Goal: Feedback & Contribution: Contribute content

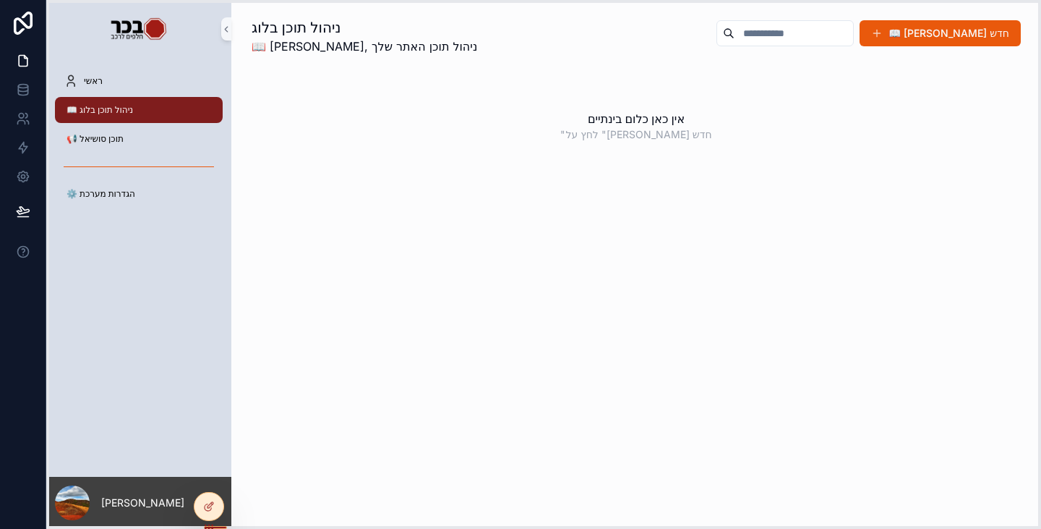
drag, startPoint x: 306, startPoint y: 521, endPoint x: 213, endPoint y: 525, distance: 93.4
click at [213, 525] on icon at bounding box center [209, 527] width 12 height 12
click at [380, 429] on div "ניהול תוכן בלוג 📖 [PERSON_NAME], ניהול תוכן האתר שלך 📖 [PERSON_NAME] חדש אין כא…" at bounding box center [636, 264] width 810 height 529
click at [137, 30] on img "scrollable content" at bounding box center [138, 28] width 59 height 23
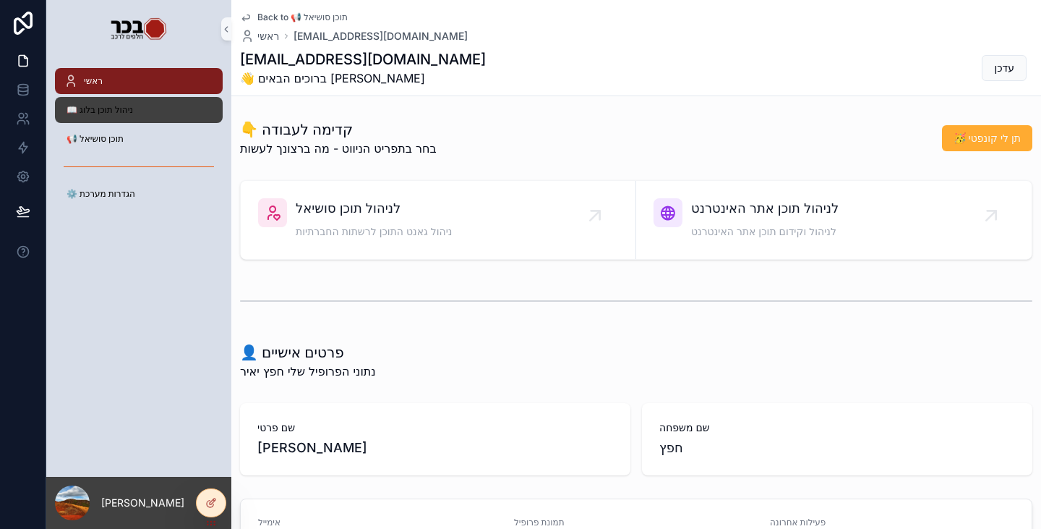
click at [97, 113] on span "📖 ניהול תוכן בלוג" at bounding box center [100, 110] width 67 height 12
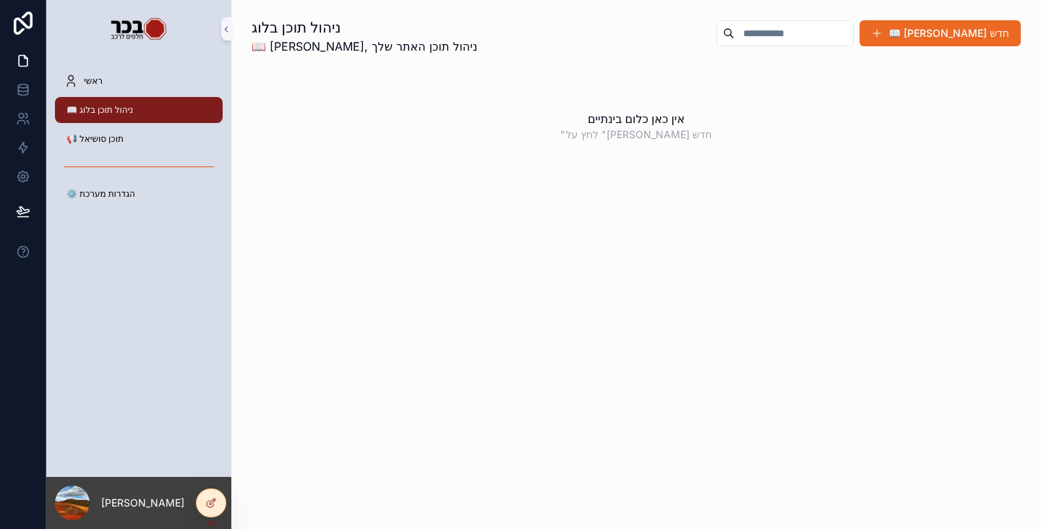
click at [986, 30] on button "📖 [PERSON_NAME] חדש" at bounding box center [940, 33] width 161 height 26
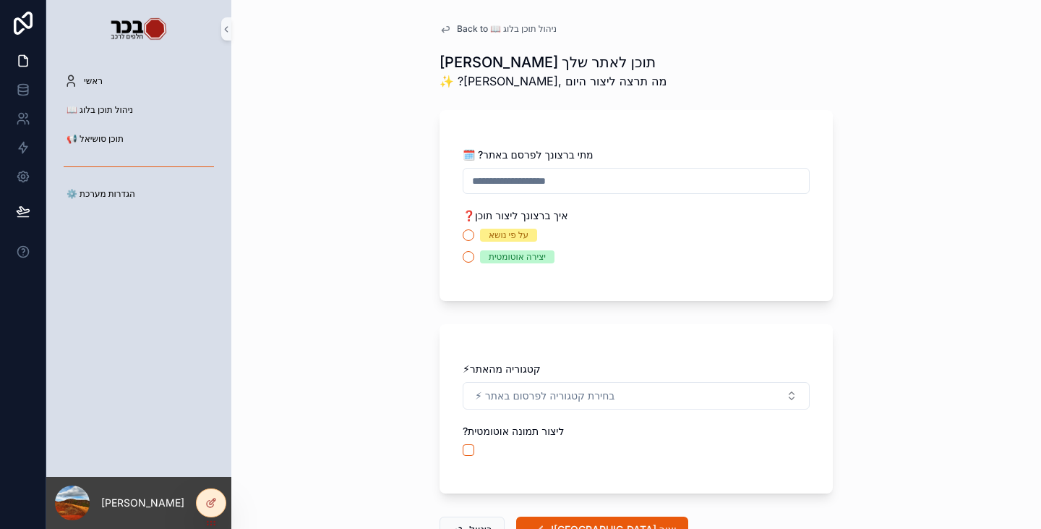
click at [589, 185] on input "scrollable content" at bounding box center [637, 181] width 346 height 20
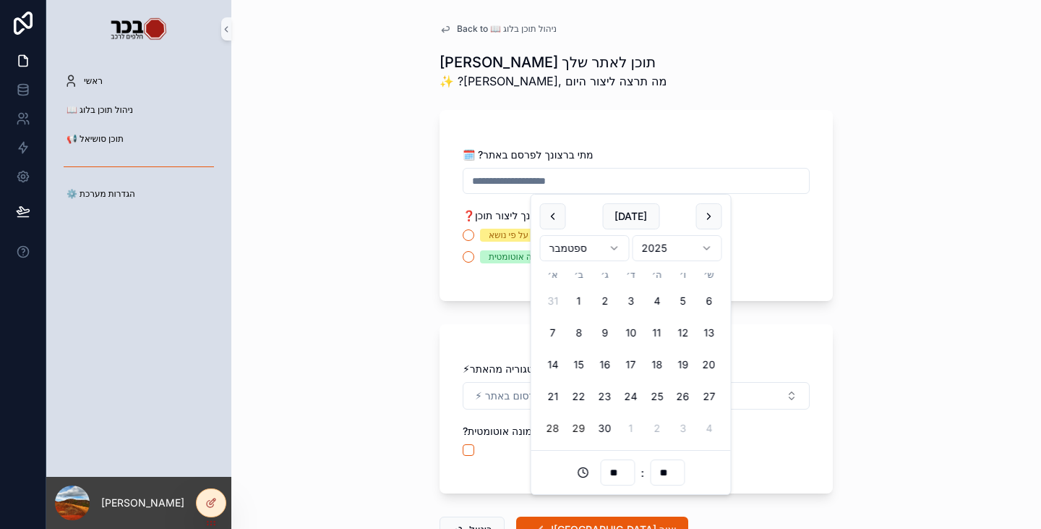
click at [585, 430] on button "29" at bounding box center [579, 428] width 26 height 26
click at [613, 472] on input "**" at bounding box center [617, 472] width 33 height 20
click at [610, 396] on div "09" at bounding box center [617, 393] width 65 height 23
type input "**********"
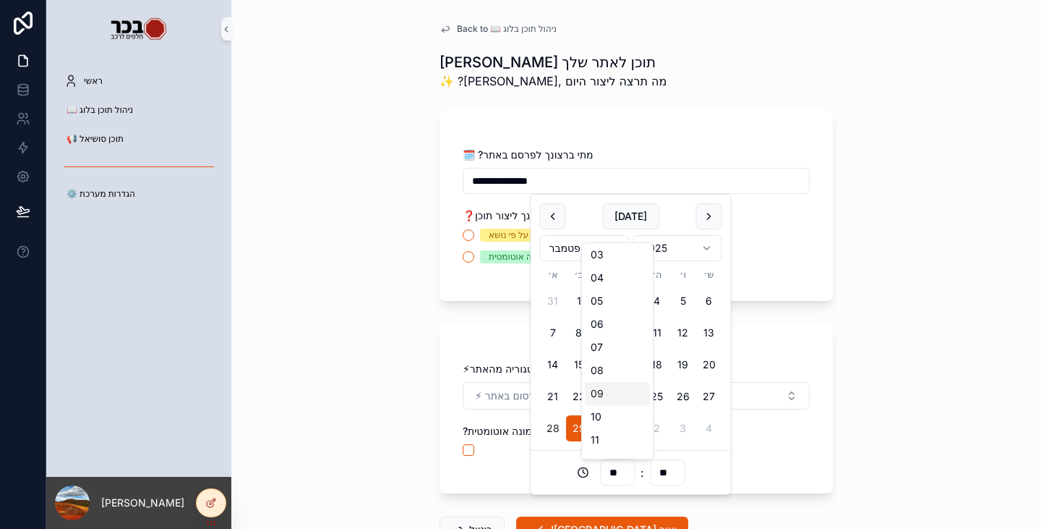
type input "**"
click at [610, 399] on div "09" at bounding box center [617, 393] width 65 height 23
click at [753, 267] on div "**********" at bounding box center [636, 213] width 347 height 130
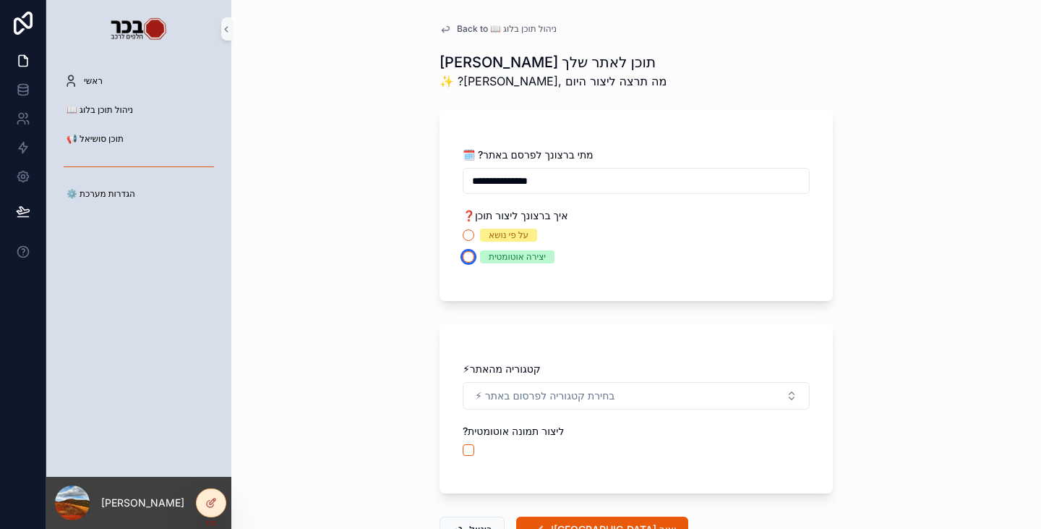
click at [467, 252] on div "יצירה אוטומטית" at bounding box center [636, 256] width 347 height 13
click at [469, 259] on div "יצירה אוטומטית" at bounding box center [636, 256] width 347 height 13
click at [463, 257] on button "יצירה אוטומטית" at bounding box center [469, 257] width 12 height 12
click at [468, 232] on button "על פי נושא" at bounding box center [469, 235] width 12 height 12
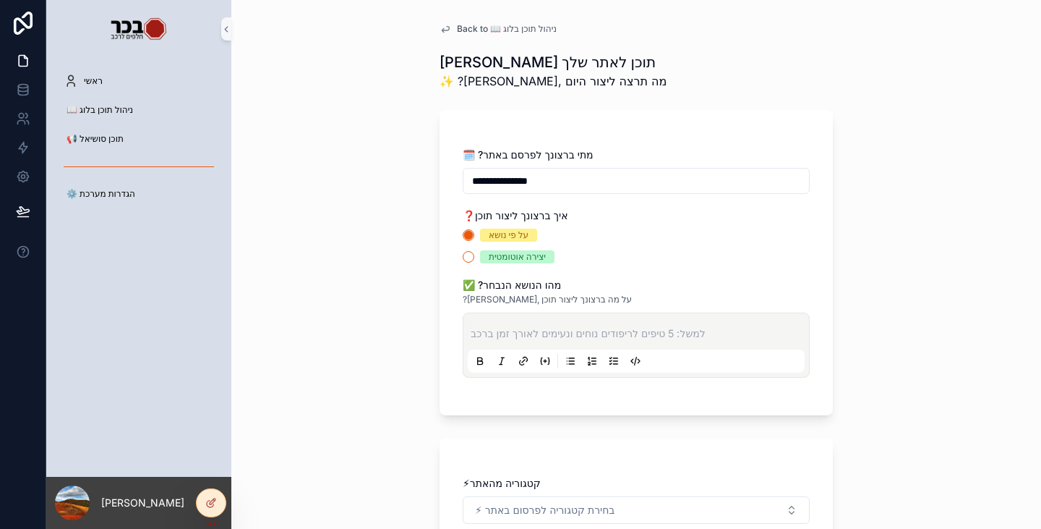
click at [619, 329] on p "scrollable content" at bounding box center [639, 333] width 337 height 14
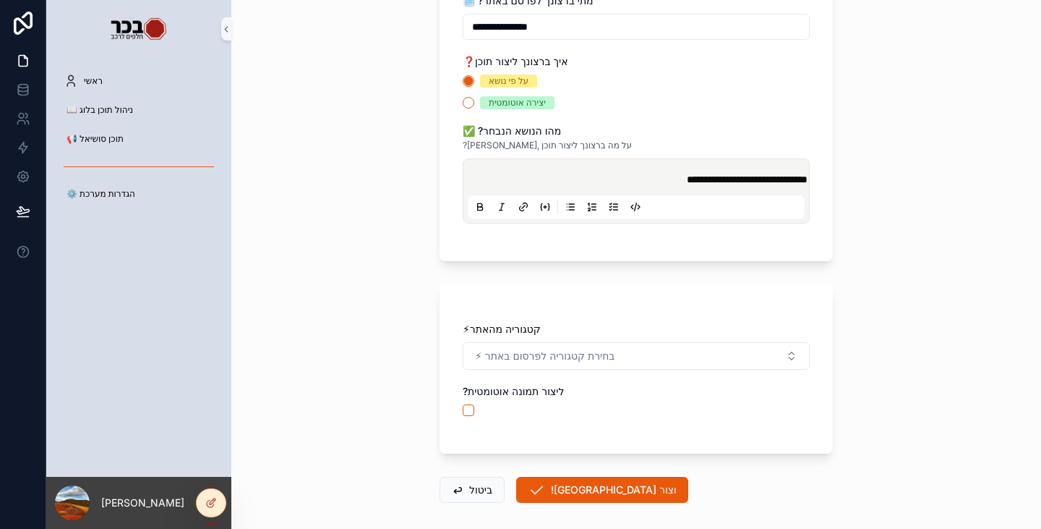
scroll to position [217, 0]
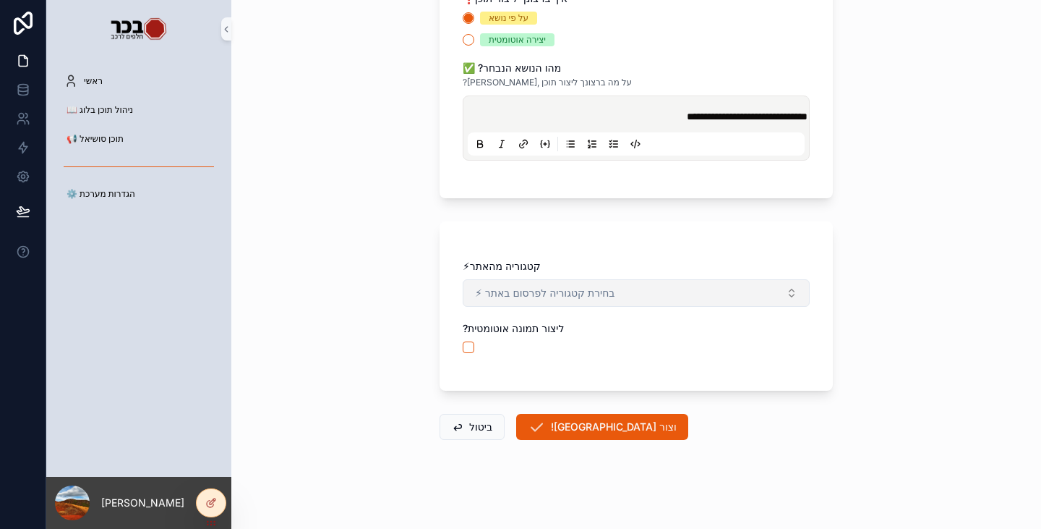
click at [649, 305] on button "⚡ בחירת קטגוריה לפרסום באתר" at bounding box center [636, 292] width 347 height 27
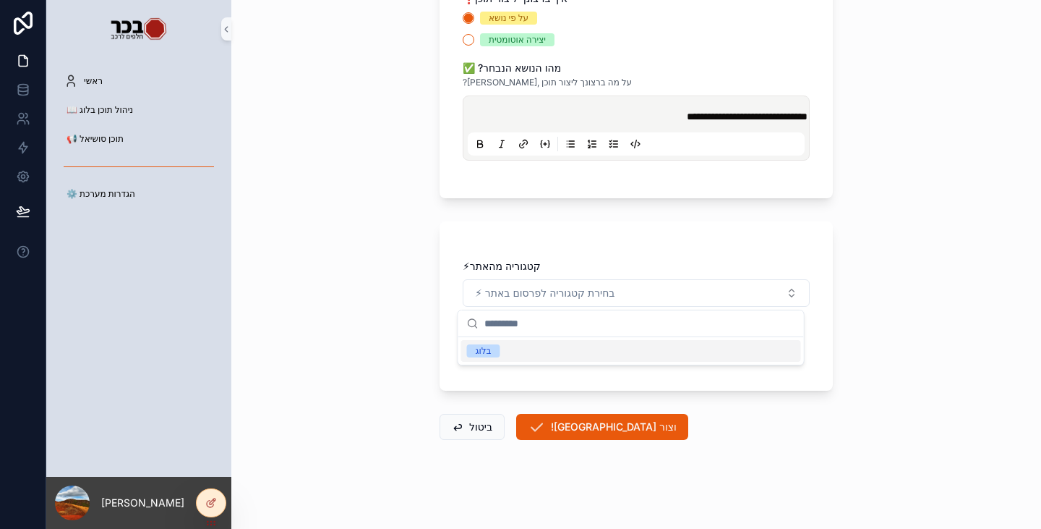
click at [481, 351] on div "בלוג" at bounding box center [484, 350] width 16 height 13
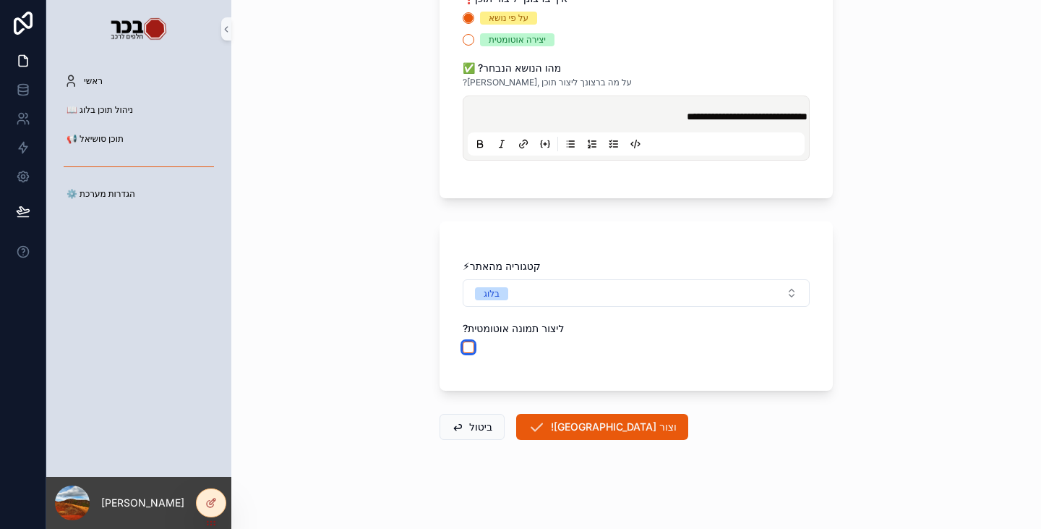
click at [465, 349] on button "scrollable content" at bounding box center [469, 347] width 12 height 12
click at [568, 433] on button "![GEOGRAPHIC_DATA] וצור" at bounding box center [602, 427] width 172 height 26
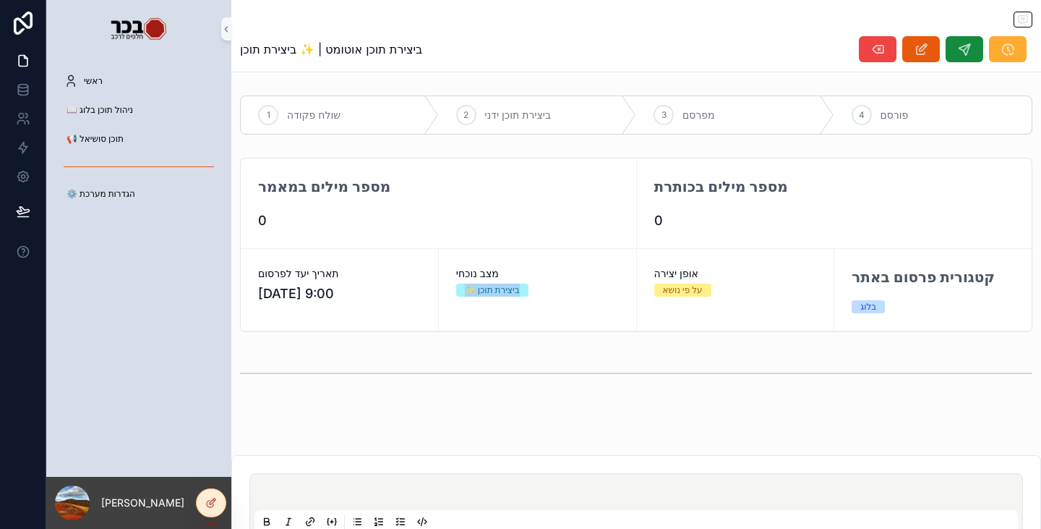
drag, startPoint x: 540, startPoint y: 293, endPoint x: 460, endPoint y: 289, distance: 80.4
click at [460, 289] on div "✨ ביצירת תוכן" at bounding box center [537, 289] width 163 height 13
click at [112, 96] on div "📖 ניהול תוכן בלוג" at bounding box center [138, 109] width 185 height 29
click at [114, 103] on div "📖 ניהול תוכן בלוג" at bounding box center [139, 109] width 150 height 23
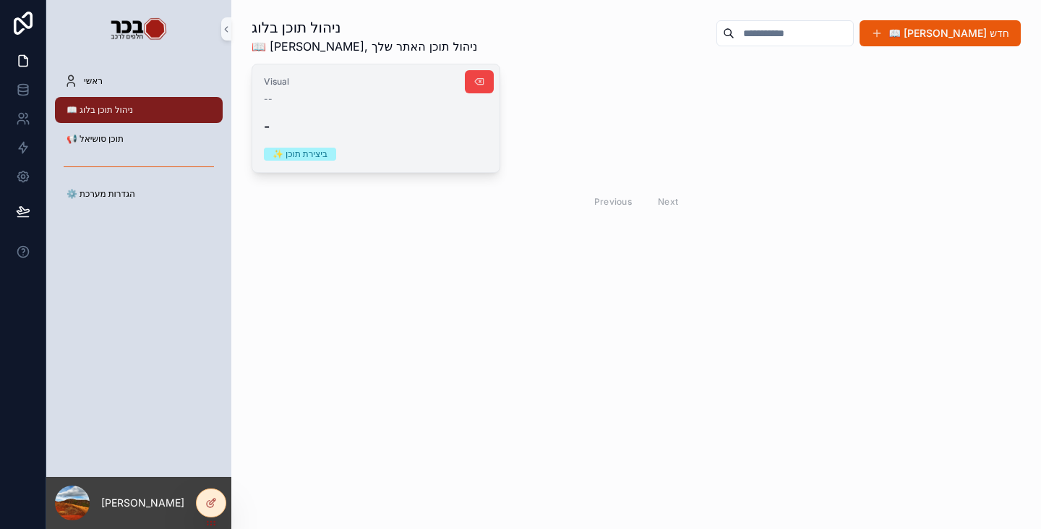
click at [379, 124] on h4 "-" at bounding box center [376, 126] width 224 height 20
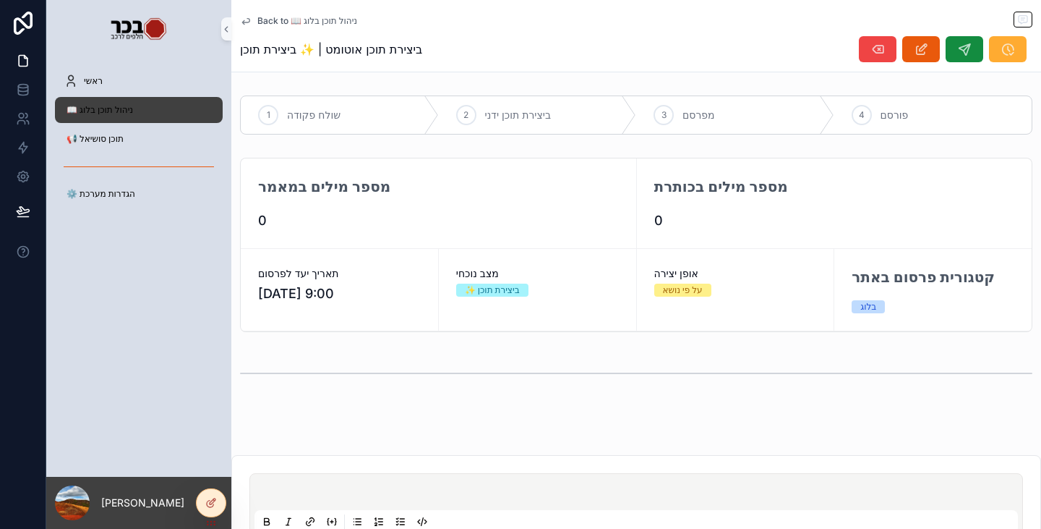
click at [112, 108] on span "📖 ניהול תוכן בלוג" at bounding box center [100, 110] width 67 height 12
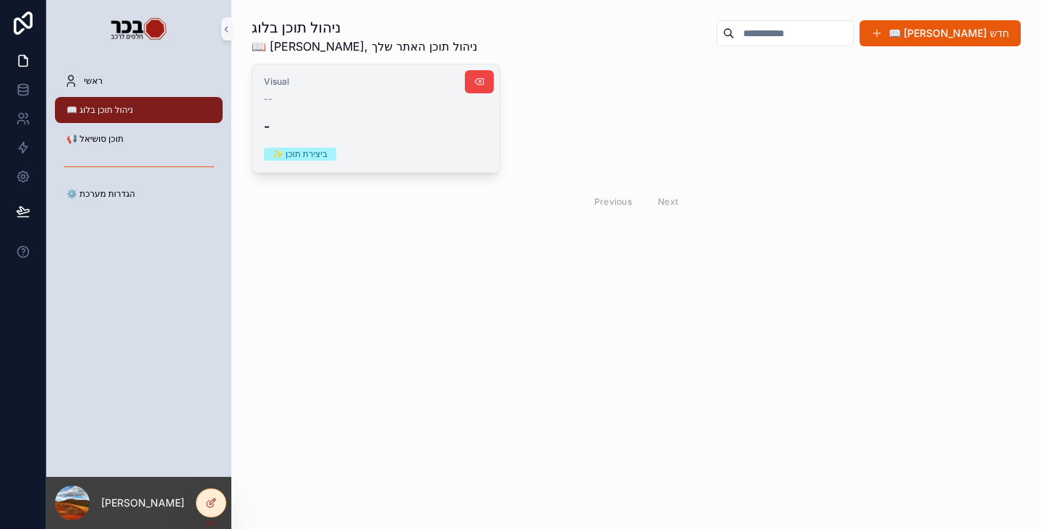
click at [430, 129] on h4 "-" at bounding box center [376, 126] width 224 height 20
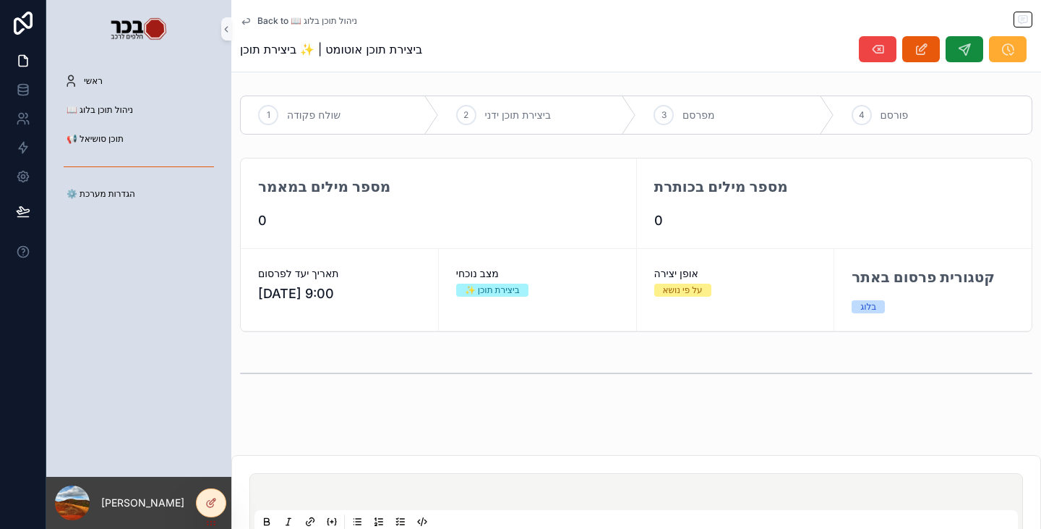
scroll to position [72, 0]
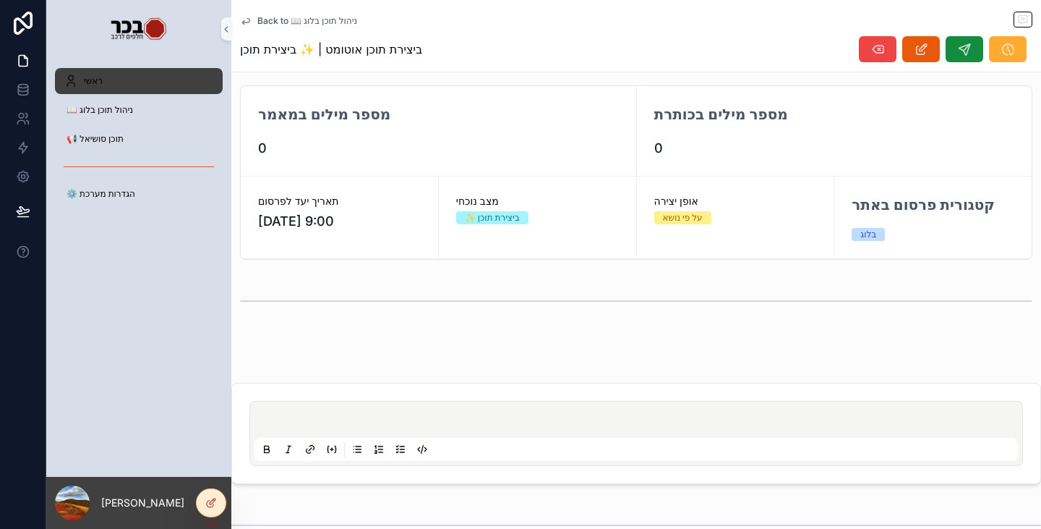
click at [107, 81] on div "ראשי" at bounding box center [139, 80] width 150 height 23
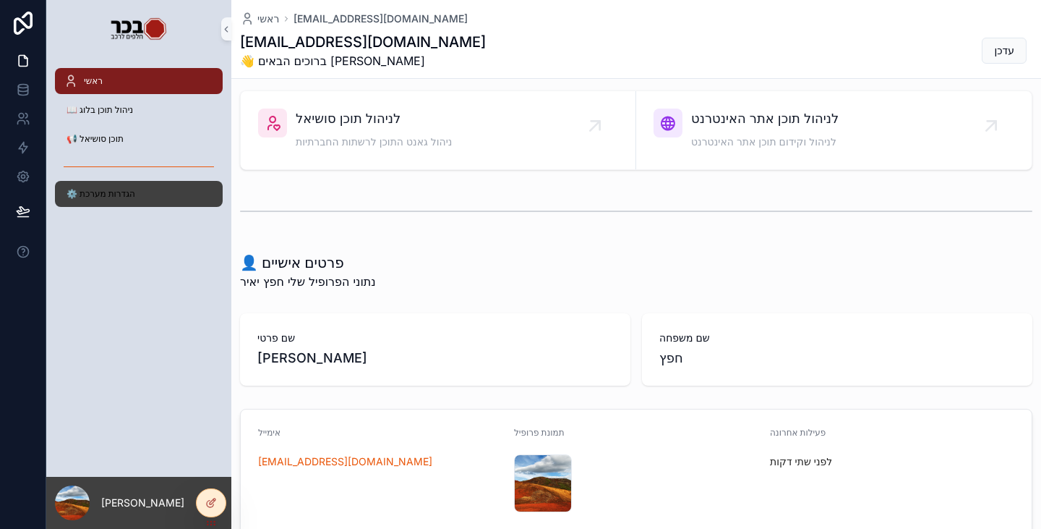
click at [106, 202] on div "⚙️ הגדרות מערכת" at bounding box center [139, 193] width 150 height 23
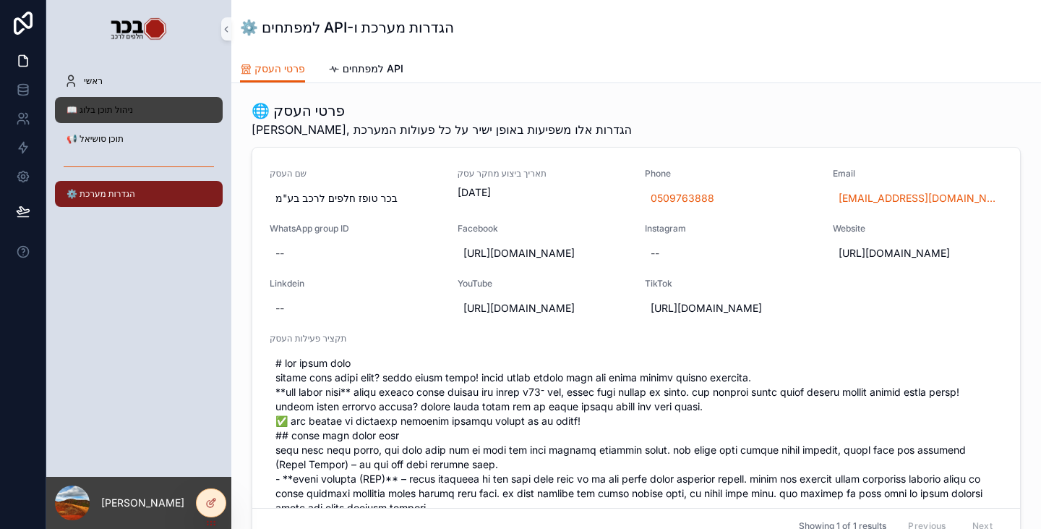
click at [124, 117] on div "📖 ניהול תוכן בלוג" at bounding box center [139, 109] width 150 height 23
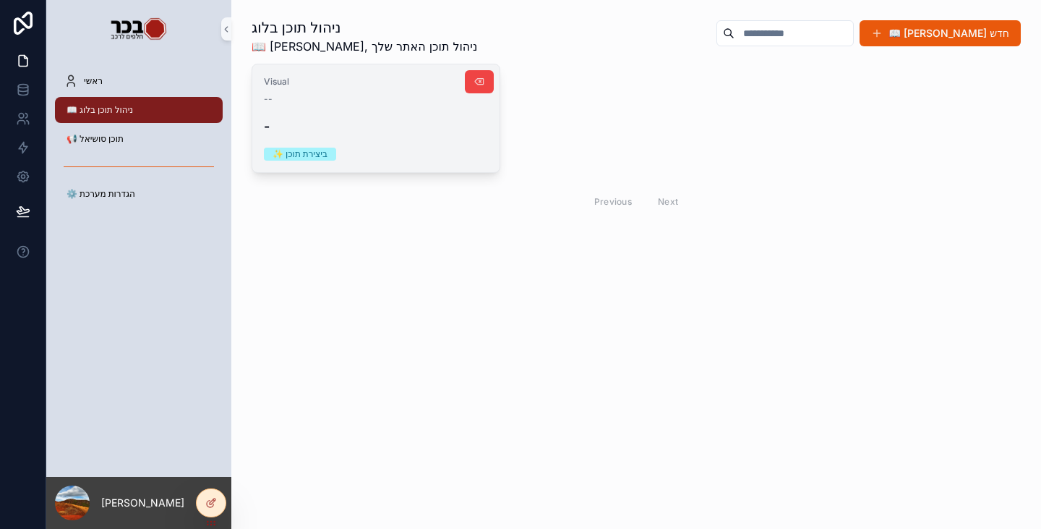
click at [419, 124] on h4 "-" at bounding box center [376, 126] width 224 height 20
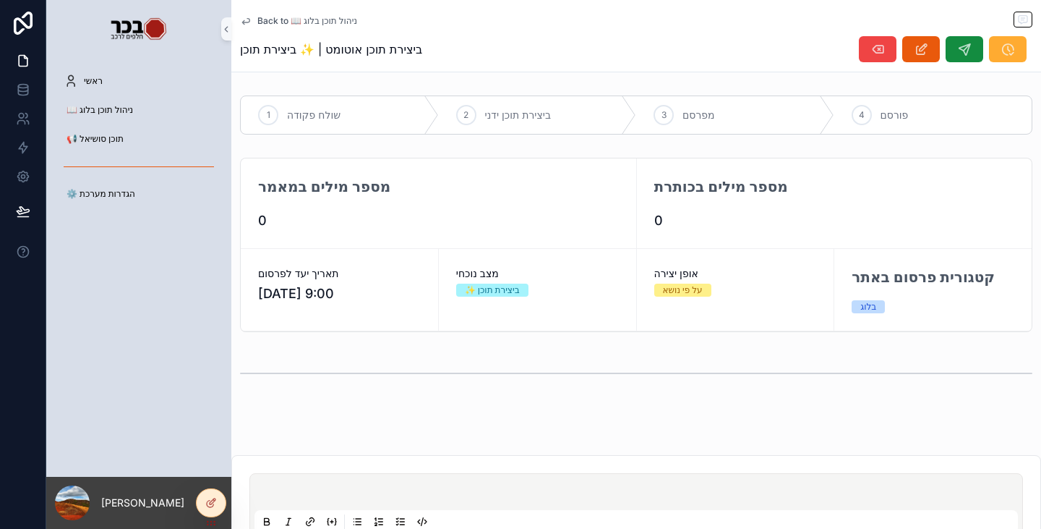
click at [278, 21] on span "Back to 📖 ניהול תוכן בלוג" at bounding box center [307, 21] width 100 height 12
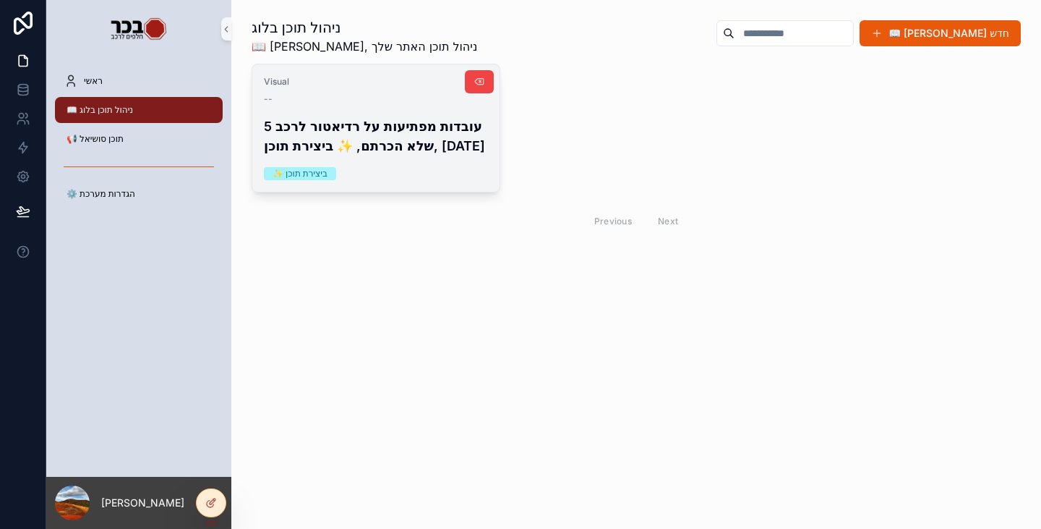
click at [446, 178] on div "Visual -- 5 עובדות מפתיעות על רדיאטור לרכב שלא הכרתם, ✨ ביצירת תוכן, [DATE] ✨ ב…" at bounding box center [375, 127] width 247 height 127
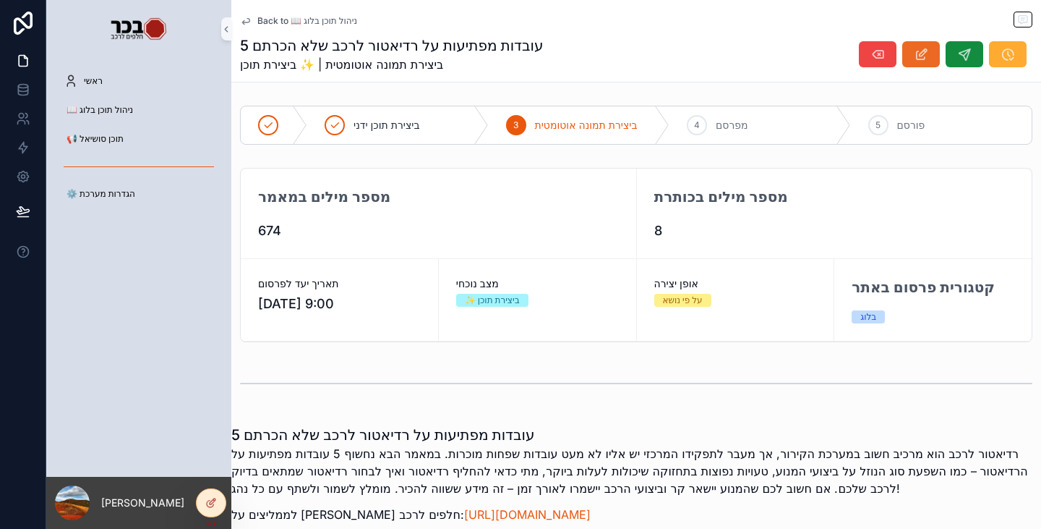
click at [914, 61] on icon "scrollable content" at bounding box center [921, 54] width 15 height 14
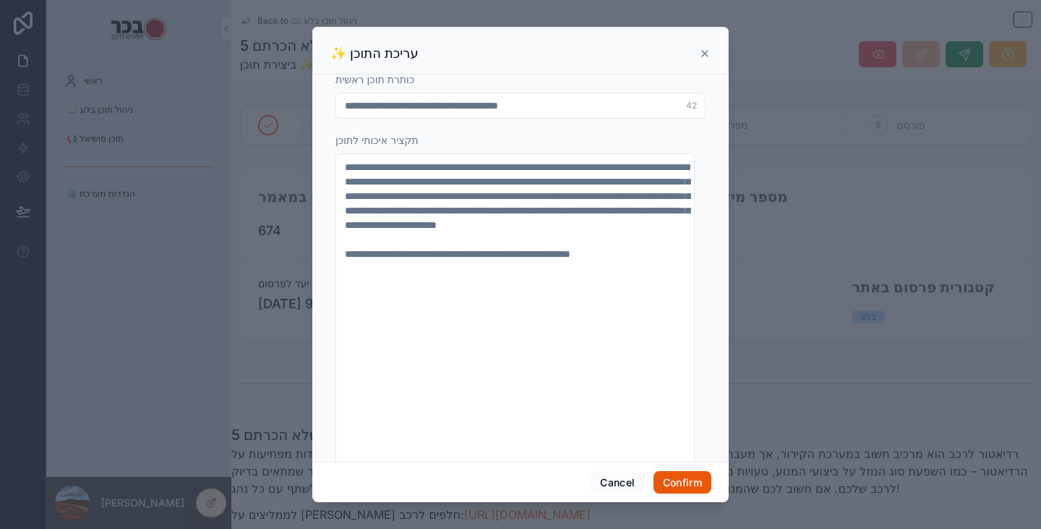
scroll to position [434, 0]
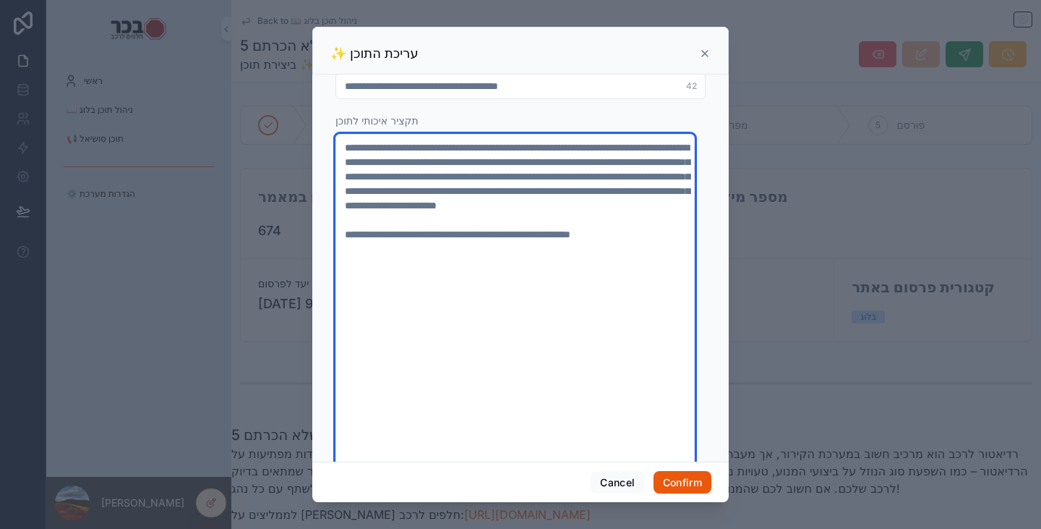
drag, startPoint x: 655, startPoint y: 247, endPoint x: 344, endPoint y: 250, distance: 311.7
click at [344, 250] on textarea "**********" at bounding box center [515, 328] width 359 height 389
type textarea "**********"
type input "**********"
type textarea "**********"
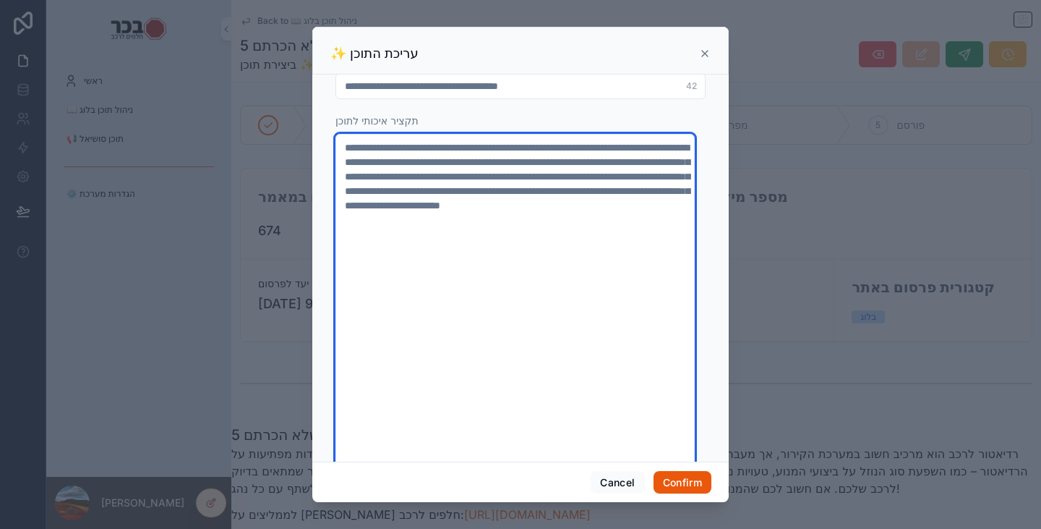
type input "**********"
type textarea "**********"
type input "**********"
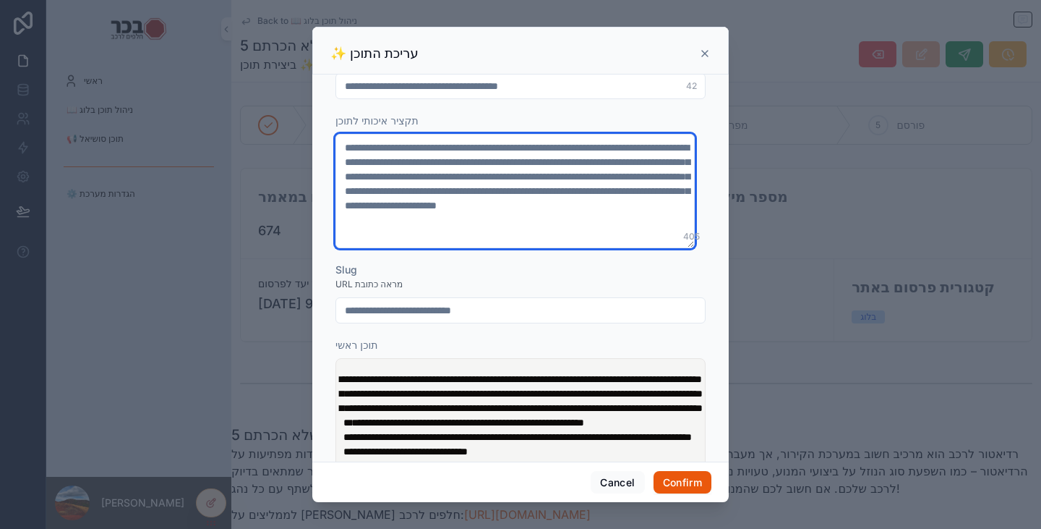
drag, startPoint x: 693, startPoint y: 448, endPoint x: 699, endPoint y: 244, distance: 204.0
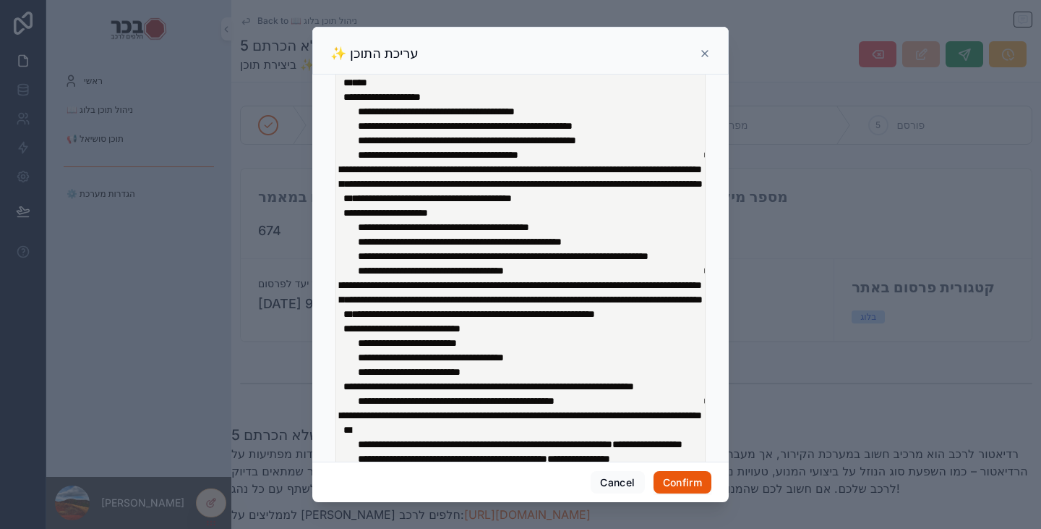
scroll to position [940, 0]
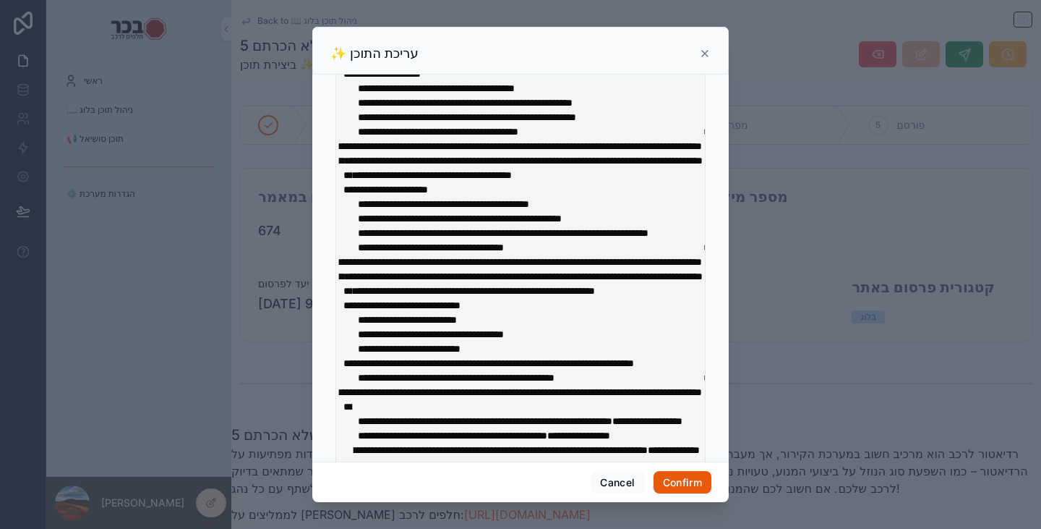
type textarea "**********"
click at [688, 494] on div "Cancel Confirm" at bounding box center [520, 481] width 417 height 41
click at [689, 485] on button "Confirm" at bounding box center [683, 482] width 58 height 23
type input "**********"
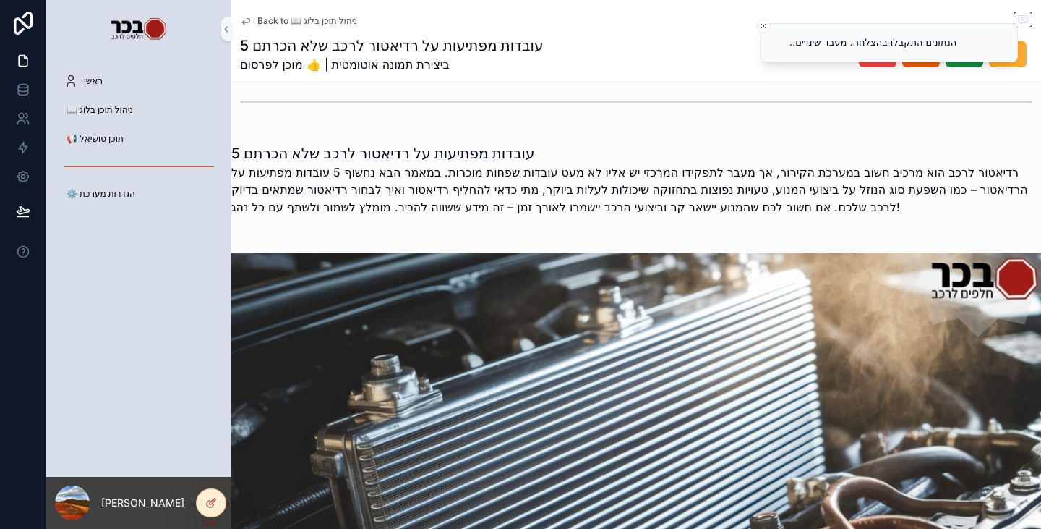
scroll to position [362, 0]
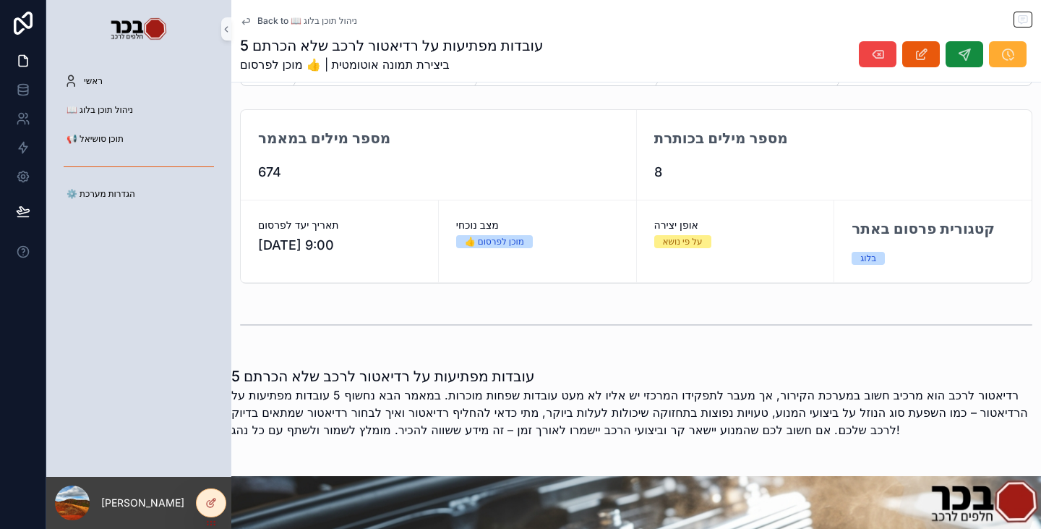
scroll to position [58, 0]
click at [291, 17] on span "Back to 📖 ניהול תוכן בלוג" at bounding box center [307, 21] width 100 height 12
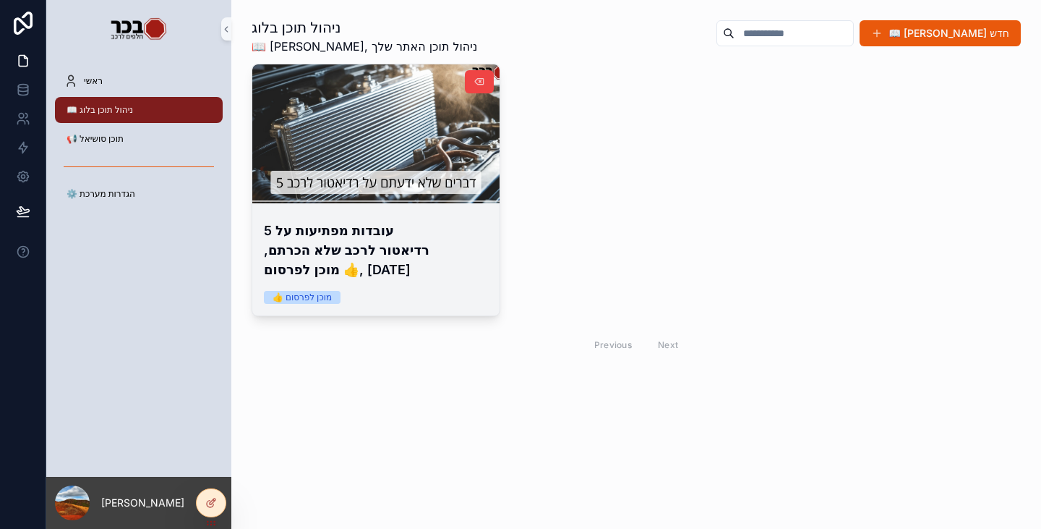
click at [396, 245] on h4 "5 עובדות מפתיעות על רדיאטור לרכב שלא הכרתם, 👍 מוכן לפרסום, [DATE]" at bounding box center [376, 250] width 224 height 59
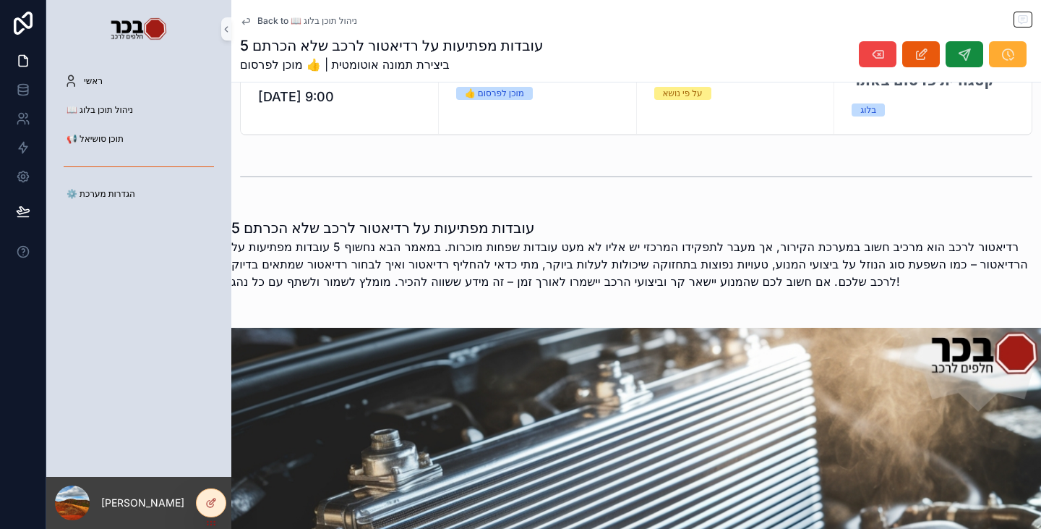
scroll to position [195, 0]
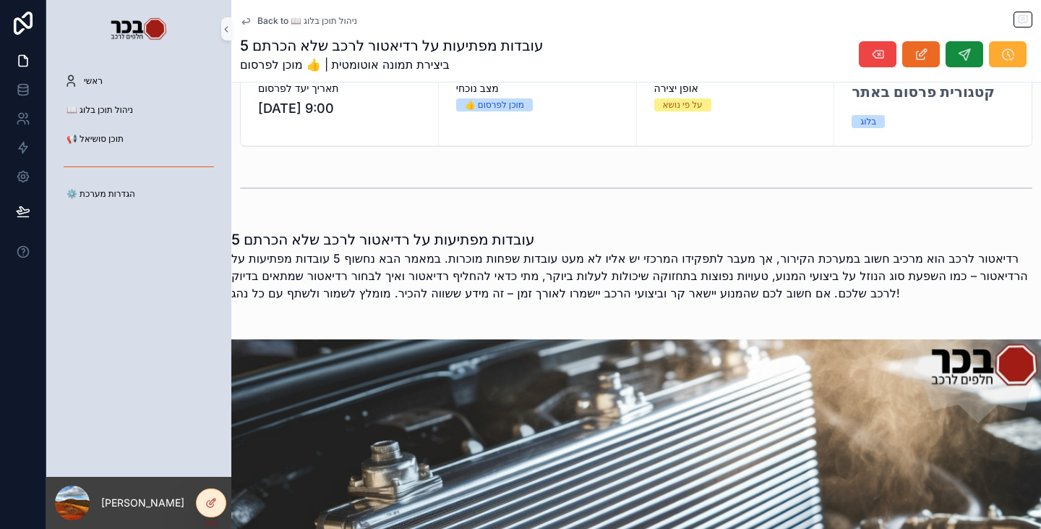
click at [918, 61] on button "scrollable content" at bounding box center [922, 54] width 38 height 26
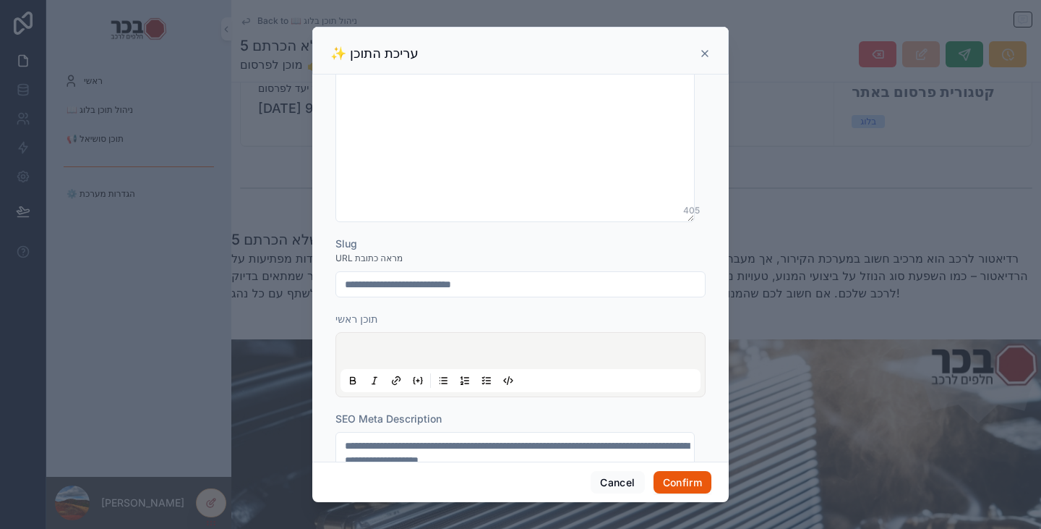
scroll to position [678, 0]
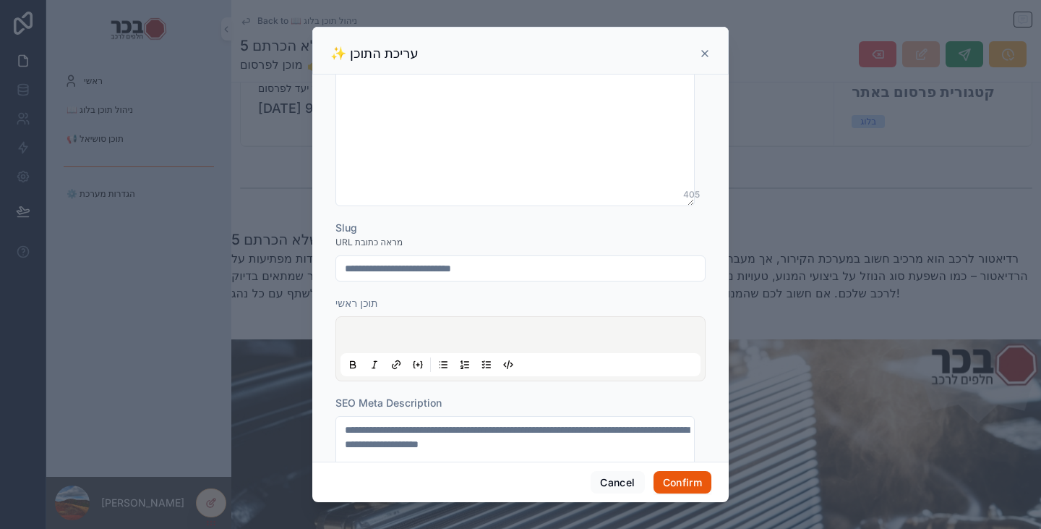
click at [445, 325] on div at bounding box center [521, 348] width 360 height 55
click at [446, 339] on p at bounding box center [524, 337] width 360 height 14
type input "**********"
click at [704, 54] on icon at bounding box center [705, 54] width 6 height 6
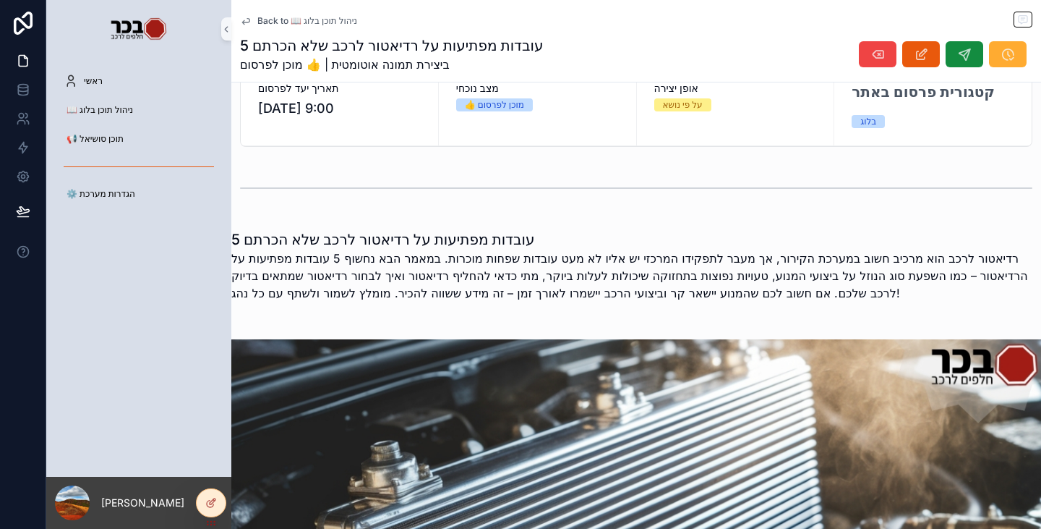
click at [922, 54] on button "scrollable content" at bounding box center [922, 54] width 38 height 26
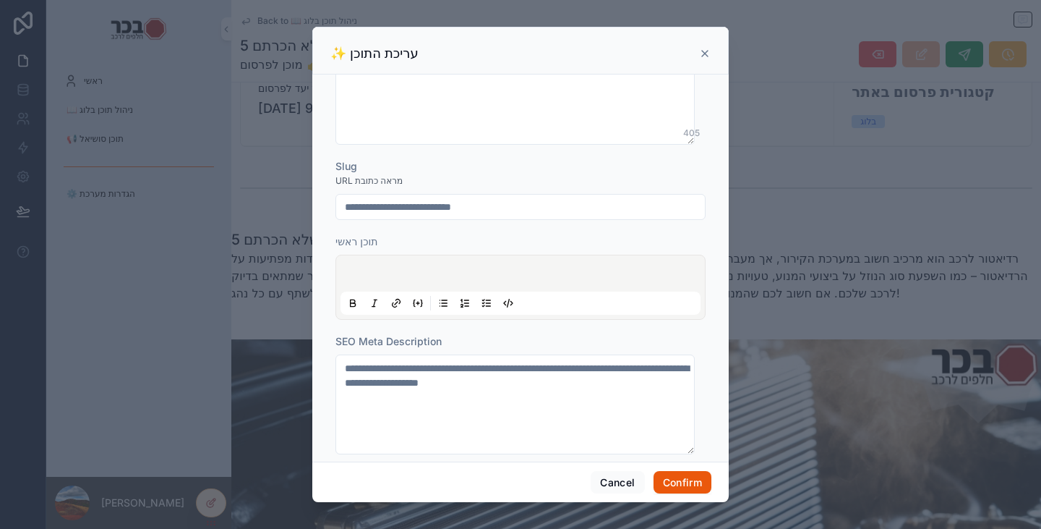
scroll to position [751, 0]
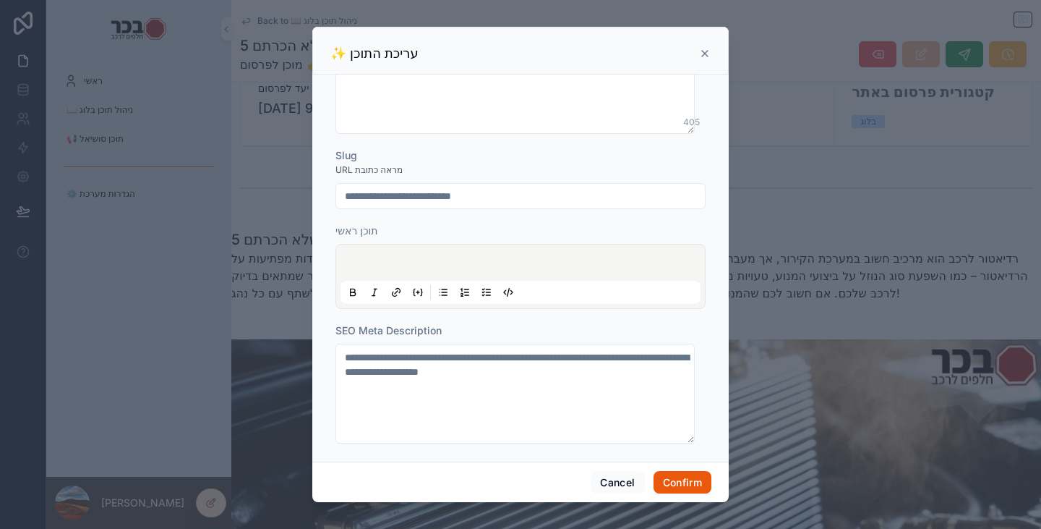
click at [710, 56] on icon at bounding box center [705, 54] width 12 height 12
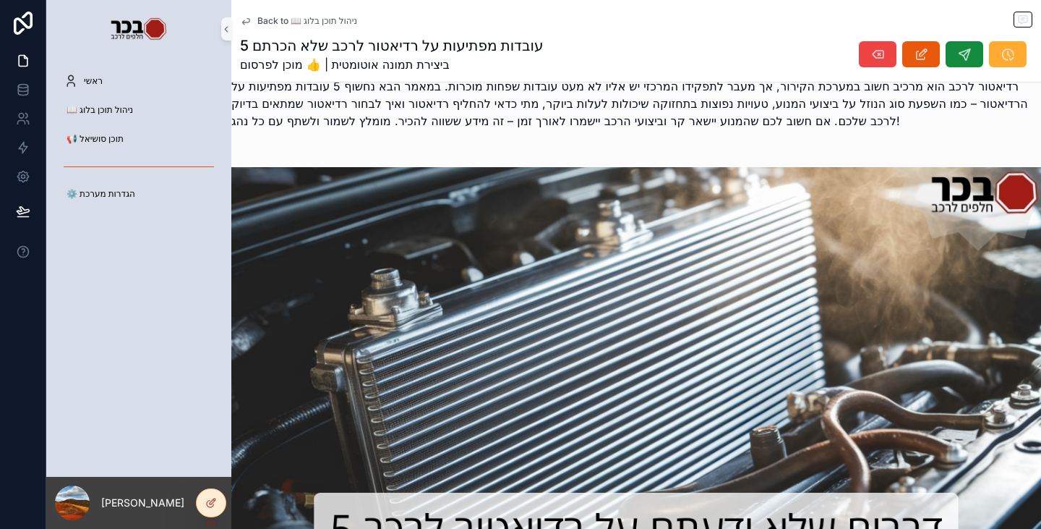
scroll to position [362, 0]
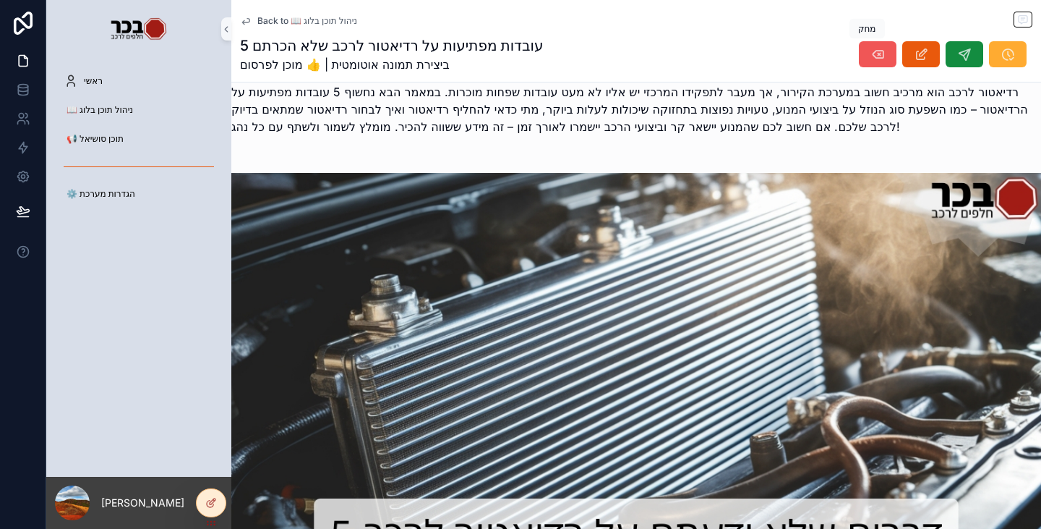
click at [871, 59] on icon "scrollable content" at bounding box center [878, 54] width 14 height 14
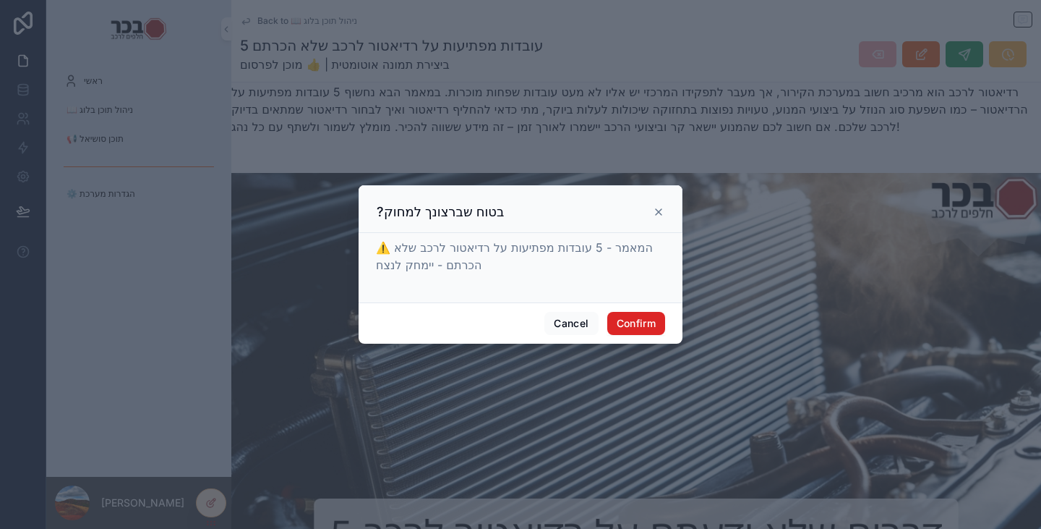
click at [642, 323] on button "Confirm" at bounding box center [636, 323] width 58 height 23
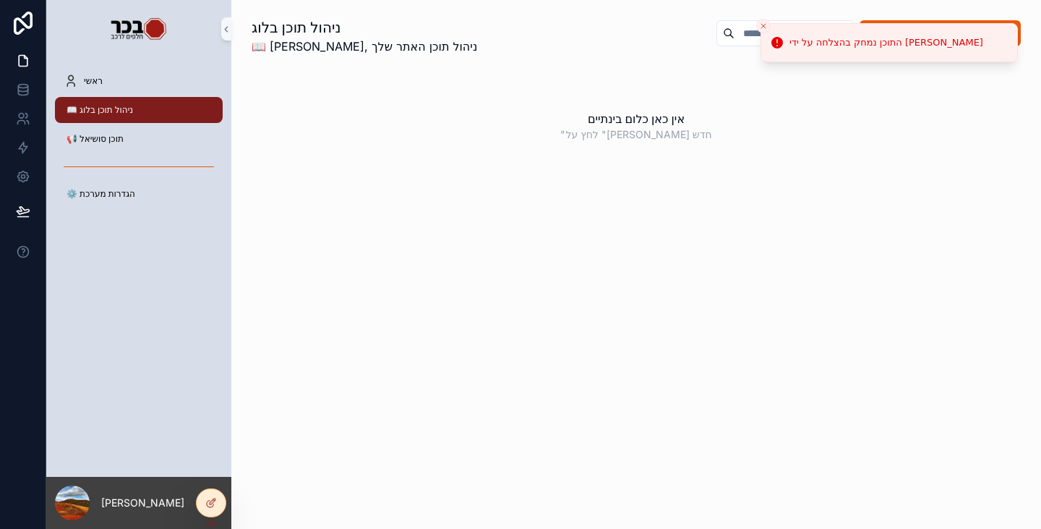
click at [764, 27] on icon "Close toast" at bounding box center [763, 26] width 9 height 9
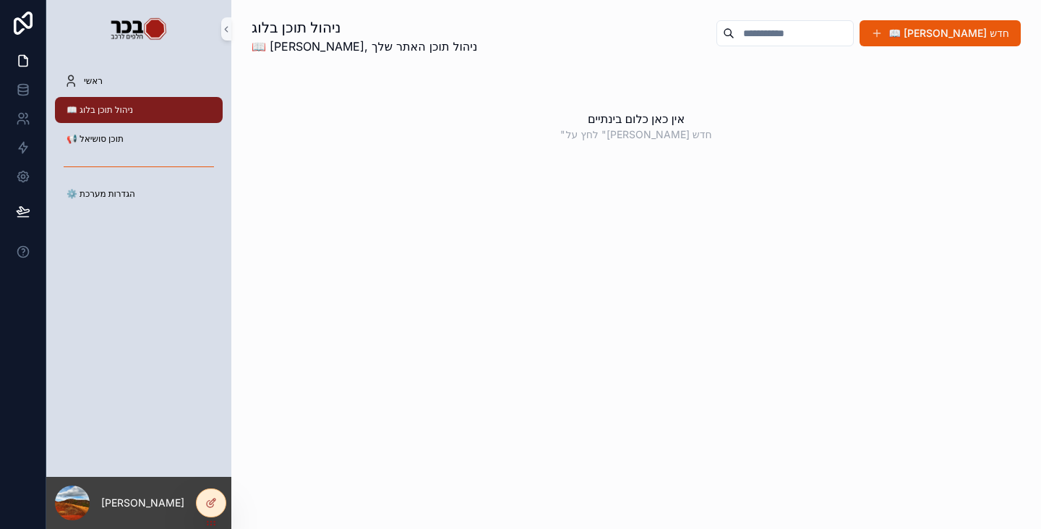
drag, startPoint x: 948, startPoint y: 34, endPoint x: 935, endPoint y: 47, distance: 18.4
click at [883, 34] on span "scrollable content" at bounding box center [877, 33] width 12 height 12
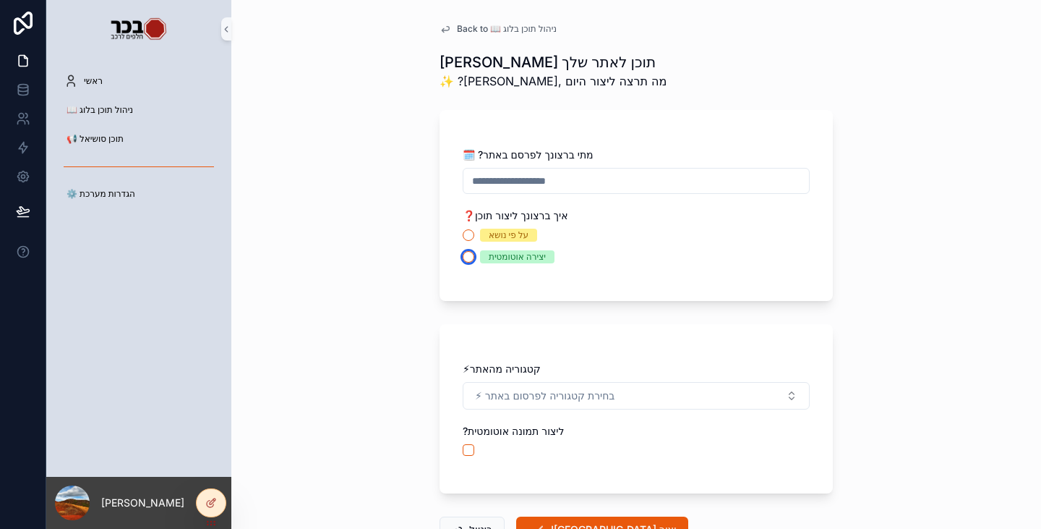
click at [463, 257] on button "יצירה אוטומטית" at bounding box center [469, 257] width 12 height 12
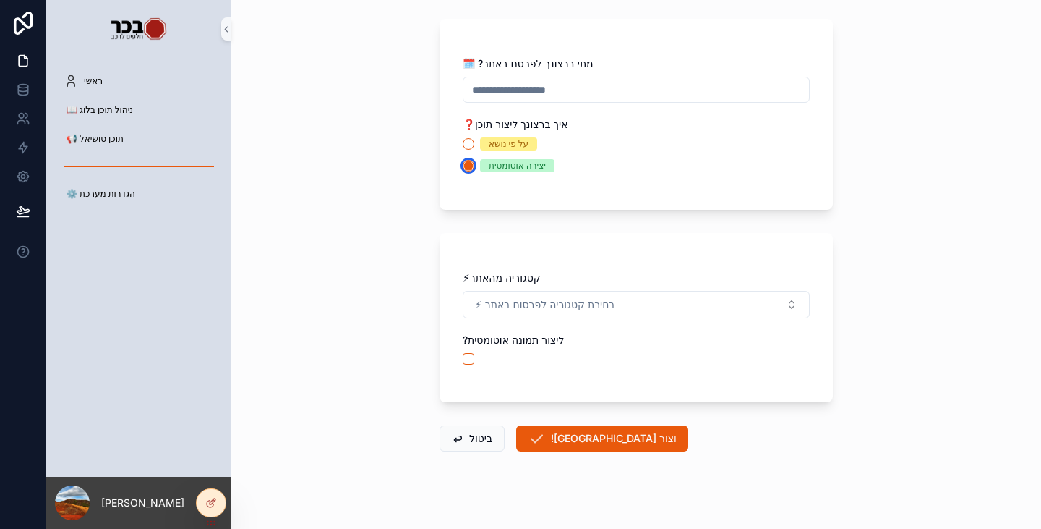
scroll to position [106, 0]
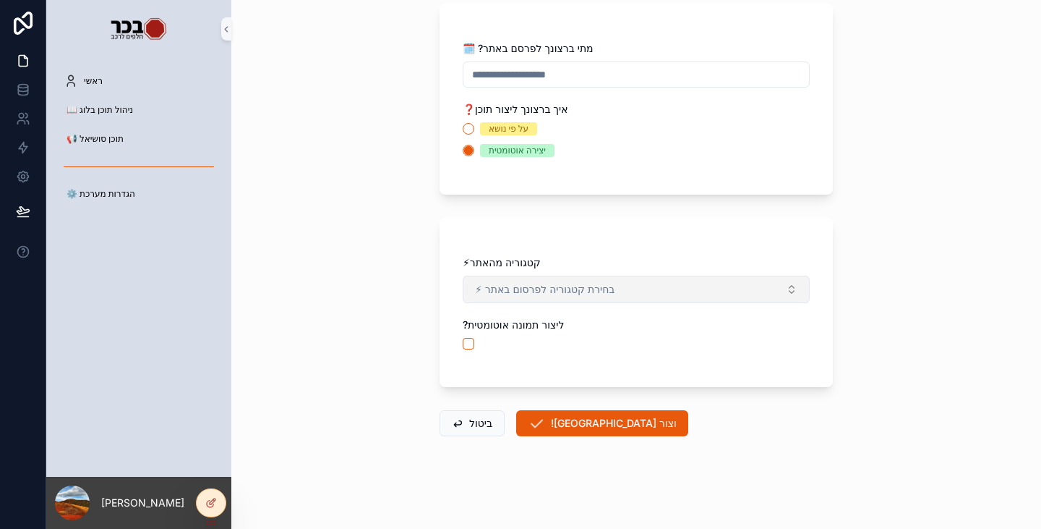
click at [601, 297] on button "⚡ בחירת קטגוריה לפרסום באתר" at bounding box center [636, 289] width 347 height 27
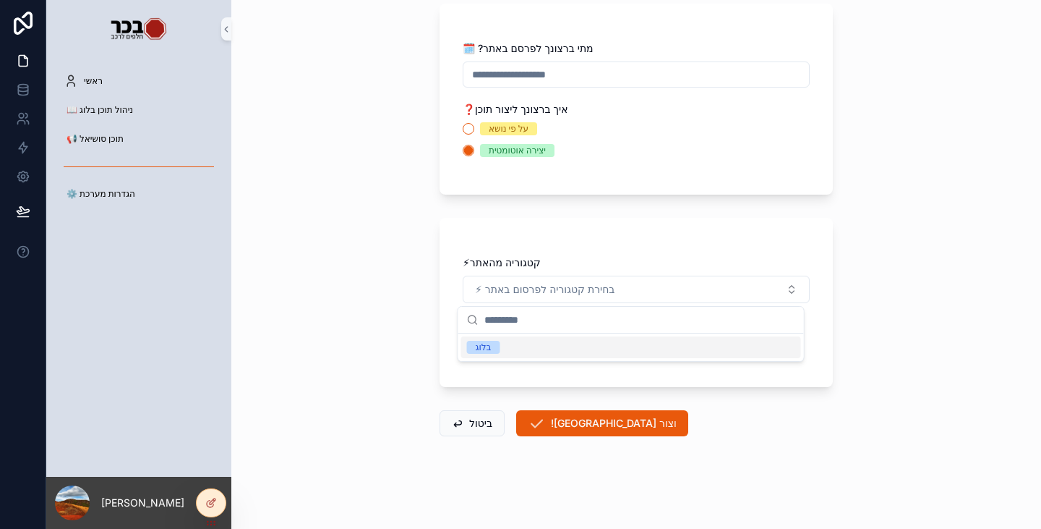
click at [490, 351] on div "בלוג" at bounding box center [484, 347] width 16 height 13
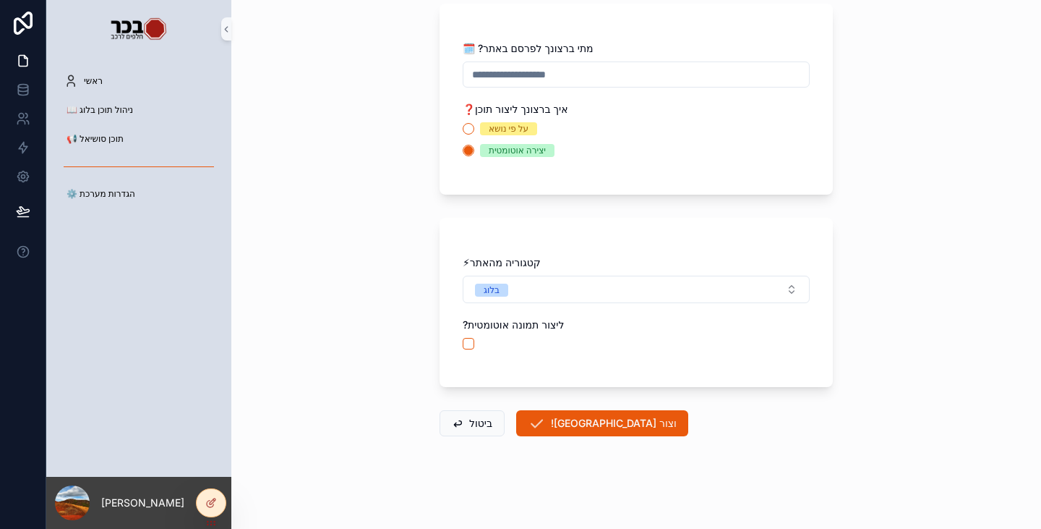
click at [470, 353] on div "⚡קטגוריה מהאתר בלוג ?ליצור תמונה אוטומטית" at bounding box center [636, 309] width 347 height 108
click at [573, 421] on button "![GEOGRAPHIC_DATA] וצור" at bounding box center [602, 423] width 172 height 26
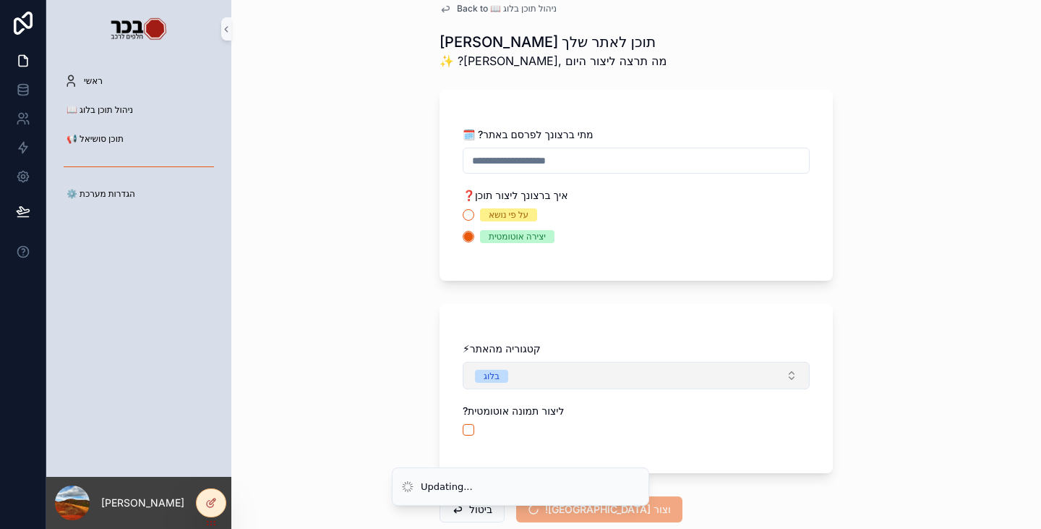
scroll to position [0, 0]
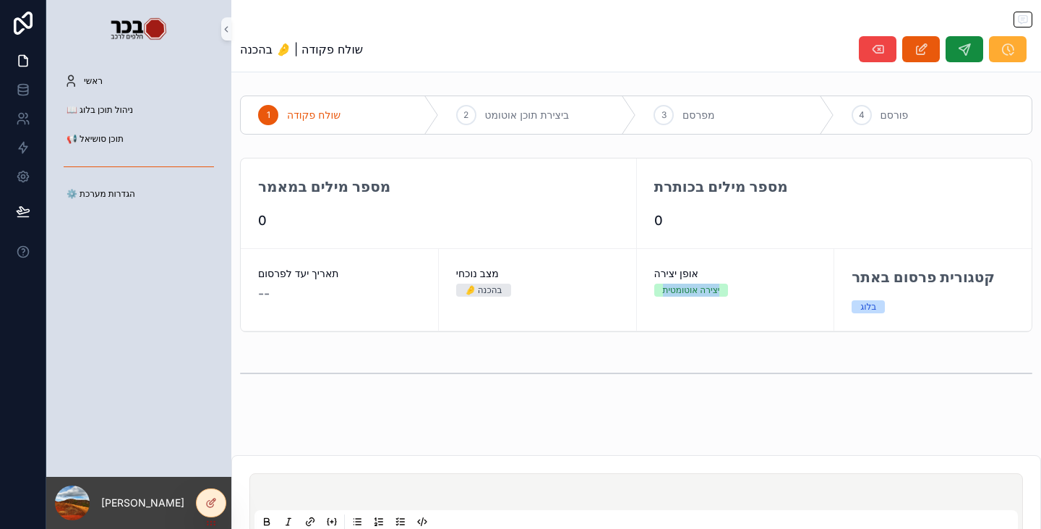
drag, startPoint x: 698, startPoint y: 291, endPoint x: 636, endPoint y: 299, distance: 61.9
click at [643, 294] on div "אופן יצירה יצירה אוטומטית" at bounding box center [735, 290] width 197 height 82
click at [652, 351] on div "scrollable content" at bounding box center [636, 373] width 810 height 48
drag, startPoint x: 542, startPoint y: 289, endPoint x: 460, endPoint y: 287, distance: 81.7
click at [460, 286] on div "✨ ביצירת תוכן" at bounding box center [537, 289] width 163 height 13
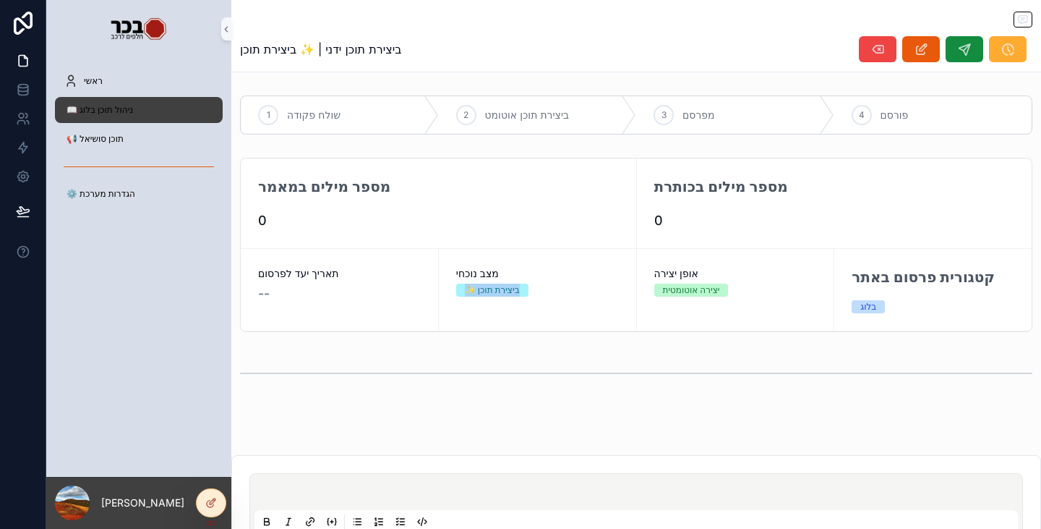
click at [119, 105] on span "📖 ניהול תוכן בלוג" at bounding box center [100, 110] width 67 height 12
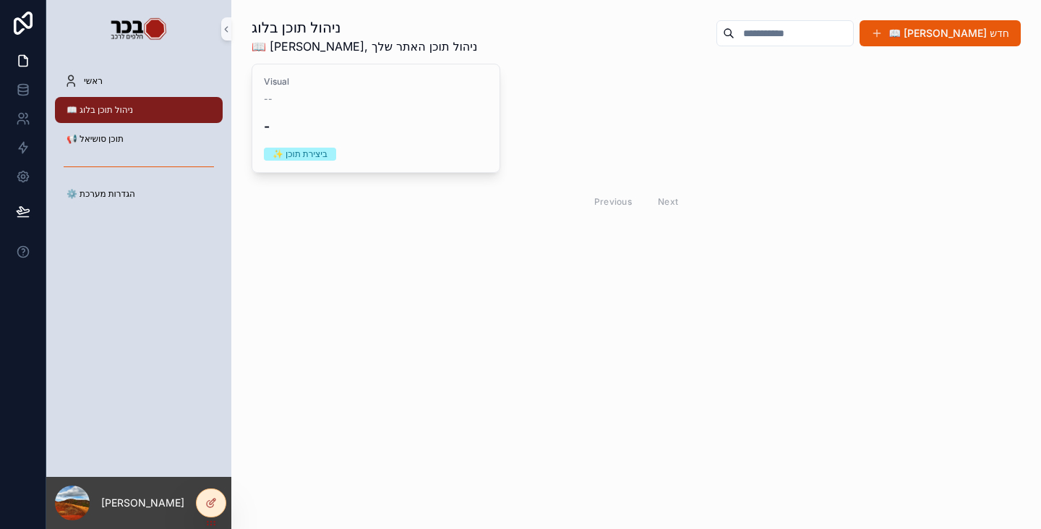
click at [433, 250] on div "ניהול תוכן בלוג 📖 [PERSON_NAME], ניהול תוכן האתר שלך 📖 [PERSON_NAME] חדש Visual…" at bounding box center [636, 158] width 810 height 317
click at [319, 276] on div "ניהול תוכן בלוג 📖 [PERSON_NAME], ניהול תוכן האתר שלך 📖 [PERSON_NAME] חדש Visual…" at bounding box center [636, 158] width 810 height 317
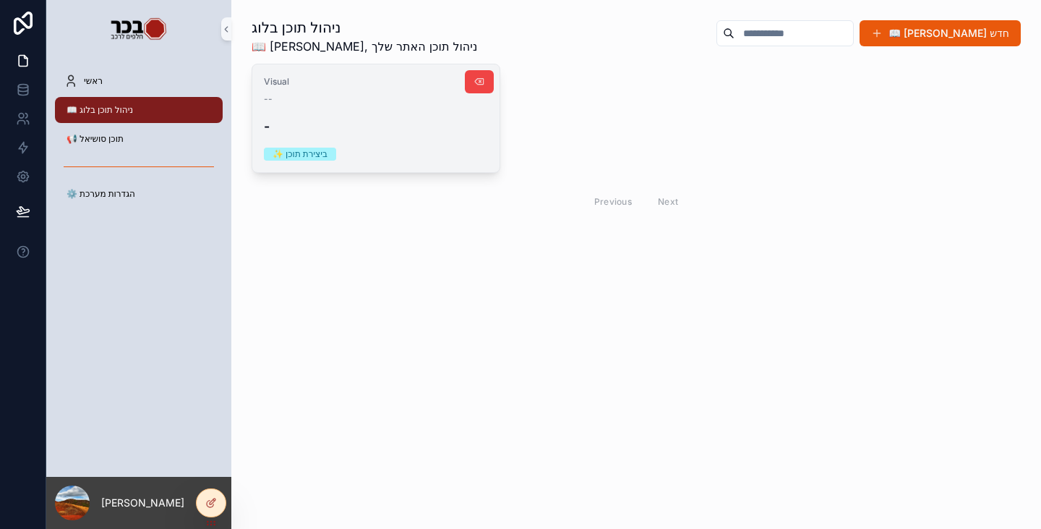
click at [358, 131] on h4 "-" at bounding box center [376, 126] width 224 height 20
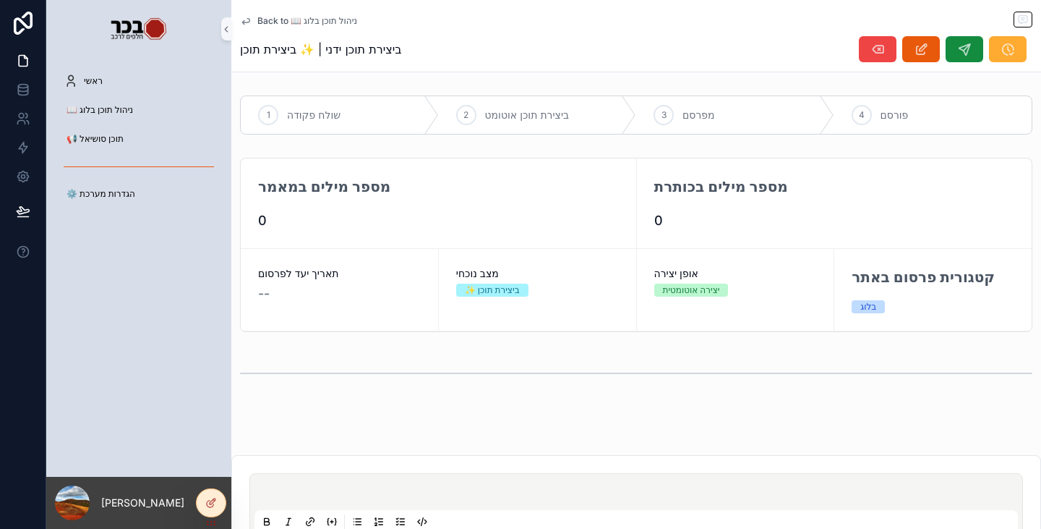
click at [286, 21] on span "Back to 📖 ניהול תוכן בלוג" at bounding box center [307, 21] width 100 height 12
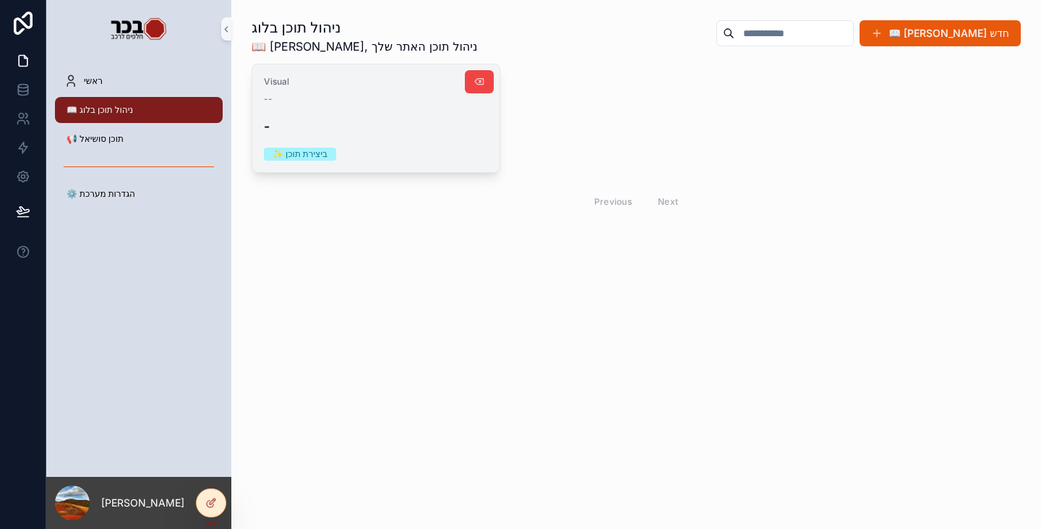
drag, startPoint x: 356, startPoint y: 386, endPoint x: 298, endPoint y: 114, distance: 278.7
click at [356, 386] on div "ניהול תוכן בלוג 📖 [PERSON_NAME], ניהול תוכן האתר שלך 📖 [PERSON_NAME] חדש Visual…" at bounding box center [636, 264] width 810 height 529
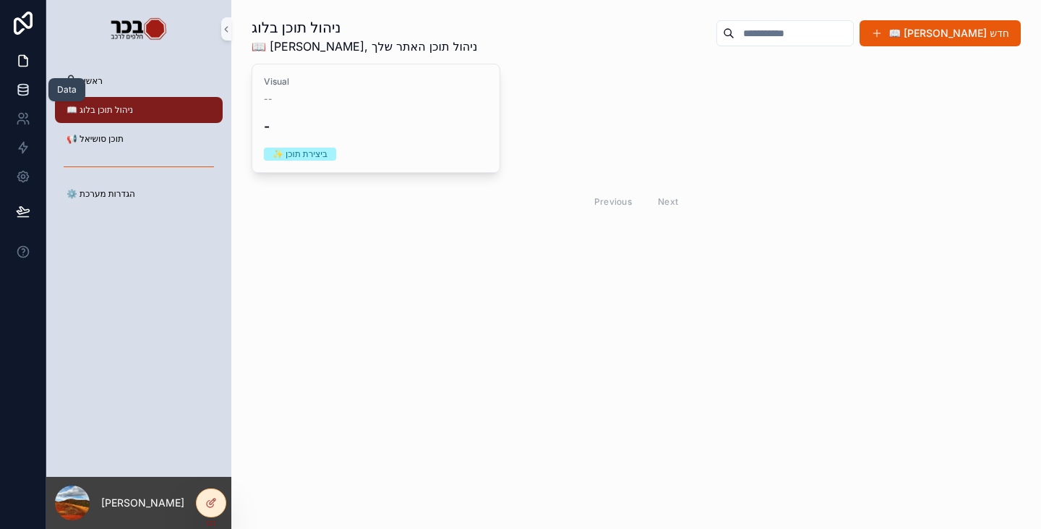
click at [19, 93] on icon at bounding box center [23, 89] width 14 height 14
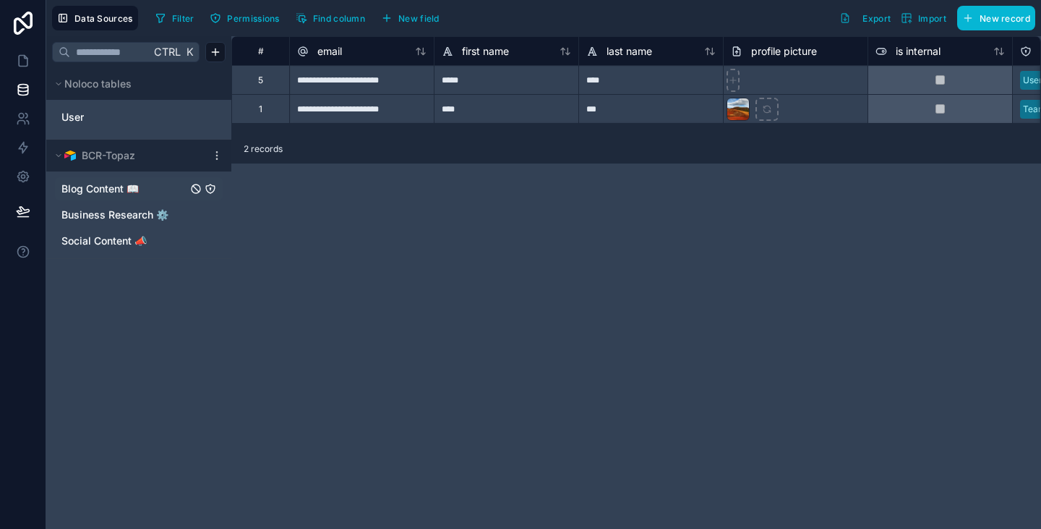
click at [114, 191] on span "Blog Content 📖" at bounding box center [99, 189] width 77 height 14
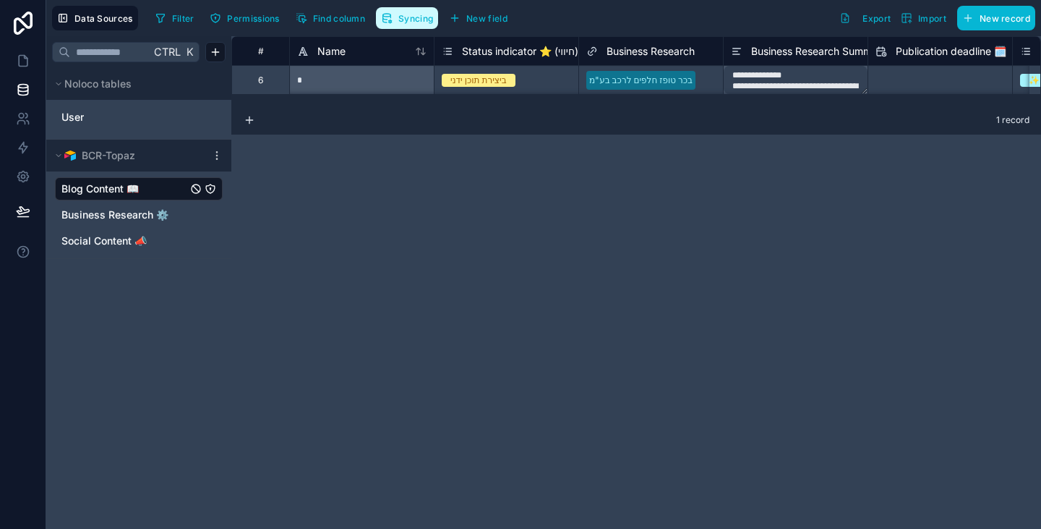
click at [398, 26] on button "Syncing" at bounding box center [407, 18] width 62 height 22
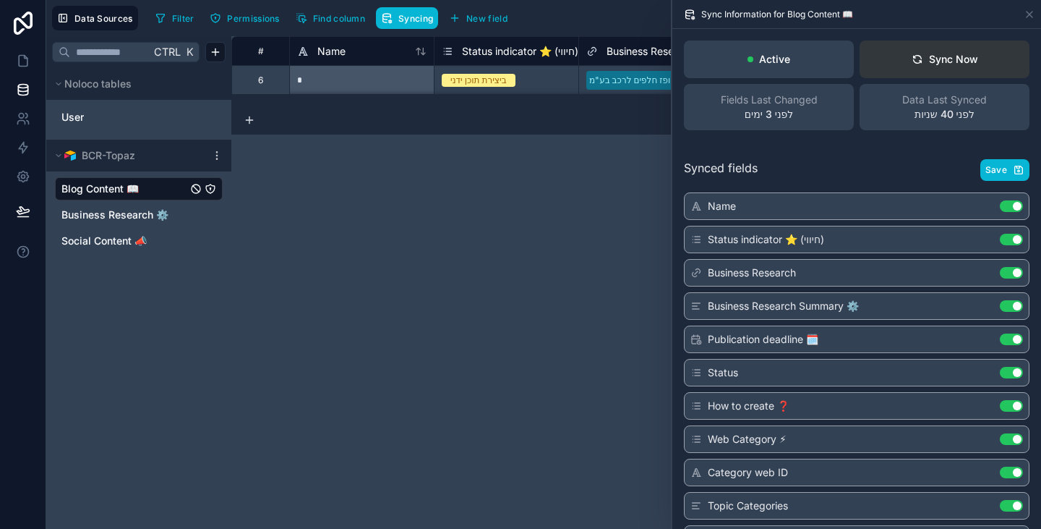
click at [912, 59] on icon at bounding box center [918, 60] width 12 height 12
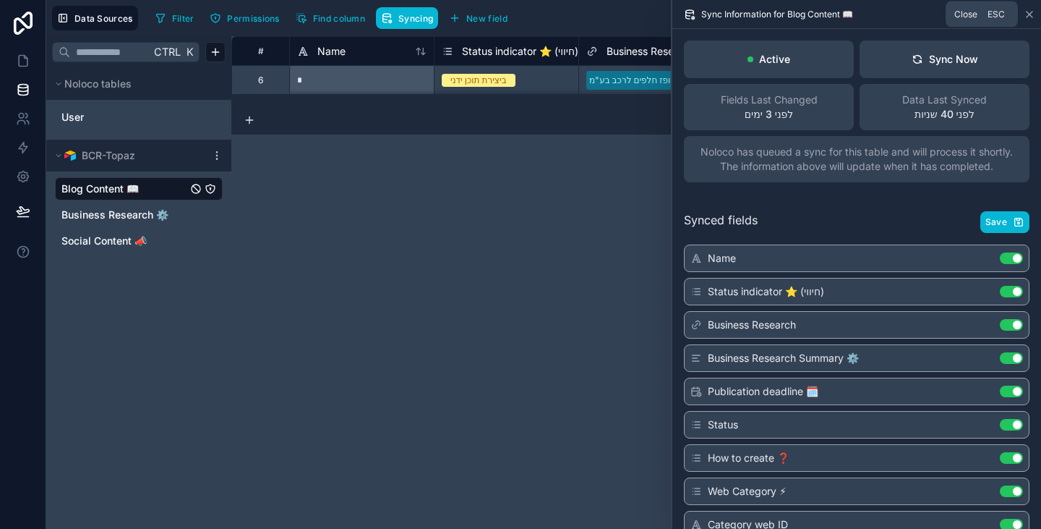
click at [1030, 16] on icon at bounding box center [1030, 15] width 12 height 12
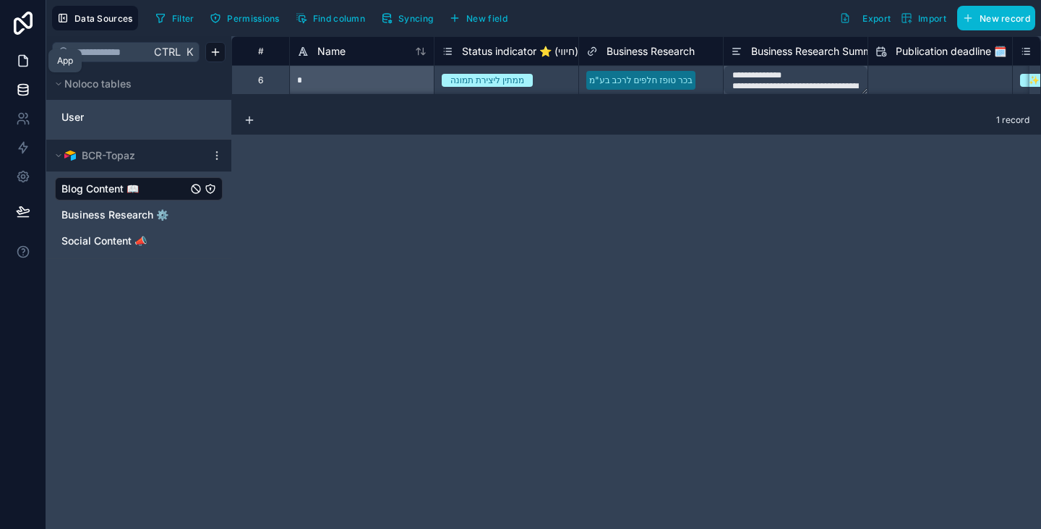
click at [19, 61] on icon at bounding box center [23, 61] width 9 height 11
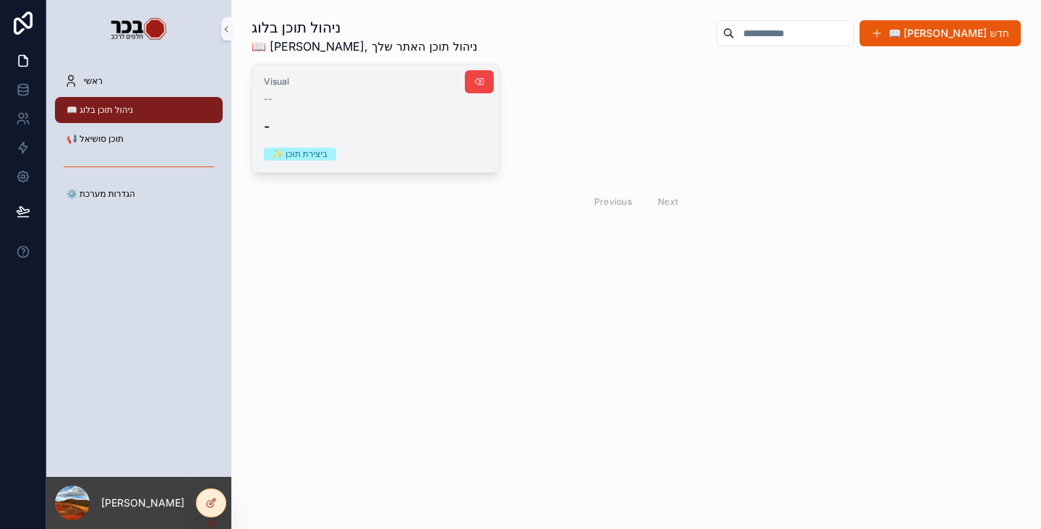
click at [365, 119] on h4 "-" at bounding box center [376, 126] width 224 height 20
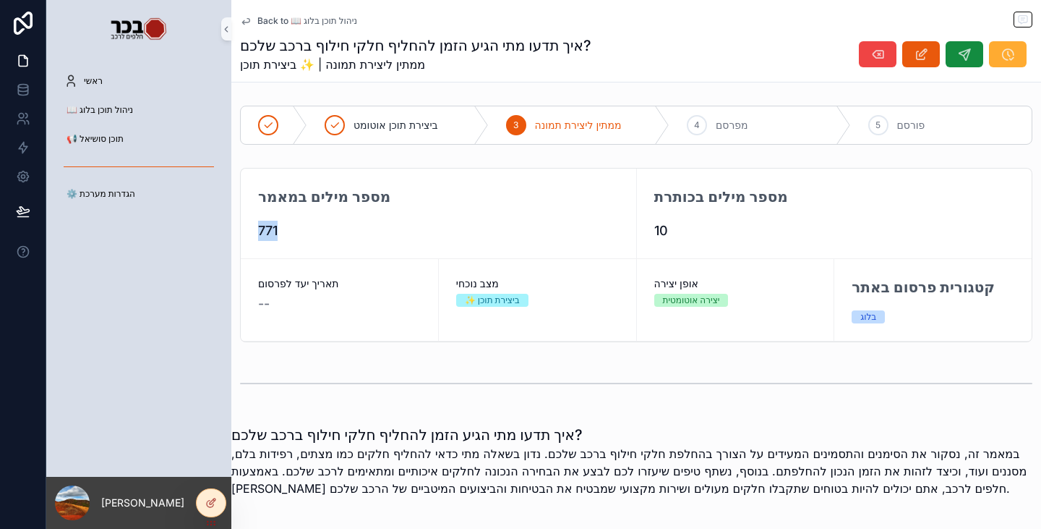
drag, startPoint x: 283, startPoint y: 223, endPoint x: 250, endPoint y: 229, distance: 33.1
click at [250, 229] on div "מספר מילים במאמר 771" at bounding box center [439, 214] width 396 height 90
click at [313, 223] on span "771" at bounding box center [438, 231] width 361 height 20
click at [385, 246] on div "מספר מילים במאמר 771" at bounding box center [439, 214] width 396 height 90
drag, startPoint x: 683, startPoint y: 229, endPoint x: 591, endPoint y: 239, distance: 93.2
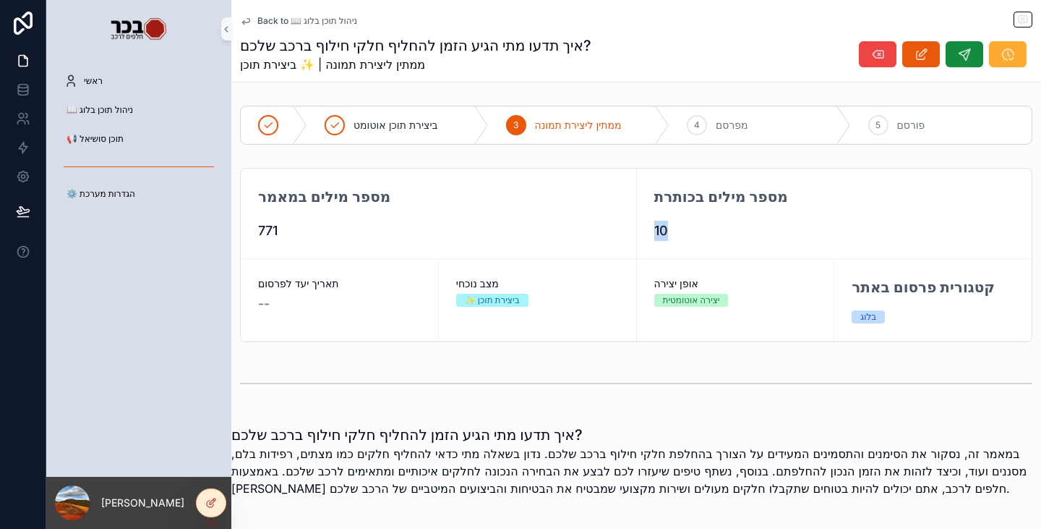
click at [641, 227] on div "מספר מילים בכותרת 10" at bounding box center [835, 214] width 396 height 90
click at [563, 205] on div "מספר מילים במאמר" at bounding box center [438, 203] width 361 height 35
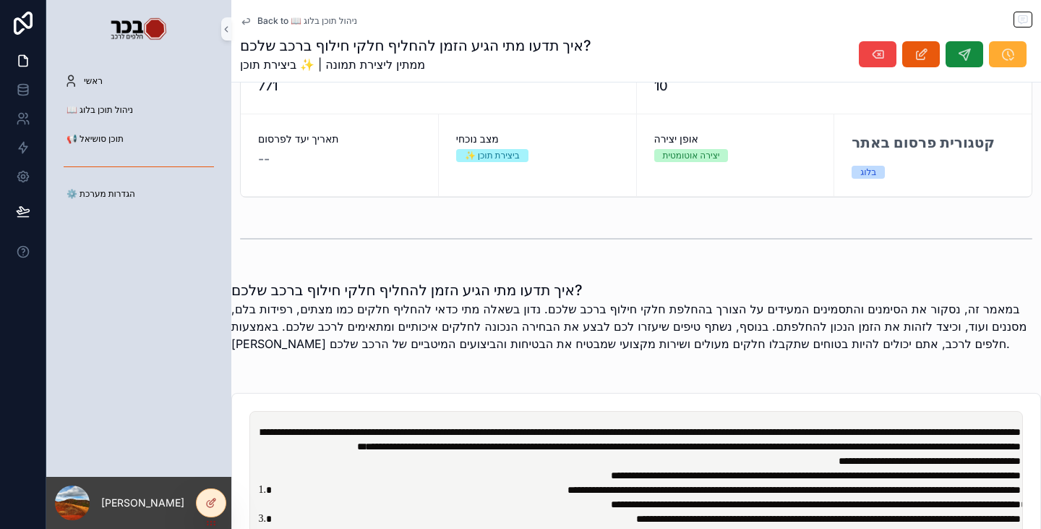
scroll to position [145, 0]
click at [209, 508] on icon at bounding box center [211, 503] width 12 height 12
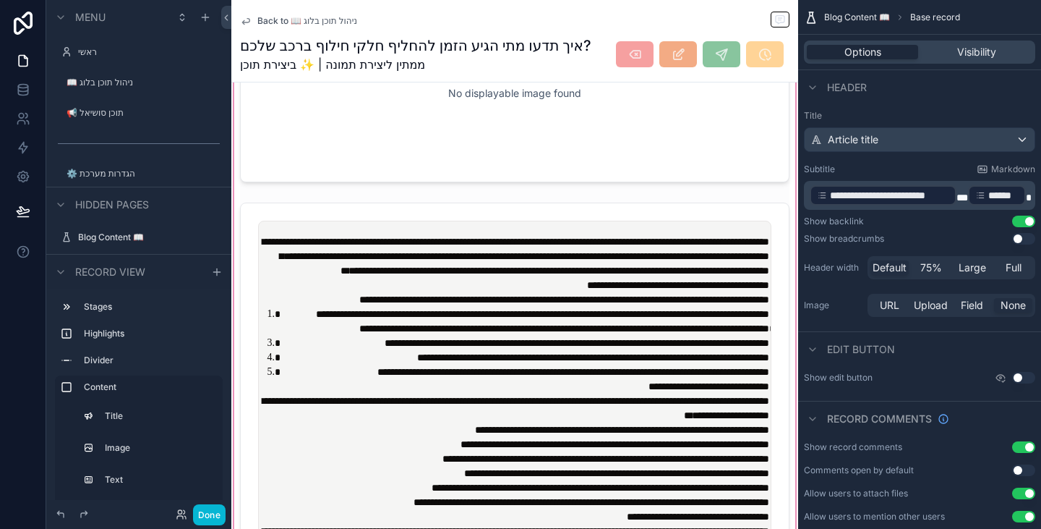
scroll to position [579, 0]
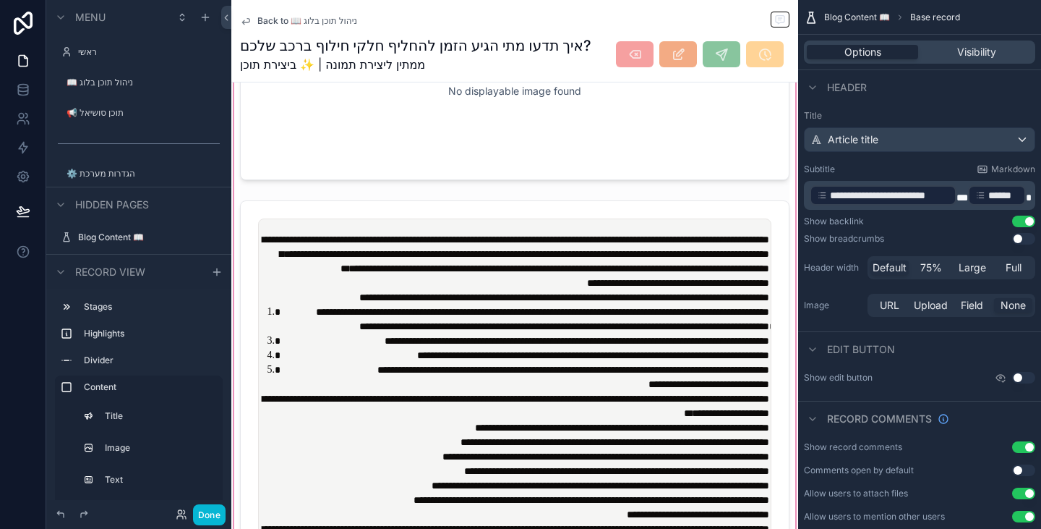
click at [458, 323] on div "scrollable content" at bounding box center [514, 442] width 567 height 1164
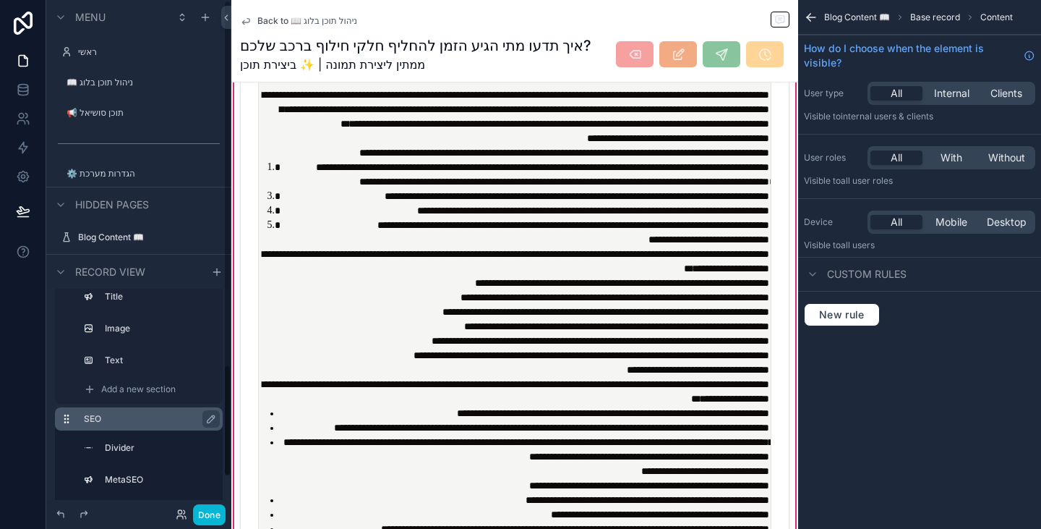
scroll to position [145, 0]
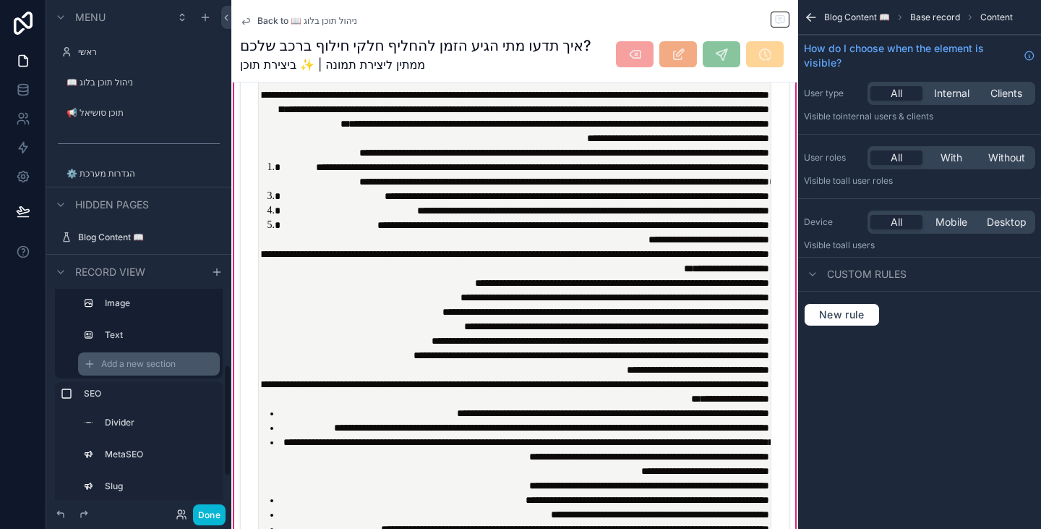
click at [158, 366] on span "Add a new section" at bounding box center [138, 364] width 74 height 12
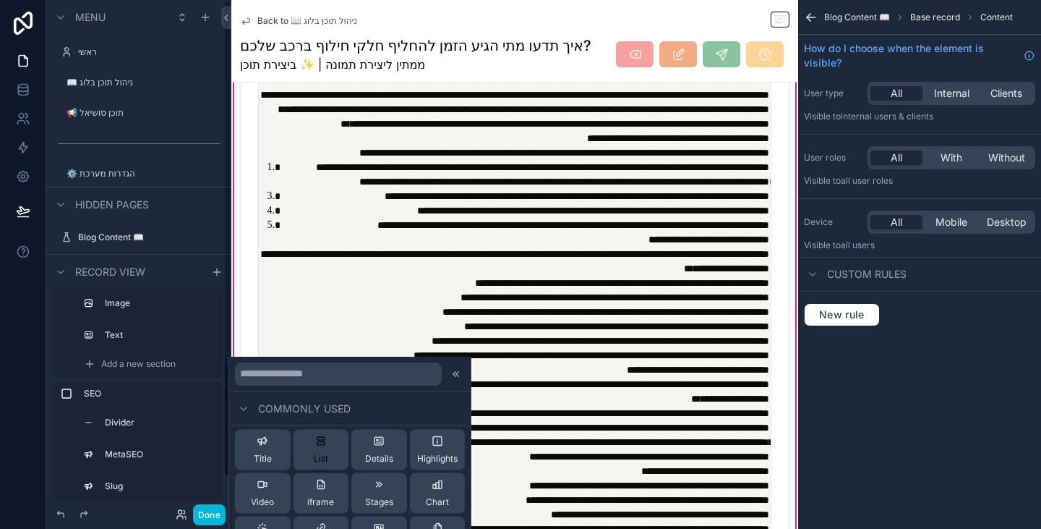
scroll to position [0, 0]
click at [264, 457] on span "Title" at bounding box center [263, 461] width 18 height 12
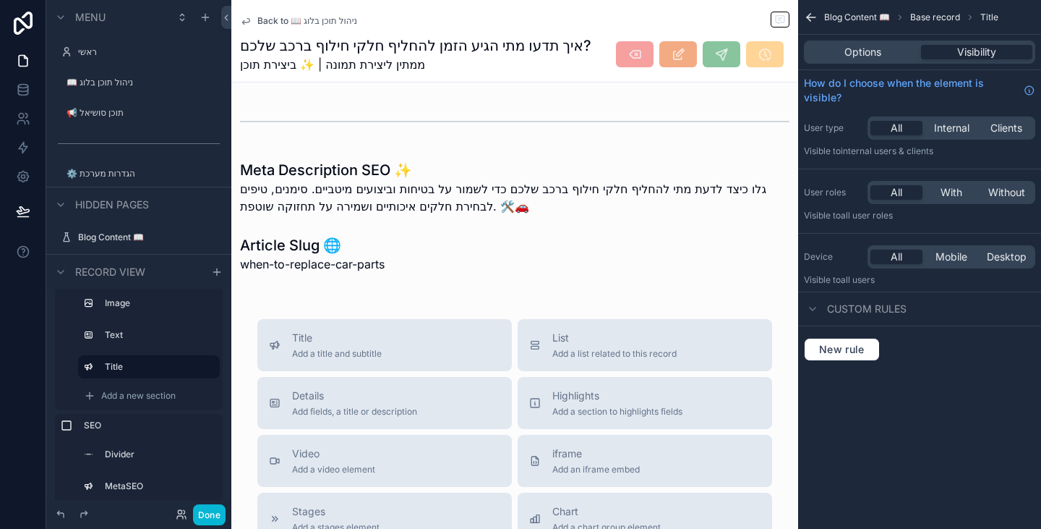
scroll to position [1598, 0]
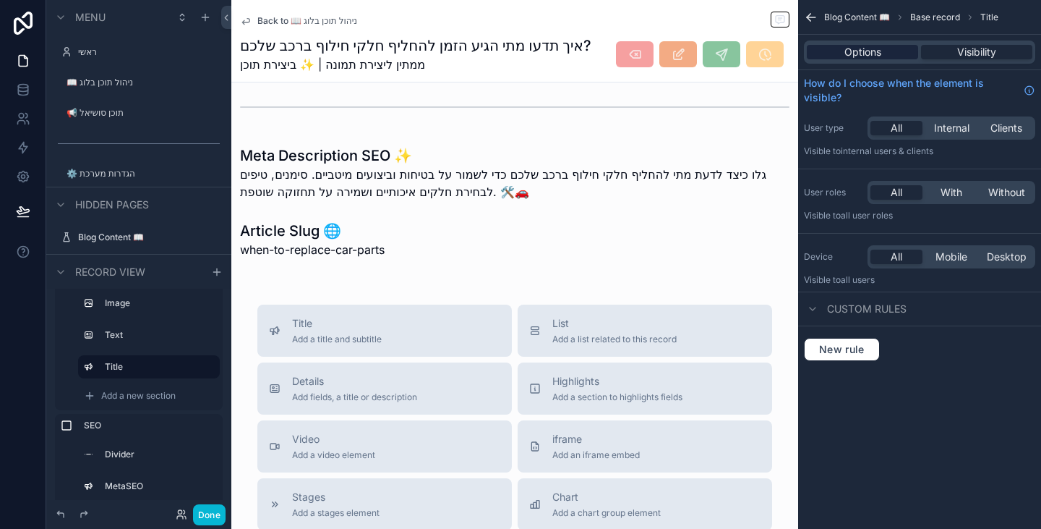
click at [897, 51] on div "Options" at bounding box center [862, 52] width 111 height 14
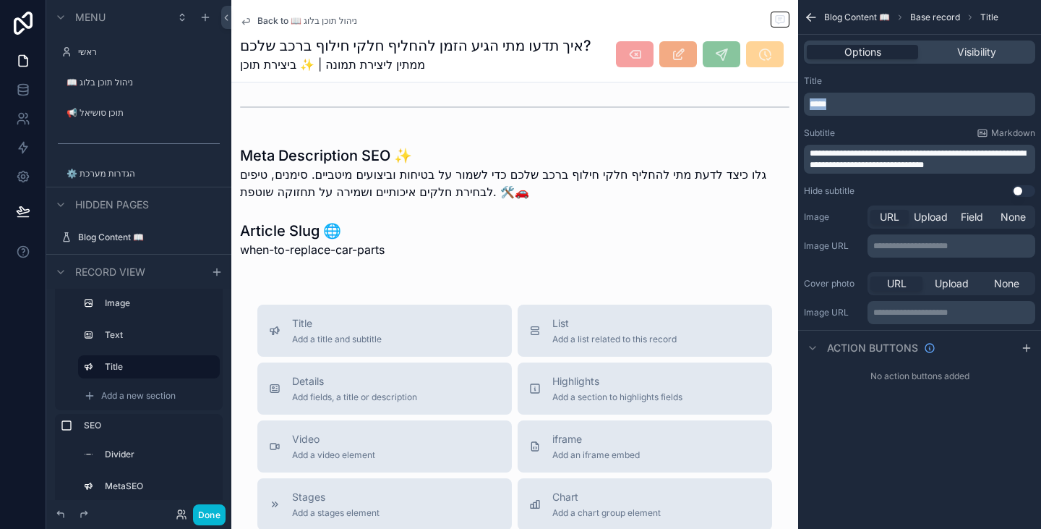
drag, startPoint x: 840, startPoint y: 106, endPoint x: 800, endPoint y: 108, distance: 40.5
click at [801, 106] on div "**********" at bounding box center [919, 135] width 243 height 133
click at [985, 163] on p "**********" at bounding box center [921, 159] width 223 height 23
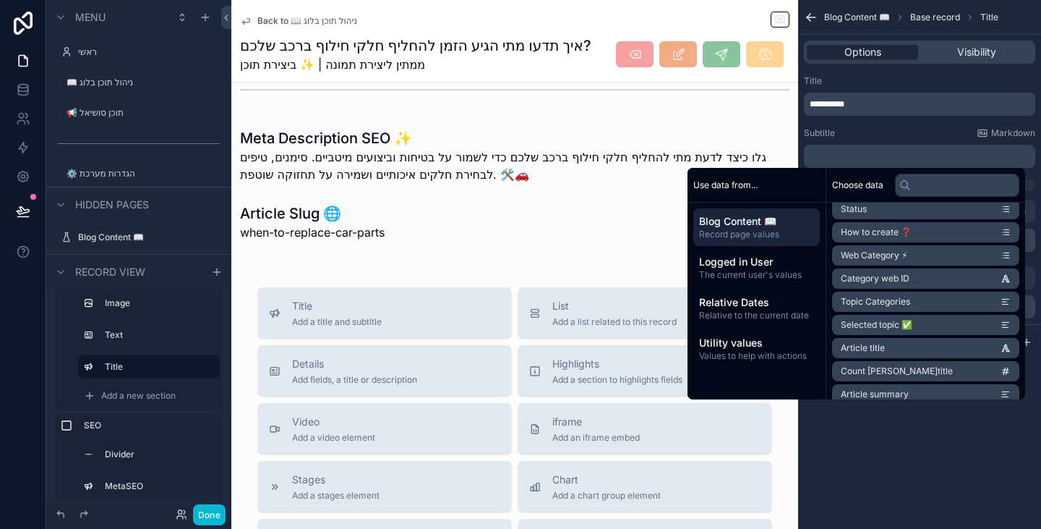
scroll to position [217, 0]
click at [886, 372] on span "Article content" at bounding box center [871, 372] width 60 height 12
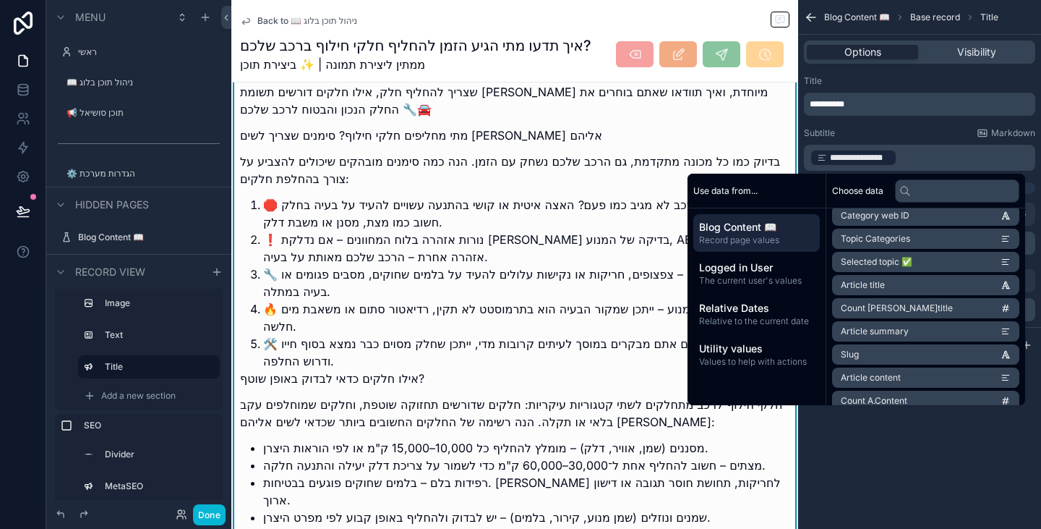
click at [914, 468] on div "**********" at bounding box center [919, 264] width 243 height 529
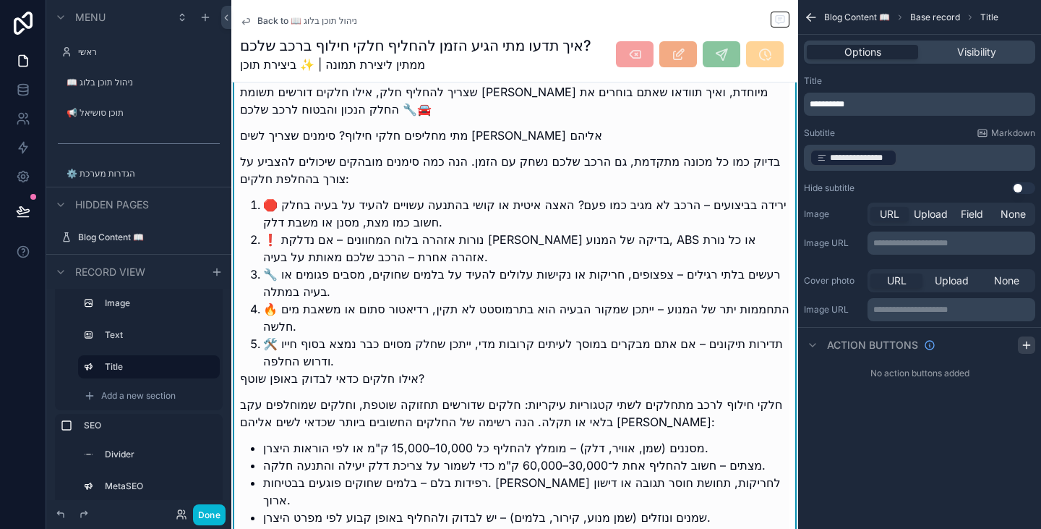
click at [1032, 346] on icon "scrollable content" at bounding box center [1027, 345] width 12 height 12
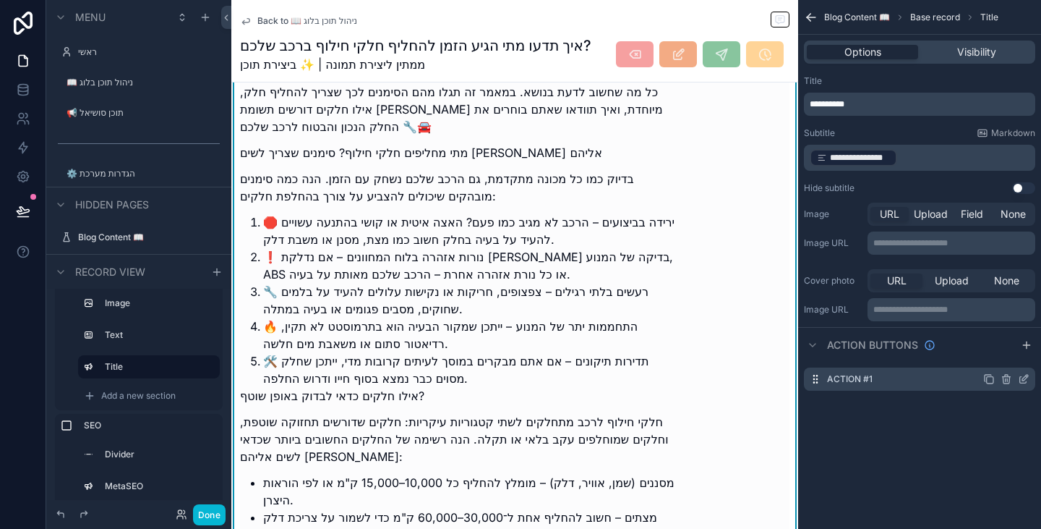
click at [1024, 375] on icon "scrollable content" at bounding box center [1024, 379] width 12 height 12
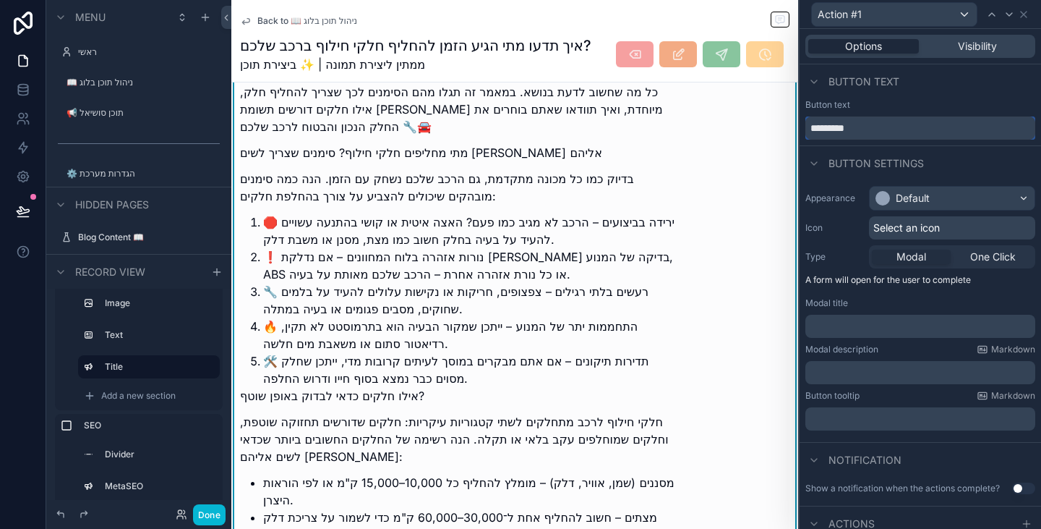
drag, startPoint x: 869, startPoint y: 132, endPoint x: 803, endPoint y: 129, distance: 65.9
click at [803, 129] on div "Button text *********" at bounding box center [921, 119] width 242 height 40
type input "**********"
click at [934, 229] on span "Select an icon" at bounding box center [907, 228] width 67 height 14
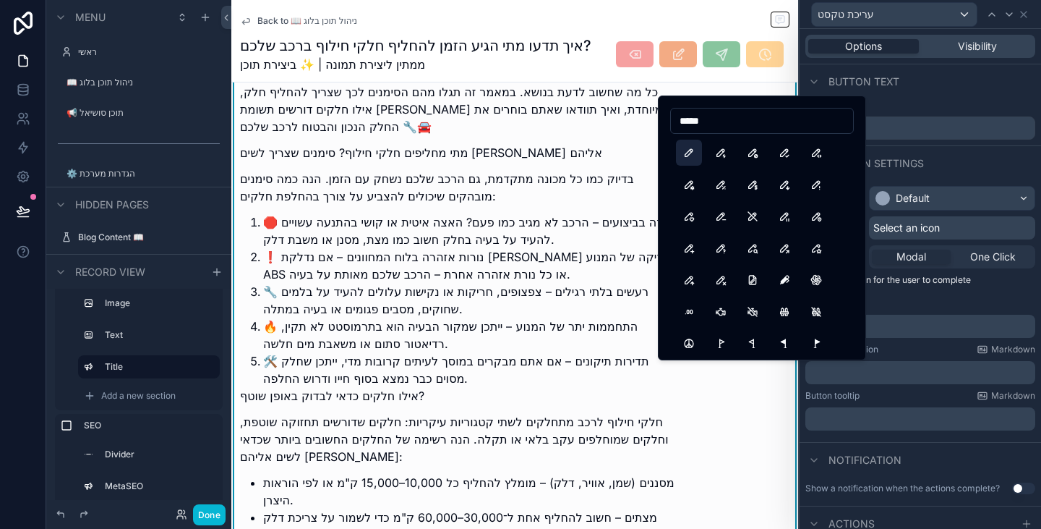
type input "*****"
click at [693, 156] on button "Pencil" at bounding box center [689, 153] width 26 height 26
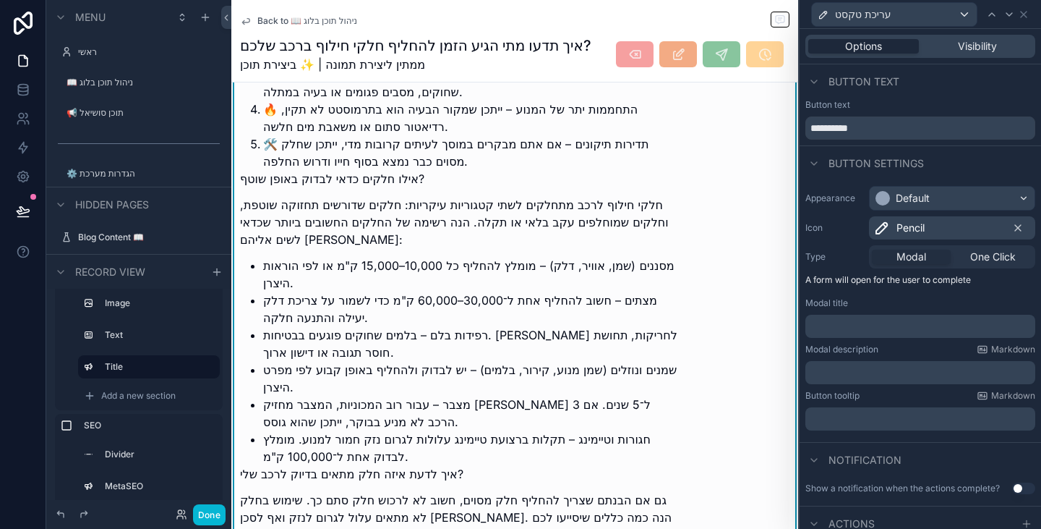
scroll to position [1815, 0]
click at [905, 315] on div "﻿" at bounding box center [921, 326] width 230 height 23
click at [903, 329] on p "﻿" at bounding box center [921, 326] width 221 height 14
click at [923, 404] on div "Button tooltip Markdown ﻿" at bounding box center [921, 410] width 230 height 40
click at [920, 414] on p "﻿" at bounding box center [921, 418] width 221 height 14
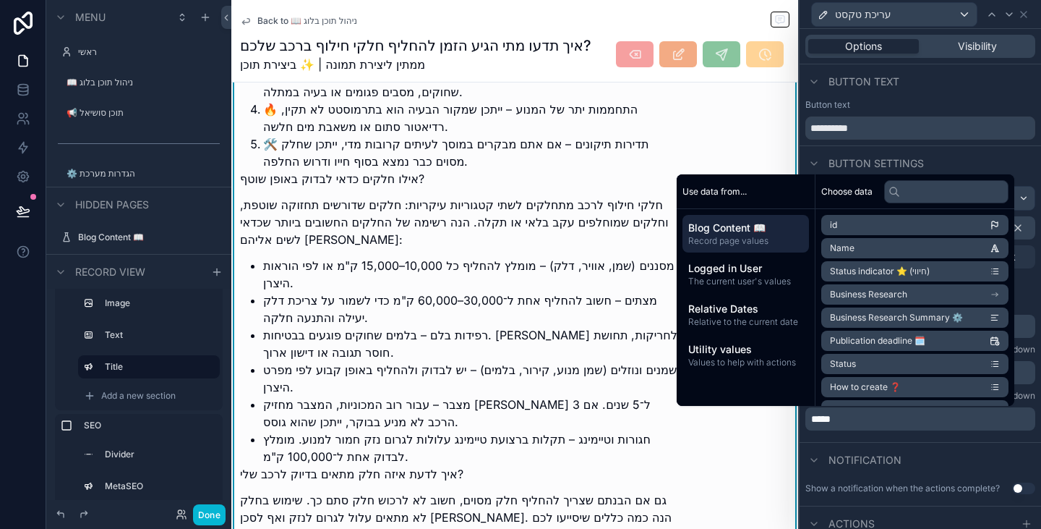
click at [971, 430] on div "**********" at bounding box center [921, 308] width 242 height 256
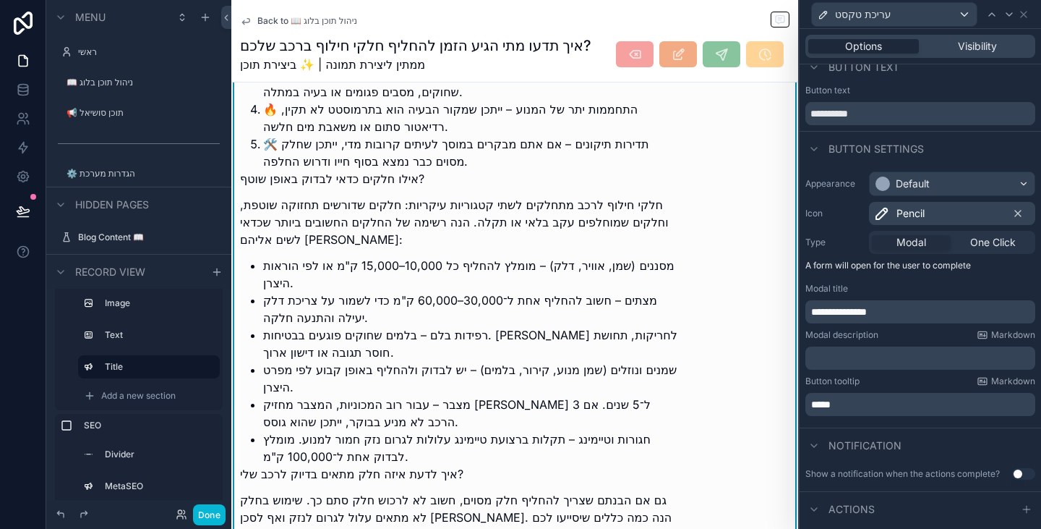
scroll to position [38, 0]
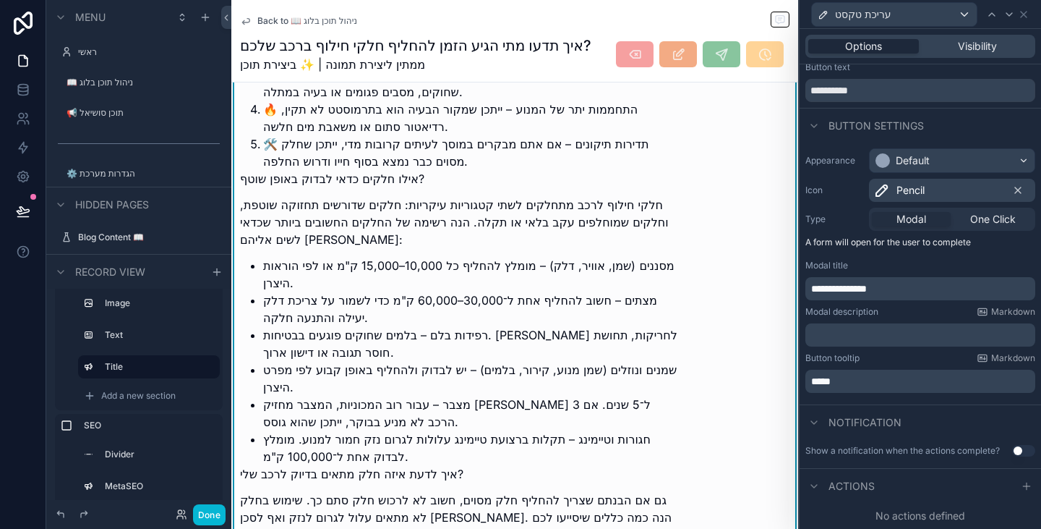
click at [1020, 452] on button "Use setting" at bounding box center [1023, 451] width 23 height 12
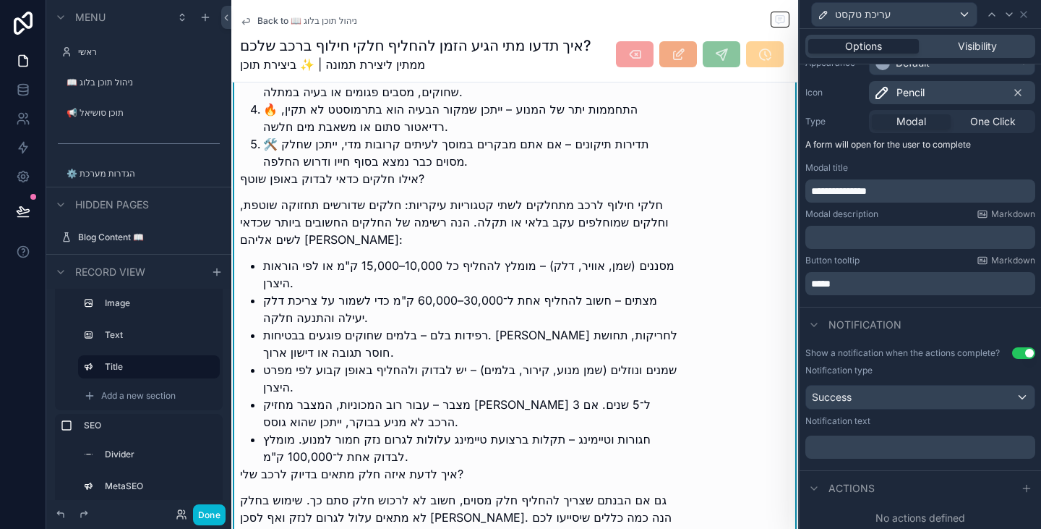
scroll to position [137, 0]
click at [854, 435] on div "﻿" at bounding box center [921, 444] width 230 height 23
click at [858, 440] on p "﻿" at bounding box center [921, 445] width 221 height 14
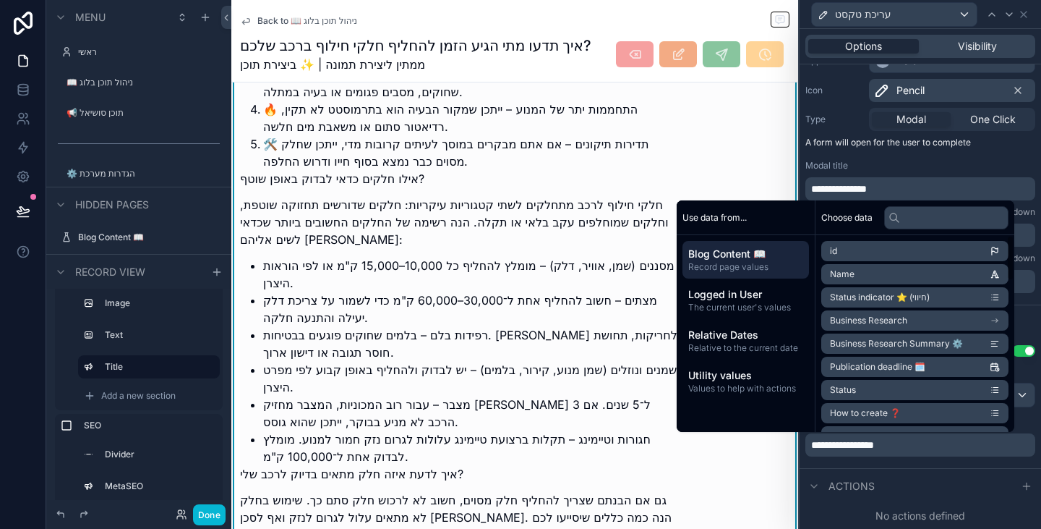
click at [940, 457] on div "**********" at bounding box center [921, 400] width 242 height 123
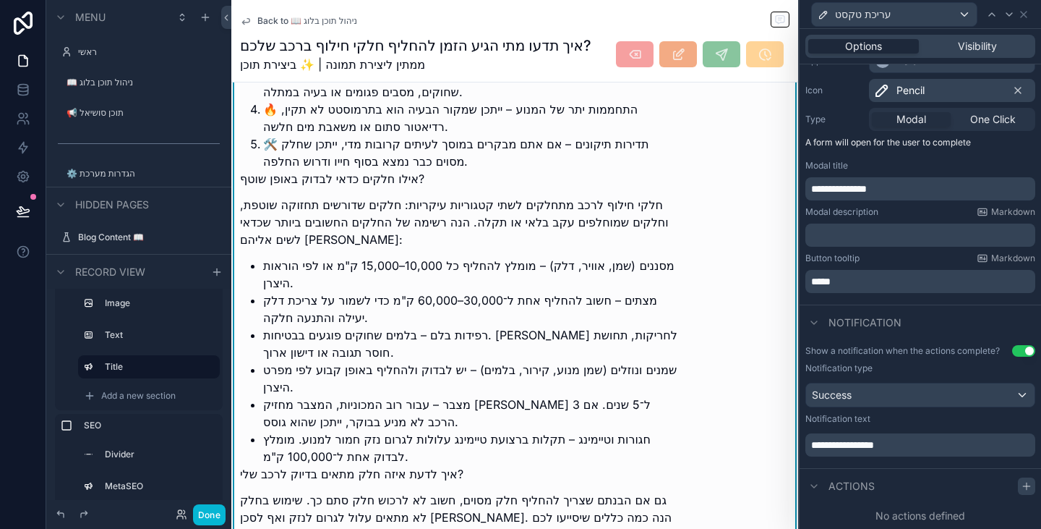
click at [1027, 483] on icon at bounding box center [1027, 485] width 0 height 7
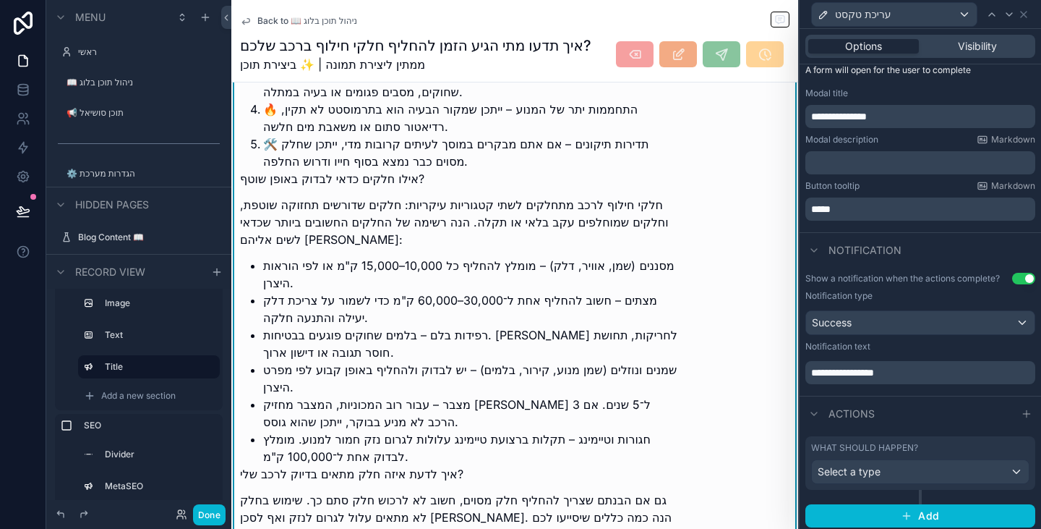
scroll to position [213, 0]
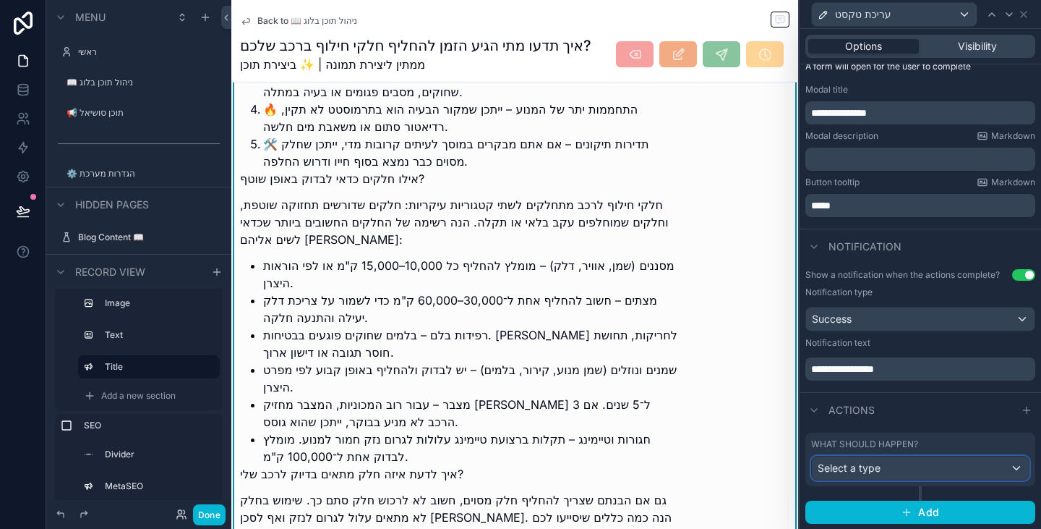
click at [890, 469] on div "Select a type" at bounding box center [920, 467] width 217 height 23
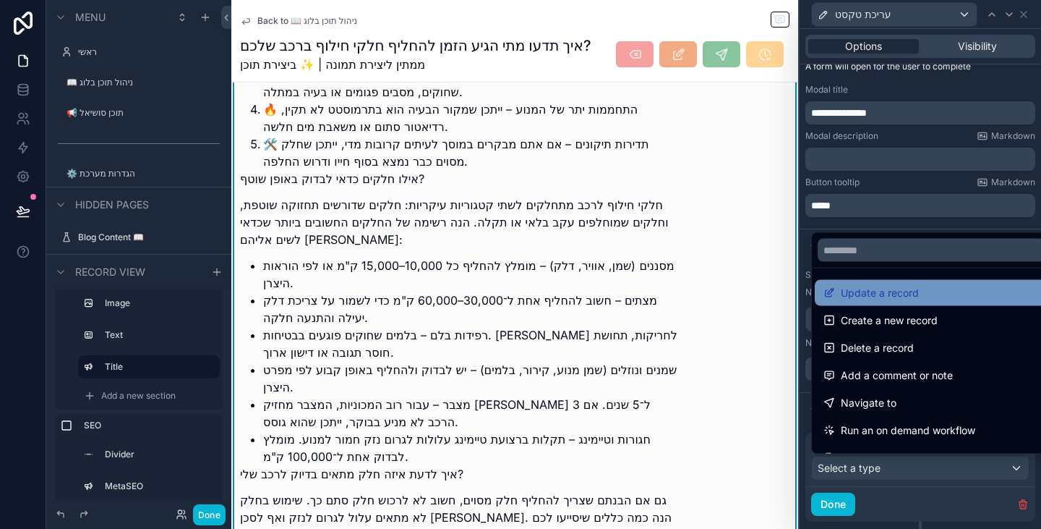
click at [878, 293] on span "Update a record" at bounding box center [880, 292] width 78 height 17
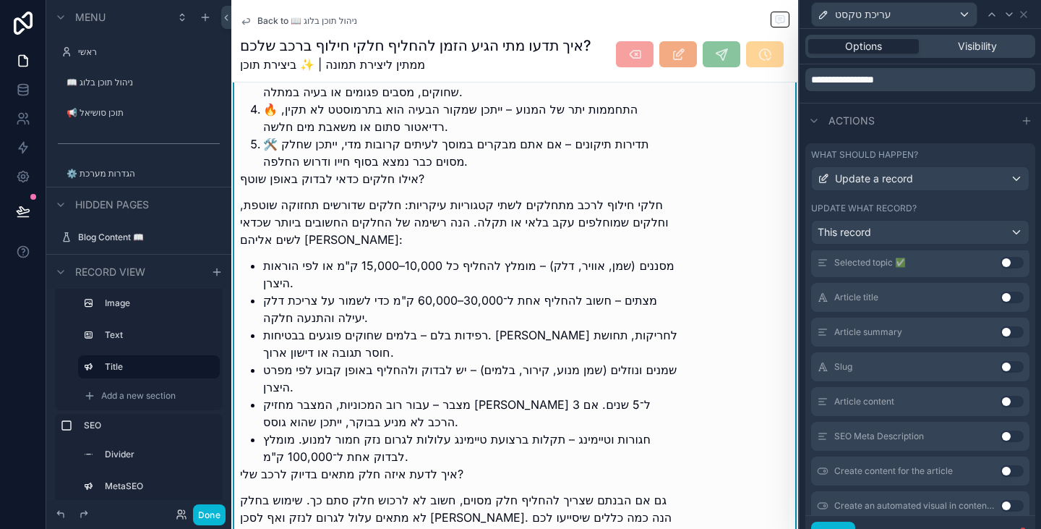
scroll to position [506, 0]
click at [1001, 364] on button "Use setting" at bounding box center [1012, 364] width 23 height 12
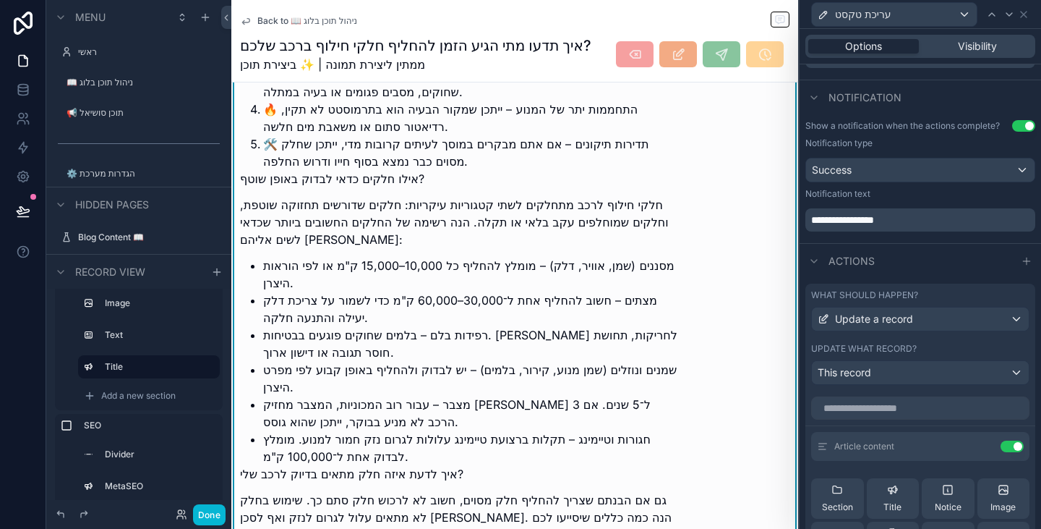
scroll to position [358, 0]
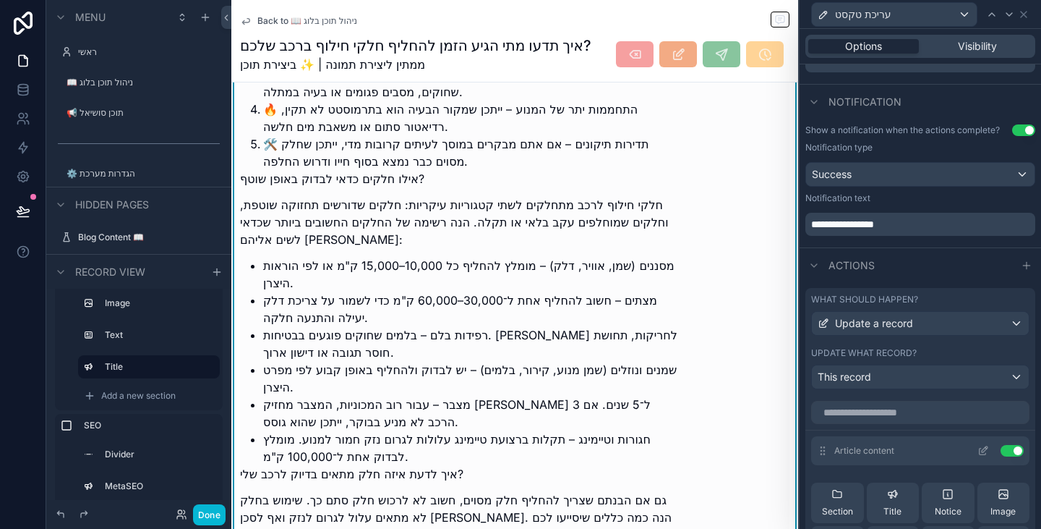
click at [980, 448] on icon at bounding box center [983, 451] width 7 height 7
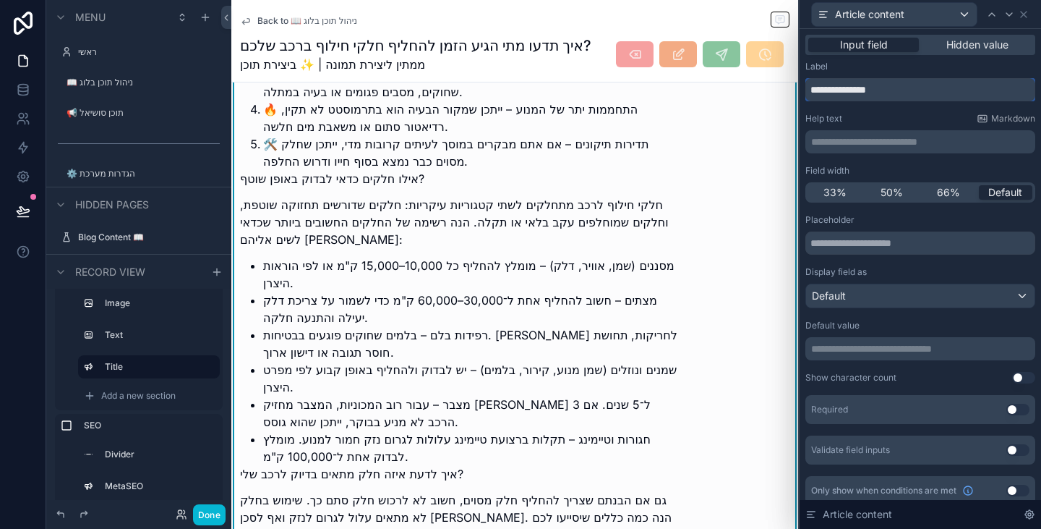
drag, startPoint x: 891, startPoint y: 92, endPoint x: 812, endPoint y: 92, distance: 78.8
click at [812, 92] on input "**********" at bounding box center [921, 89] width 230 height 23
type input "*********"
click at [916, 283] on div "Display field as Default" at bounding box center [921, 287] width 230 height 42
click at [914, 299] on div "Default" at bounding box center [920, 295] width 229 height 23
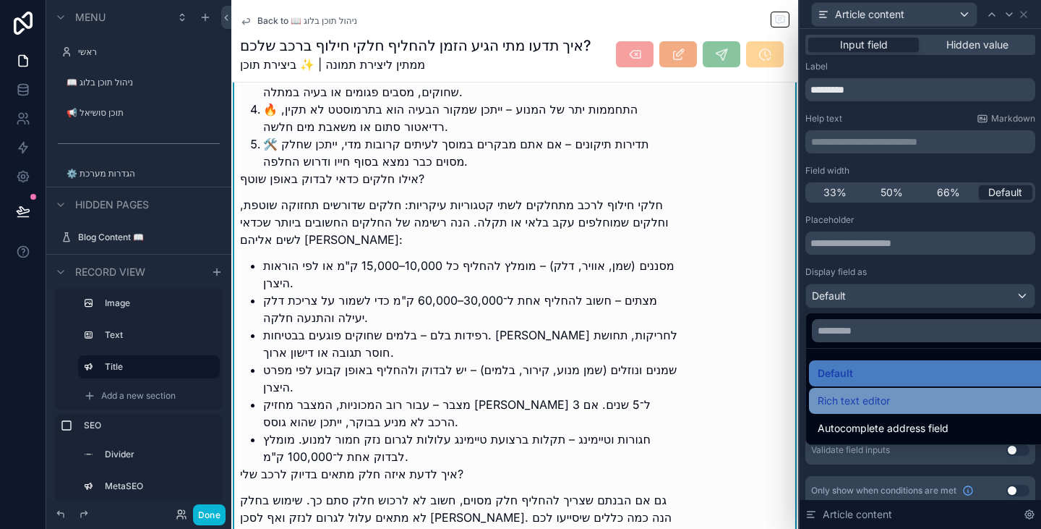
click at [909, 401] on div "Rich text editor" at bounding box center [932, 400] width 228 height 17
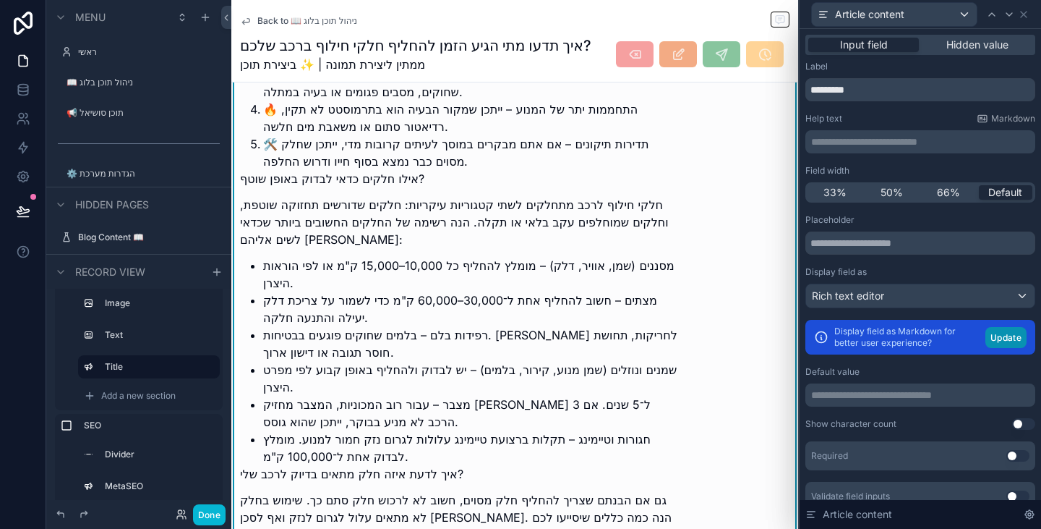
click at [987, 335] on button "Update" at bounding box center [1006, 337] width 41 height 21
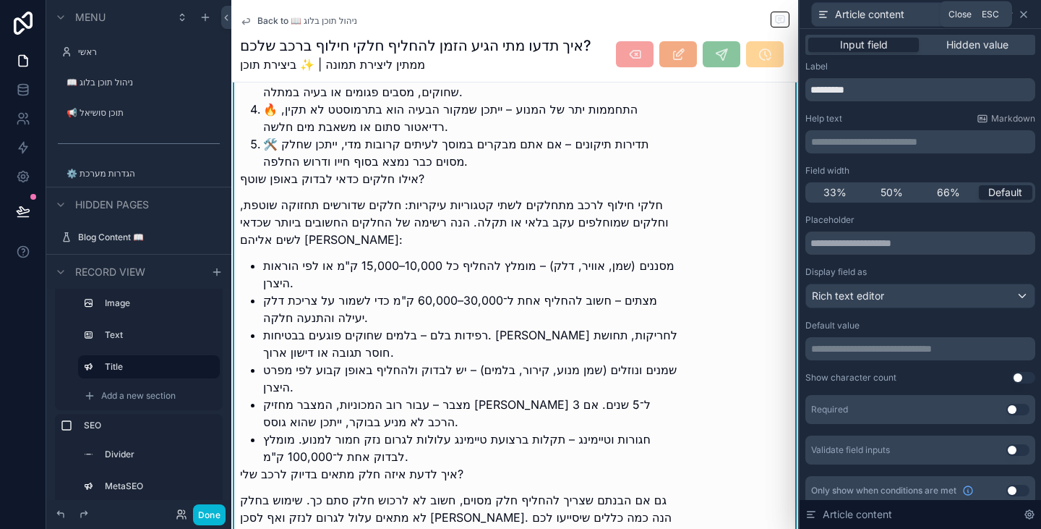
click at [1023, 16] on icon at bounding box center [1024, 15] width 12 height 12
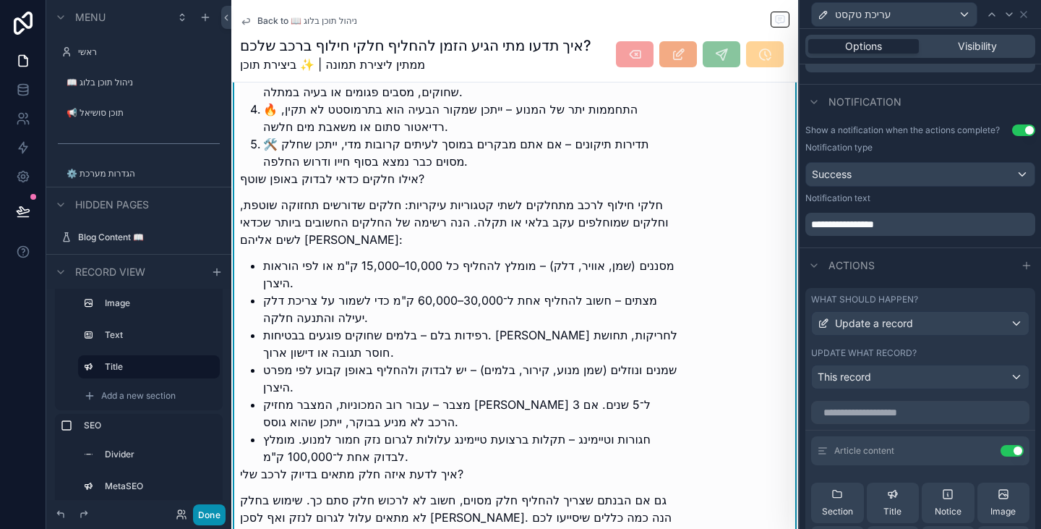
click at [212, 516] on button "Done" at bounding box center [209, 514] width 33 height 21
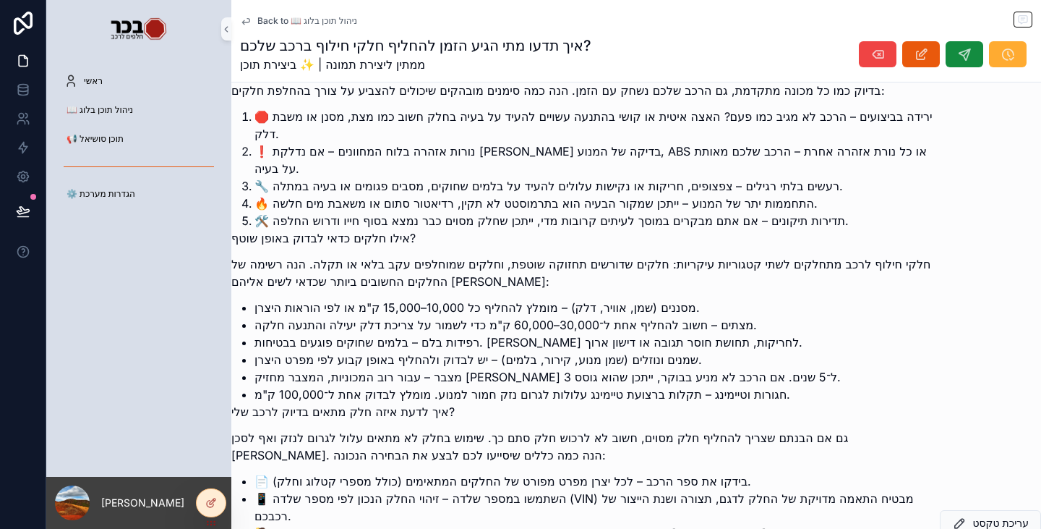
scroll to position [1526, 0]
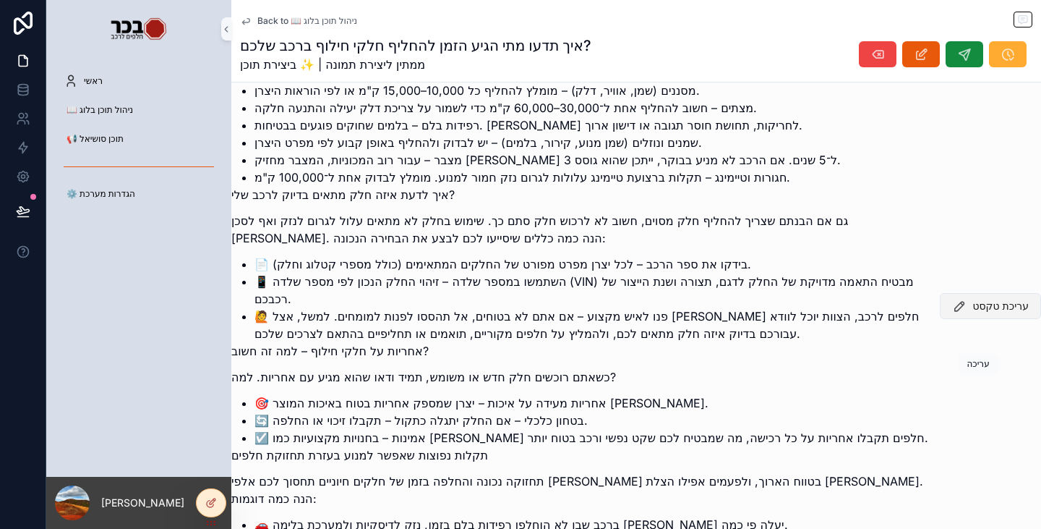
click at [976, 313] on span "עריכת טקסט" at bounding box center [1001, 306] width 56 height 14
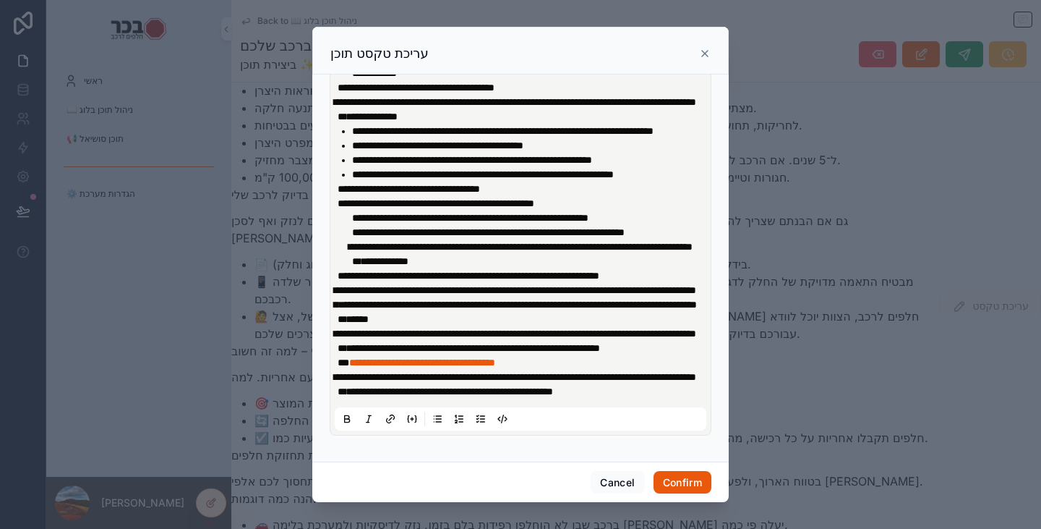
scroll to position [858, 0]
click at [393, 417] on icon at bounding box center [391, 419] width 12 height 12
drag, startPoint x: 459, startPoint y: 393, endPoint x: 335, endPoint y: 393, distance: 124.4
click at [388, 417] on icon at bounding box center [391, 419] width 12 height 12
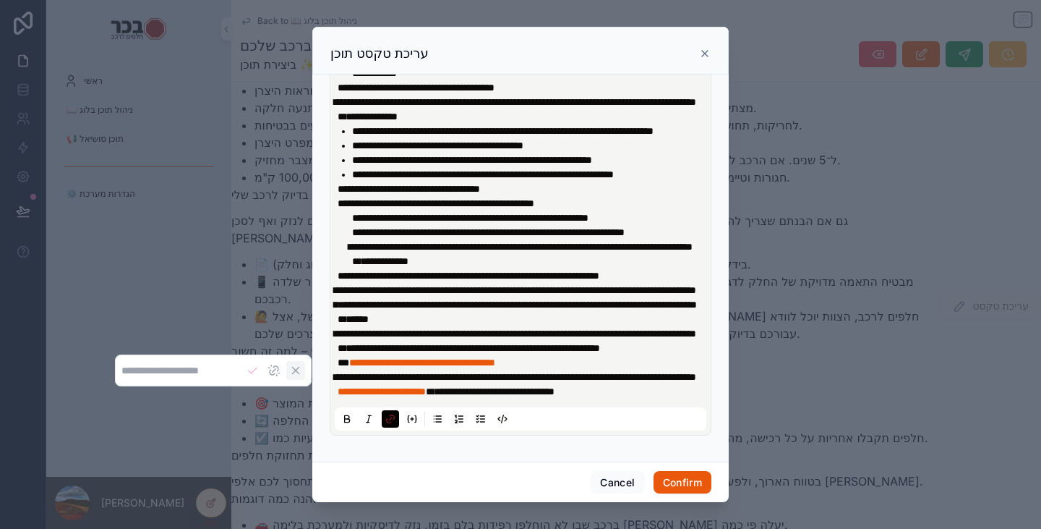
click at [299, 371] on icon "Cancel" at bounding box center [296, 370] width 7 height 7
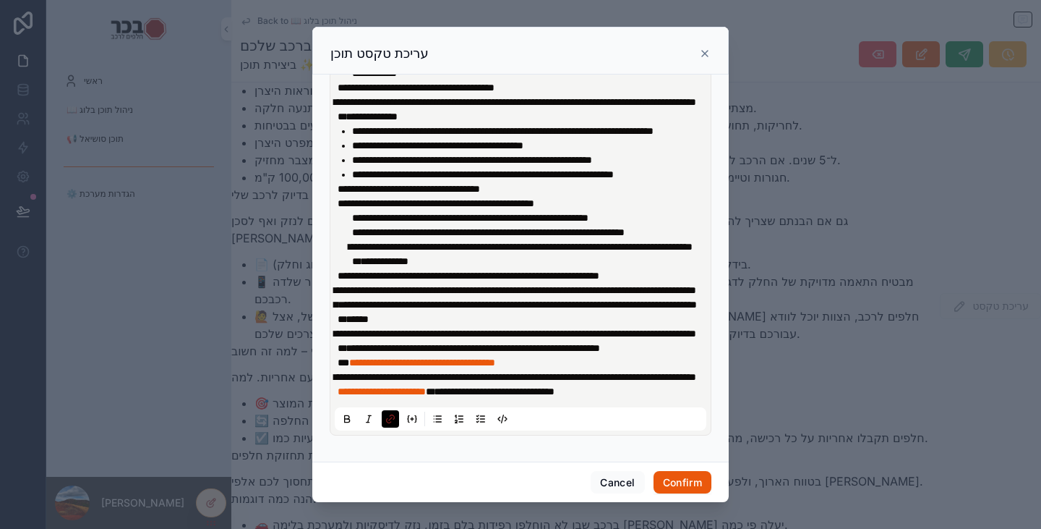
scroll to position [856, 0]
drag, startPoint x: 704, startPoint y: 60, endPoint x: 567, endPoint y: 252, distance: 235.4
click at [583, 236] on div "**********" at bounding box center [520, 265] width 417 height 476
click at [389, 419] on icon at bounding box center [391, 419] width 12 height 12
click at [706, 53] on icon at bounding box center [705, 54] width 6 height 6
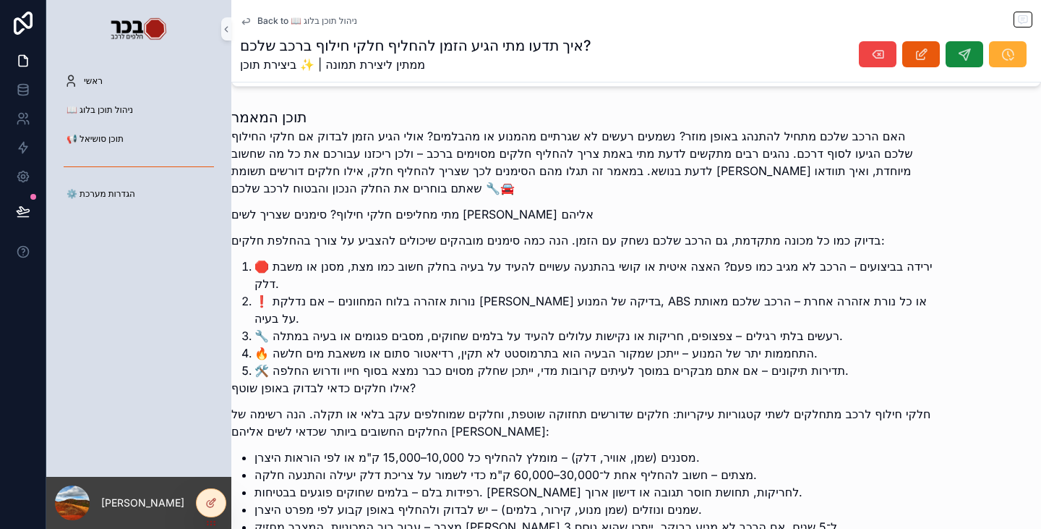
scroll to position [1092, 0]
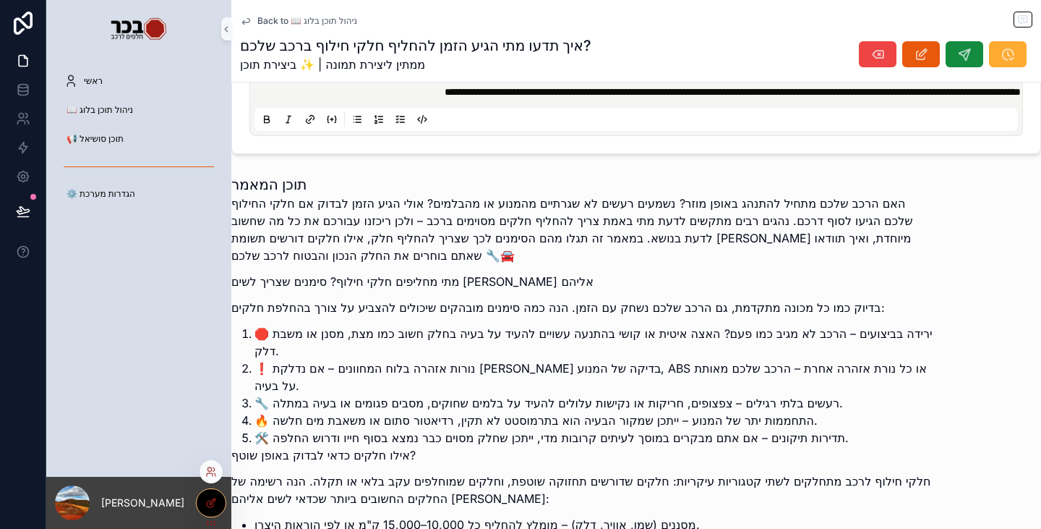
click at [207, 509] on div at bounding box center [211, 502] width 29 height 27
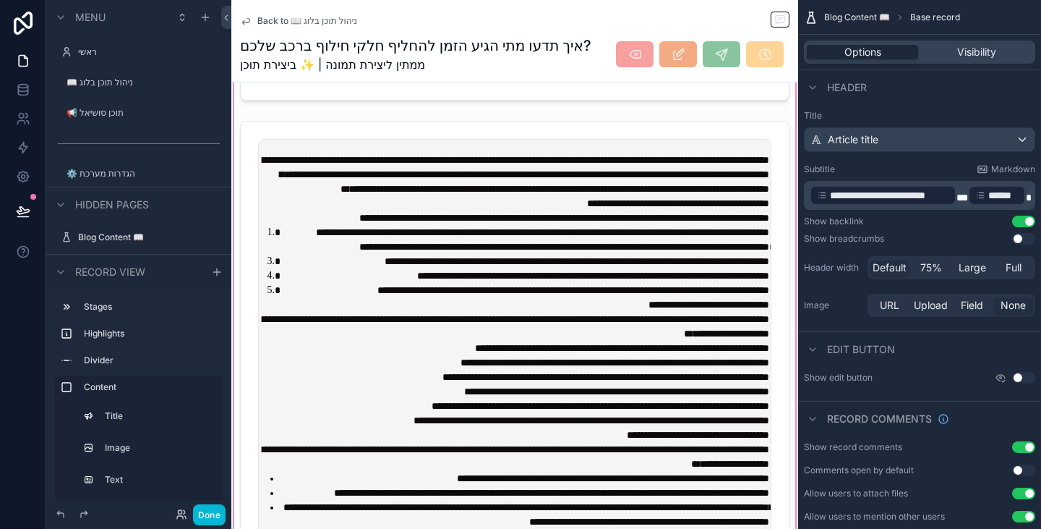
scroll to position [586, 0]
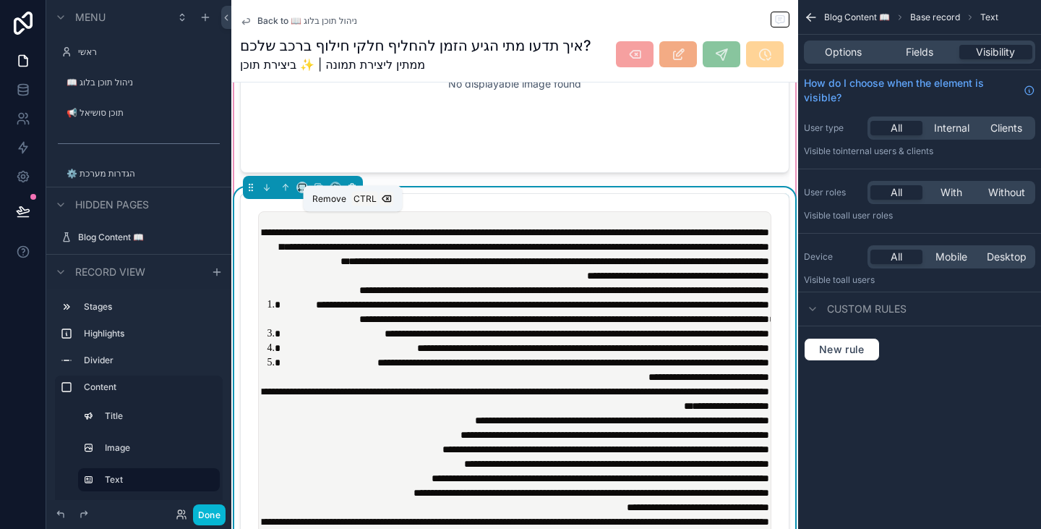
click at [351, 192] on icon "scrollable content" at bounding box center [352, 187] width 10 height 10
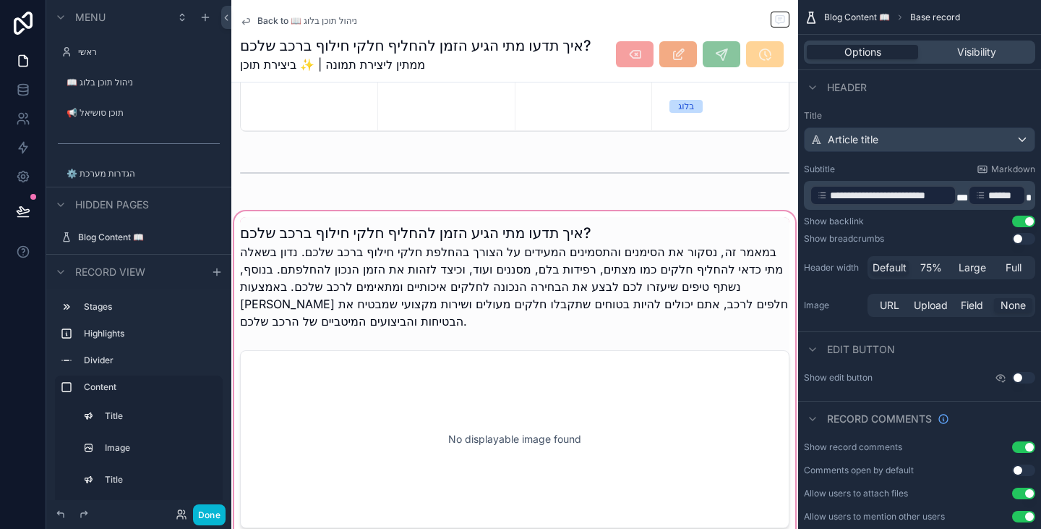
scroll to position [224, 0]
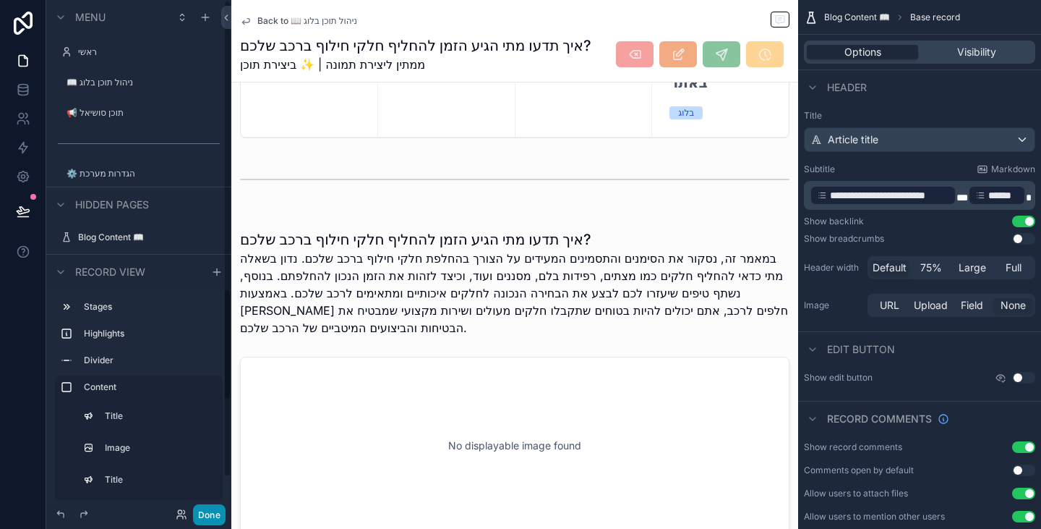
click at [208, 517] on button "Done" at bounding box center [209, 514] width 33 height 21
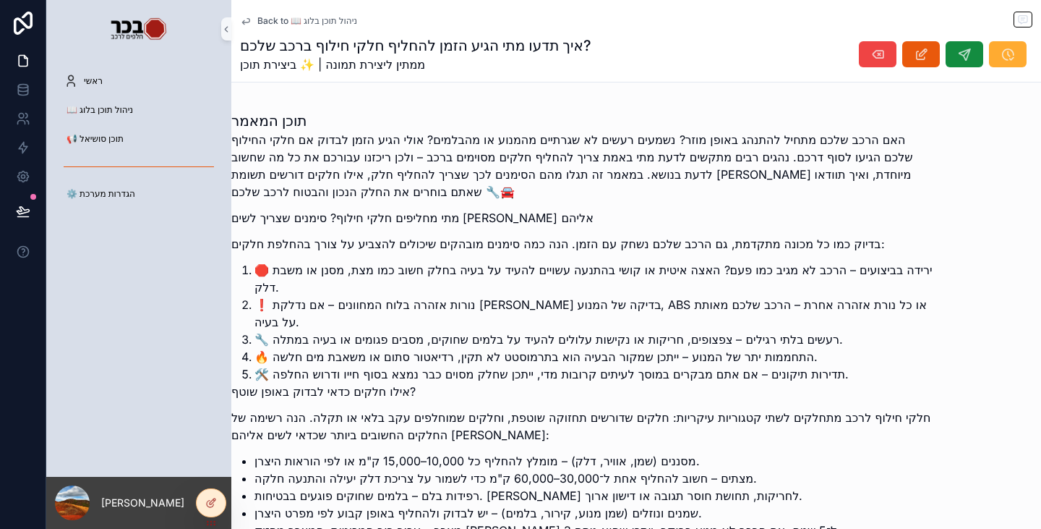
scroll to position [441, 0]
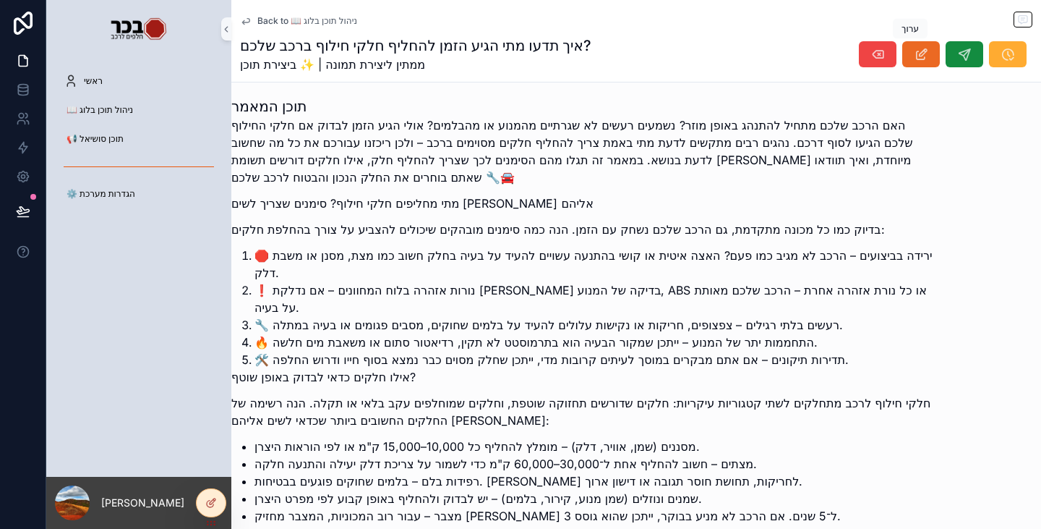
click at [914, 57] on icon "scrollable content" at bounding box center [921, 54] width 15 height 14
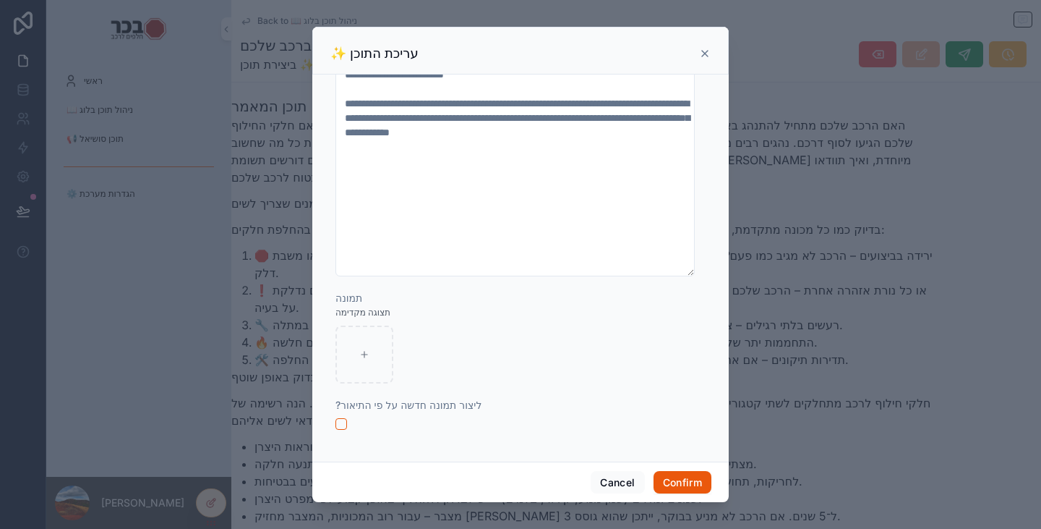
scroll to position [2314, 0]
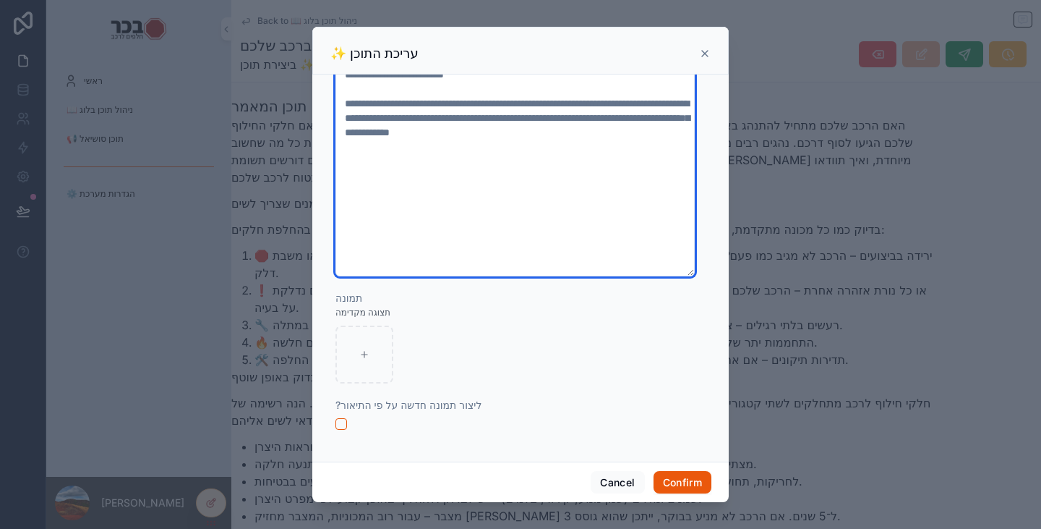
drag, startPoint x: 506, startPoint y: 195, endPoint x: 335, endPoint y: 192, distance: 171.4
click at [335, 192] on div "**********" at bounding box center [521, 218] width 382 height 464
type input "**********"
type textarea "**********"
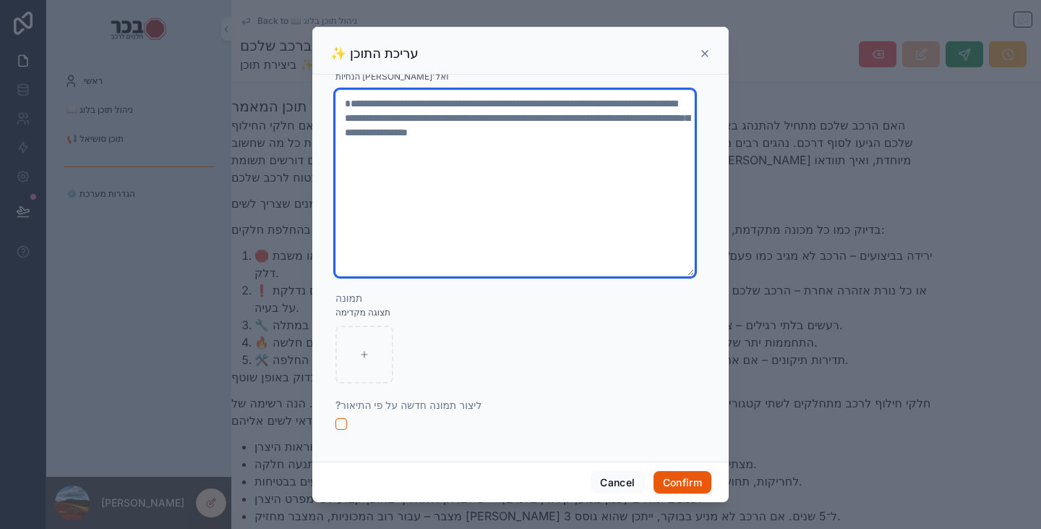
type input "**********"
type textarea "**********"
type input "**********"
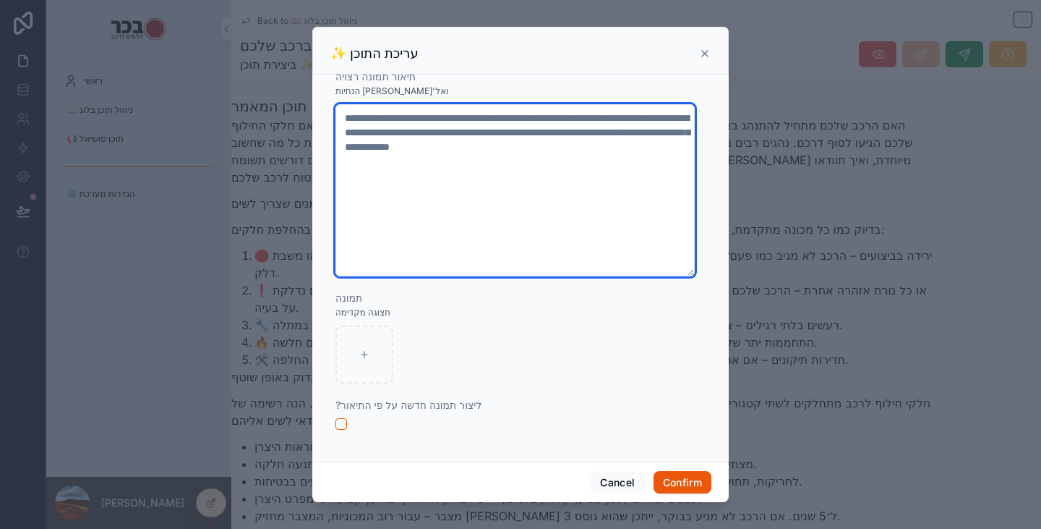
scroll to position [2384, 0]
type textarea "**********"
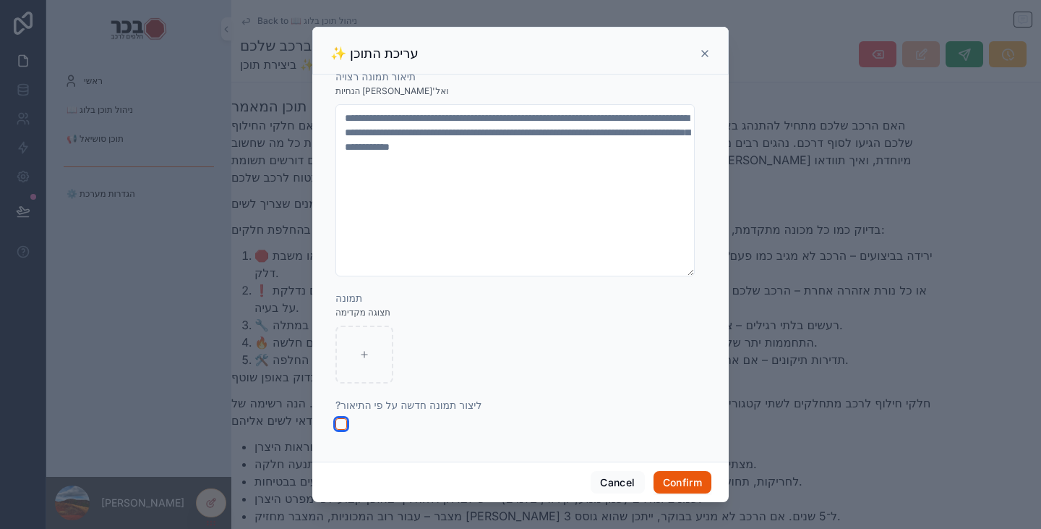
click at [343, 424] on button "button" at bounding box center [342, 424] width 12 height 12
click at [675, 486] on button "Confirm" at bounding box center [683, 482] width 58 height 23
click at [663, 477] on button "Confirm" at bounding box center [683, 482] width 58 height 23
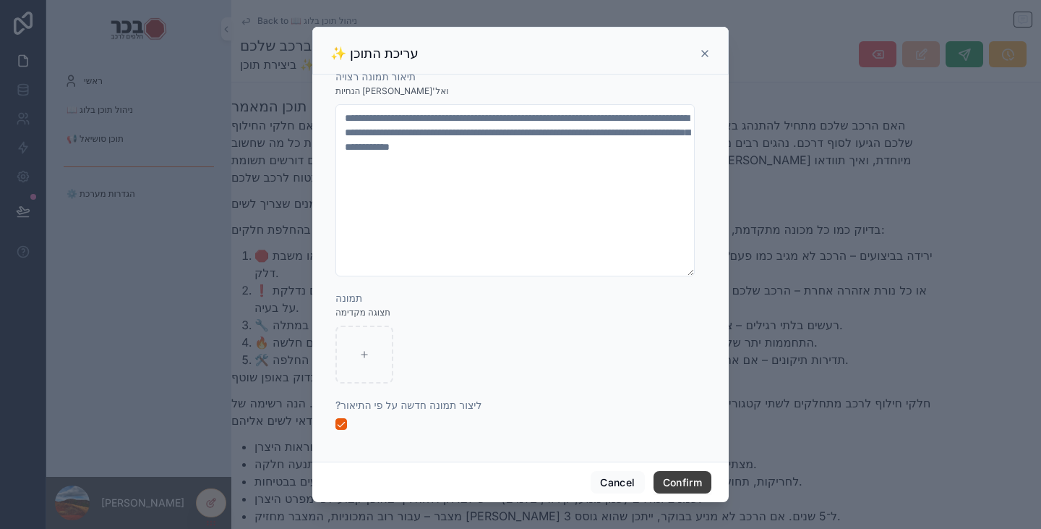
scroll to position [2468, 0]
click at [686, 486] on button "Confirm" at bounding box center [683, 482] width 58 height 23
click at [679, 475] on button "Confirm" at bounding box center [683, 482] width 58 height 23
click at [685, 490] on button "Confirm" at bounding box center [683, 482] width 58 height 23
click at [673, 480] on button "Confirm" at bounding box center [683, 482] width 58 height 23
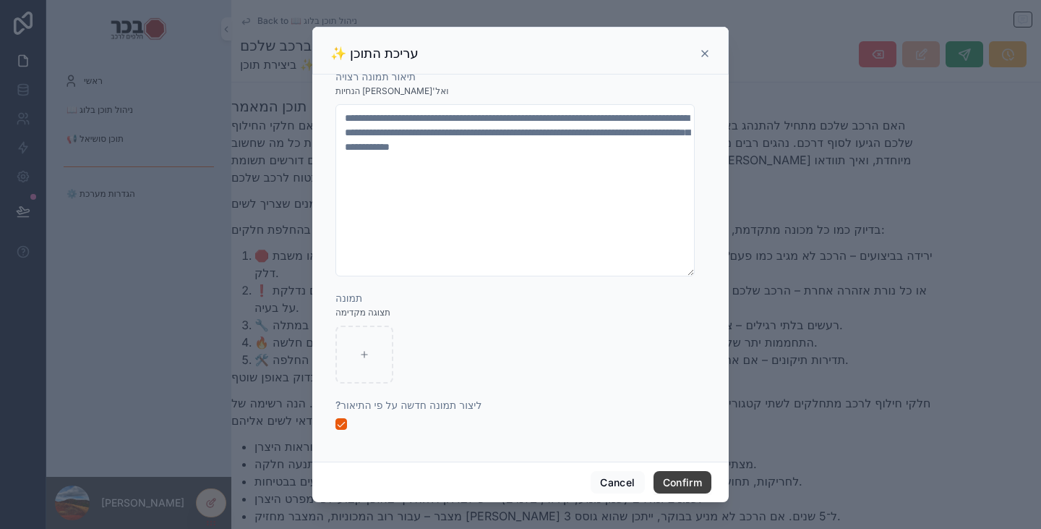
type input "**********"
click at [630, 370] on div at bounding box center [521, 354] width 370 height 58
click at [708, 54] on icon at bounding box center [705, 54] width 12 height 12
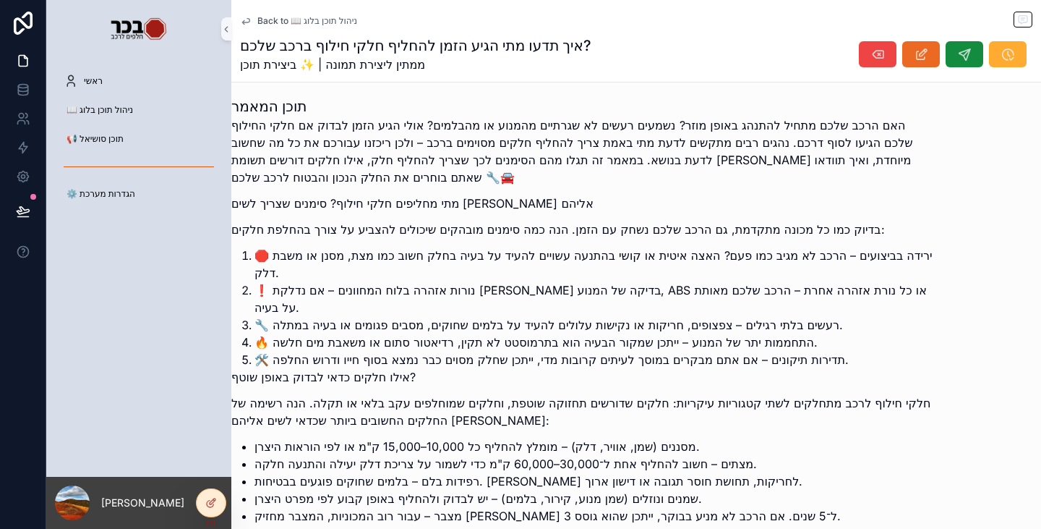
click at [914, 57] on icon "scrollable content" at bounding box center [921, 54] width 15 height 14
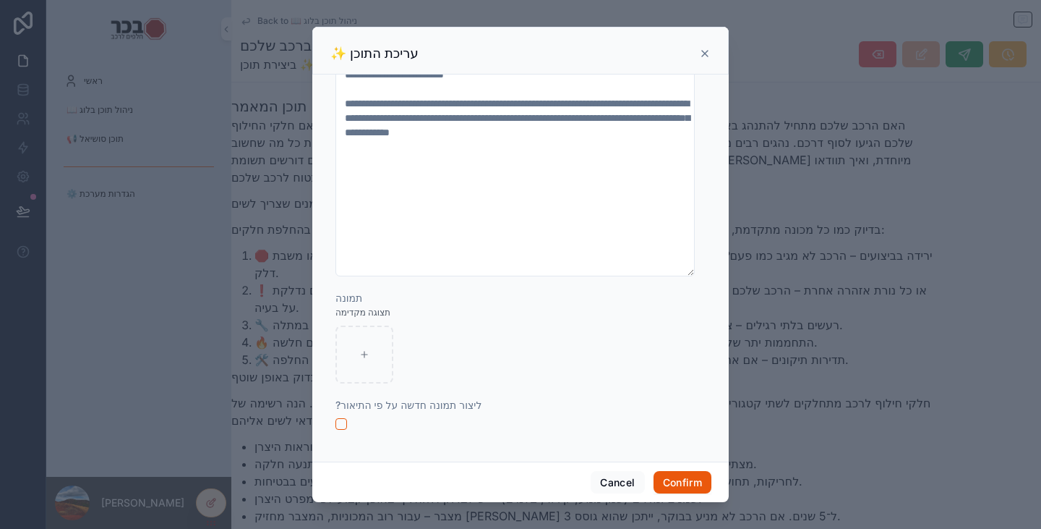
scroll to position [2427, 0]
click at [339, 427] on button "button" at bounding box center [342, 424] width 12 height 12
click at [670, 482] on button "Confirm" at bounding box center [683, 482] width 58 height 23
type input "**********"
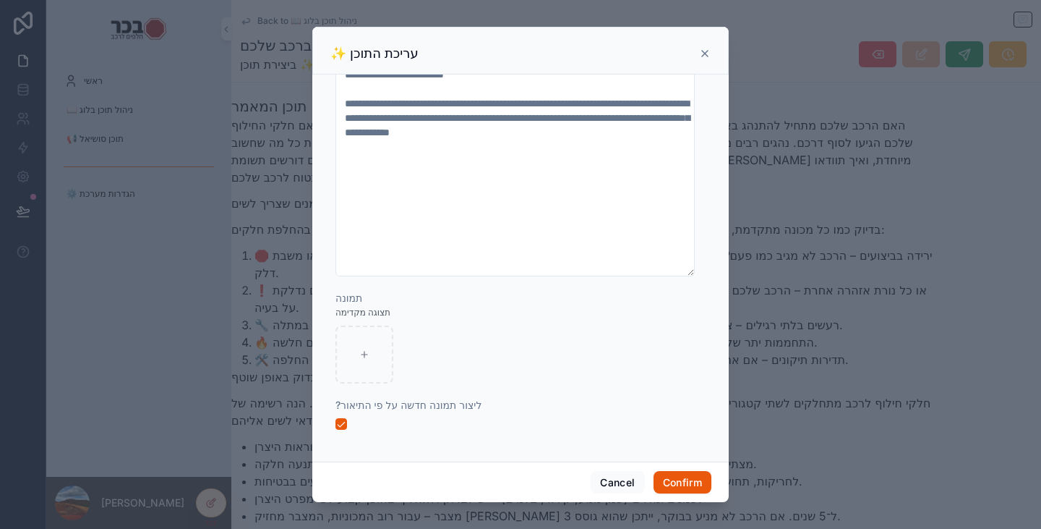
click at [704, 46] on div "✨ עריכת התוכן" at bounding box center [520, 53] width 380 height 17
click at [705, 51] on icon at bounding box center [705, 54] width 12 height 12
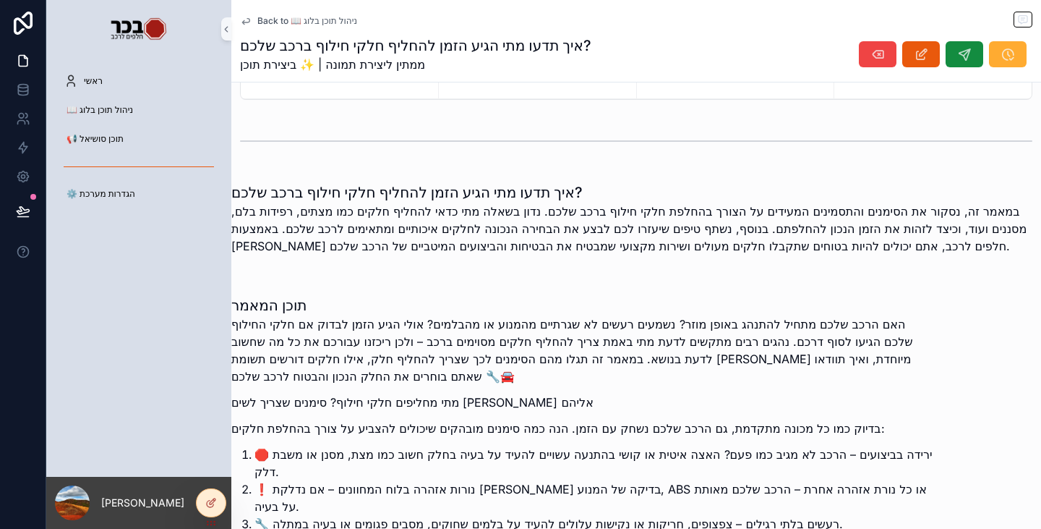
scroll to position [7, 0]
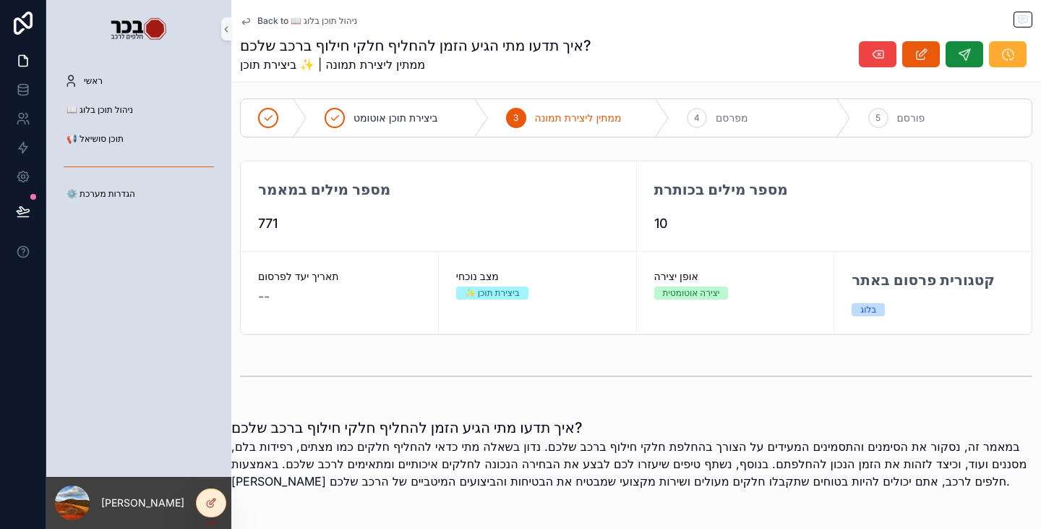
click at [290, 22] on span "Back to 📖 ניהול תוכן בלוג" at bounding box center [307, 21] width 100 height 12
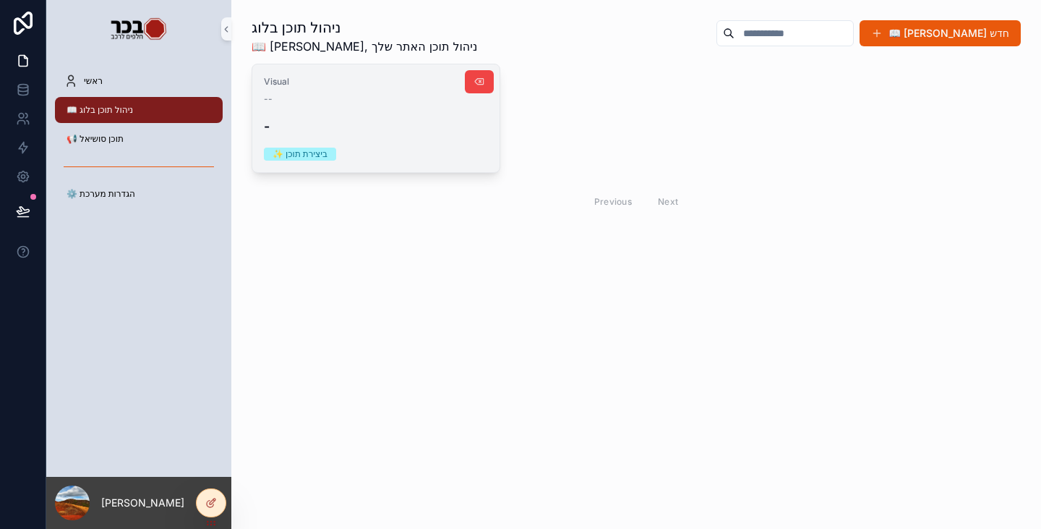
click at [356, 127] on h4 "-" at bounding box center [376, 126] width 224 height 20
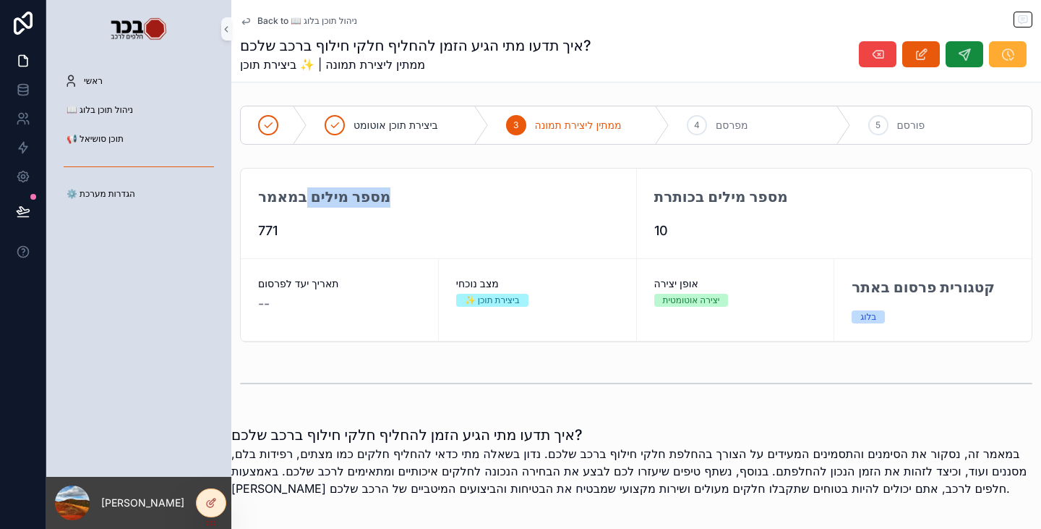
drag, startPoint x: 394, startPoint y: 198, endPoint x: 289, endPoint y: 182, distance: 106.1
click at [289, 182] on div "מספר מילים במאמר 771" at bounding box center [439, 214] width 396 height 90
click at [306, 237] on span "771" at bounding box center [438, 231] width 361 height 20
drag, startPoint x: 250, startPoint y: 344, endPoint x: 973, endPoint y: 158, distance: 747.4
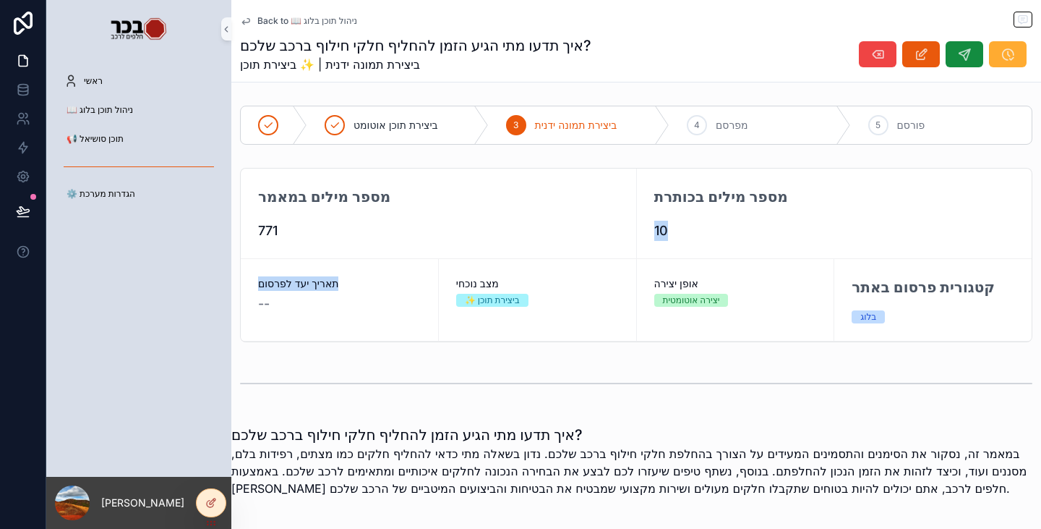
click at [900, 209] on div "מספר מילים בכותרת" at bounding box center [834, 203] width 361 height 35
click at [218, 502] on div at bounding box center [211, 502] width 29 height 27
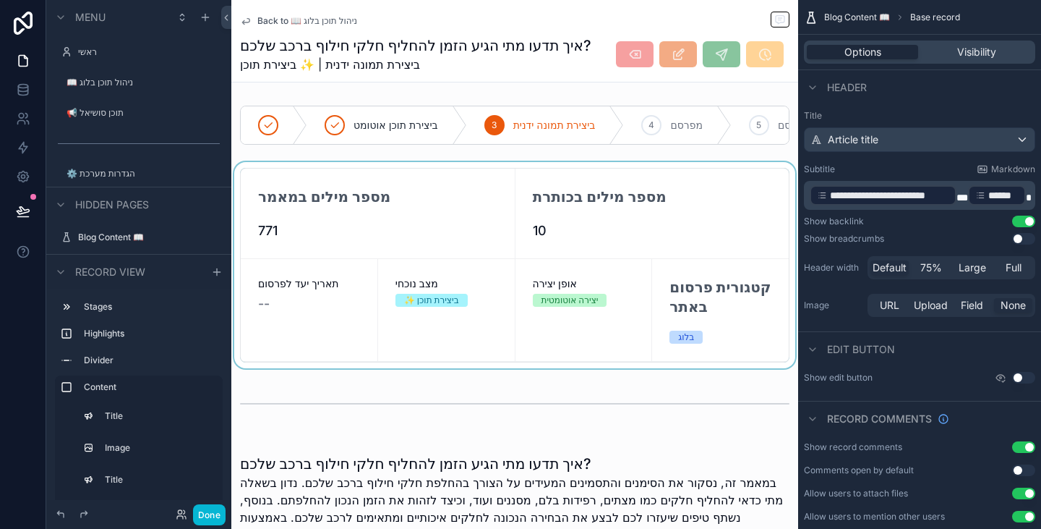
click at [370, 250] on div "scrollable content" at bounding box center [514, 265] width 567 height 206
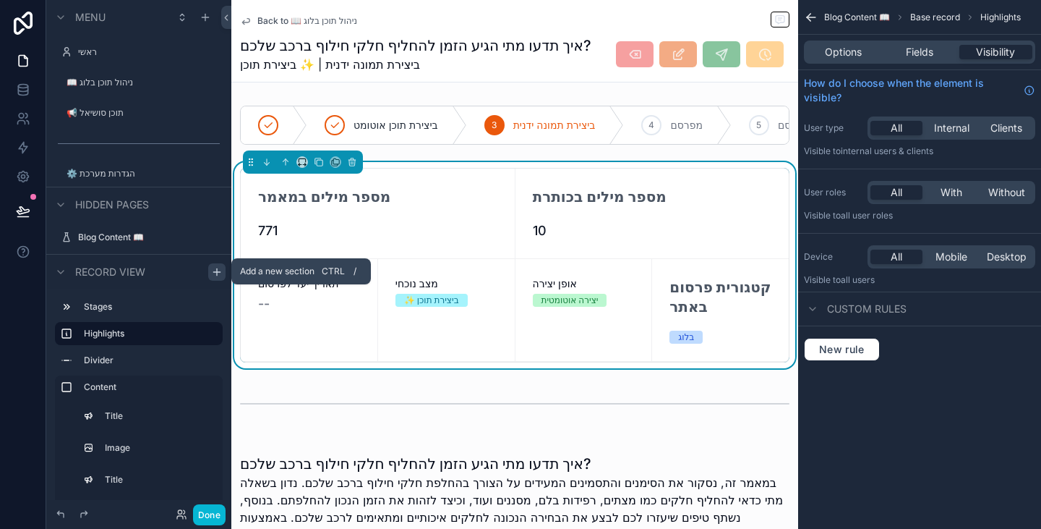
click at [214, 270] on icon "scrollable content" at bounding box center [217, 271] width 12 height 12
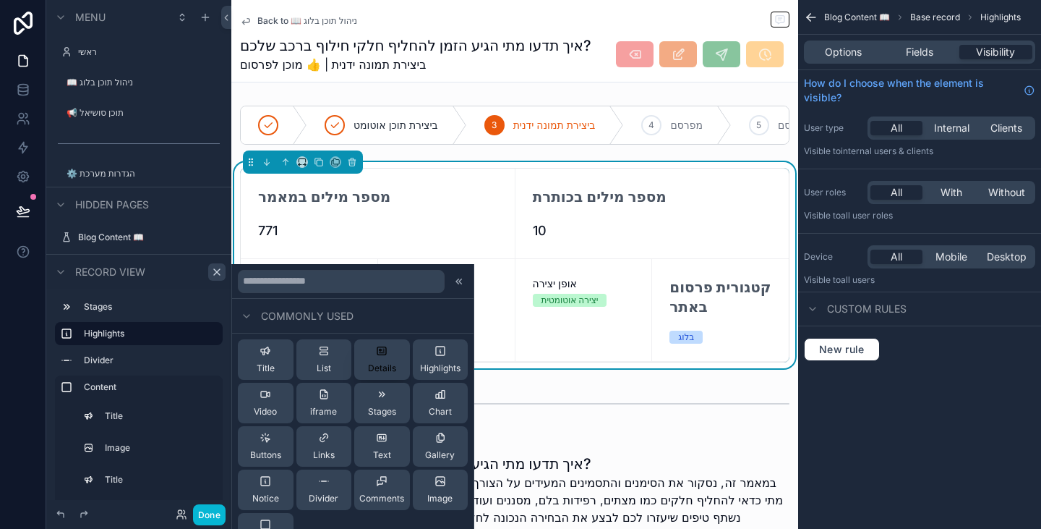
click at [377, 363] on span "Details" at bounding box center [382, 368] width 28 height 12
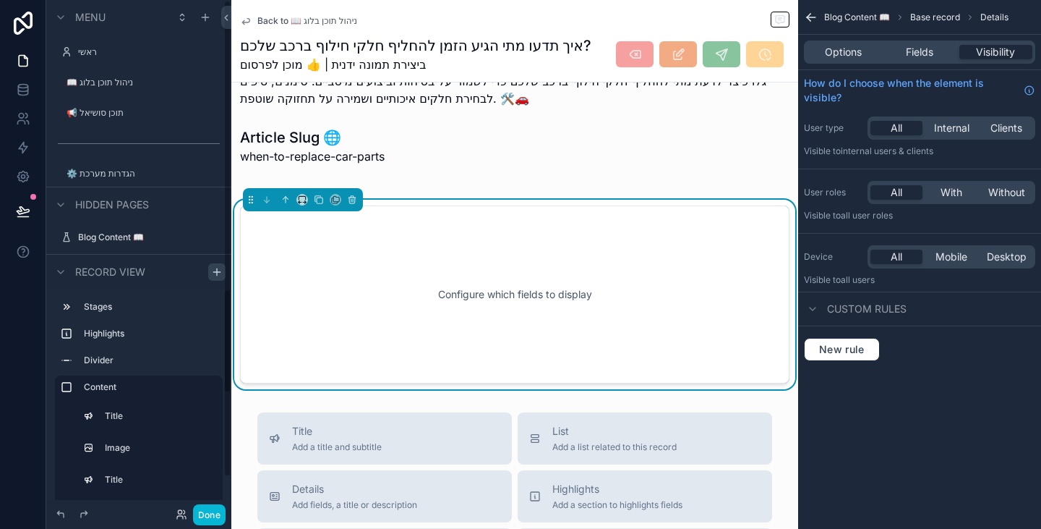
scroll to position [2538, 0]
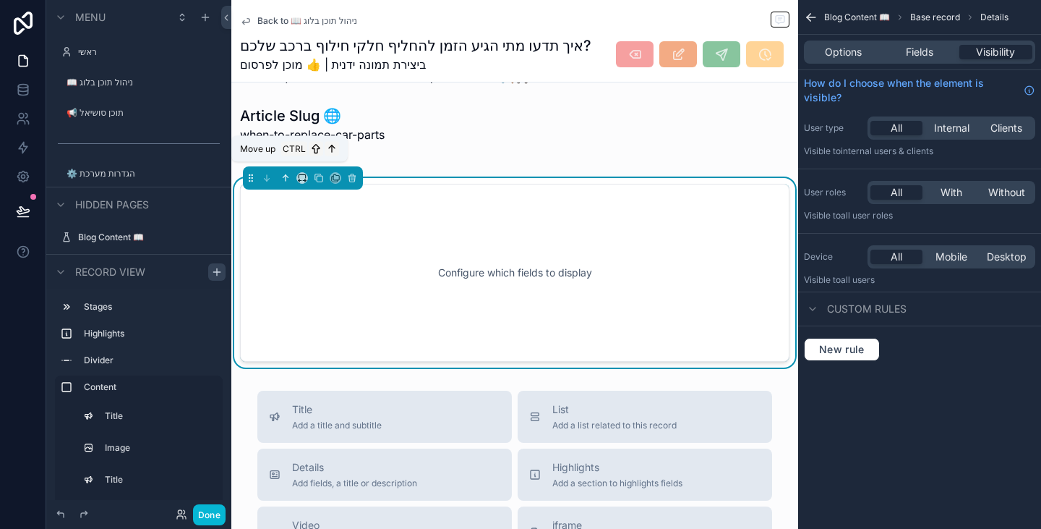
click at [290, 173] on icon "scrollable content" at bounding box center [286, 178] width 10 height 10
click at [288, 173] on icon "scrollable content" at bounding box center [286, 178] width 10 height 10
click at [287, 169] on div "scrollable content" at bounding box center [303, 177] width 120 height 23
click at [287, 173] on icon "scrollable content" at bounding box center [286, 178] width 10 height 10
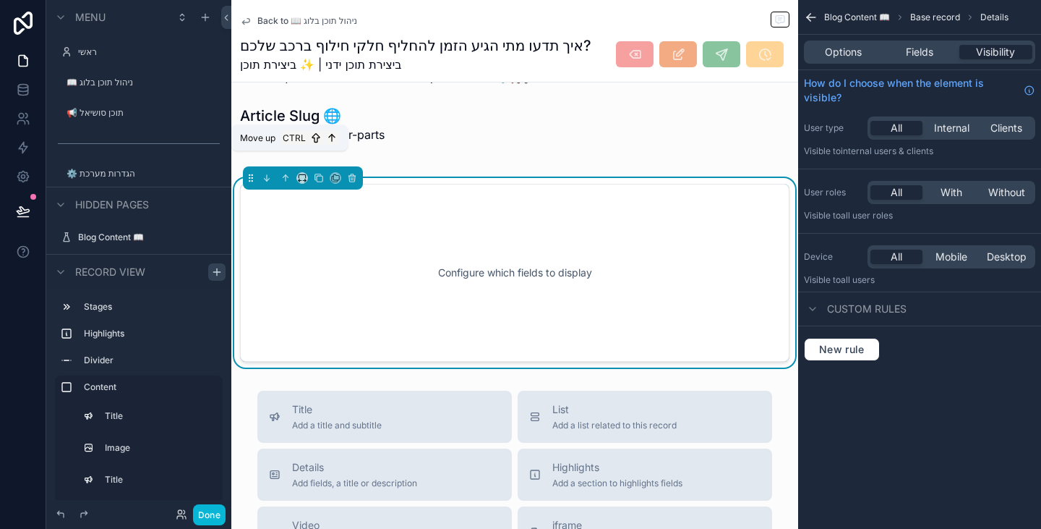
click at [287, 173] on icon "scrollable content" at bounding box center [286, 178] width 10 height 10
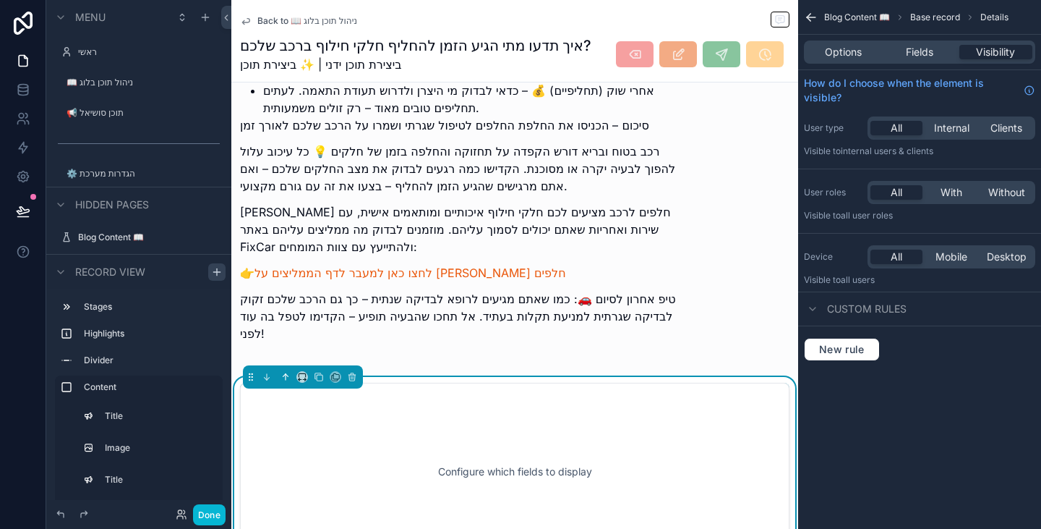
scroll to position [2104, 0]
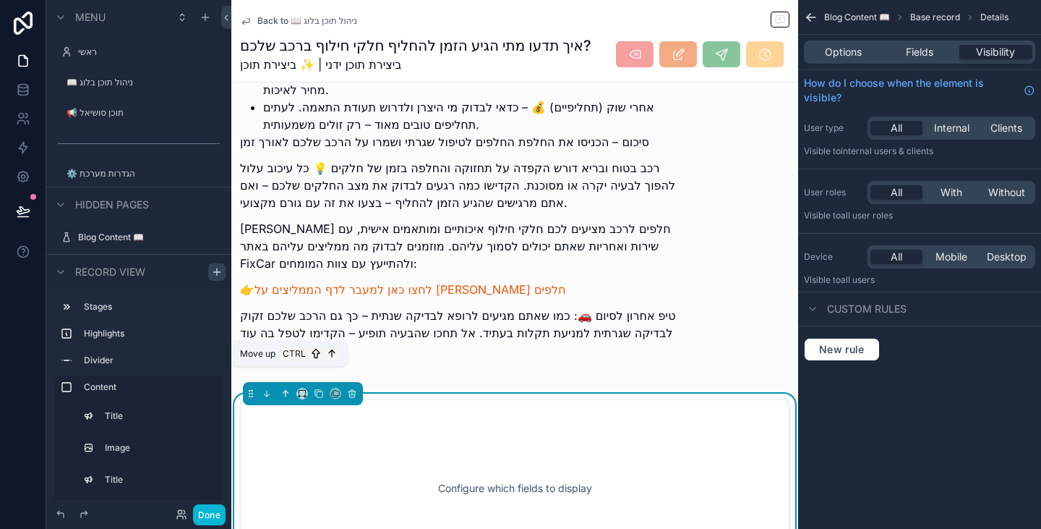
click at [285, 388] on icon "scrollable content" at bounding box center [286, 393] width 10 height 10
click at [286, 390] on icon "scrollable content" at bounding box center [286, 393] width 0 height 6
click at [285, 390] on icon "scrollable content" at bounding box center [284, 391] width 3 height 3
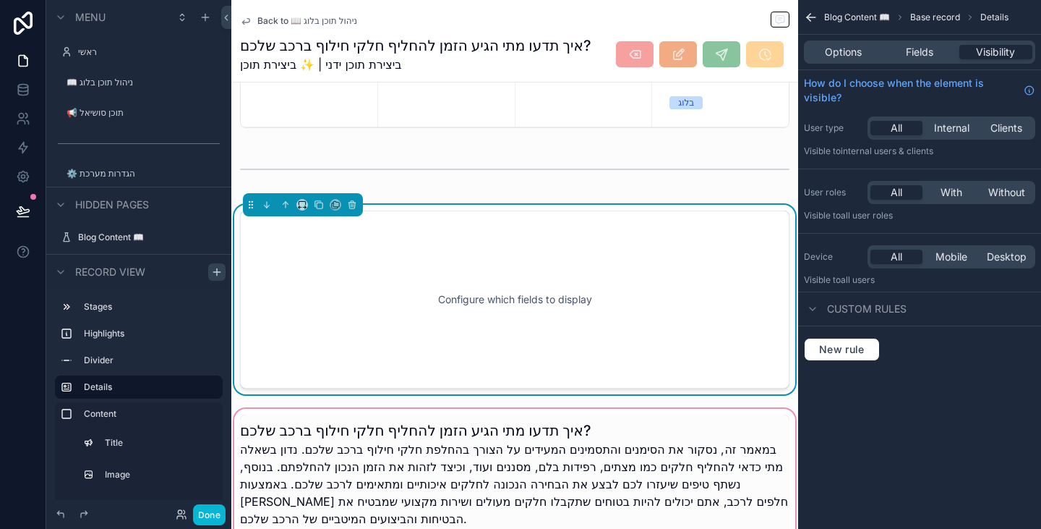
scroll to position [224, 0]
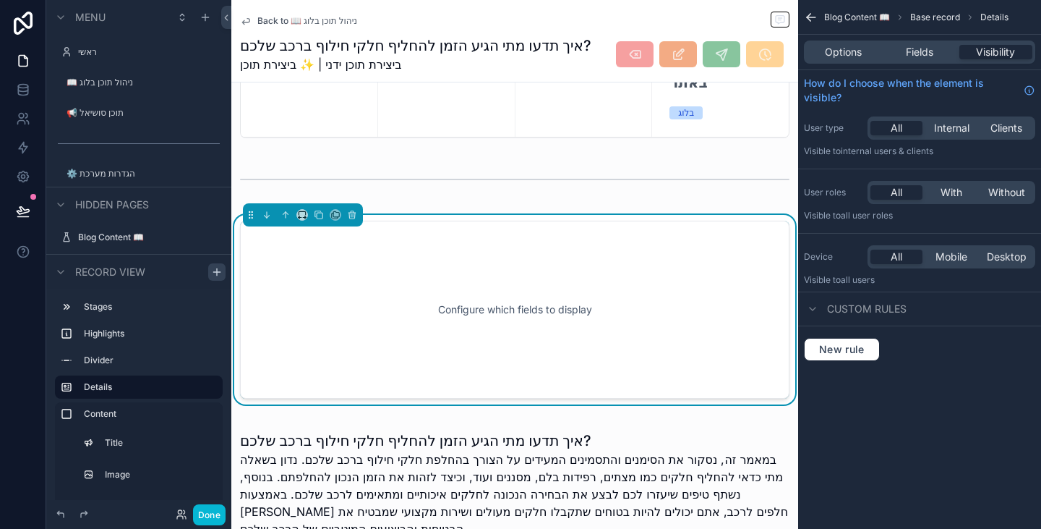
click at [931, 62] on div "Options Fields Visibility" at bounding box center [919, 51] width 231 height 23
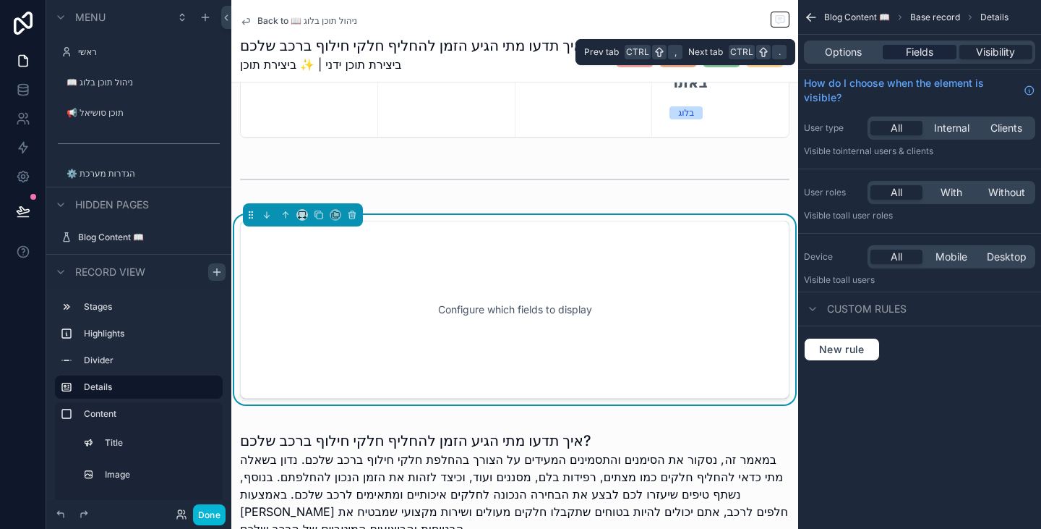
click at [931, 56] on span "Fields" at bounding box center [919, 52] width 27 height 14
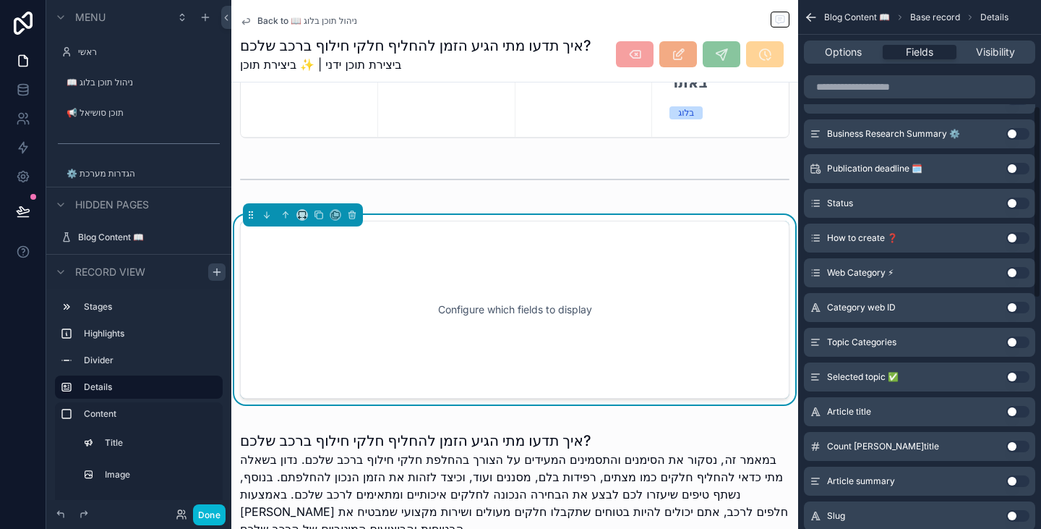
scroll to position [289, 0]
click at [1018, 410] on button "Use setting" at bounding box center [1018, 411] width 23 height 12
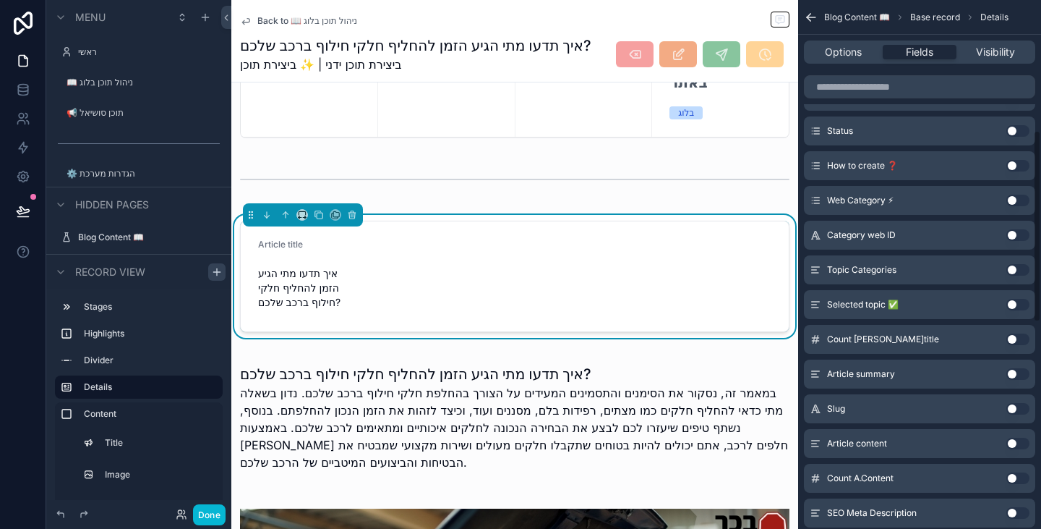
scroll to position [403, 0]
click at [1024, 445] on button "Use setting" at bounding box center [1018, 443] width 23 height 12
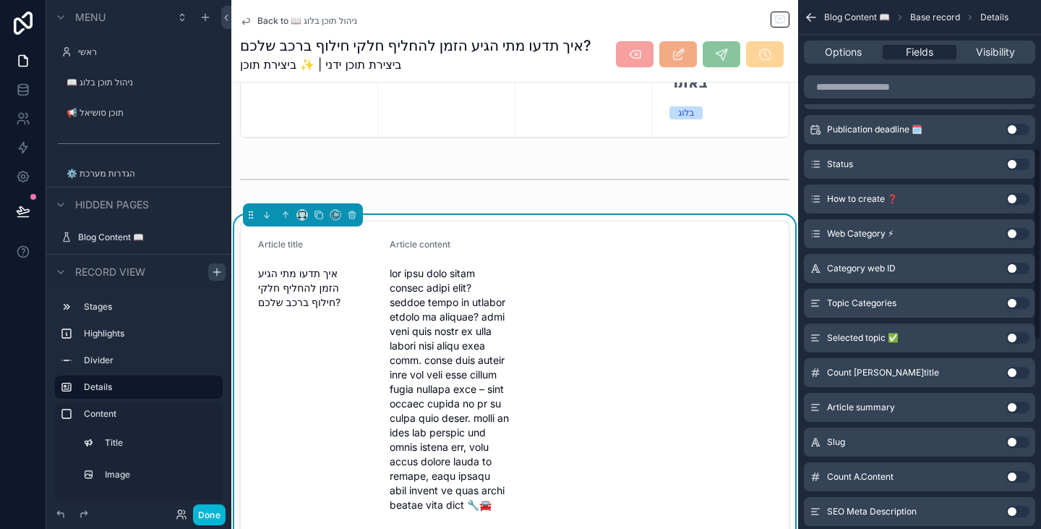
scroll to position [0, 0]
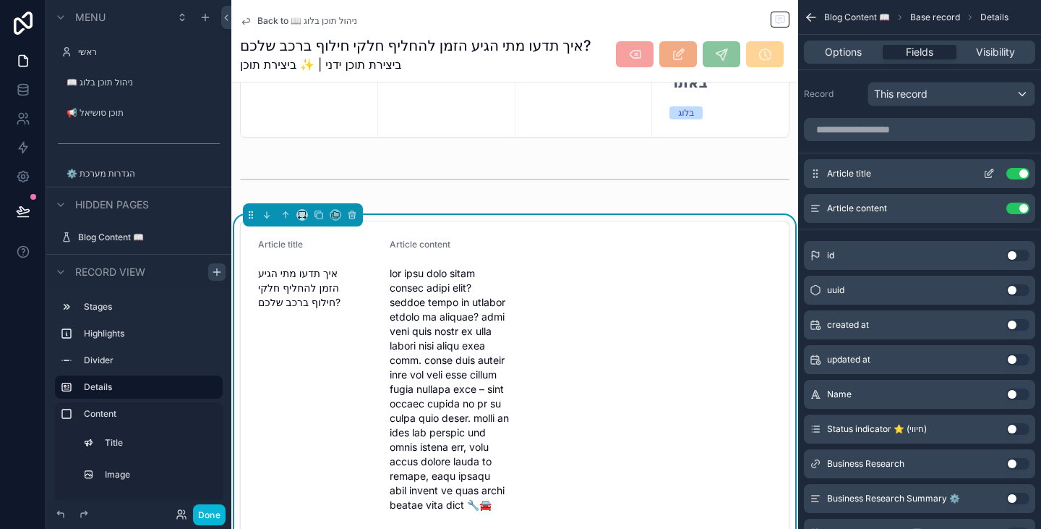
click at [994, 176] on icon "scrollable content" at bounding box center [990, 174] width 12 height 12
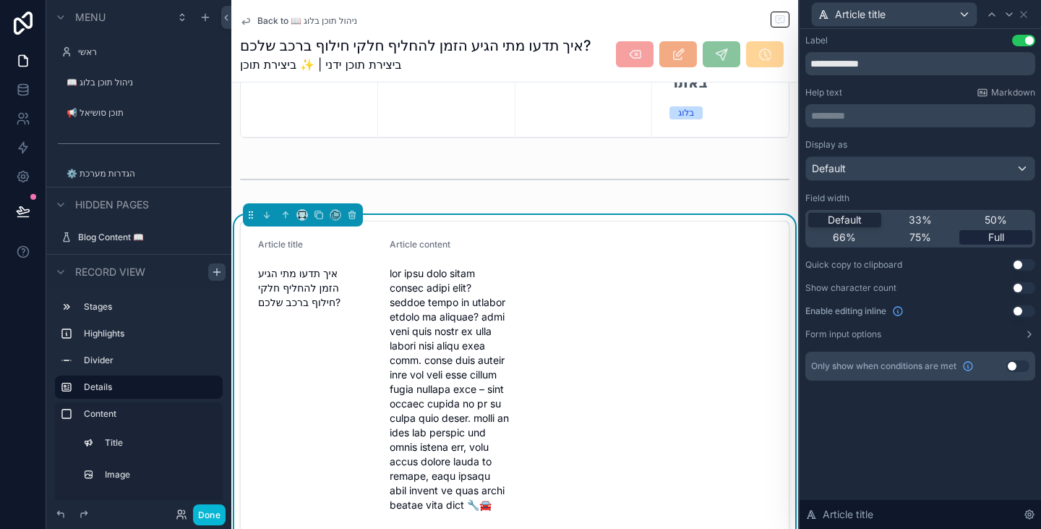
click at [993, 235] on span "Full" at bounding box center [997, 237] width 16 height 14
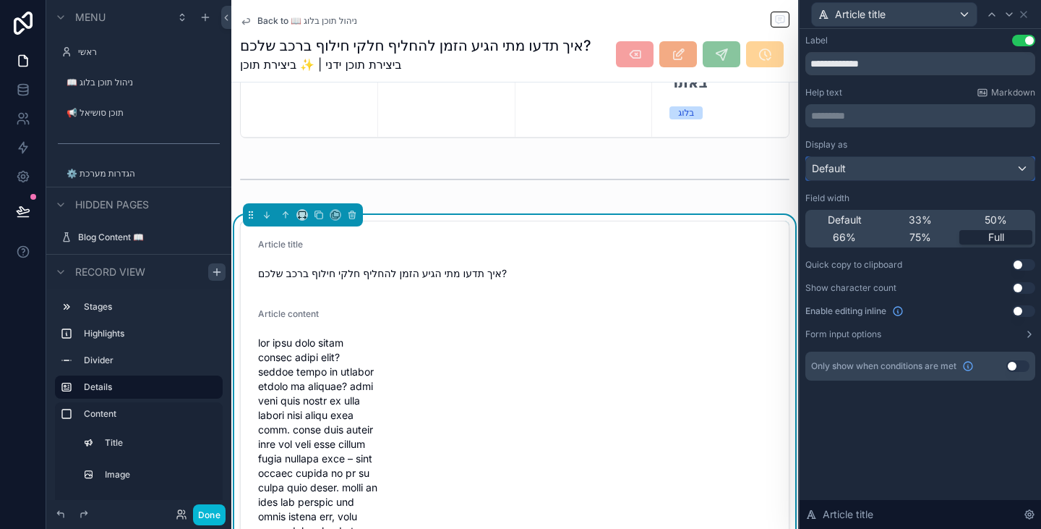
click at [874, 171] on div "Default" at bounding box center [920, 168] width 229 height 23
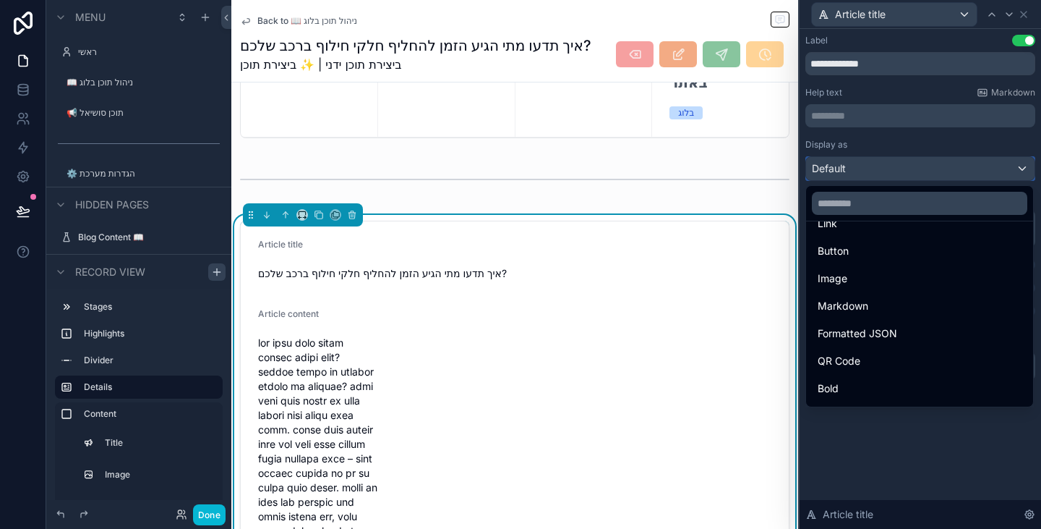
scroll to position [158, 0]
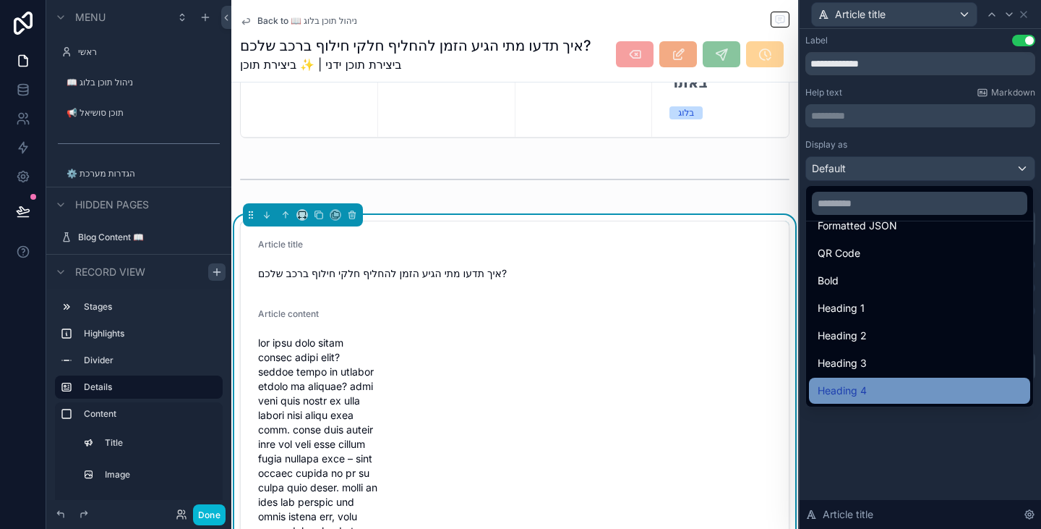
click at [869, 385] on div "Heading 4" at bounding box center [920, 390] width 204 height 17
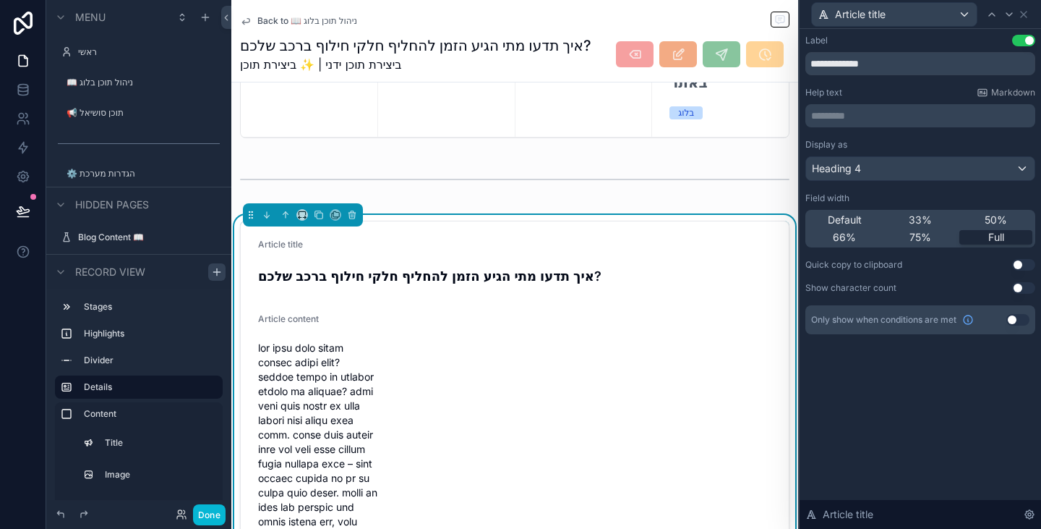
click at [1031, 43] on button "Use setting" at bounding box center [1023, 41] width 23 height 12
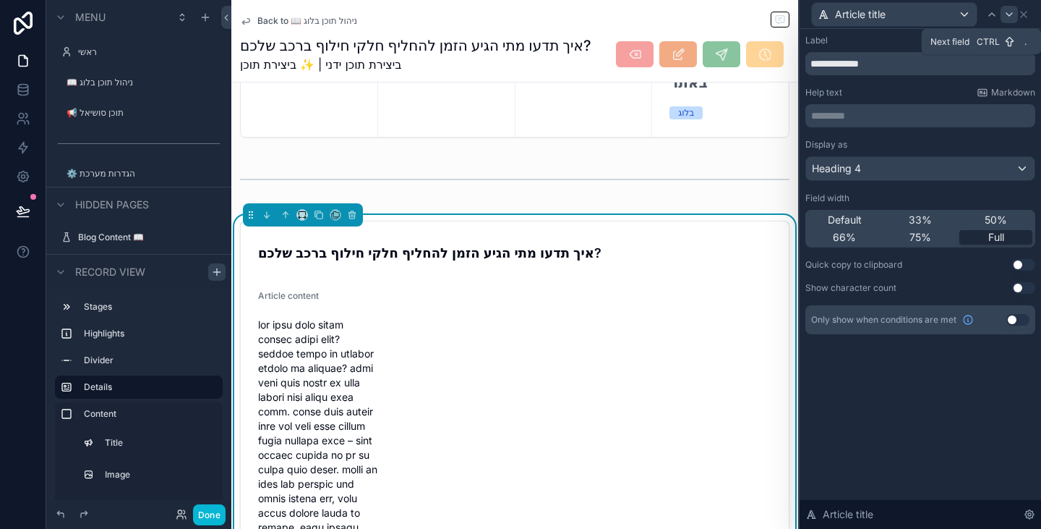
click at [1008, 14] on icon at bounding box center [1010, 14] width 6 height 3
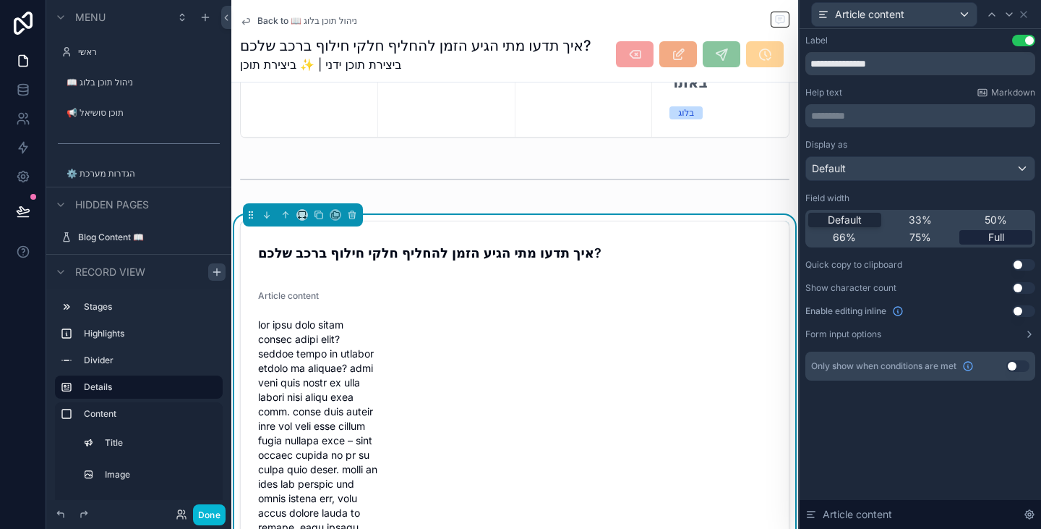
click at [1010, 242] on div "Full" at bounding box center [996, 237] width 73 height 14
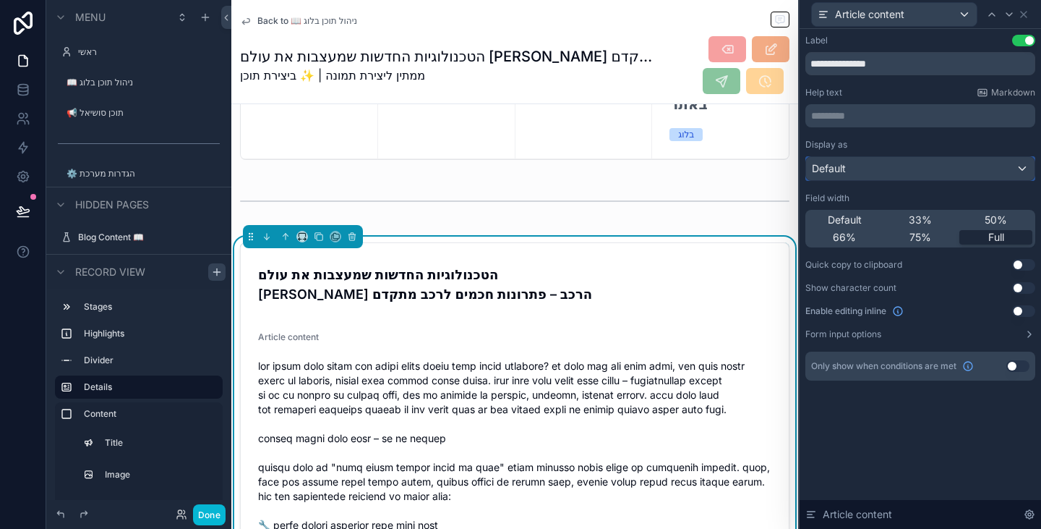
click at [942, 169] on div "Default" at bounding box center [920, 168] width 229 height 23
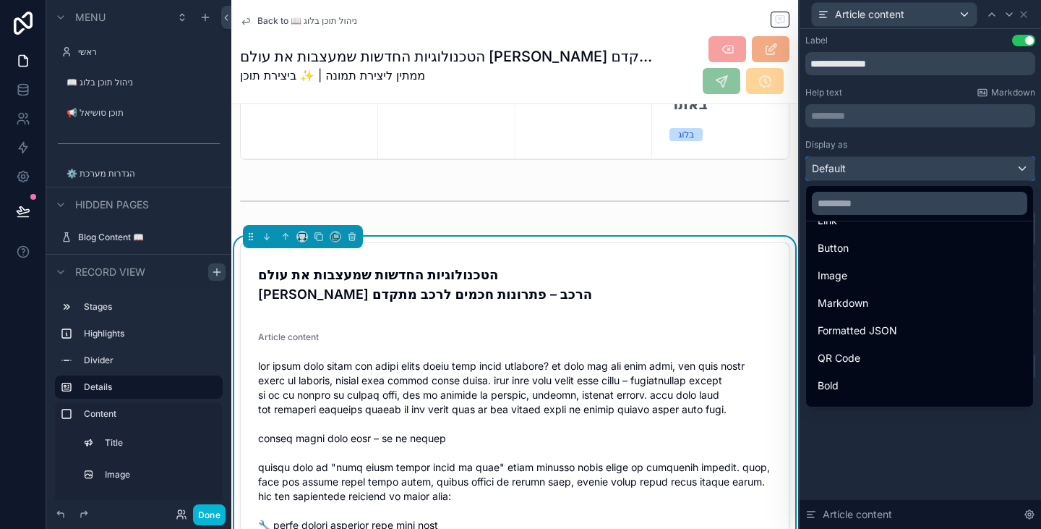
scroll to position [0, 0]
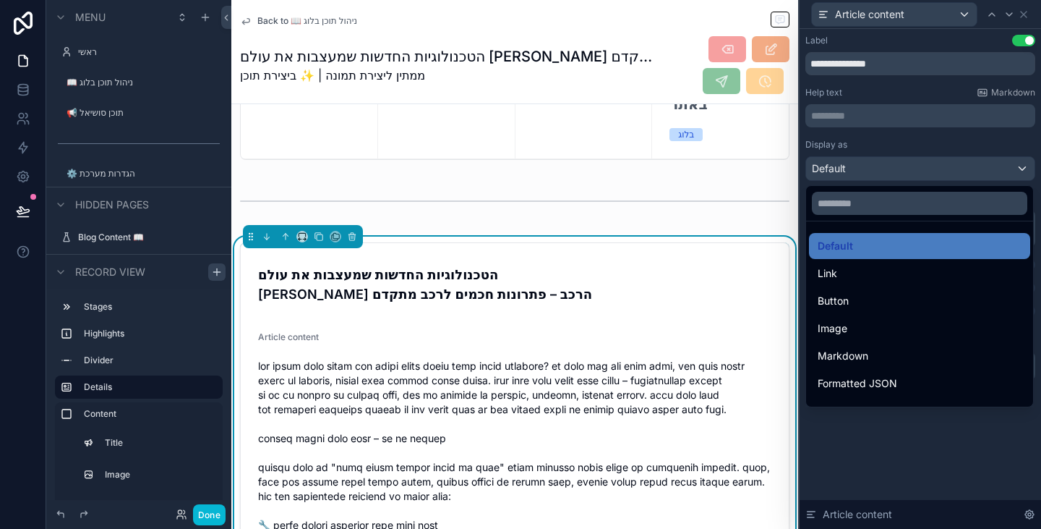
click at [859, 451] on div at bounding box center [921, 264] width 242 height 529
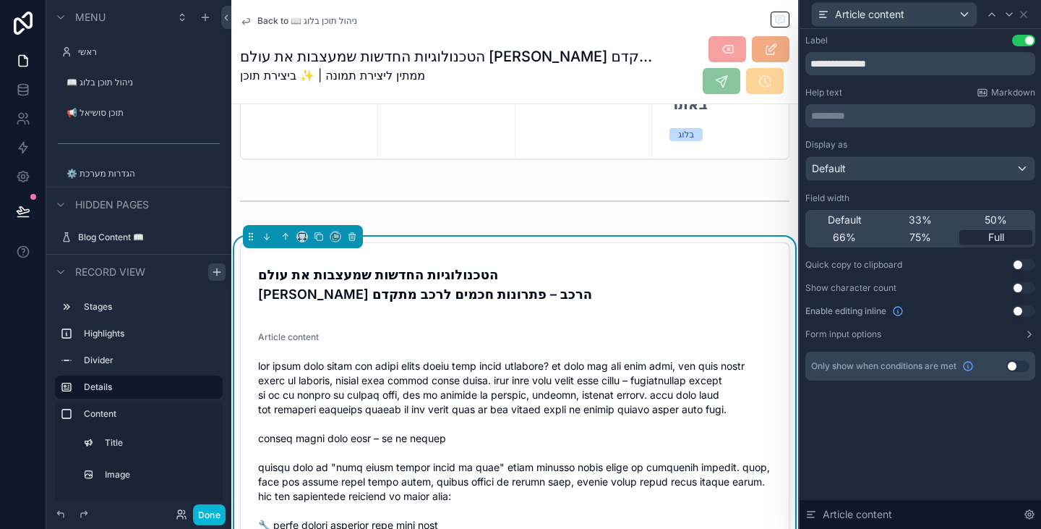
click at [1020, 46] on button "Use setting" at bounding box center [1023, 41] width 23 height 12
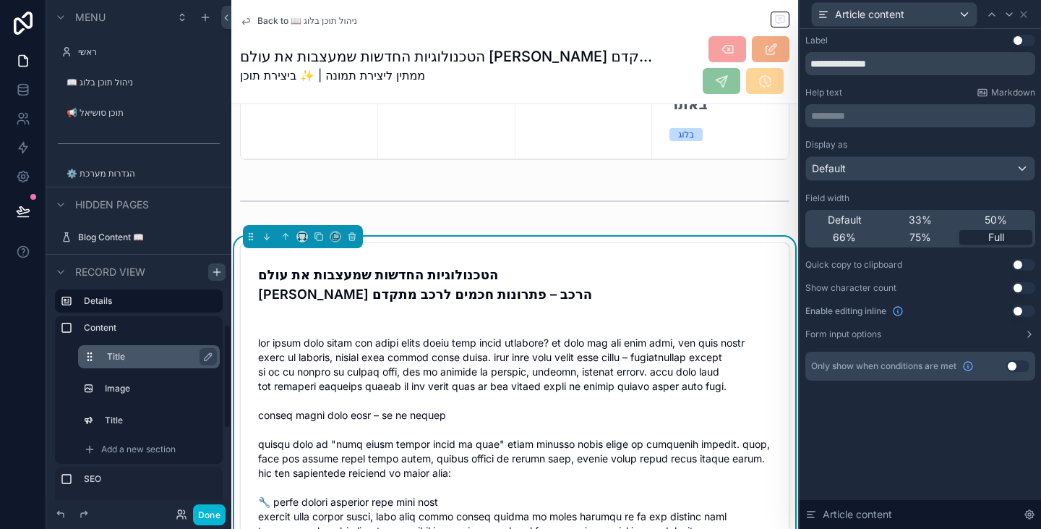
scroll to position [72, 0]
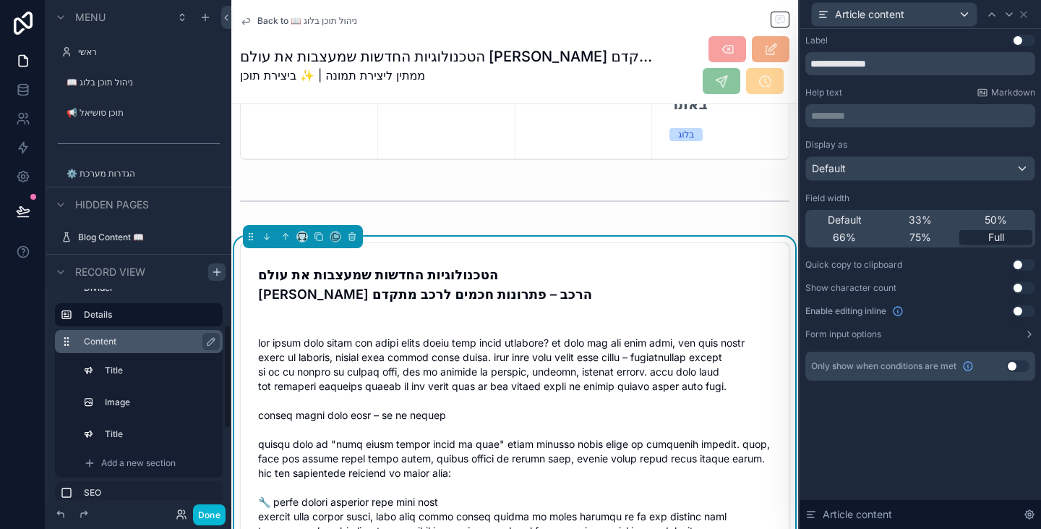
click at [144, 344] on label "Content" at bounding box center [147, 342] width 127 height 12
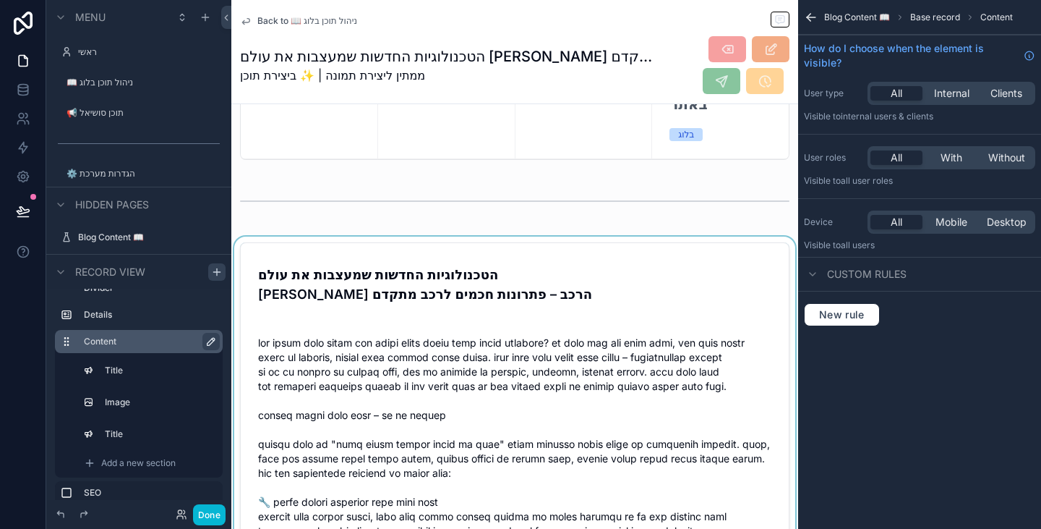
click at [211, 341] on icon "scrollable content" at bounding box center [211, 342] width 12 height 12
click at [152, 370] on label "Title" at bounding box center [157, 370] width 101 height 12
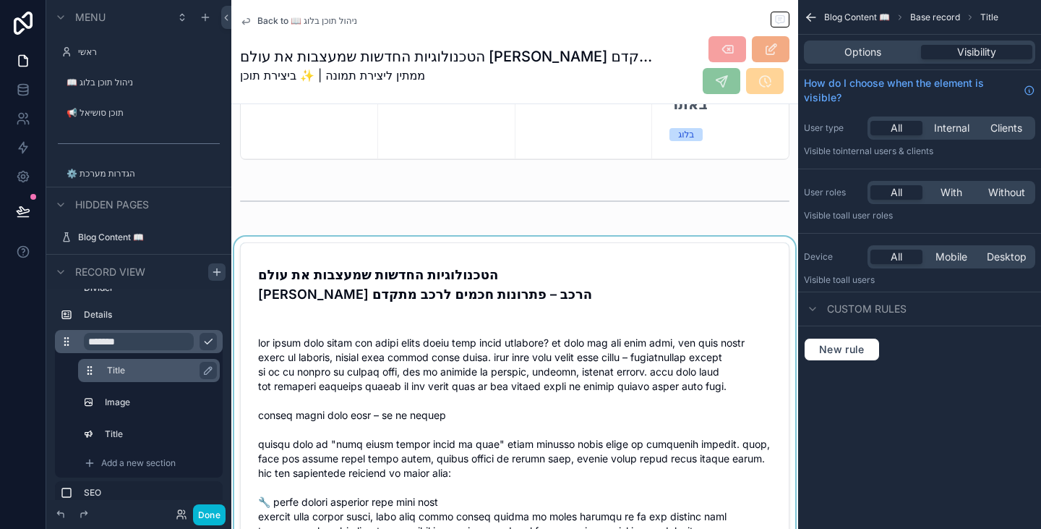
click at [93, 371] on icon "scrollable content" at bounding box center [90, 370] width 12 height 12
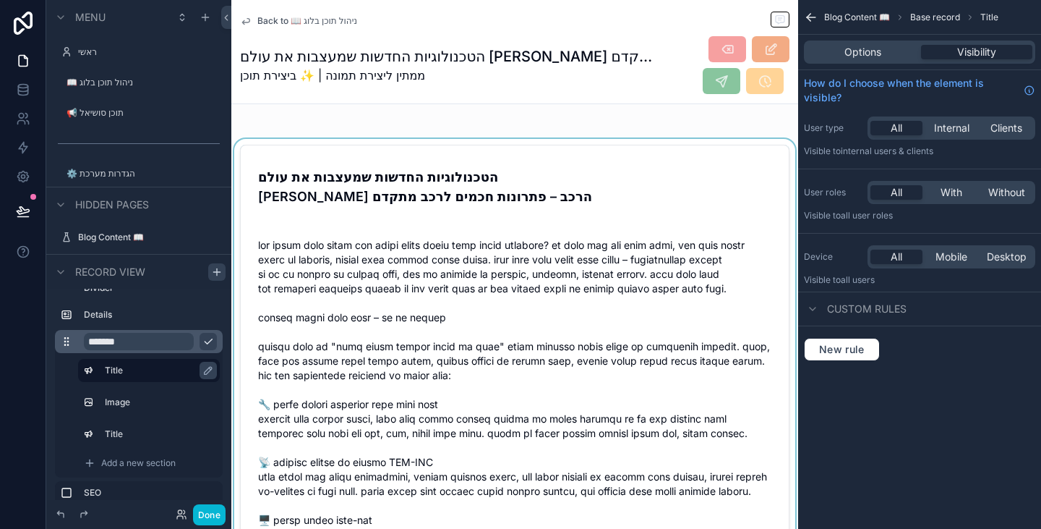
scroll to position [224, 0]
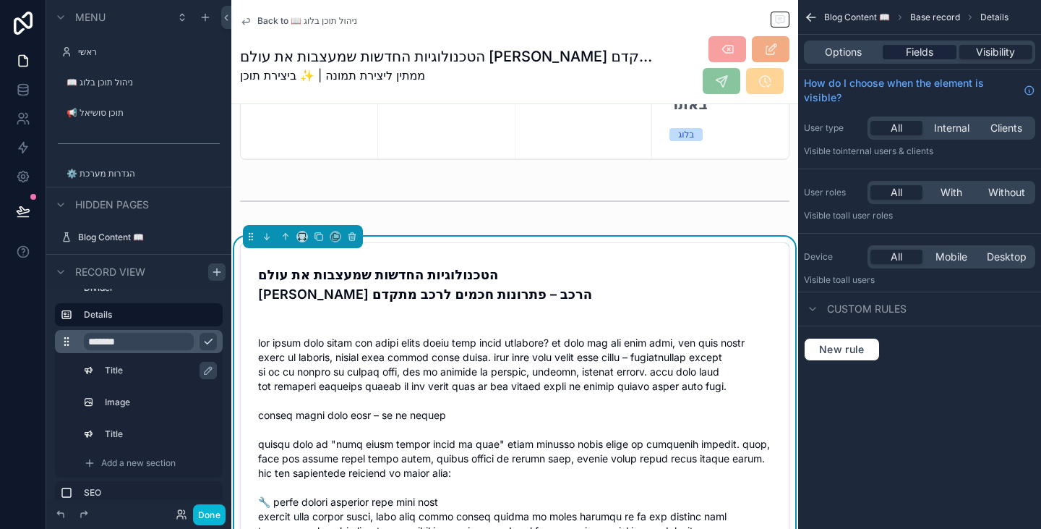
click at [928, 55] on span "Fields" at bounding box center [919, 52] width 27 height 14
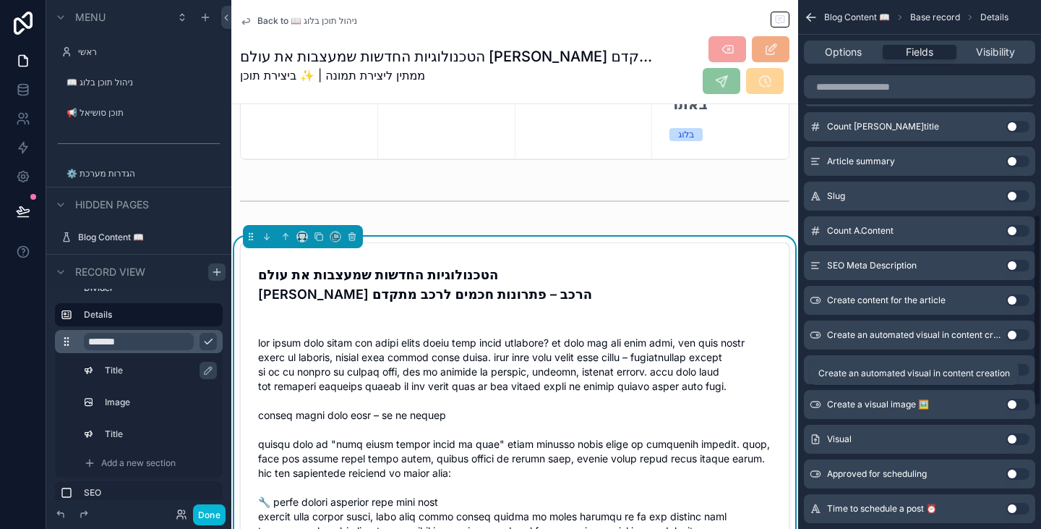
scroll to position [651, 0]
click at [1015, 435] on button "Use setting" at bounding box center [1018, 438] width 23 height 12
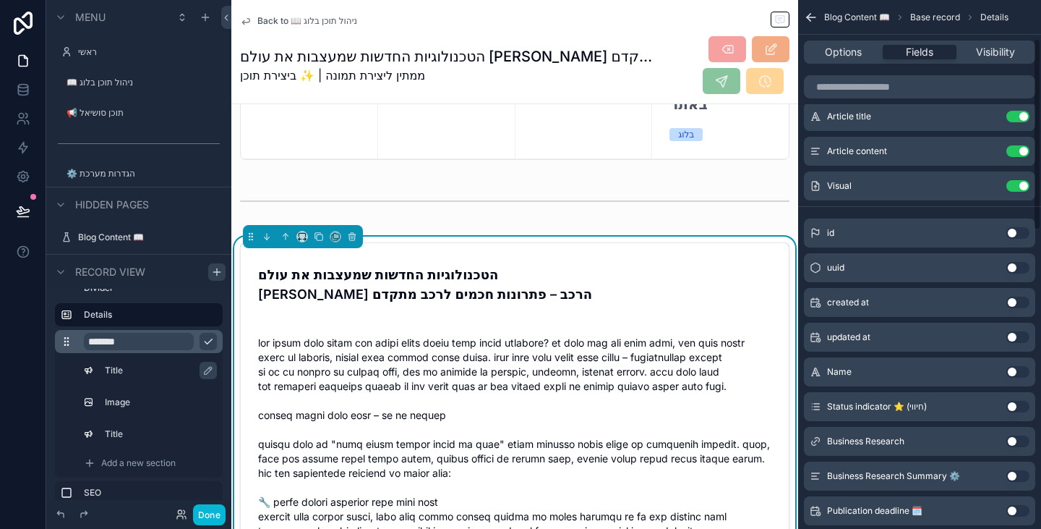
scroll to position [0, 0]
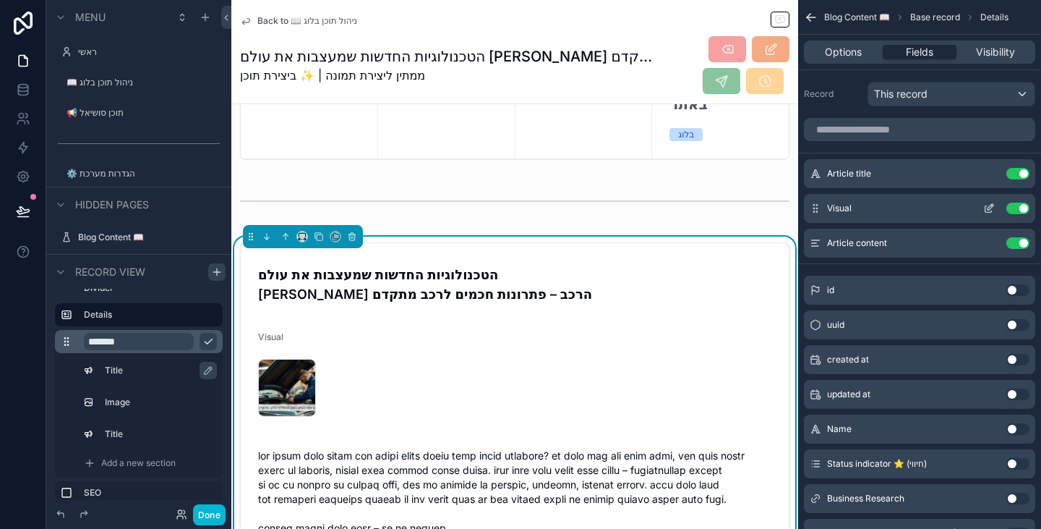
click at [991, 207] on icon "scrollable content" at bounding box center [991, 207] width 6 height 6
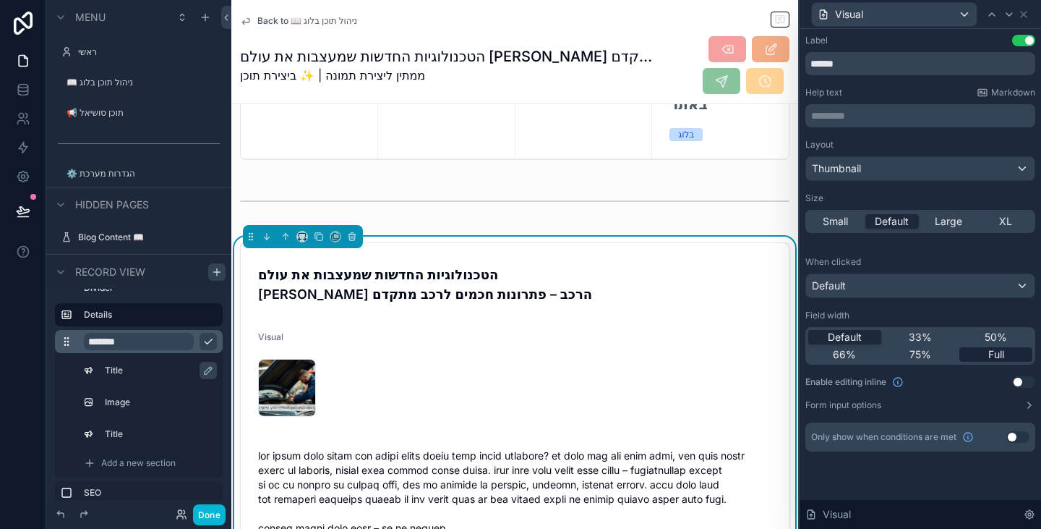
click at [996, 357] on span "Full" at bounding box center [997, 354] width 16 height 14
click at [906, 159] on div "Thumbnail" at bounding box center [920, 168] width 229 height 23
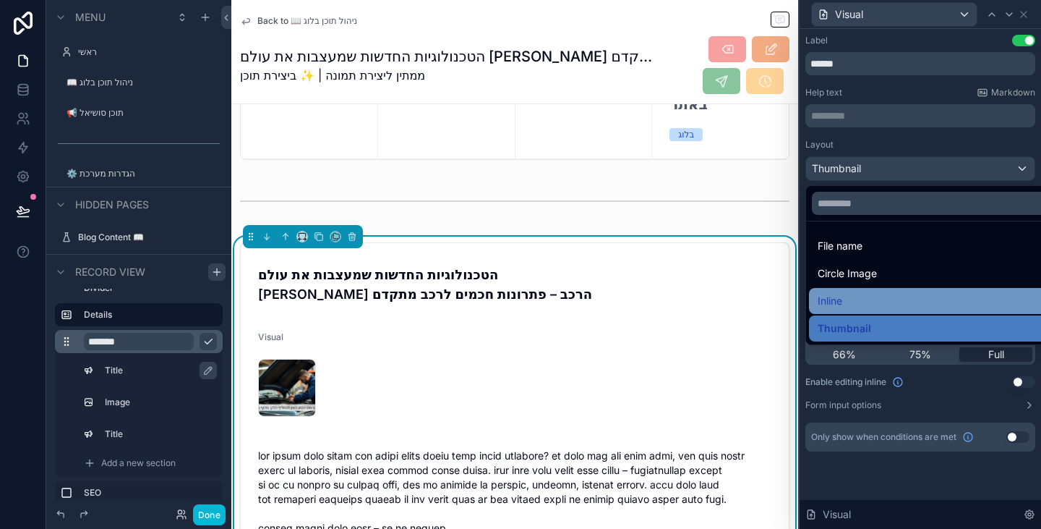
click at [896, 307] on div "Inline" at bounding box center [937, 300] width 239 height 17
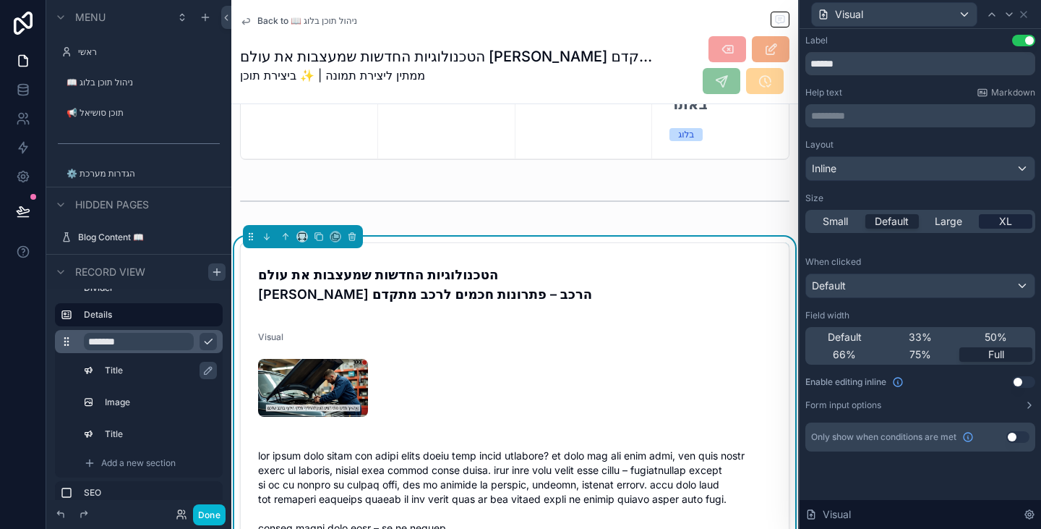
click at [1018, 223] on div "XL" at bounding box center [1006, 221] width 54 height 14
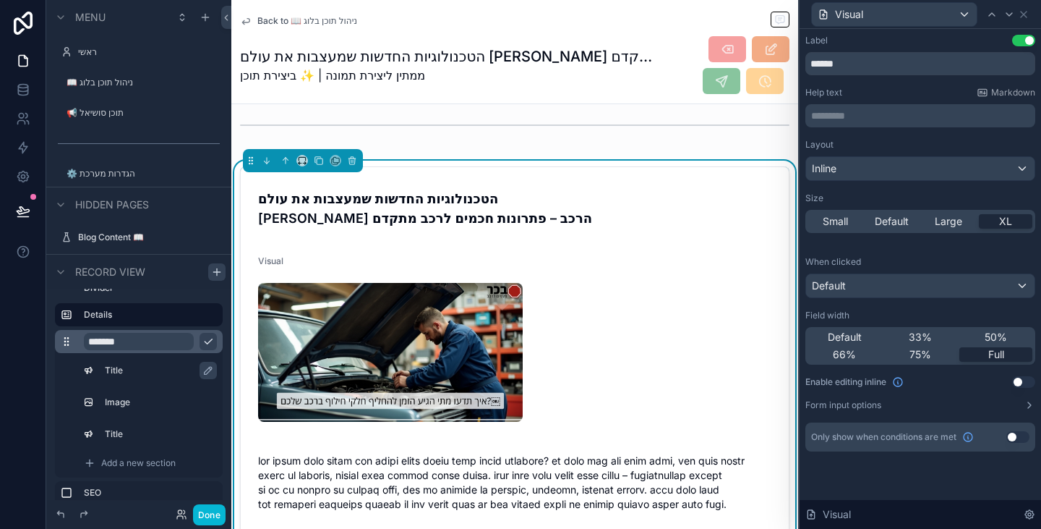
scroll to position [369, 0]
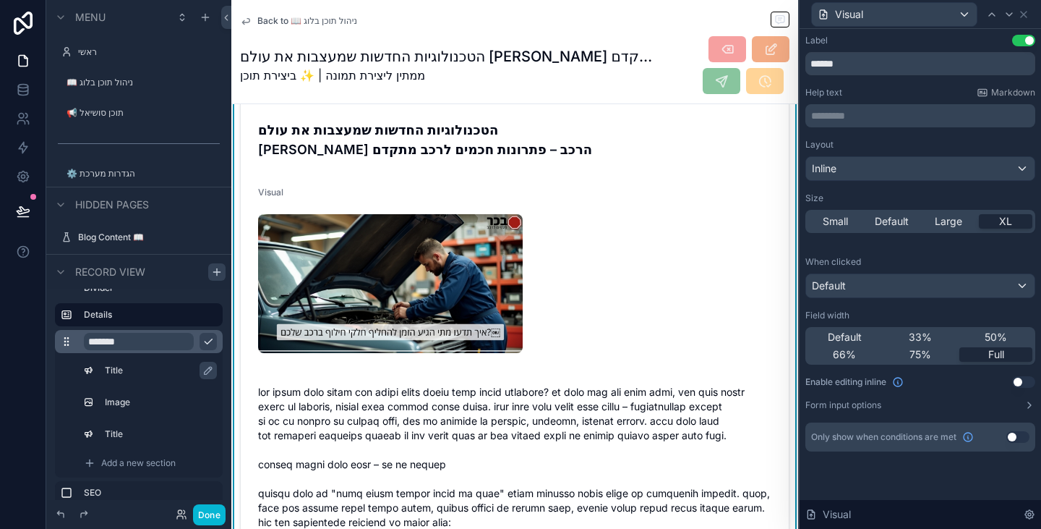
click at [1031, 42] on button "Use setting" at bounding box center [1023, 41] width 23 height 12
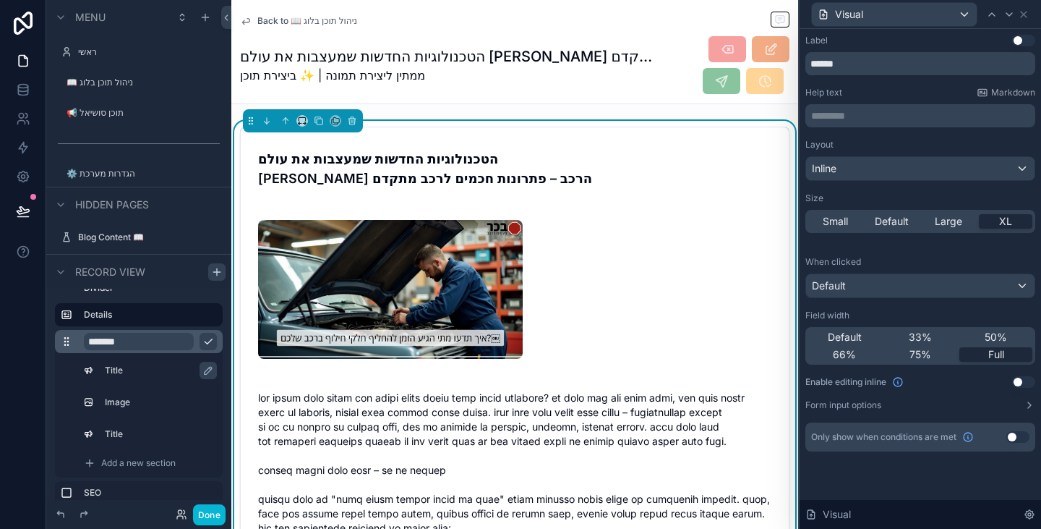
scroll to position [297, 0]
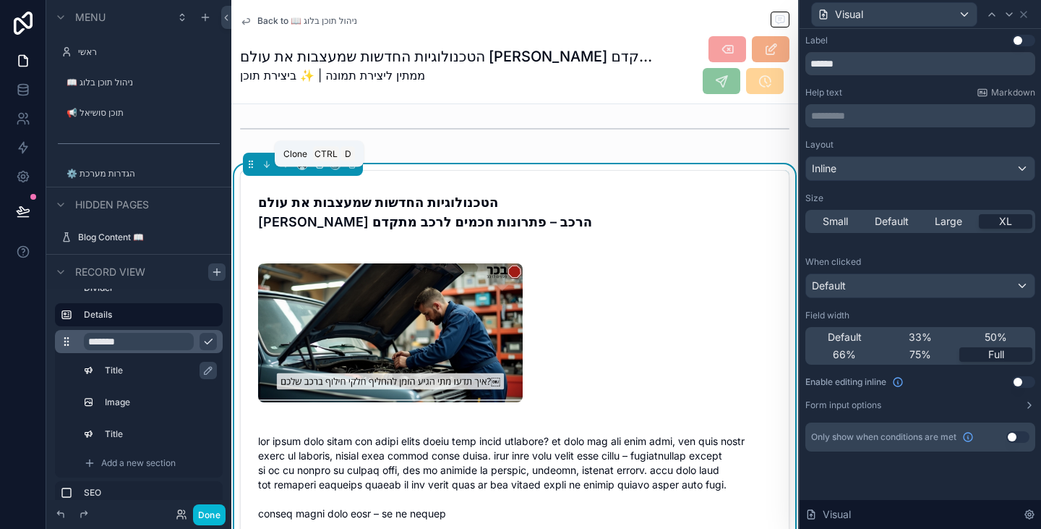
click at [317, 168] on icon "scrollable content" at bounding box center [320, 165] width 6 height 6
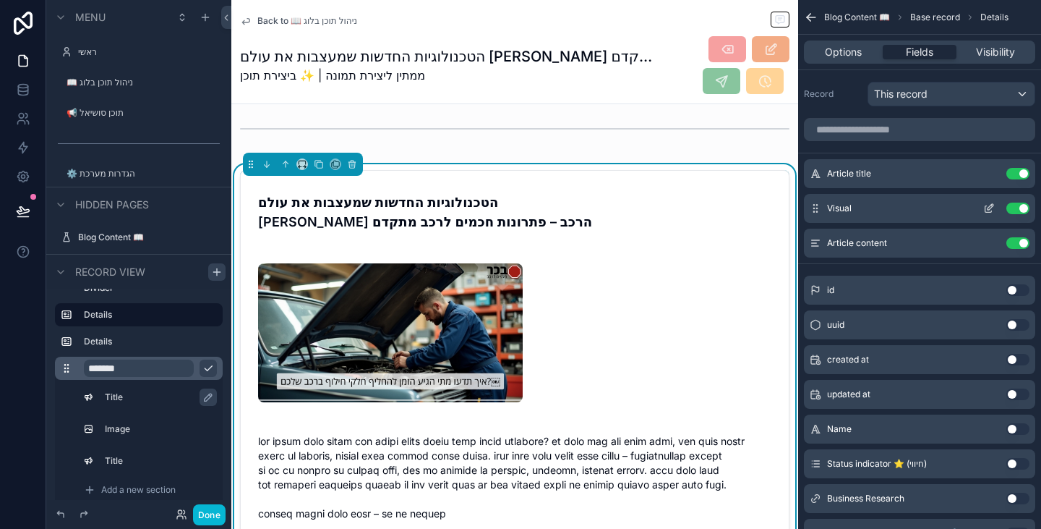
click at [1017, 208] on button "Use setting" at bounding box center [1018, 208] width 23 height 12
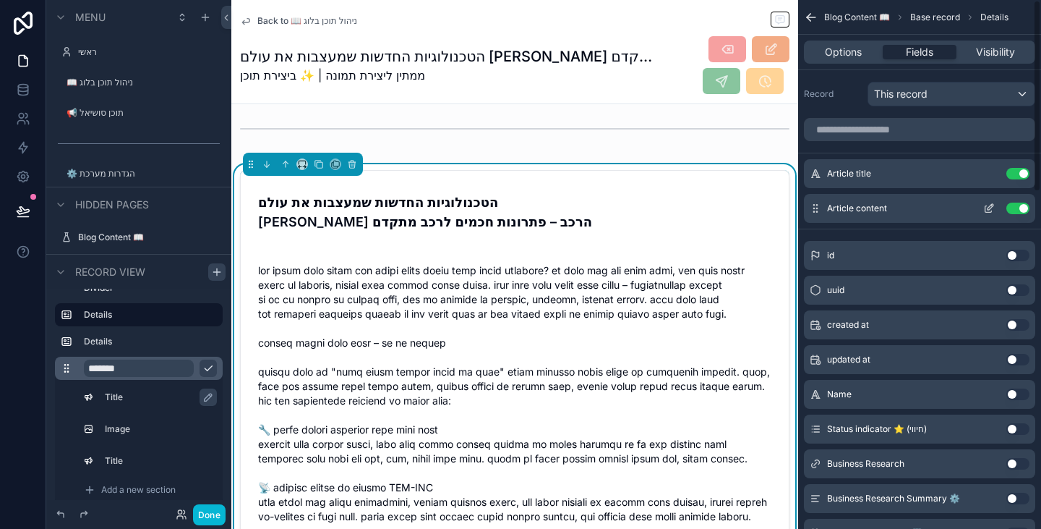
click at [1018, 207] on button "Use setting" at bounding box center [1018, 208] width 23 height 12
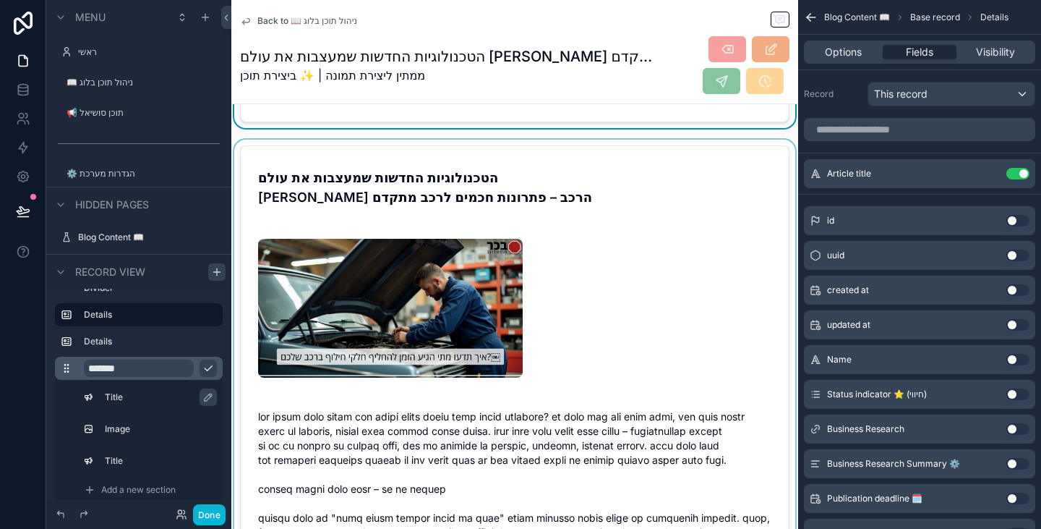
scroll to position [441, 0]
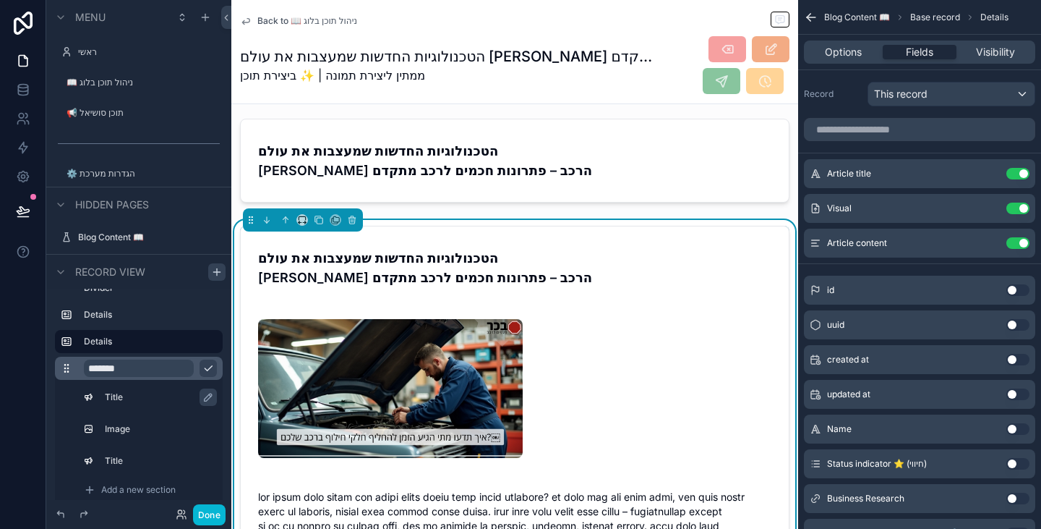
scroll to position [224, 0]
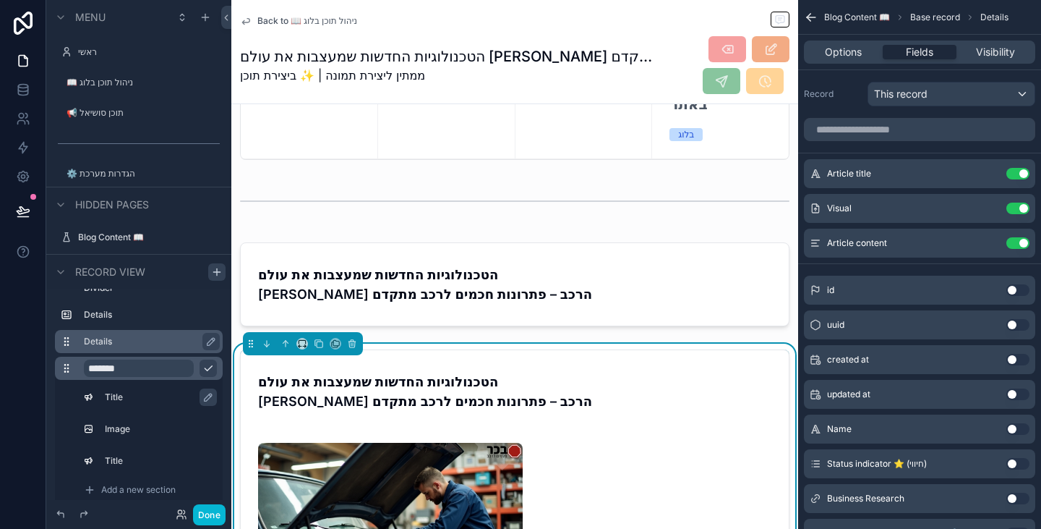
click at [163, 341] on label "Details" at bounding box center [147, 342] width 127 height 12
click at [166, 315] on label "Details" at bounding box center [147, 315] width 127 height 12
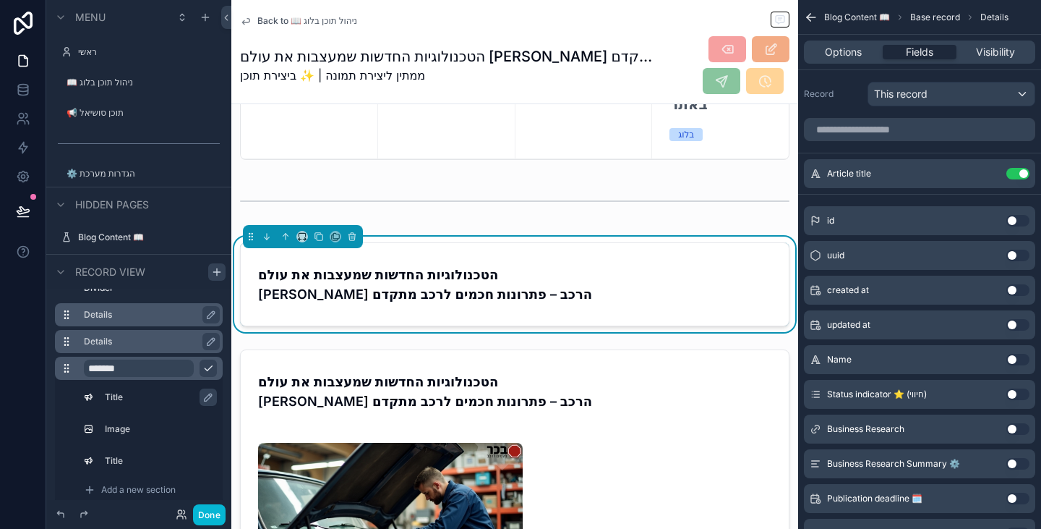
click at [154, 344] on label "Details" at bounding box center [147, 342] width 127 height 12
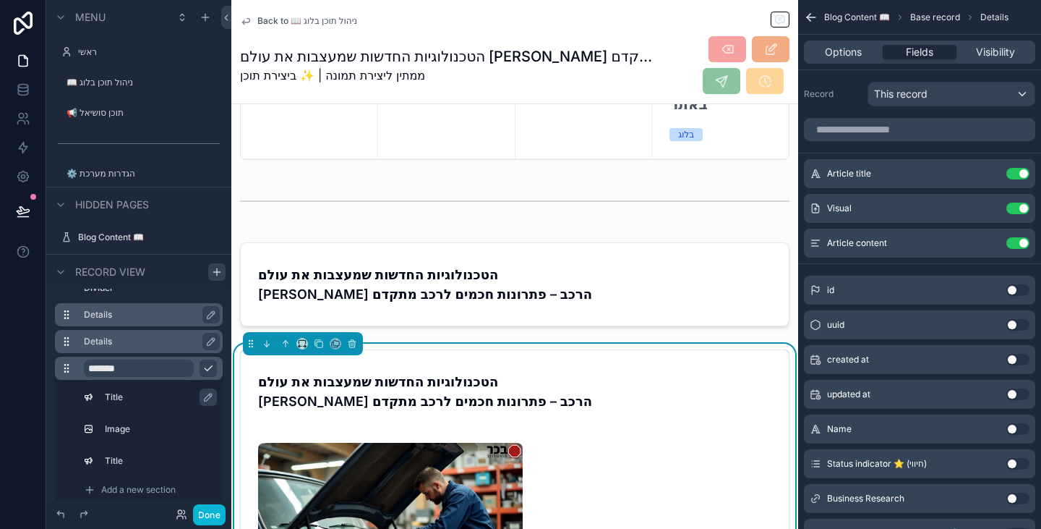
click at [158, 320] on div "Details" at bounding box center [150, 314] width 133 height 17
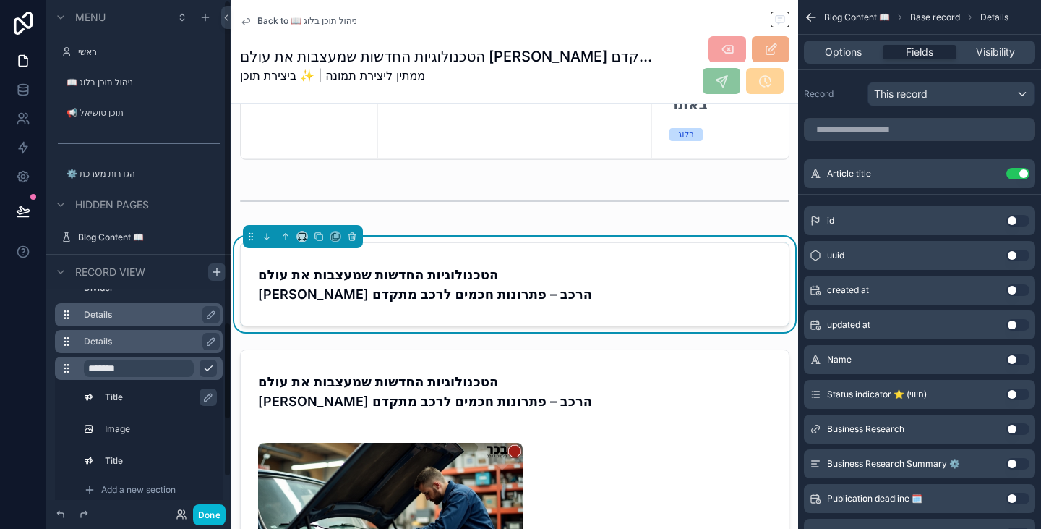
click at [219, 314] on button "scrollable content" at bounding box center [210, 314] width 17 height 17
click at [143, 317] on input "*******" at bounding box center [139, 314] width 110 height 17
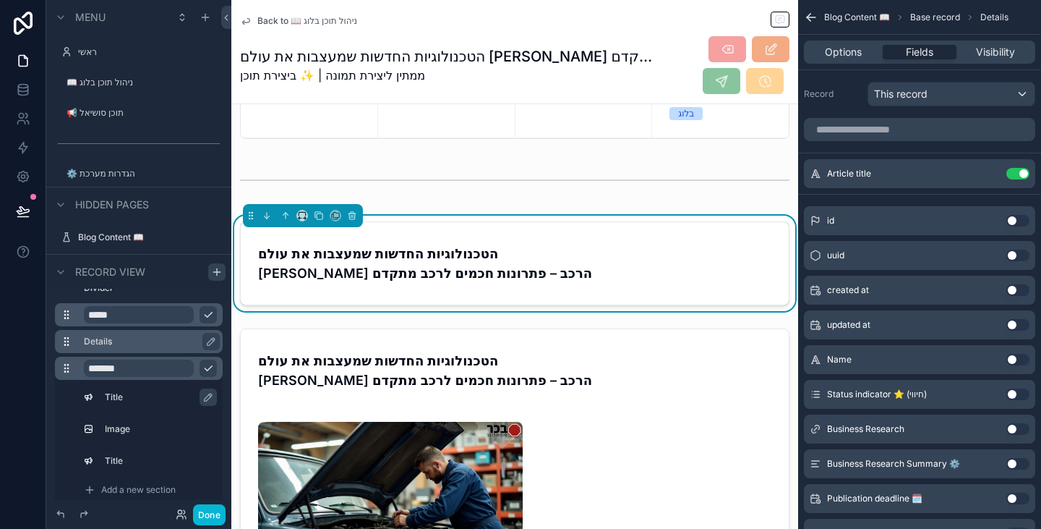
type input "*****"
click at [214, 313] on button "scrollable content" at bounding box center [208, 314] width 17 height 17
click at [138, 328] on icon "scrollable content" at bounding box center [138, 326] width 13 height 13
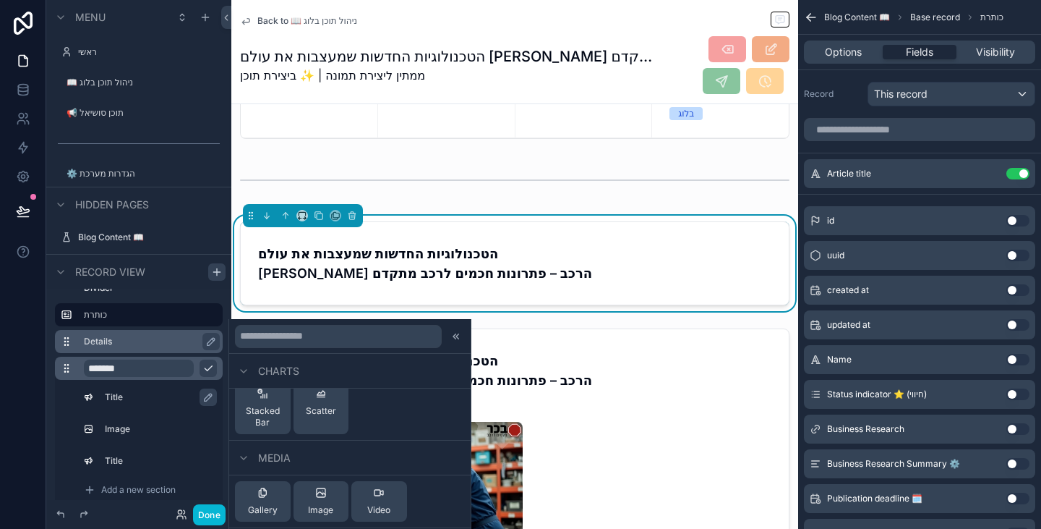
scroll to position [579, 0]
click at [308, 513] on span "Image" at bounding box center [320, 509] width 25 height 12
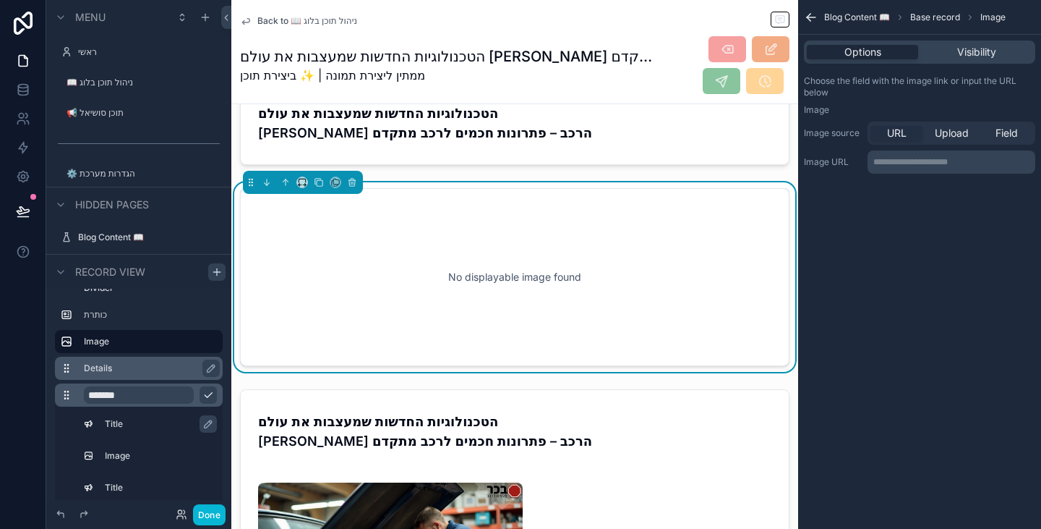
scroll to position [389, 0]
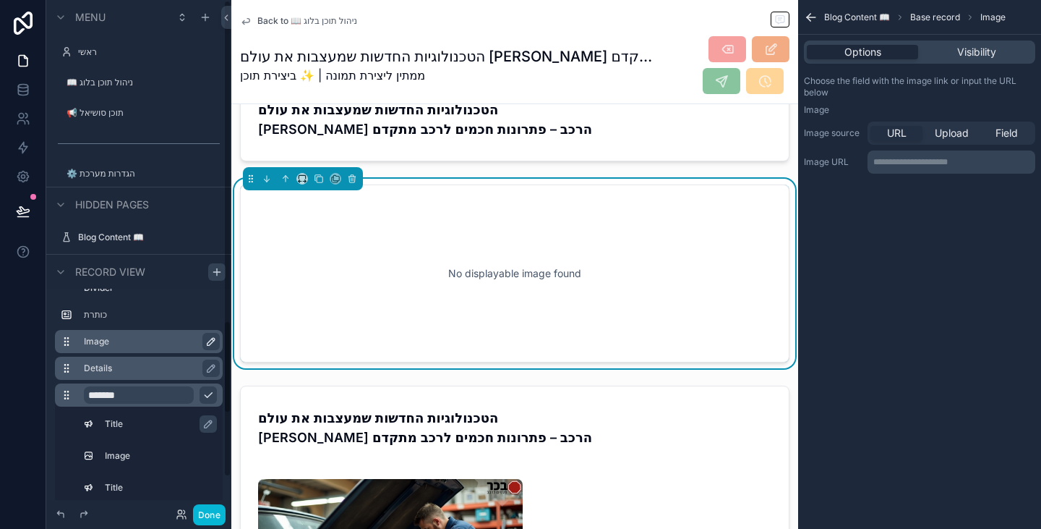
click at [208, 341] on icon "scrollable content" at bounding box center [211, 342] width 12 height 12
click at [134, 343] on input "*****" at bounding box center [139, 341] width 110 height 17
type input "**********"
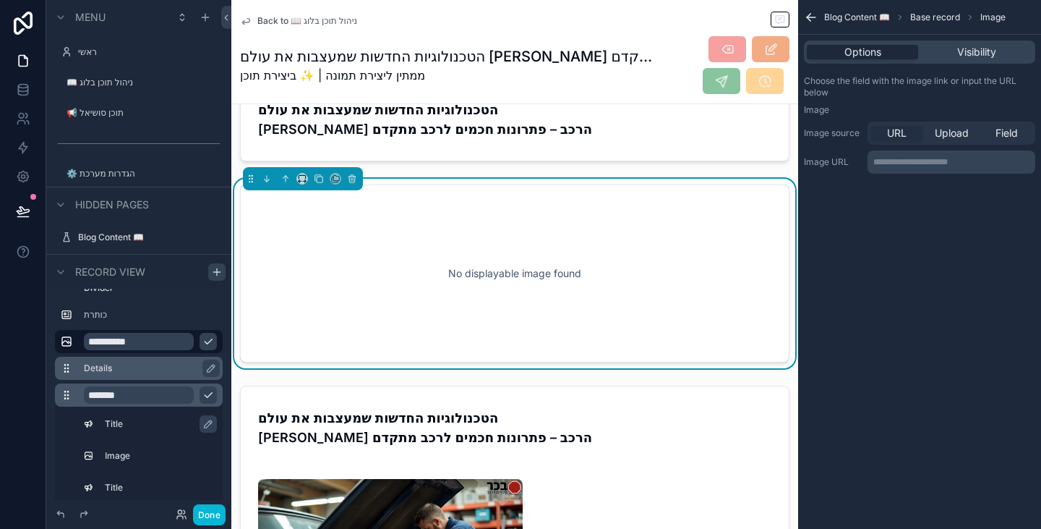
click at [208, 339] on icon "scrollable content" at bounding box center [208, 342] width 12 height 12
click at [127, 367] on label "Details" at bounding box center [147, 368] width 127 height 12
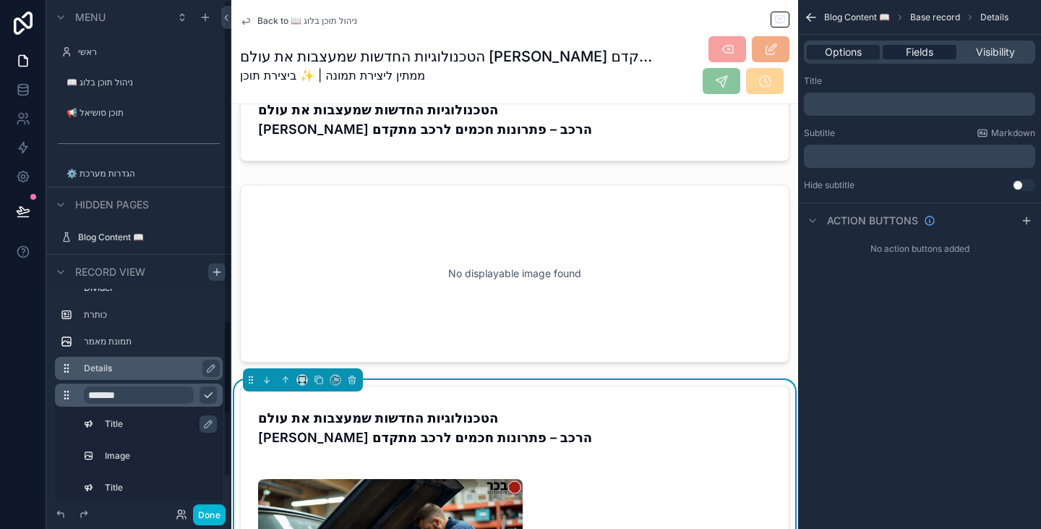
click at [911, 48] on span "Fields" at bounding box center [919, 52] width 27 height 14
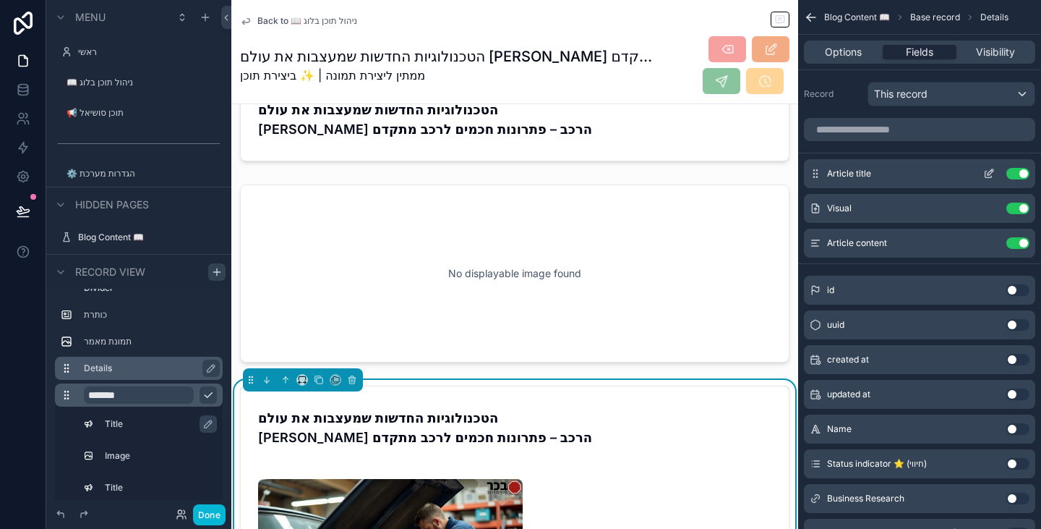
click at [1012, 170] on button "Use setting" at bounding box center [1018, 174] width 23 height 12
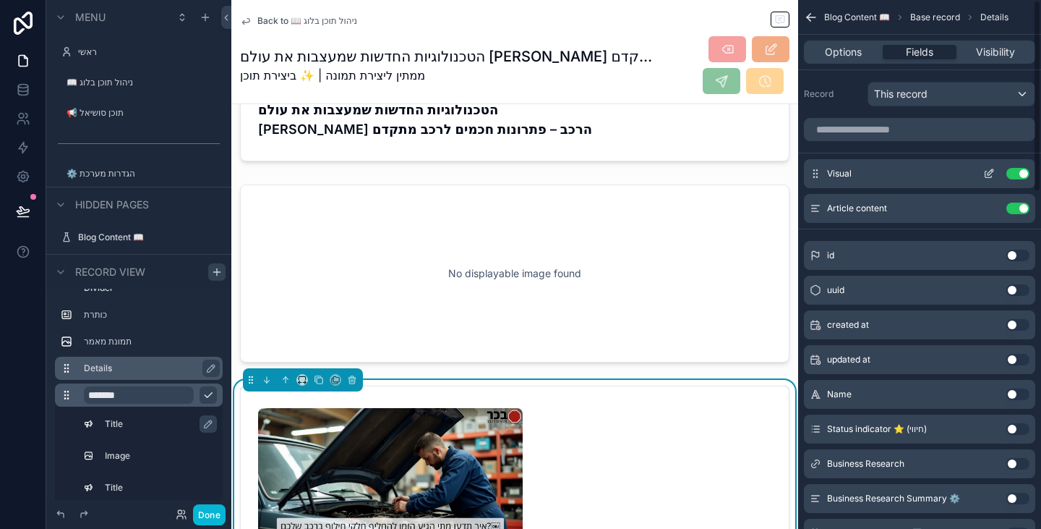
click at [1019, 173] on button "Use setting" at bounding box center [1018, 174] width 23 height 12
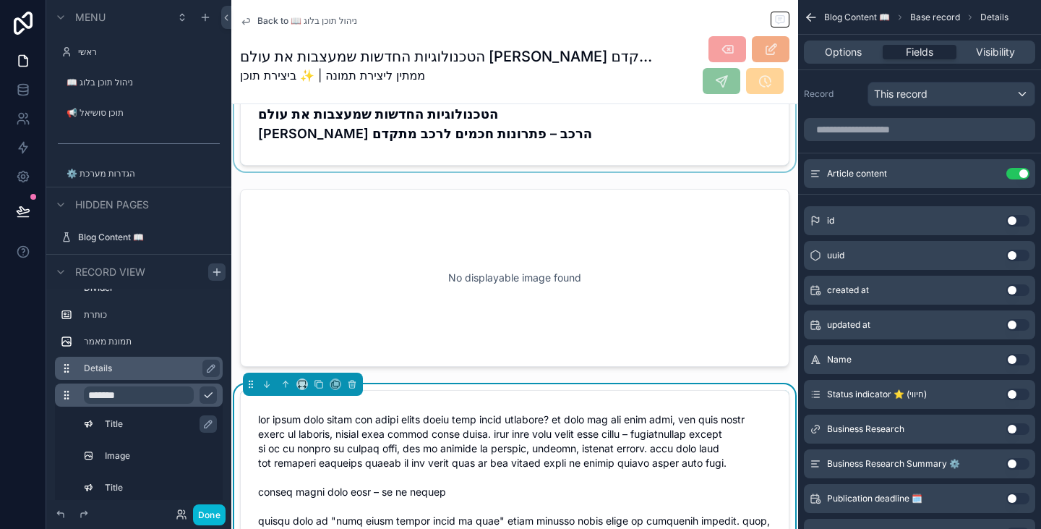
scroll to position [461, 0]
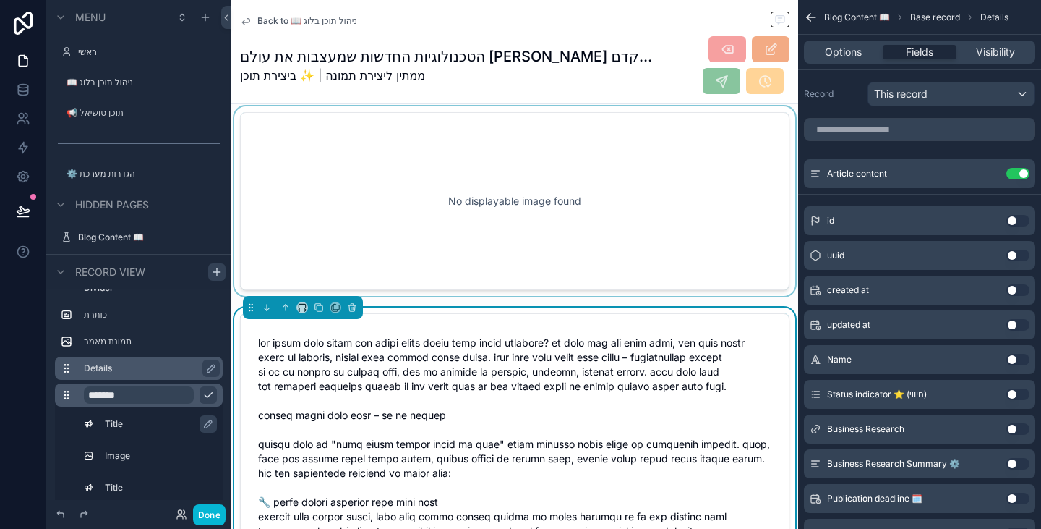
click at [619, 211] on div "scrollable content" at bounding box center [514, 200] width 567 height 189
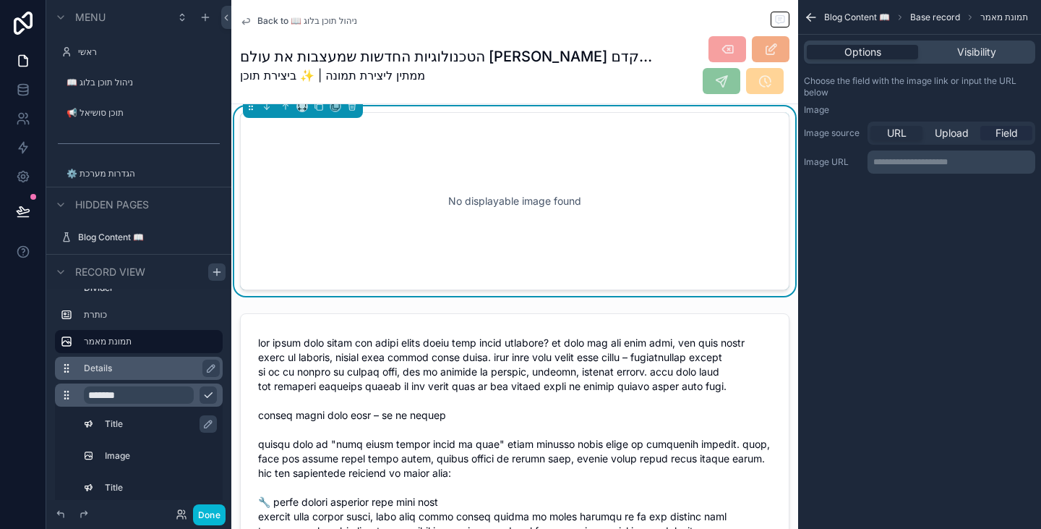
click at [1005, 137] on span "Field" at bounding box center [1007, 133] width 22 height 14
click at [966, 161] on div "scrollable content" at bounding box center [952, 162] width 166 height 23
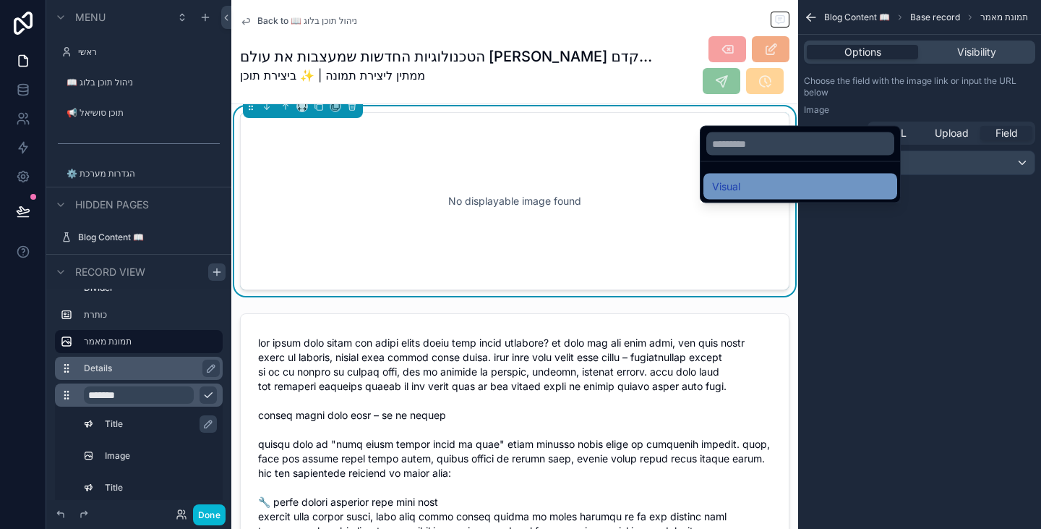
click at [809, 181] on div "Visual" at bounding box center [800, 186] width 176 height 17
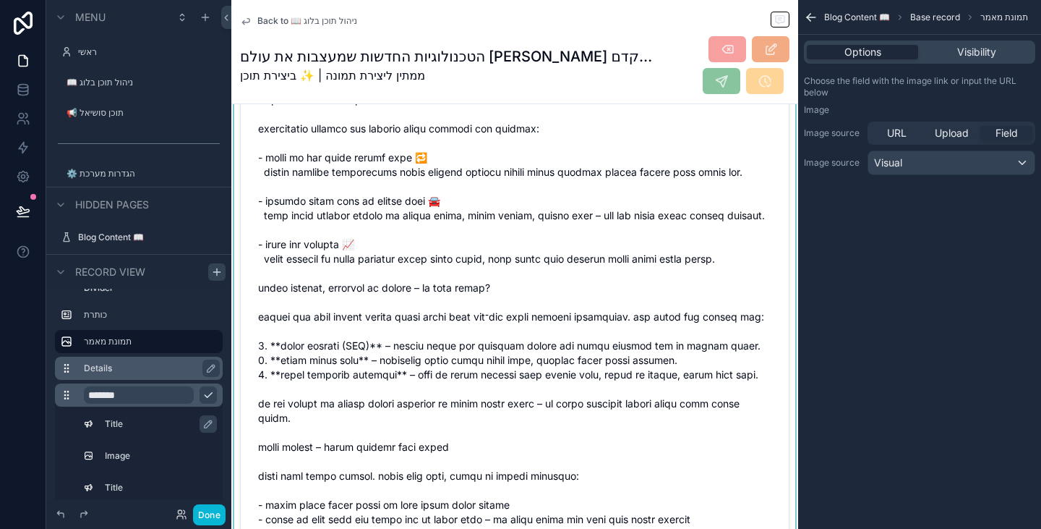
scroll to position [1257, 0]
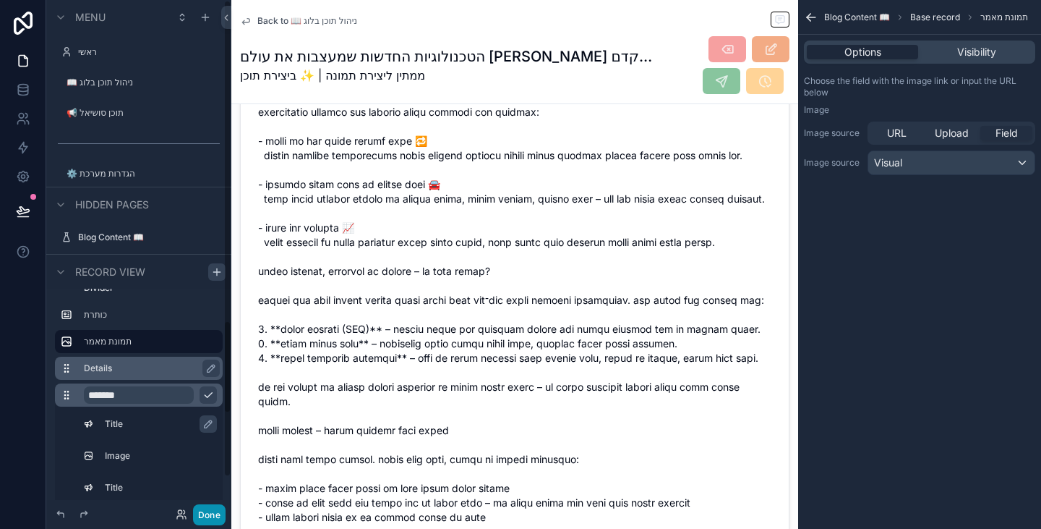
click at [208, 513] on button "Done" at bounding box center [209, 514] width 33 height 21
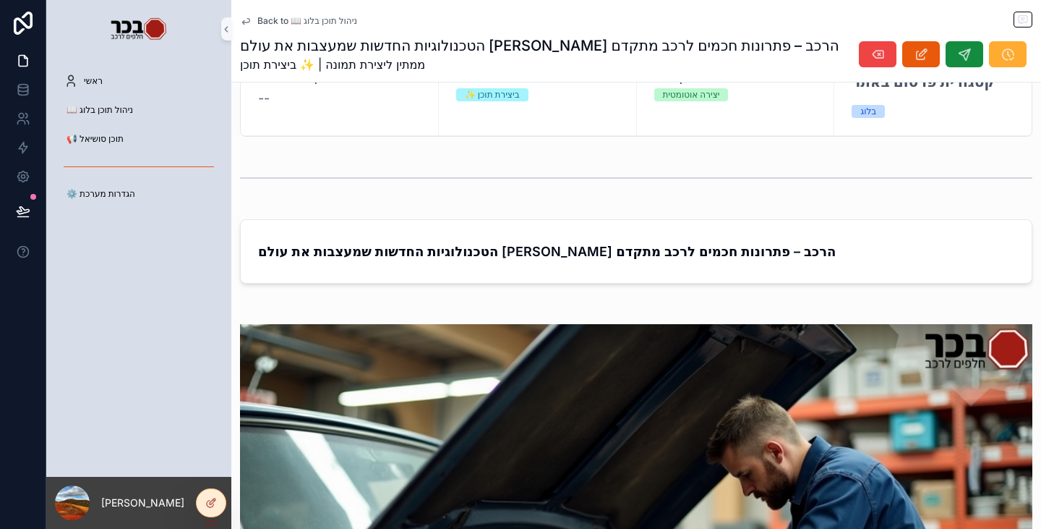
scroll to position [100, 0]
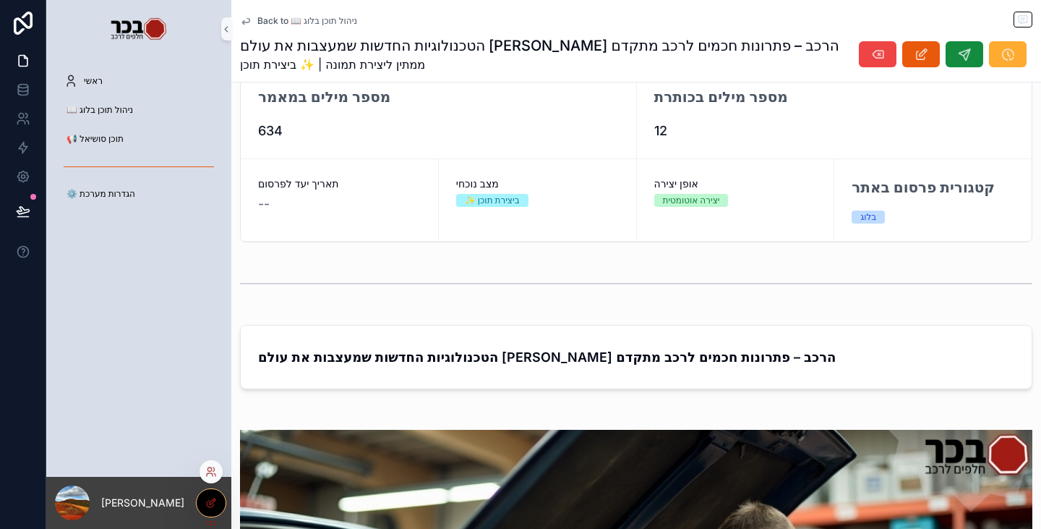
click at [211, 504] on icon at bounding box center [213, 501] width 6 height 6
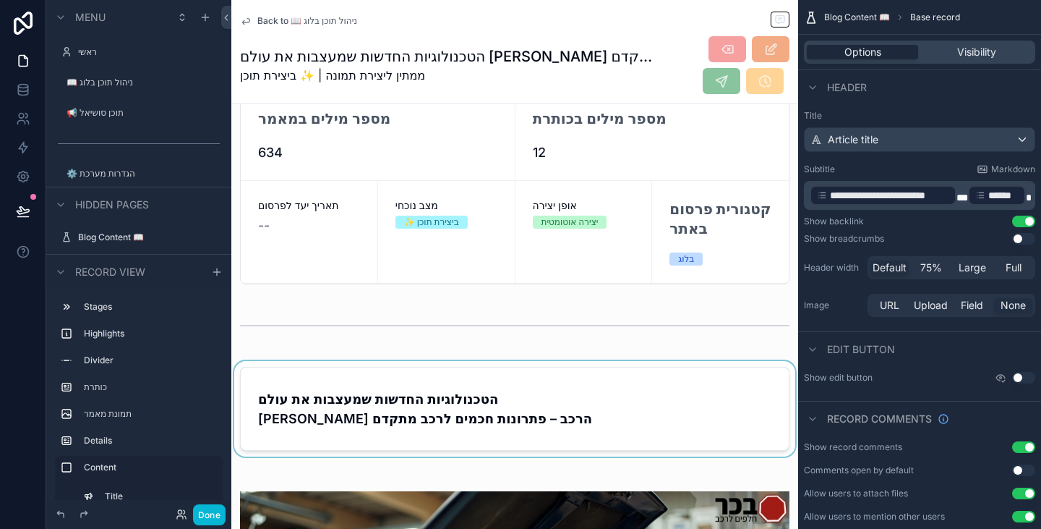
click at [587, 422] on div "scrollable content" at bounding box center [514, 408] width 567 height 95
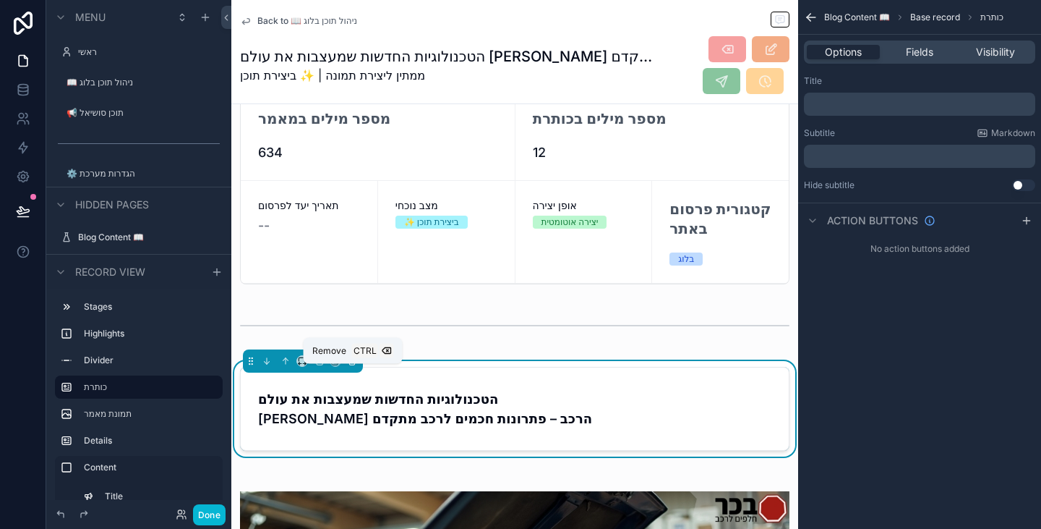
click at [356, 366] on icon "scrollable content" at bounding box center [352, 361] width 10 height 10
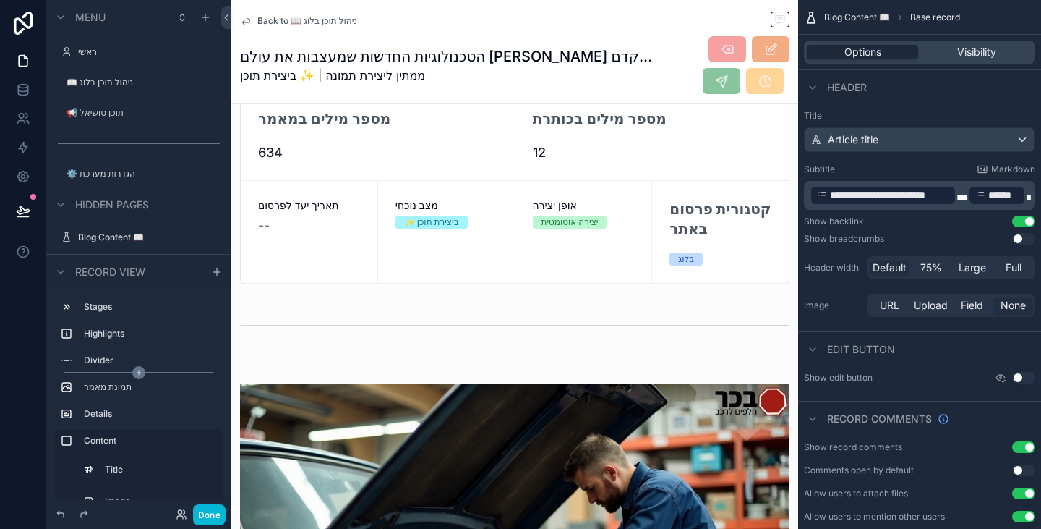
click at [139, 372] on icon "scrollable content" at bounding box center [139, 372] width 0 height 4
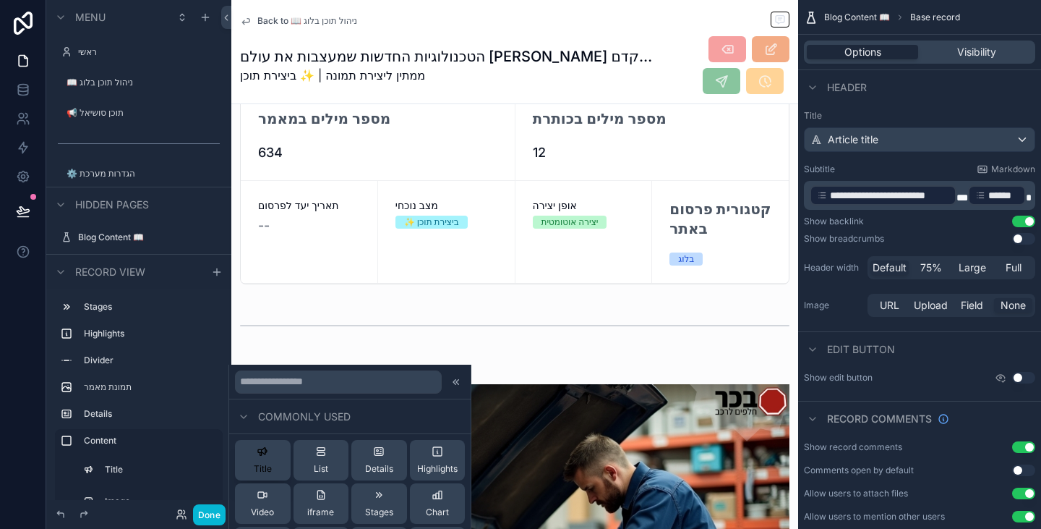
click at [252, 458] on button "Title" at bounding box center [263, 460] width 56 height 40
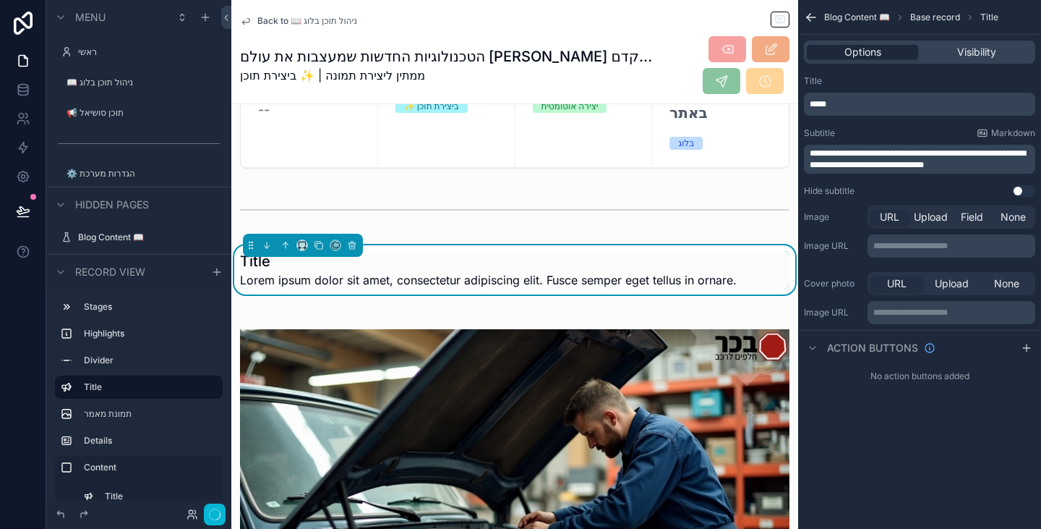
scroll to position [231, 0]
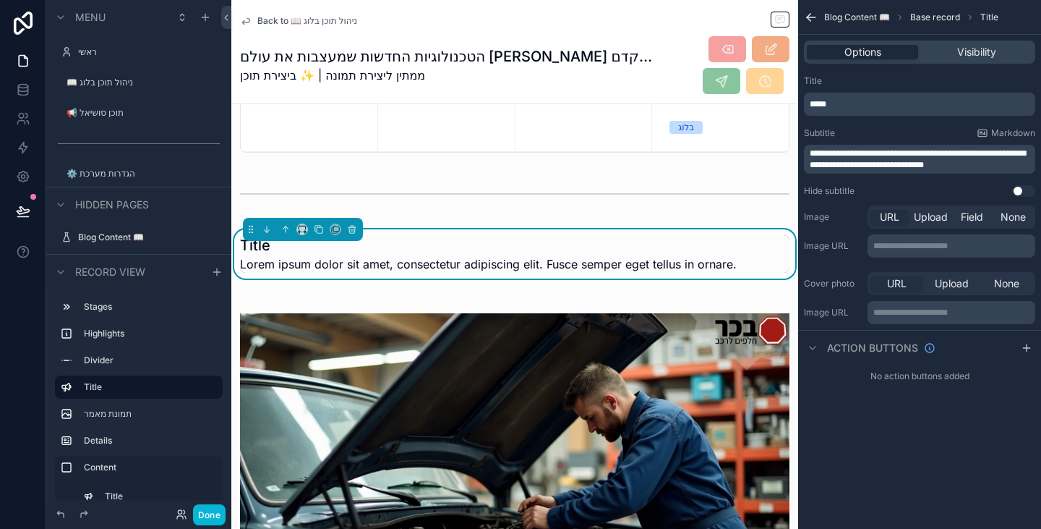
click at [993, 163] on p "**********" at bounding box center [921, 159] width 223 height 23
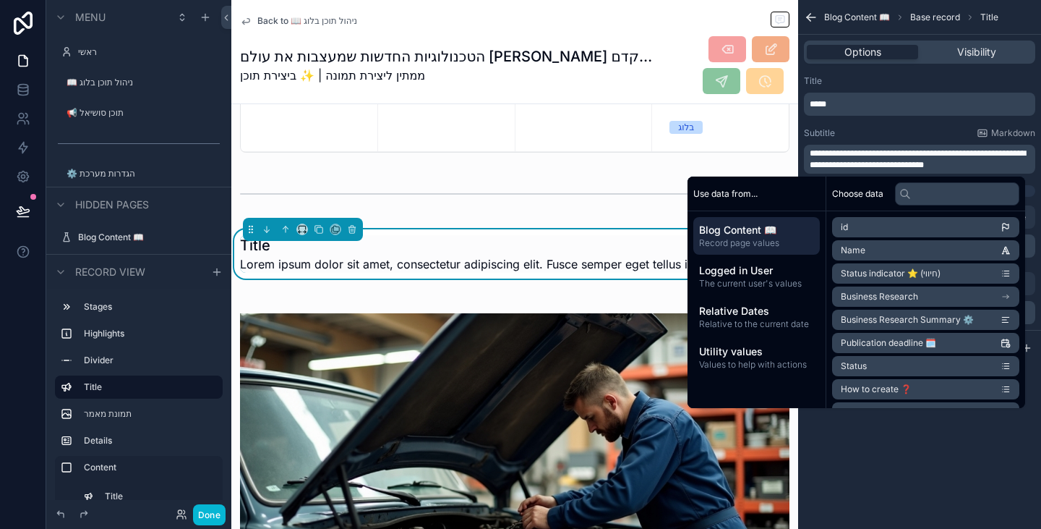
click at [912, 131] on div "Subtitle Markdown" at bounding box center [919, 133] width 231 height 12
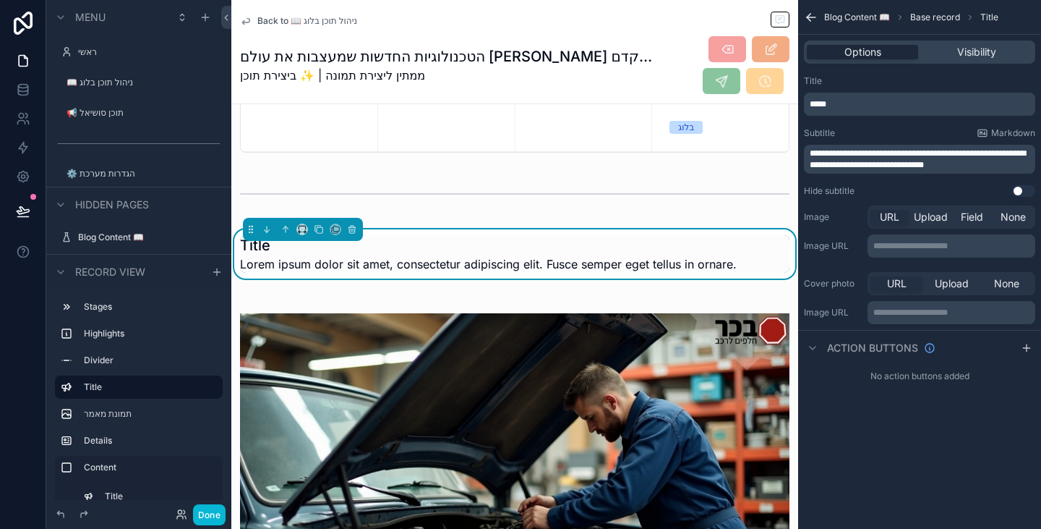
click at [1012, 187] on div "Hide subtitle Use setting" at bounding box center [919, 191] width 231 height 12
click at [1020, 192] on button "Use setting" at bounding box center [1023, 191] width 23 height 12
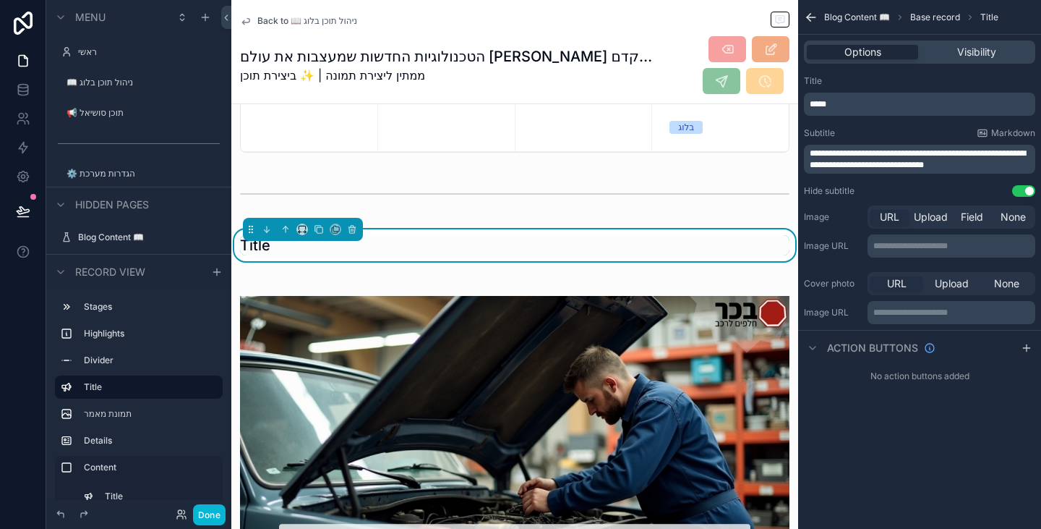
drag, startPoint x: 839, startPoint y: 97, endPoint x: 809, endPoint y: 106, distance: 30.9
click at [809, 106] on div "*****" at bounding box center [919, 104] width 231 height 23
click at [856, 114] on div "*****" at bounding box center [919, 104] width 231 height 23
click at [831, 112] on div "*****" at bounding box center [919, 104] width 231 height 23
click at [832, 108] on p "*****" at bounding box center [921, 104] width 223 height 12
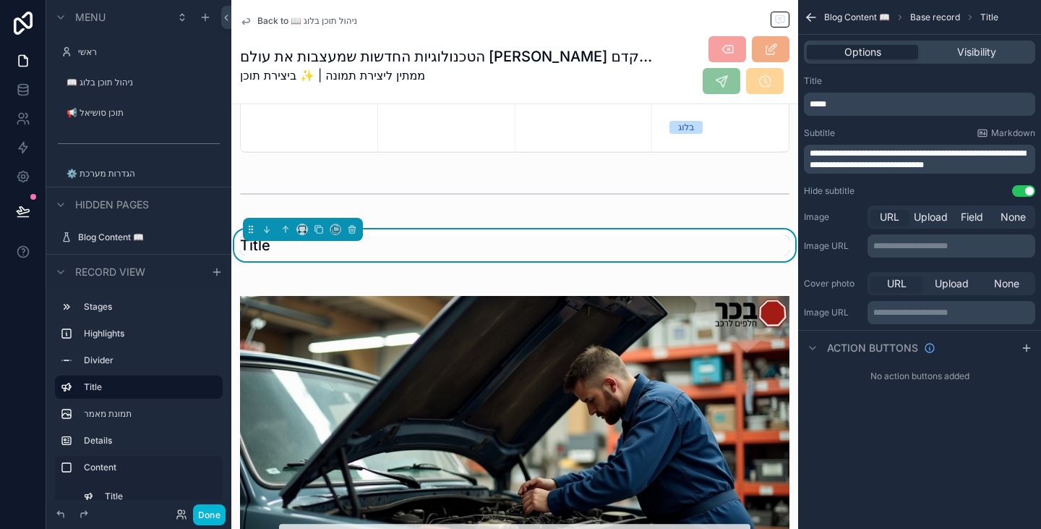
click at [832, 108] on p "*****" at bounding box center [921, 104] width 223 height 12
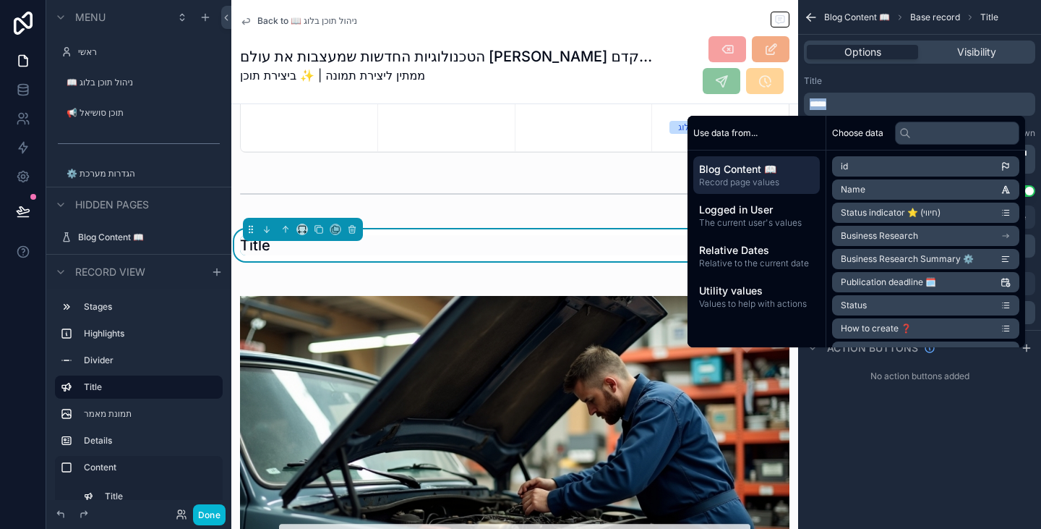
click at [832, 108] on p "*****" at bounding box center [921, 104] width 223 height 12
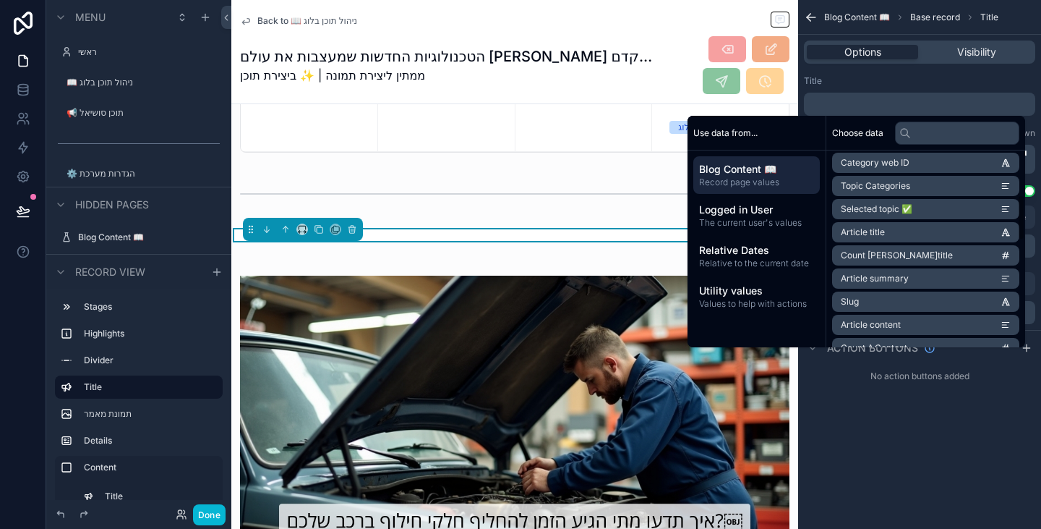
scroll to position [217, 0]
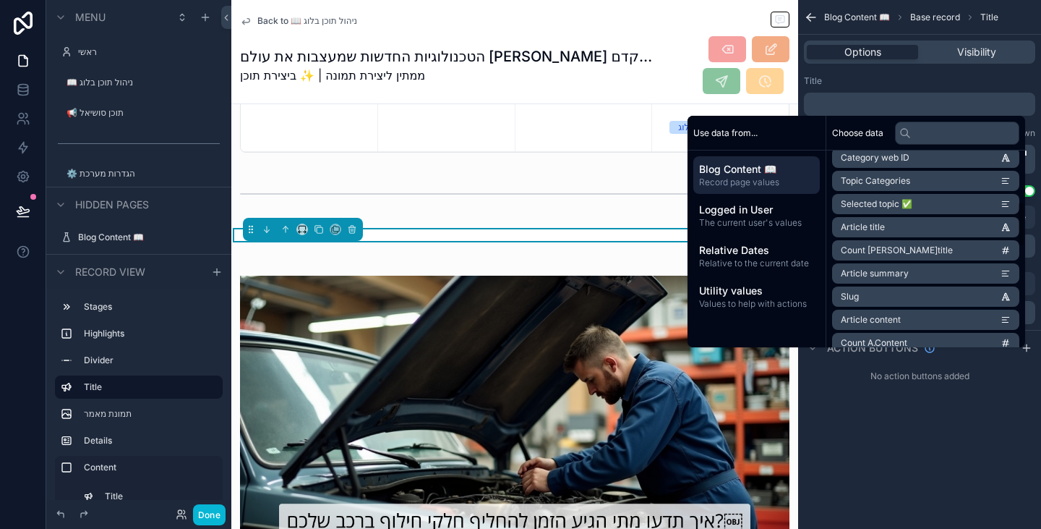
click at [881, 231] on li "Article title" at bounding box center [925, 227] width 187 height 20
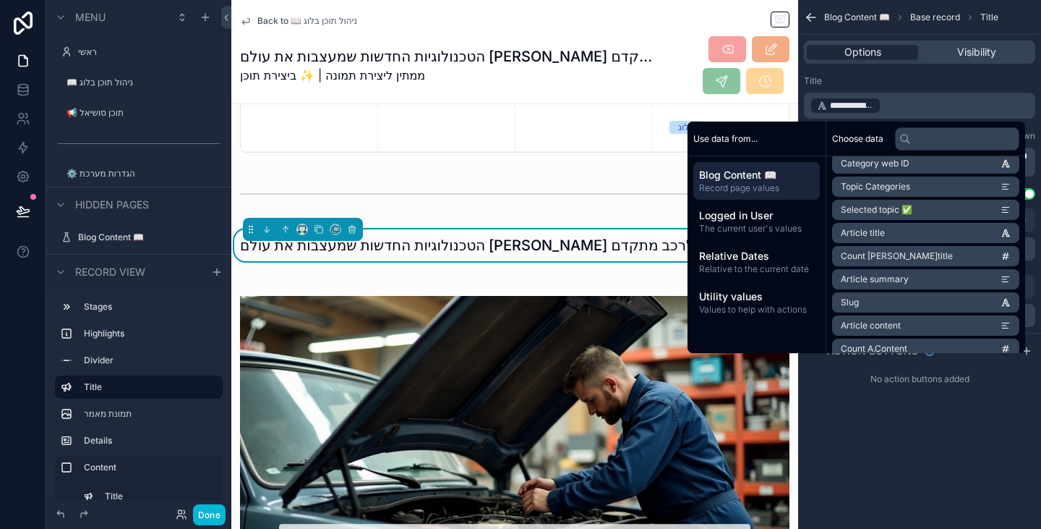
click at [889, 459] on div "**********" at bounding box center [919, 264] width 243 height 529
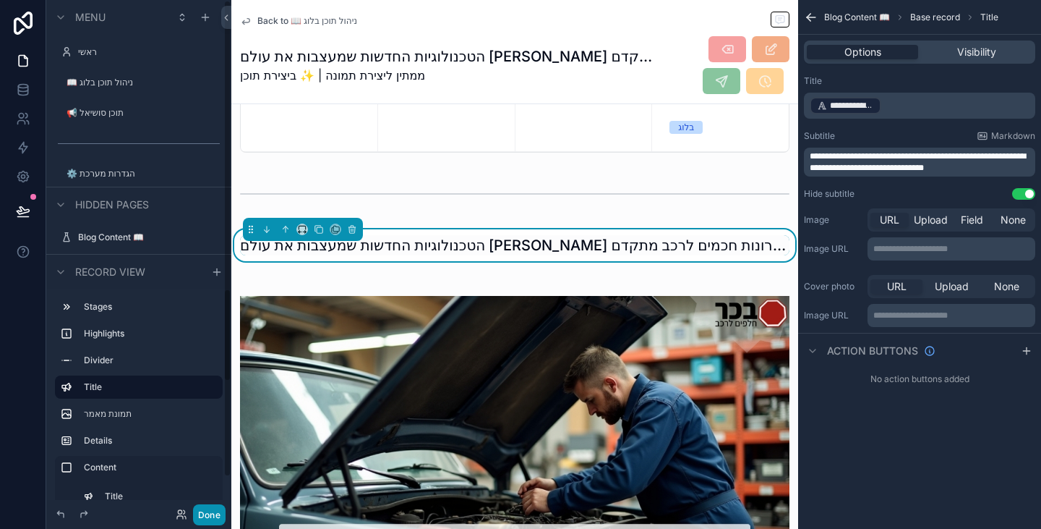
click at [215, 506] on button "Done" at bounding box center [209, 514] width 33 height 21
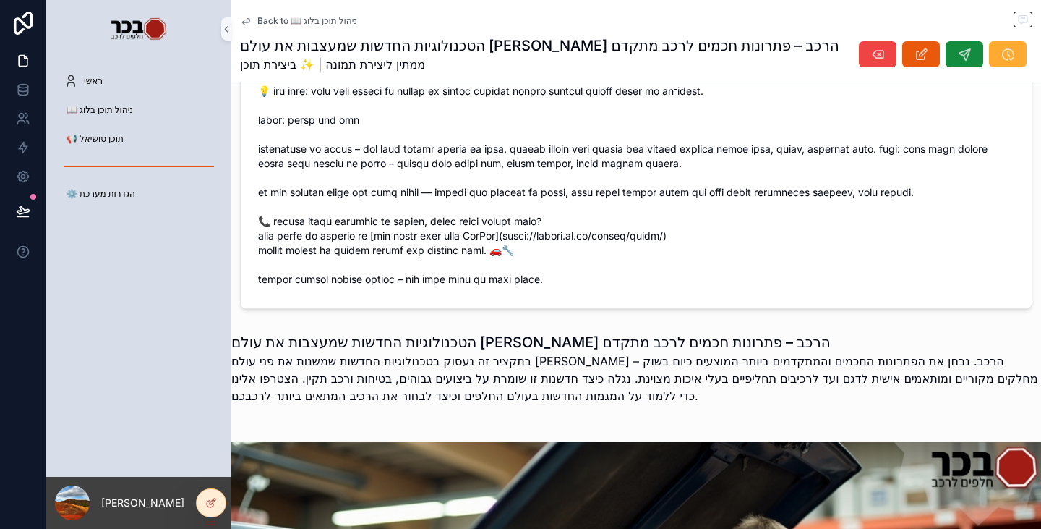
scroll to position [1750, 0]
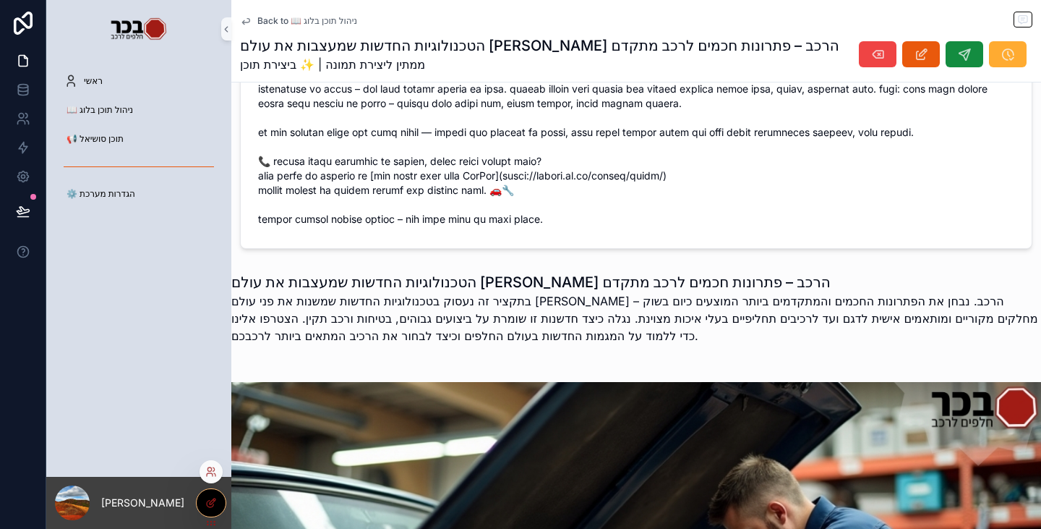
click at [218, 503] on div at bounding box center [211, 502] width 29 height 27
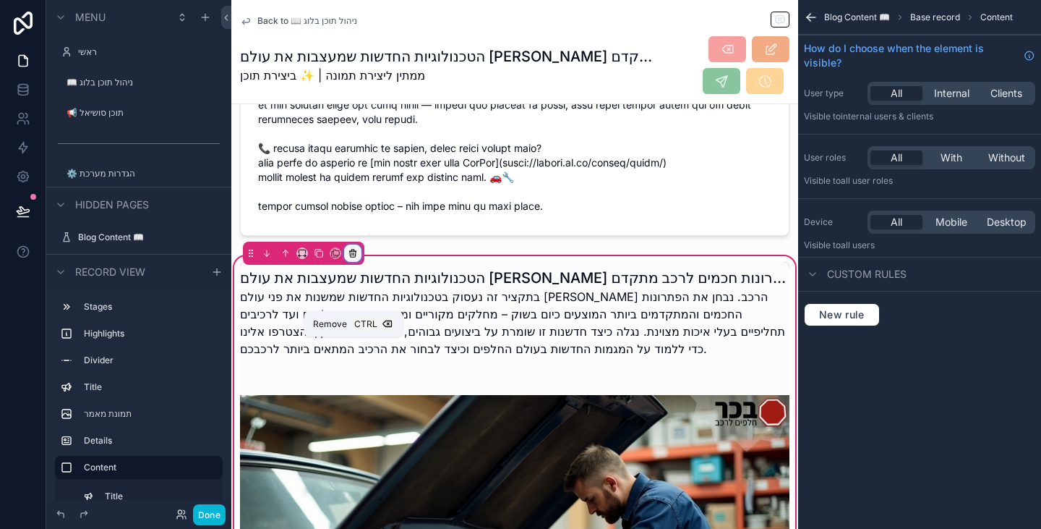
click at [354, 255] on icon "scrollable content" at bounding box center [354, 253] width 0 height 3
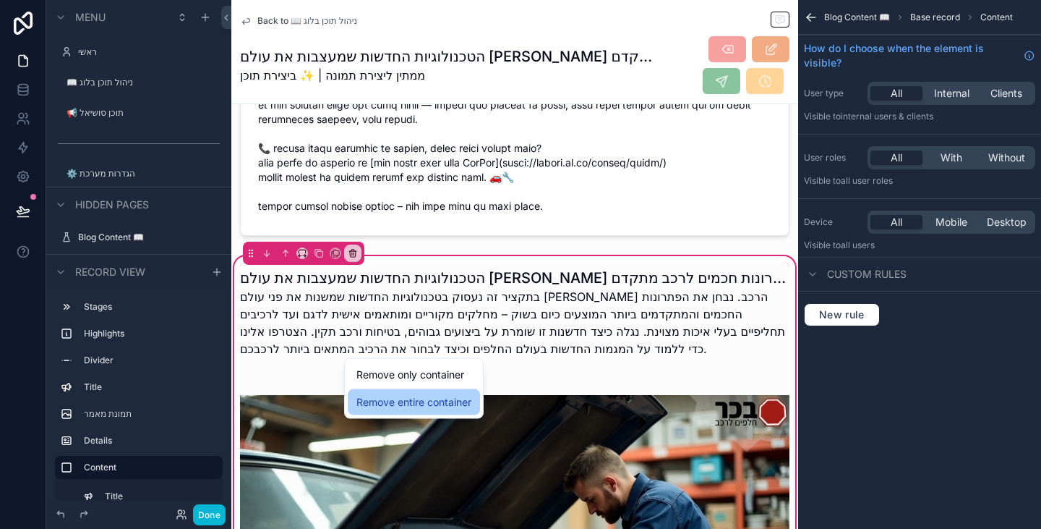
click at [387, 403] on span "Remove entire container" at bounding box center [414, 401] width 115 height 17
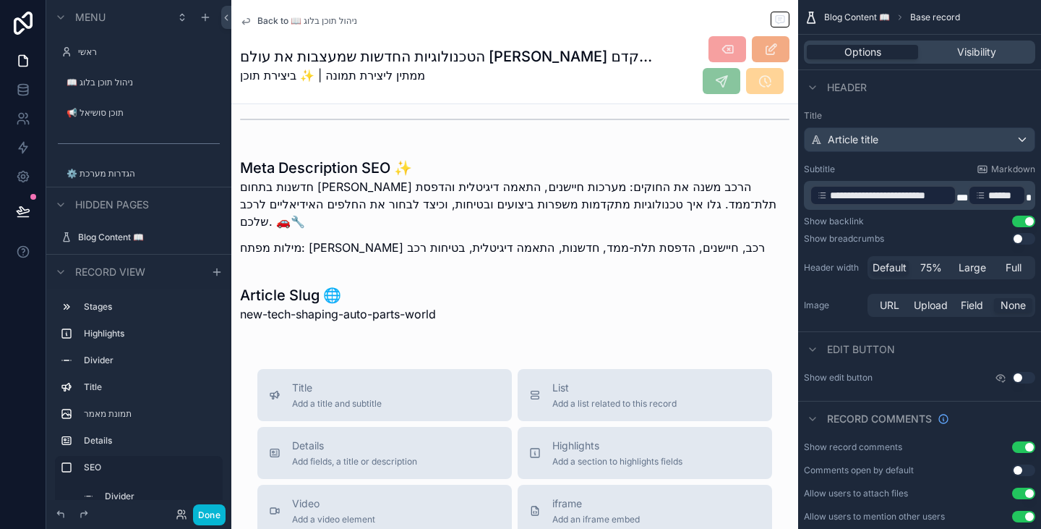
scroll to position [1822, 0]
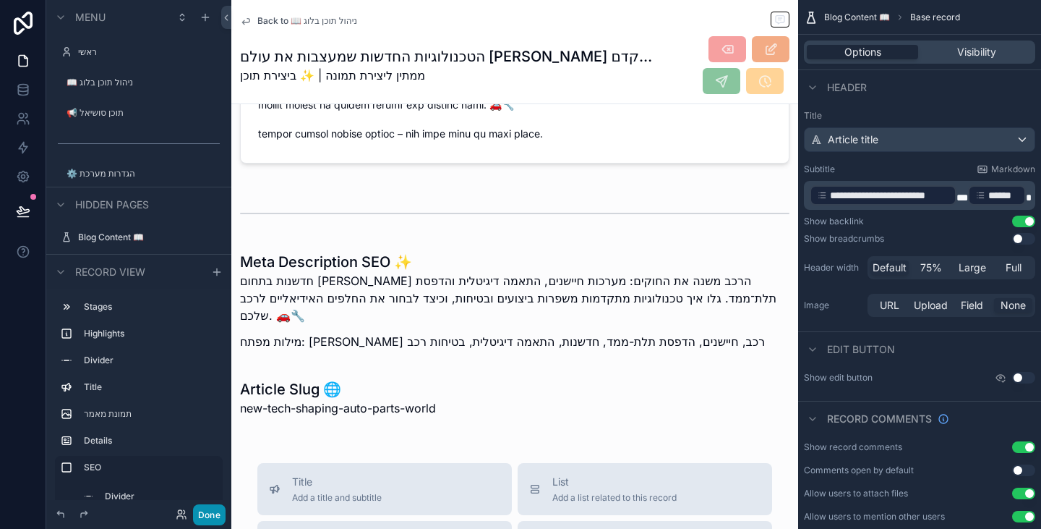
click at [203, 513] on button "Done" at bounding box center [209, 514] width 33 height 21
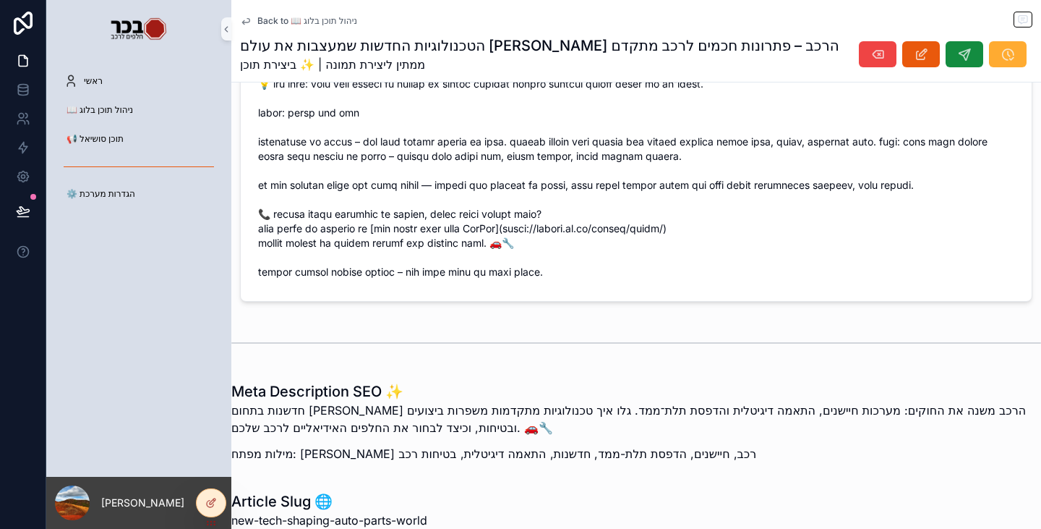
scroll to position [1799, 0]
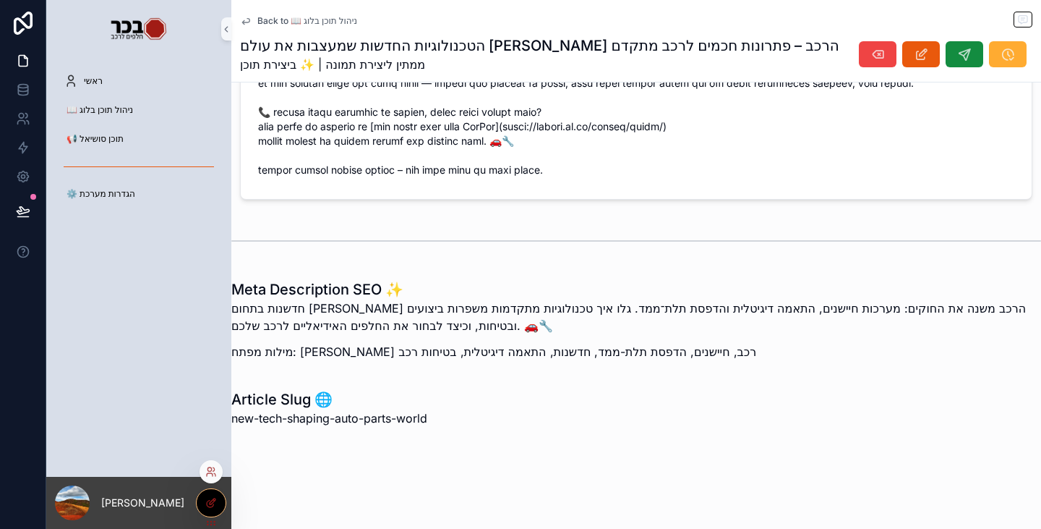
click at [213, 503] on icon at bounding box center [211, 503] width 12 height 12
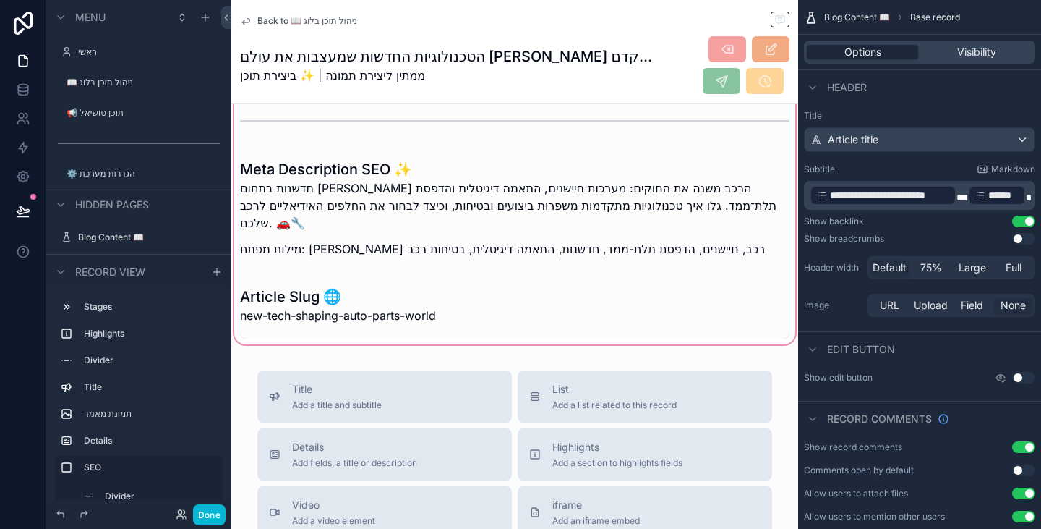
scroll to position [1944, 0]
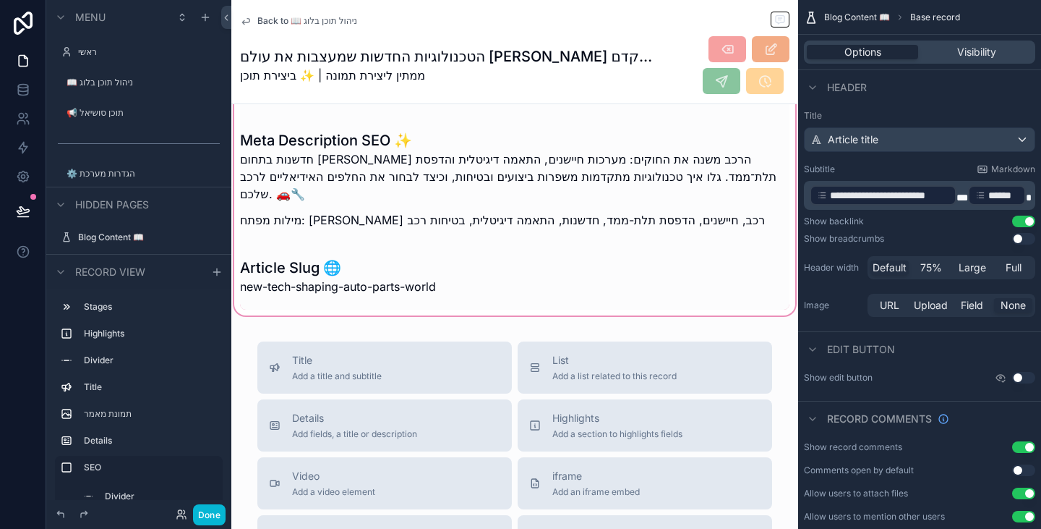
click at [438, 274] on div "scrollable content" at bounding box center [514, 188] width 567 height 259
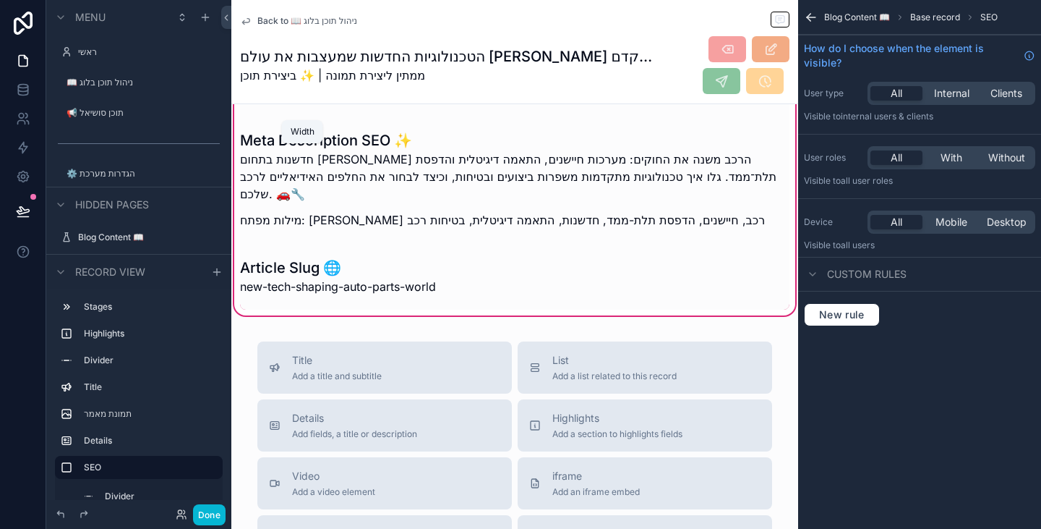
click at [304, 61] on icon "scrollable content" at bounding box center [304, 61] width 3 height 0
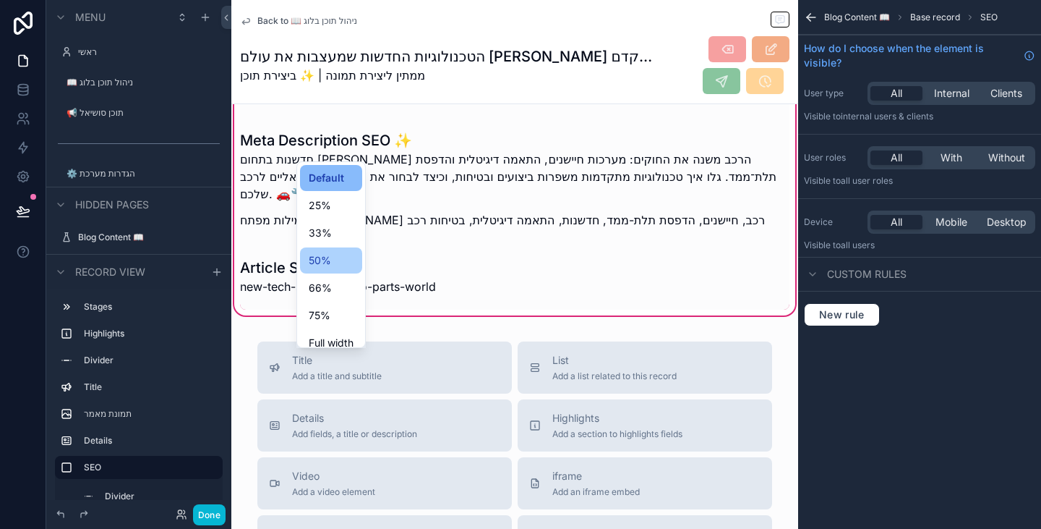
click at [332, 256] on div "50%" at bounding box center [331, 260] width 45 height 17
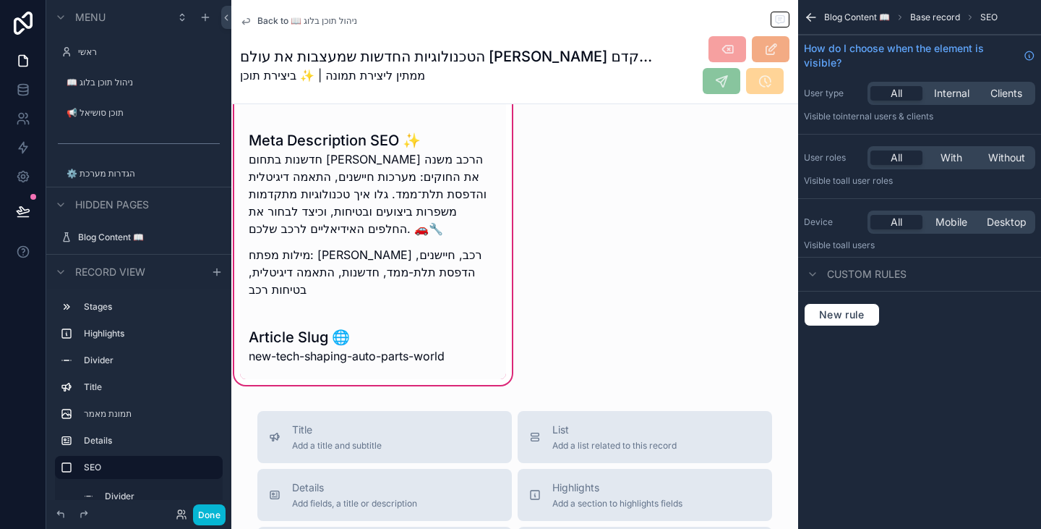
click at [301, 64] on icon "scrollable content" at bounding box center [302, 59] width 10 height 10
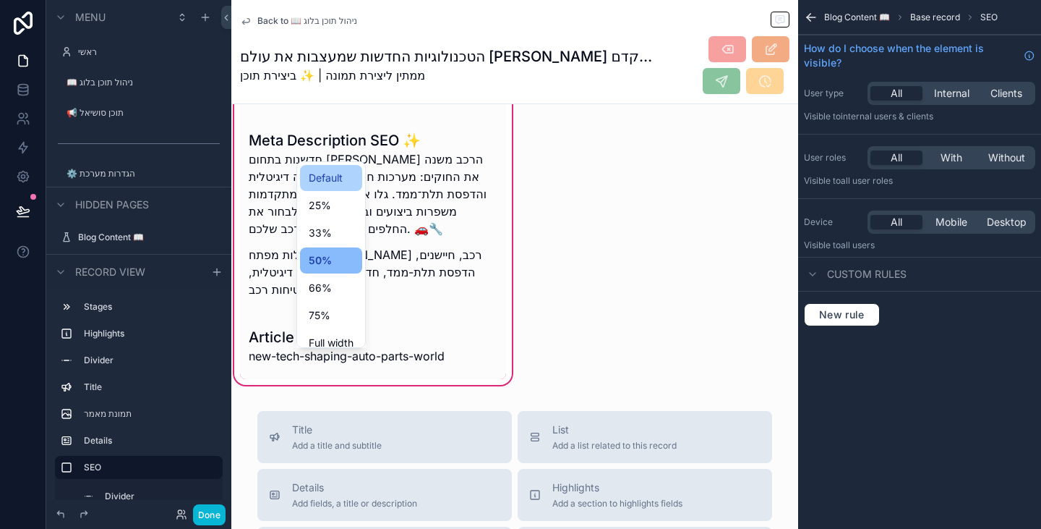
click at [326, 175] on span "Default" at bounding box center [326, 177] width 34 height 17
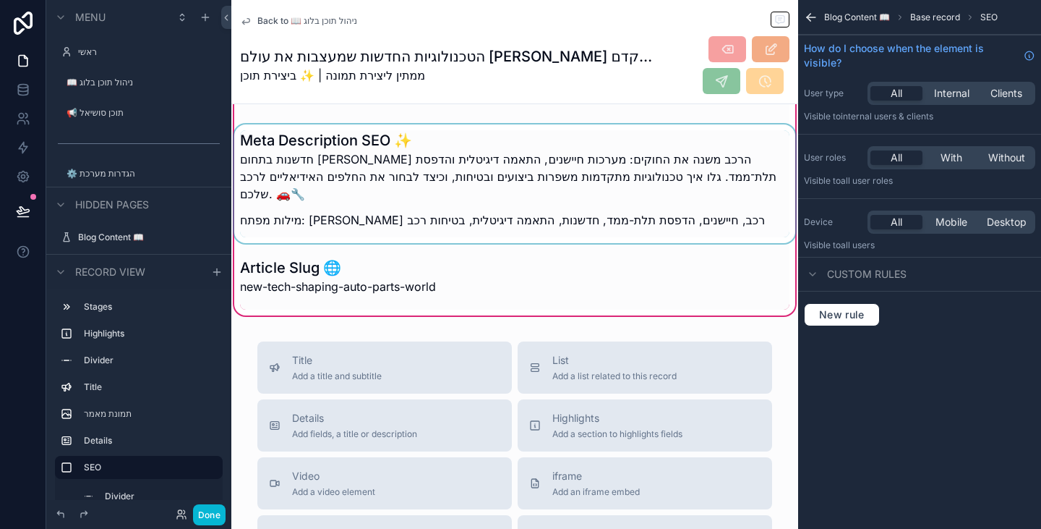
click at [344, 233] on div "scrollable content" at bounding box center [514, 183] width 567 height 119
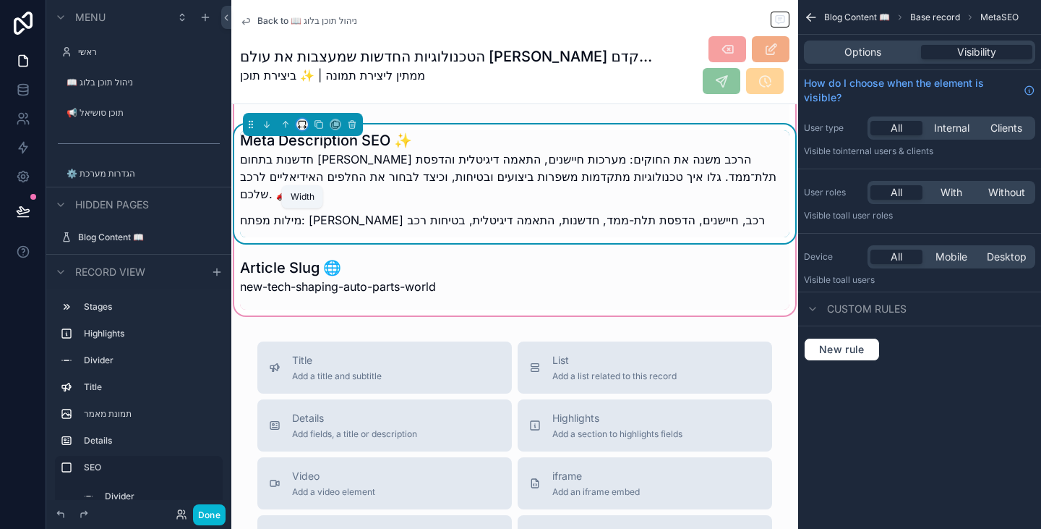
click at [303, 129] on icon "scrollable content" at bounding box center [302, 124] width 10 height 10
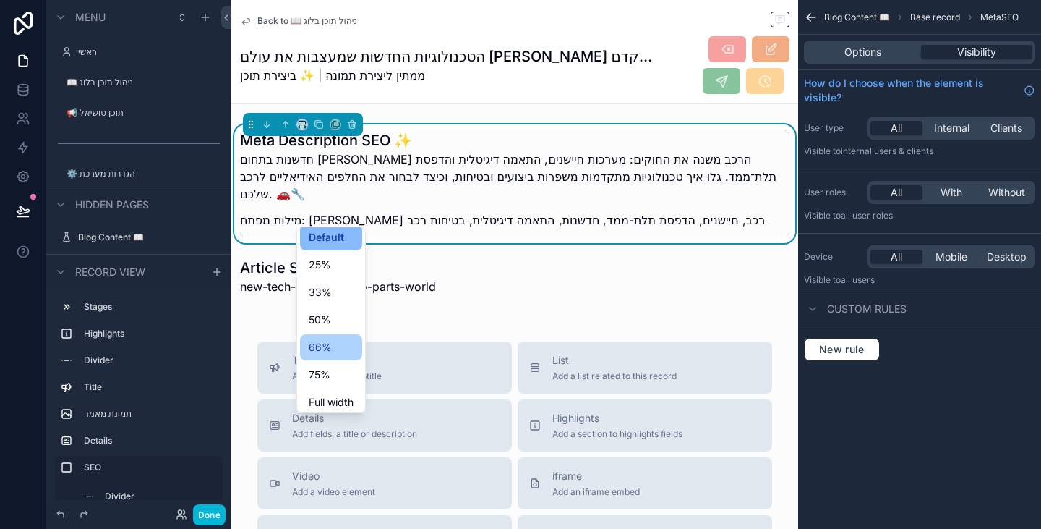
scroll to position [12, 0]
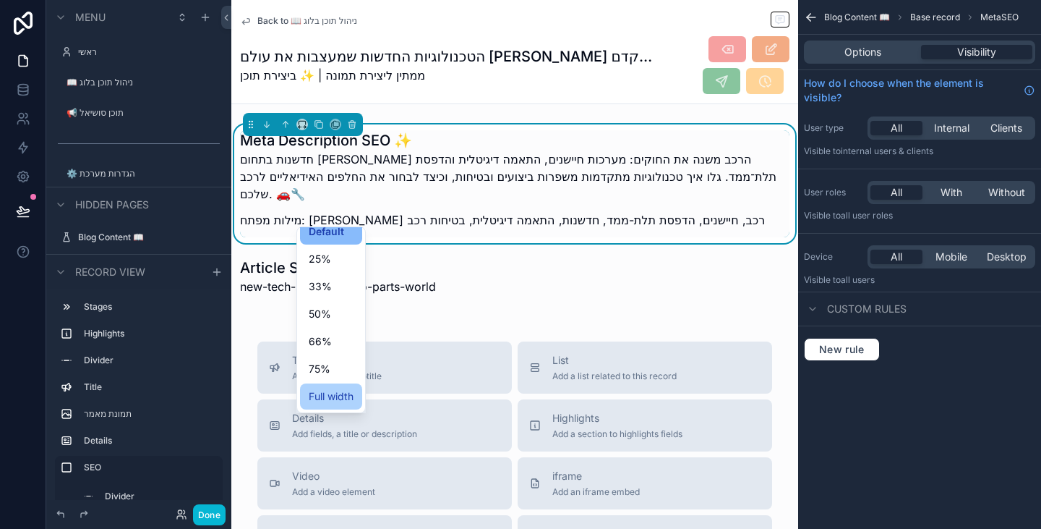
click at [317, 400] on span "Full width" at bounding box center [331, 396] width 45 height 17
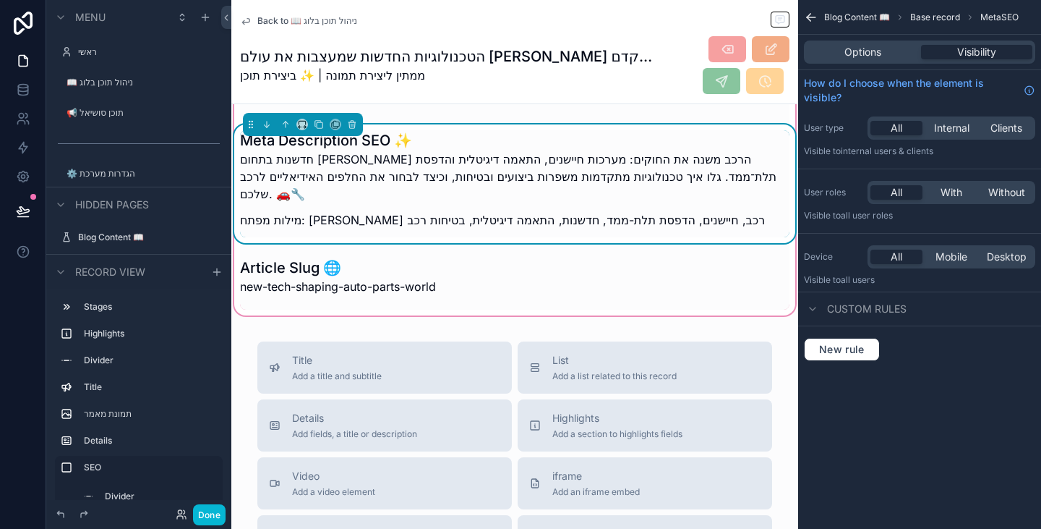
click at [305, 136] on div "scrollable content" at bounding box center [303, 124] width 120 height 23
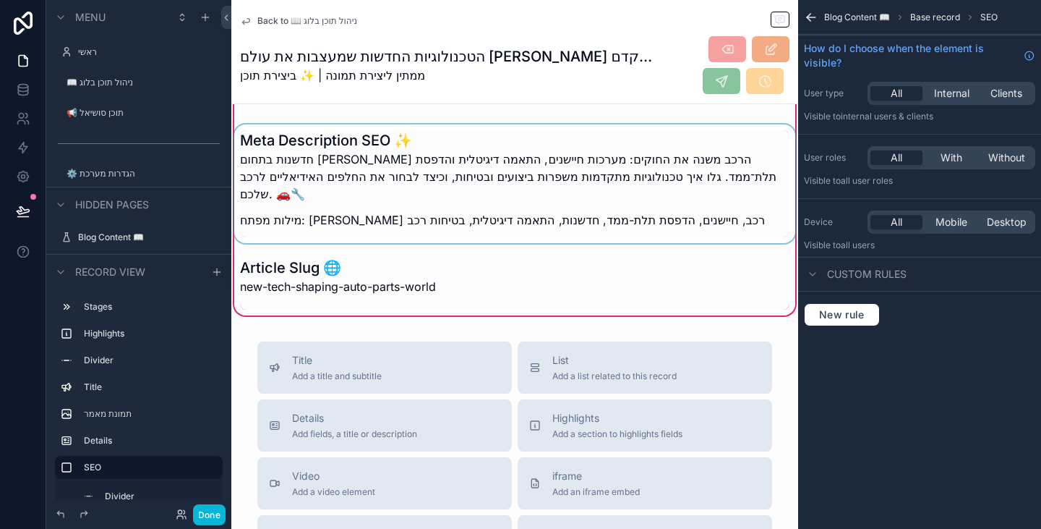
click at [299, 215] on div "Meta Description SEO ✨ חדשנות בתחום [PERSON_NAME] הרכב משנה את החוקים: מערכות ח…" at bounding box center [514, 189] width 567 height 242
click at [313, 243] on div "scrollable content" at bounding box center [514, 183] width 567 height 119
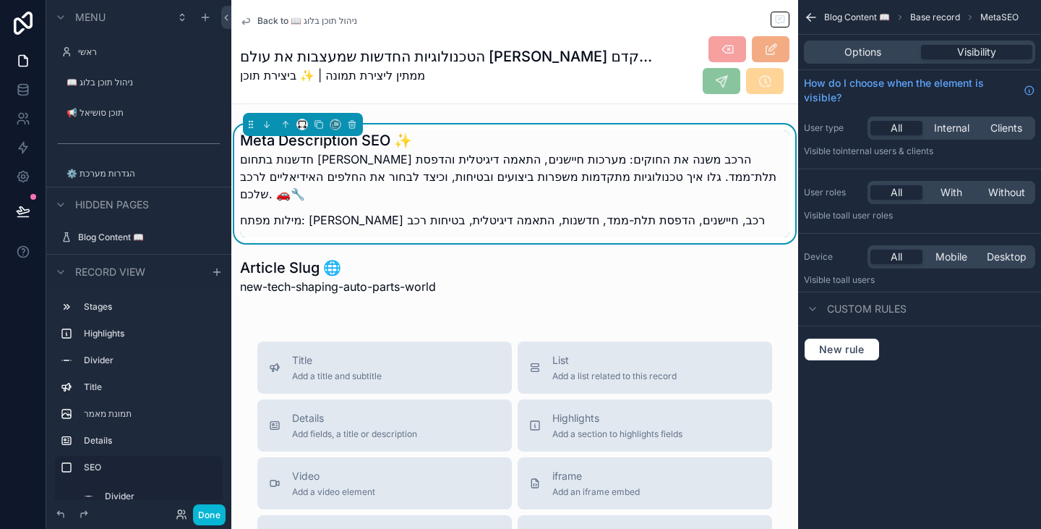
click at [302, 136] on div "scrollable content" at bounding box center [303, 124] width 120 height 23
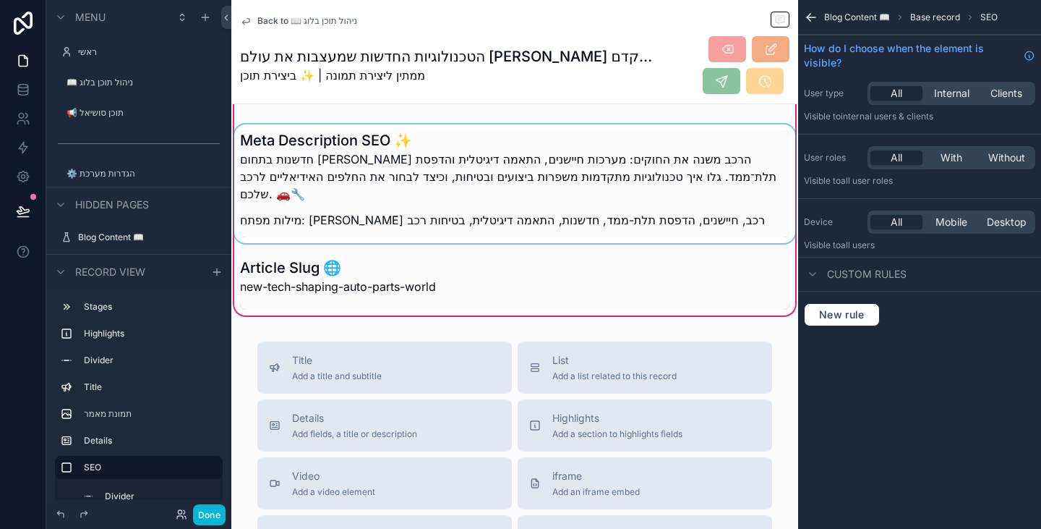
click at [302, 218] on div "scrollable content" at bounding box center [514, 183] width 567 height 119
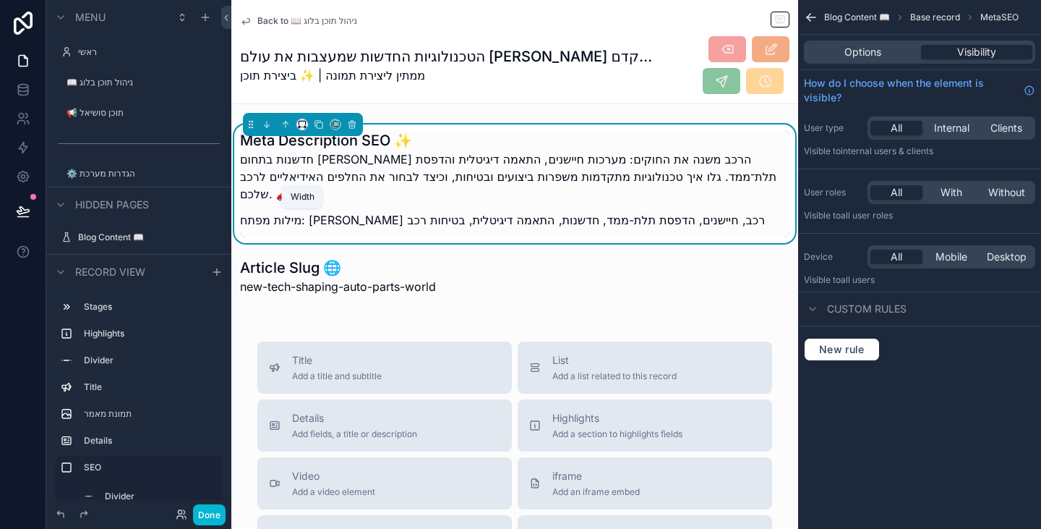
click at [304, 129] on icon "scrollable content" at bounding box center [302, 124] width 10 height 10
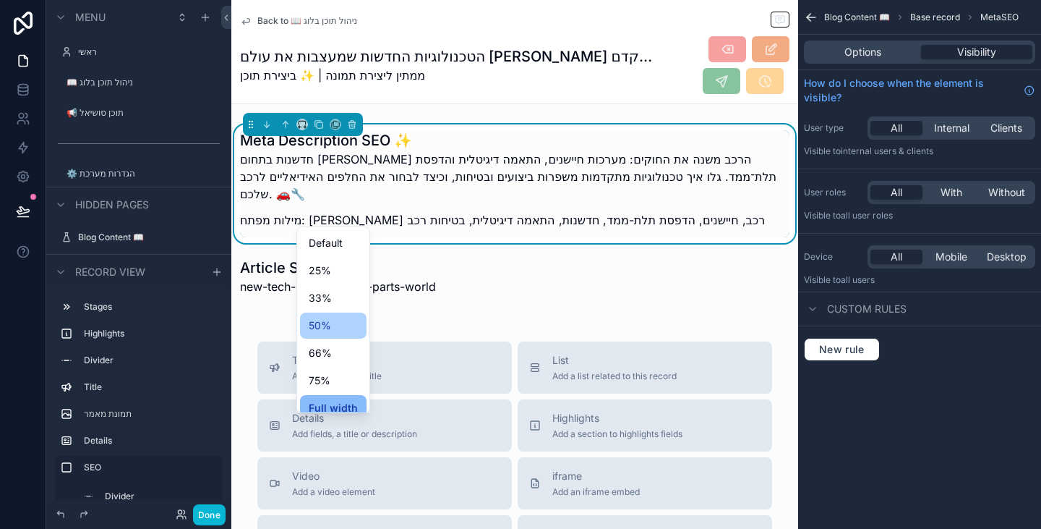
click at [336, 327] on div "50%" at bounding box center [333, 325] width 49 height 17
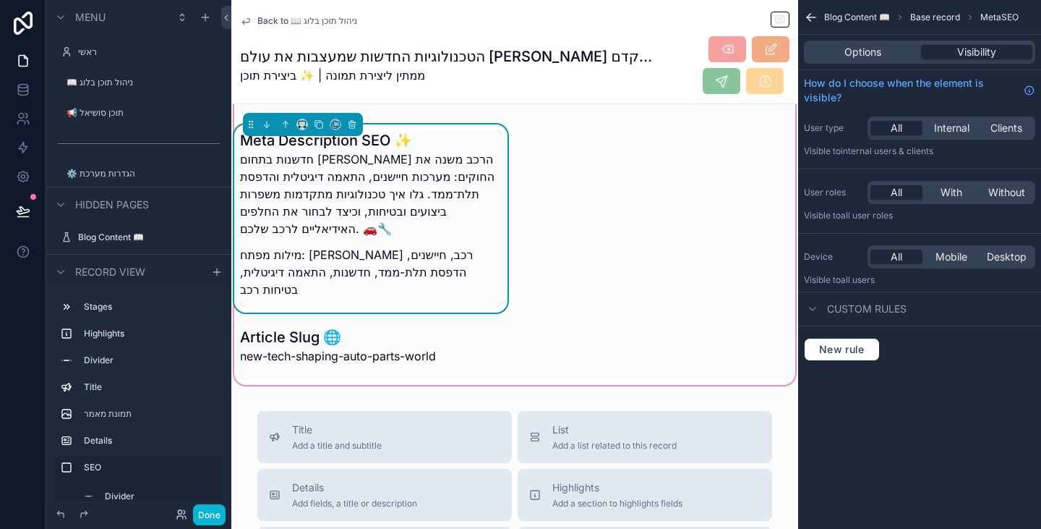
click at [545, 219] on div "Meta Description SEO ✨ חדשנות בתחום [PERSON_NAME] הרכב משנה את החוקים: מערכות ח…" at bounding box center [514, 223] width 567 height 311
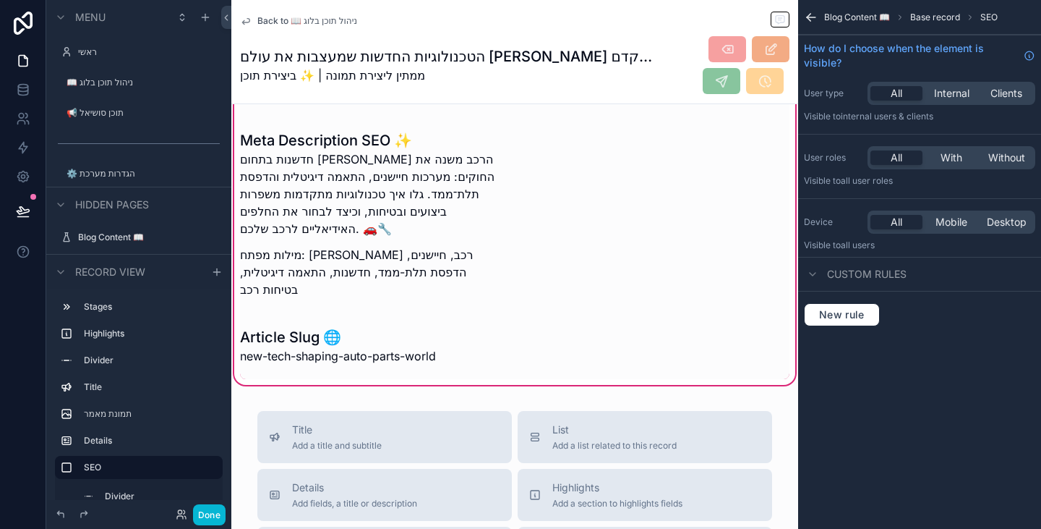
click at [303, 64] on icon "scrollable content" at bounding box center [302, 59] width 10 height 10
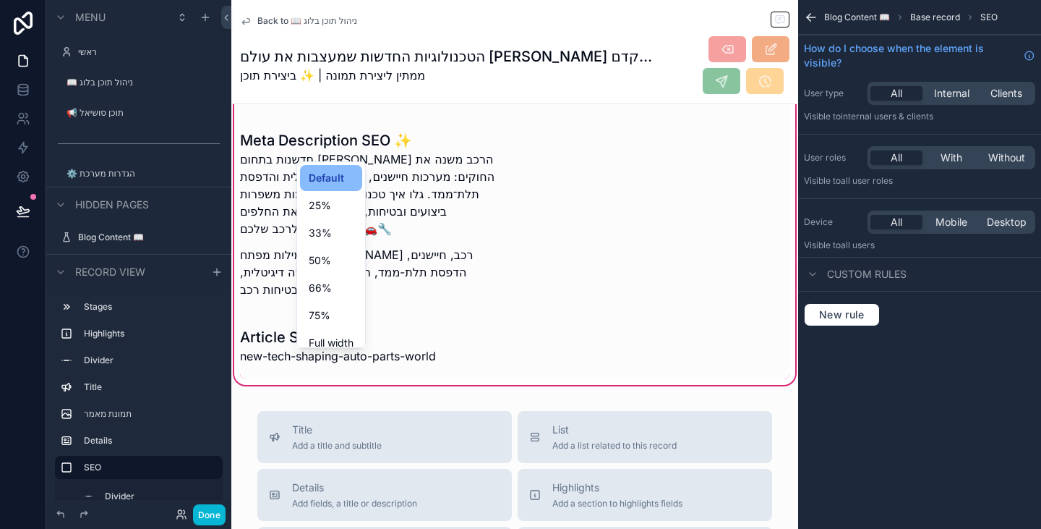
click at [434, 216] on div "scrollable content" at bounding box center [520, 264] width 1041 height 529
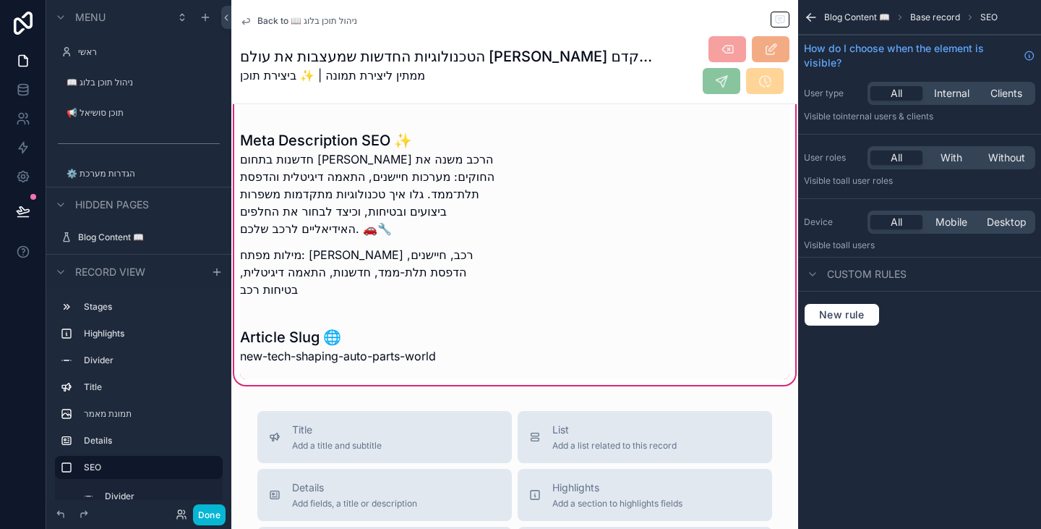
click at [360, 67] on div "scrollable content" at bounding box center [353, 59] width 16 height 16
click at [427, 210] on span "Remove entire container" at bounding box center [414, 208] width 115 height 17
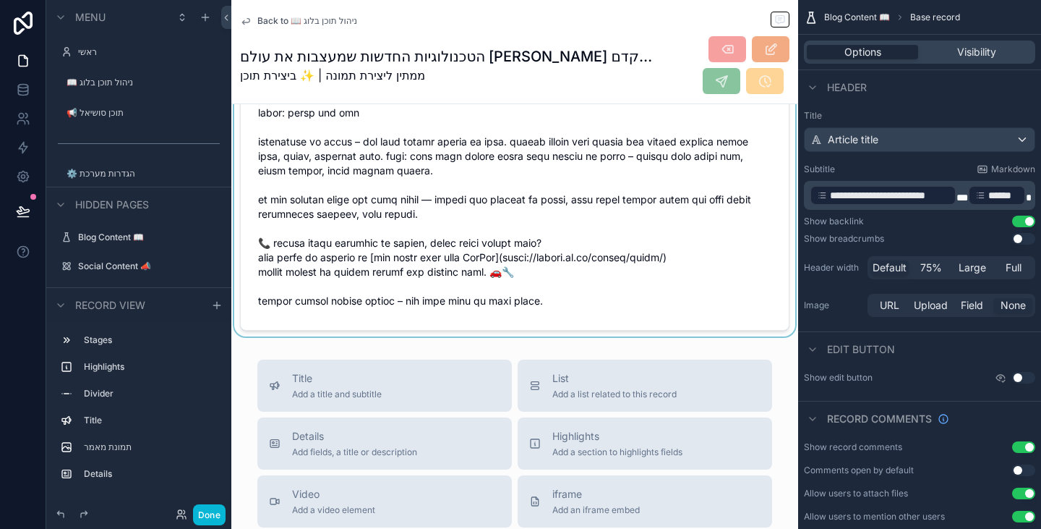
scroll to position [1655, 0]
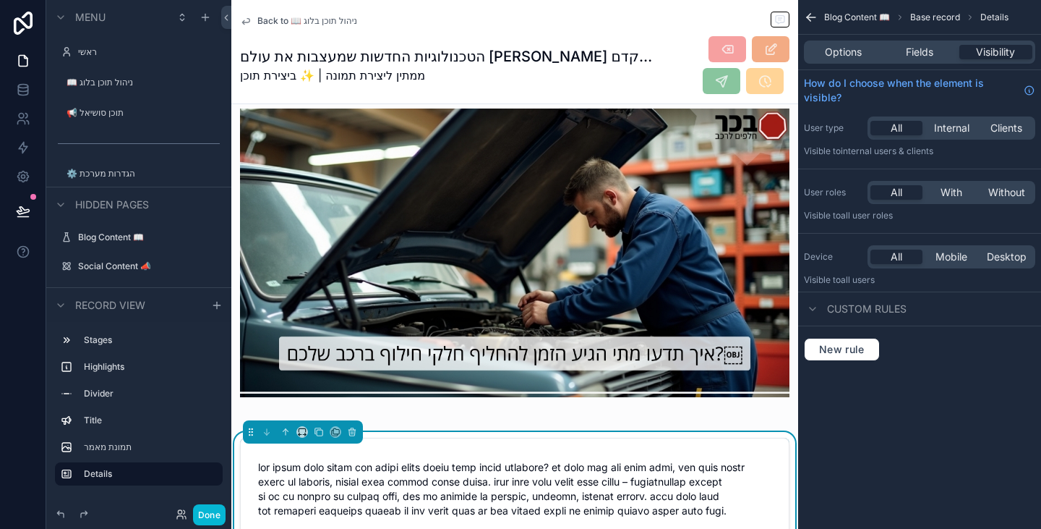
scroll to position [570, 0]
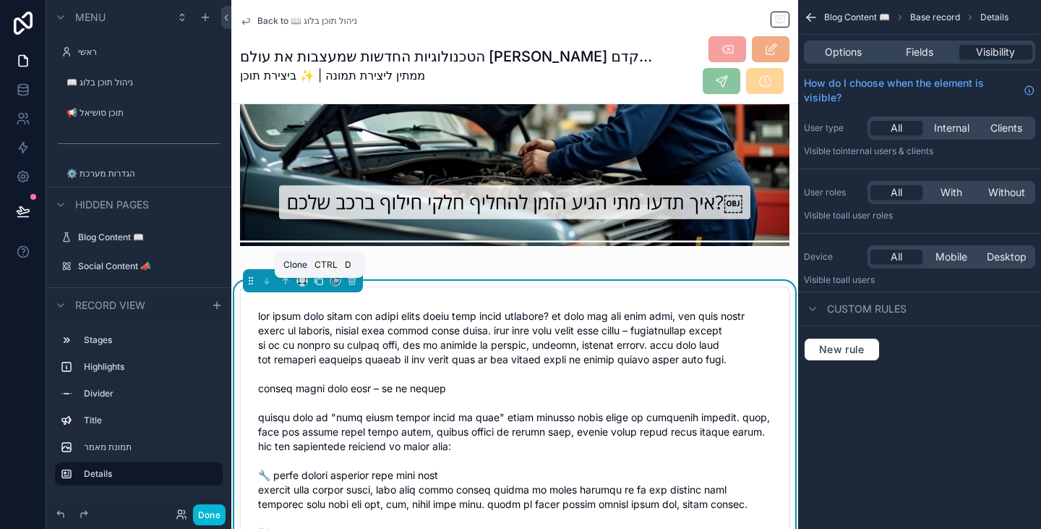
click at [321, 286] on icon "scrollable content" at bounding box center [319, 281] width 10 height 10
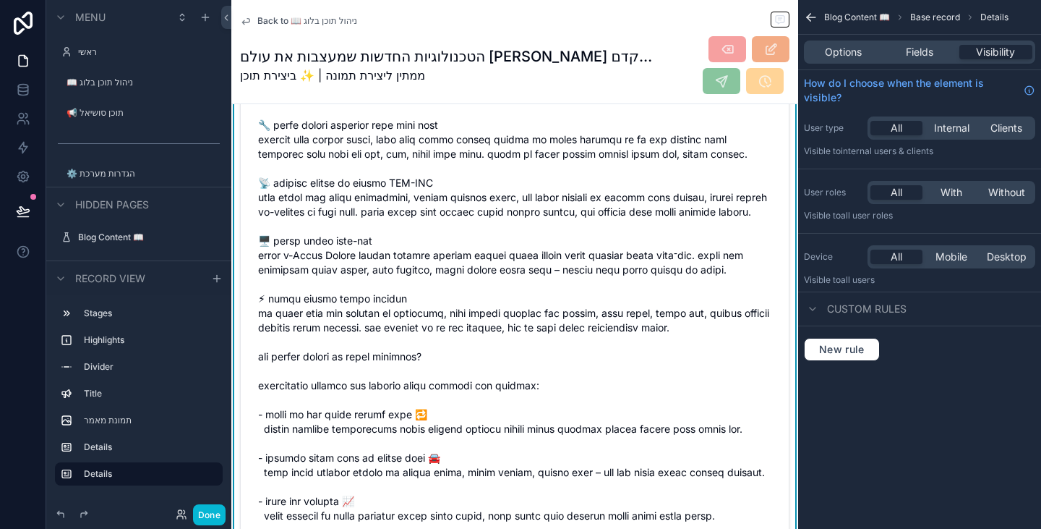
scroll to position [1872, 0]
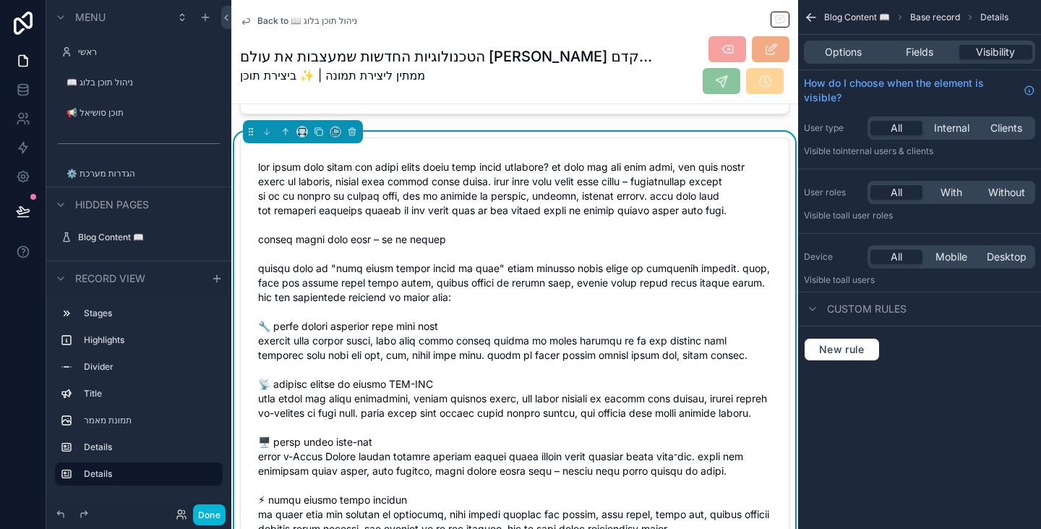
click at [914, 55] on span "Fields" at bounding box center [919, 52] width 27 height 14
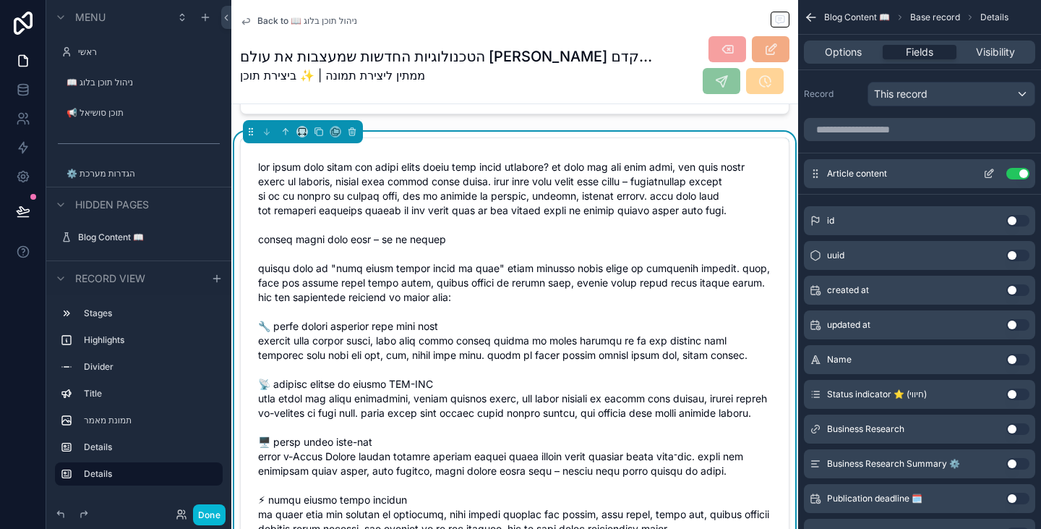
click at [1015, 174] on button "Use setting" at bounding box center [1018, 174] width 23 height 12
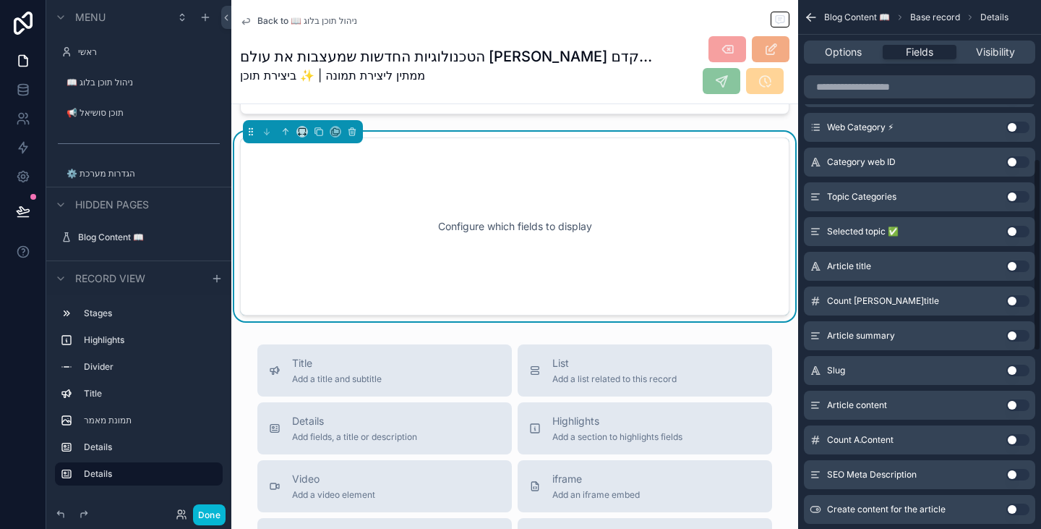
scroll to position [506, 0]
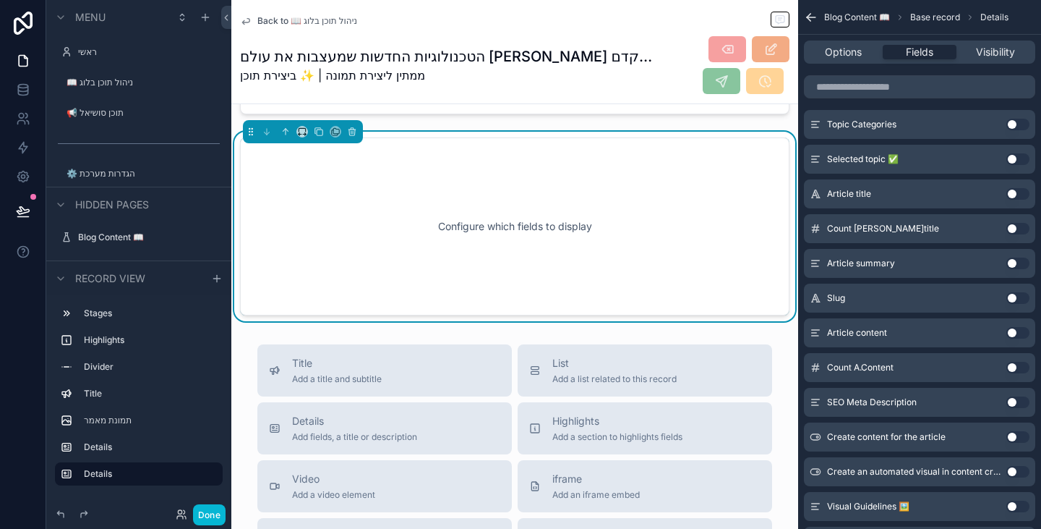
click at [1015, 297] on button "Use setting" at bounding box center [1018, 298] width 23 height 12
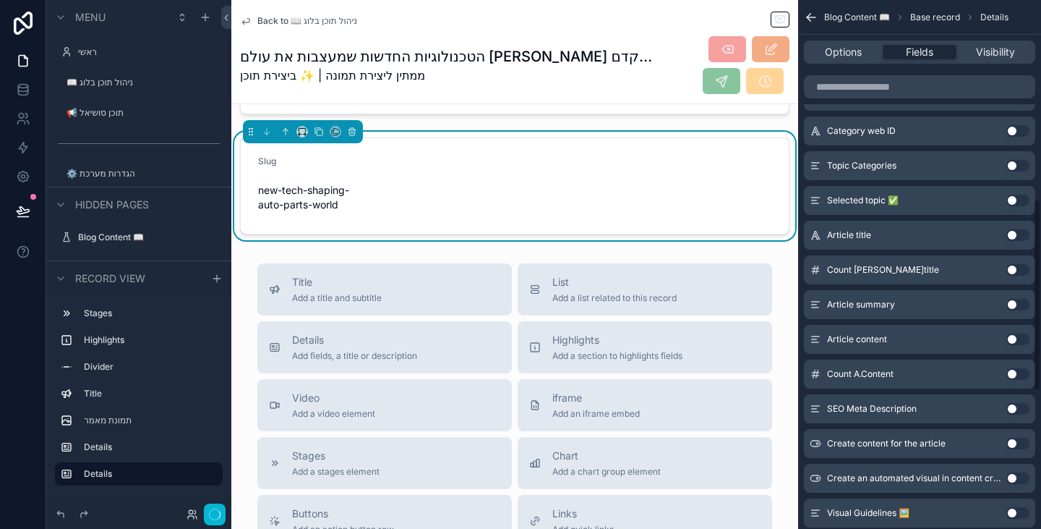
scroll to position [547, 0]
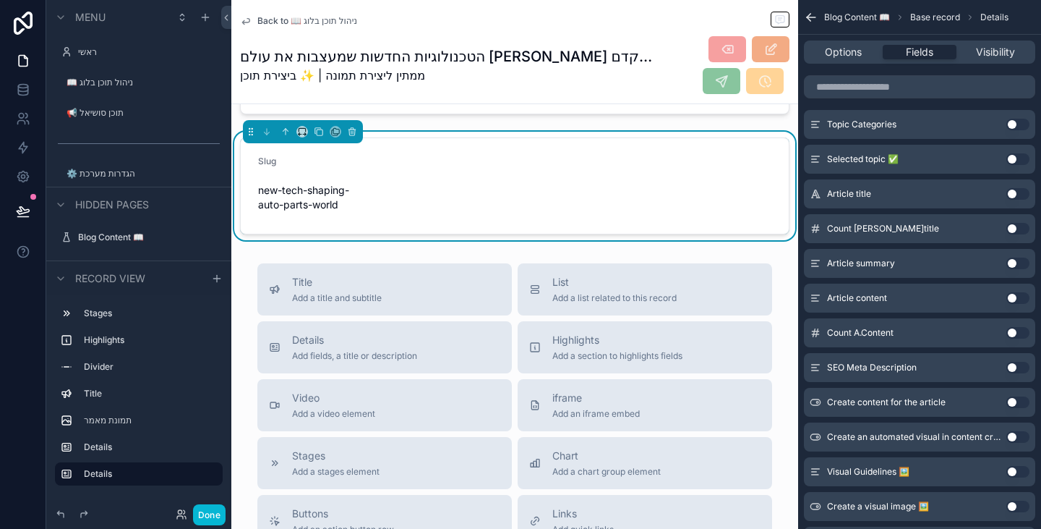
click at [1021, 370] on button "Use setting" at bounding box center [1018, 368] width 23 height 12
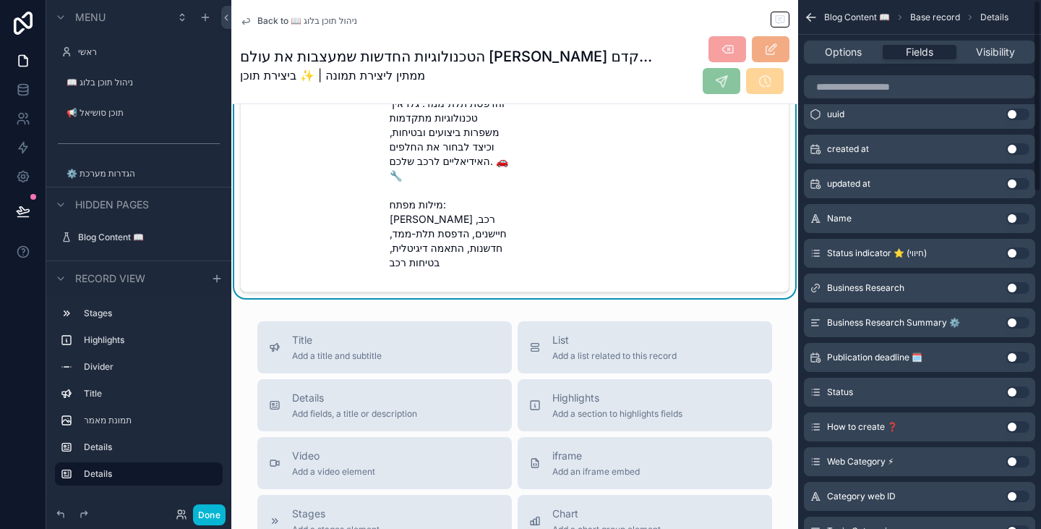
scroll to position [0, 0]
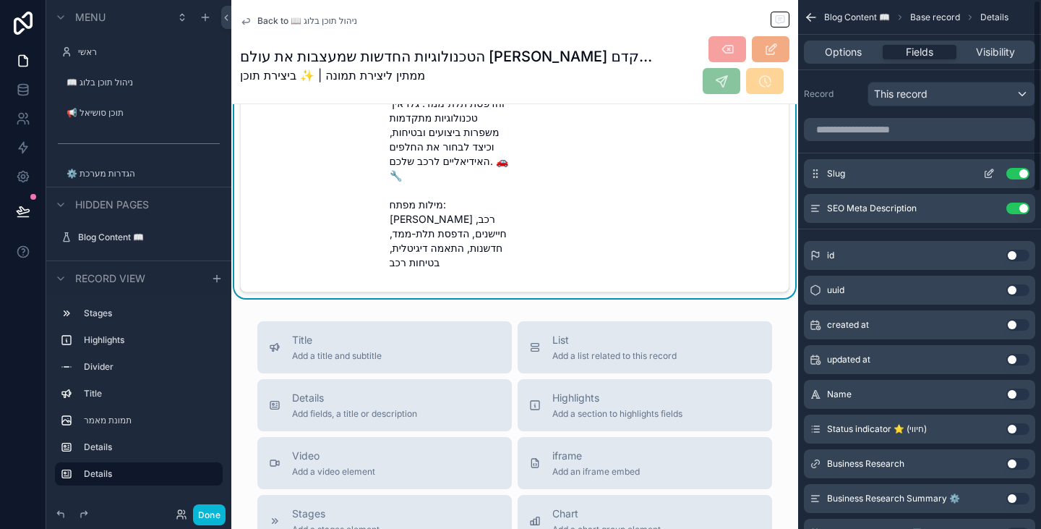
click at [984, 171] on icon "scrollable content" at bounding box center [990, 174] width 12 height 12
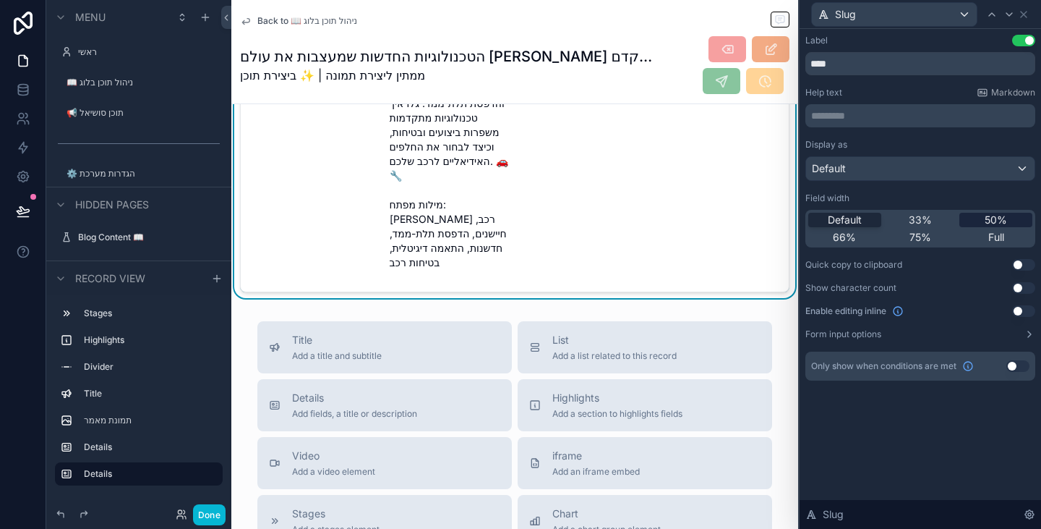
click at [994, 218] on span "50%" at bounding box center [996, 220] width 22 height 14
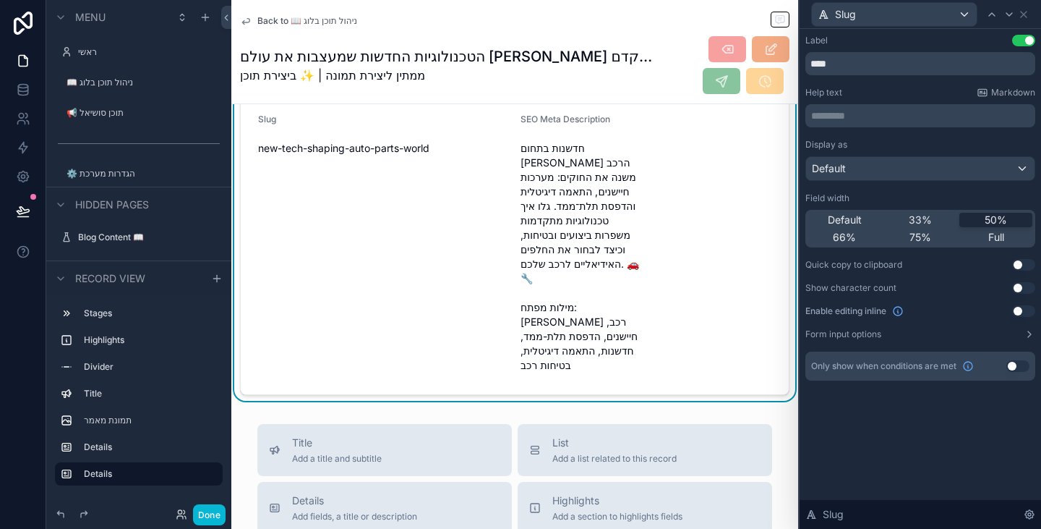
scroll to position [1872, 0]
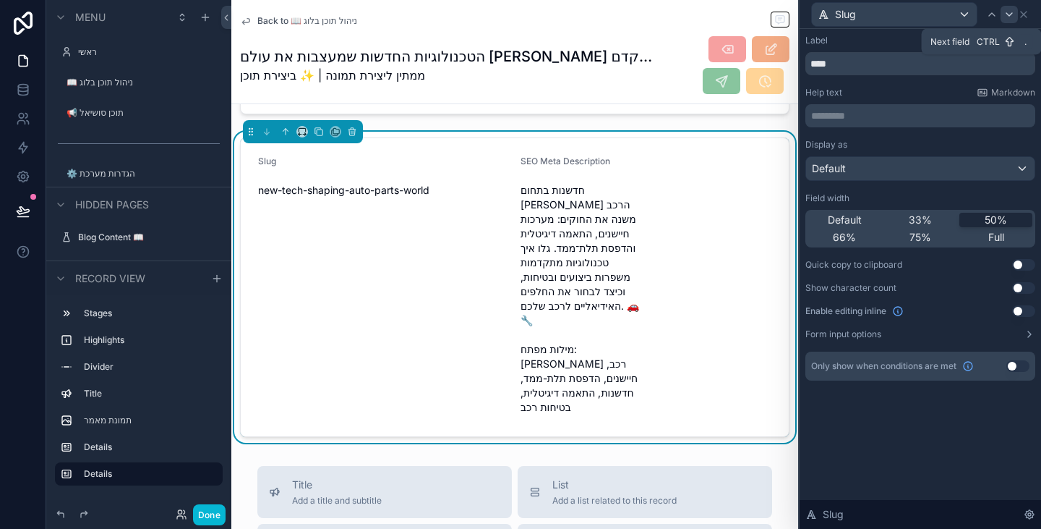
click at [1005, 20] on icon at bounding box center [1010, 15] width 12 height 12
click at [1002, 222] on span "50%" at bounding box center [996, 220] width 22 height 14
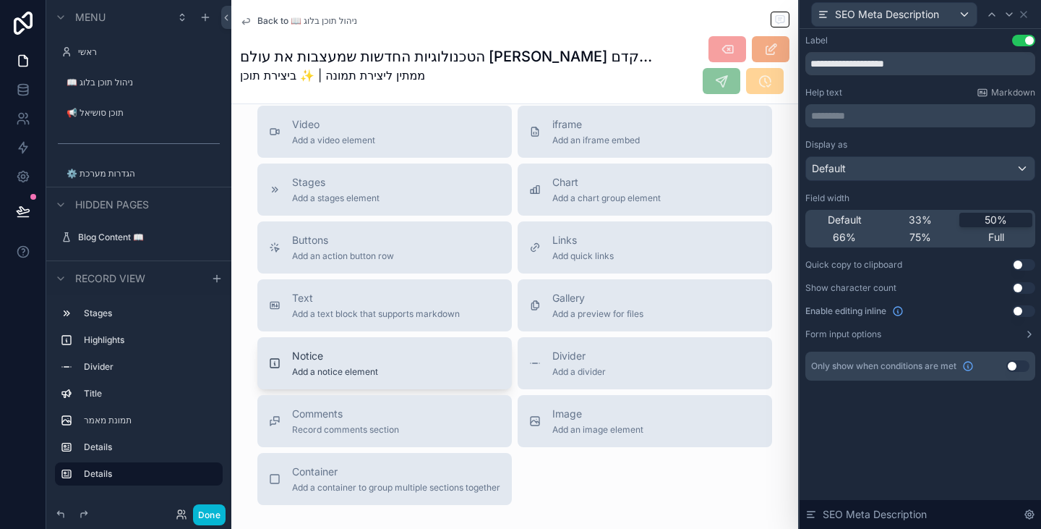
scroll to position [2233, 0]
click at [573, 362] on span "Divider" at bounding box center [580, 354] width 54 height 14
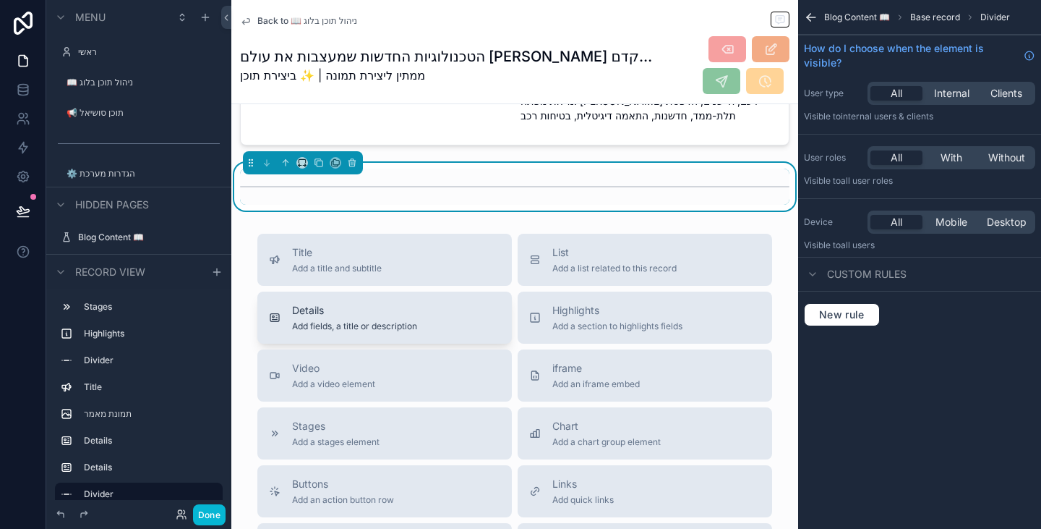
scroll to position [2047, 0]
click at [281, 169] on icon "scrollable content" at bounding box center [286, 163] width 10 height 10
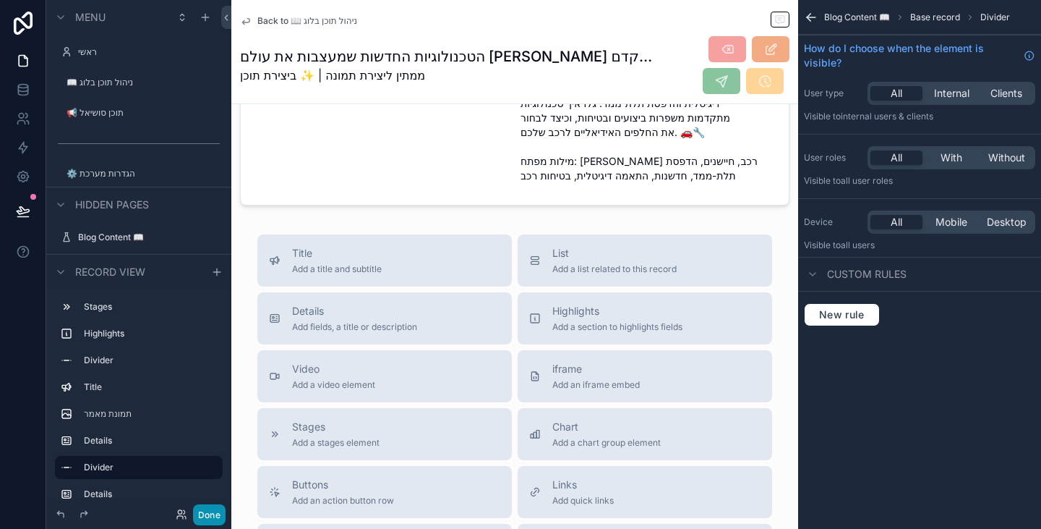
click at [214, 516] on button "Done" at bounding box center [209, 514] width 33 height 21
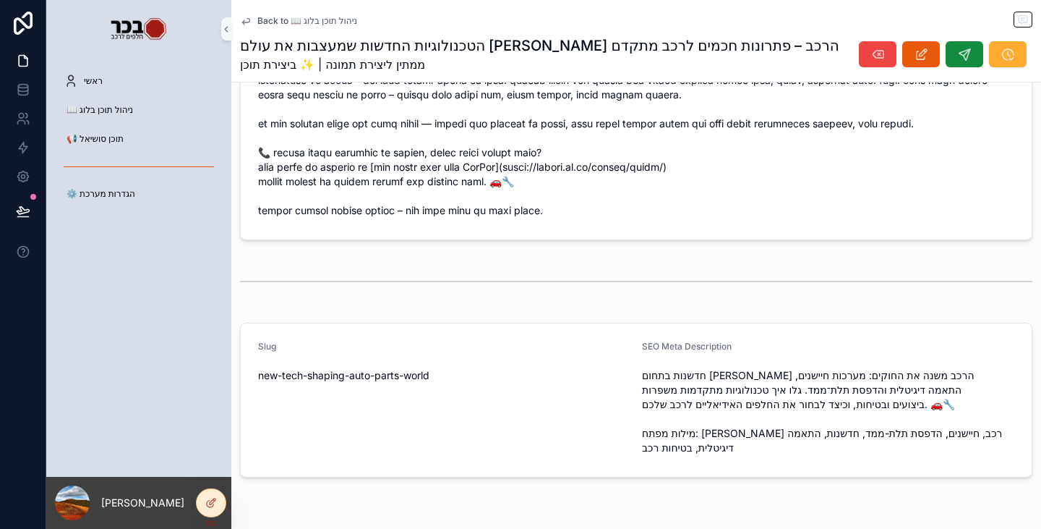
scroll to position [1754, 0]
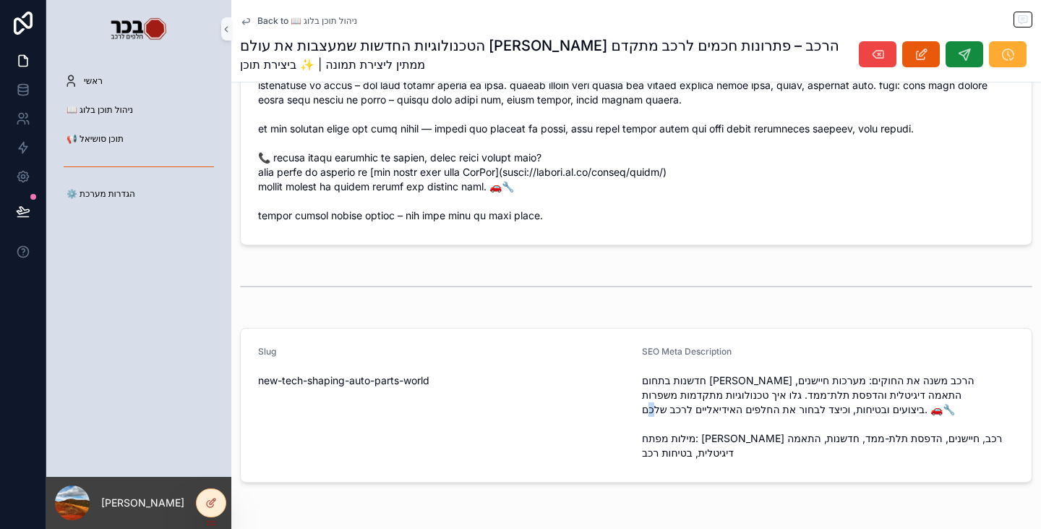
drag, startPoint x: 981, startPoint y: 434, endPoint x: 694, endPoint y: 429, distance: 287.9
click at [694, 416] on span "חדשנות בתחום [PERSON_NAME] הרכב משנה את החוקים: מערכות חיישנים, התאמה דיגיטלית …" at bounding box center [828, 416] width 372 height 87
click at [692, 433] on span "חדשנות בתחום [PERSON_NAME] הרכב משנה את החוקים: מערכות חיישנים, התאמה דיגיטלית …" at bounding box center [828, 416] width 372 height 87
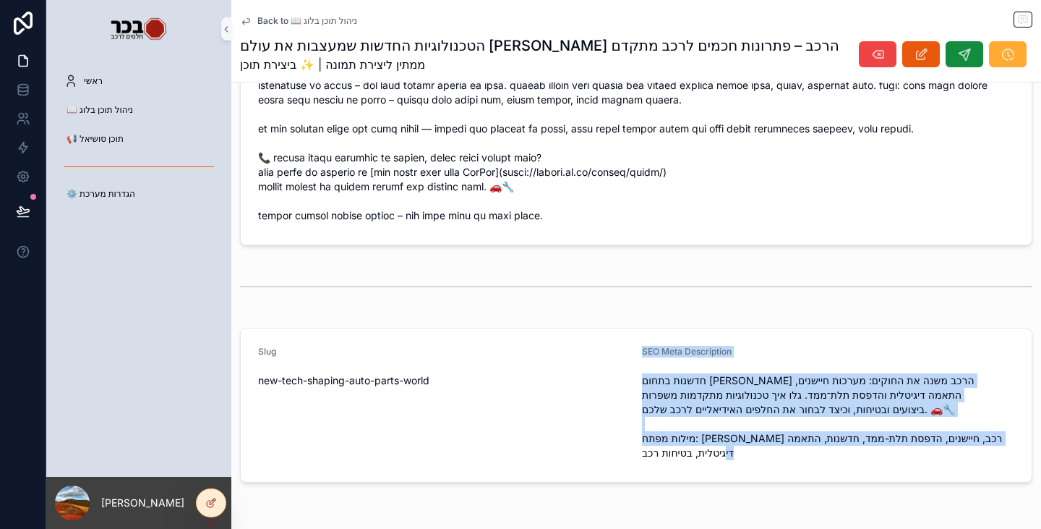
drag, startPoint x: 701, startPoint y: 452, endPoint x: 628, endPoint y: 397, distance: 91.4
click at [628, 397] on form "Slug new-tech-shaping-auto-parts-world SEO Meta Description חדשנות בתחום [PERSO…" at bounding box center [636, 404] width 791 height 153
click at [658, 447] on span "חדשנות בתחום [PERSON_NAME] הרכב משנה את החוקים: מערכות חיישנים, התאמה דיגיטלית …" at bounding box center [828, 416] width 372 height 87
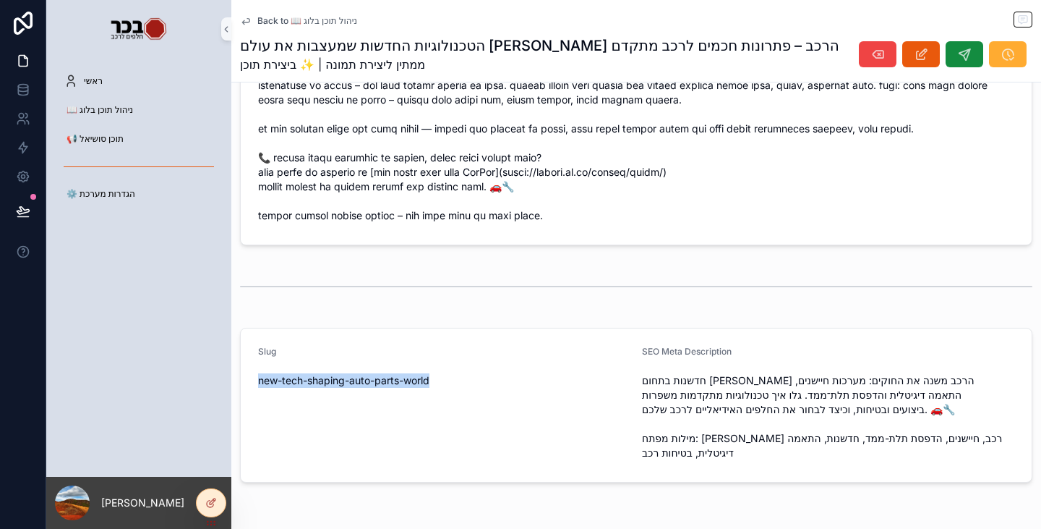
drag, startPoint x: 454, startPoint y: 367, endPoint x: 249, endPoint y: 379, distance: 205.8
click at [249, 379] on form "Slug new-tech-shaping-auto-parts-world SEO Meta Description חדשנות בתחום [PERSO…" at bounding box center [636, 404] width 791 height 153
click at [306, 414] on div "Slug new-tech-shaping-auto-parts-world" at bounding box center [444, 405] width 372 height 119
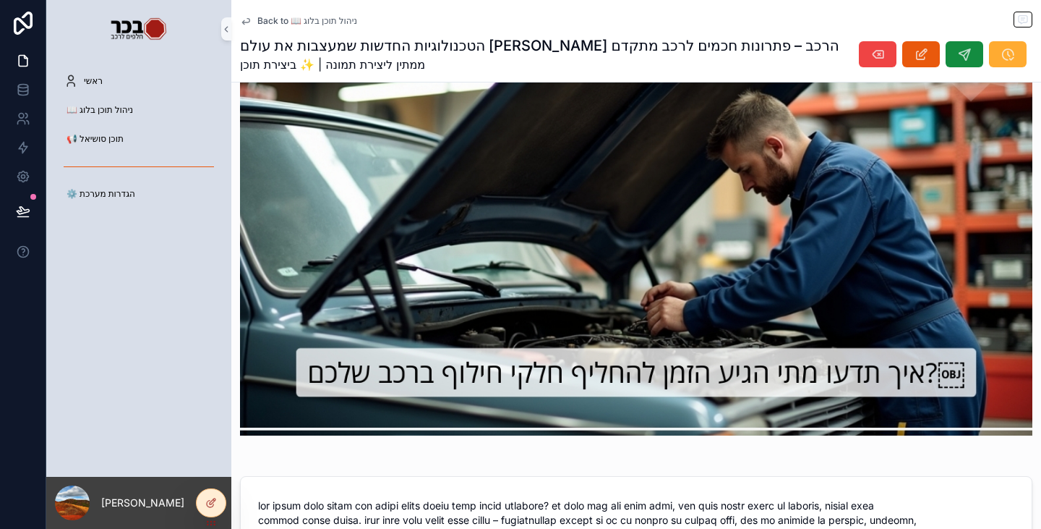
scroll to position [370, 0]
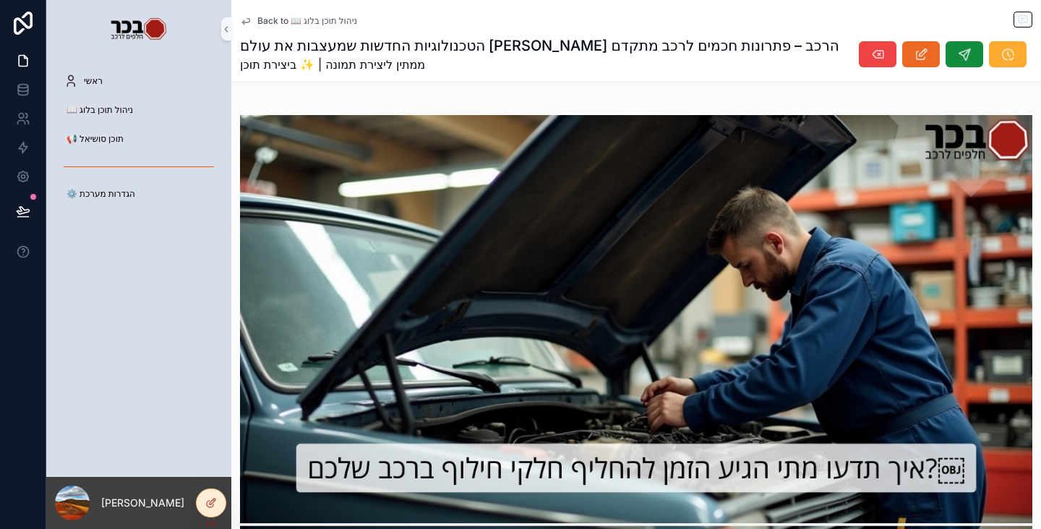
click at [914, 56] on icon "scrollable content" at bounding box center [921, 54] width 15 height 14
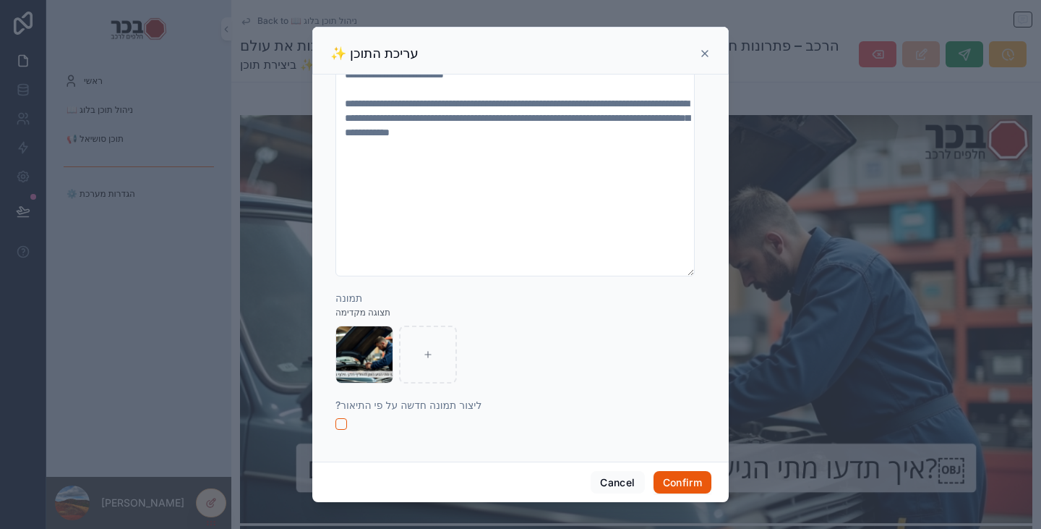
scroll to position [2282, 0]
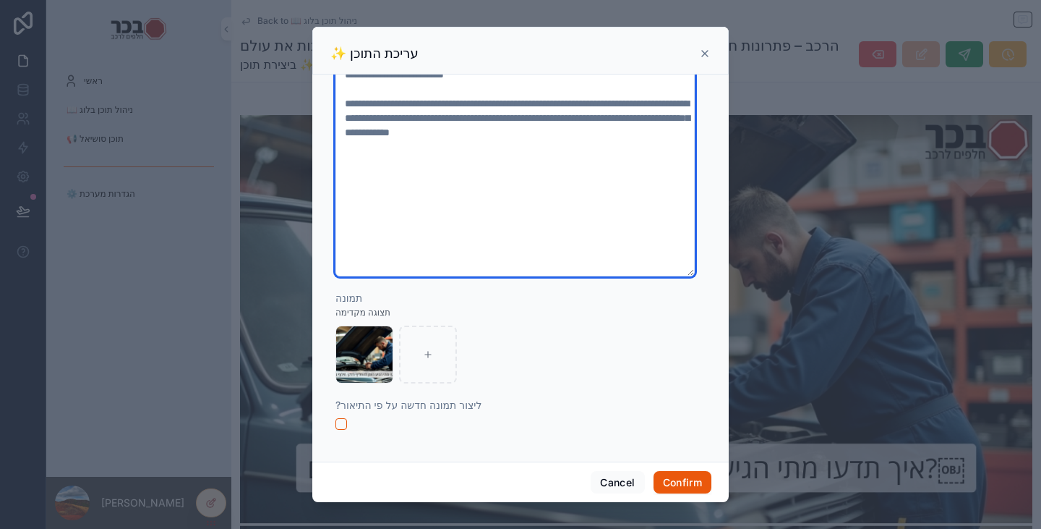
drag, startPoint x: 499, startPoint y: 148, endPoint x: 338, endPoint y: 147, distance: 160.6
click at [338, 147] on textarea "**********" at bounding box center [515, 169] width 359 height 216
type textarea "**********"
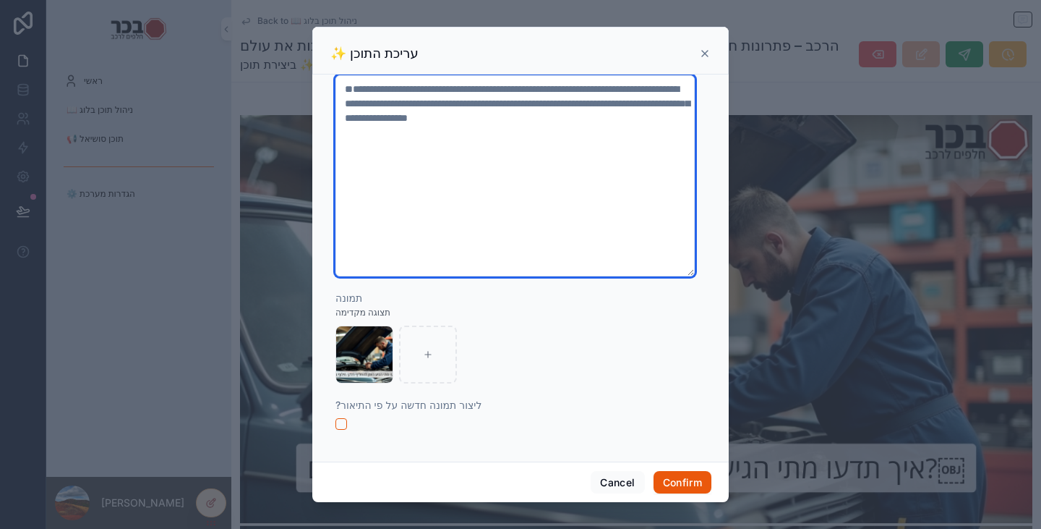
type input "**********"
type textarea "**********"
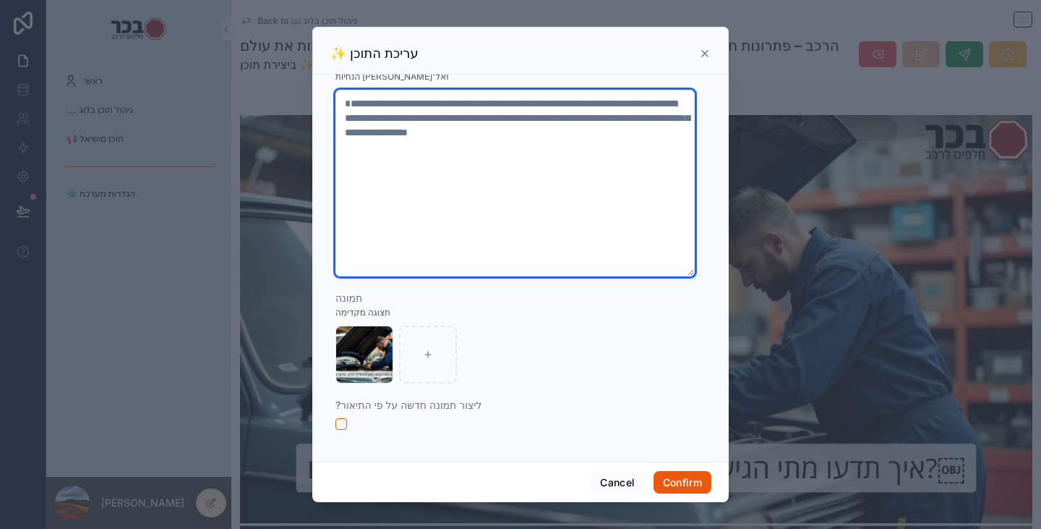
type input "**********"
type textarea "**********"
type input "**********"
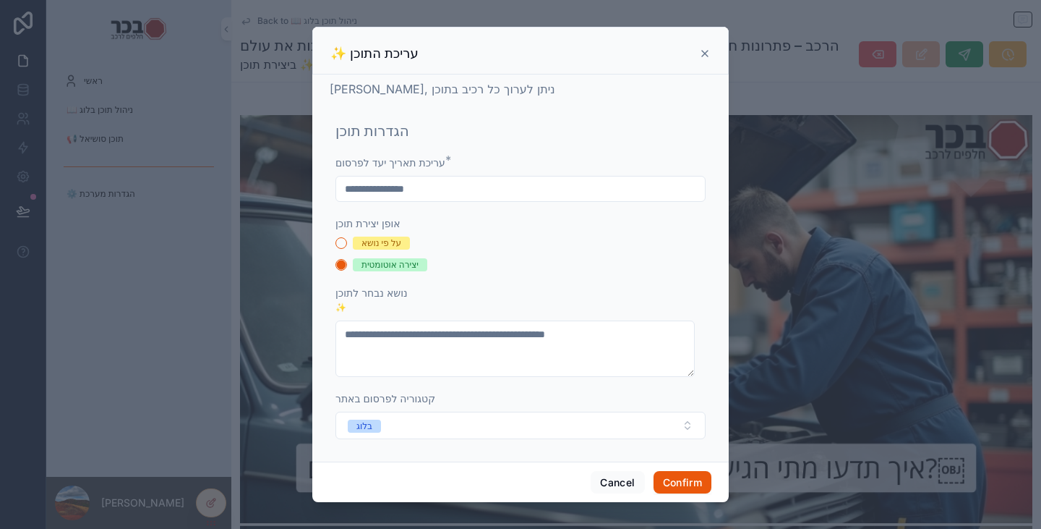
scroll to position [0, 0]
type textarea "**********"
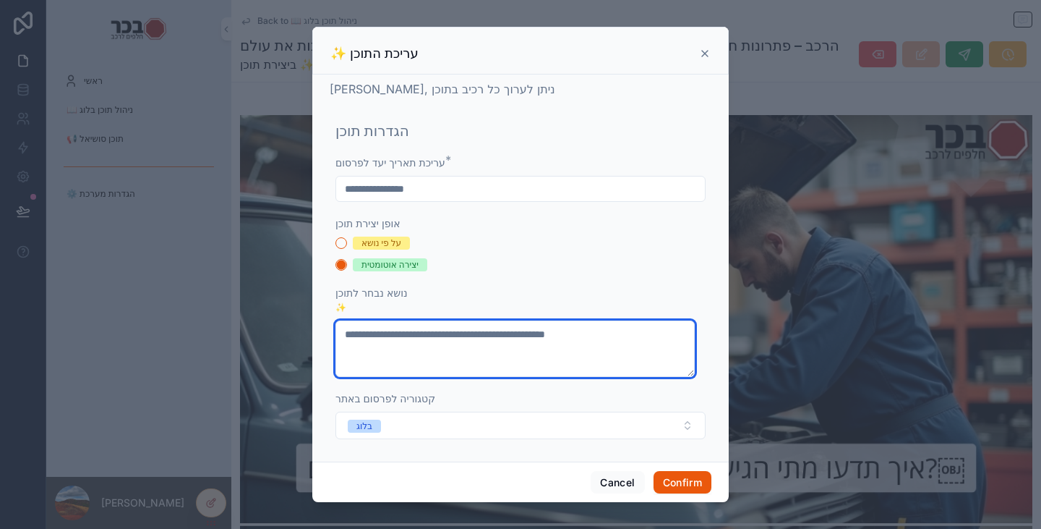
click at [624, 333] on textarea "**********" at bounding box center [515, 348] width 359 height 56
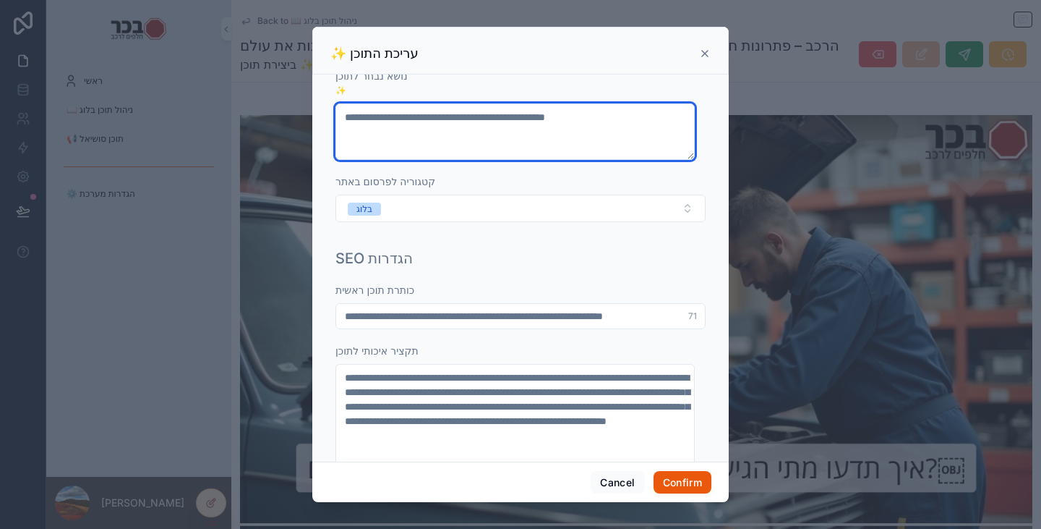
scroll to position [289, 0]
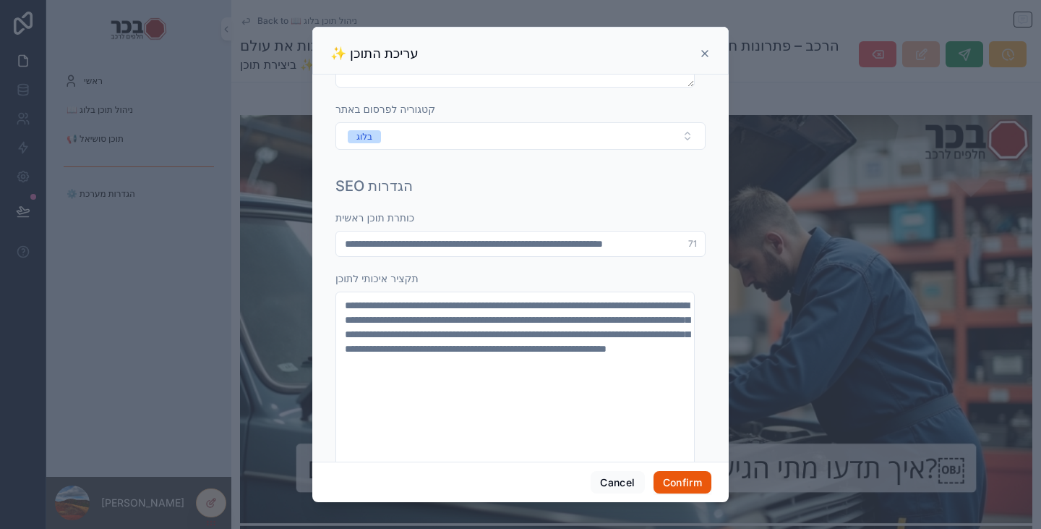
click at [558, 242] on input "**********" at bounding box center [520, 244] width 369 height 20
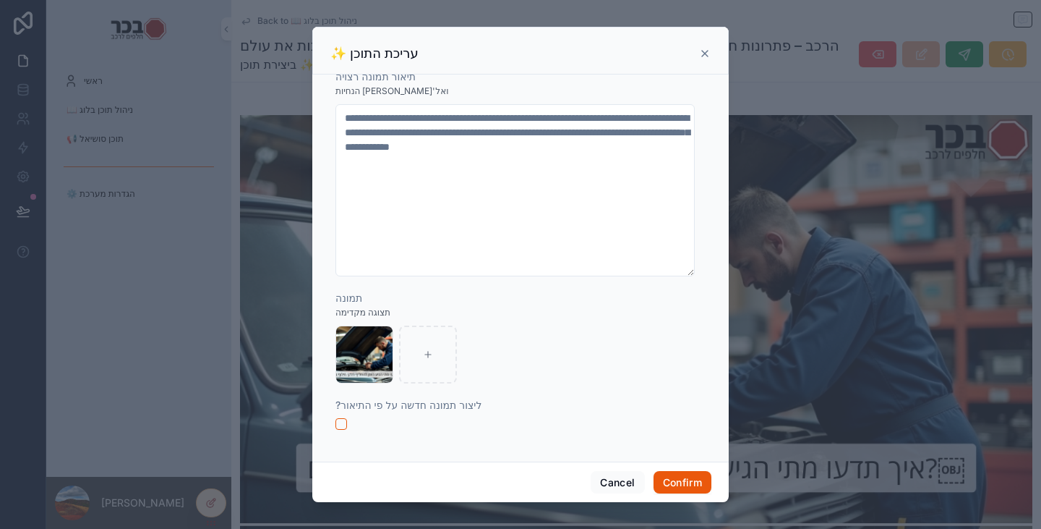
scroll to position [2311, 0]
click at [343, 424] on button "button" at bounding box center [342, 424] width 12 height 12
click at [671, 486] on button "Confirm" at bounding box center [683, 482] width 58 height 23
click at [686, 487] on button "Confirm" at bounding box center [683, 482] width 58 height 23
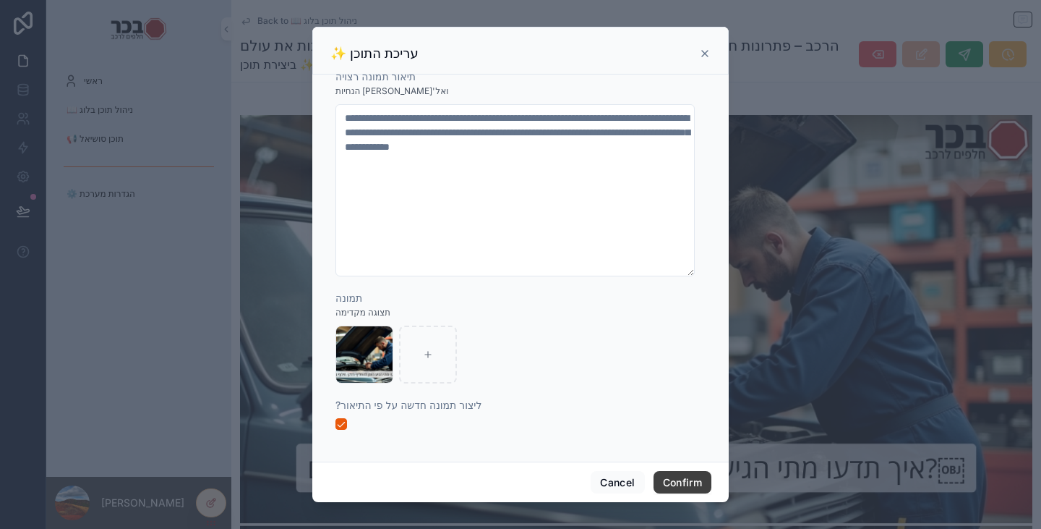
click at [670, 485] on button "Confirm" at bounding box center [683, 482] width 58 height 23
type input "**********"
click at [710, 54] on icon at bounding box center [705, 54] width 12 height 12
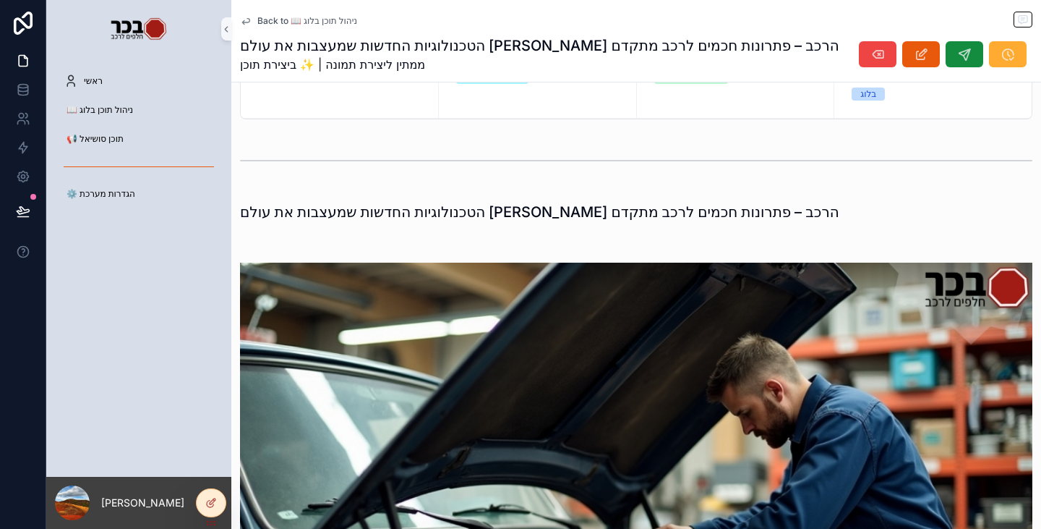
scroll to position [217, 0]
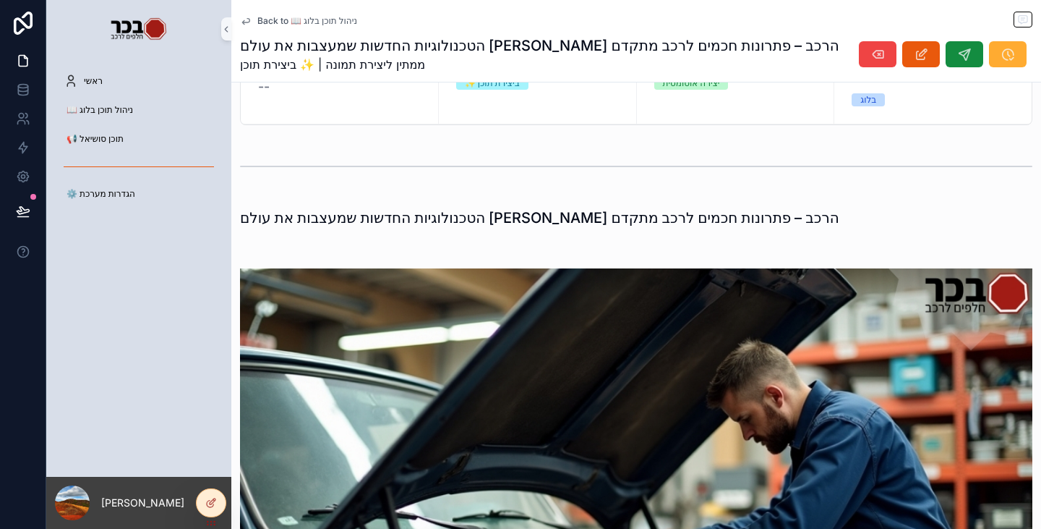
click at [306, 17] on span "Back to 📖 ניהול תוכן בלוג" at bounding box center [307, 21] width 100 height 12
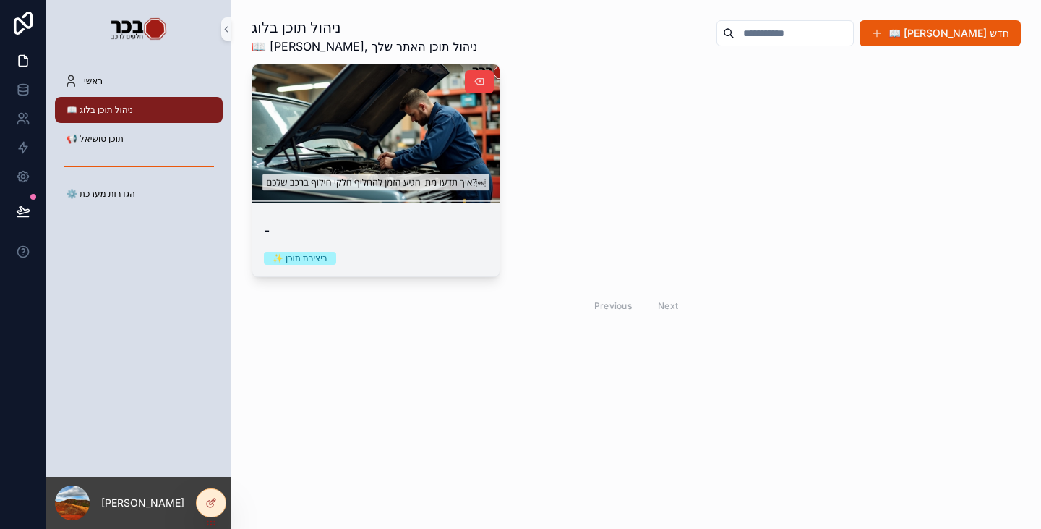
click at [401, 243] on div "- ✨ ביצירת תוכן" at bounding box center [375, 242] width 247 height 67
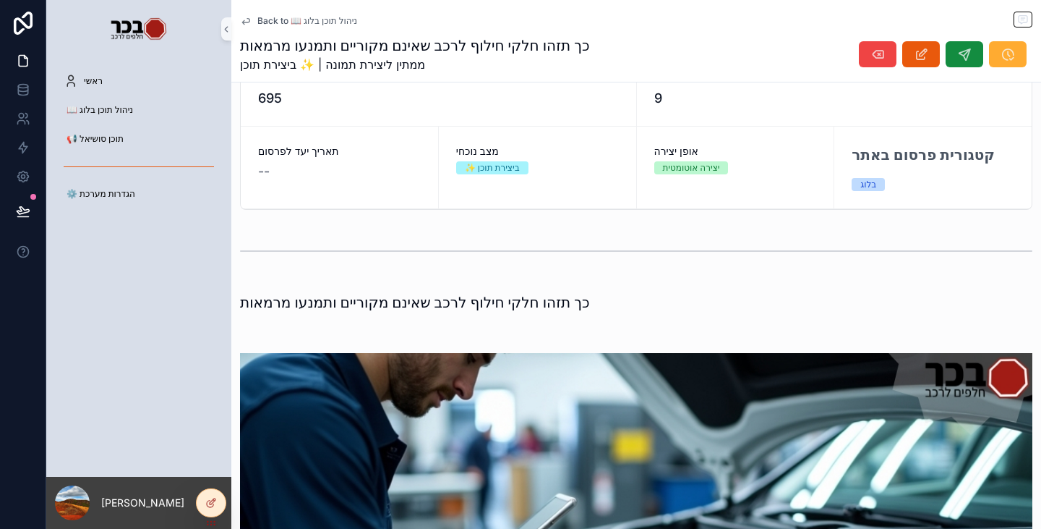
scroll to position [145, 0]
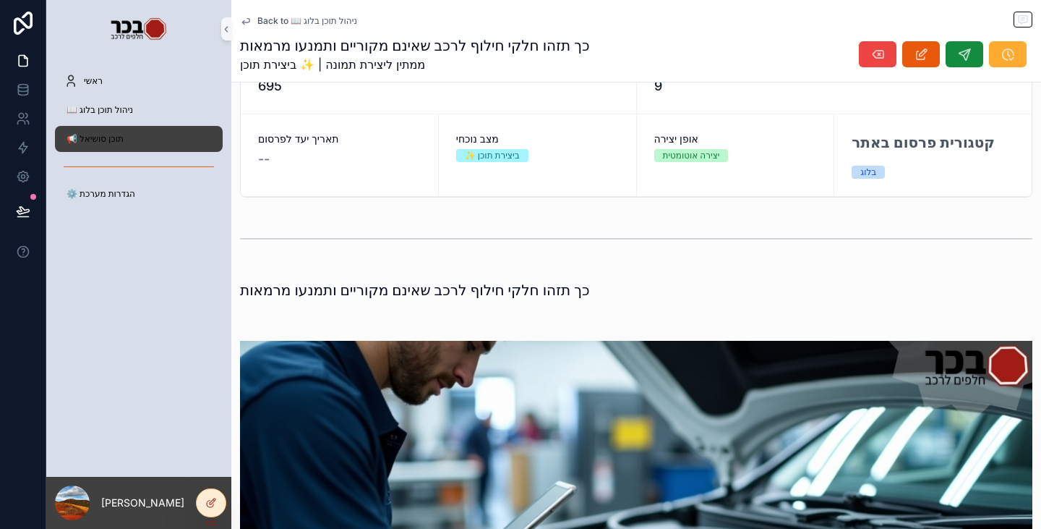
click at [141, 135] on div "📢 תוכן סושיאל" at bounding box center [139, 138] width 150 height 23
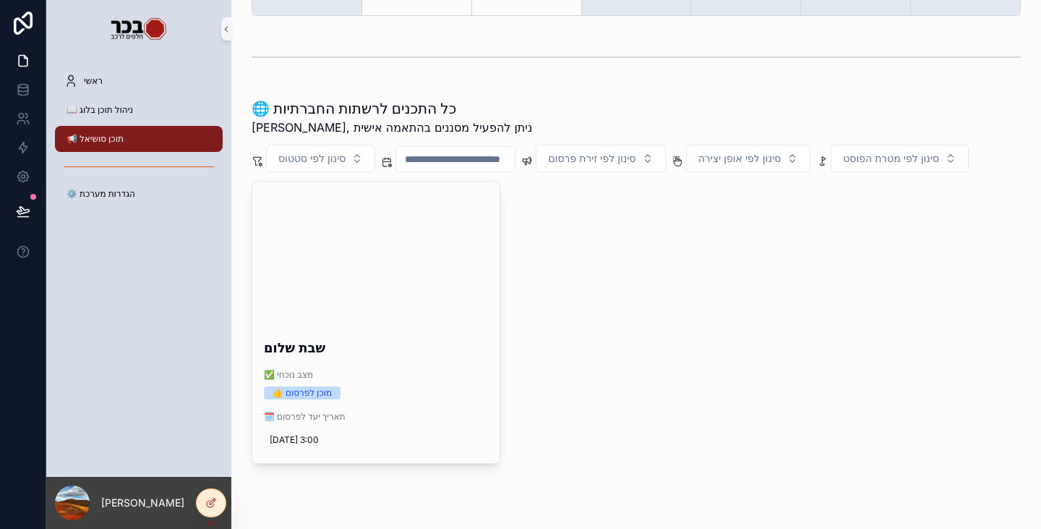
scroll to position [487, 0]
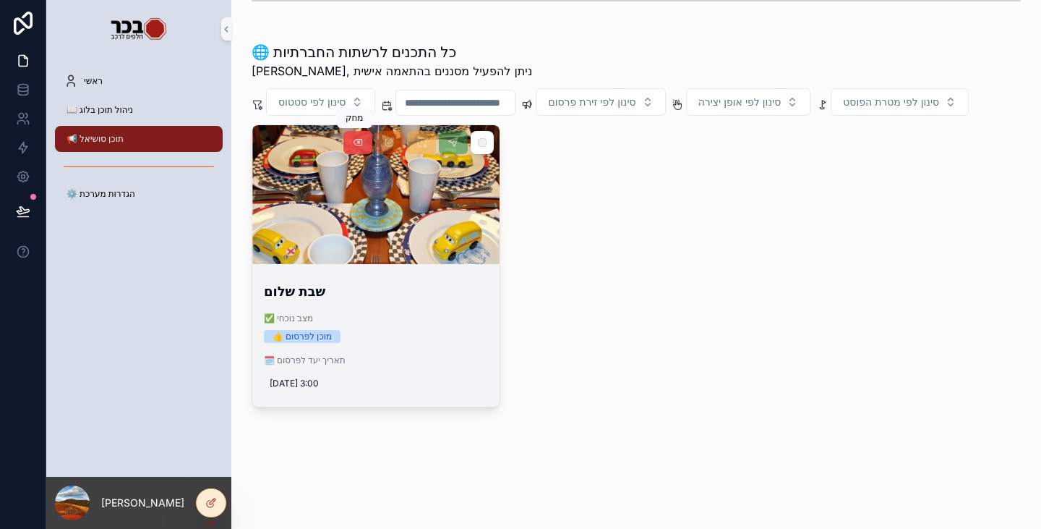
click at [356, 145] on icon "scrollable content" at bounding box center [358, 143] width 12 height 12
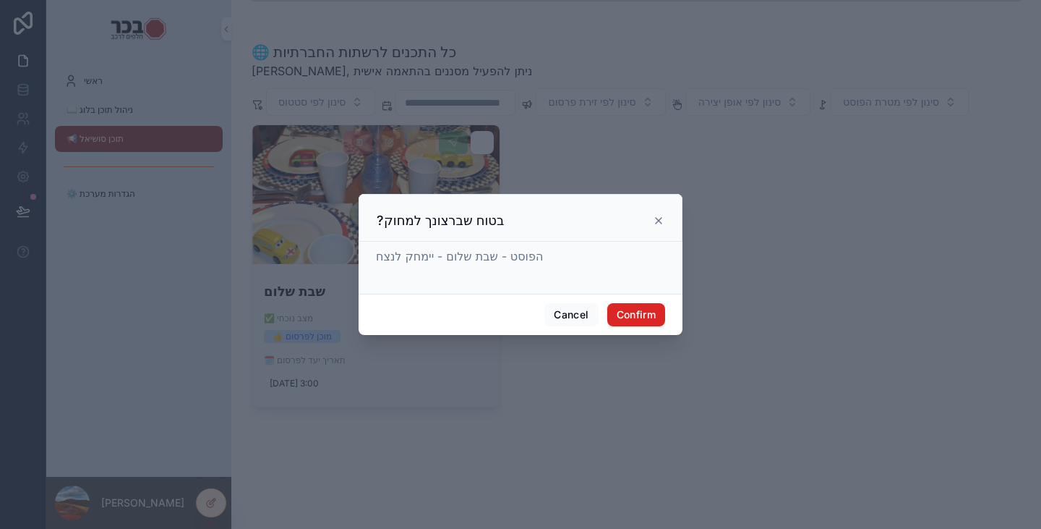
click at [627, 315] on button "Confirm" at bounding box center [636, 314] width 58 height 23
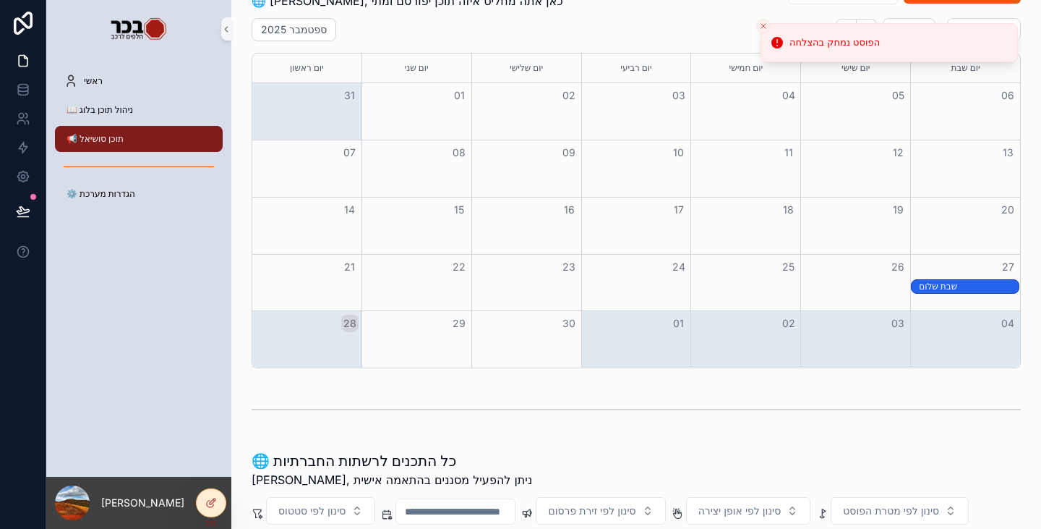
scroll to position [0, 0]
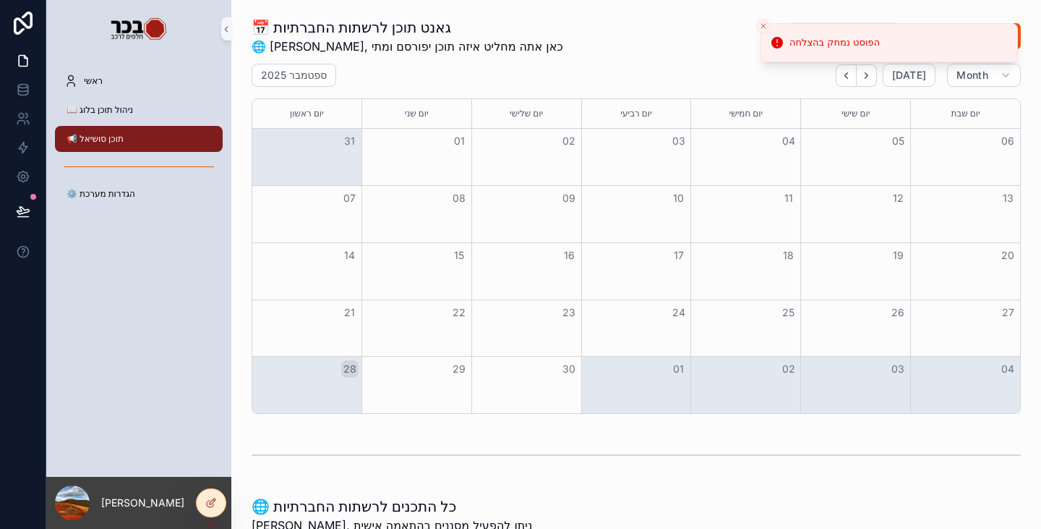
click at [510, 471] on div "scrollable content" at bounding box center [636, 455] width 769 height 36
click at [513, 44] on div "📅 גאנט תוכן לרשתות החברתיות 🌐 [PERSON_NAME], כאן אתה מחליט איזה תוכן יפורסם ומת…" at bounding box center [636, 36] width 769 height 38
click at [760, 27] on icon "Close toast" at bounding box center [763, 26] width 9 height 9
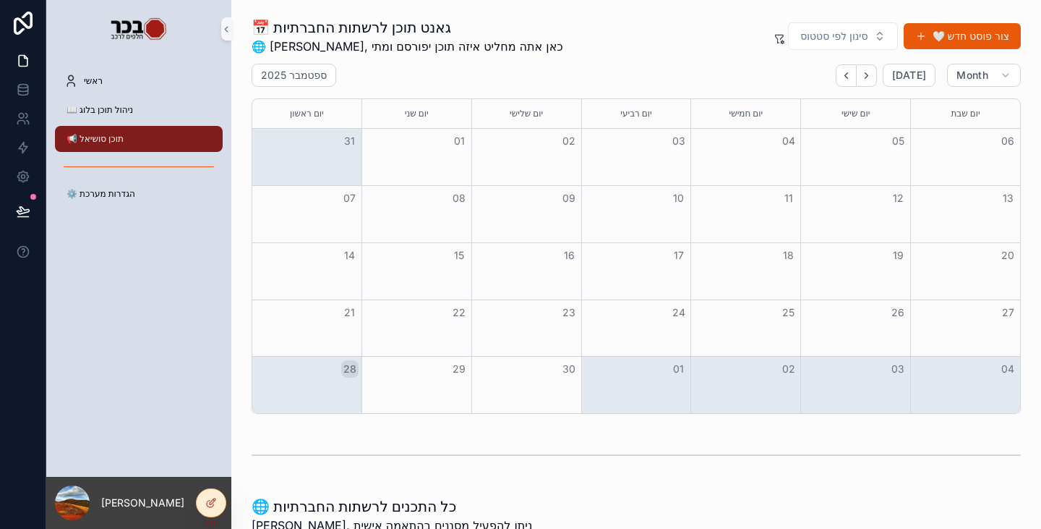
click at [774, 41] on icon "scrollable content" at bounding box center [780, 39] width 12 height 12
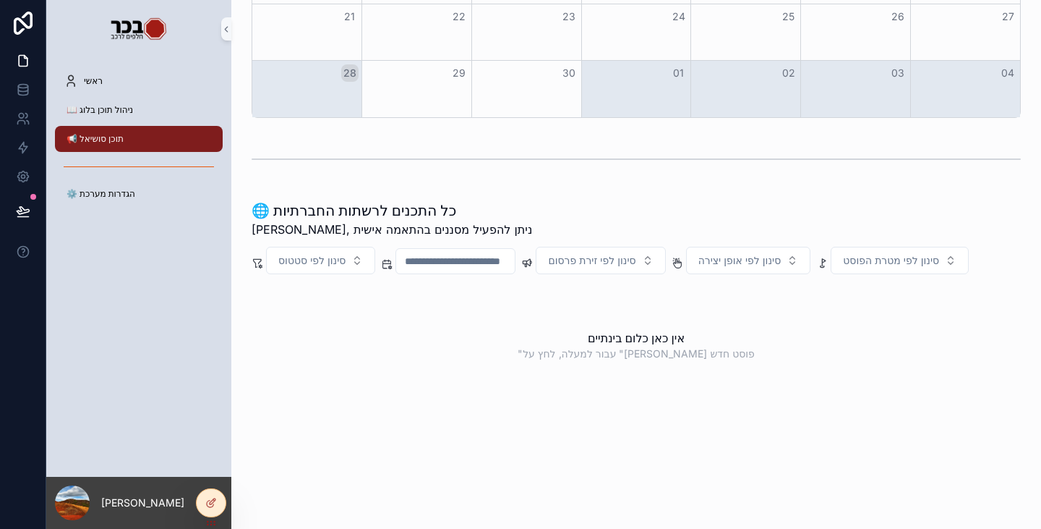
scroll to position [329, 0]
drag, startPoint x: 642, startPoint y: 227, endPoint x: 582, endPoint y: 229, distance: 60.0
click at [636, 253] on span "סינון לפי זירת פרסום" at bounding box center [592, 260] width 88 height 14
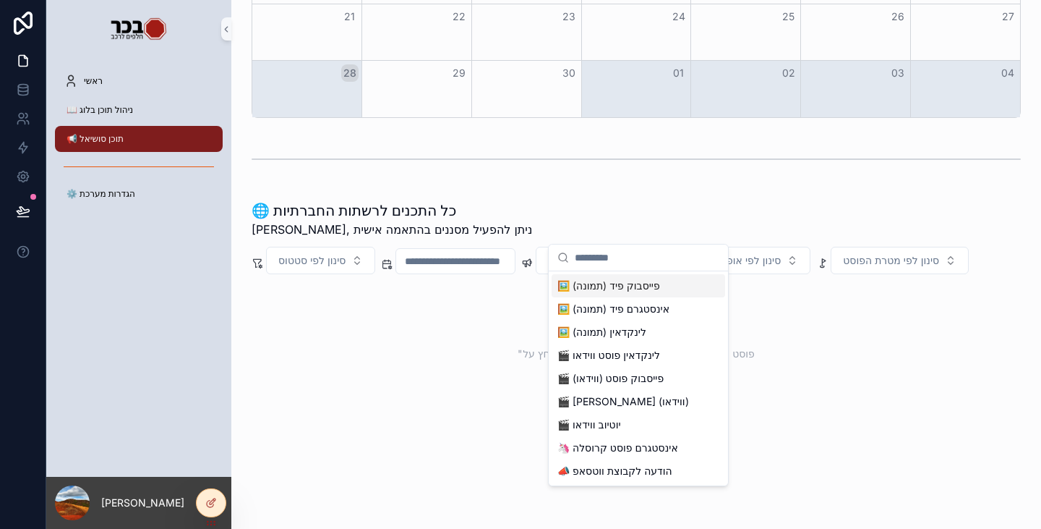
click at [385, 358] on div "אין כאן כלום בינתיים "עבור למעלה, לחץ על "[PERSON_NAME] פוסט חדש" at bounding box center [636, 345] width 769 height 124
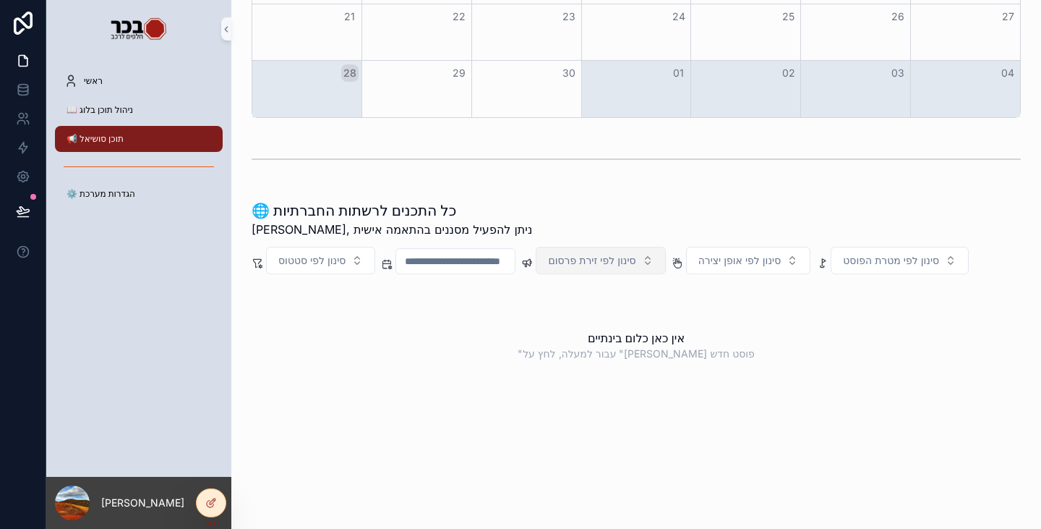
click at [636, 253] on span "סינון לפי זירת פרסום" at bounding box center [592, 260] width 88 height 14
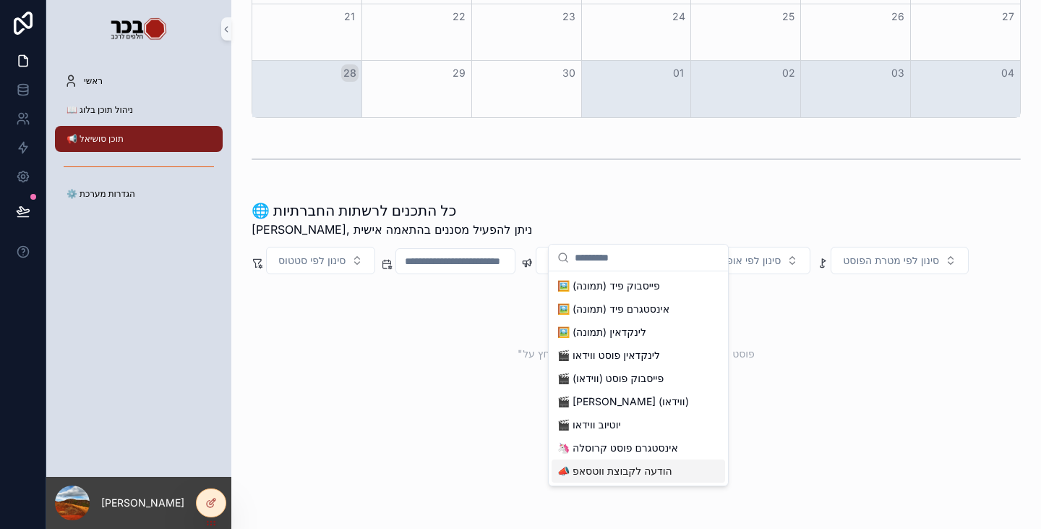
click at [468, 380] on div "אין כאן כלום בינתיים "עבור למעלה, לחץ על "[PERSON_NAME] פוסט חדש" at bounding box center [636, 345] width 769 height 124
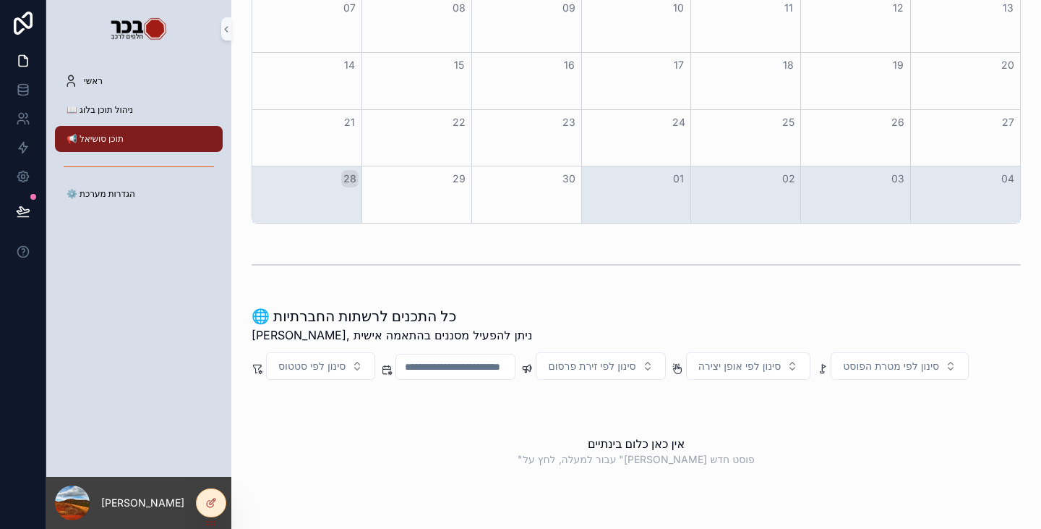
scroll to position [0, 0]
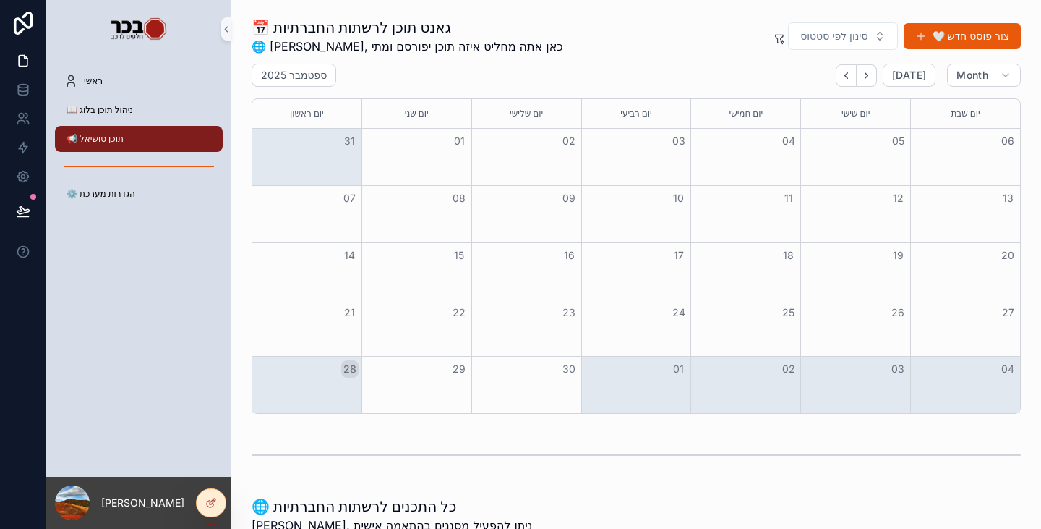
click at [659, 271] on div "Month View" at bounding box center [636, 271] width 110 height 56
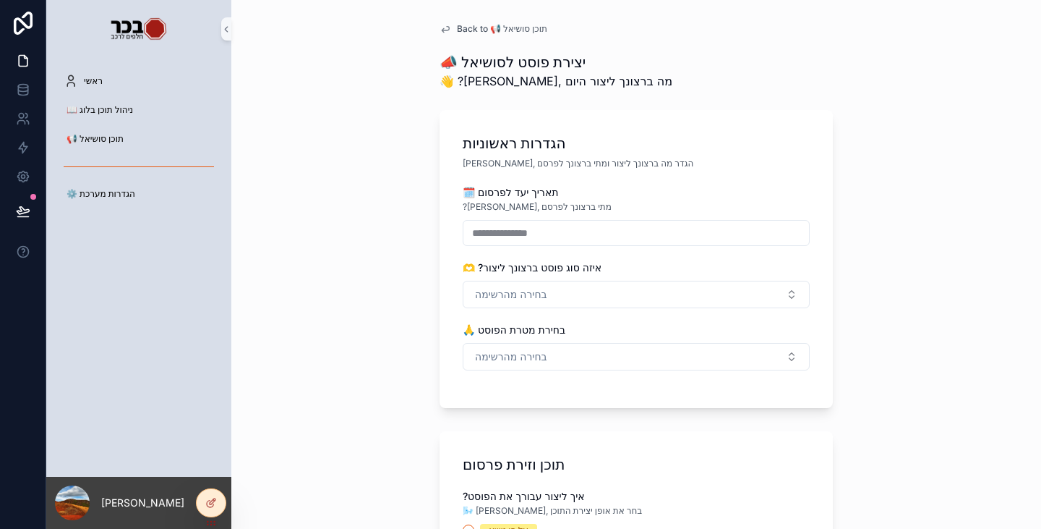
click at [475, 25] on span "Back to 📢 תוכן סושיאל" at bounding box center [502, 29] width 90 height 12
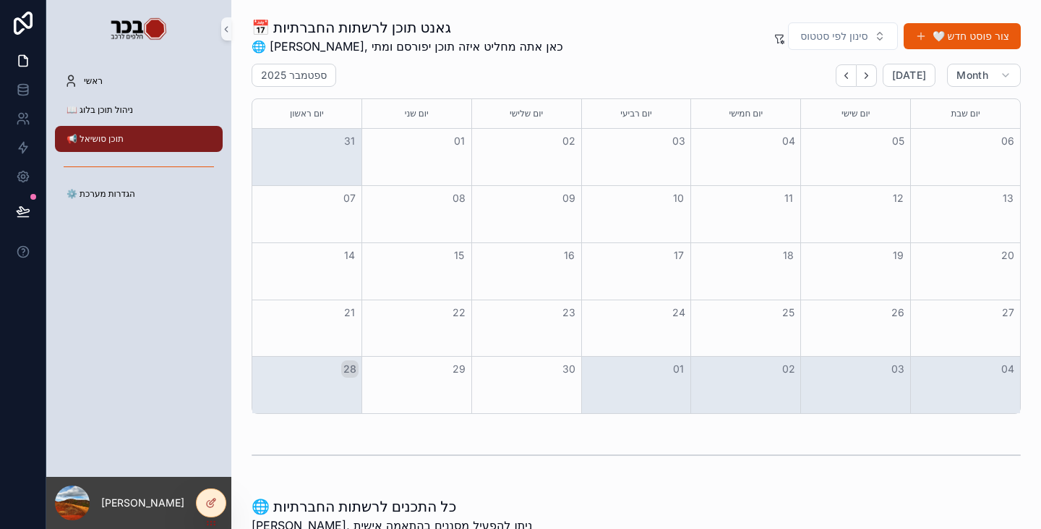
click at [639, 270] on div "Month View" at bounding box center [636, 271] width 110 height 56
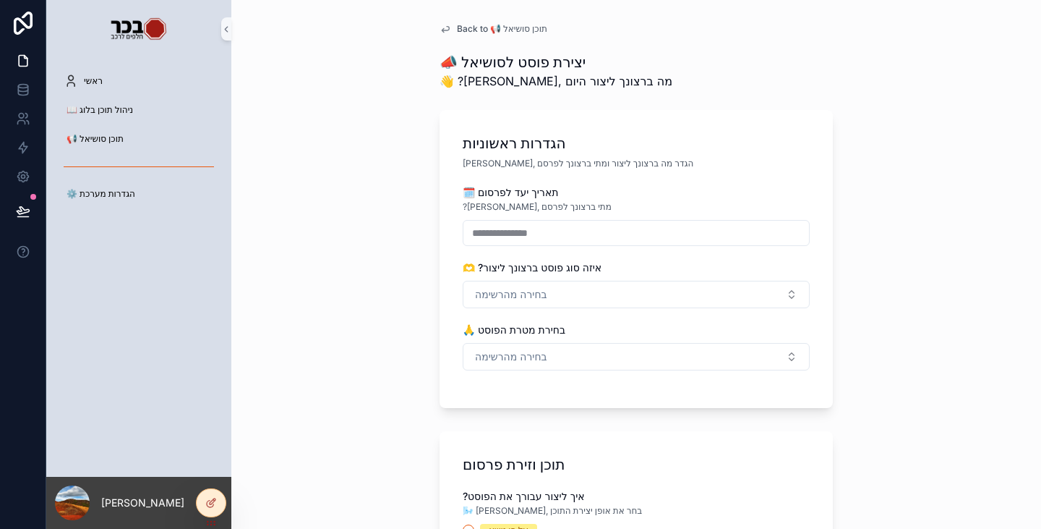
click at [482, 29] on span "Back to 📢 תוכן סושיאל" at bounding box center [502, 29] width 90 height 12
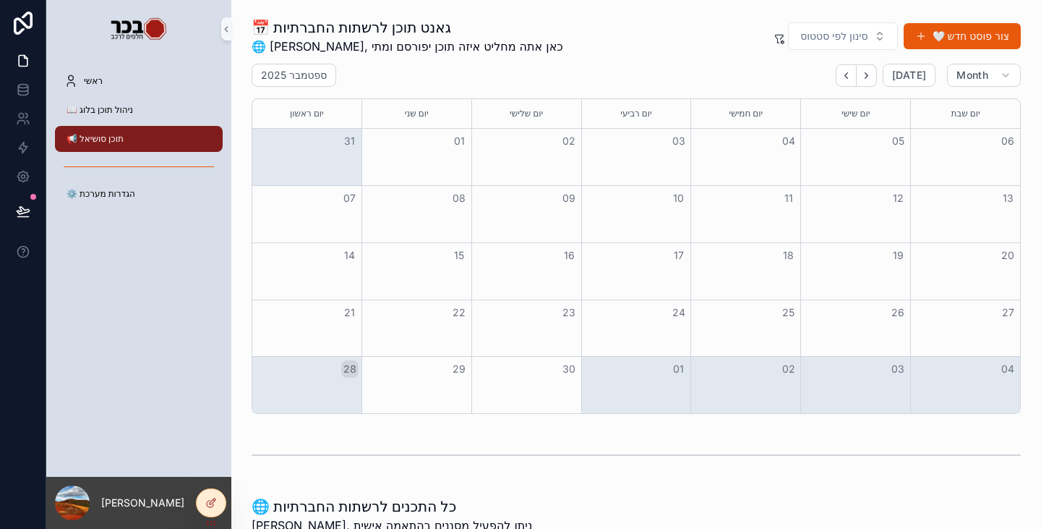
click at [621, 271] on div "Month View" at bounding box center [636, 271] width 110 height 56
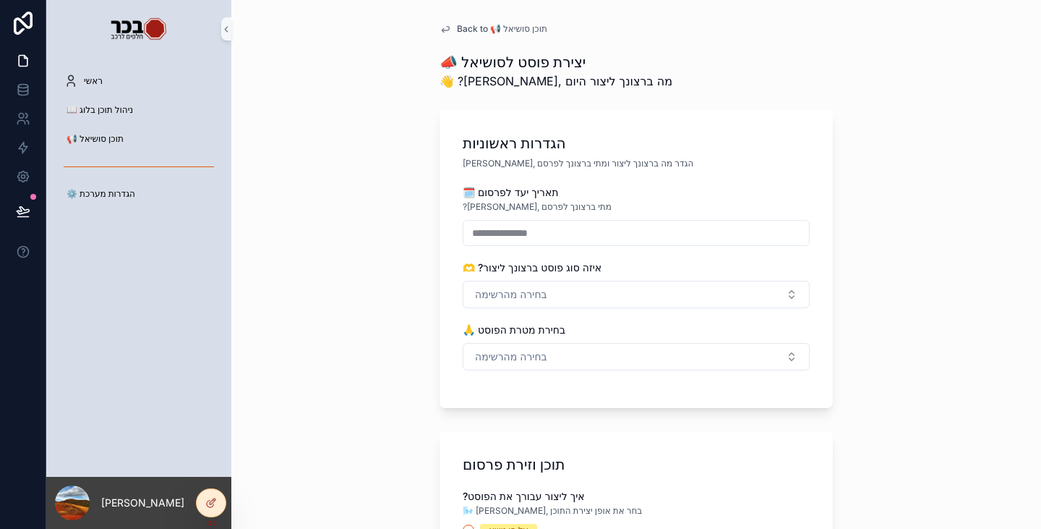
click at [482, 35] on div "**********" at bounding box center [636, 447] width 417 height 895
click at [479, 28] on span "Back to 📢 תוכן סושיאל" at bounding box center [502, 29] width 90 height 12
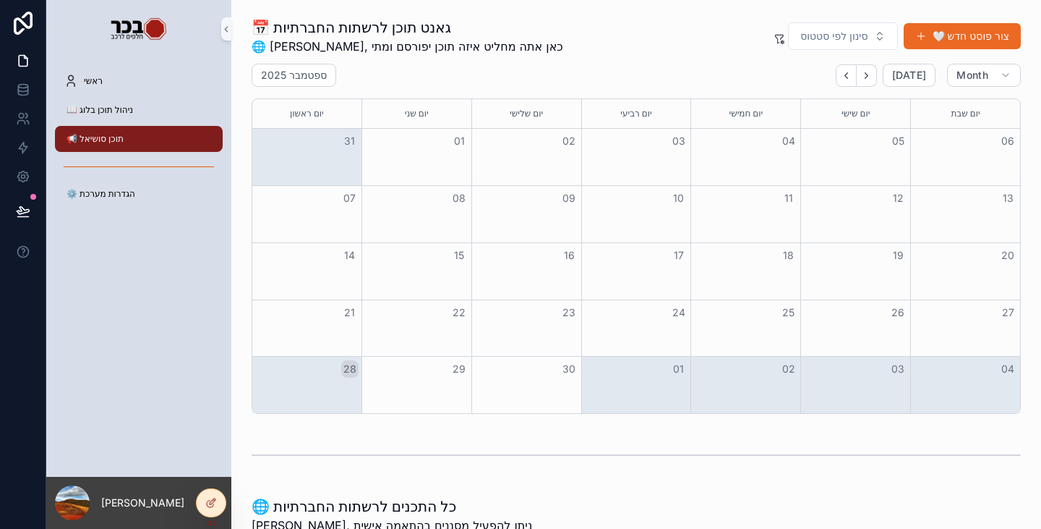
click at [931, 42] on button "🤍 צור פוסט חדש" at bounding box center [962, 36] width 117 height 26
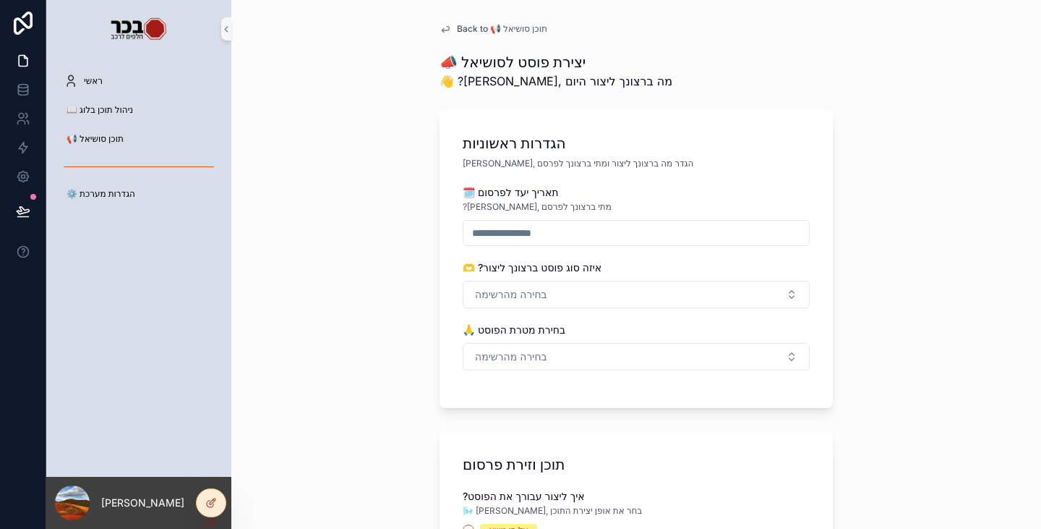
click at [449, 30] on link "Back to 📢 תוכן סושיאל" at bounding box center [494, 29] width 108 height 12
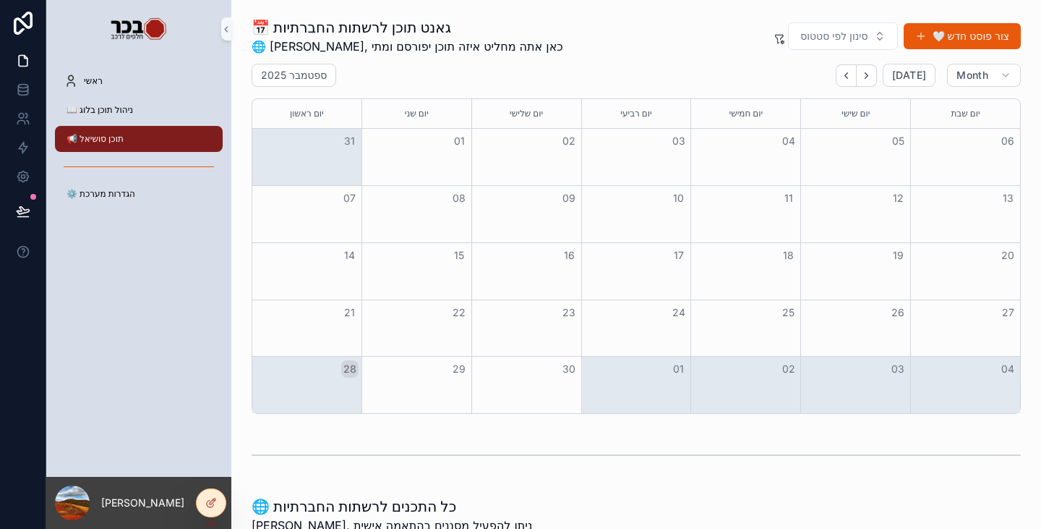
click at [402, 323] on div "22" at bounding box center [417, 312] width 110 height 25
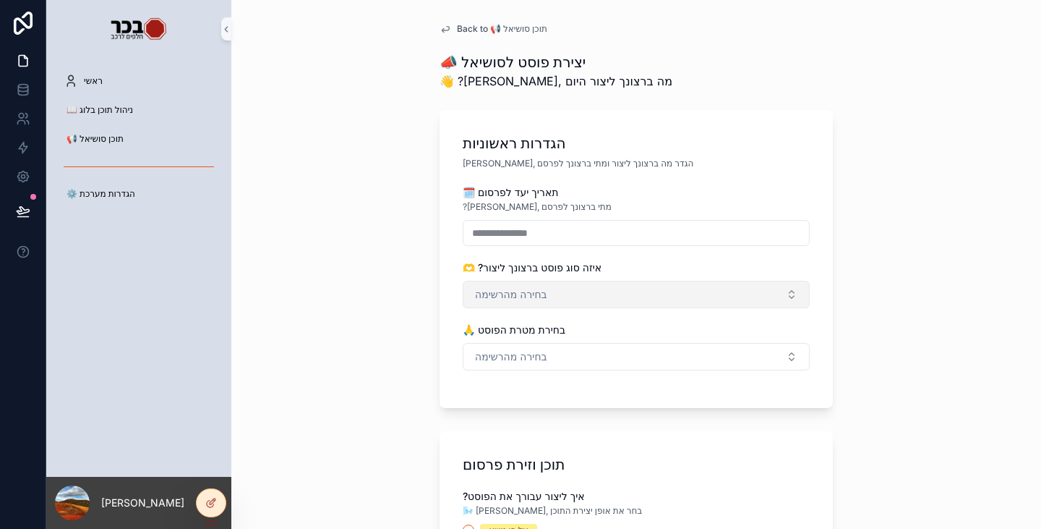
click at [511, 290] on span "בחירה מהרשימה" at bounding box center [511, 294] width 72 height 14
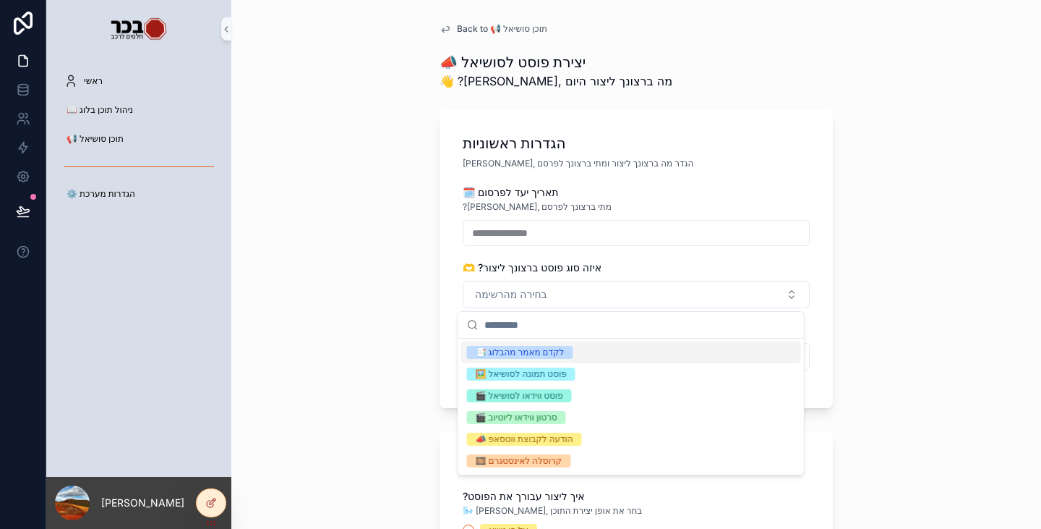
click at [481, 35] on div "**********" at bounding box center [636, 447] width 417 height 895
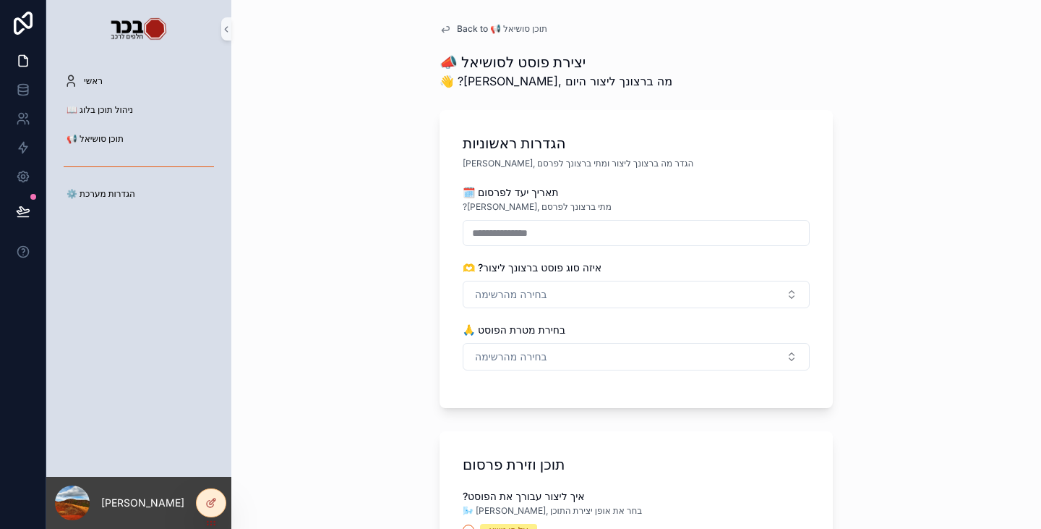
click at [477, 28] on span "Back to 📢 תוכן סושיאל" at bounding box center [502, 29] width 90 height 12
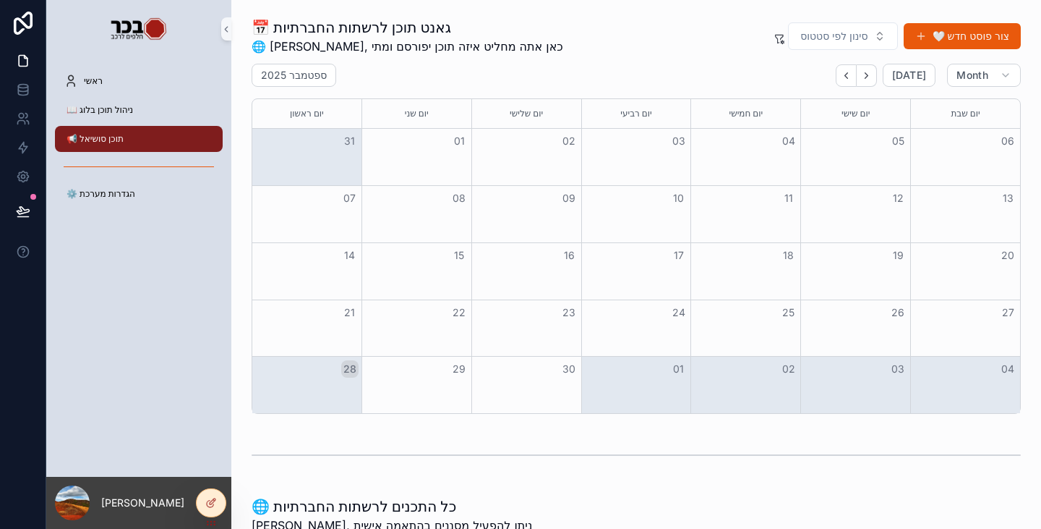
click at [563, 257] on button "16" at bounding box center [568, 255] width 17 height 17
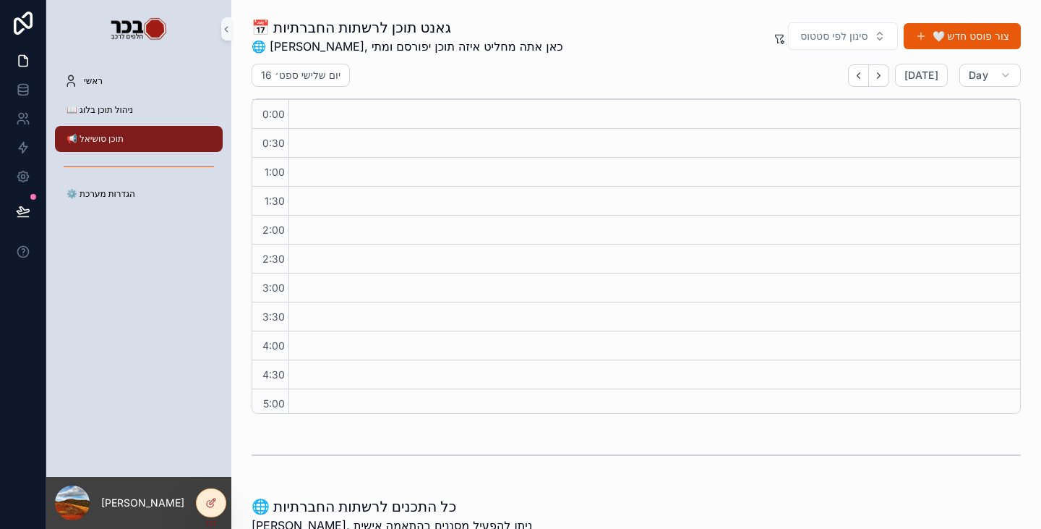
click at [909, 77] on span "[DATE]" at bounding box center [922, 75] width 34 height 13
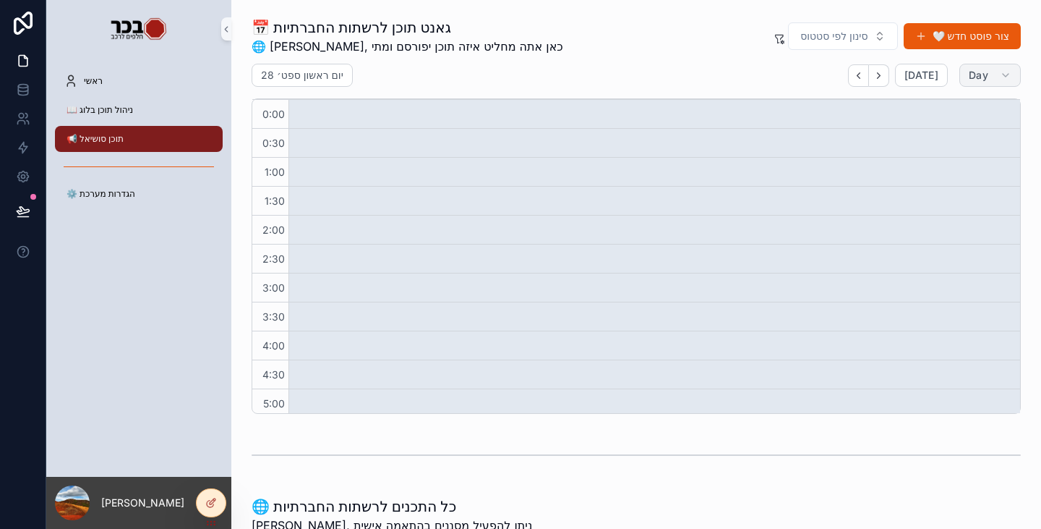
click at [969, 76] on span "Day" at bounding box center [979, 75] width 20 height 13
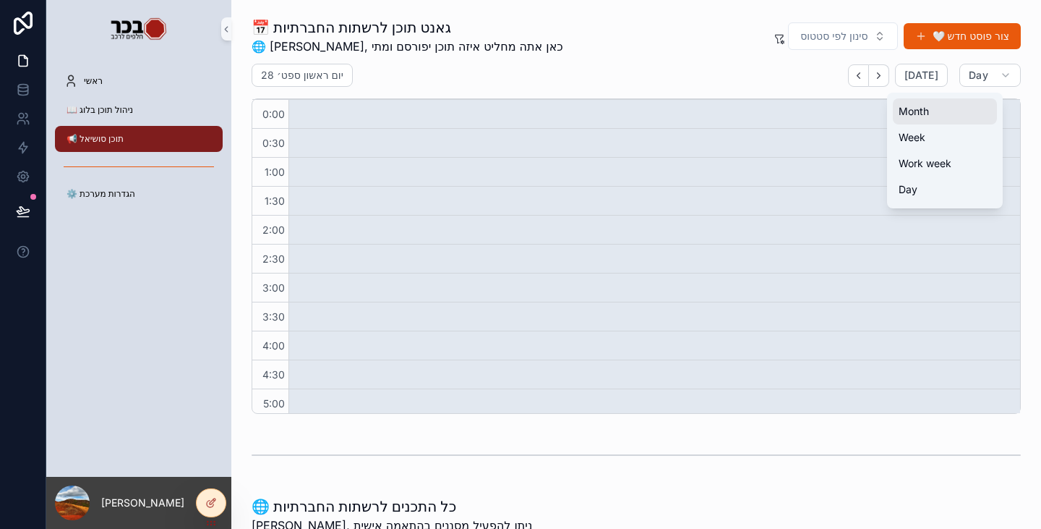
click at [921, 102] on button "Month" at bounding box center [945, 111] width 104 height 26
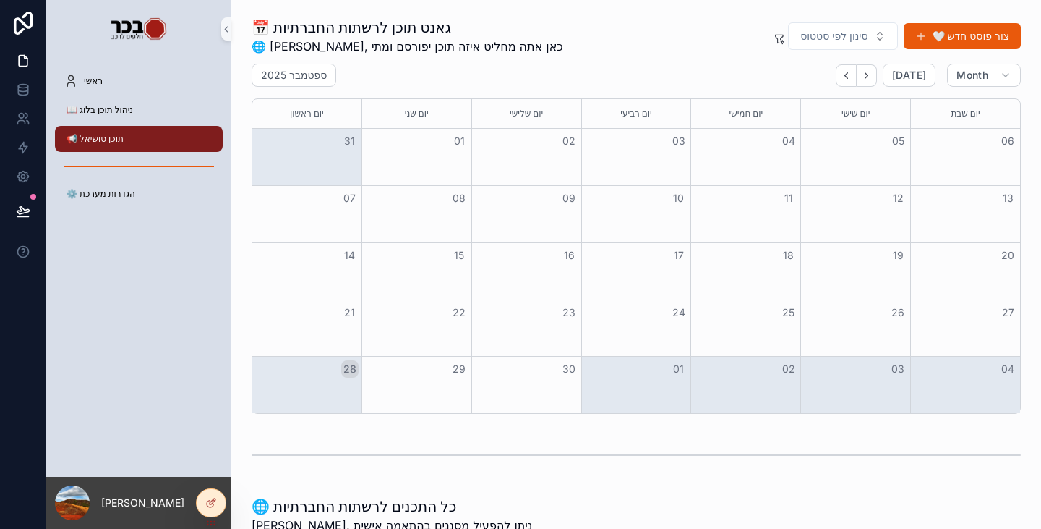
click at [649, 268] on div "Month View" at bounding box center [636, 271] width 110 height 56
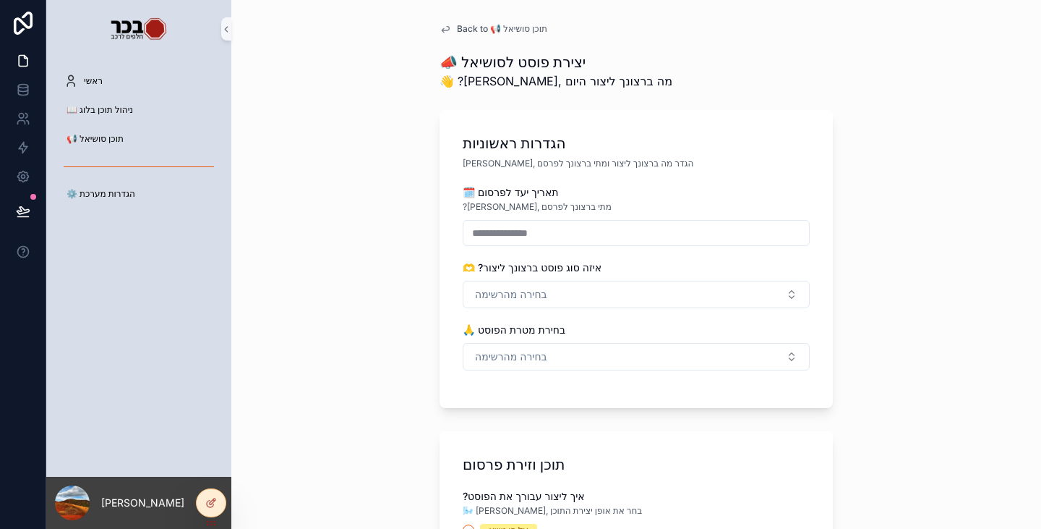
click at [500, 22] on div "**********" at bounding box center [636, 447] width 417 height 895
click at [498, 34] on span "Back to 📢 תוכן סושיאל" at bounding box center [502, 29] width 90 height 12
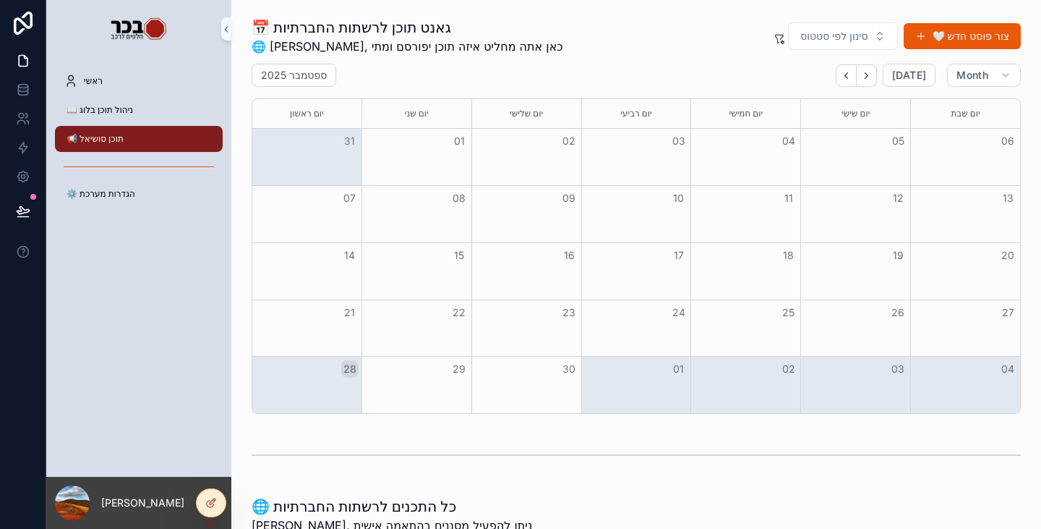
click at [499, 330] on div "Month View" at bounding box center [527, 328] width 110 height 56
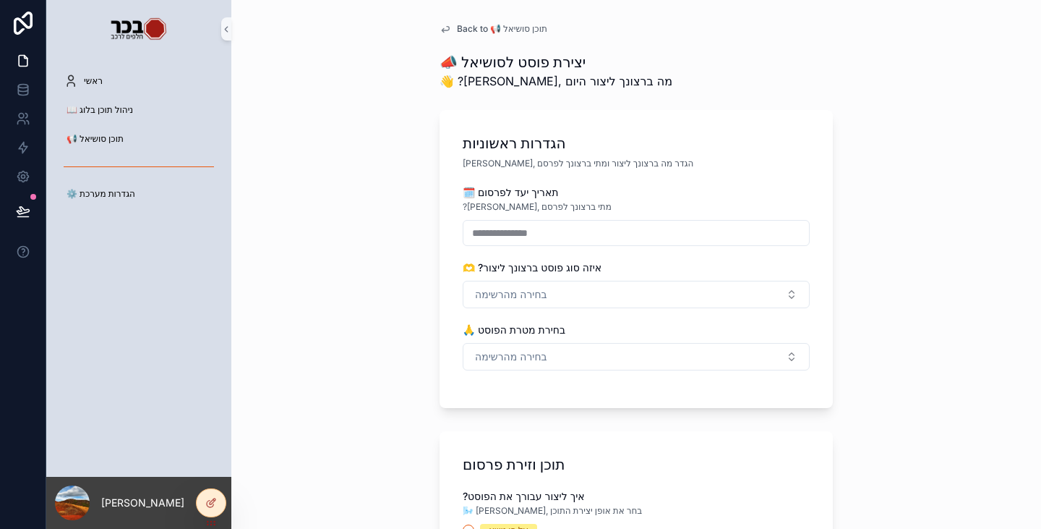
click at [504, 27] on span "Back to 📢 תוכן סושיאל" at bounding box center [502, 29] width 90 height 12
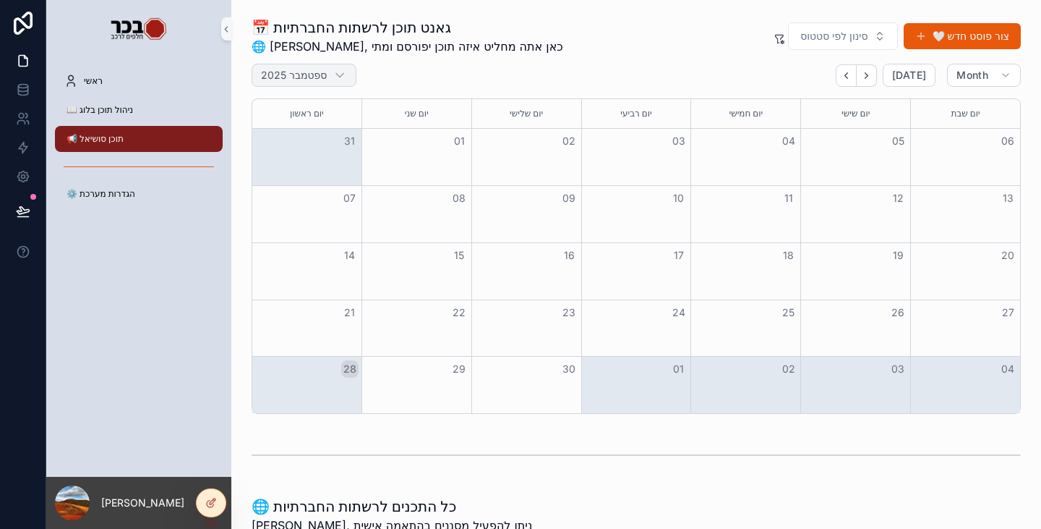
click at [323, 67] on div "ספטמבר 2025" at bounding box center [304, 75] width 105 height 23
select select "****"
select select "*"
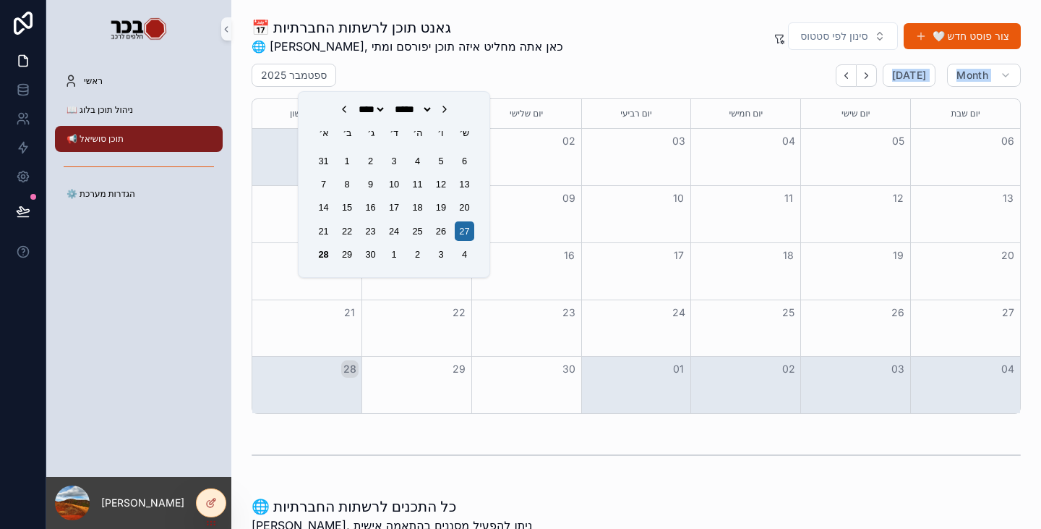
click at [613, 90] on div "[DATE] [DATE] Month יום ראשון יום שני יום שלישי יום רביעי יום חמישי יום שישי יו…" at bounding box center [636, 239] width 769 height 350
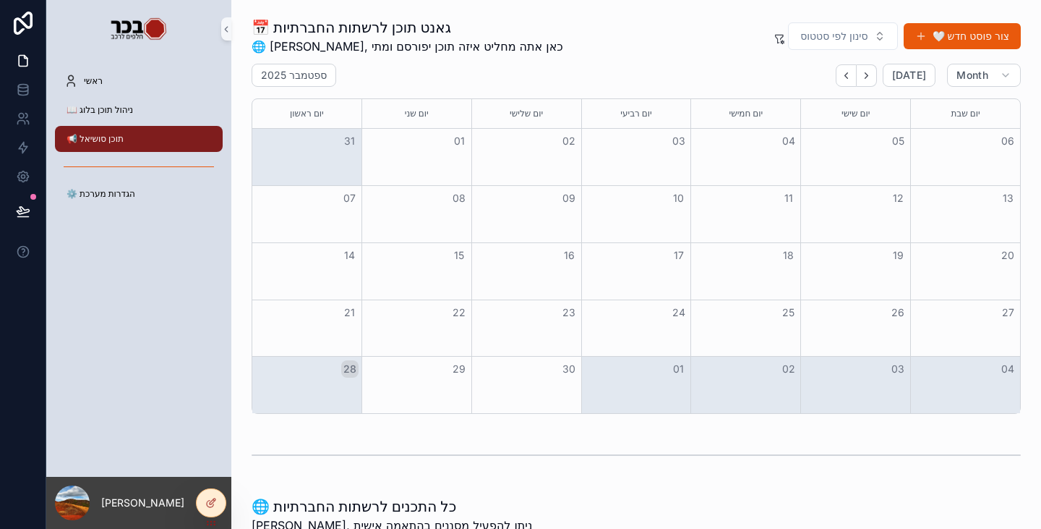
click at [676, 44] on div "📅 גאנט תוכן לרשתות החברתיות 🌐 [PERSON_NAME], כאן אתה מחליט איזה תוכן יפורסם ומת…" at bounding box center [636, 36] width 769 height 38
click at [416, 276] on div "Month View" at bounding box center [417, 271] width 110 height 56
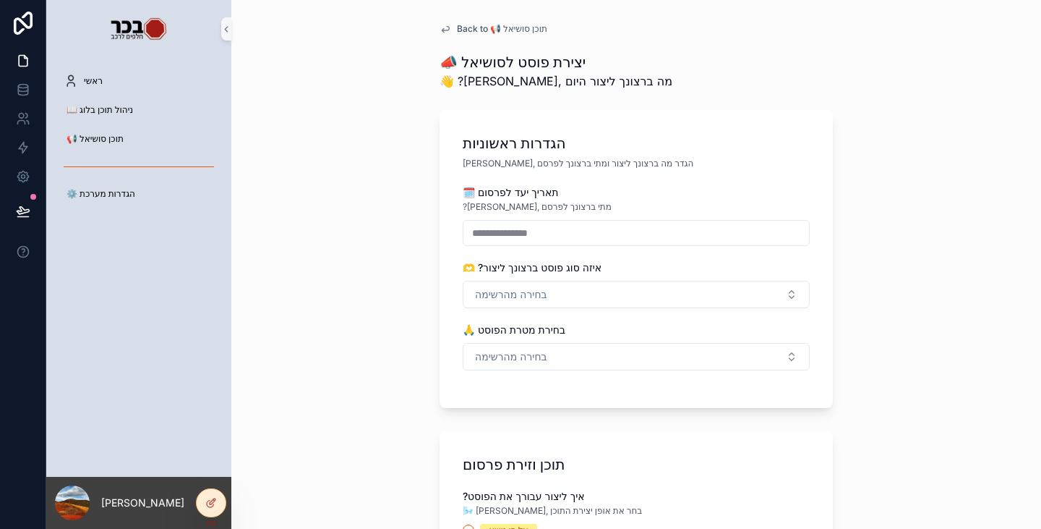
click at [488, 35] on div "**********" at bounding box center [636, 447] width 417 height 895
click at [488, 33] on span "Back to 📢 תוכן סושיאל" at bounding box center [502, 29] width 90 height 12
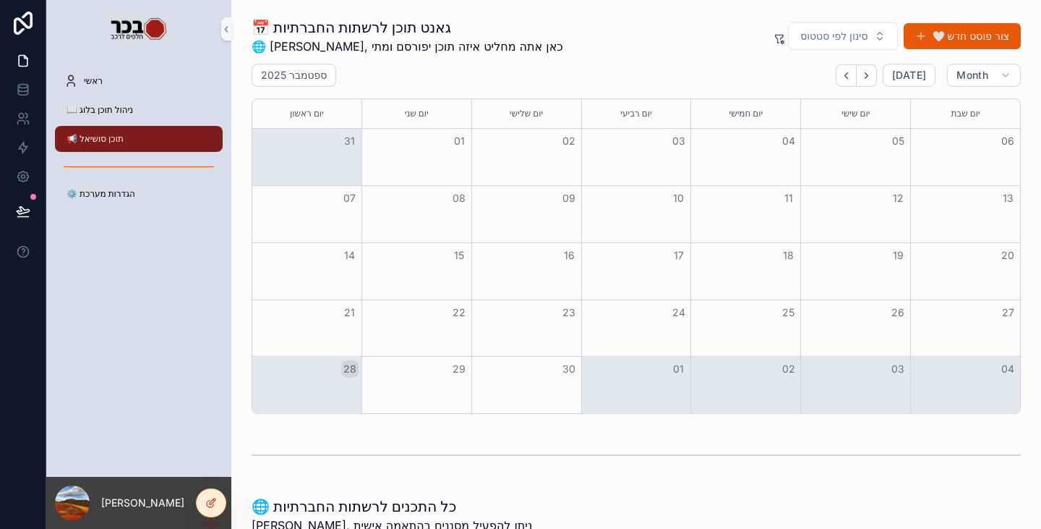
click at [520, 254] on div "16" at bounding box center [527, 255] width 110 height 25
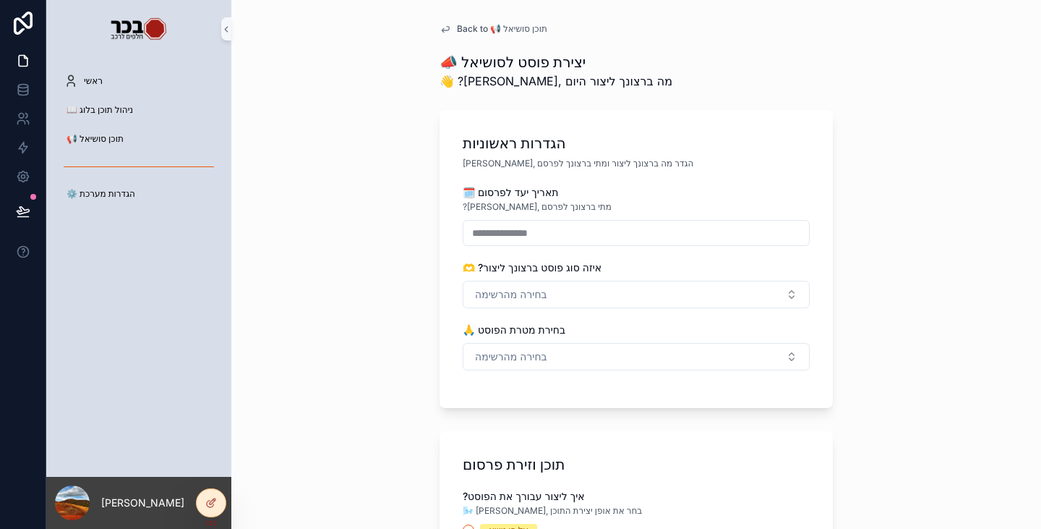
click at [490, 26] on span "Back to 📢 תוכן סושיאל" at bounding box center [502, 29] width 90 height 12
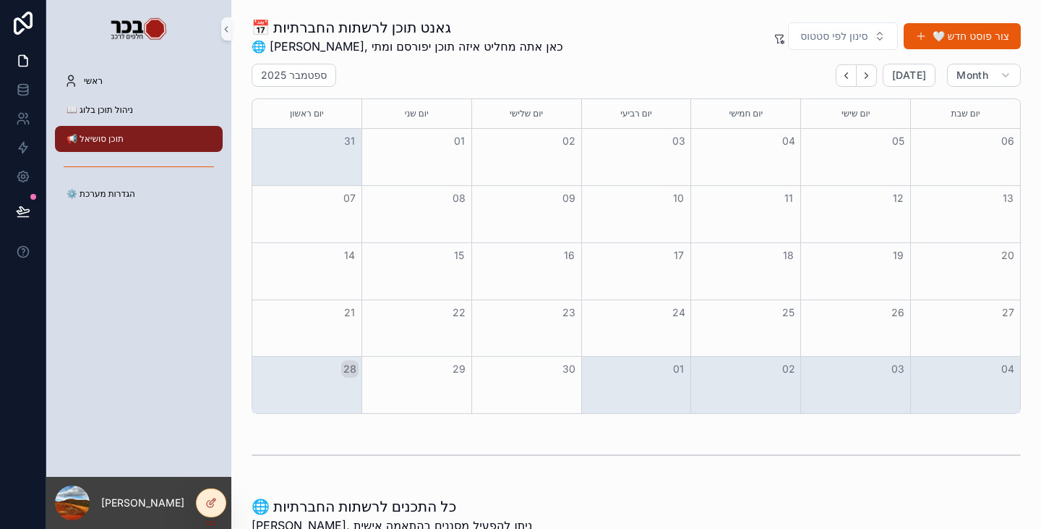
click at [644, 283] on div "Month View" at bounding box center [636, 271] width 110 height 56
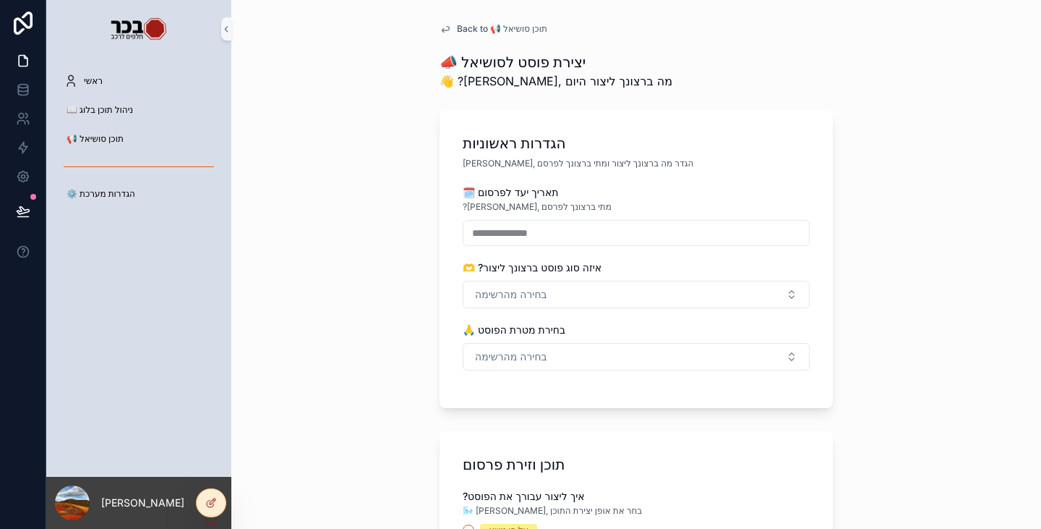
click at [472, 24] on span "Back to 📢 תוכן סושיאל" at bounding box center [502, 29] width 90 height 12
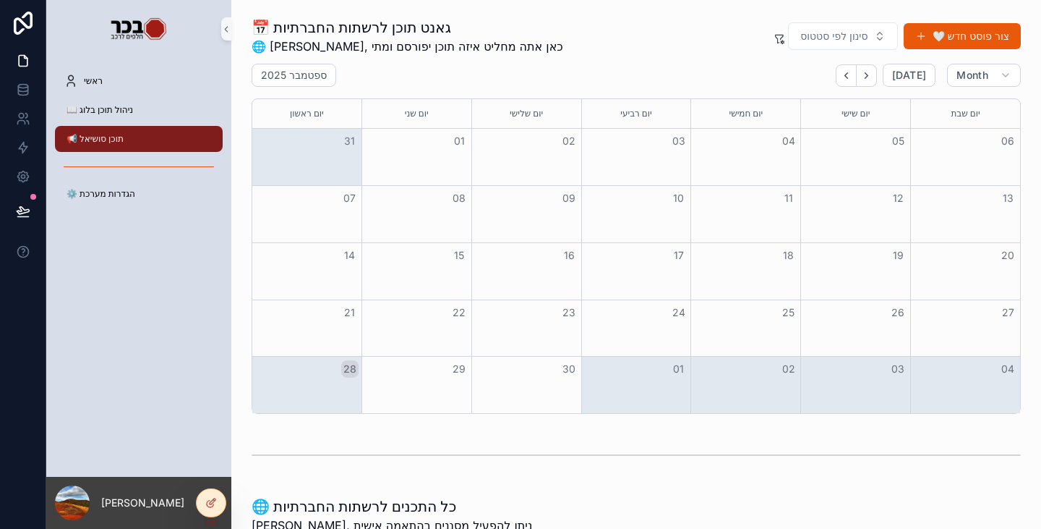
click at [709, 288] on div "Month View" at bounding box center [746, 271] width 110 height 56
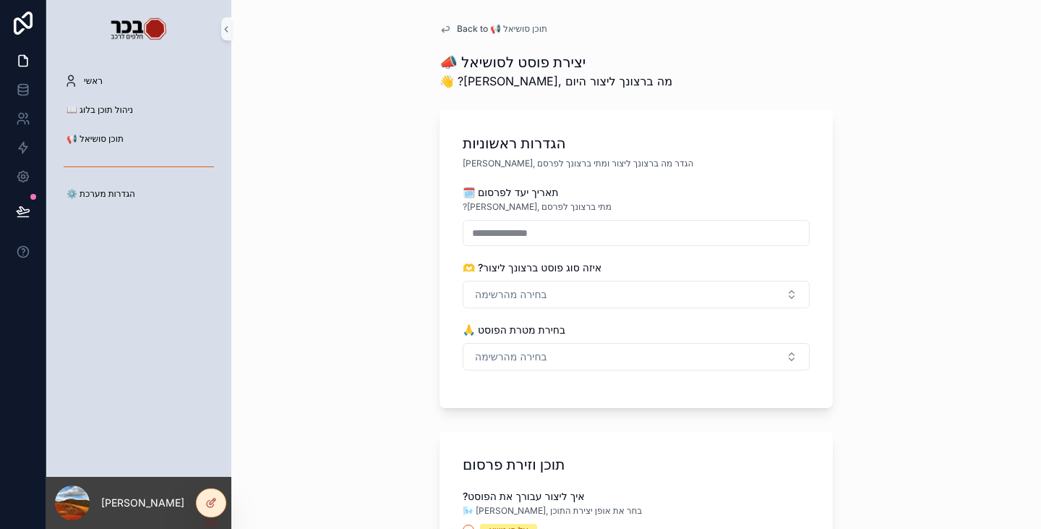
click at [476, 30] on span "Back to 📢 תוכן סושיאל" at bounding box center [502, 29] width 90 height 12
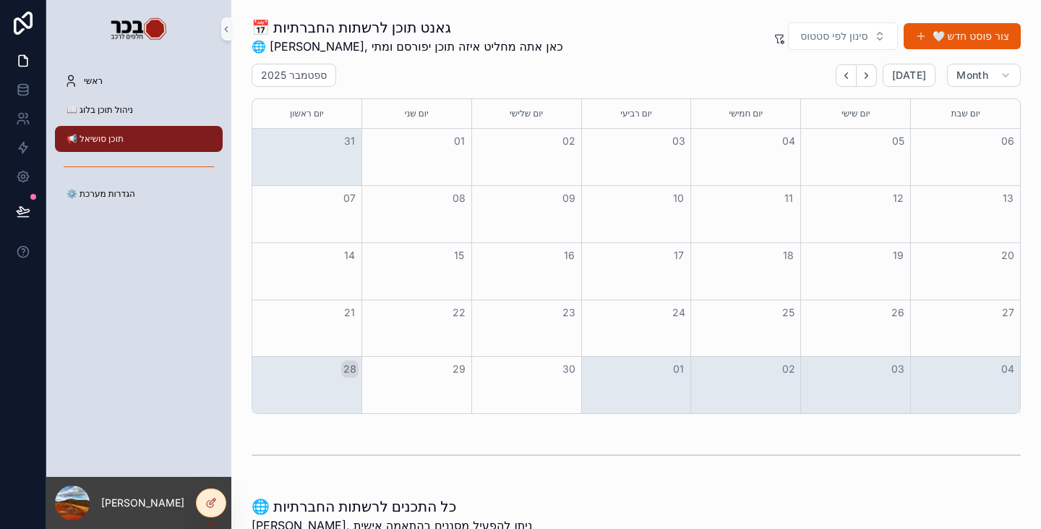
click at [634, 276] on div "Month View" at bounding box center [636, 271] width 110 height 56
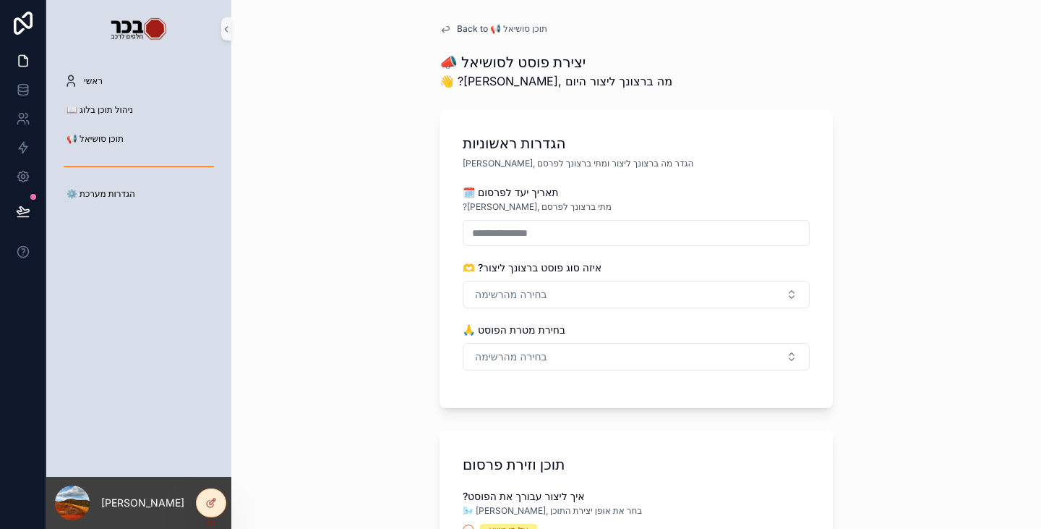
click at [458, 40] on div "**********" at bounding box center [636, 447] width 417 height 895
click at [459, 31] on span "Back to 📢 תוכן סושיאל" at bounding box center [502, 29] width 90 height 12
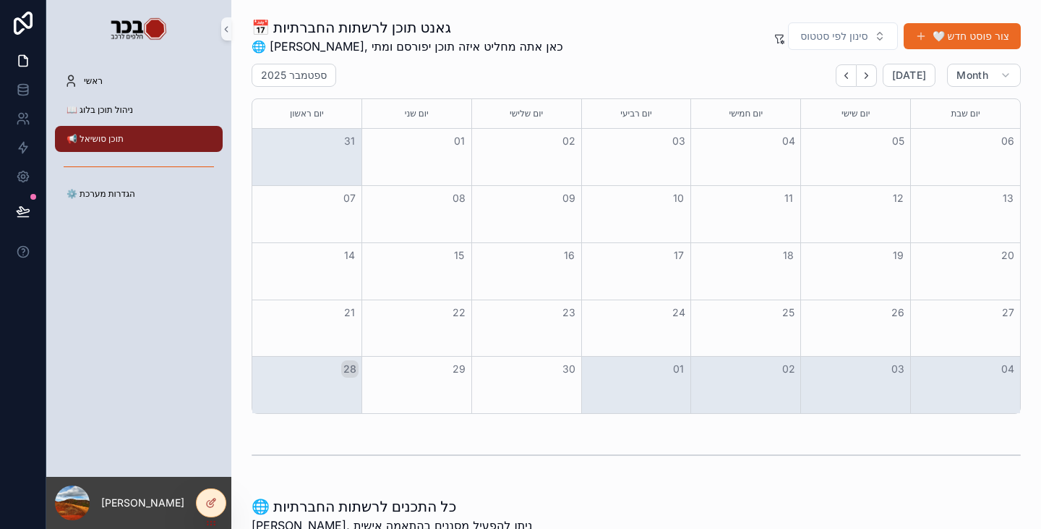
click at [938, 32] on button "🤍 צור פוסט חדש" at bounding box center [962, 36] width 117 height 26
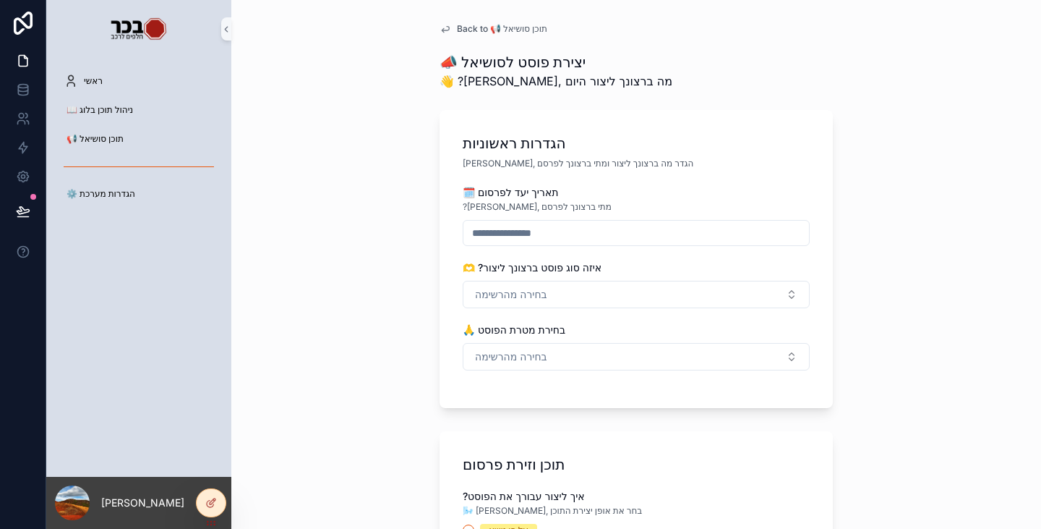
click at [470, 23] on span "Back to 📢 תוכן סושיאל" at bounding box center [502, 29] width 90 height 12
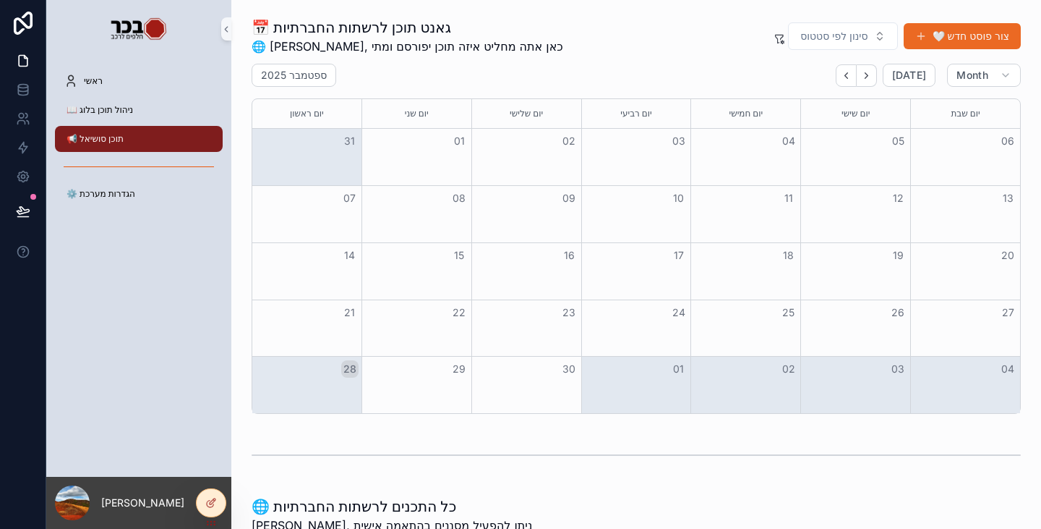
click at [926, 46] on button "🤍 צור פוסט חדש" at bounding box center [962, 36] width 117 height 26
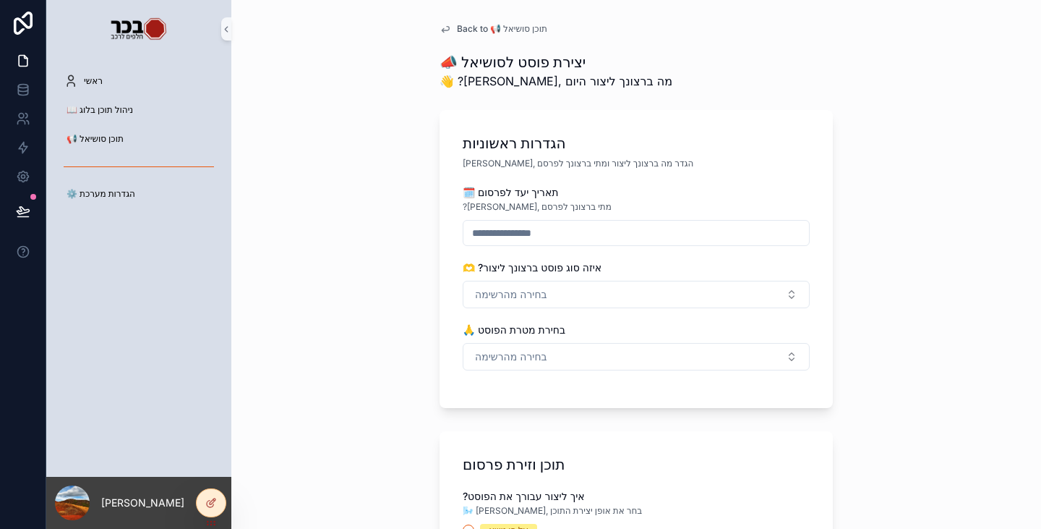
click at [513, 239] on input "scrollable content" at bounding box center [637, 233] width 346 height 20
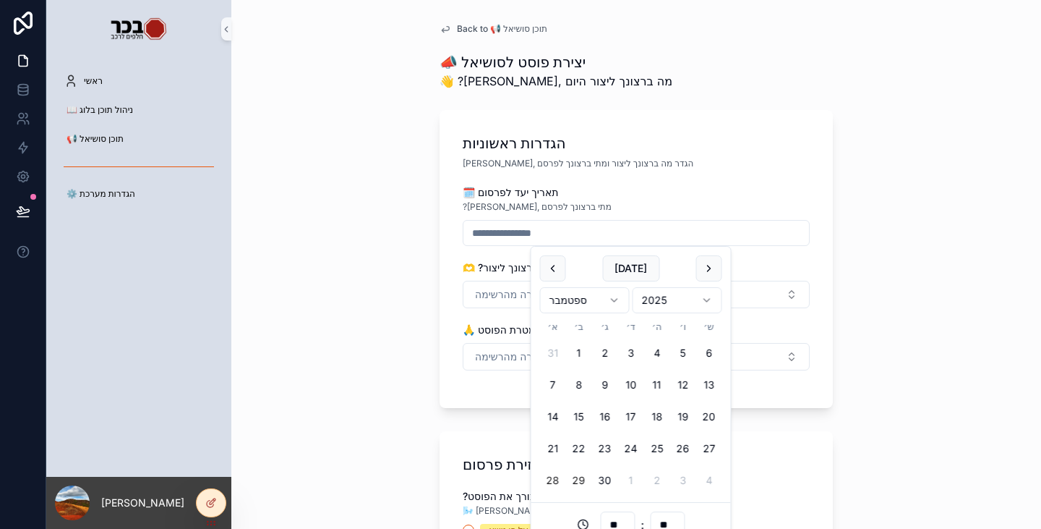
click at [580, 480] on button "29" at bounding box center [579, 480] width 26 height 26
click at [524, 229] on input "**********" at bounding box center [637, 233] width 346 height 20
click at [626, 521] on input "**" at bounding box center [617, 524] width 33 height 20
click at [613, 393] on div "10" at bounding box center [617, 396] width 65 height 23
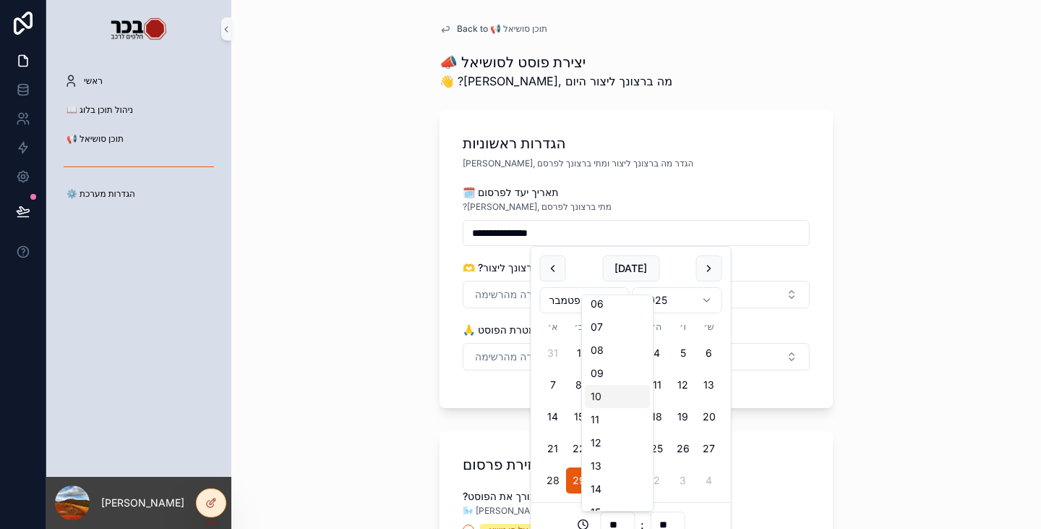
type input "**********"
type input "**"
click at [809, 255] on div "**********" at bounding box center [636, 259] width 393 height 298
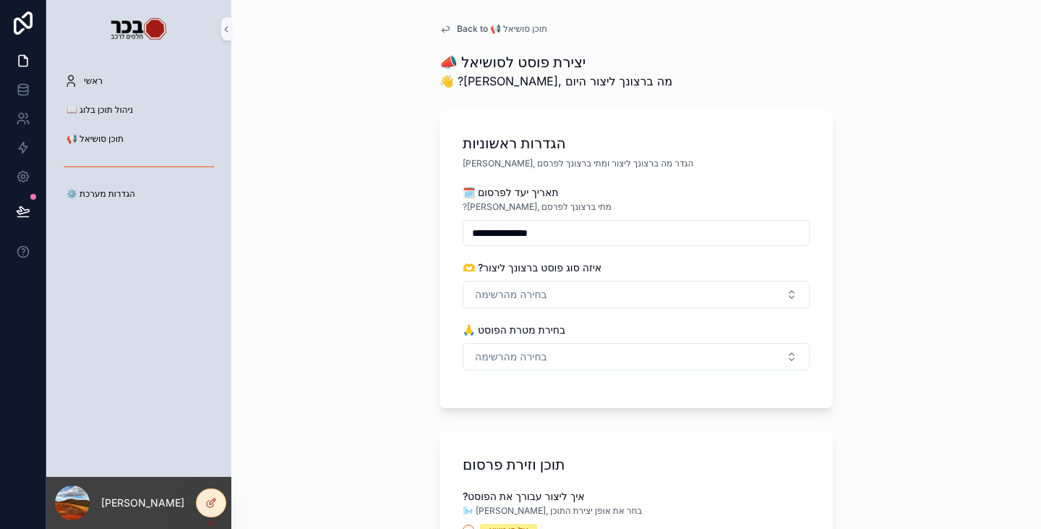
click at [689, 269] on div "🫶 ?איזה סוג פוסט ברצונך ליצור" at bounding box center [636, 267] width 347 height 14
click at [652, 292] on button "בחירה מהרשימה" at bounding box center [636, 294] width 347 height 27
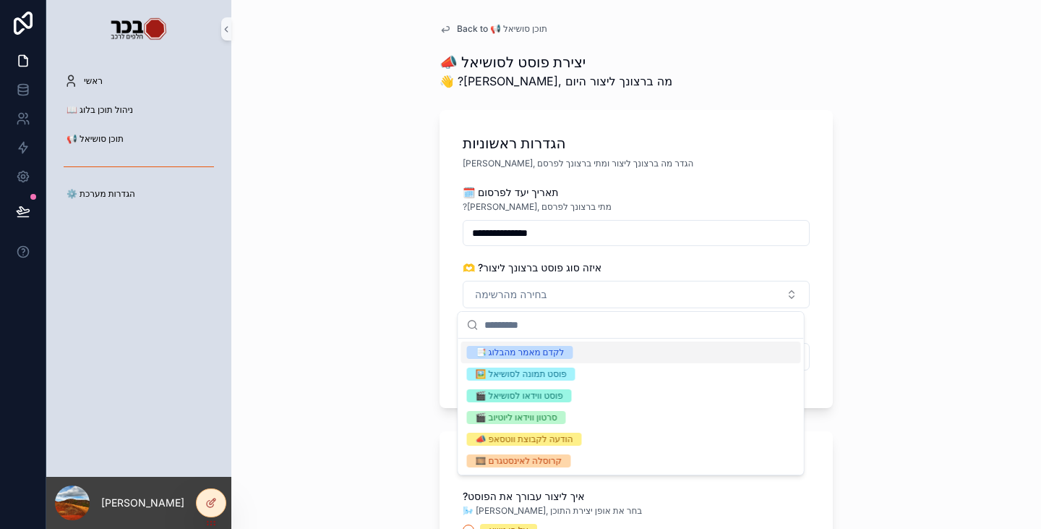
click at [586, 359] on div "📑 לקדם מאמר מהבלוג" at bounding box center [631, 352] width 340 height 22
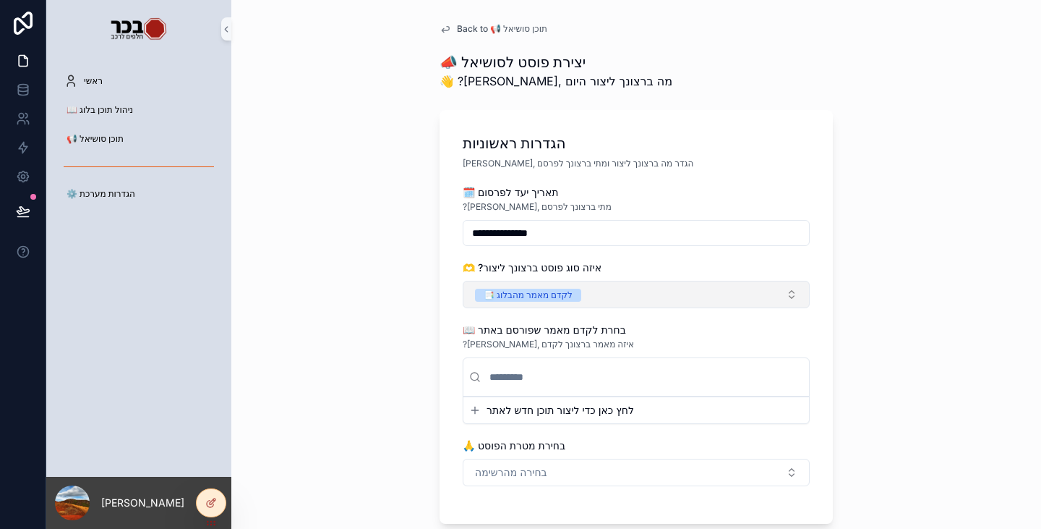
click at [651, 299] on button "📑 לקדם מאמר מהבלוג" at bounding box center [636, 294] width 347 height 27
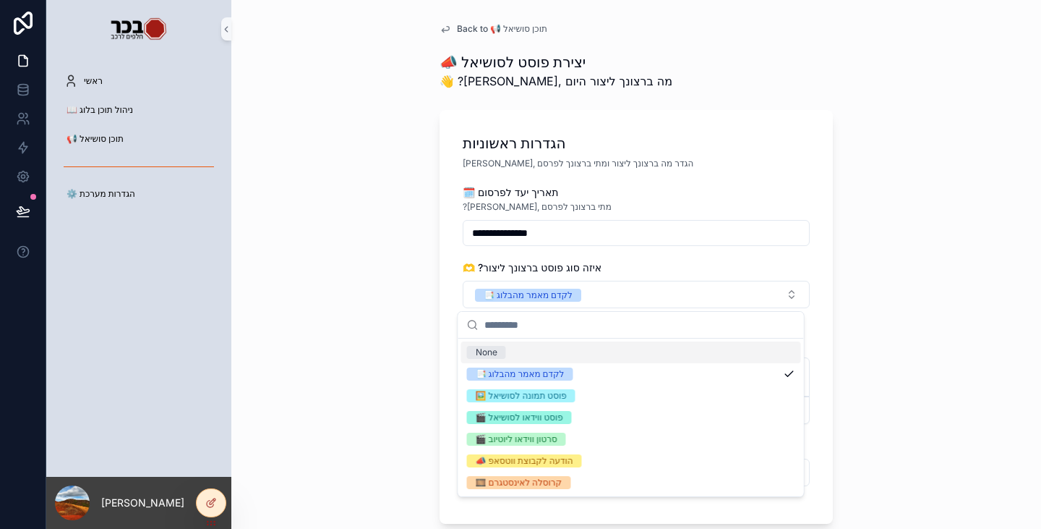
click at [396, 322] on div "**********" at bounding box center [636, 264] width 810 height 529
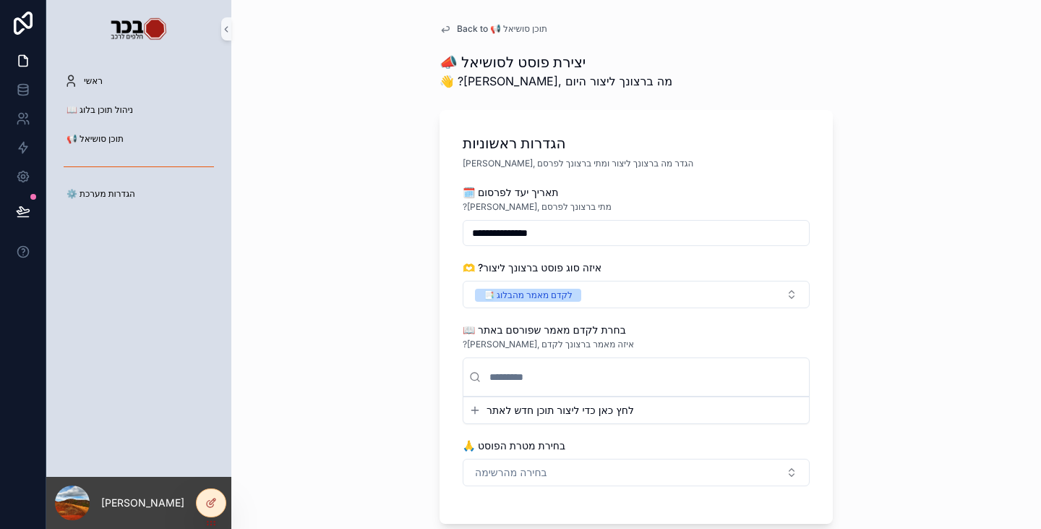
click at [506, 411] on span "לחץ כאן כדי ליצור תוכן חדש לאתר" at bounding box center [561, 410] width 148 height 14
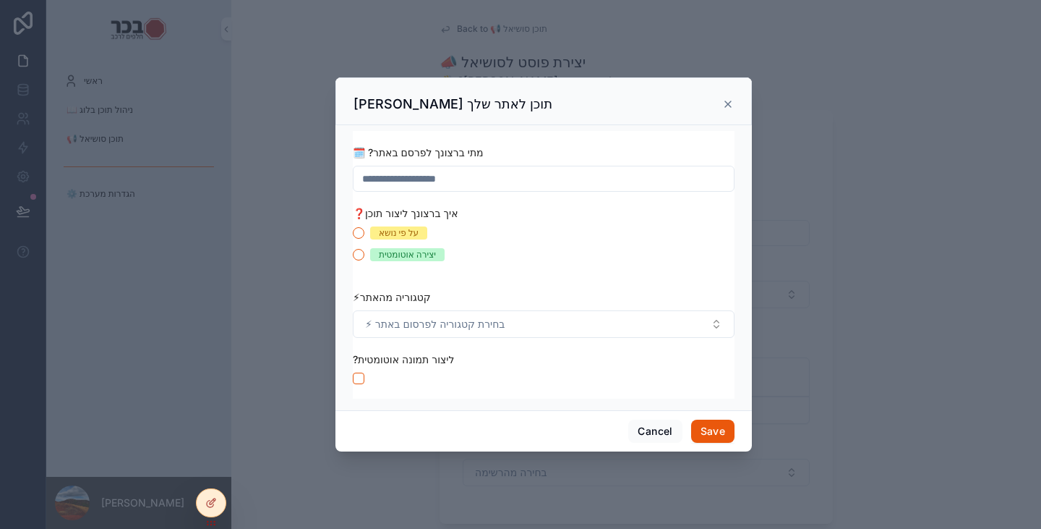
click at [732, 106] on icon "scrollable content" at bounding box center [728, 104] width 12 height 12
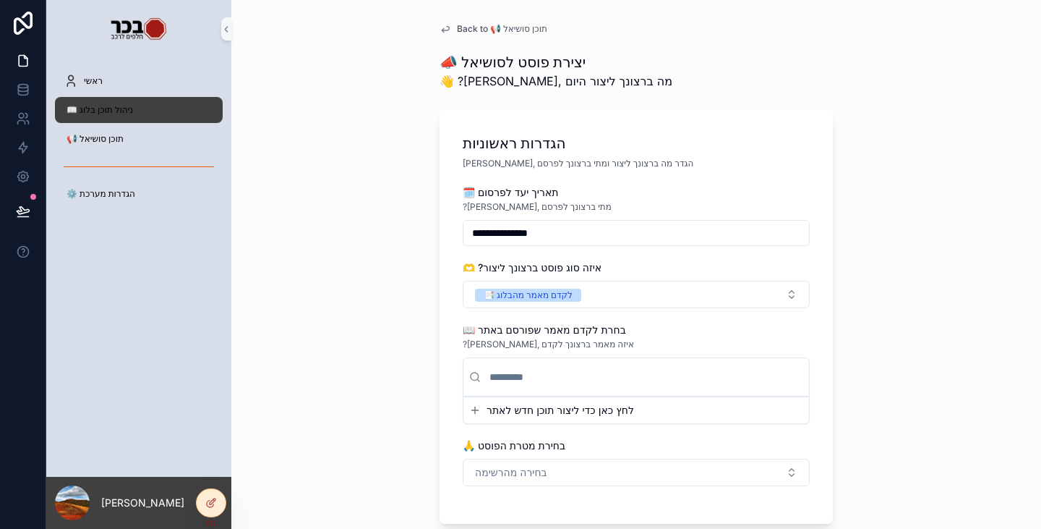
click at [119, 118] on div "📖 ניהול תוכן בלוג" at bounding box center [139, 109] width 150 height 23
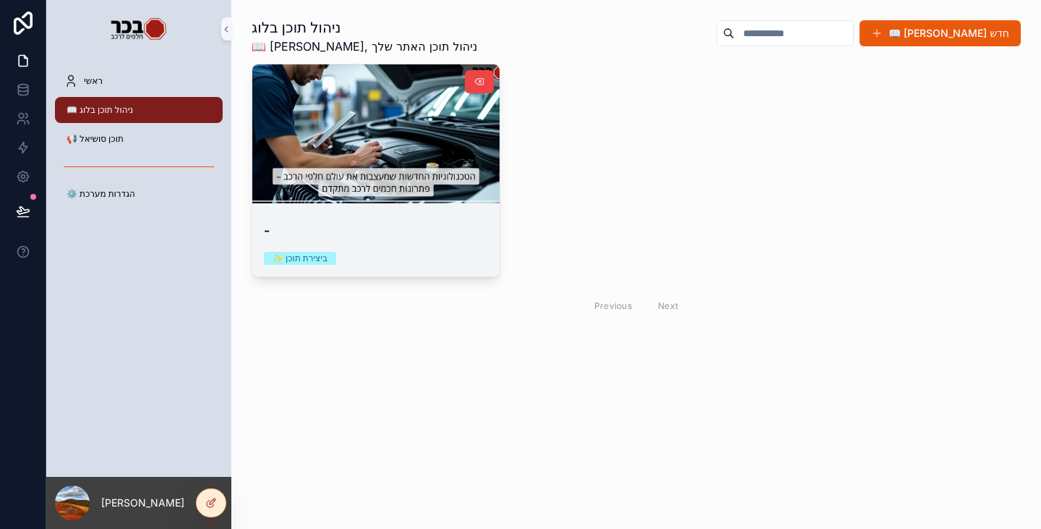
click at [440, 249] on div "- ✨ ביצירת תוכן" at bounding box center [375, 242] width 247 height 67
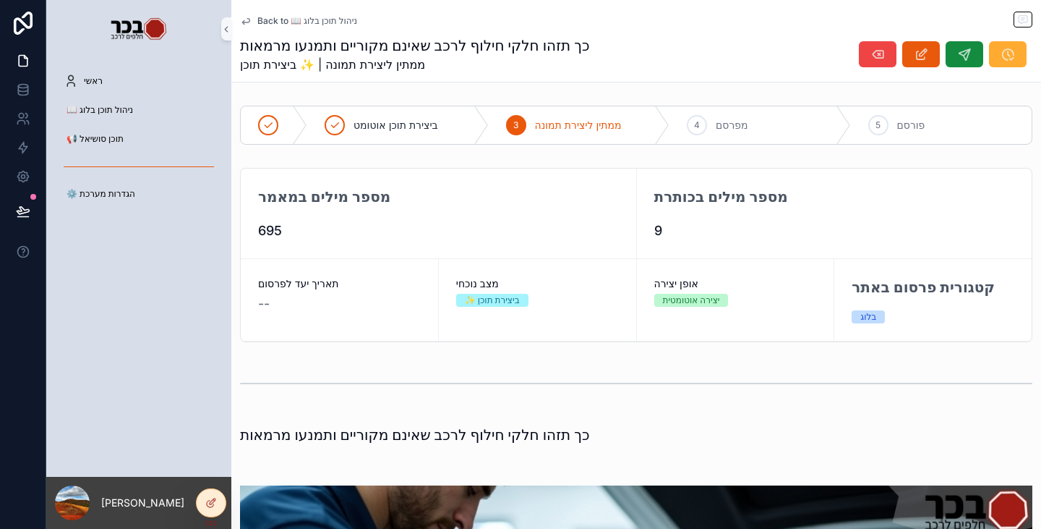
click at [297, 30] on div "Back to 📖 ניהול תוכן בלוג כך תזהו חלקי חילוף לרכב שאינם מקוריים ותמנעו מרמאות מ…" at bounding box center [636, 41] width 793 height 82
click at [298, 21] on span "Back to 📖 ניהול תוכן בלוג" at bounding box center [307, 21] width 100 height 12
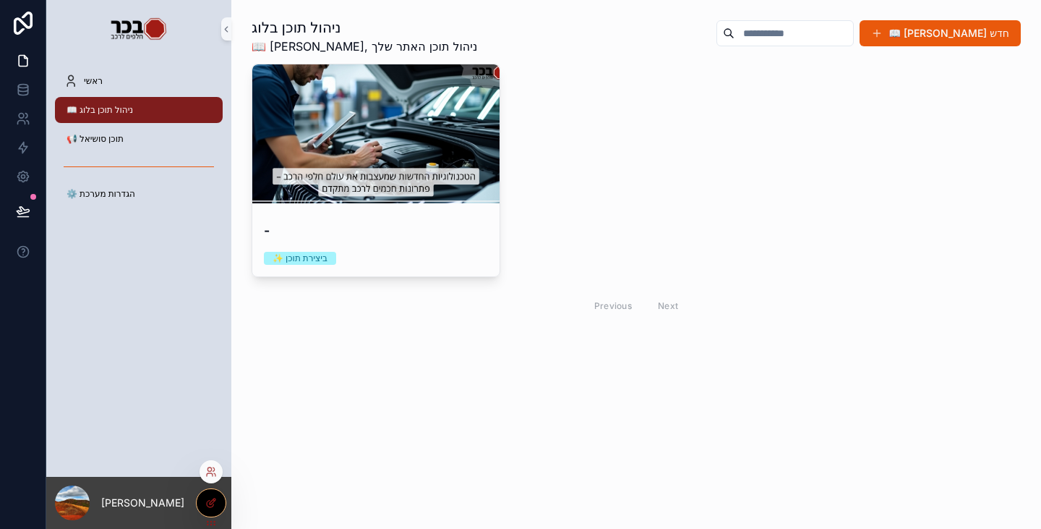
click at [209, 500] on icon at bounding box center [210, 503] width 7 height 7
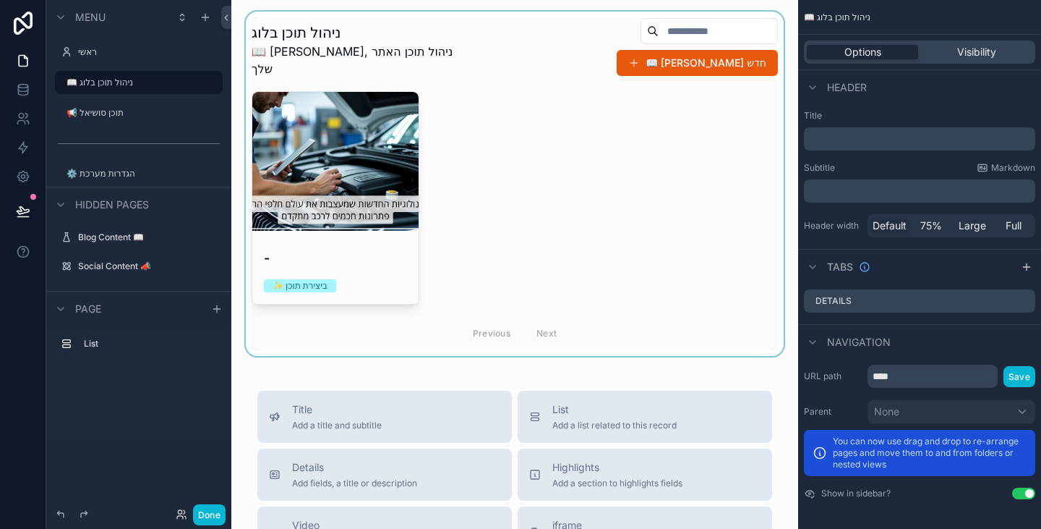
click at [458, 206] on div "scrollable content" at bounding box center [515, 184] width 544 height 344
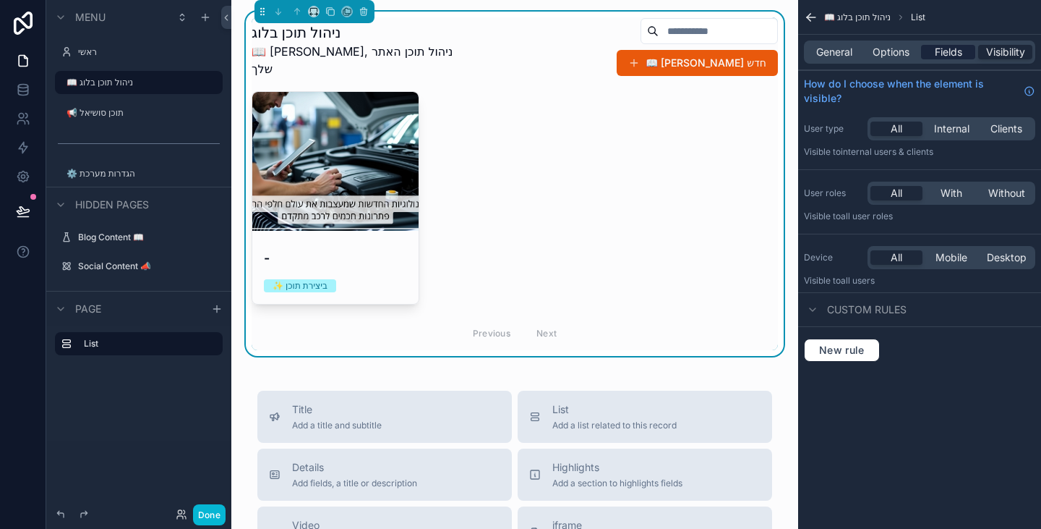
click at [948, 51] on span "Fields" at bounding box center [948, 52] width 27 height 14
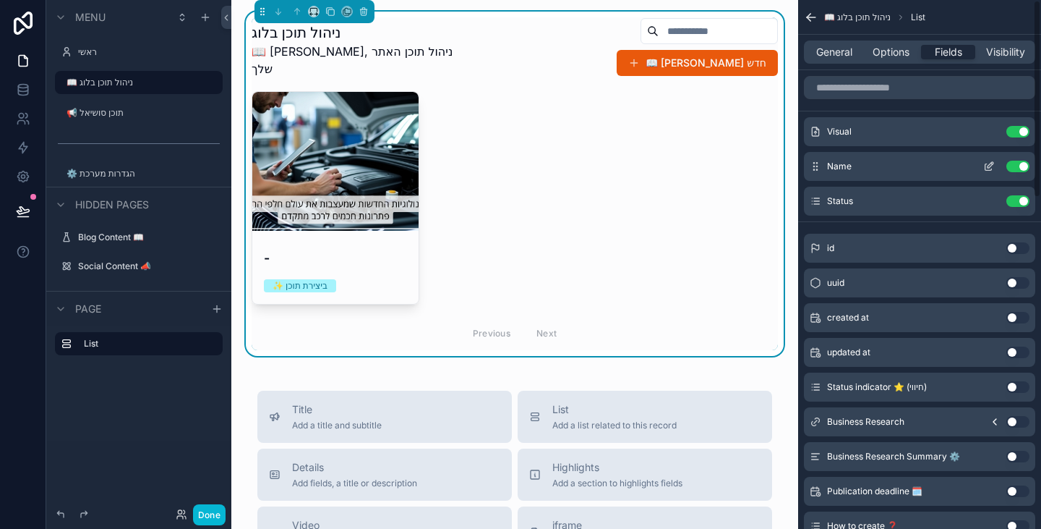
click at [988, 161] on icon "scrollable content" at bounding box center [990, 167] width 12 height 12
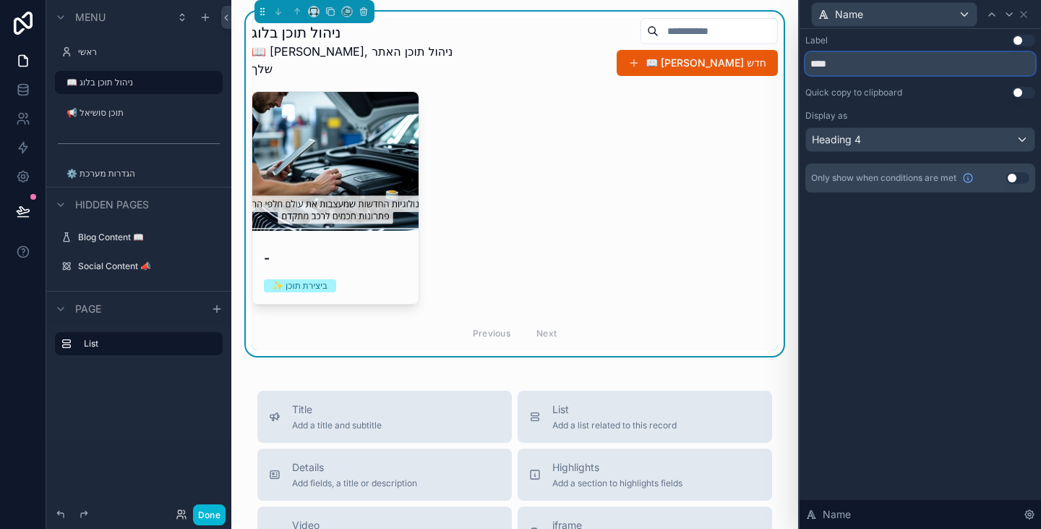
click at [906, 56] on input "****" at bounding box center [921, 63] width 230 height 23
drag, startPoint x: 856, startPoint y: 58, endPoint x: 807, endPoint y: 61, distance: 49.3
click at [807, 61] on input "****" at bounding box center [921, 63] width 230 height 23
click at [1022, 36] on button "Use setting" at bounding box center [1023, 41] width 23 height 12
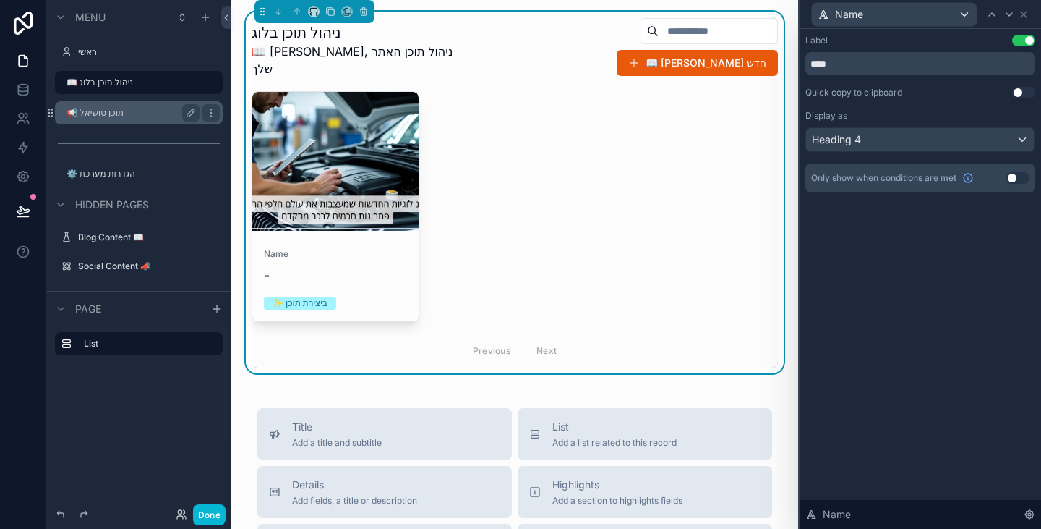
click at [111, 117] on label "📢 תוכן סושיאל" at bounding box center [130, 113] width 127 height 12
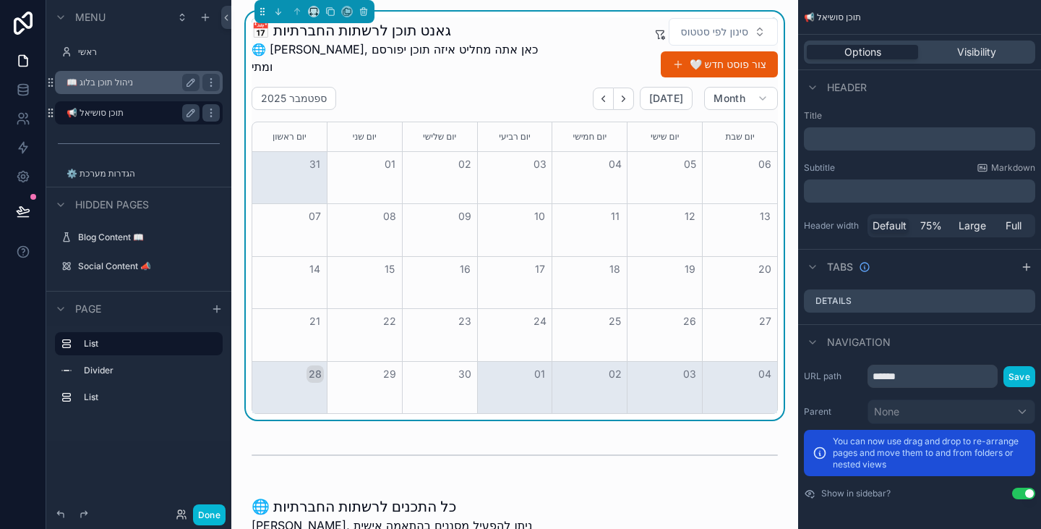
click at [126, 88] on label "📖 ניהול תוכן בלוג" at bounding box center [130, 83] width 127 height 12
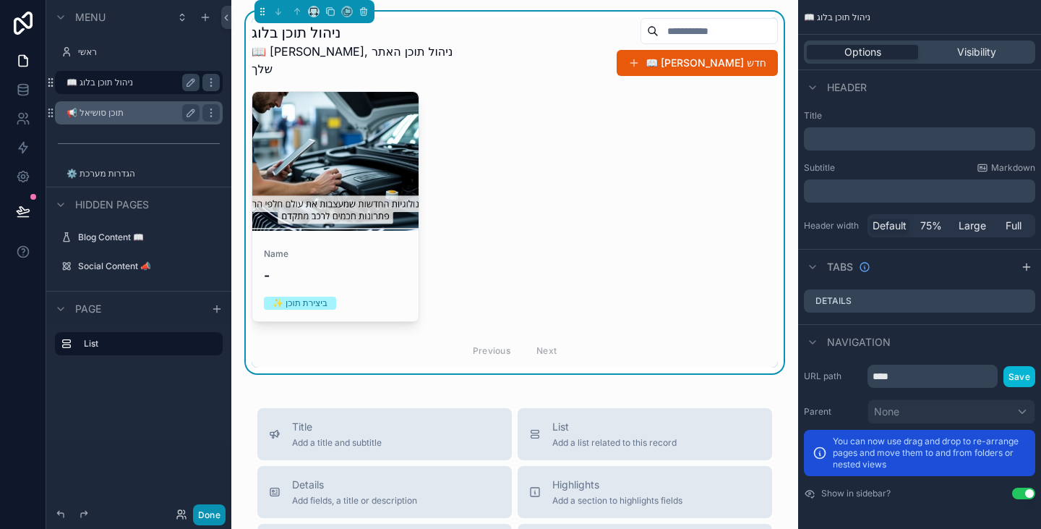
click at [209, 514] on button "Done" at bounding box center [209, 514] width 33 height 21
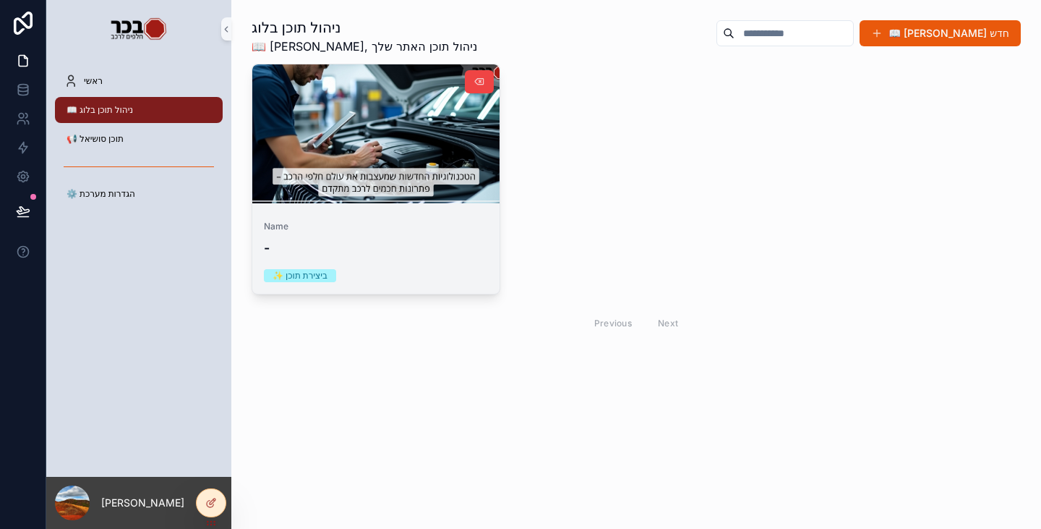
click at [417, 247] on h4 "-" at bounding box center [376, 248] width 224 height 20
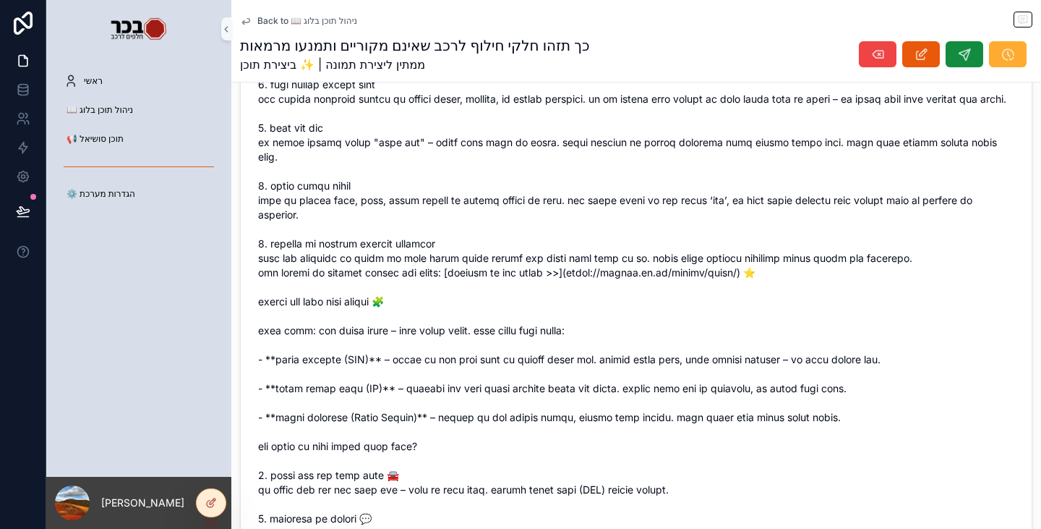
scroll to position [1222, 0]
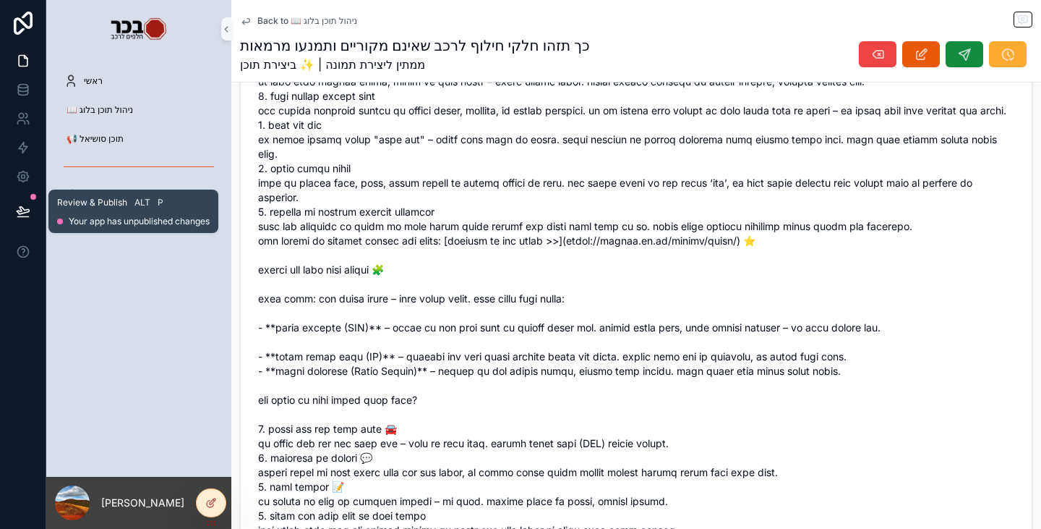
click at [33, 216] on button at bounding box center [23, 211] width 32 height 40
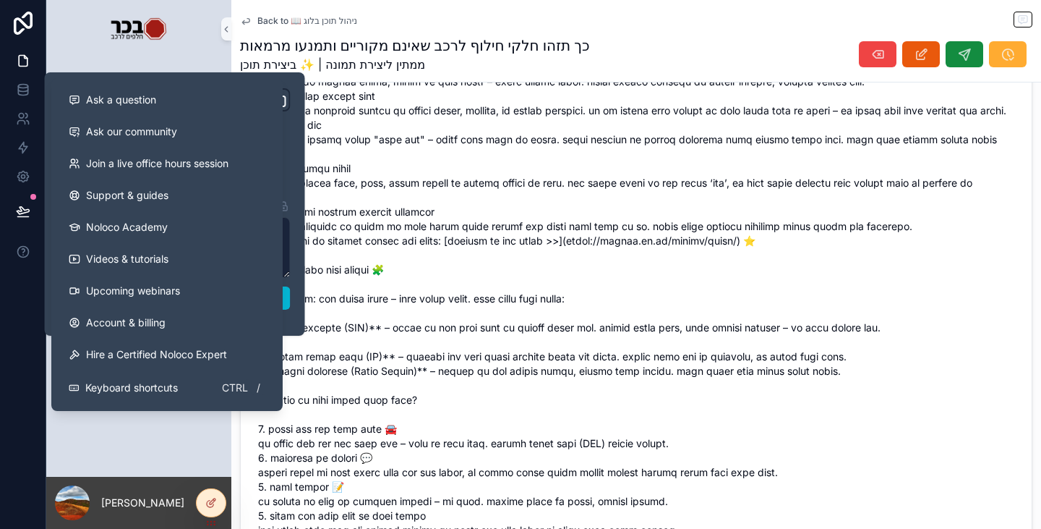
click at [142, 455] on div "ראשי 📖 ניהול תוכן בלוג 📢 תוכן סושיאל ⚙️ הגדרות מערכת" at bounding box center [138, 267] width 185 height 419
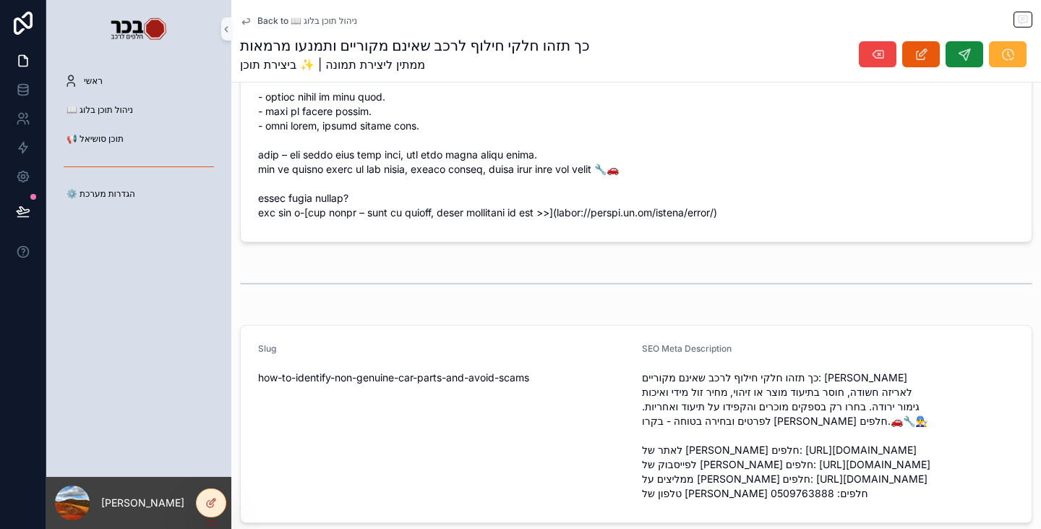
scroll to position [2090, 0]
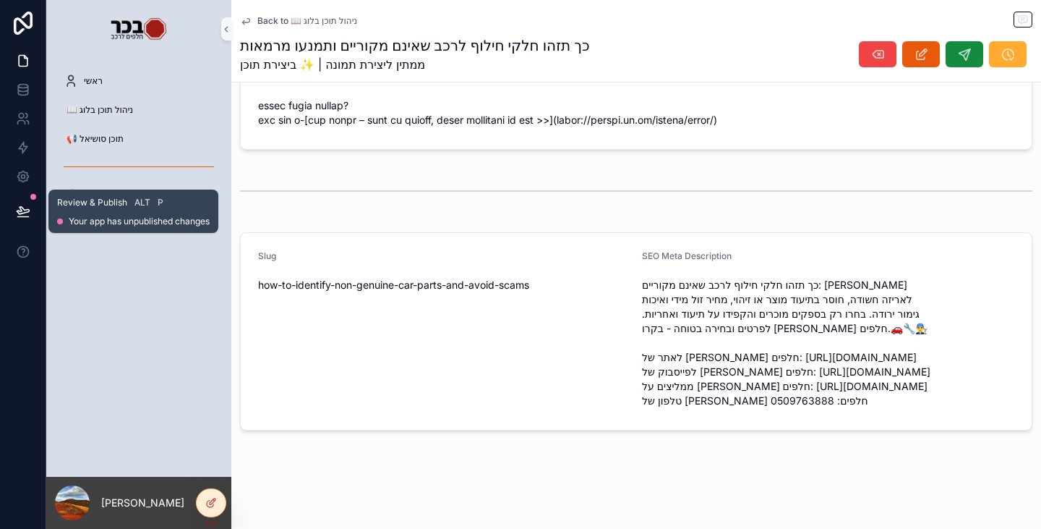
click at [21, 210] on icon at bounding box center [23, 210] width 12 height 7
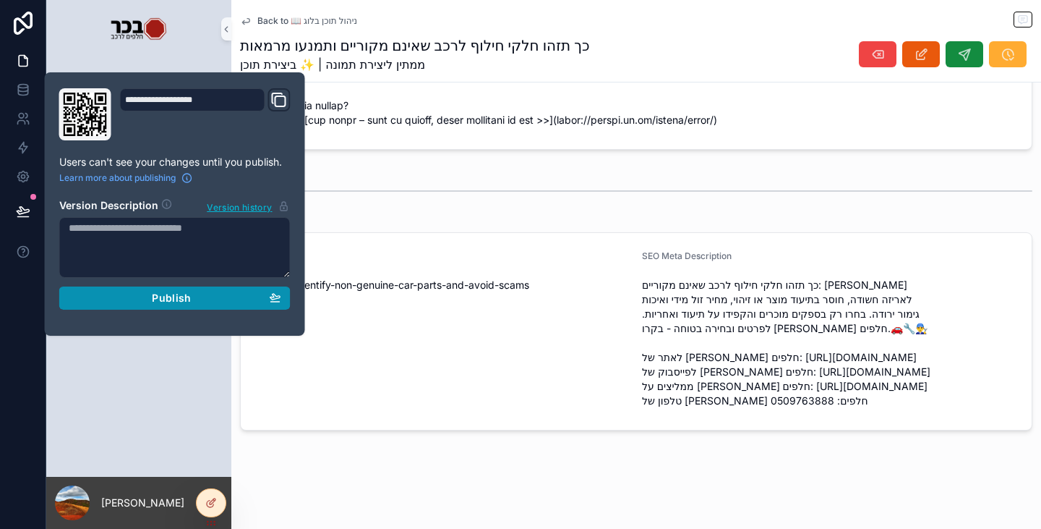
click at [163, 305] on button "Publish" at bounding box center [174, 297] width 231 height 23
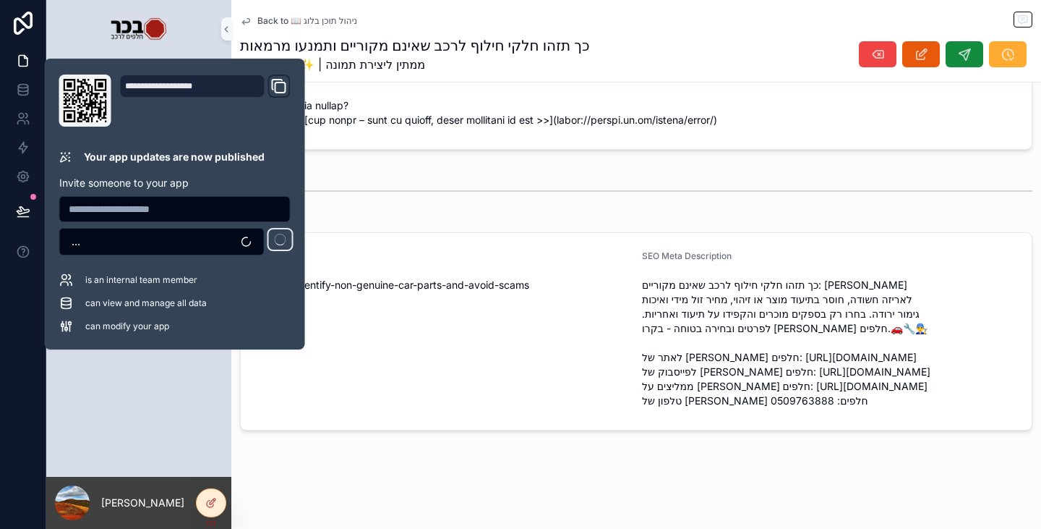
click at [168, 385] on div "ראשי 📖 ניהול תוכן בלוג 📢 תוכן סושיאל ⚙️ הגדרות מערכת" at bounding box center [138, 267] width 185 height 419
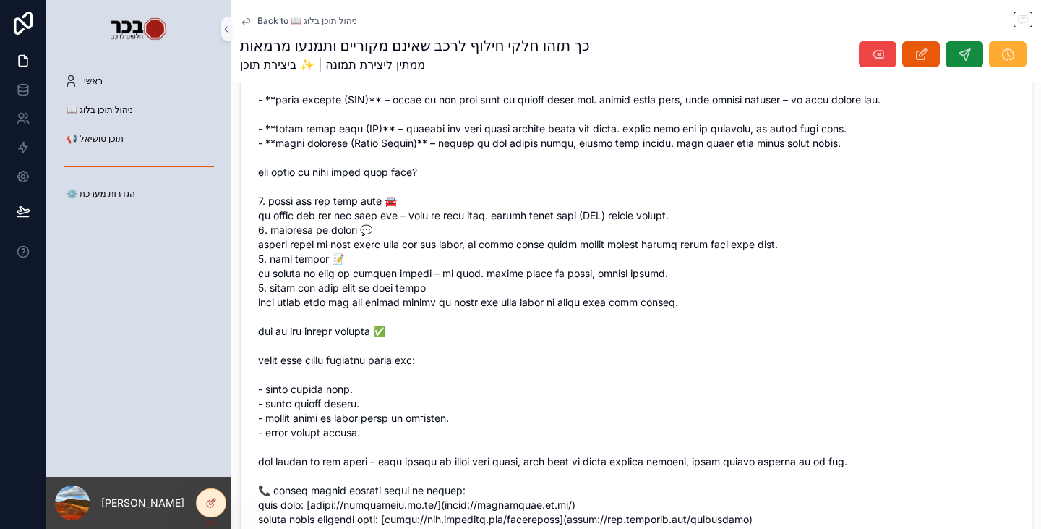
scroll to position [1222, 0]
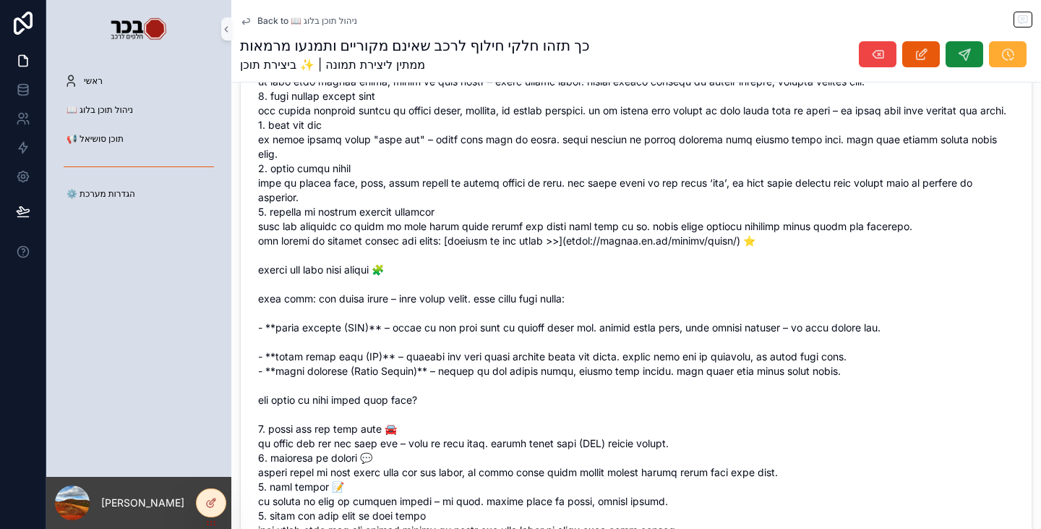
click at [288, 25] on span "Back to 📖 ניהול תוכן בלוג" at bounding box center [307, 21] width 100 height 12
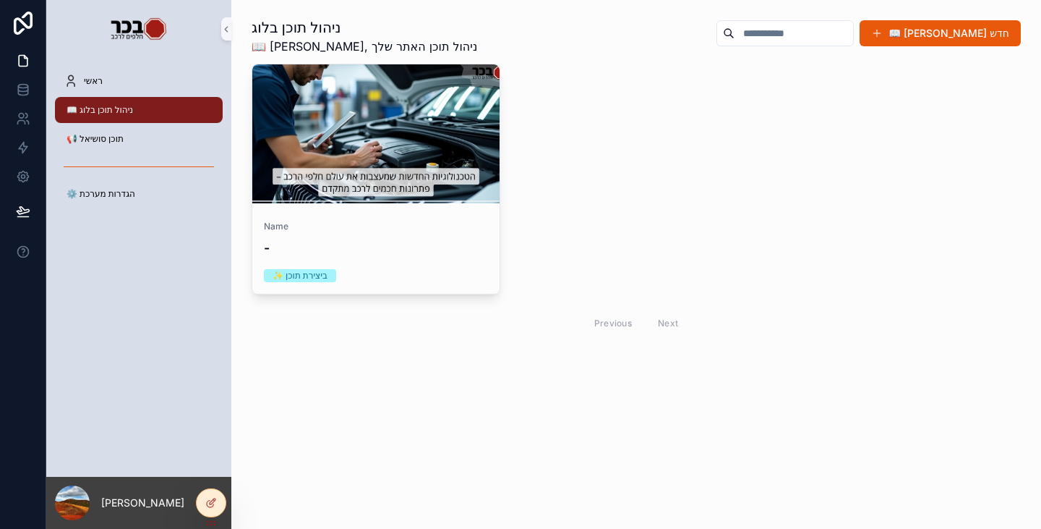
click at [647, 197] on div "Name - ✨ ביצירת תוכן Previous Next" at bounding box center [636, 202] width 769 height 276
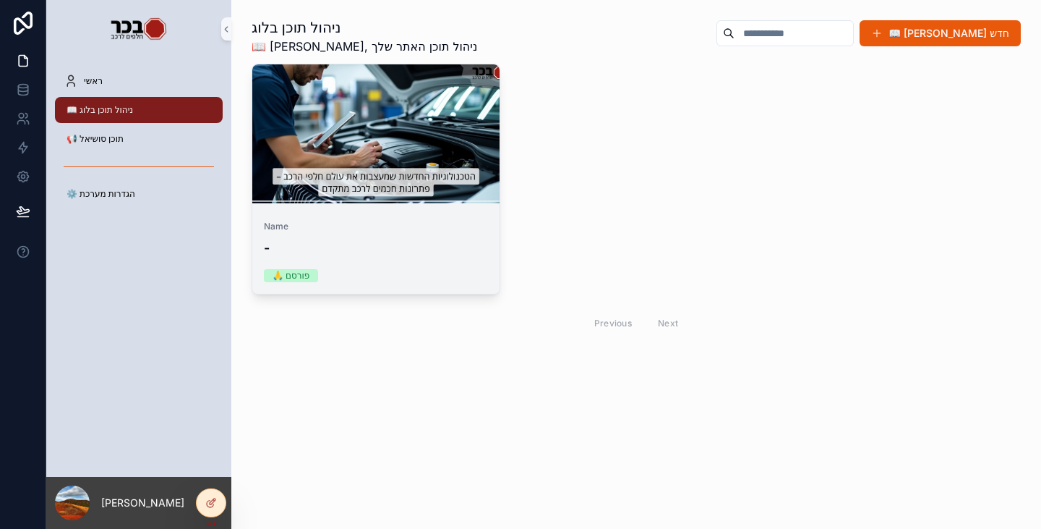
click at [417, 279] on div "🙏 פורסם" at bounding box center [376, 275] width 224 height 13
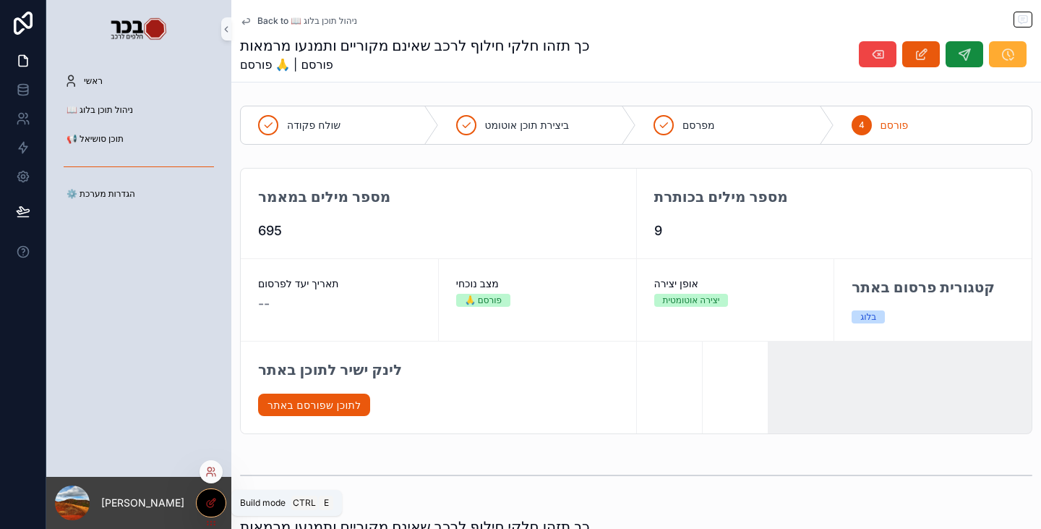
click at [216, 506] on icon at bounding box center [211, 503] width 12 height 12
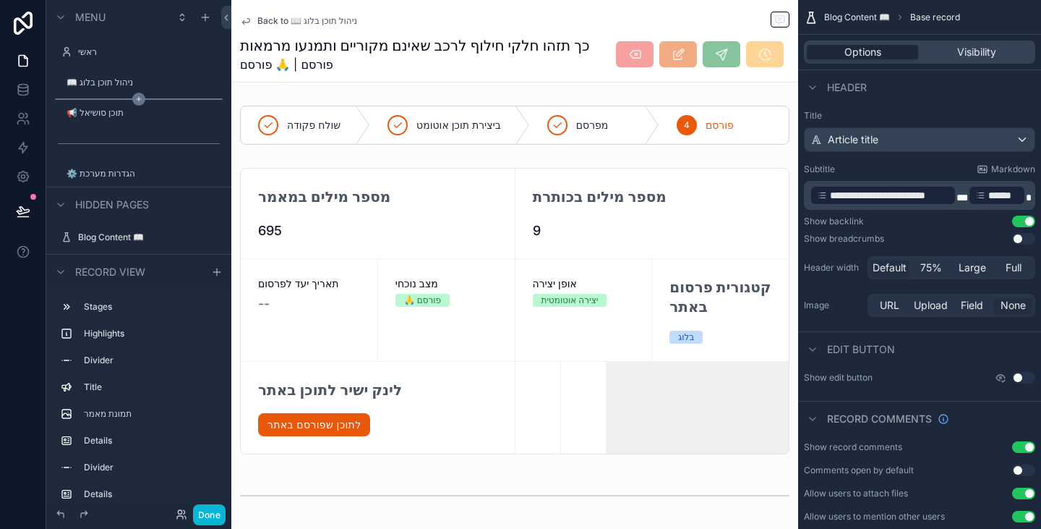
click at [139, 98] on icon "scrollable content" at bounding box center [139, 99] width 0 height 4
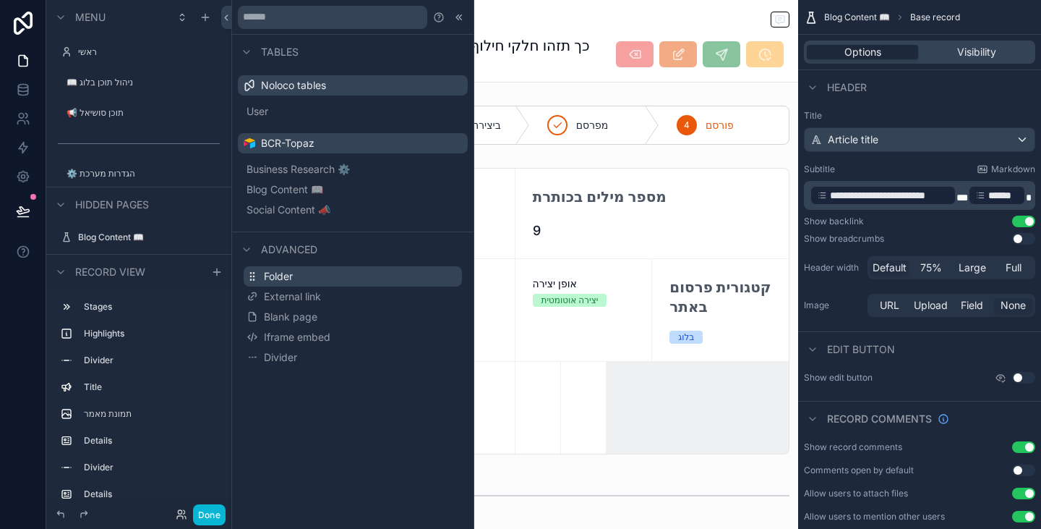
click at [300, 273] on button "Folder" at bounding box center [353, 276] width 218 height 20
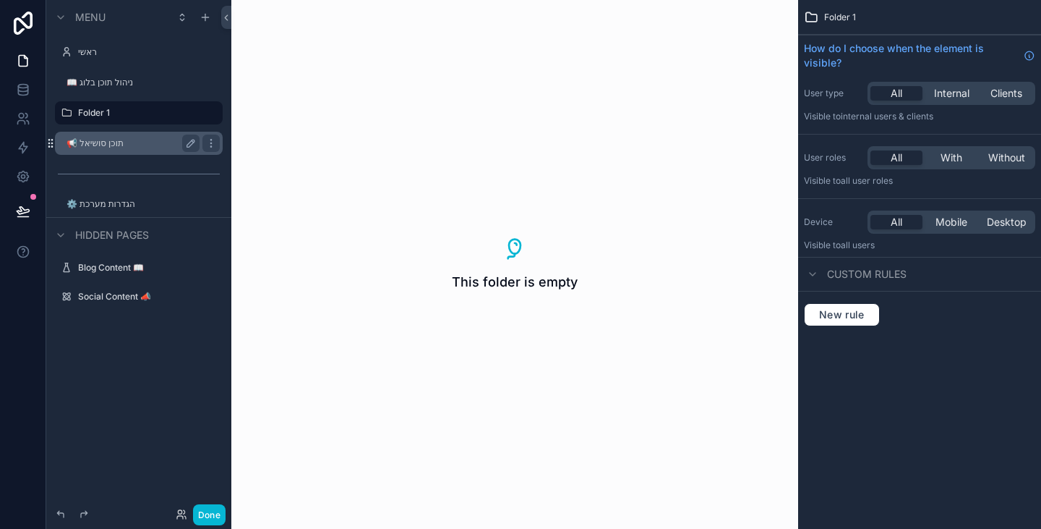
drag, startPoint x: 132, startPoint y: 143, endPoint x: 50, endPoint y: 141, distance: 82.5
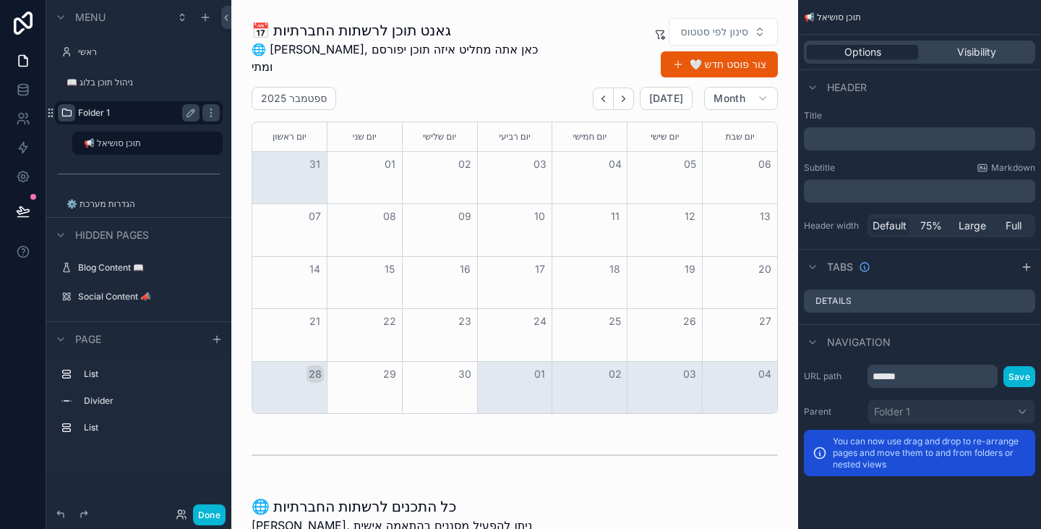
click at [67, 119] on span "scrollable content" at bounding box center [67, 113] width 12 height 12
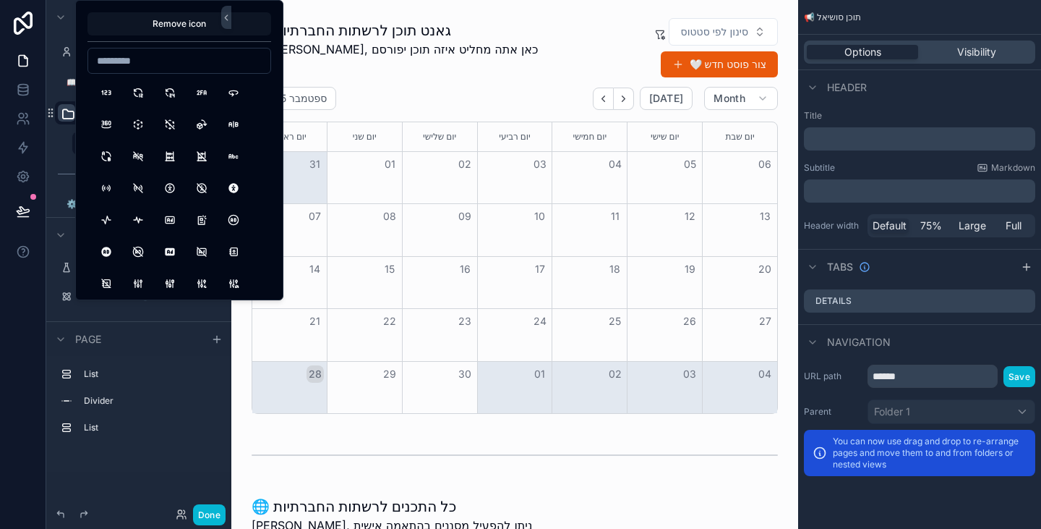
click at [153, 24] on button "Remove icon" at bounding box center [180, 23] width 184 height 23
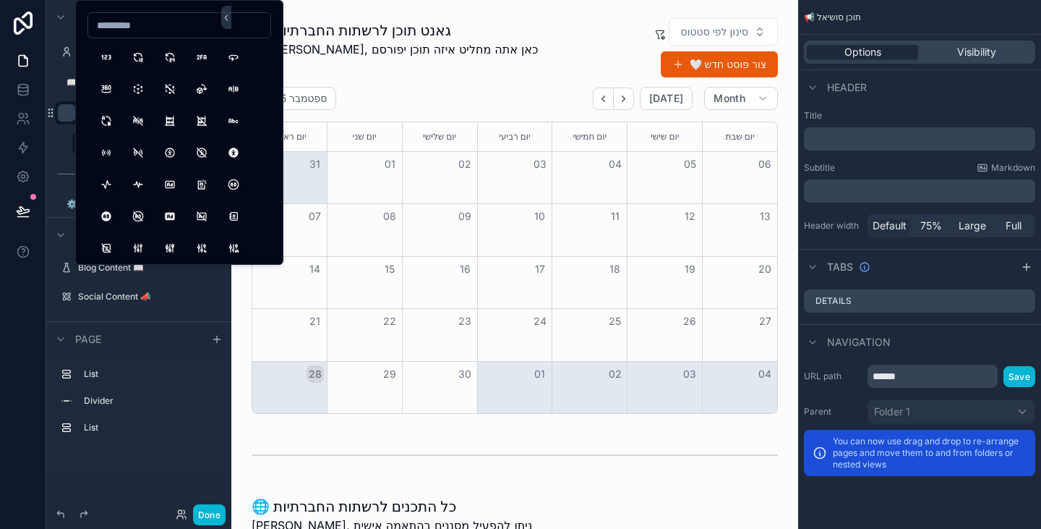
click at [69, 111] on div "scrollable content" at bounding box center [67, 113] width 12 height 12
click at [53, 138] on div "******** 📢 תוכן סושיאל" at bounding box center [138, 127] width 185 height 58
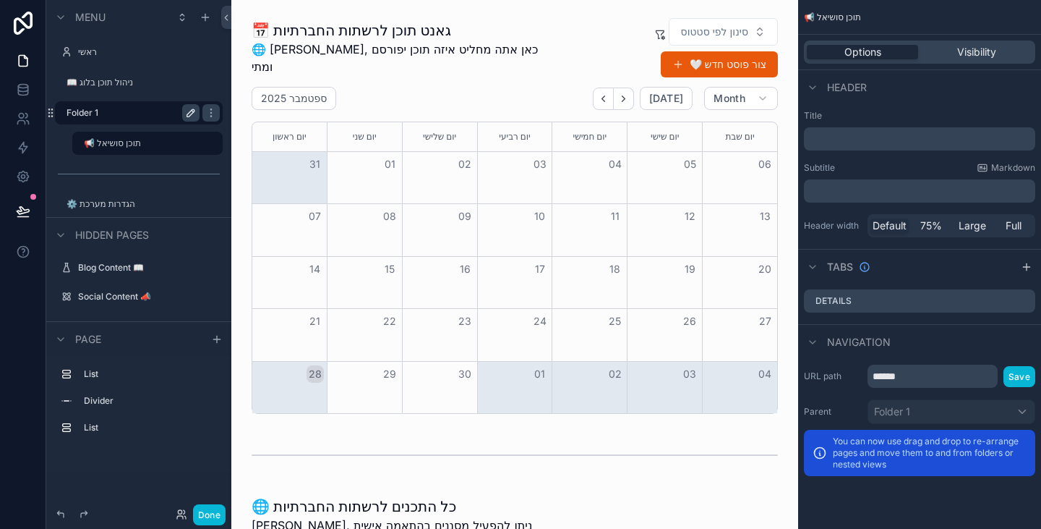
click at [189, 116] on icon "scrollable content" at bounding box center [191, 113] width 12 height 12
click at [132, 112] on input "********" at bounding box center [122, 112] width 110 height 17
type input "**********"
click at [193, 112] on icon "scrollable content" at bounding box center [190, 113] width 7 height 5
click at [210, 144] on icon "scrollable content" at bounding box center [211, 143] width 12 height 12
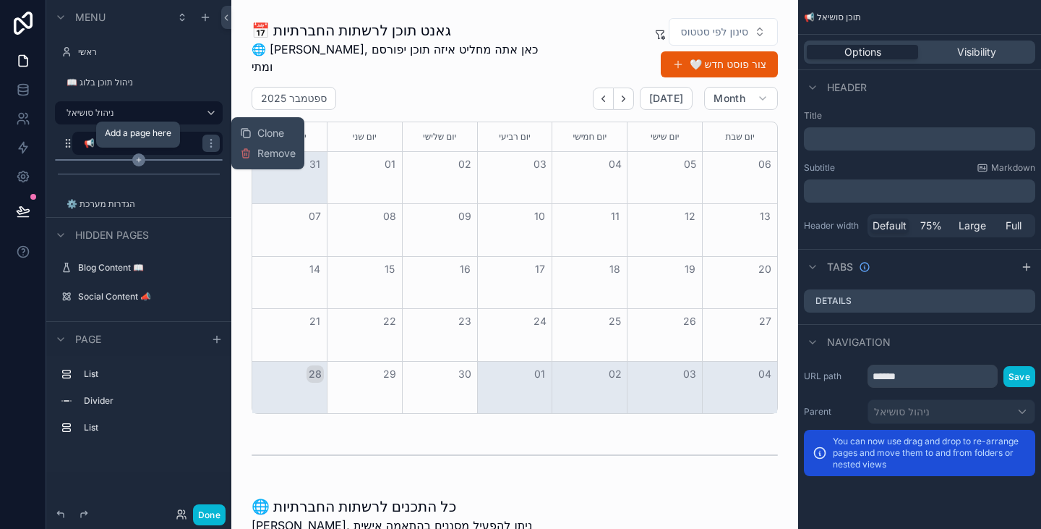
click at [139, 160] on icon "scrollable content" at bounding box center [139, 160] width 4 height 0
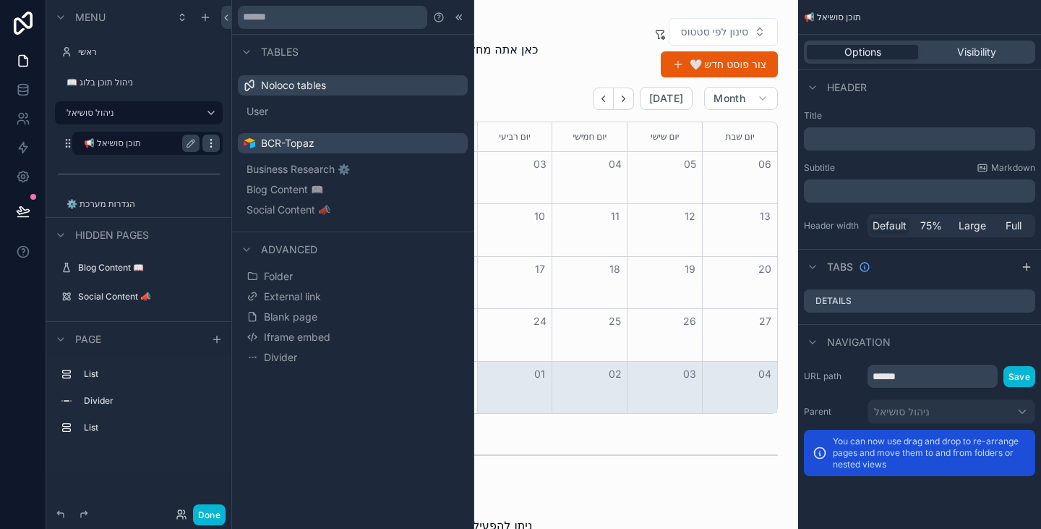
click at [214, 144] on icon "scrollable content" at bounding box center [211, 143] width 12 height 12
click at [262, 137] on span "Clone" at bounding box center [270, 133] width 27 height 14
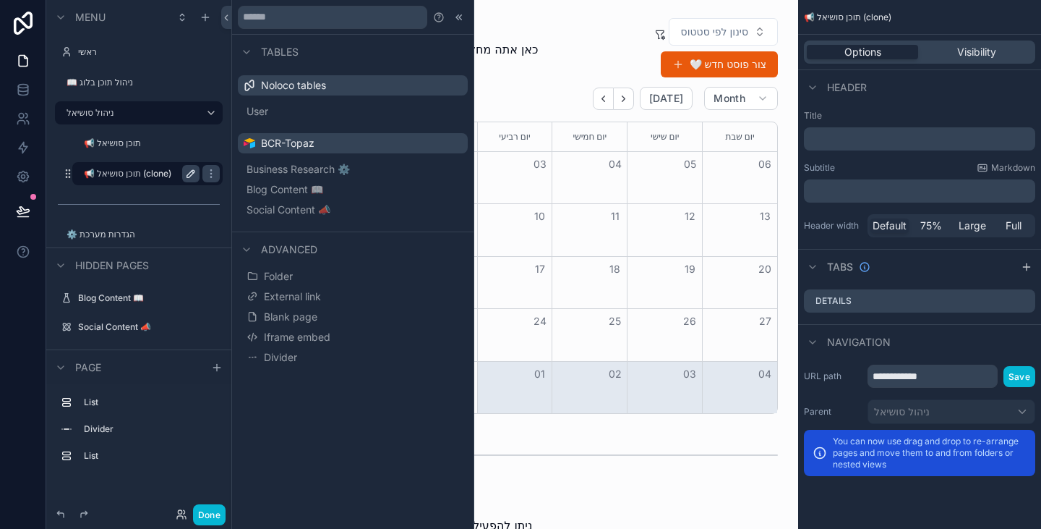
click at [189, 176] on icon "scrollable content" at bounding box center [191, 174] width 12 height 12
click at [135, 176] on input "**********" at bounding box center [130, 173] width 93 height 17
type input "*******"
click at [81, 173] on div "*******" at bounding box center [147, 173] width 145 height 23
click at [77, 174] on div "scrollable content" at bounding box center [78, 174] width 6 height 6
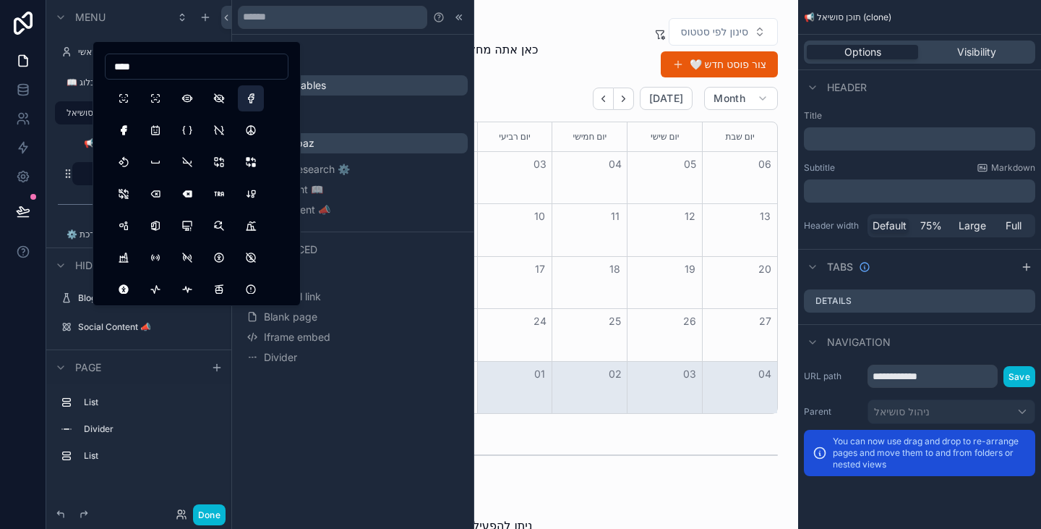
type input "****"
click at [255, 97] on button "BrandFacebook" at bounding box center [251, 98] width 26 height 26
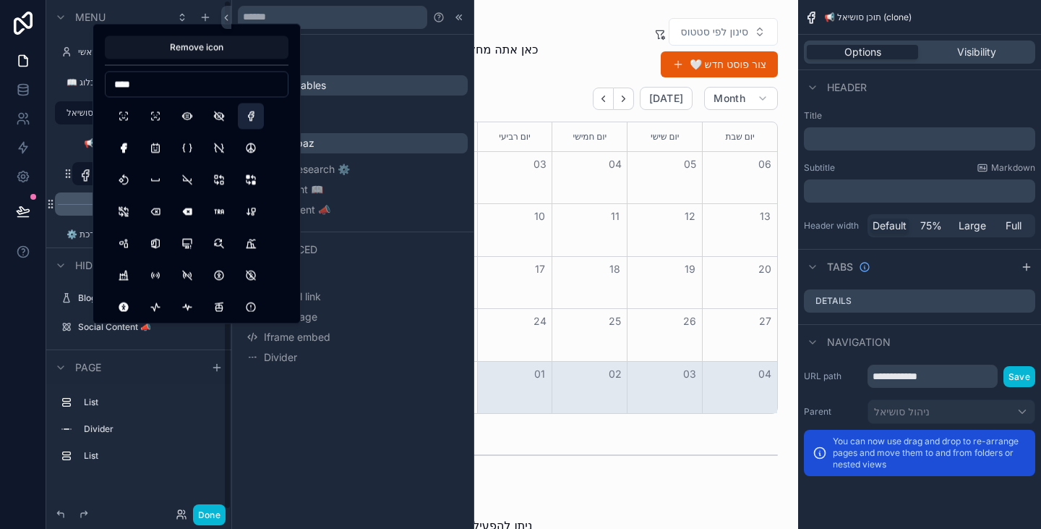
click at [77, 192] on div "scrollable content" at bounding box center [139, 203] width 168 height 23
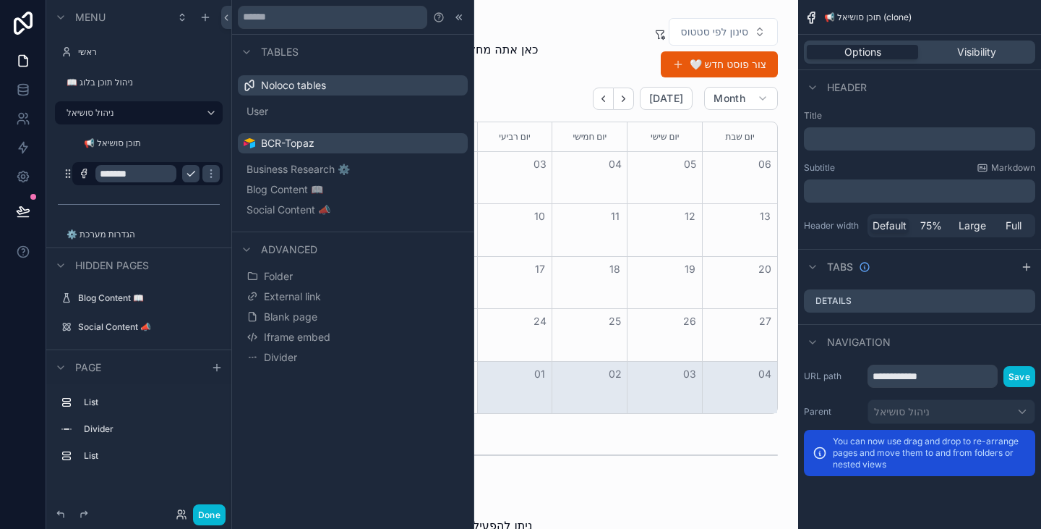
click at [192, 171] on icon "scrollable content" at bounding box center [191, 174] width 12 height 12
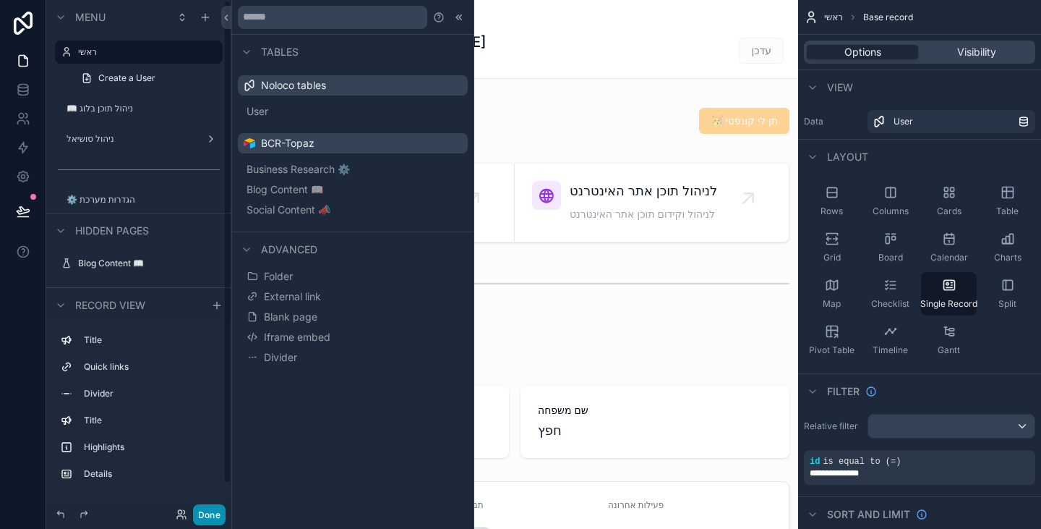
click at [209, 516] on button "Done" at bounding box center [209, 514] width 33 height 21
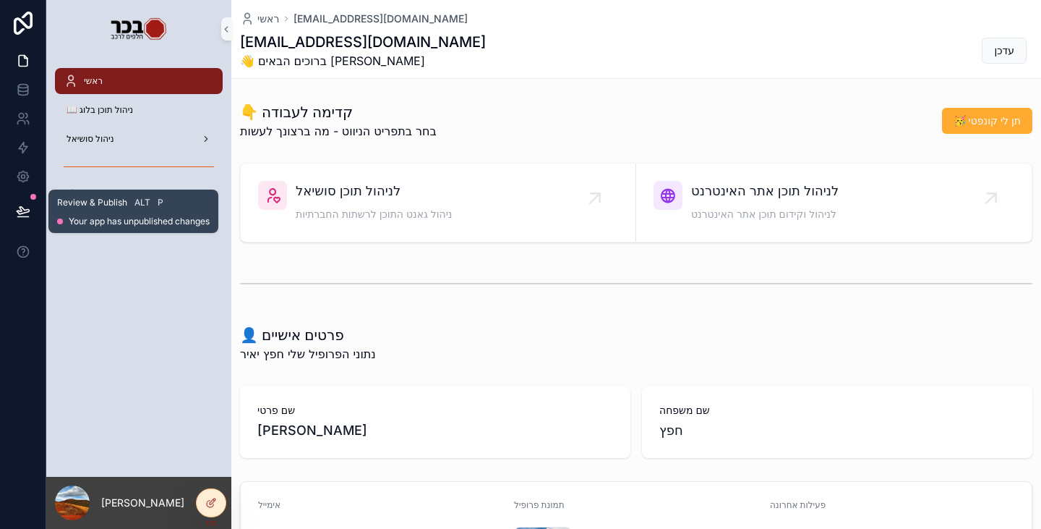
click at [28, 211] on icon at bounding box center [23, 210] width 12 height 7
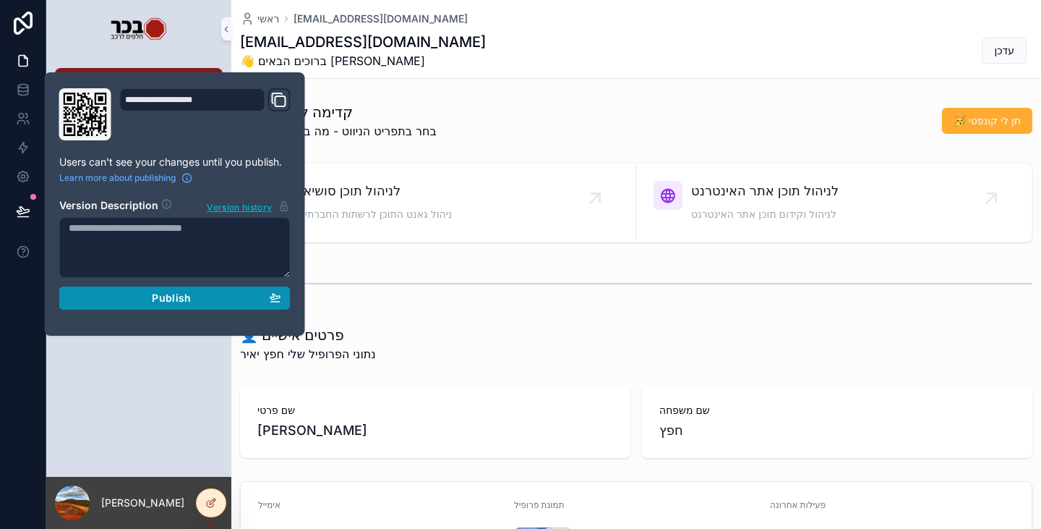
click at [182, 302] on span "Publish" at bounding box center [171, 297] width 39 height 13
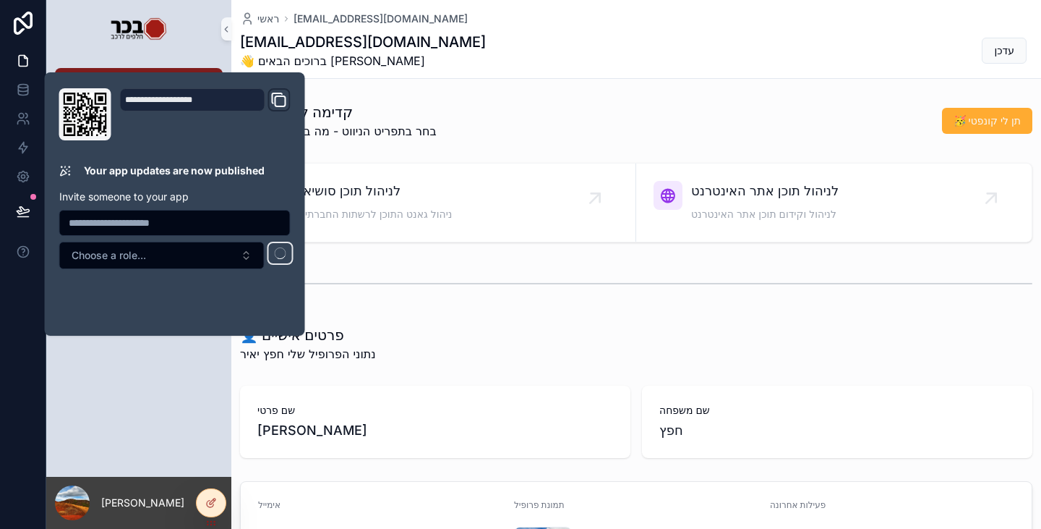
click at [145, 397] on div "ראשי 📖 ניהול תוכן בלוג ניהול סושיאל ⚙️ הגדרות מערכת" at bounding box center [138, 267] width 185 height 419
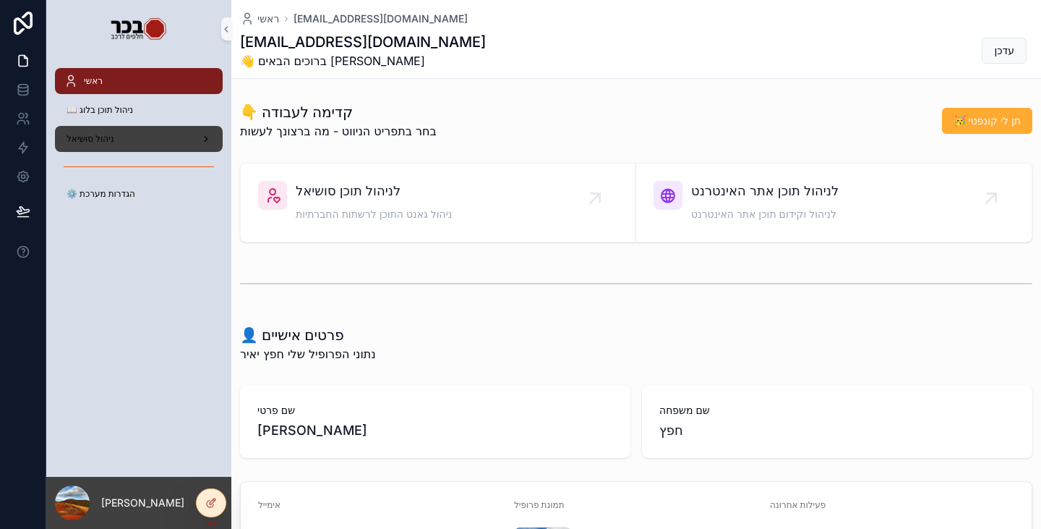
click at [155, 138] on div "ניהול סושיאל" at bounding box center [139, 138] width 150 height 23
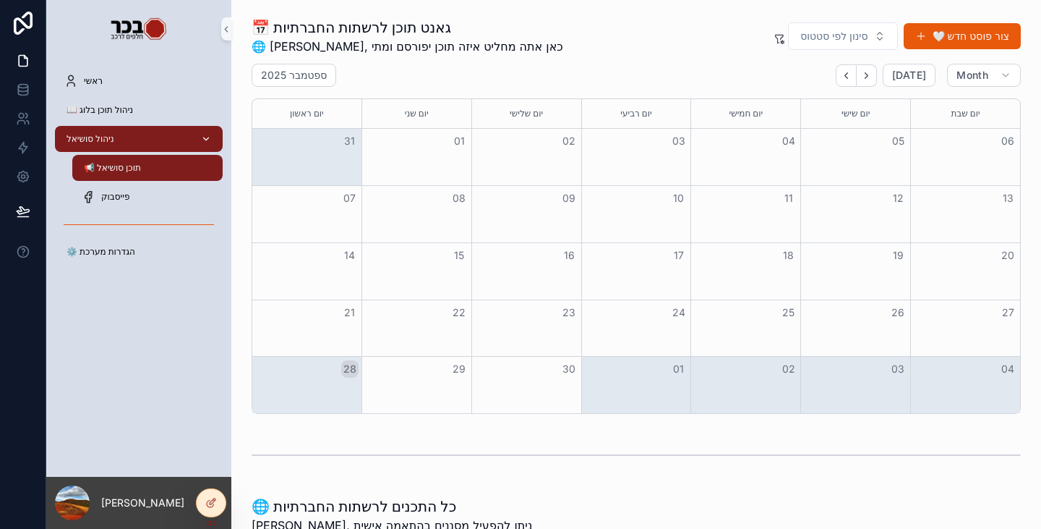
click at [100, 140] on span "ניהול סושיאל" at bounding box center [91, 139] width 48 height 12
click at [114, 116] on div "📖 ניהול תוכן בלוג" at bounding box center [139, 109] width 150 height 23
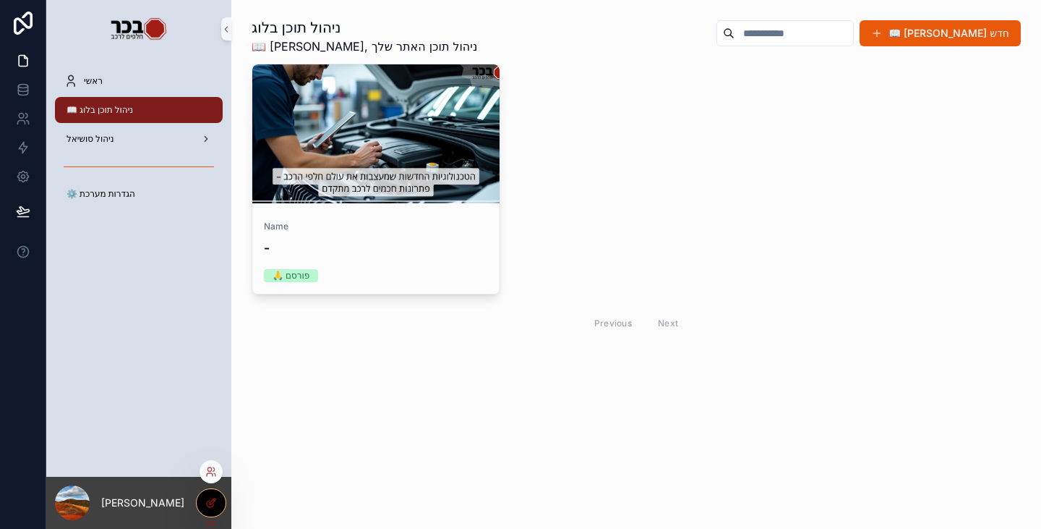
click at [212, 507] on icon at bounding box center [210, 503] width 7 height 7
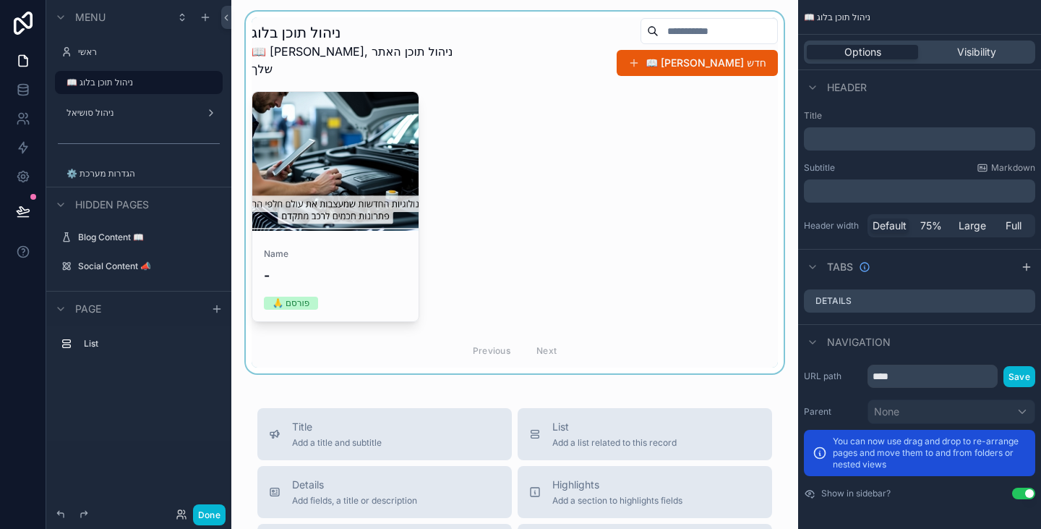
click at [583, 222] on div "scrollable content" at bounding box center [515, 193] width 544 height 362
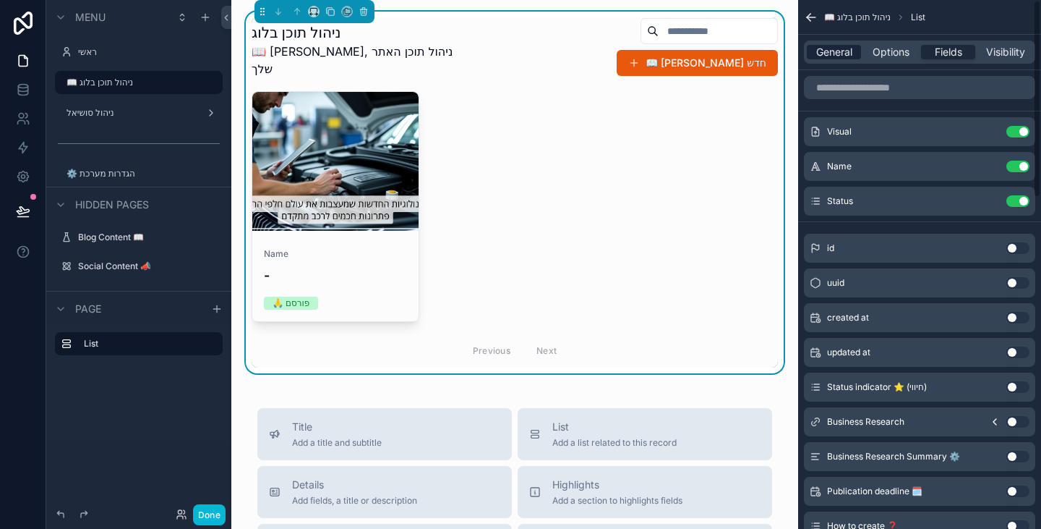
click at [833, 49] on span "General" at bounding box center [834, 52] width 36 height 14
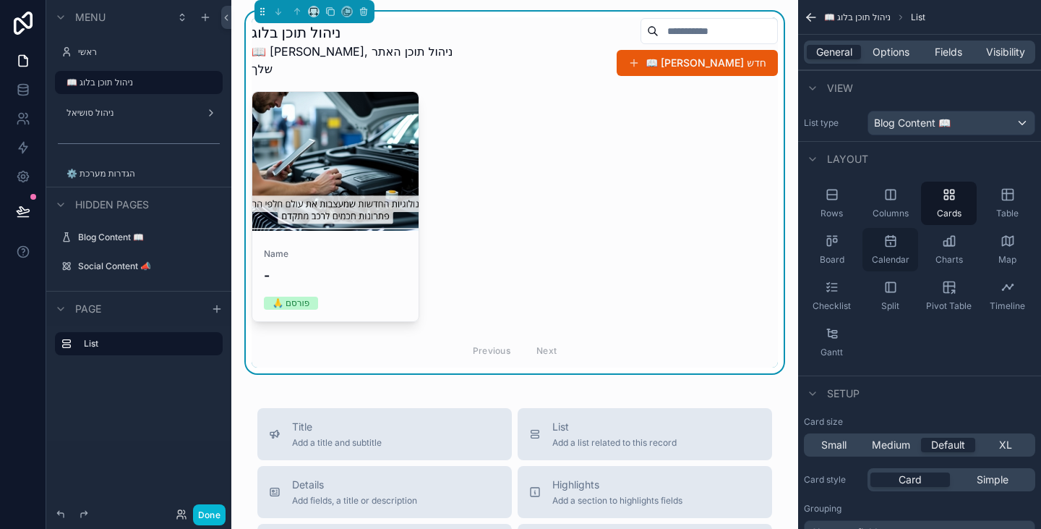
click at [895, 255] on span "Calendar" at bounding box center [891, 260] width 38 height 12
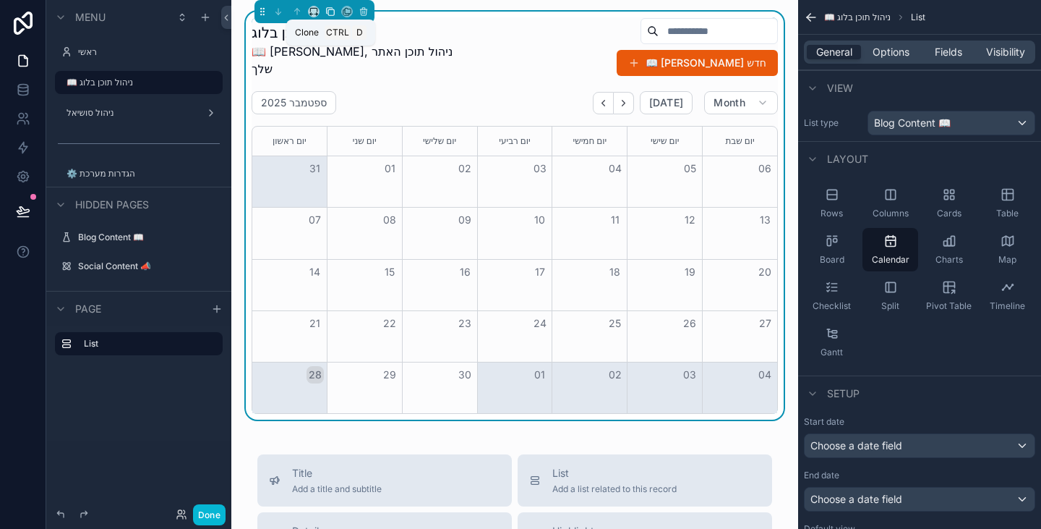
click at [330, 12] on icon "scrollable content" at bounding box center [330, 12] width 10 height 10
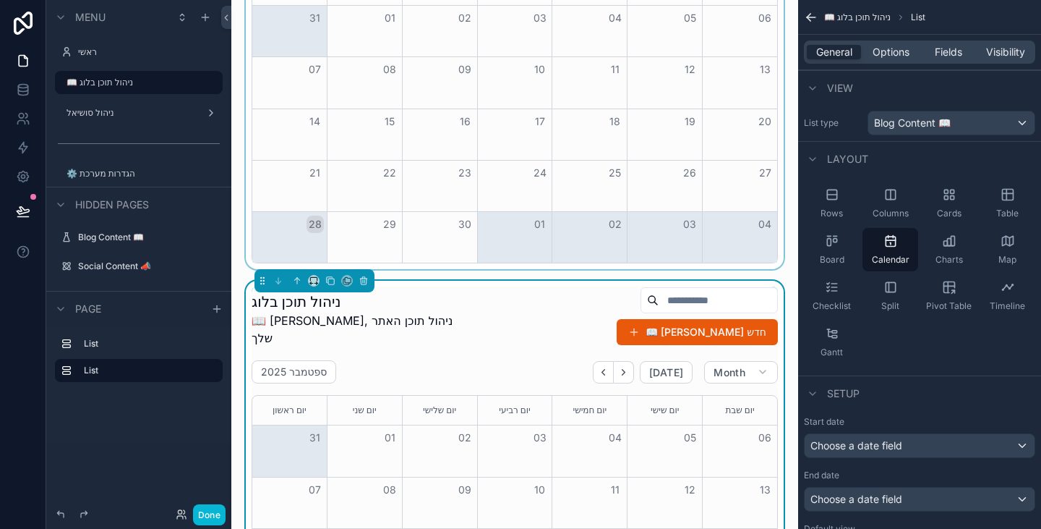
scroll to position [145, 0]
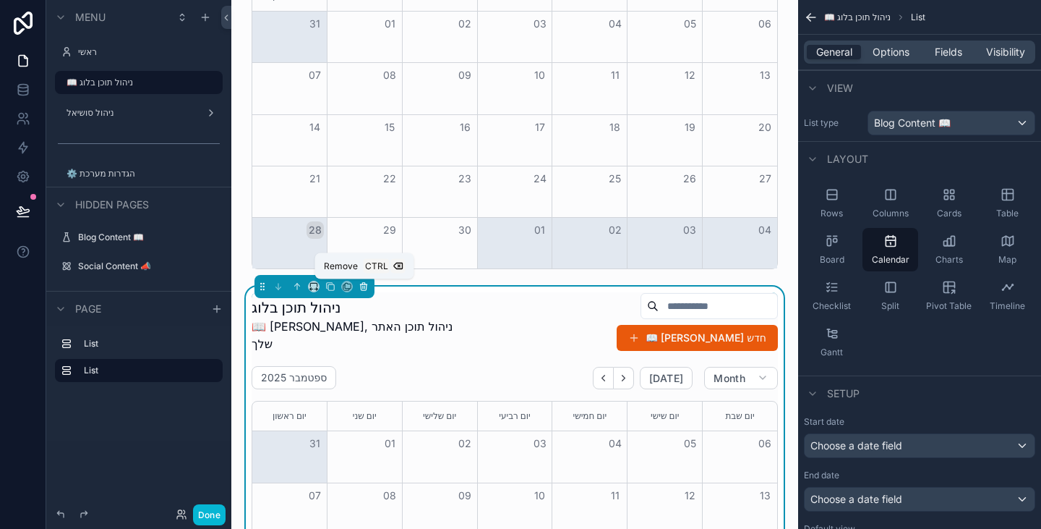
click at [360, 287] on icon "scrollable content" at bounding box center [364, 286] width 10 height 10
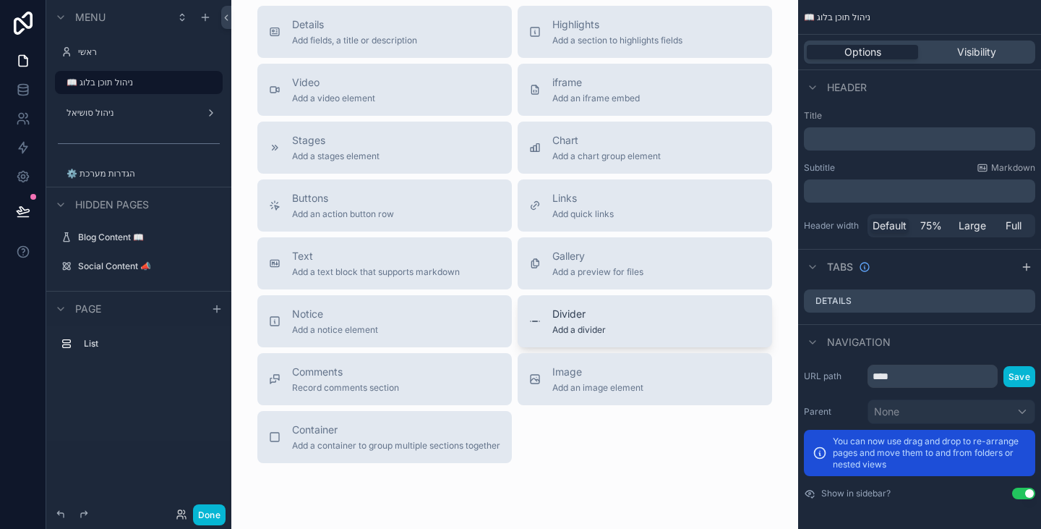
click at [569, 337] on button "Divider Add a divider" at bounding box center [645, 321] width 255 height 52
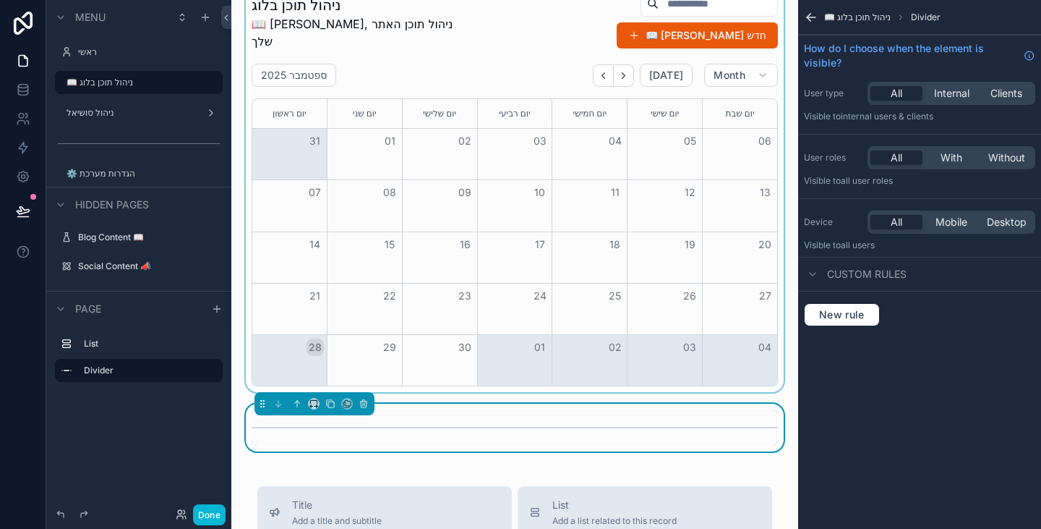
scroll to position [0, 0]
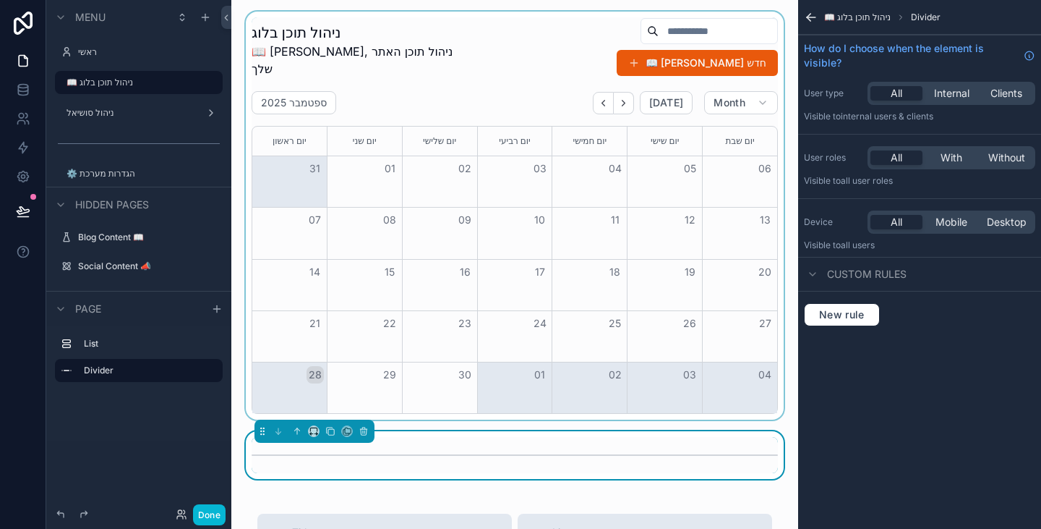
click at [495, 59] on div "scrollable content" at bounding box center [515, 216] width 544 height 408
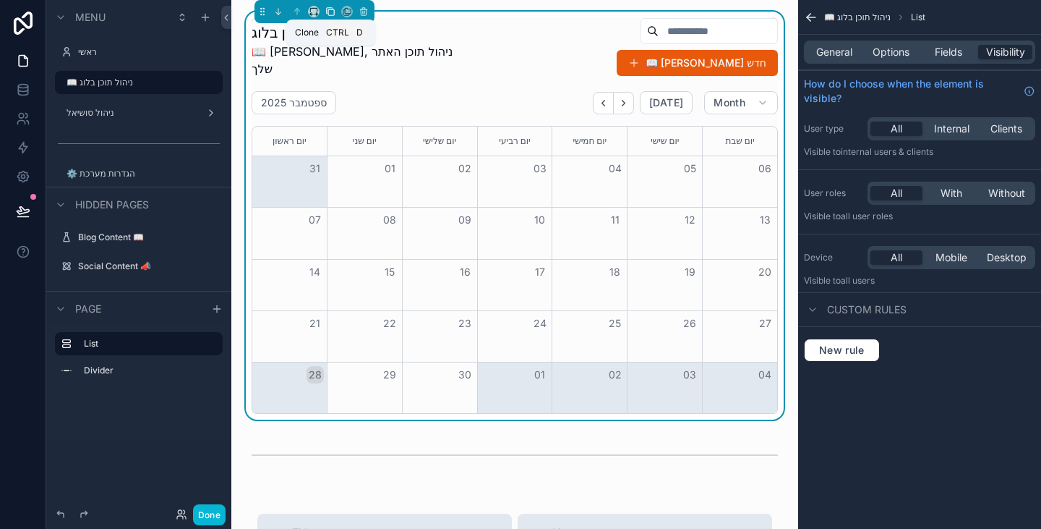
click at [328, 14] on icon "scrollable content" at bounding box center [331, 12] width 6 height 6
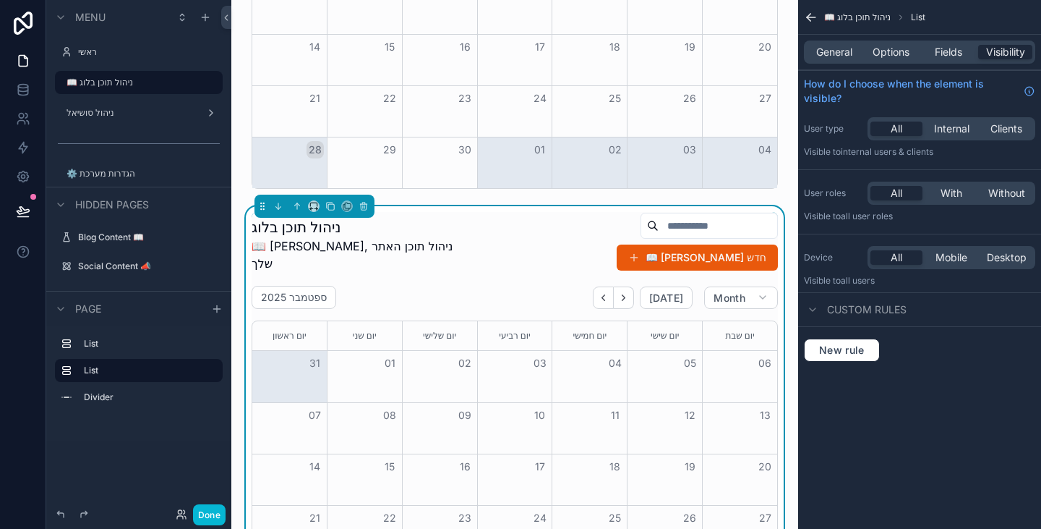
scroll to position [289, 0]
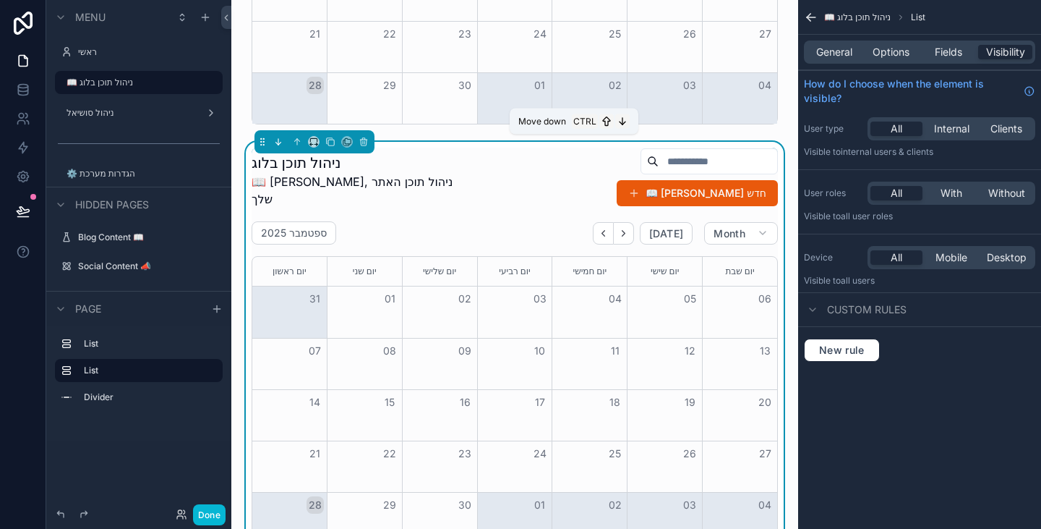
click at [277, 143] on icon "scrollable content" at bounding box center [278, 142] width 10 height 10
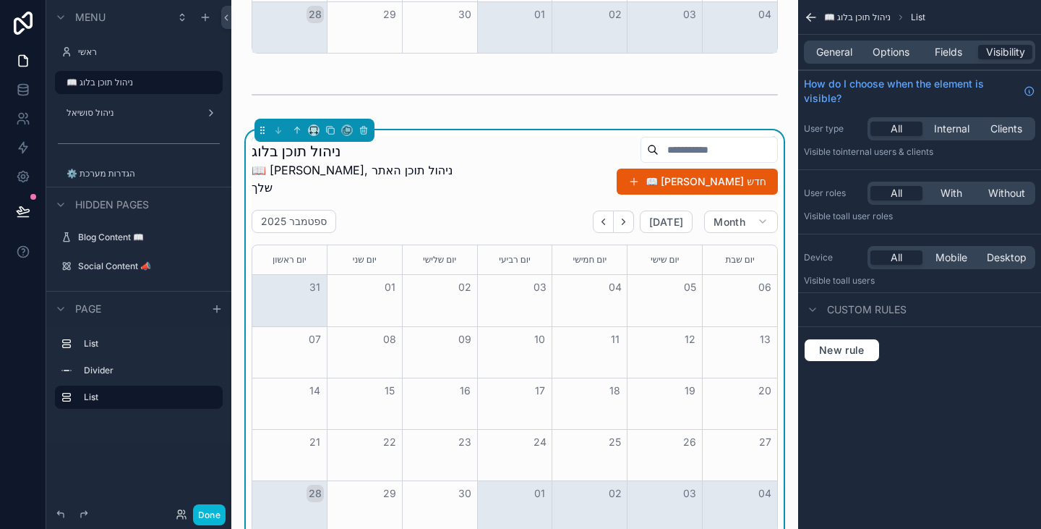
scroll to position [362, 0]
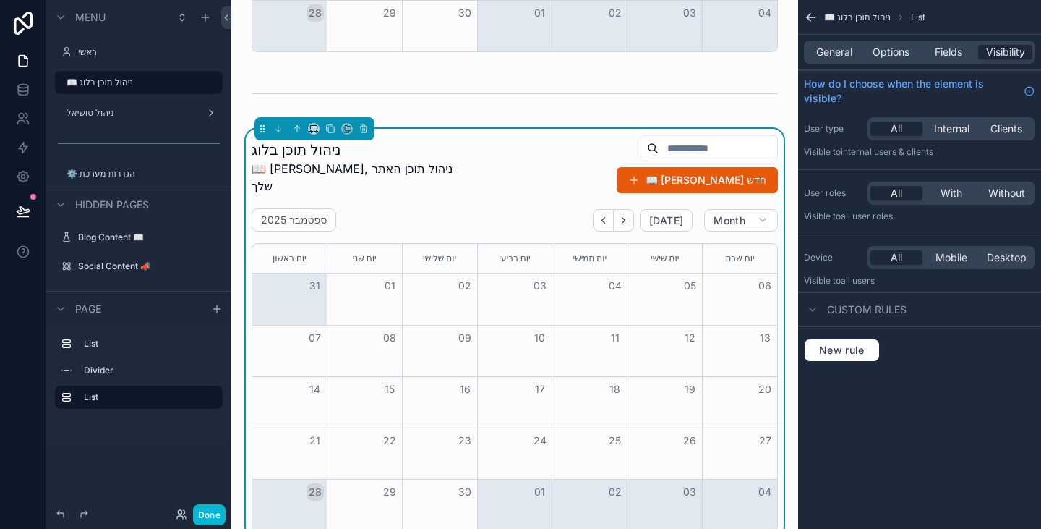
click at [854, 44] on div "General Options Fields Visibility" at bounding box center [919, 51] width 231 height 23
click at [843, 49] on span "General" at bounding box center [834, 52] width 36 height 14
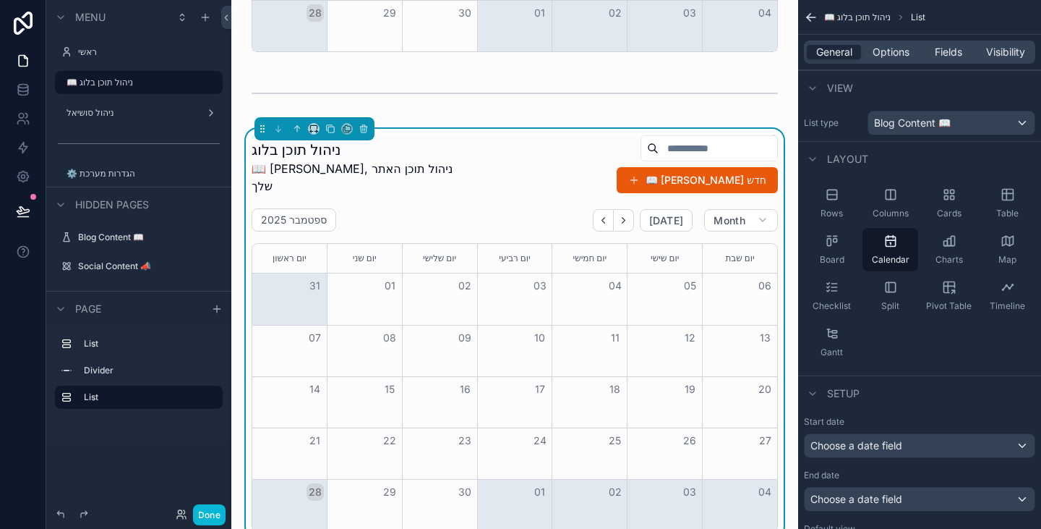
drag, startPoint x: 959, startPoint y: 213, endPoint x: 952, endPoint y: 172, distance: 41.9
click at [959, 213] on span "Cards" at bounding box center [949, 214] width 25 height 12
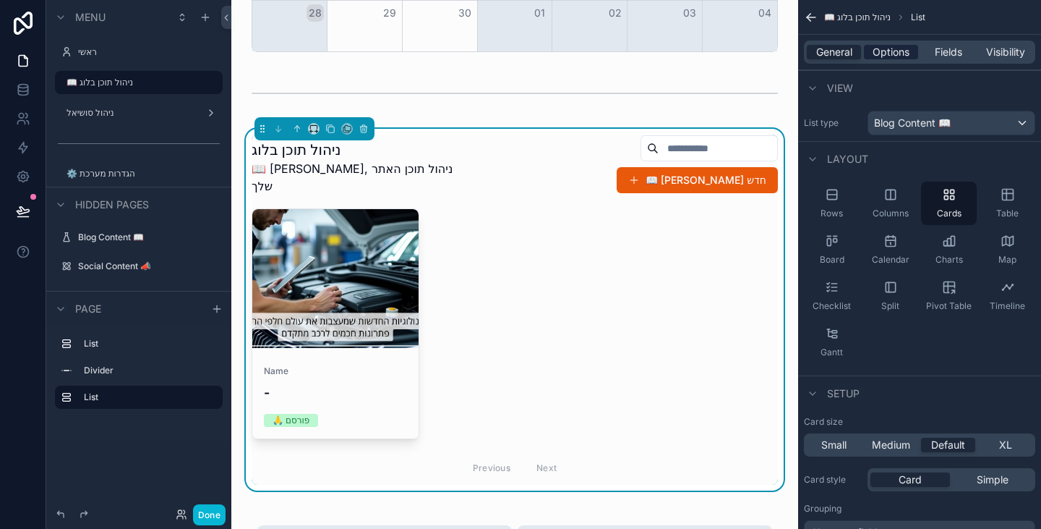
click at [900, 51] on span "Options" at bounding box center [891, 52] width 37 height 14
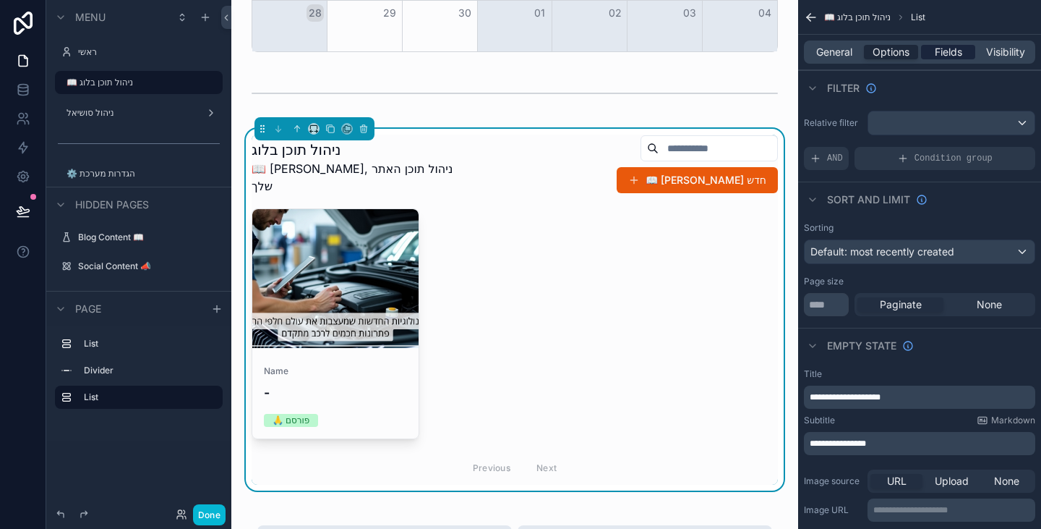
click at [939, 51] on span "Fields" at bounding box center [948, 52] width 27 height 14
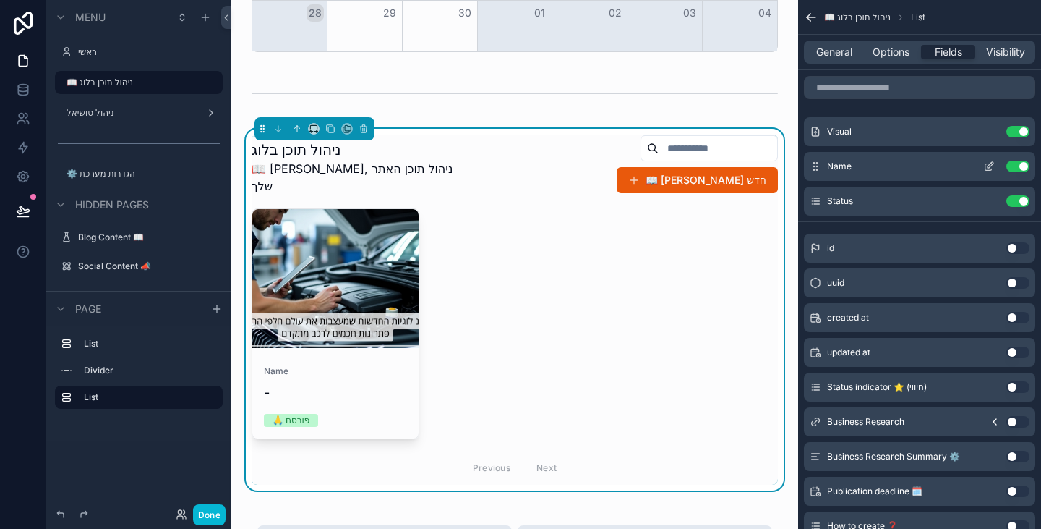
click at [989, 166] on icon "scrollable content" at bounding box center [990, 167] width 12 height 12
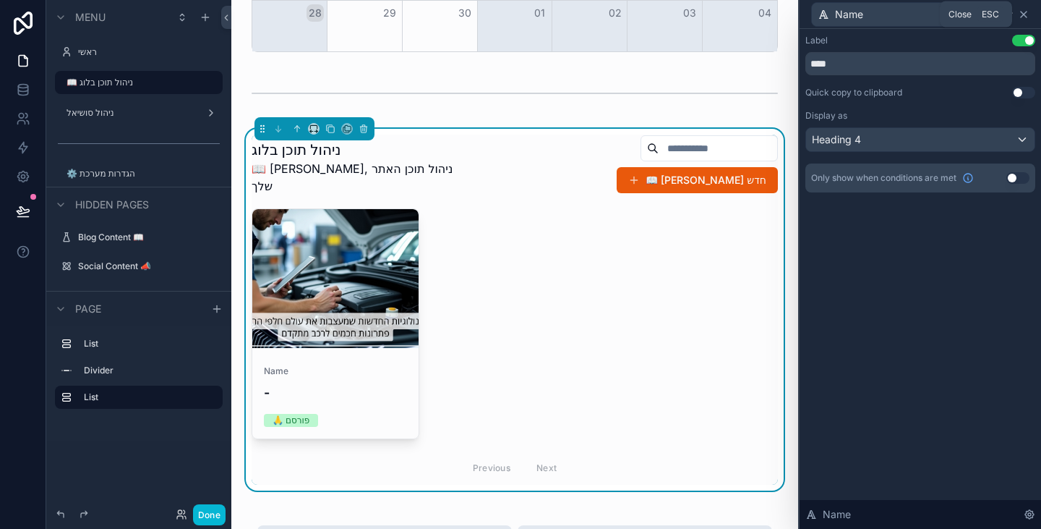
click at [1026, 17] on icon at bounding box center [1024, 15] width 12 height 12
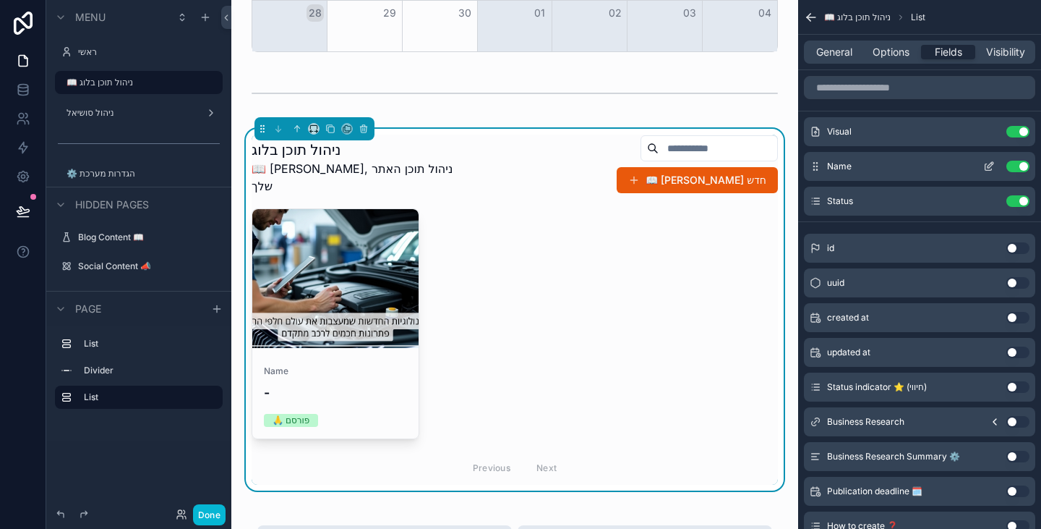
click at [1013, 169] on button "Use setting" at bounding box center [1018, 167] width 23 height 12
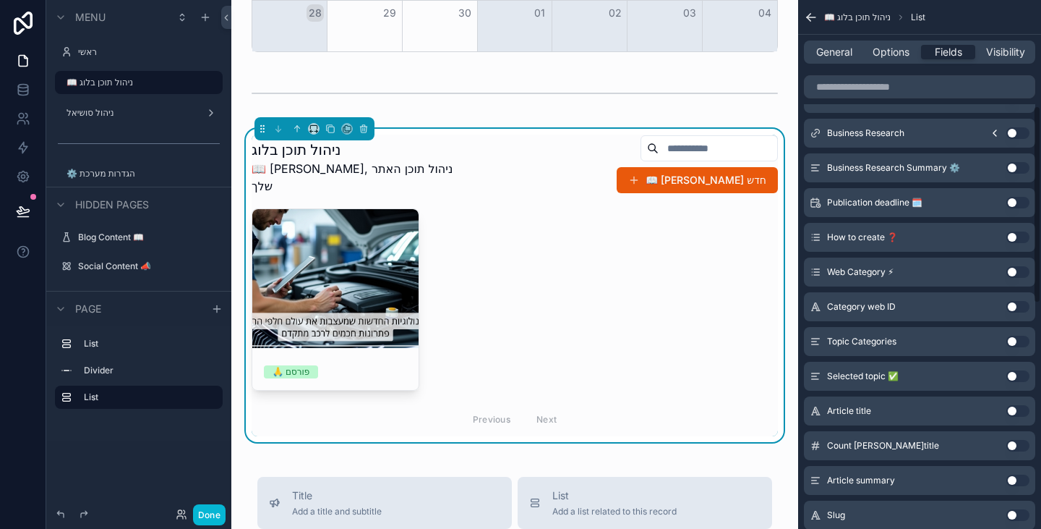
scroll to position [289, 0]
click at [1023, 378] on button "Use setting" at bounding box center [1018, 376] width 23 height 12
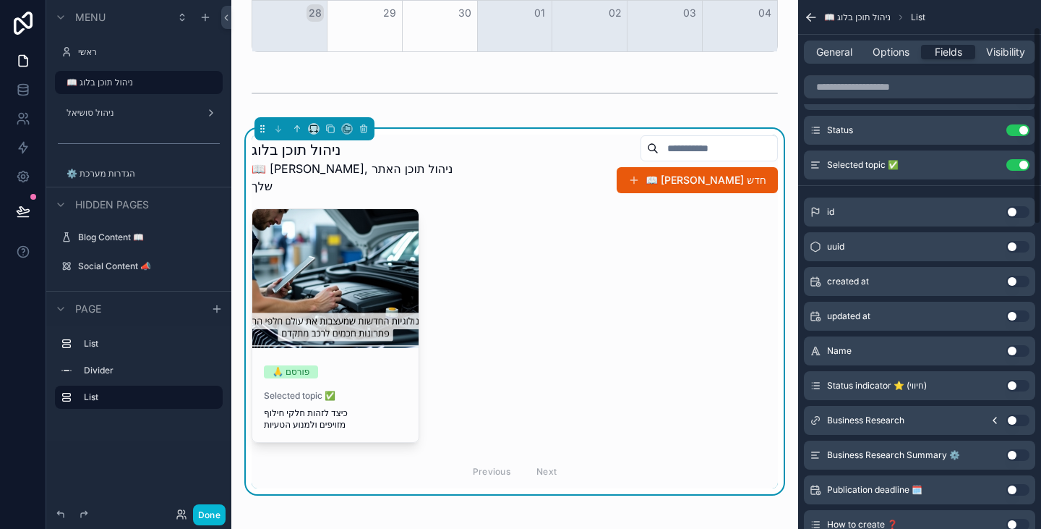
scroll to position [0, 0]
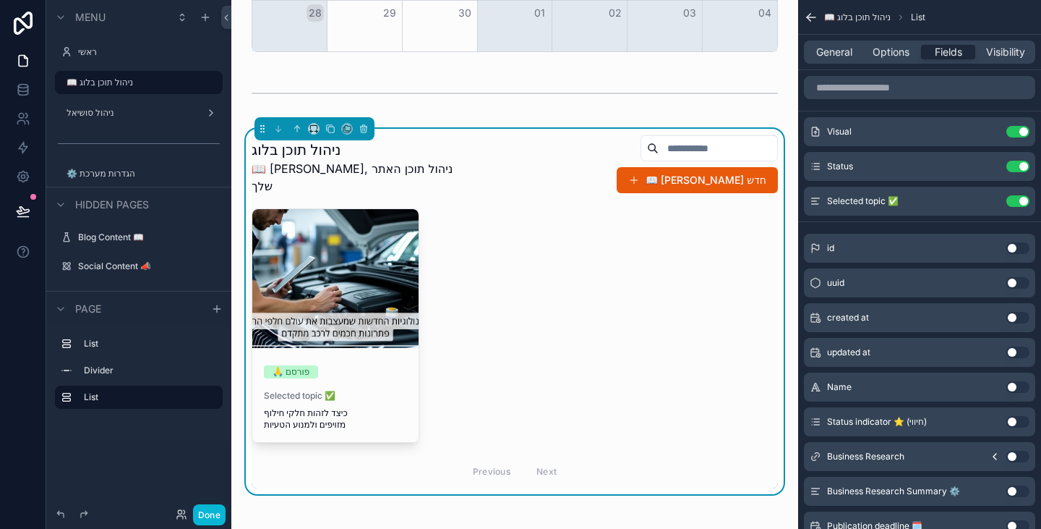
drag, startPoint x: 1020, startPoint y: 200, endPoint x: 1009, endPoint y: 202, distance: 10.9
click at [1020, 201] on button "Use setting" at bounding box center [1018, 201] width 23 height 12
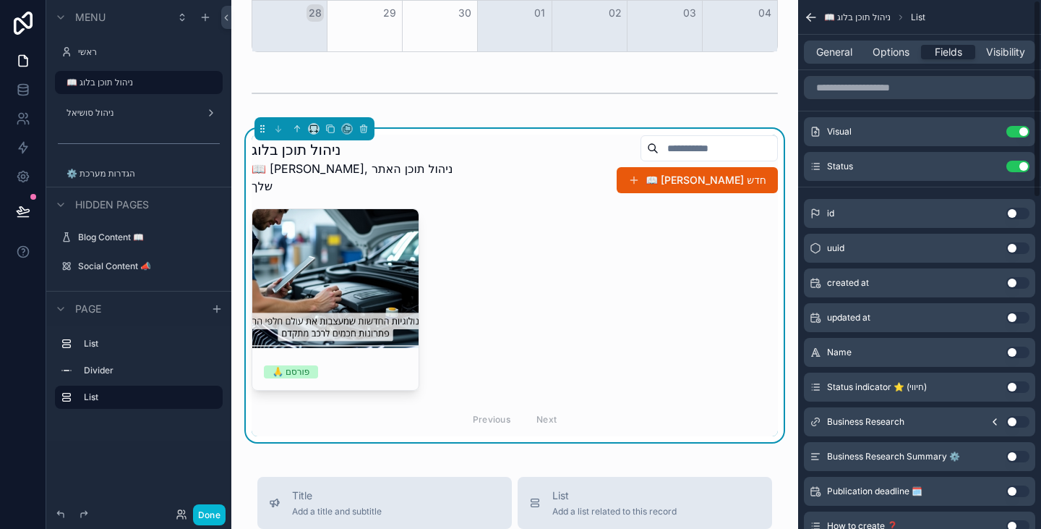
drag, startPoint x: 1009, startPoint y: 202, endPoint x: 965, endPoint y: 194, distance: 44.8
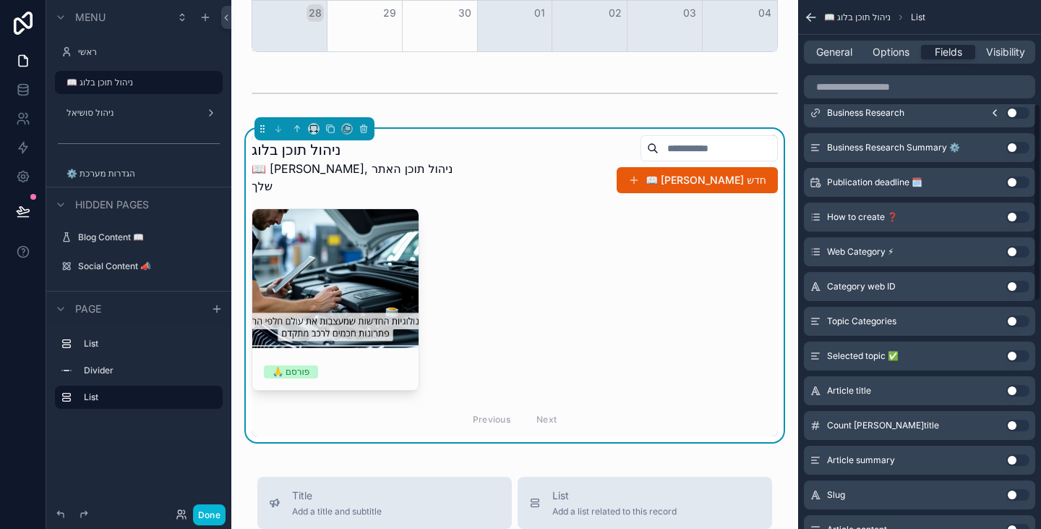
scroll to position [362, 0]
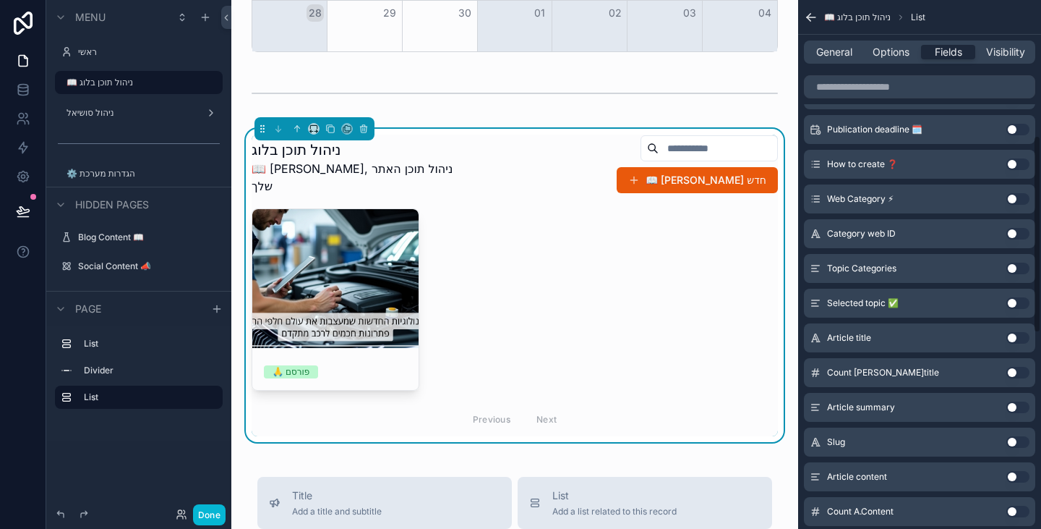
click at [1017, 309] on div "Selected topic ✅ Use setting" at bounding box center [919, 303] width 231 height 29
click at [1017, 303] on button "Use setting" at bounding box center [1018, 303] width 23 height 12
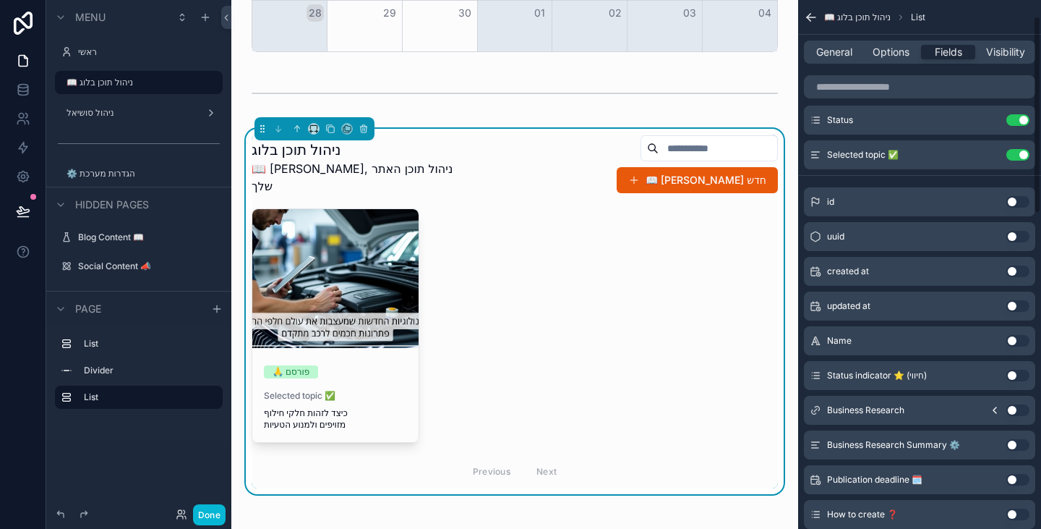
scroll to position [35, 0]
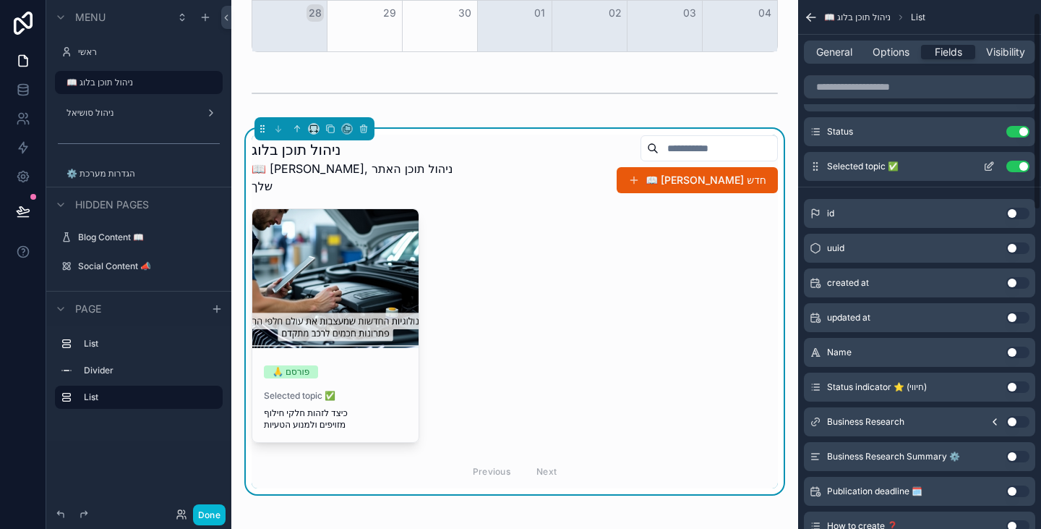
click at [990, 165] on icon "scrollable content" at bounding box center [990, 167] width 12 height 12
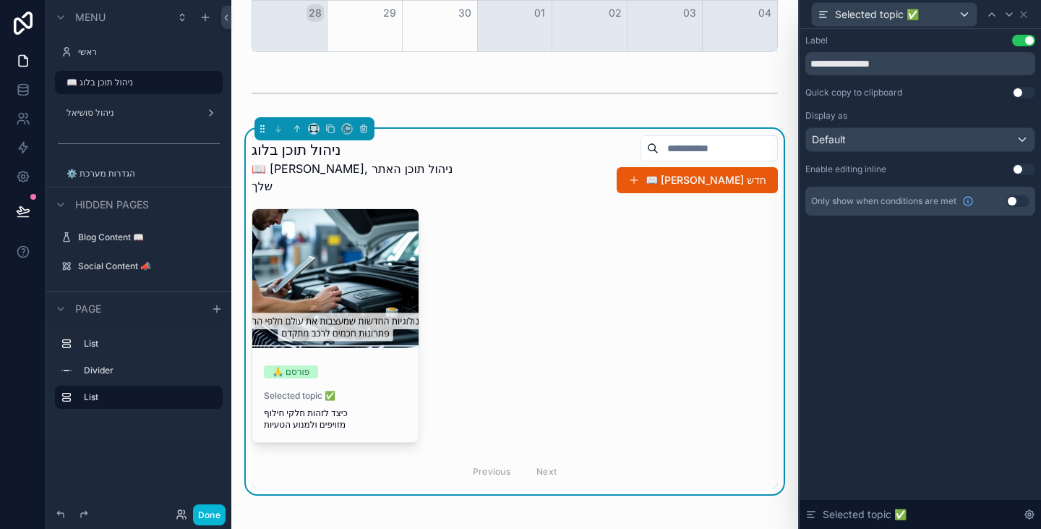
click at [1023, 42] on button "Use setting" at bounding box center [1023, 41] width 23 height 12
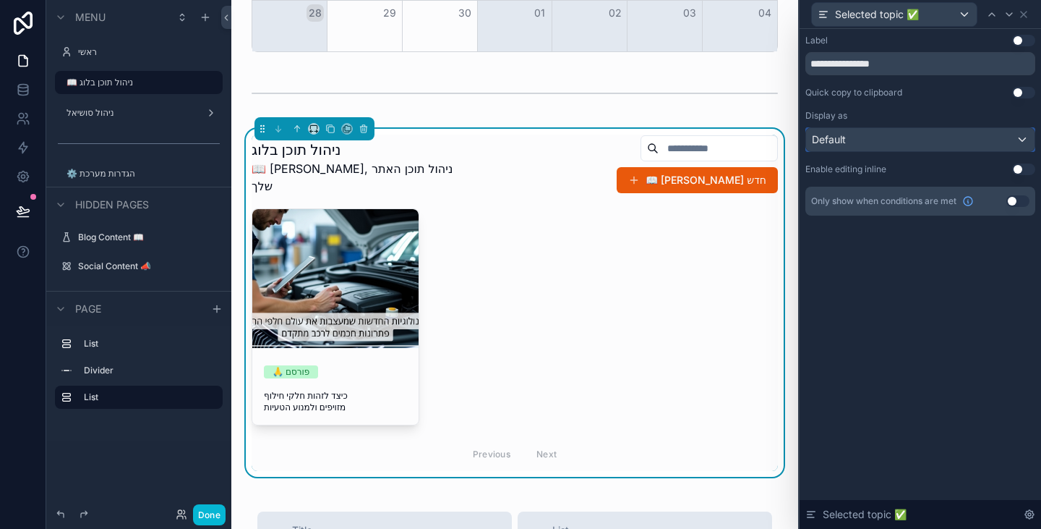
click at [930, 136] on div "Default" at bounding box center [920, 139] width 229 height 23
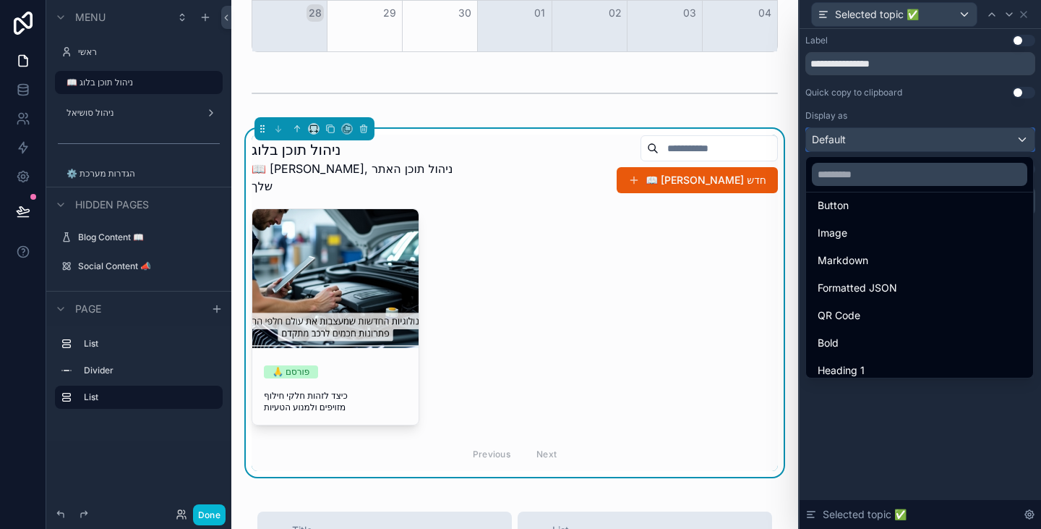
scroll to position [158, 0]
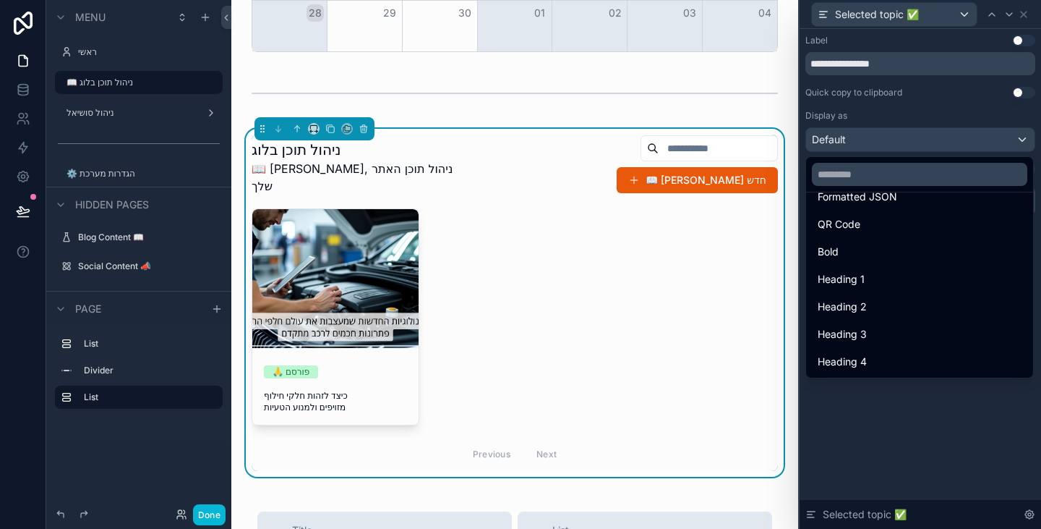
drag, startPoint x: 879, startPoint y: 360, endPoint x: 868, endPoint y: 365, distance: 12.6
click at [880, 360] on div "Heading 4" at bounding box center [920, 361] width 204 height 17
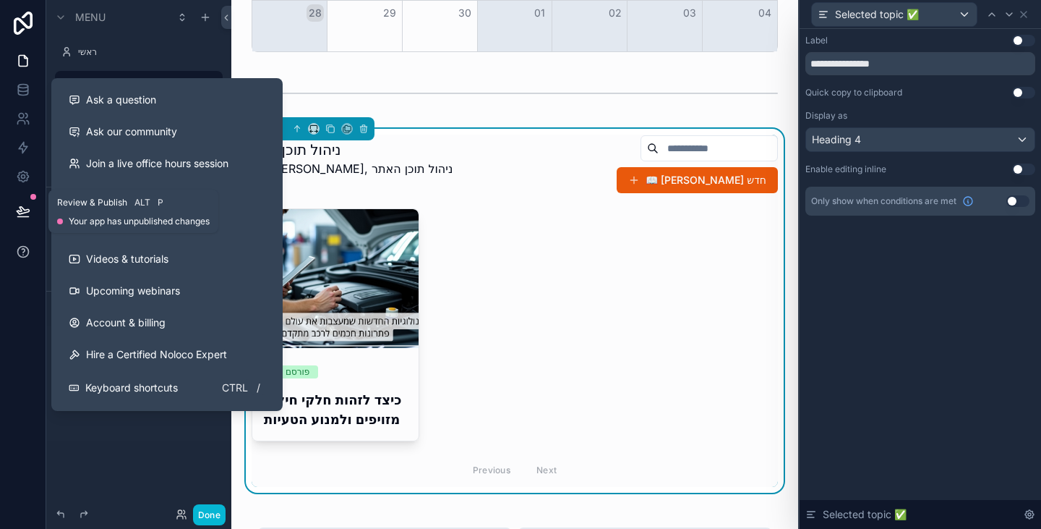
drag, startPoint x: 23, startPoint y: 209, endPoint x: 40, endPoint y: 256, distance: 49.9
click at [23, 209] on icon at bounding box center [23, 210] width 12 height 7
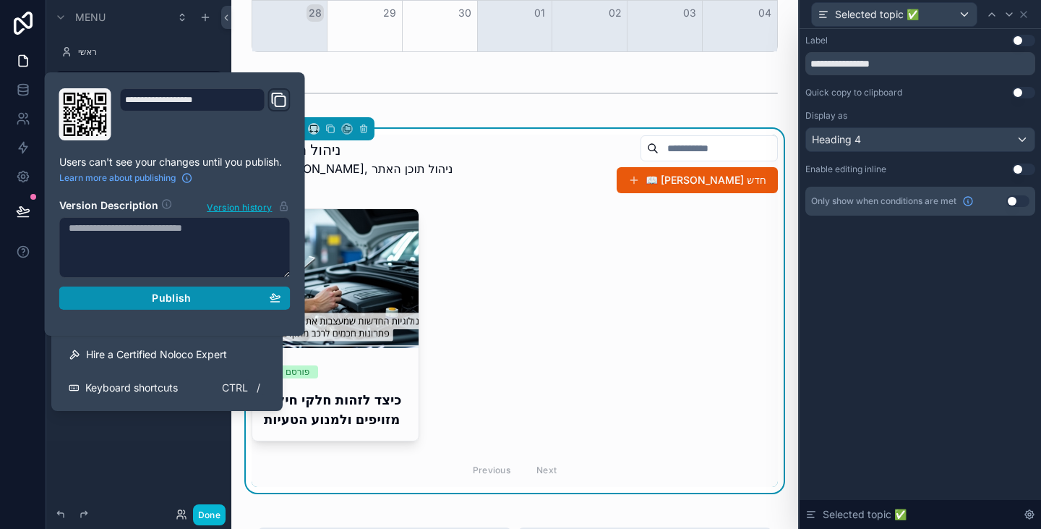
click at [173, 305] on button "Publish" at bounding box center [174, 297] width 231 height 23
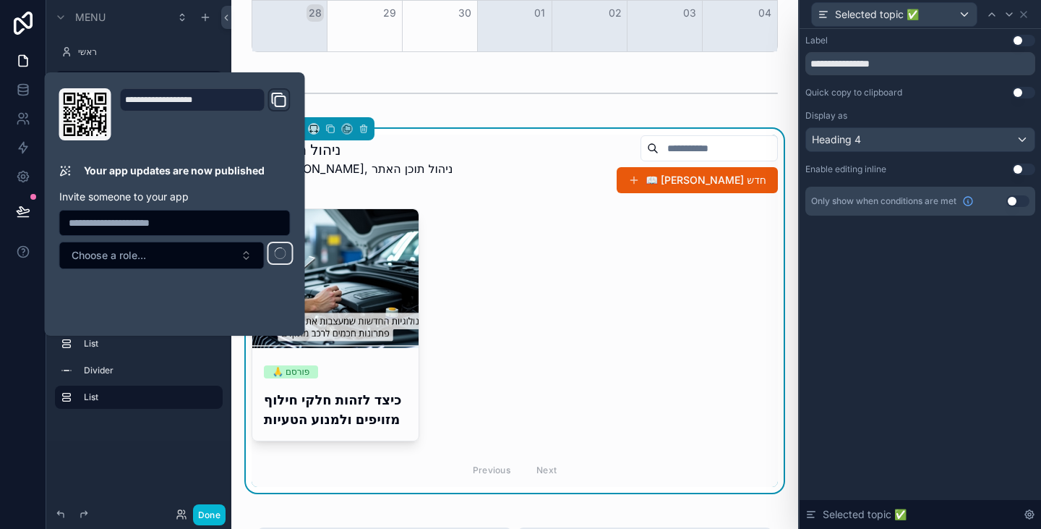
click at [169, 463] on div "Menu ראשי 📖 ניהול תוכן בלוג ניהול סושיאל ⚙️ הגדרות מערכת Hidden pages Blog Cont…" at bounding box center [138, 255] width 185 height 511
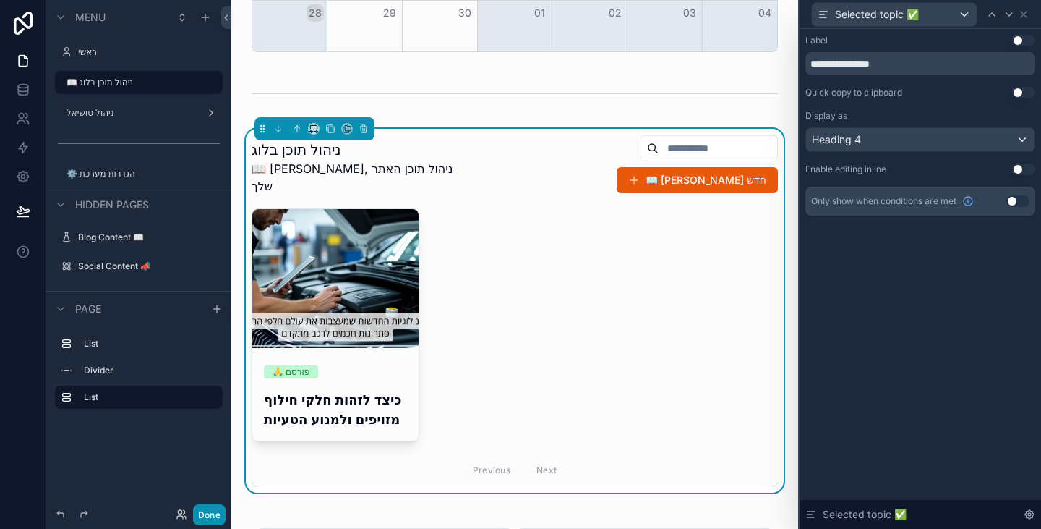
click at [208, 514] on button "Done" at bounding box center [209, 514] width 33 height 21
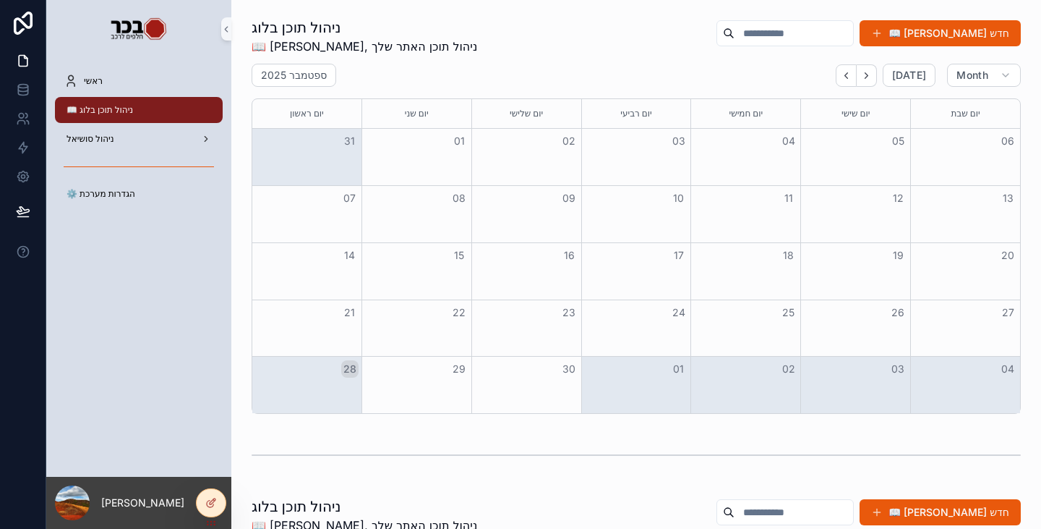
click at [579, 40] on div "ניהול תוכן בלוג 📖 [PERSON_NAME], ניהול תוכן האתר שלך 📖 [PERSON_NAME] חדש" at bounding box center [636, 36] width 769 height 38
drag, startPoint x: 229, startPoint y: 505, endPoint x: 218, endPoint y: 506, distance: 10.2
click at [226, 506] on div "[PERSON_NAME]" at bounding box center [138, 503] width 185 height 52
click at [218, 506] on div at bounding box center [211, 502] width 29 height 27
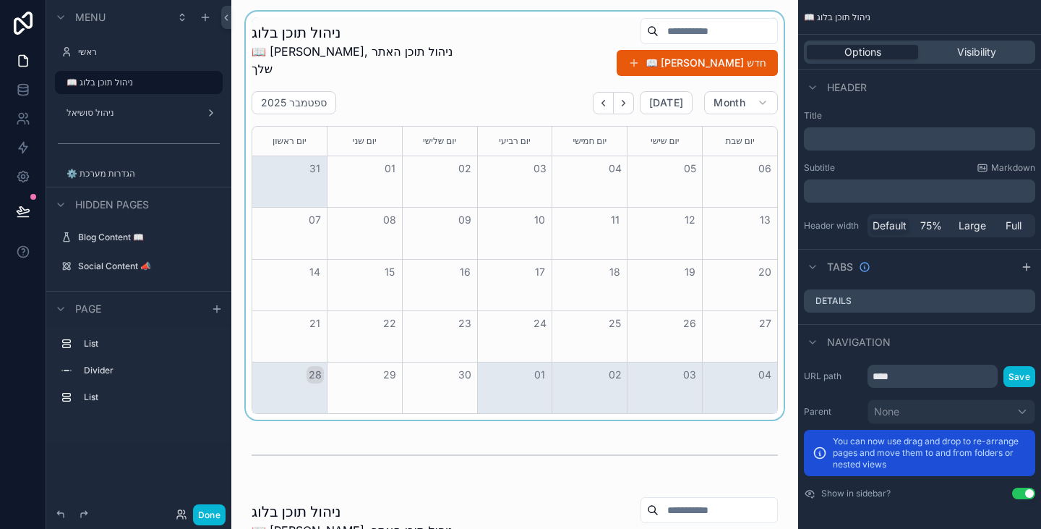
click at [510, 76] on div "scrollable content" at bounding box center [515, 216] width 544 height 408
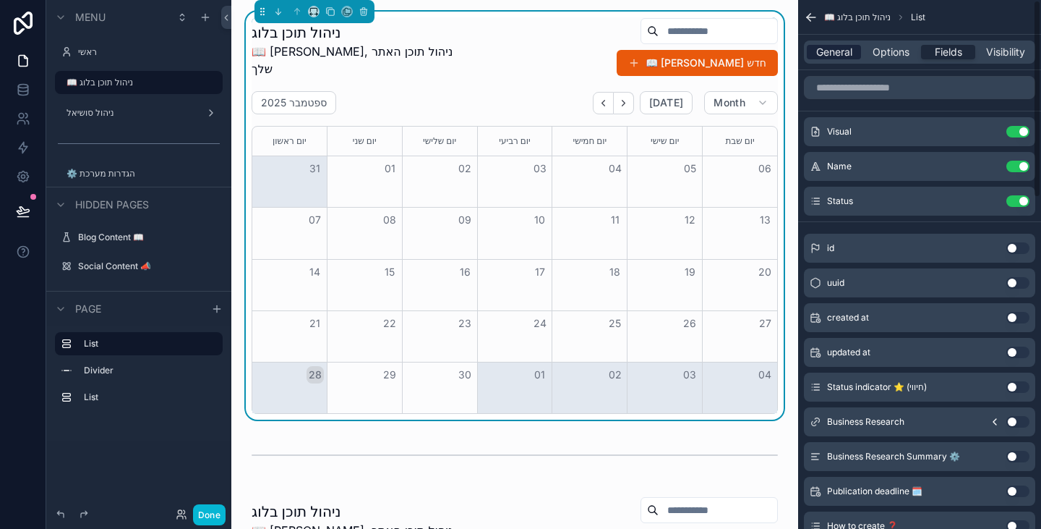
click at [835, 58] on span "General" at bounding box center [834, 52] width 36 height 14
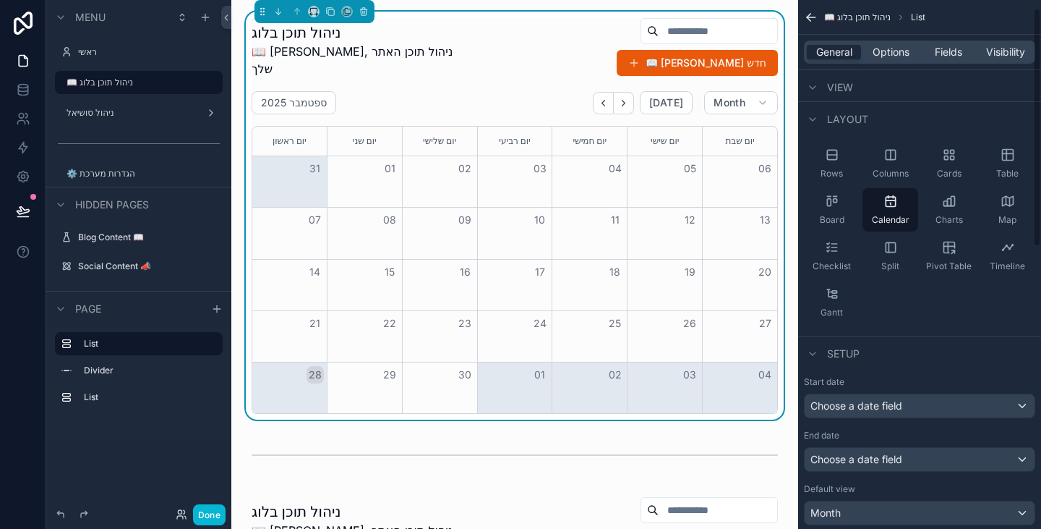
scroll to position [145, 0]
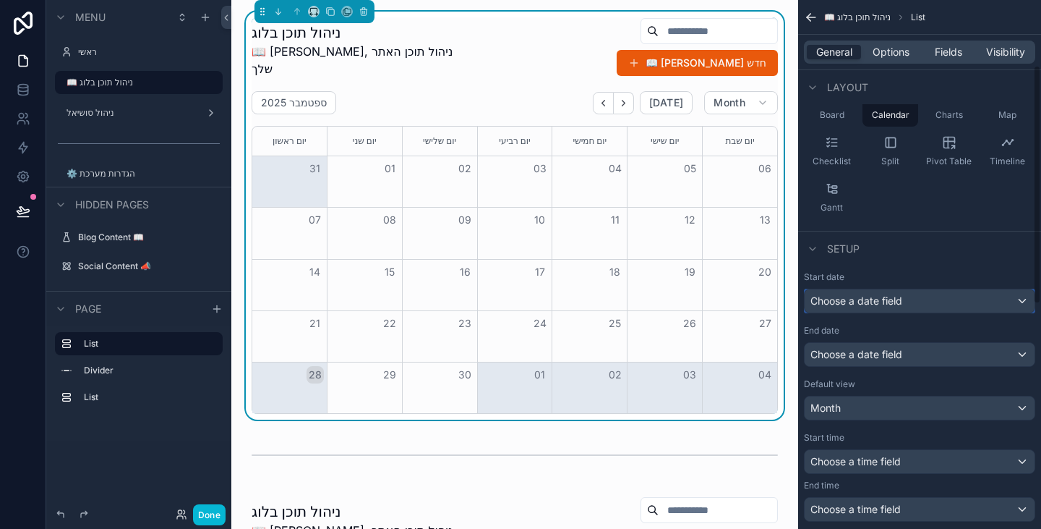
click at [916, 302] on div "Choose a date field" at bounding box center [920, 300] width 230 height 23
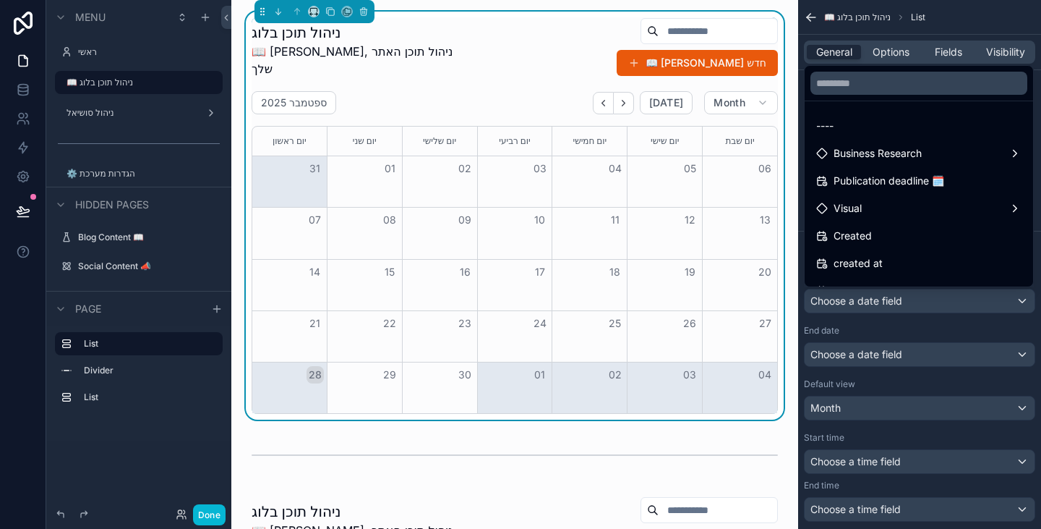
drag, startPoint x: 903, startPoint y: 180, endPoint x: 905, endPoint y: 329, distance: 149.0
click at [904, 180] on span "Publication deadline 🗓️" at bounding box center [889, 180] width 111 height 17
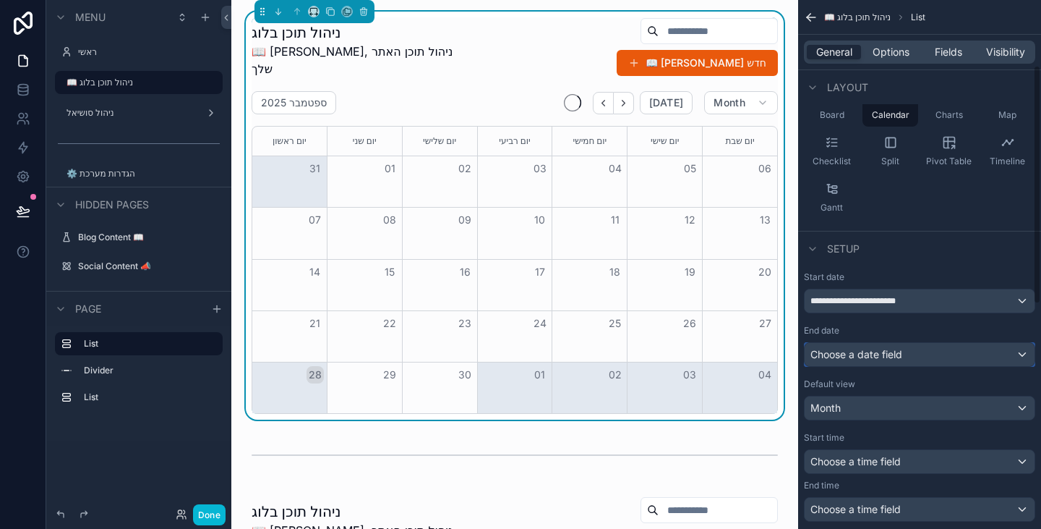
click at [900, 355] on span "Choose a date field" at bounding box center [857, 354] width 92 height 12
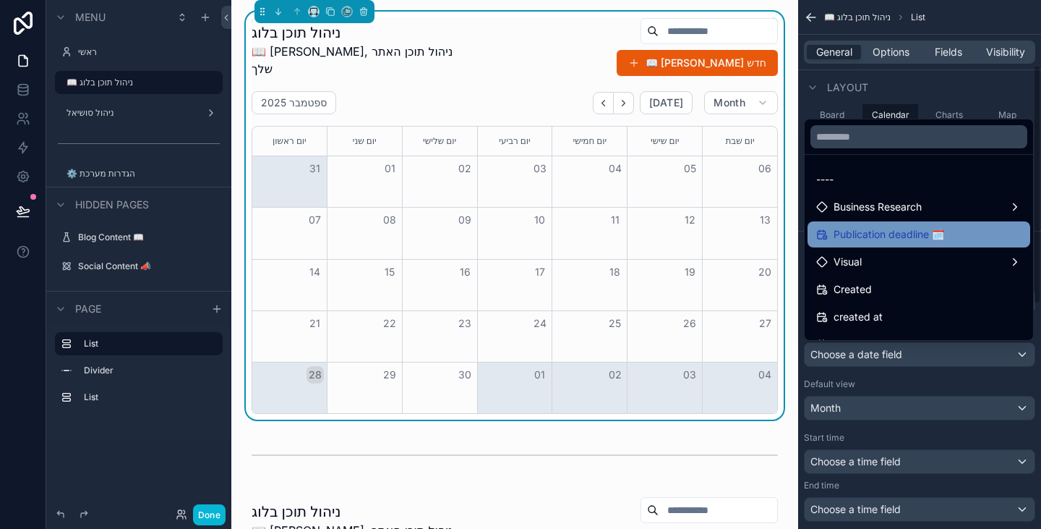
click at [890, 229] on span "Publication deadline 🗓️" at bounding box center [889, 234] width 111 height 17
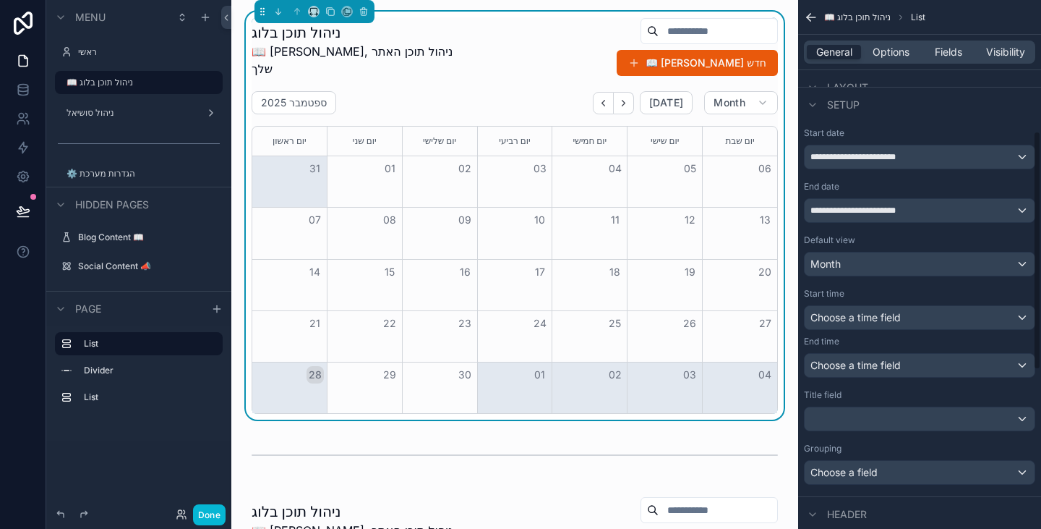
scroll to position [289, 0]
click at [918, 318] on div "Choose a time field" at bounding box center [920, 316] width 230 height 23
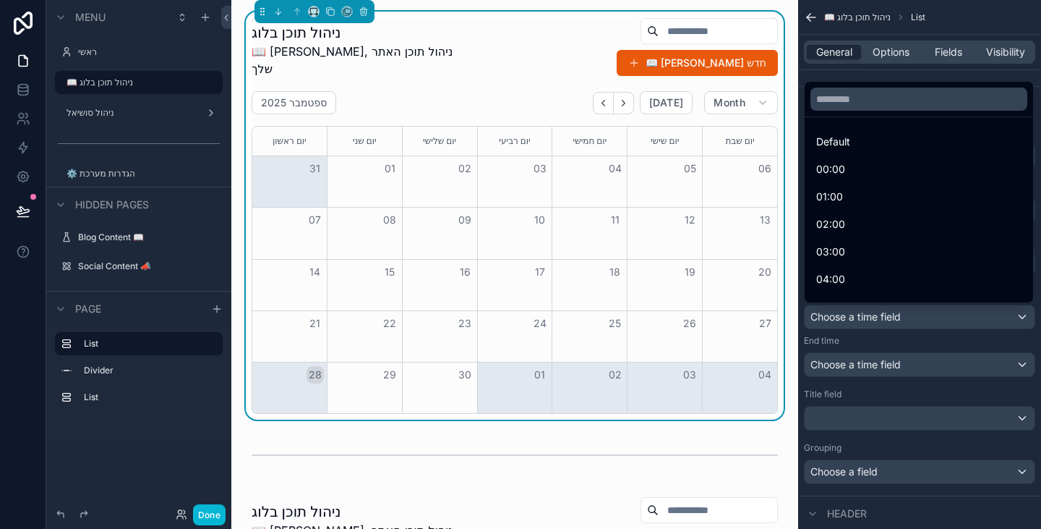
click at [918, 315] on div "scrollable content" at bounding box center [520, 264] width 1041 height 529
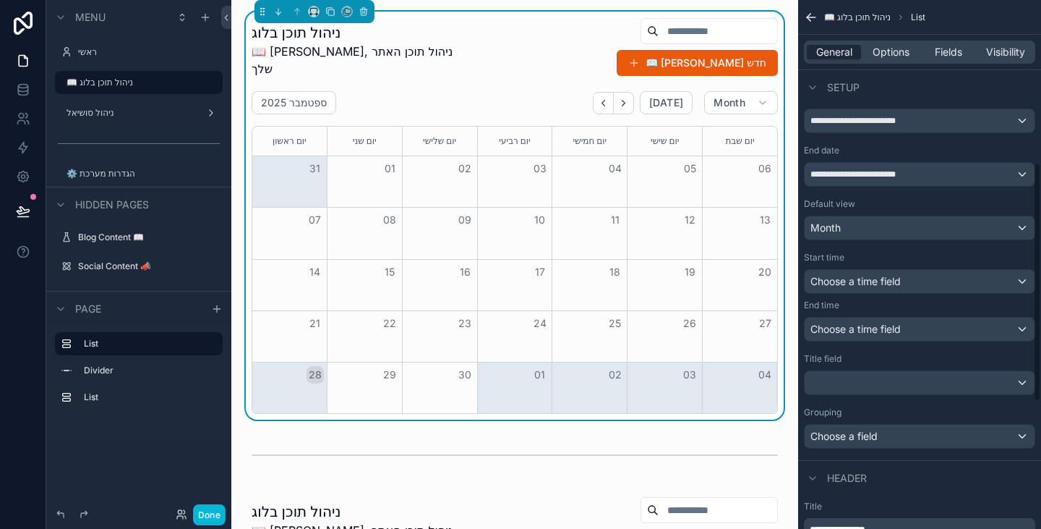
scroll to position [362, 0]
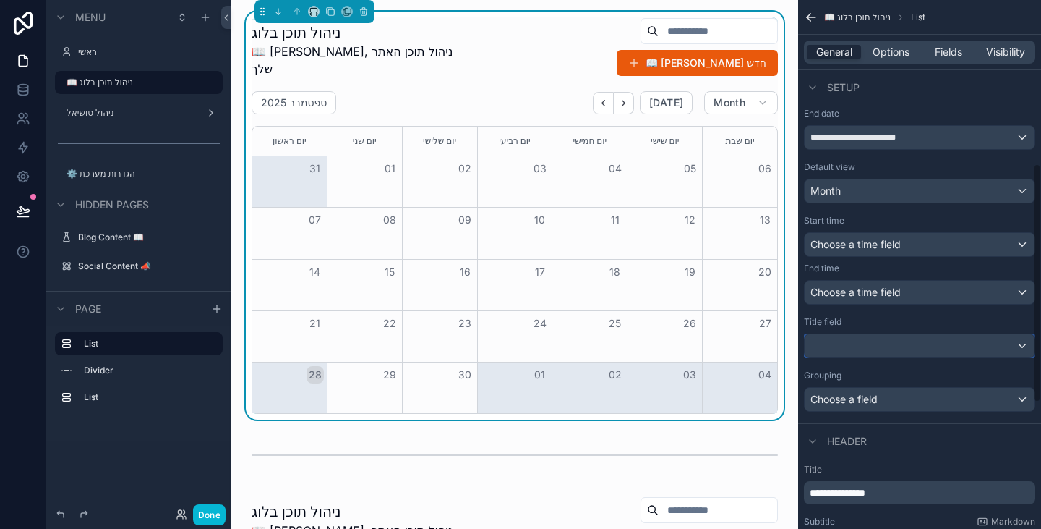
click at [932, 357] on div "scrollable content" at bounding box center [920, 345] width 230 height 23
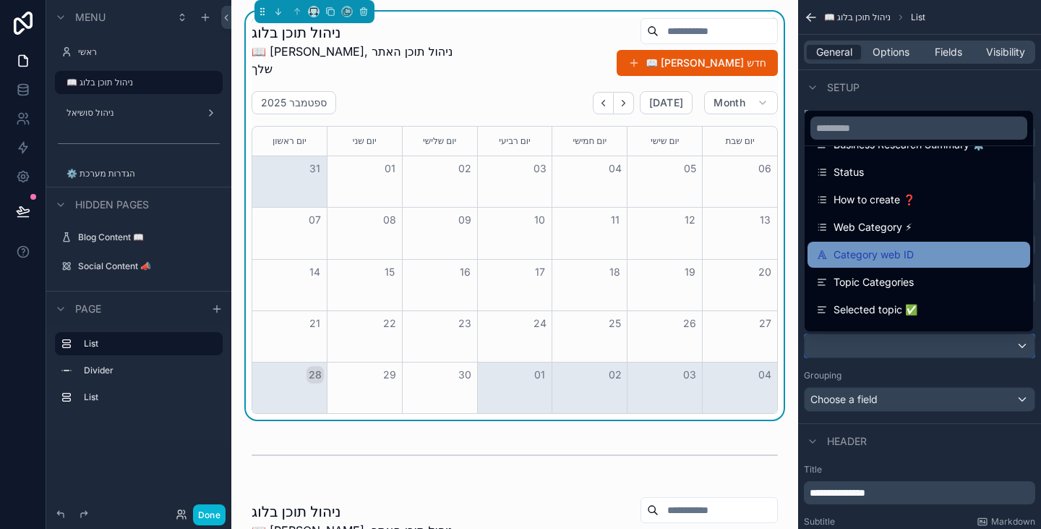
scroll to position [145, 0]
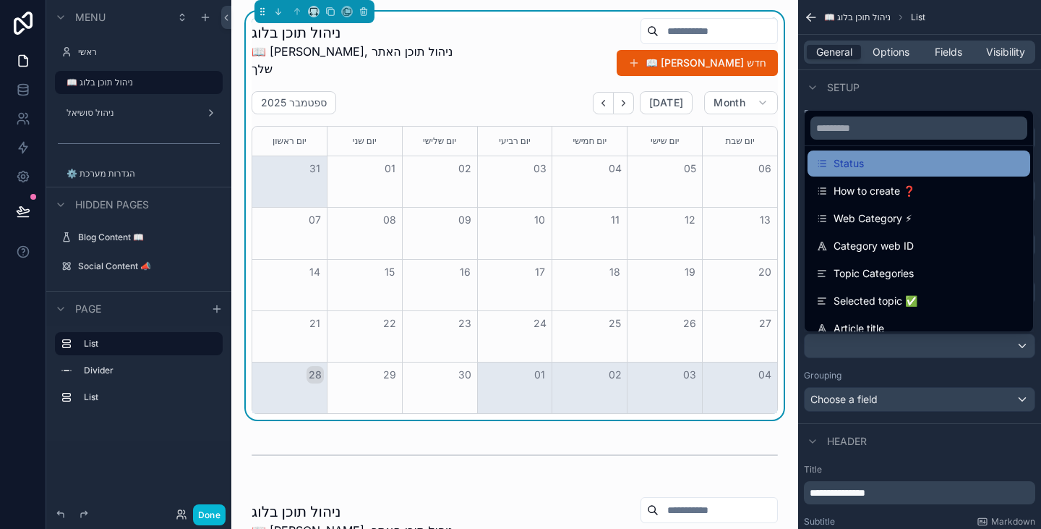
click at [903, 166] on div "Status" at bounding box center [918, 163] width 205 height 17
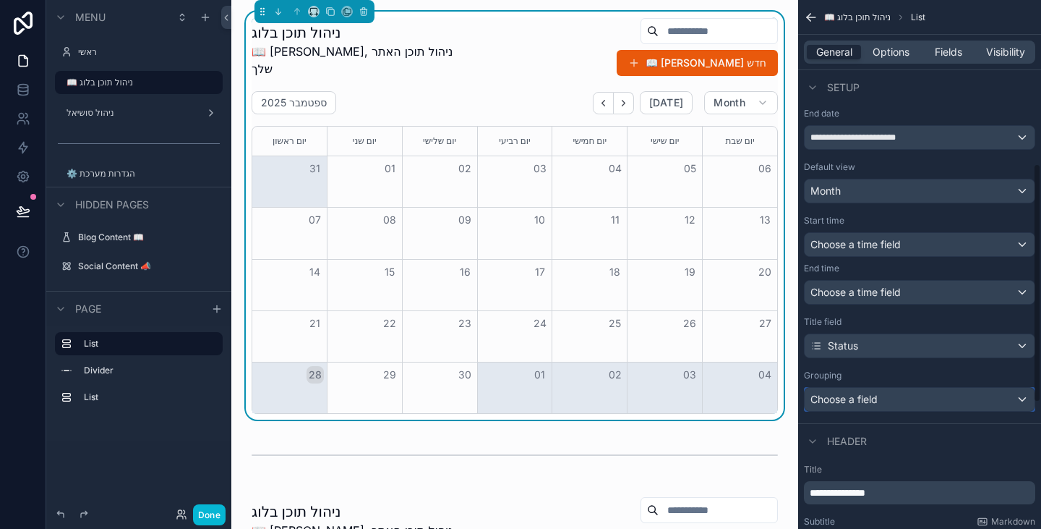
click at [920, 401] on div "Choose a field" at bounding box center [920, 399] width 230 height 23
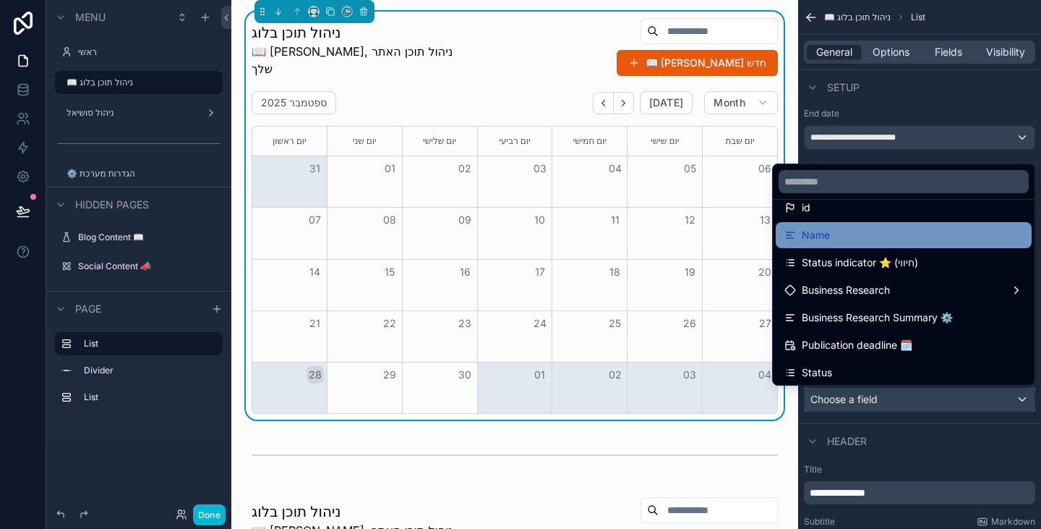
scroll to position [72, 0]
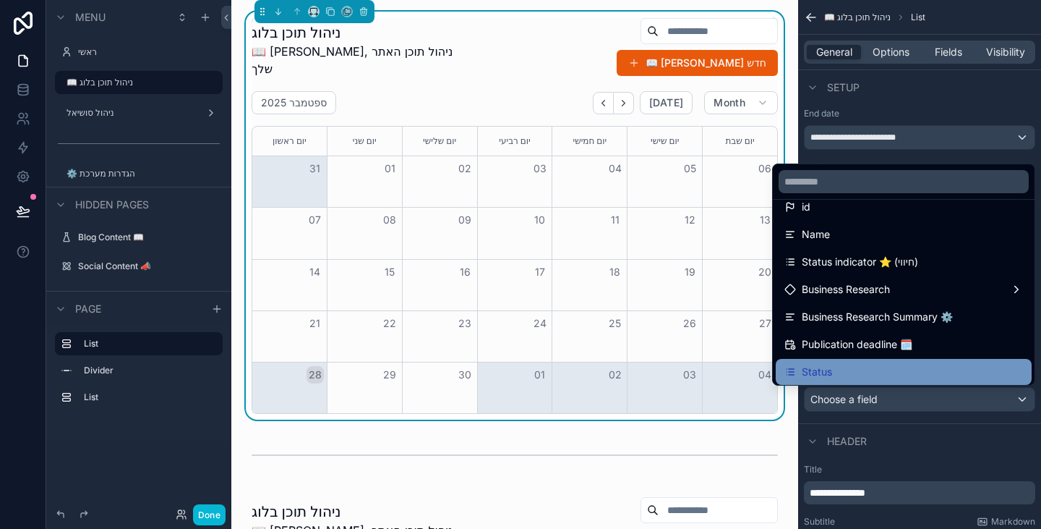
click at [875, 370] on div "Status" at bounding box center [904, 371] width 239 height 17
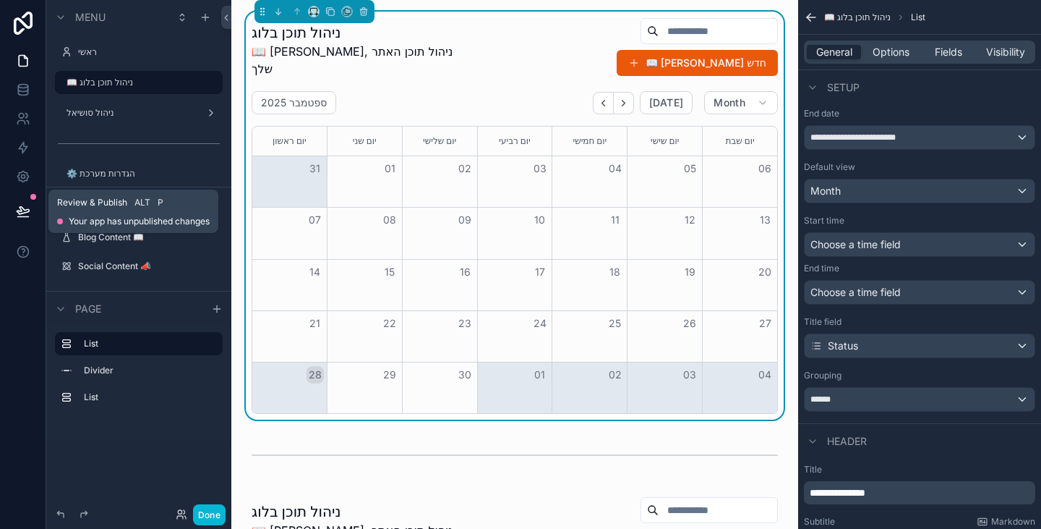
click at [25, 217] on icon at bounding box center [22, 217] width 11 height 0
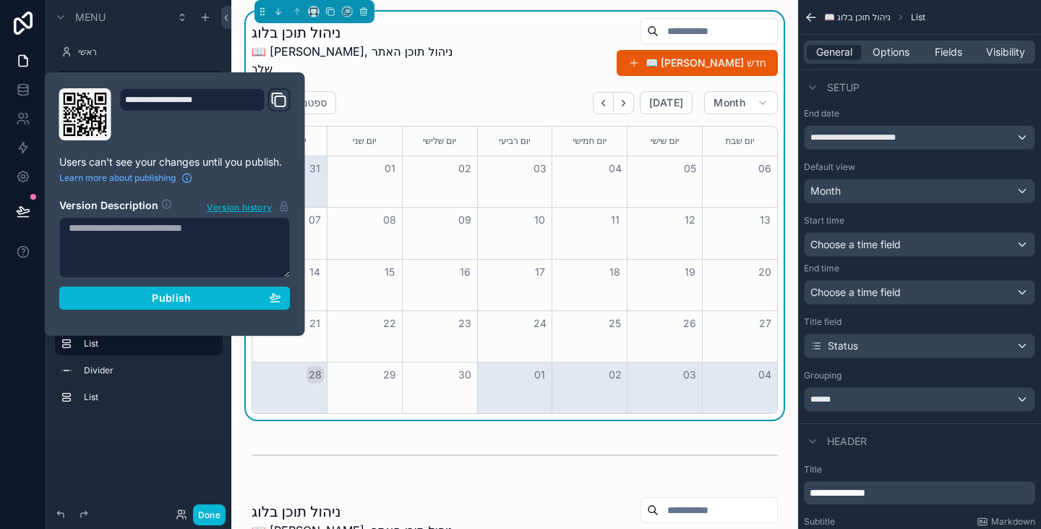
click at [207, 309] on div "**********" at bounding box center [175, 203] width 243 height 231
click at [202, 303] on div "Publish" at bounding box center [175, 297] width 213 height 13
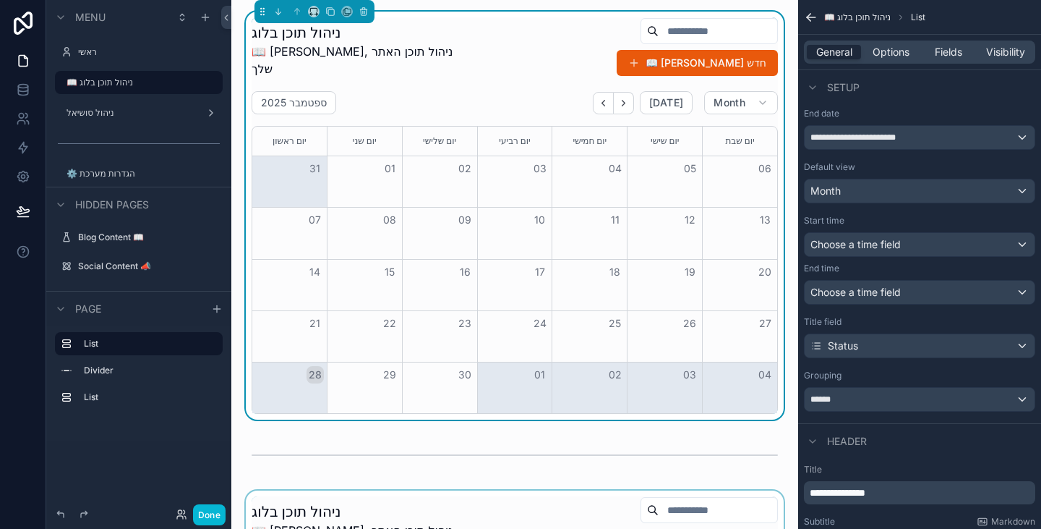
scroll to position [145, 0]
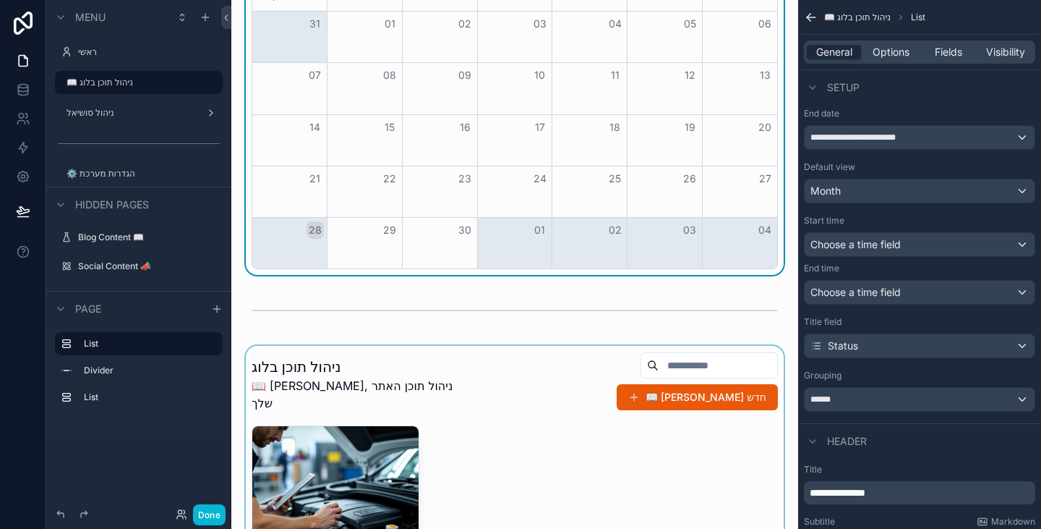
click at [479, 364] on div "scrollable content" at bounding box center [515, 528] width 544 height 364
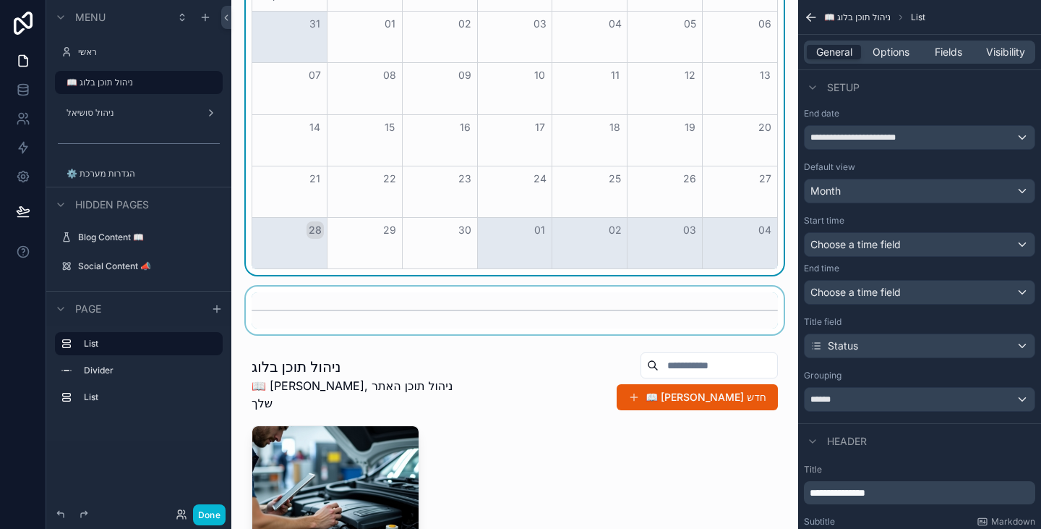
scroll to position [359, 0]
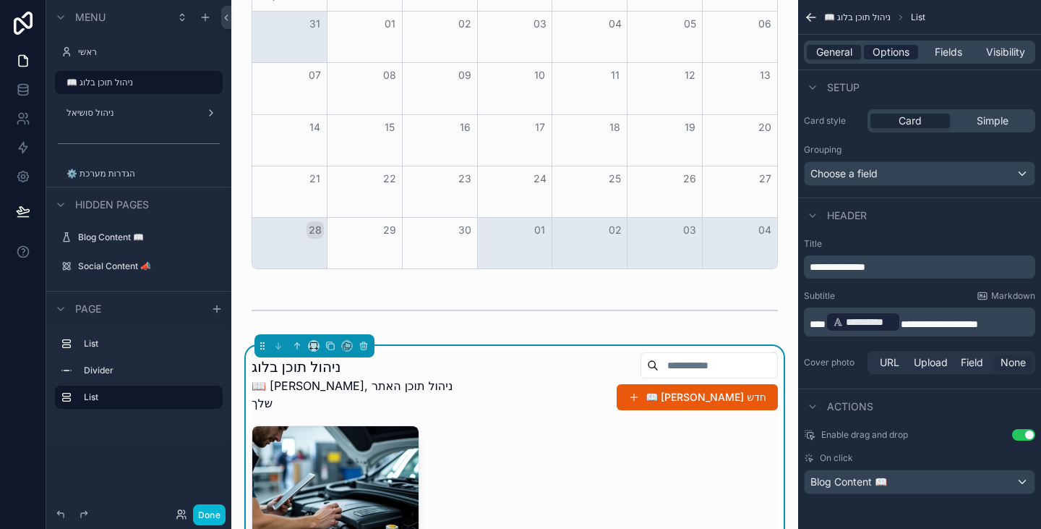
click at [896, 52] on span "Options" at bounding box center [891, 52] width 37 height 14
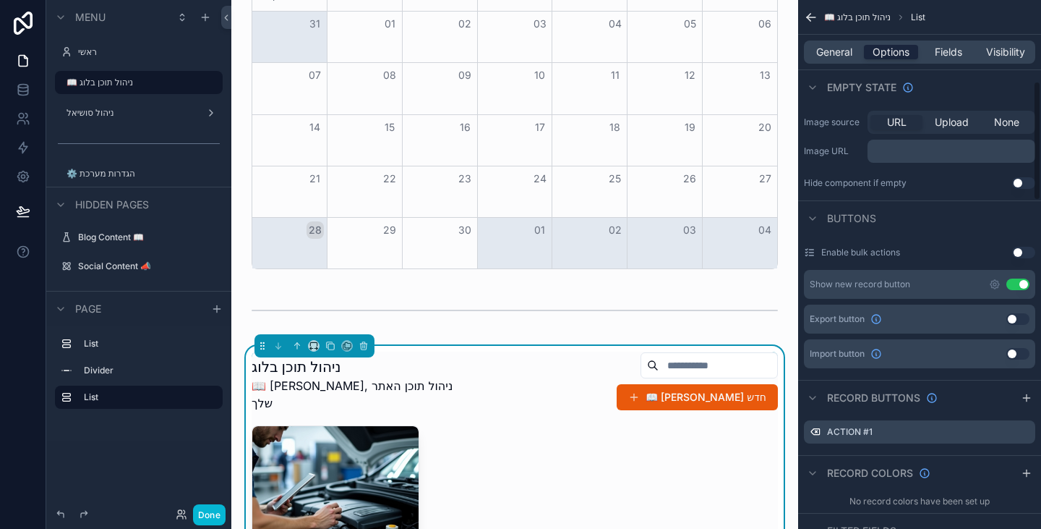
scroll to position [362, 0]
click at [1019, 283] on button "Use setting" at bounding box center [1018, 282] width 23 height 12
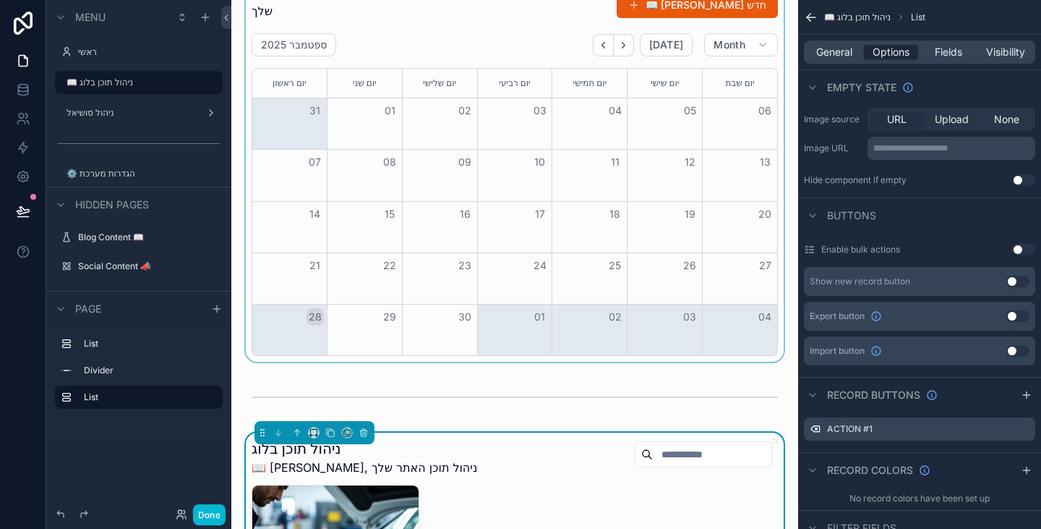
scroll to position [0, 0]
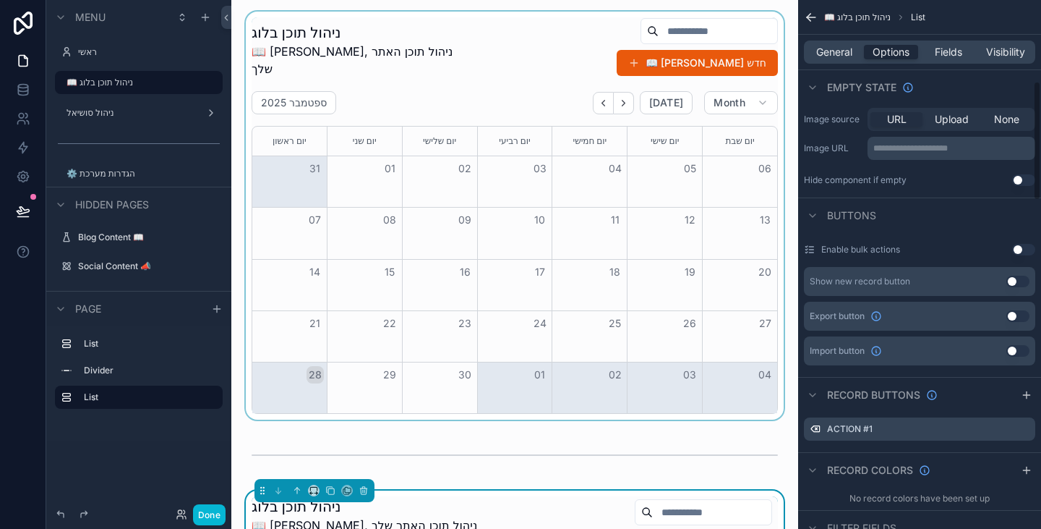
click at [469, 66] on div "scrollable content" at bounding box center [515, 216] width 544 height 408
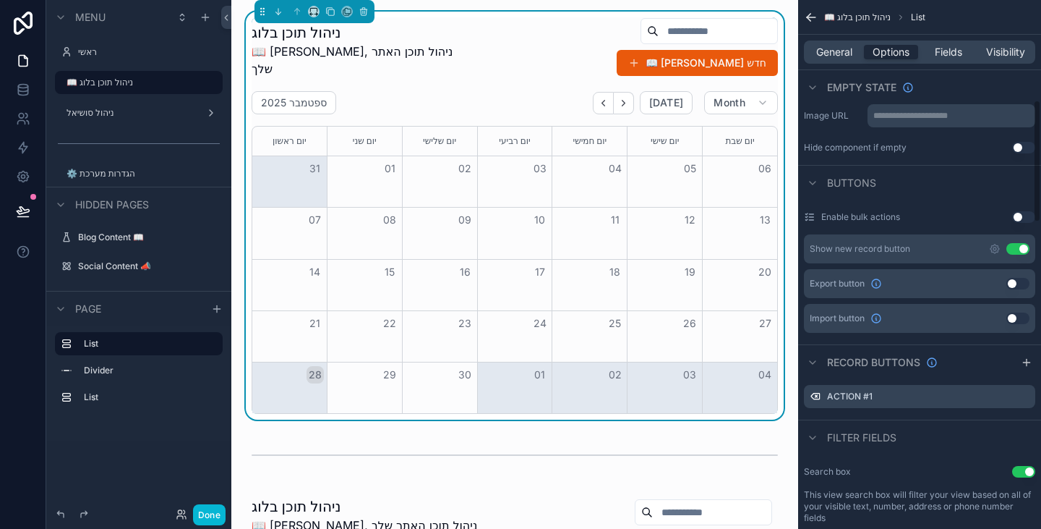
scroll to position [434, 0]
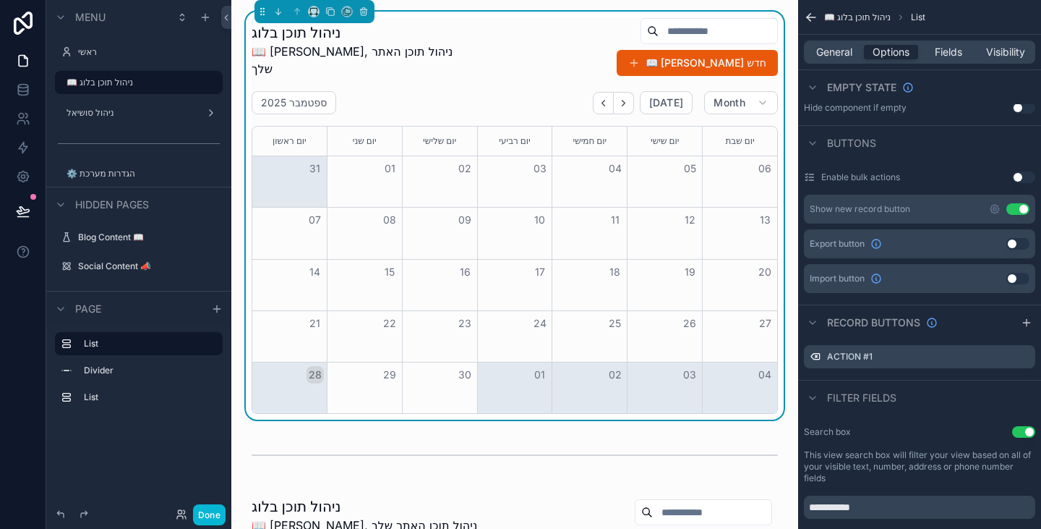
click at [1027, 436] on button "Use setting" at bounding box center [1023, 432] width 23 height 12
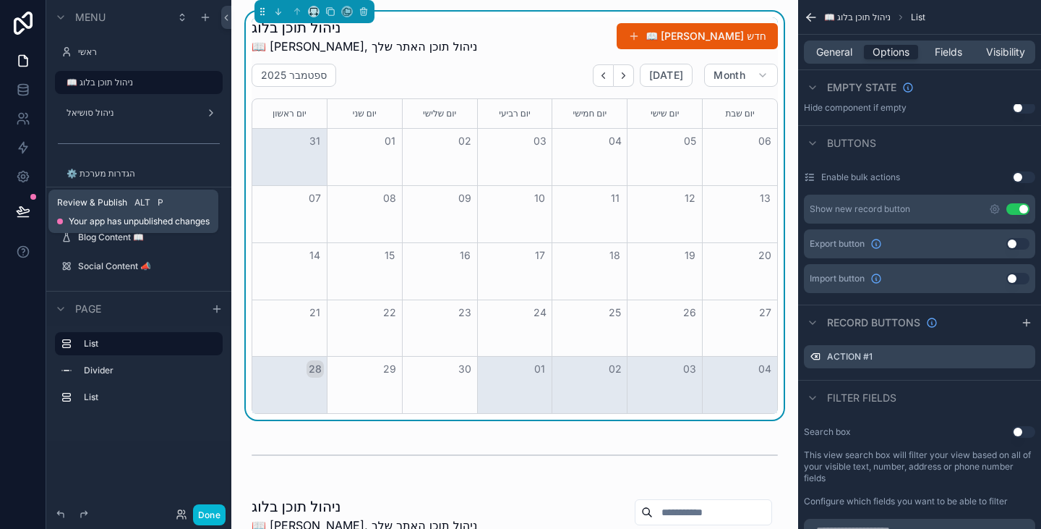
click at [26, 212] on icon at bounding box center [23, 210] width 12 height 7
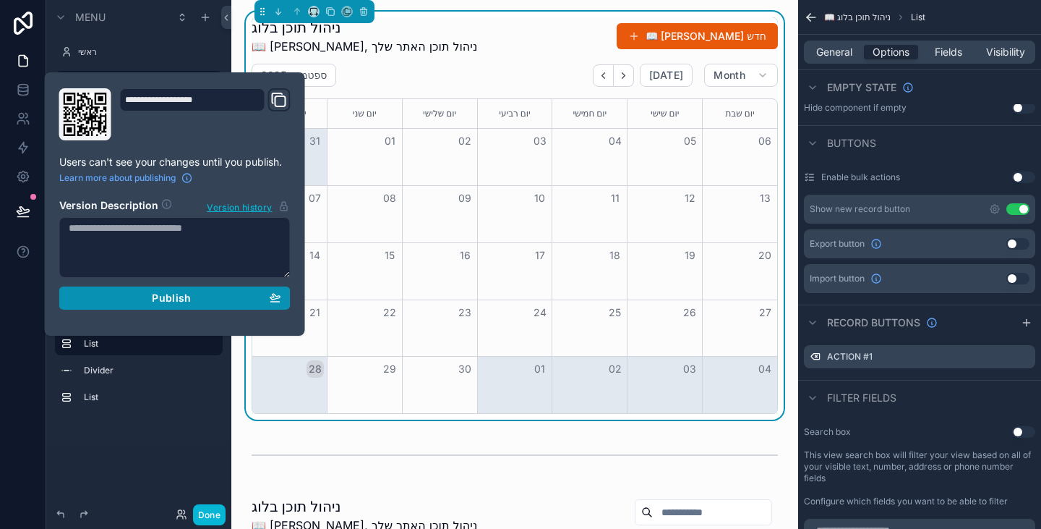
click at [202, 303] on div "Publish" at bounding box center [175, 297] width 213 height 13
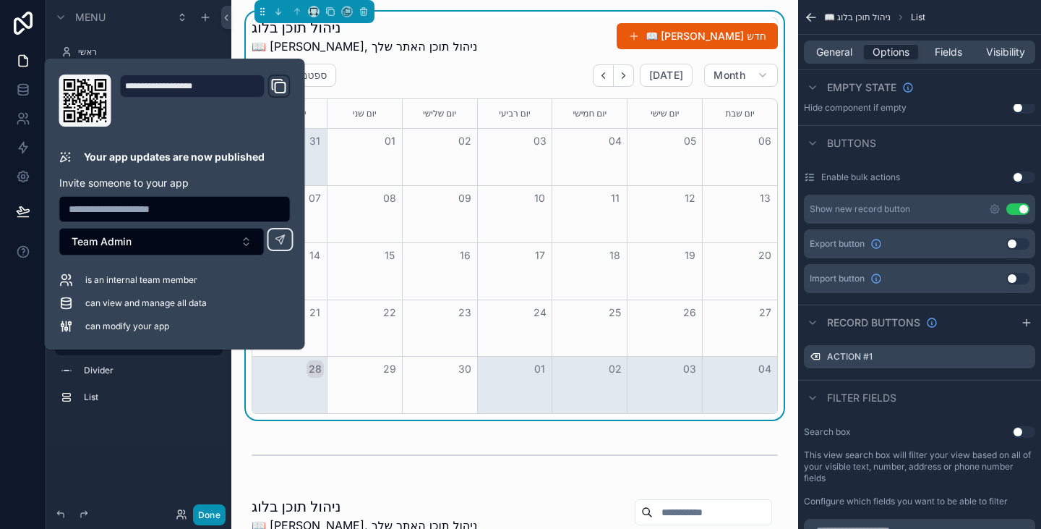
click at [207, 509] on button "Done" at bounding box center [209, 514] width 33 height 21
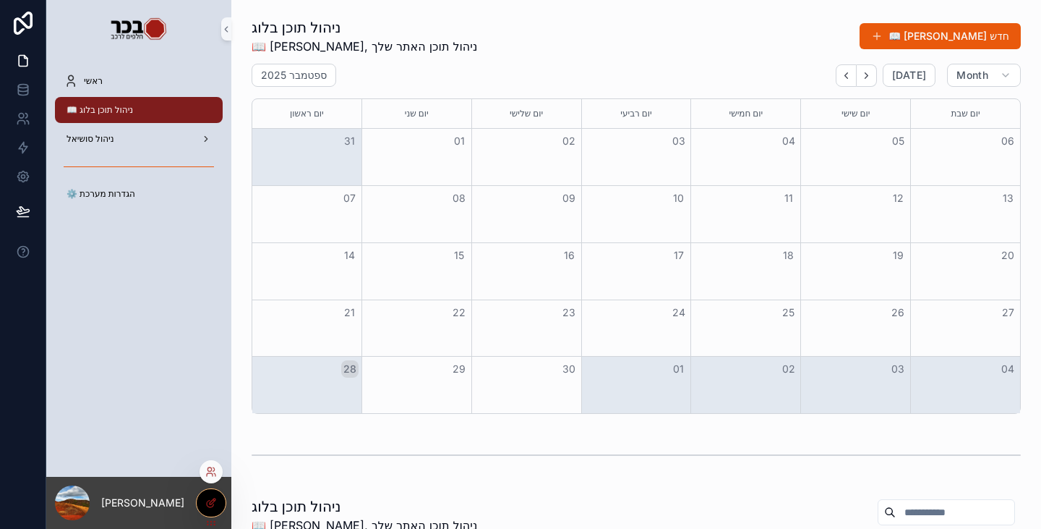
click at [207, 505] on icon at bounding box center [211, 503] width 12 height 12
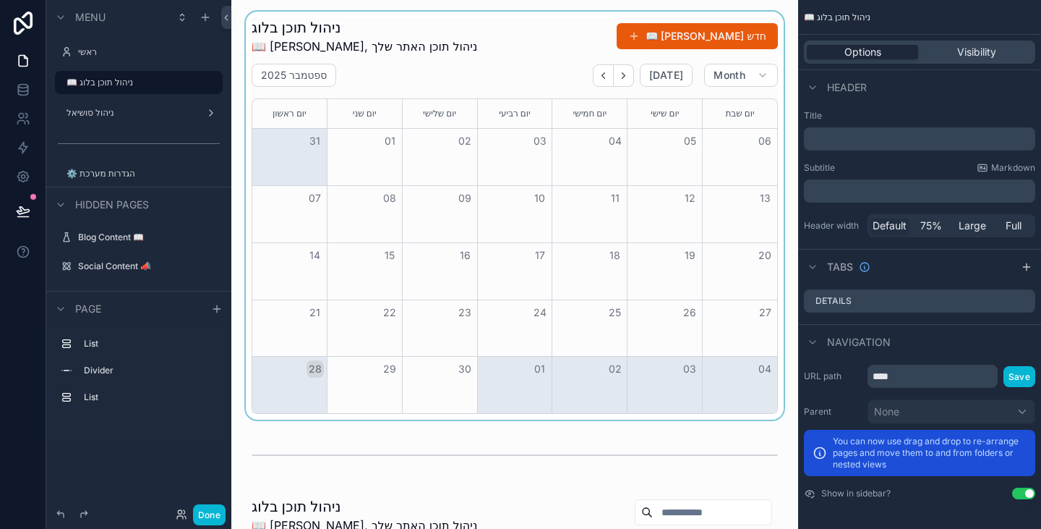
click at [491, 77] on div "scrollable content" at bounding box center [515, 216] width 544 height 408
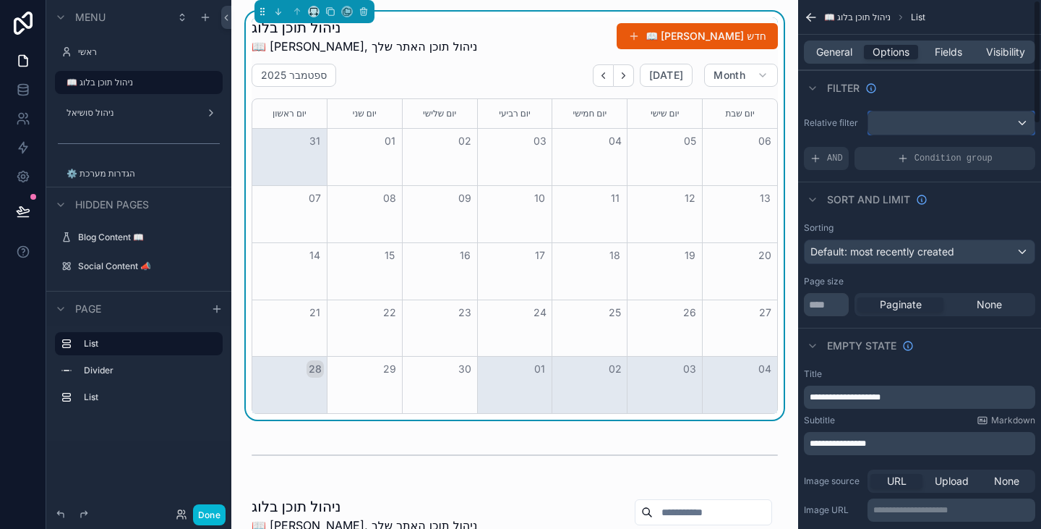
click at [938, 129] on div "scrollable content" at bounding box center [952, 122] width 166 height 23
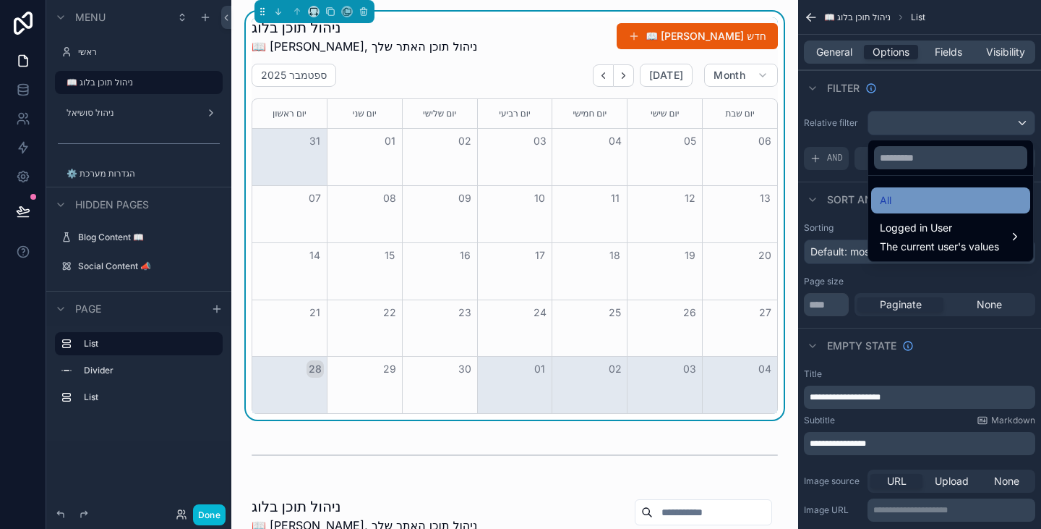
click at [921, 203] on div "All" at bounding box center [951, 200] width 142 height 17
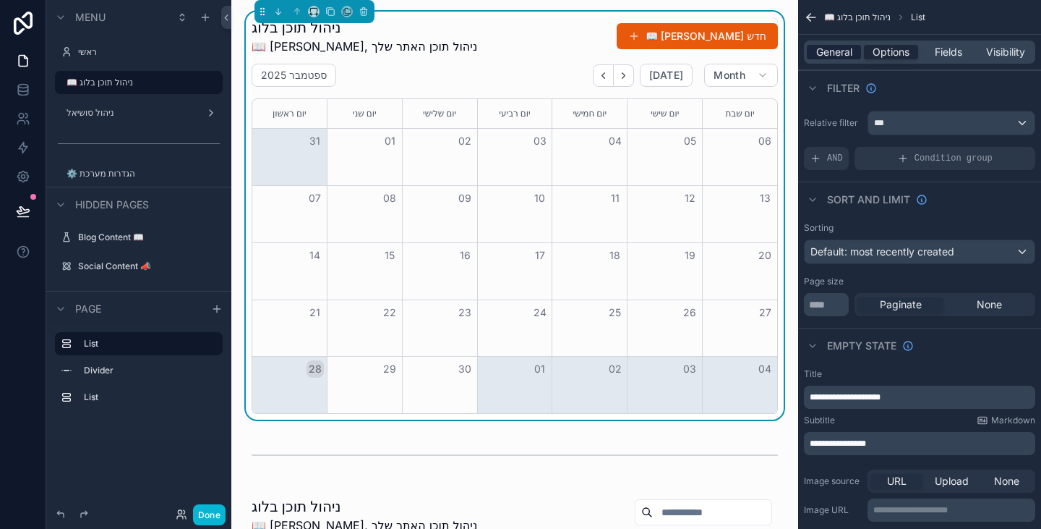
click at [835, 47] on span "General" at bounding box center [834, 52] width 36 height 14
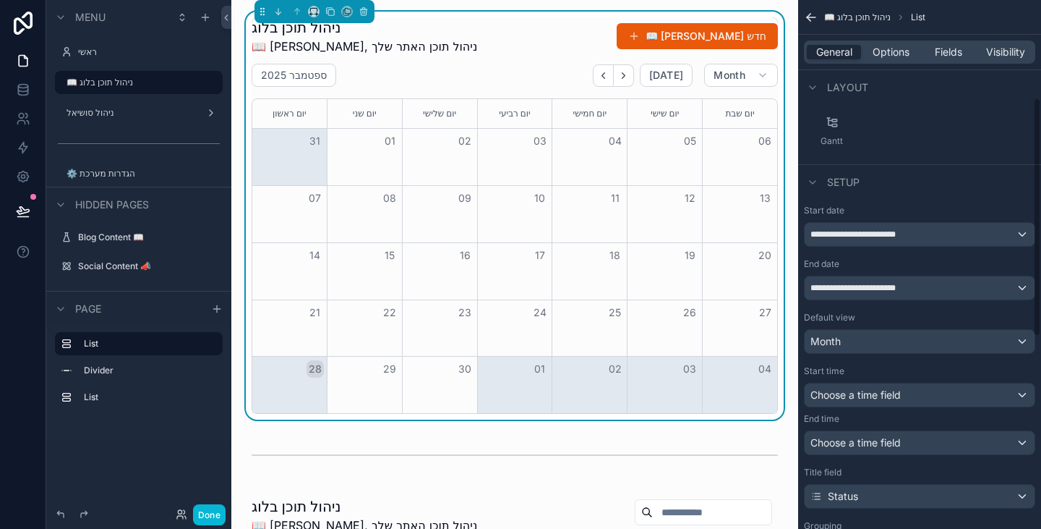
scroll to position [217, 0]
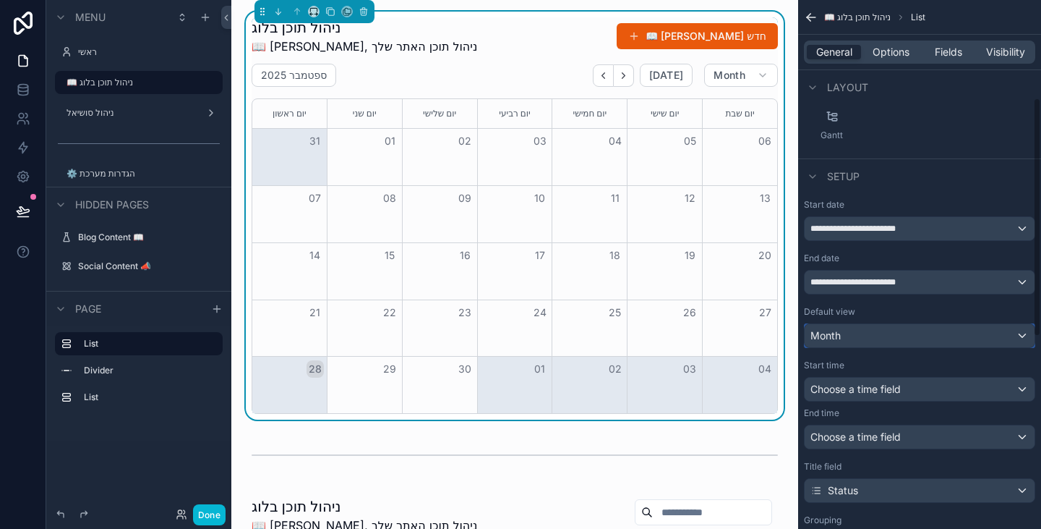
click at [908, 331] on div "Month" at bounding box center [920, 335] width 230 height 23
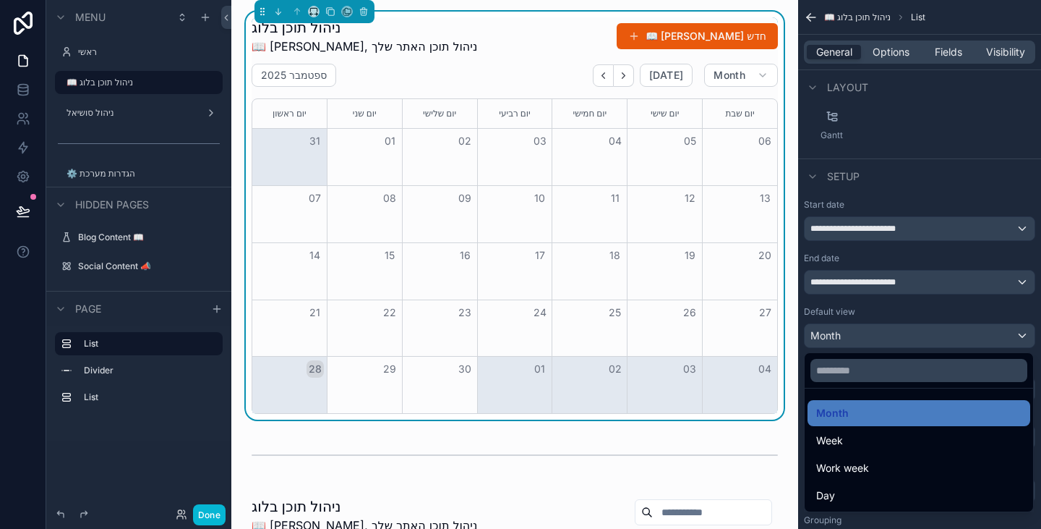
drag, startPoint x: 878, startPoint y: 409, endPoint x: 908, endPoint y: 404, distance: 30.8
click at [878, 409] on div "Month" at bounding box center [918, 412] width 205 height 17
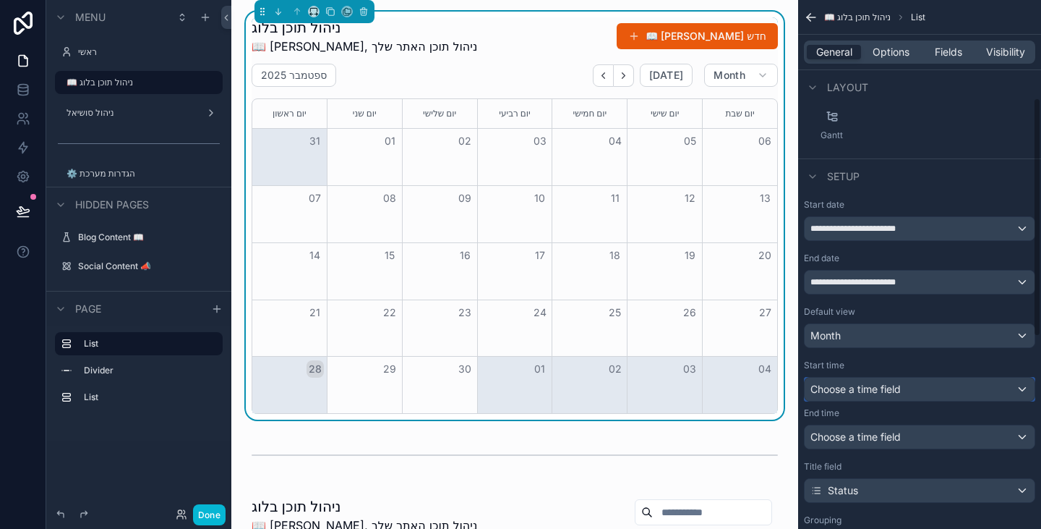
click at [912, 386] on div "Choose a time field" at bounding box center [920, 389] width 230 height 23
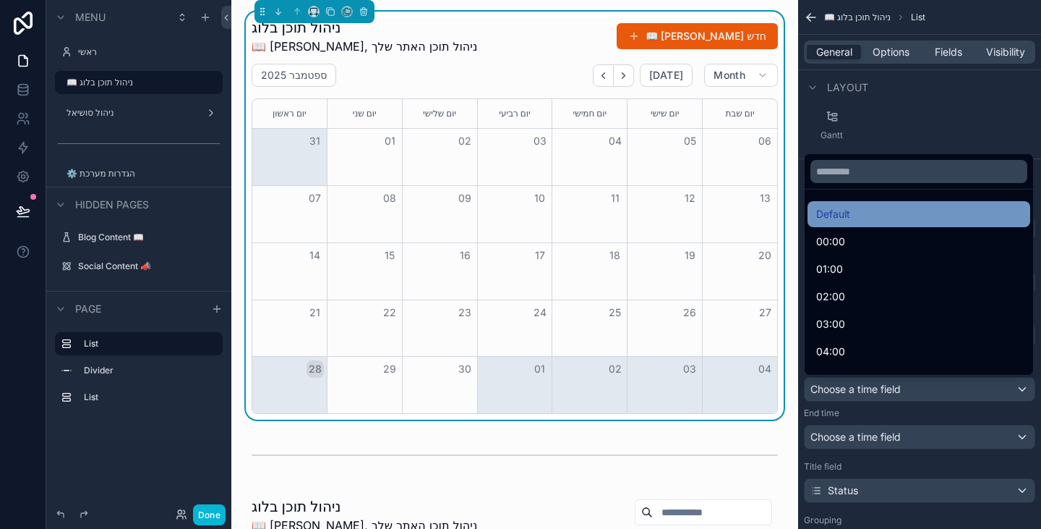
click at [890, 215] on div "Default" at bounding box center [918, 213] width 205 height 17
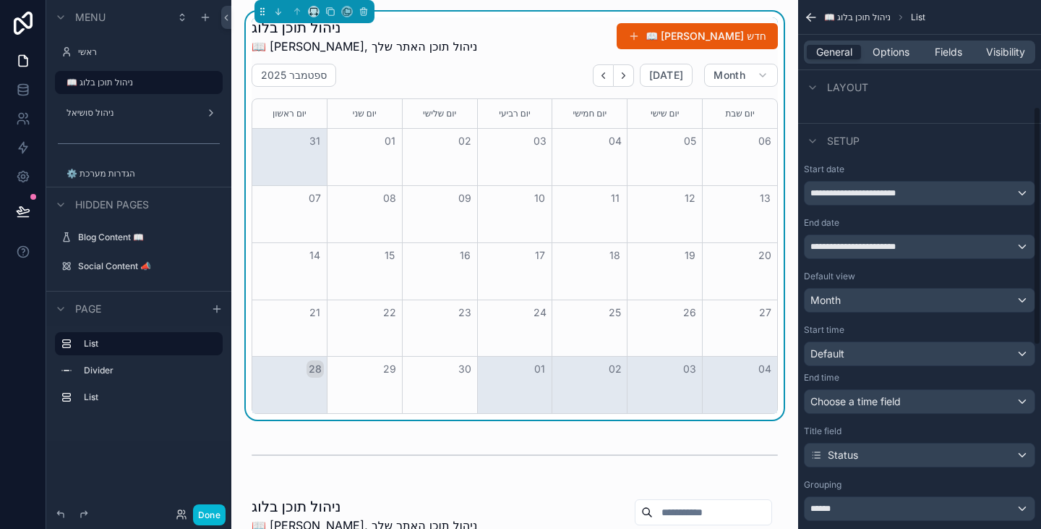
scroll to position [289, 0]
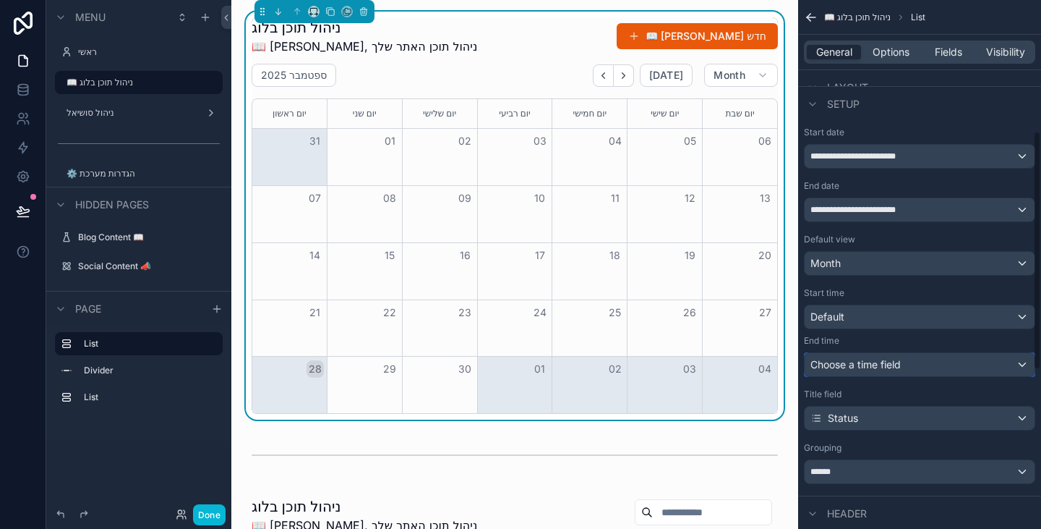
click at [913, 361] on div "Choose a time field" at bounding box center [920, 364] width 230 height 23
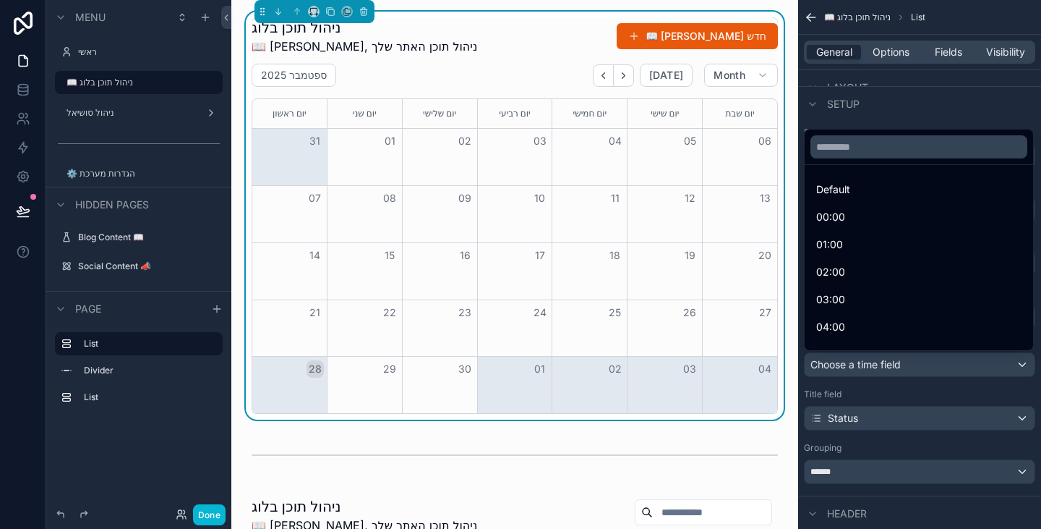
drag, startPoint x: 873, startPoint y: 188, endPoint x: 884, endPoint y: 296, distance: 108.3
click at [873, 189] on div "Default" at bounding box center [918, 189] width 205 height 17
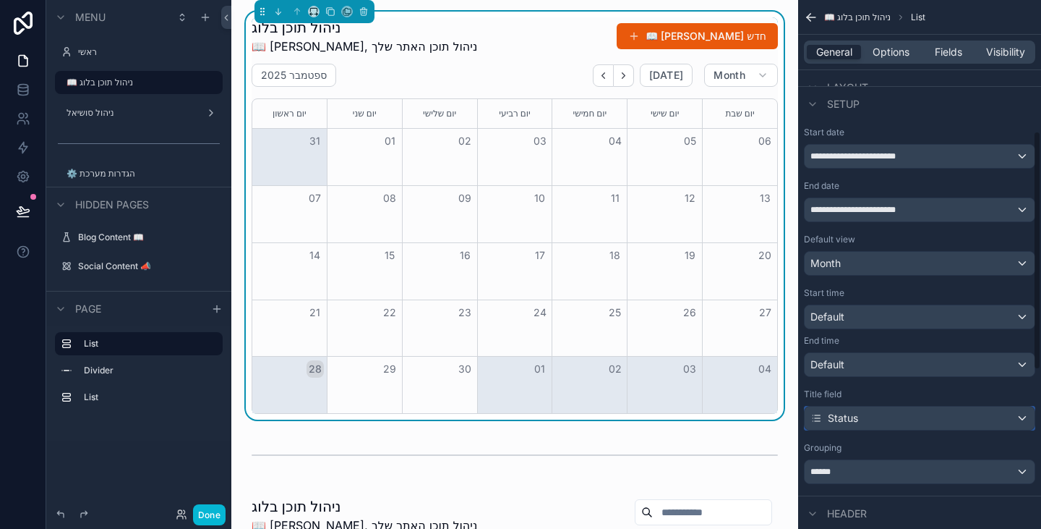
click at [909, 421] on div "Status" at bounding box center [920, 417] width 230 height 23
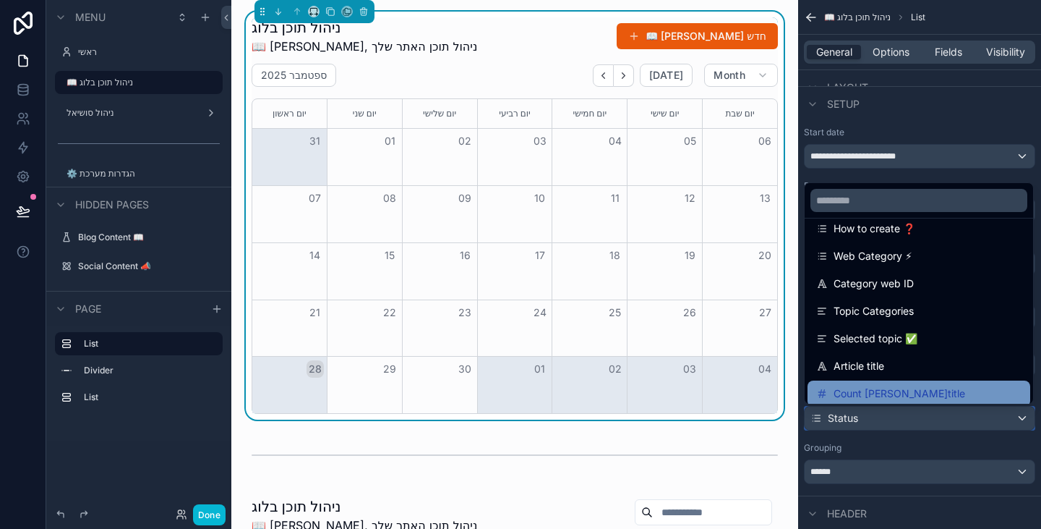
scroll to position [217, 0]
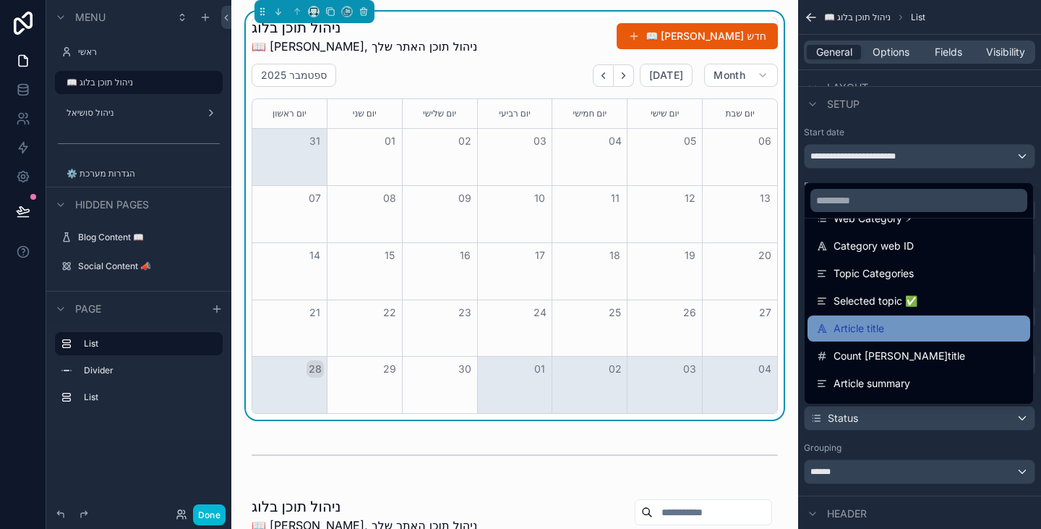
click at [911, 336] on div "Article title" at bounding box center [918, 328] width 205 height 17
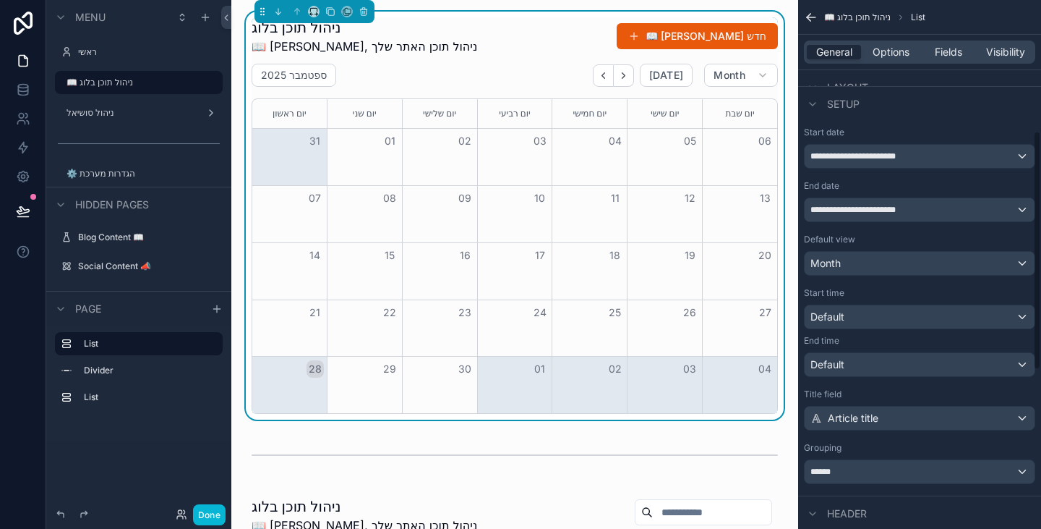
click at [893, 455] on div "Grouping ******" at bounding box center [919, 463] width 231 height 42
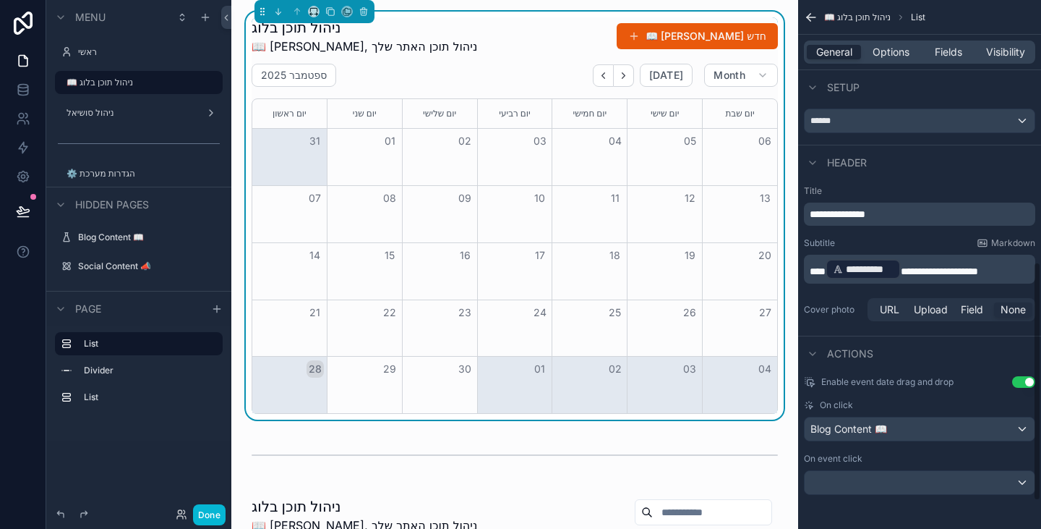
scroll to position [641, 0]
click at [907, 481] on div "scrollable content" at bounding box center [920, 481] width 230 height 23
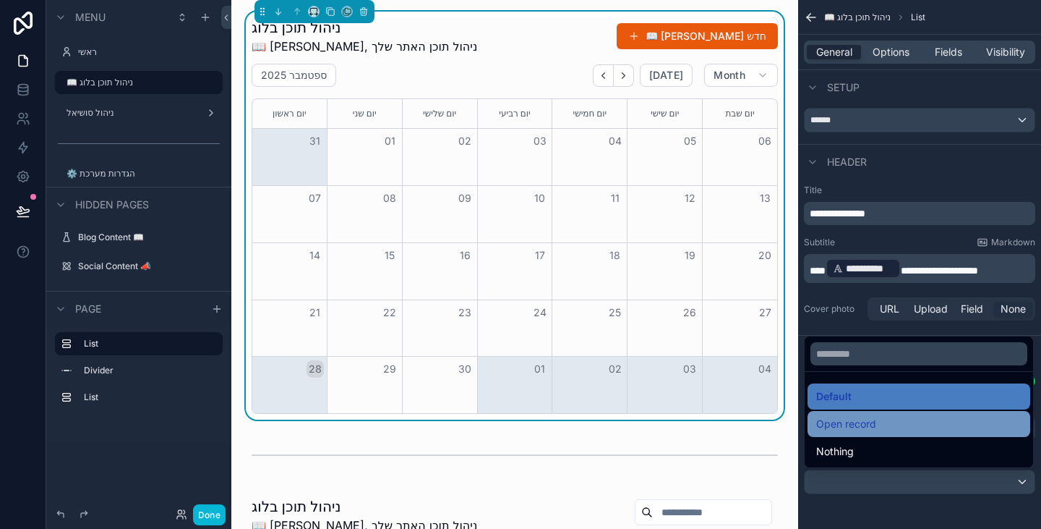
click at [908, 425] on div "Open record" at bounding box center [918, 423] width 205 height 17
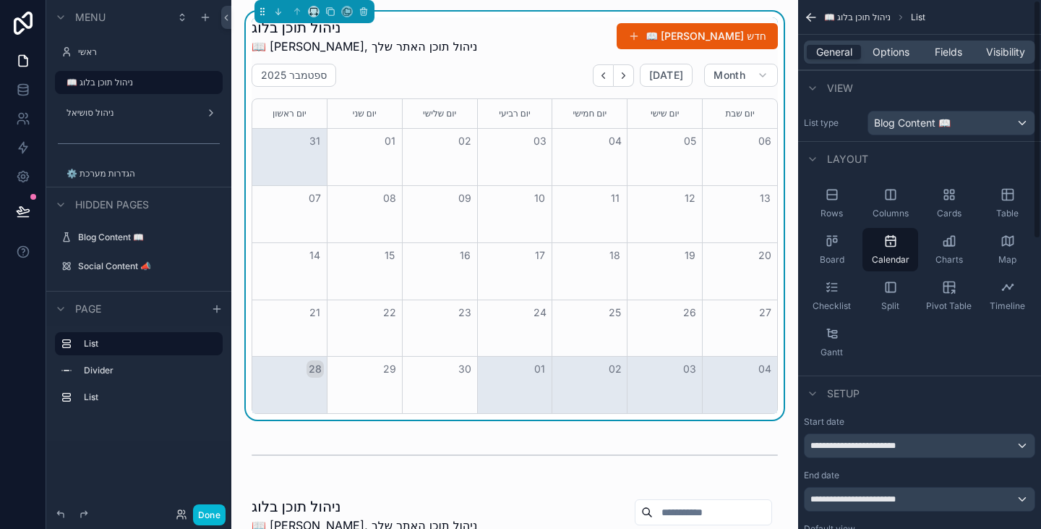
scroll to position [0, 0]
click at [550, 68] on div "[DATE] [DATE] Month" at bounding box center [515, 75] width 526 height 23
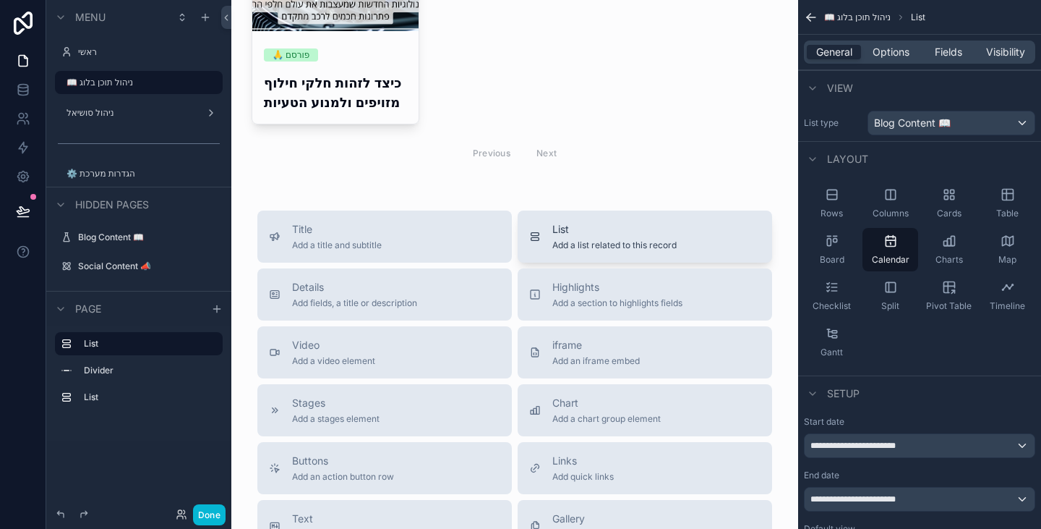
click at [574, 248] on span "Add a list related to this record" at bounding box center [615, 245] width 124 height 12
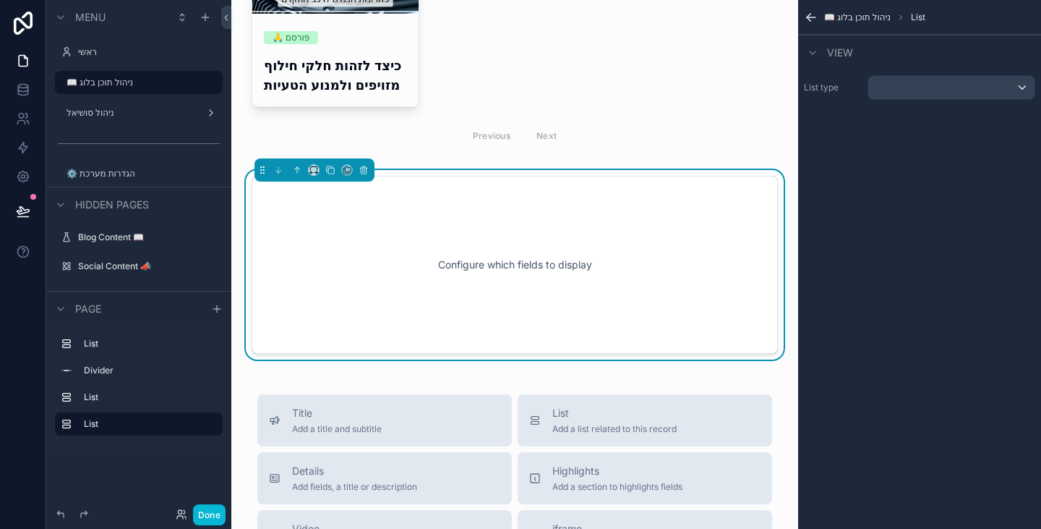
scroll to position [669, 0]
click at [367, 175] on button "scrollable content" at bounding box center [364, 169] width 16 height 16
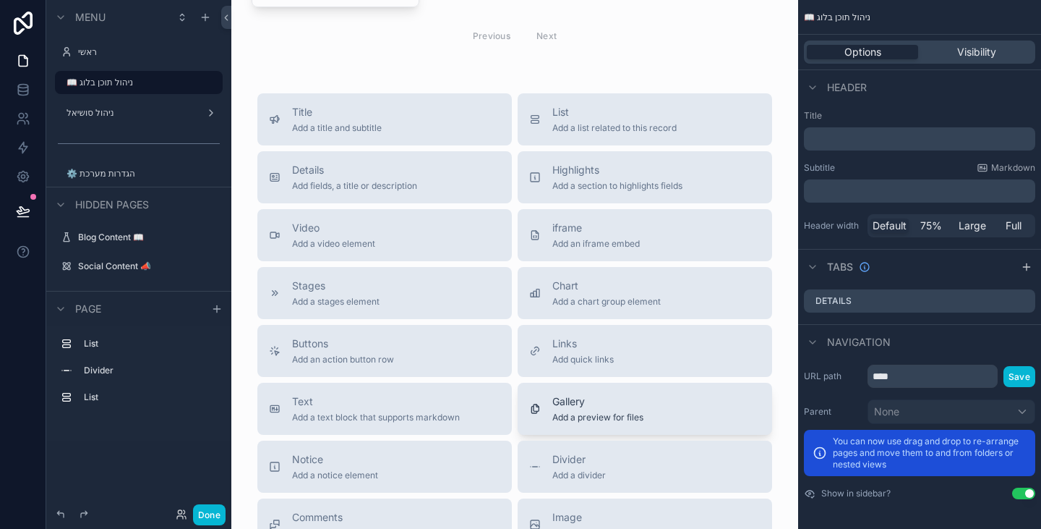
scroll to position [741, 0]
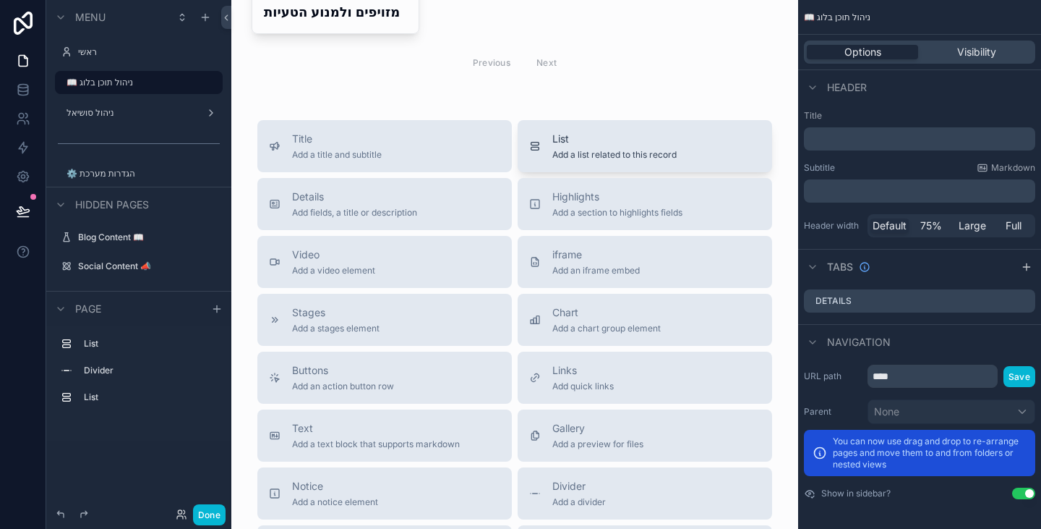
click at [607, 167] on button "List Add a list related to this record" at bounding box center [645, 146] width 255 height 52
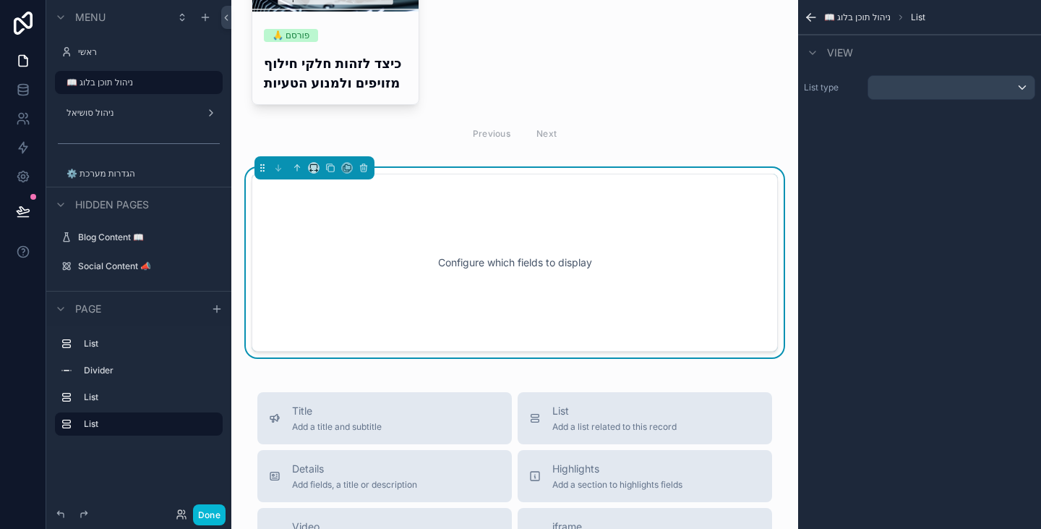
scroll to position [669, 0]
click at [900, 88] on div "scrollable content" at bounding box center [952, 87] width 166 height 23
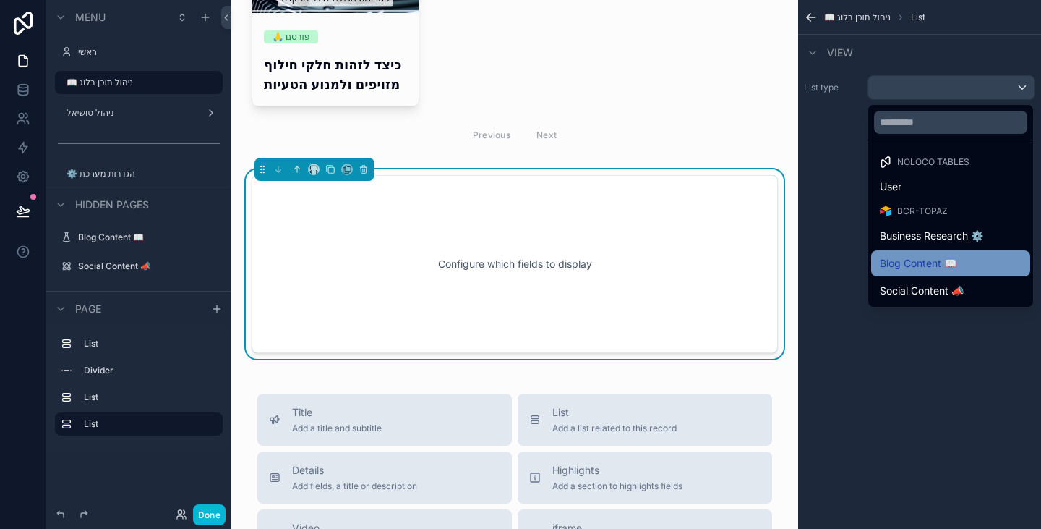
click at [944, 264] on span "Blog Content 📖" at bounding box center [918, 263] width 77 height 17
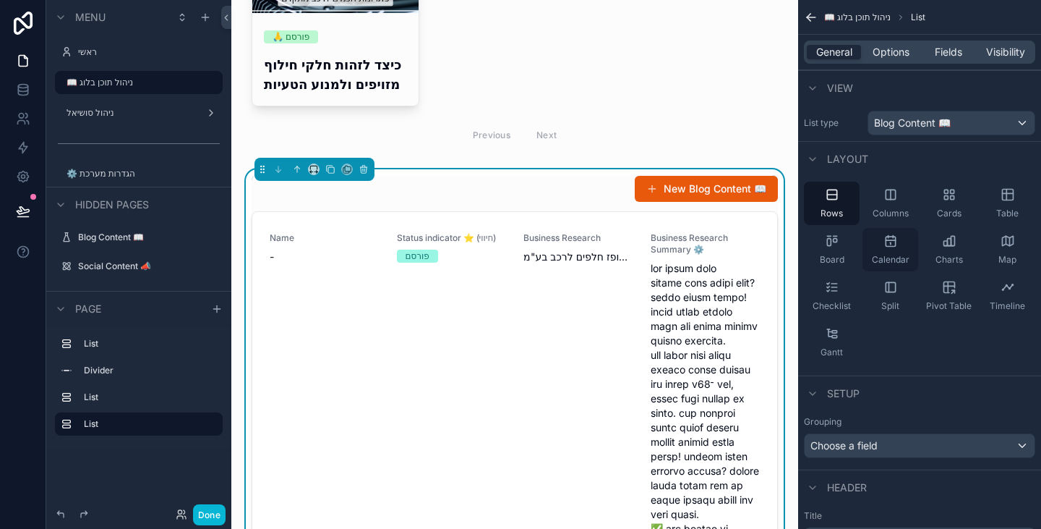
click at [871, 258] on div "Calendar" at bounding box center [891, 249] width 56 height 43
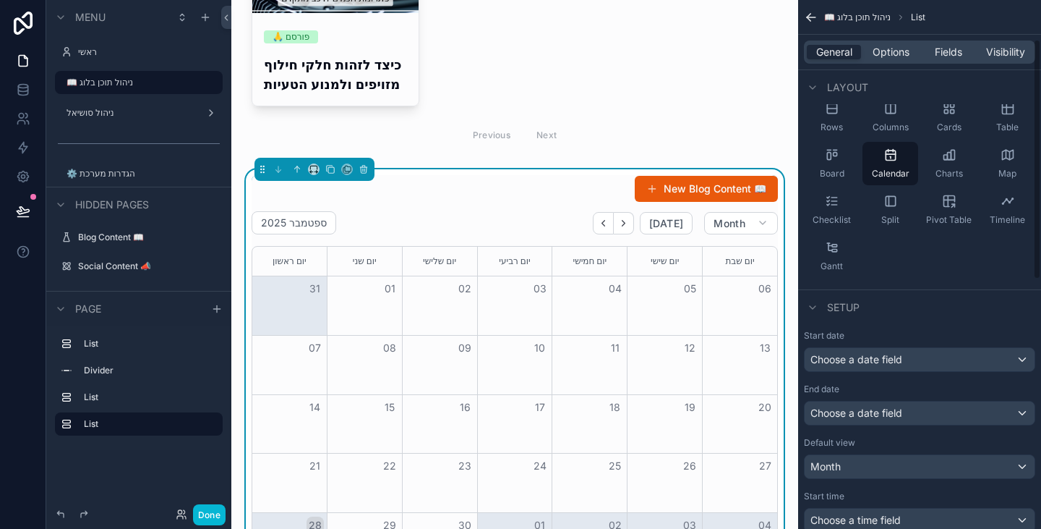
scroll to position [145, 0]
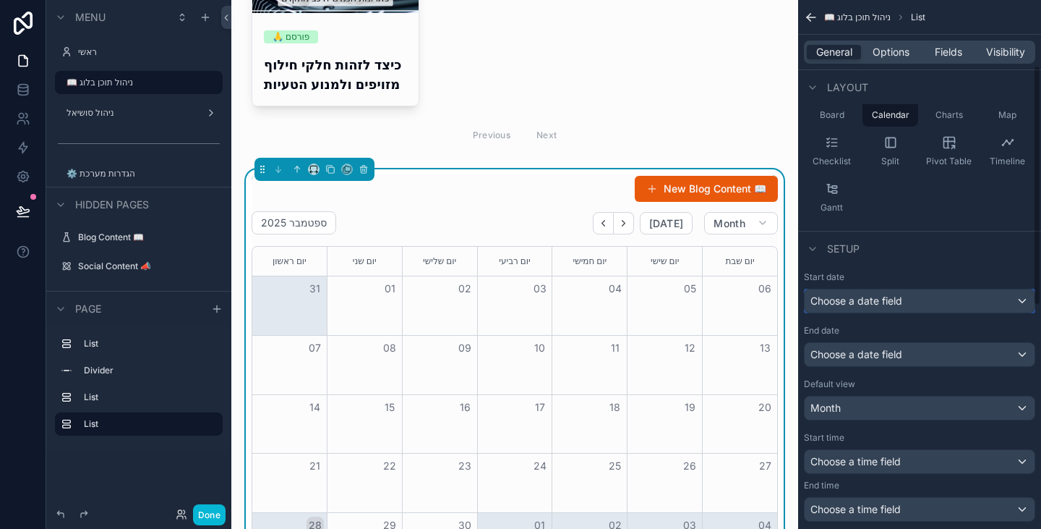
click at [890, 303] on span "Choose a date field" at bounding box center [857, 300] width 92 height 12
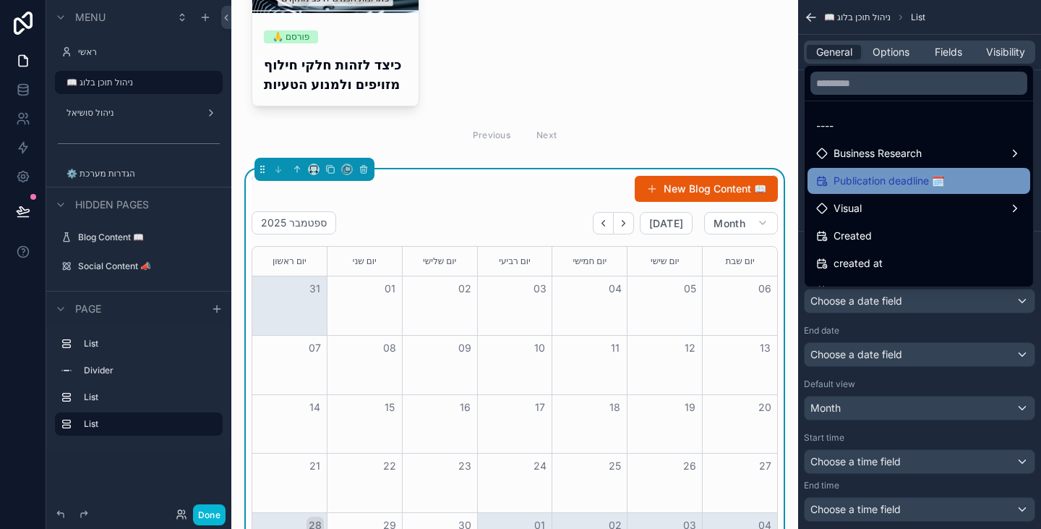
click at [900, 175] on span "Publication deadline 🗓️" at bounding box center [889, 180] width 111 height 17
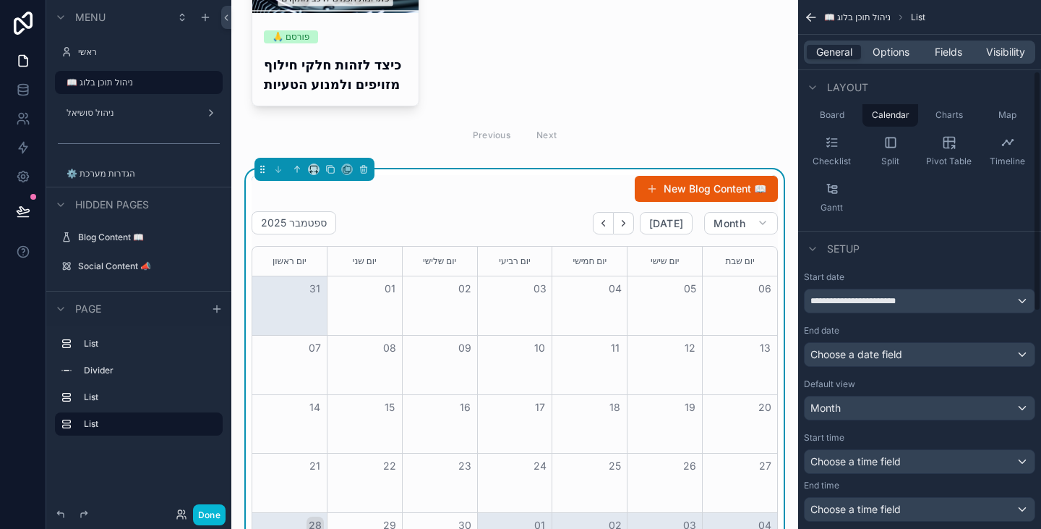
scroll to position [217, 0]
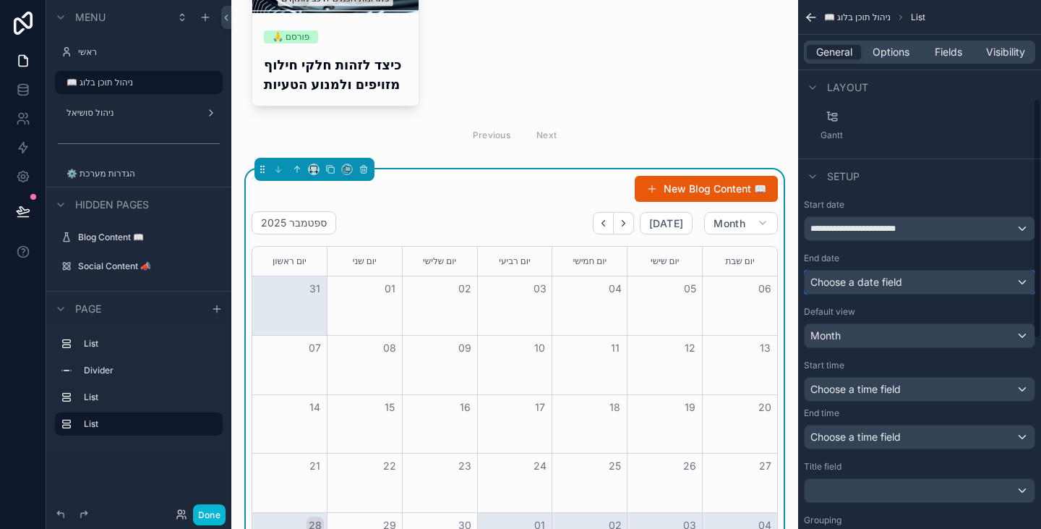
click at [875, 271] on div "Choose a date field" at bounding box center [920, 281] width 230 height 23
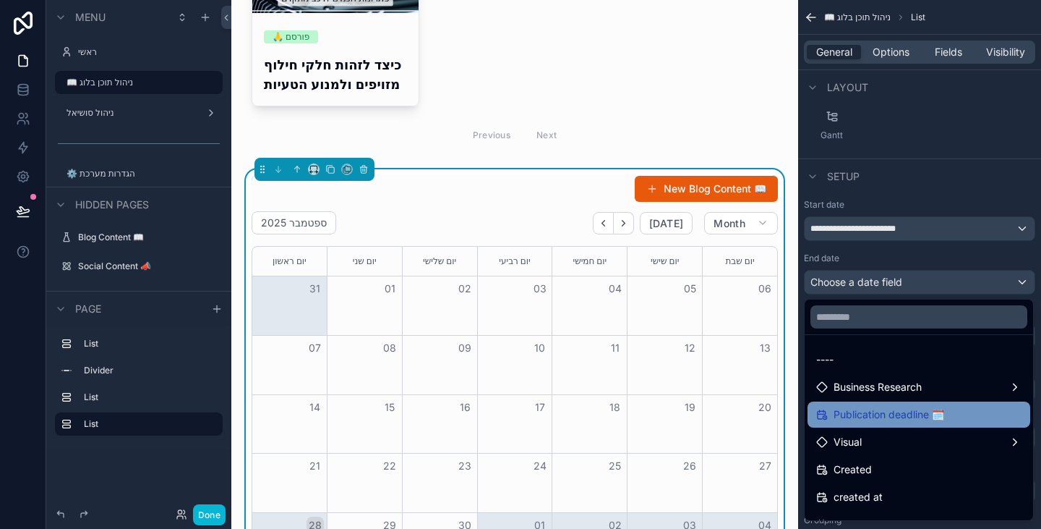
click at [874, 418] on span "Publication deadline 🗓️" at bounding box center [889, 414] width 111 height 17
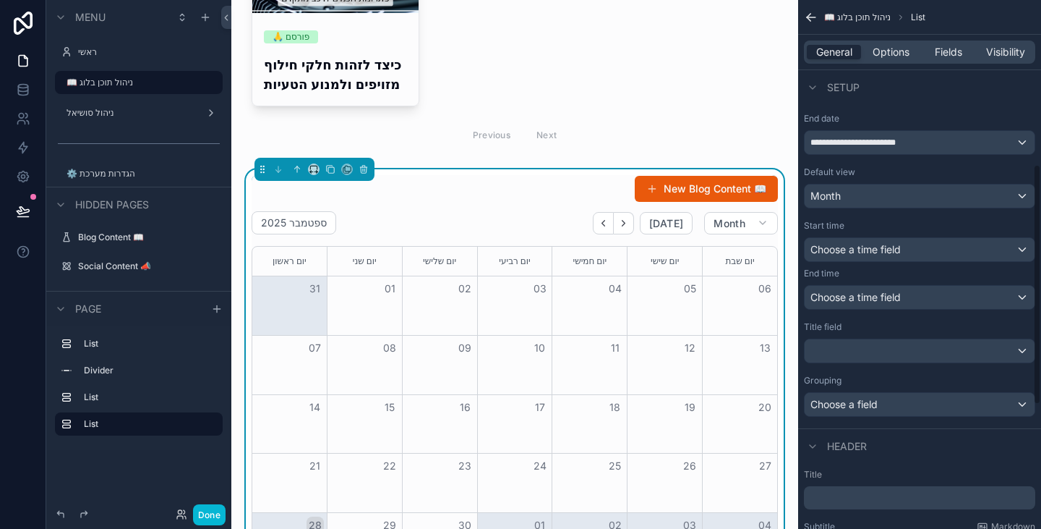
scroll to position [362, 0]
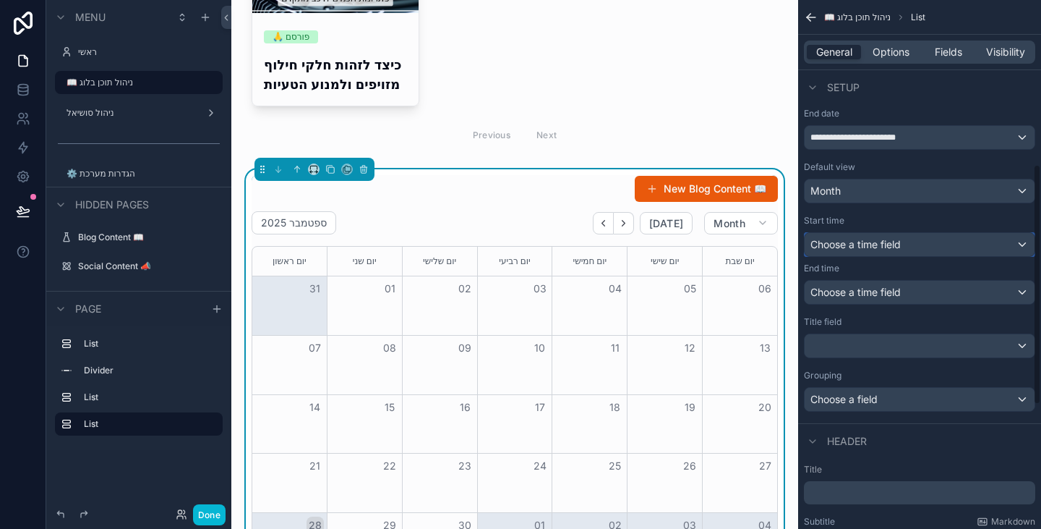
click at [897, 247] on span "Choose a time field" at bounding box center [856, 244] width 90 height 12
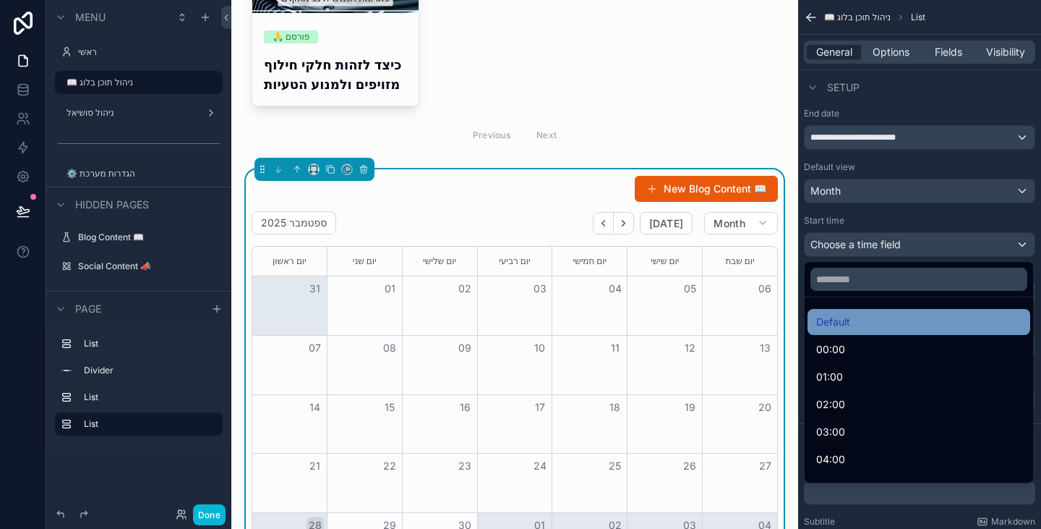
click at [861, 320] on div "Default" at bounding box center [918, 321] width 205 height 17
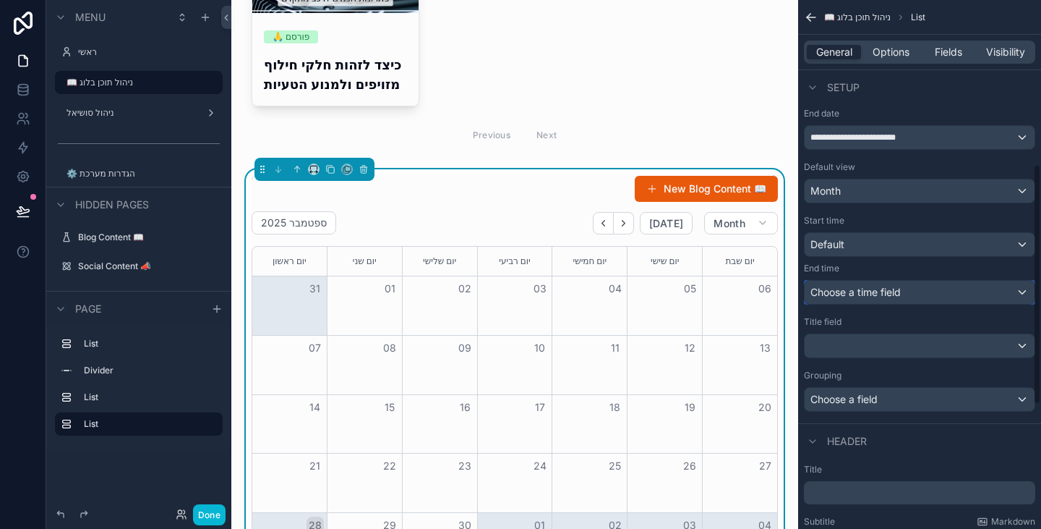
click at [874, 280] on button "Choose a time field" at bounding box center [919, 292] width 231 height 25
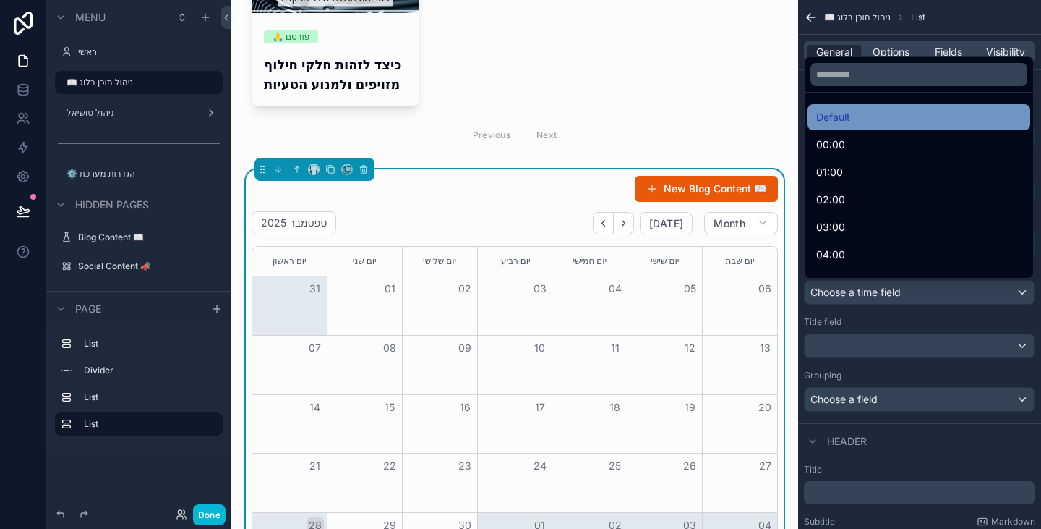
click at [875, 116] on div "Default" at bounding box center [918, 116] width 205 height 17
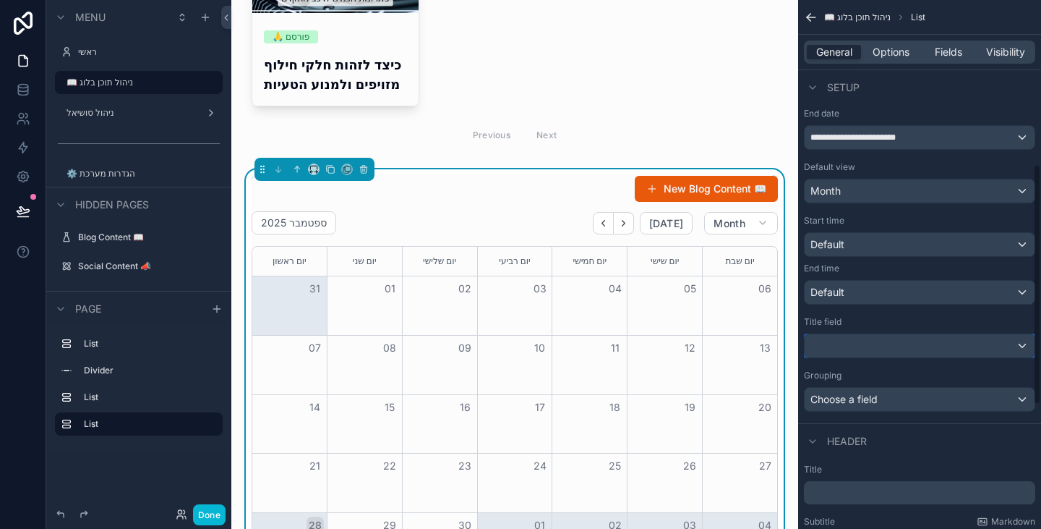
click at [877, 340] on div "scrollable content" at bounding box center [920, 345] width 230 height 23
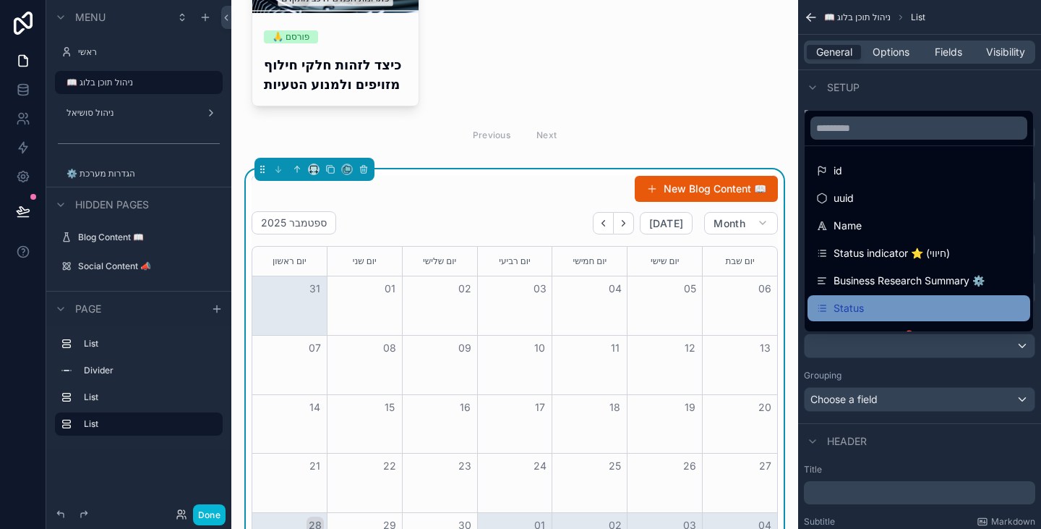
click at [883, 306] on div "Status" at bounding box center [918, 307] width 205 height 17
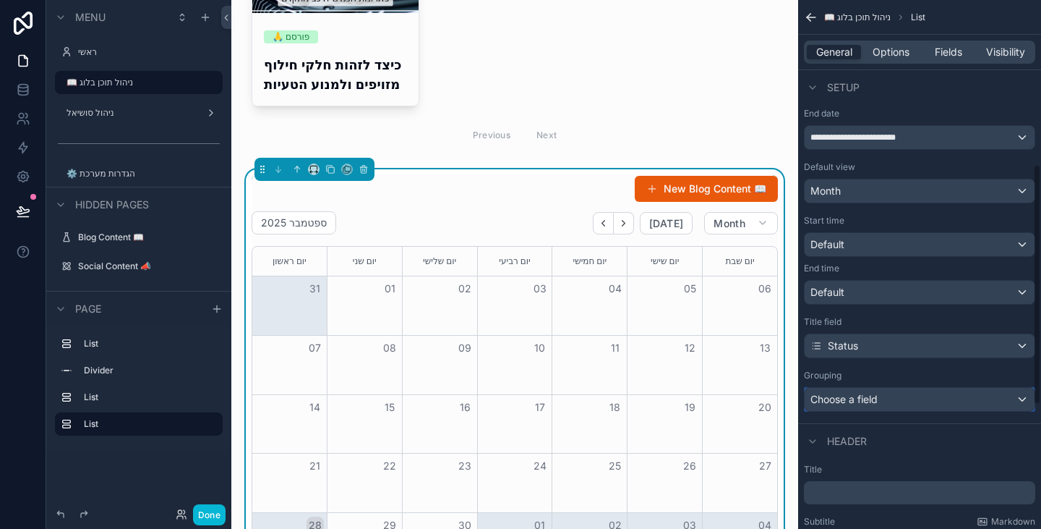
click at [871, 395] on span "Choose a field" at bounding box center [844, 399] width 67 height 12
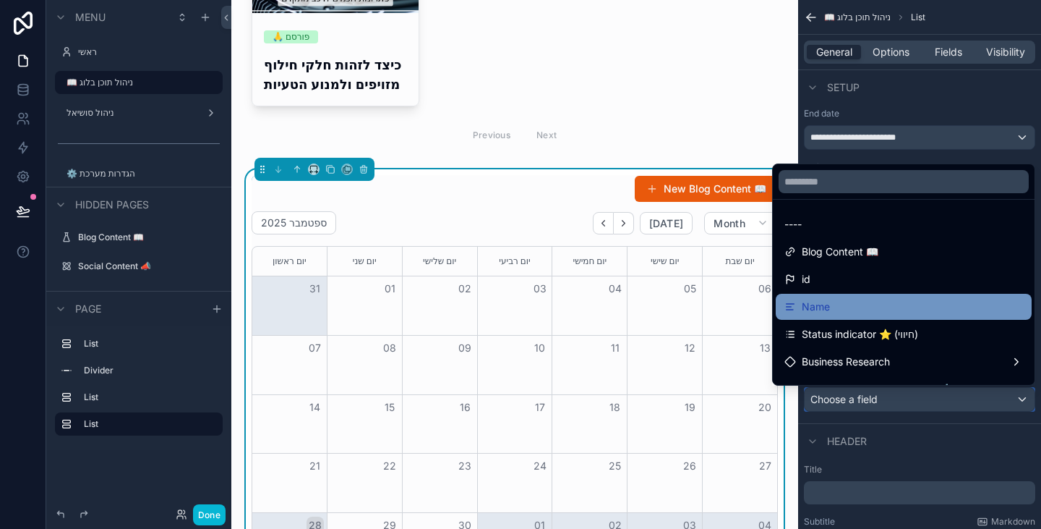
scroll to position [72, 0]
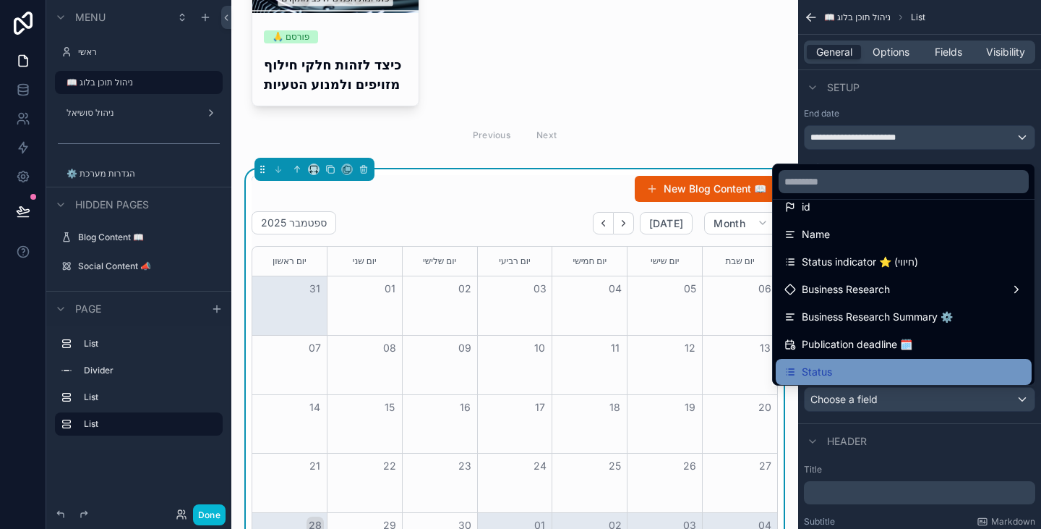
click at [861, 369] on div "Status" at bounding box center [904, 371] width 239 height 17
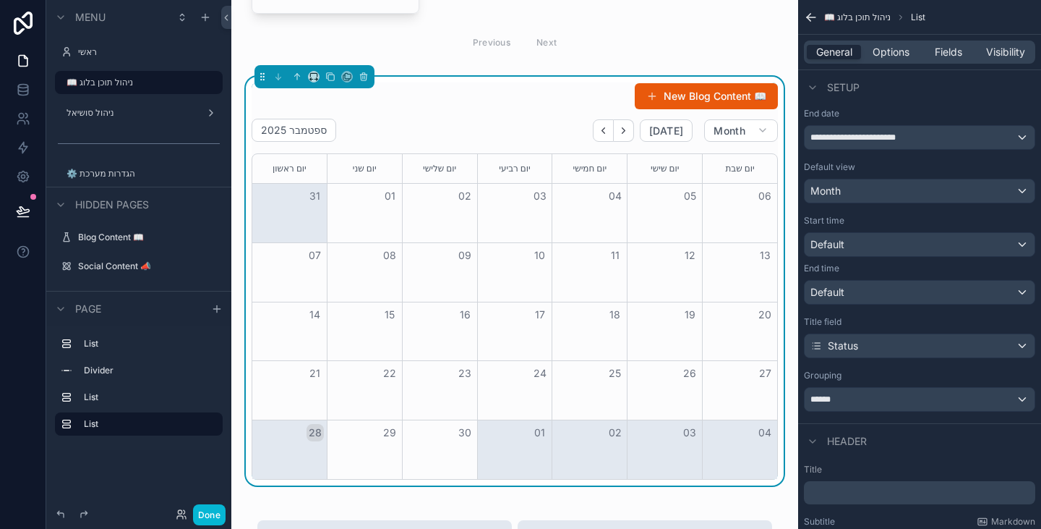
scroll to position [814, 0]
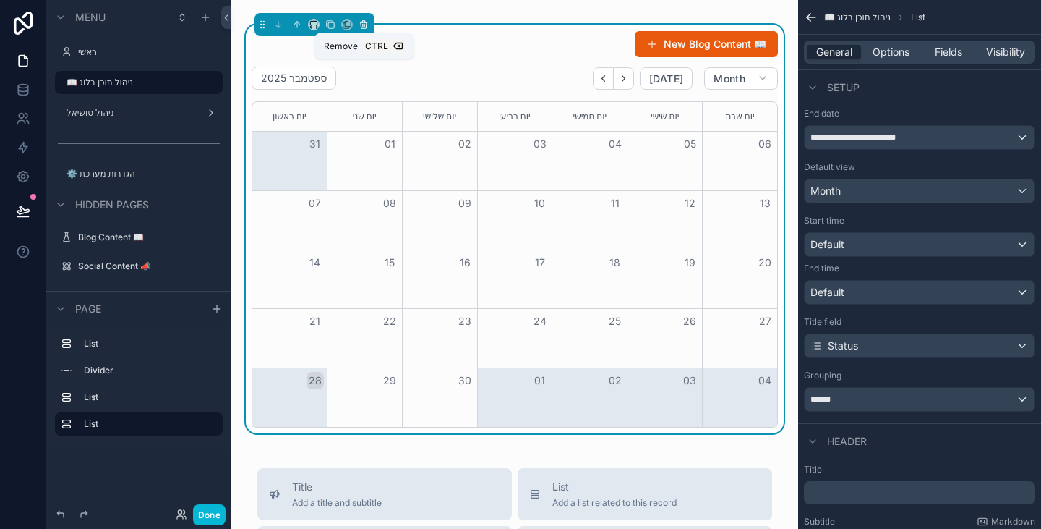
click at [369, 27] on button "scrollable content" at bounding box center [364, 25] width 16 height 16
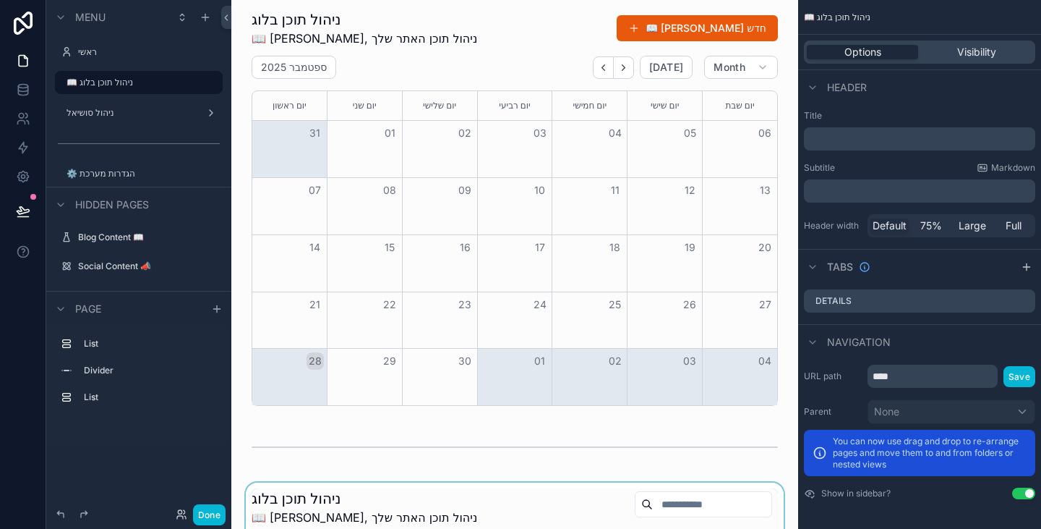
scroll to position [0, 0]
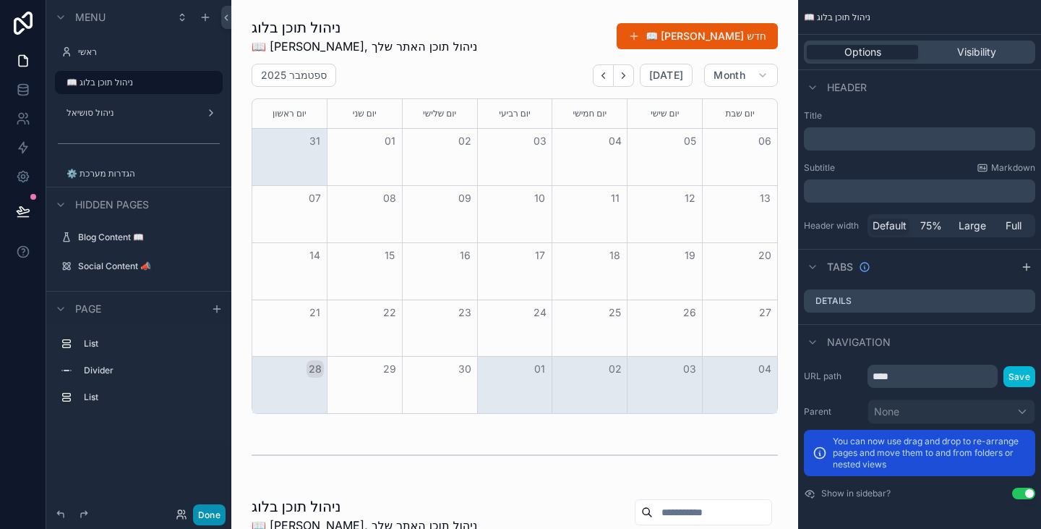
click at [197, 519] on button "Done" at bounding box center [209, 514] width 33 height 21
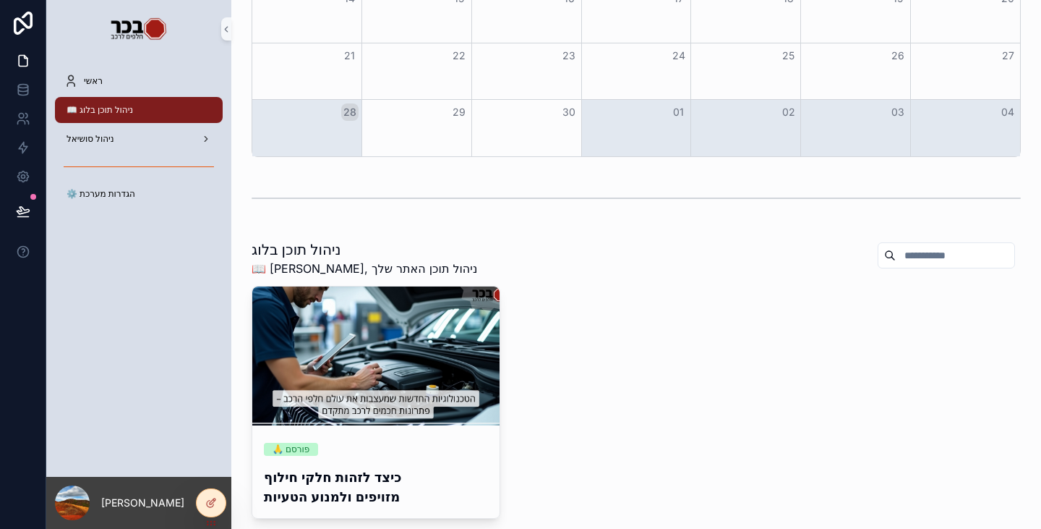
scroll to position [362, 0]
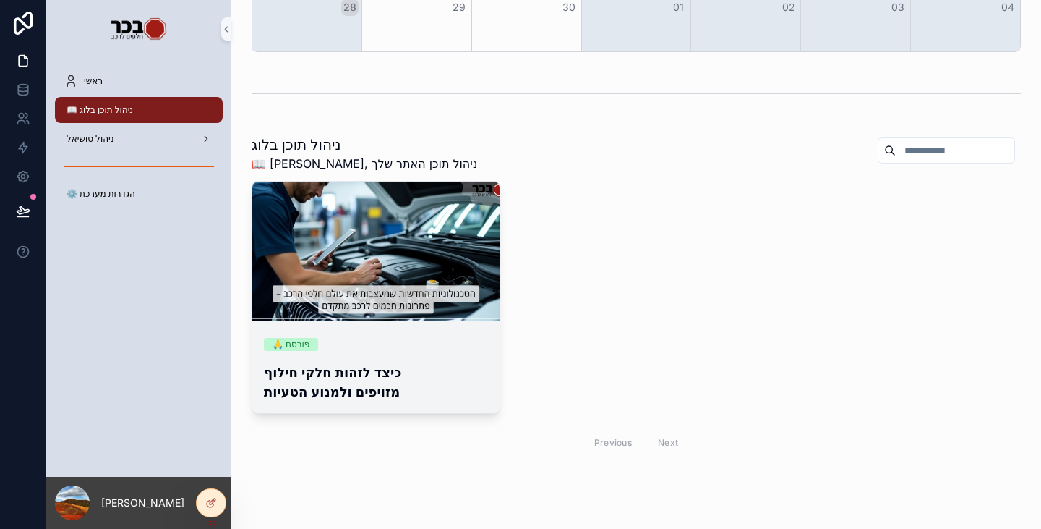
click at [429, 359] on div "🙏 פורסם כיצד לזהות חלקי חילוף מזויפים ולמנוע הטעיות" at bounding box center [375, 369] width 247 height 87
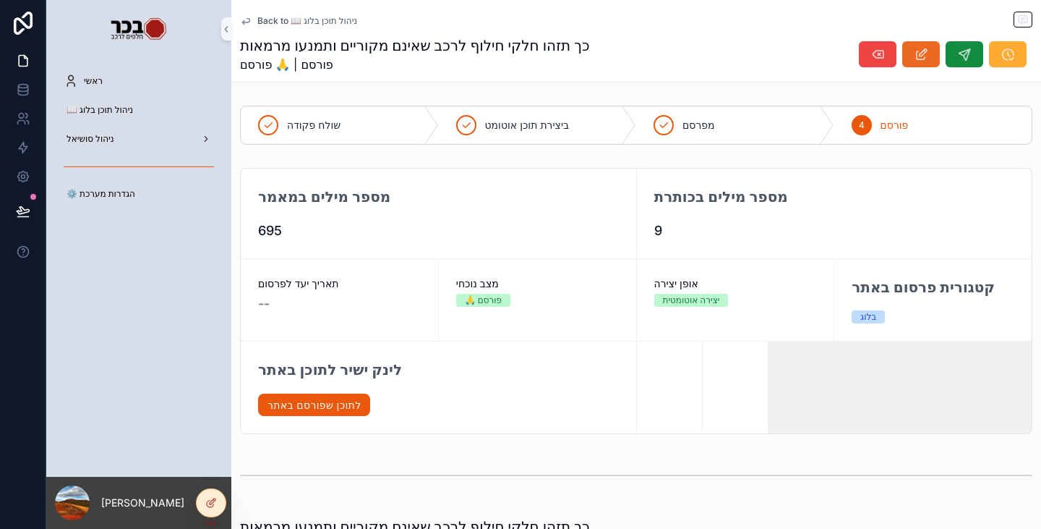
click at [914, 60] on icon "scrollable content" at bounding box center [921, 54] width 15 height 14
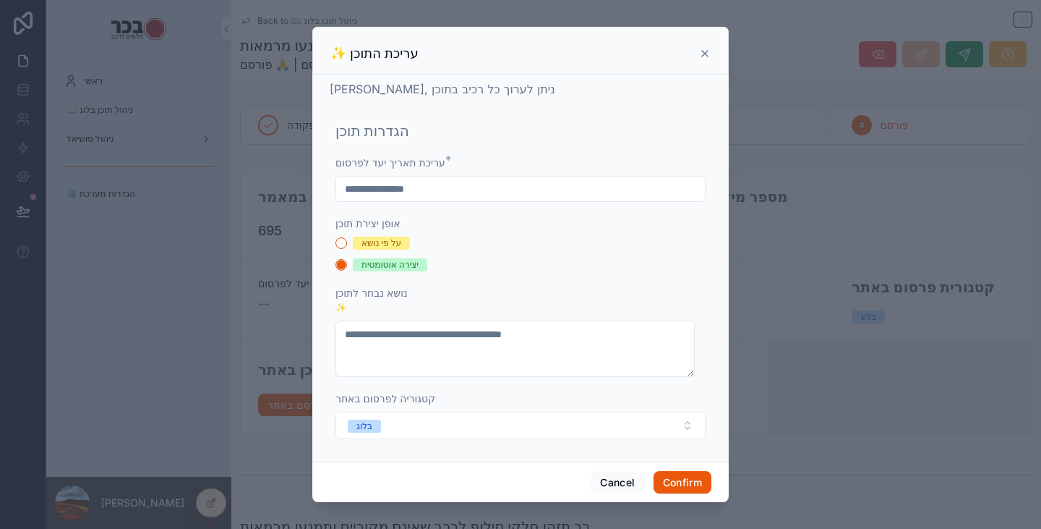
click at [396, 189] on input "text" at bounding box center [520, 189] width 369 height 20
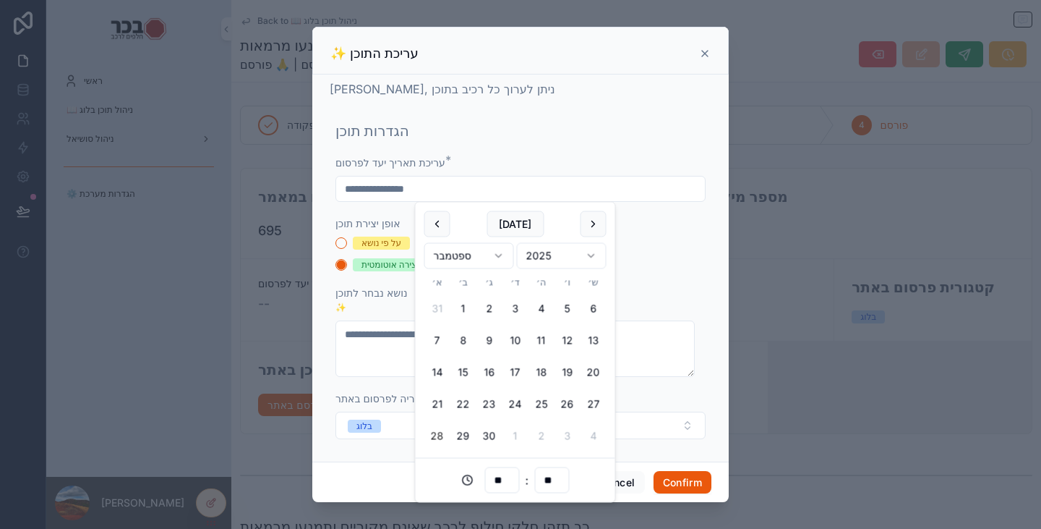
click at [436, 433] on button "28" at bounding box center [438, 436] width 26 height 26
type input "**********"
drag, startPoint x: 405, startPoint y: 188, endPoint x: 397, endPoint y: 189, distance: 8.0
click at [397, 189] on input "**********" at bounding box center [520, 189] width 369 height 20
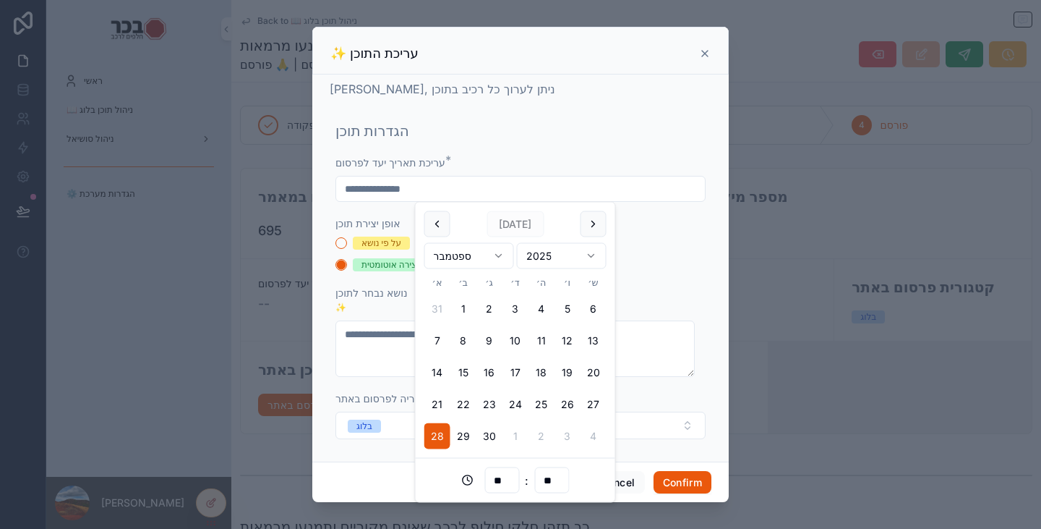
click at [398, 189] on input "**********" at bounding box center [520, 189] width 369 height 20
drag, startPoint x: 398, startPoint y: 186, endPoint x: 408, endPoint y: 187, distance: 10.2
click at [408, 187] on input "**********" at bounding box center [520, 189] width 369 height 20
type input "**********"
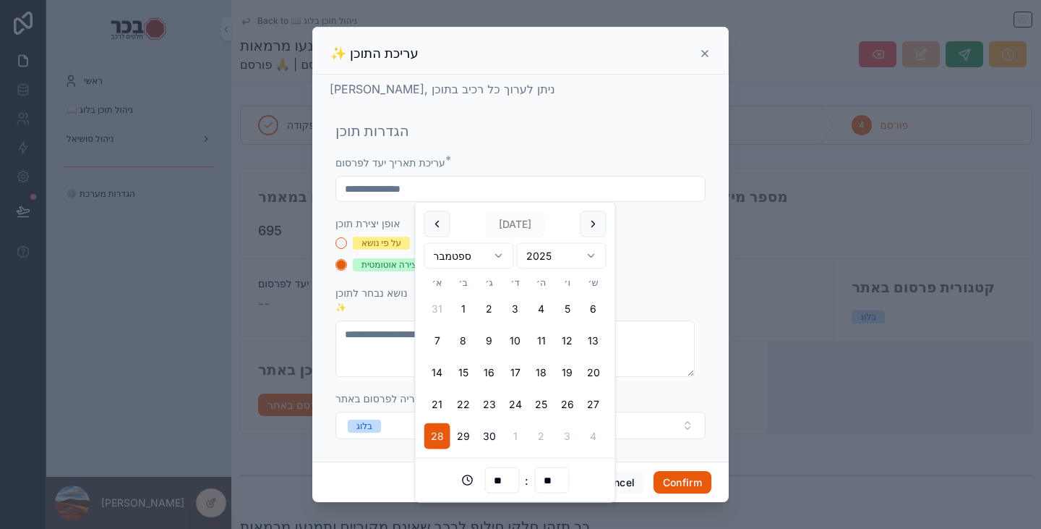
type input "**"
drag, startPoint x: 431, startPoint y: 189, endPoint x: 412, endPoint y: 193, distance: 19.3
click at [412, 193] on input "**********" at bounding box center [520, 189] width 369 height 20
type input "**********"
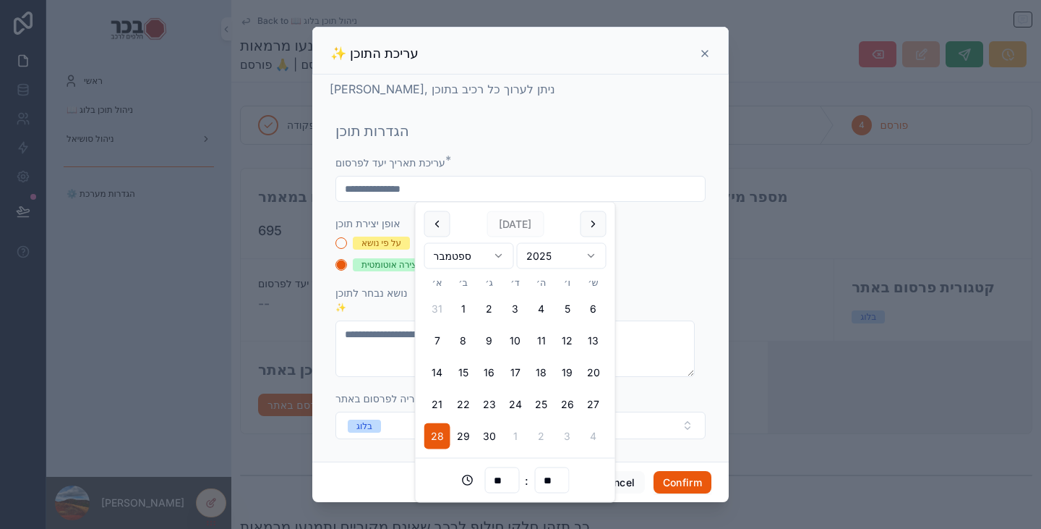
type input "**"
type input "**********"
click at [695, 482] on button "Confirm" at bounding box center [683, 482] width 58 height 23
type input "**********"
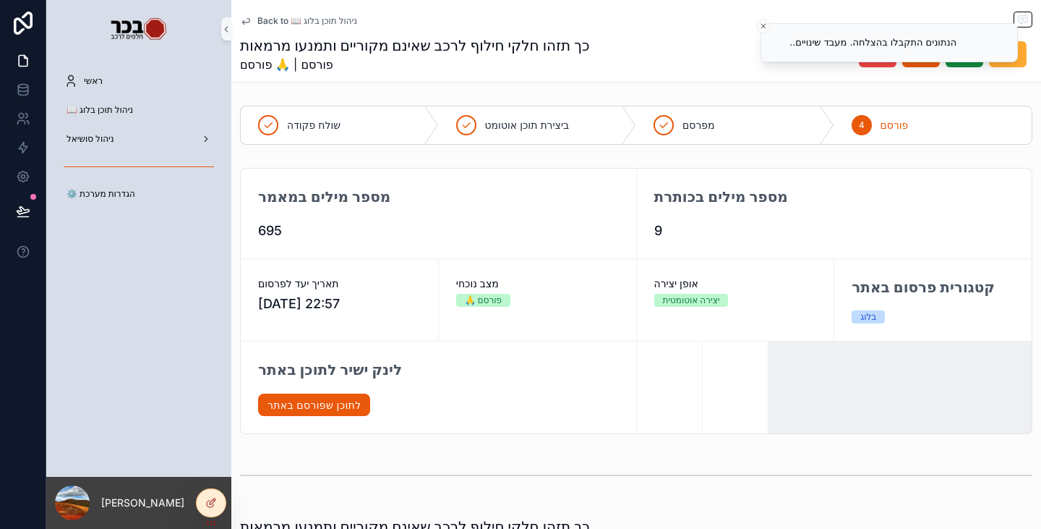
click at [281, 25] on span "Back to 📖 ניהול תוכן בלוג" at bounding box center [307, 21] width 100 height 12
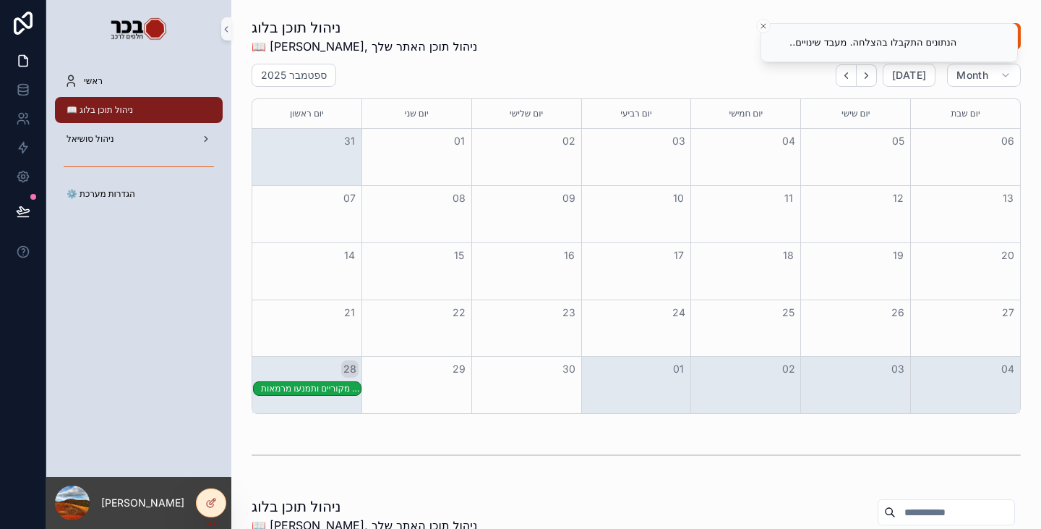
click at [499, 67] on div "[DATE] [DATE] Month" at bounding box center [636, 75] width 769 height 23
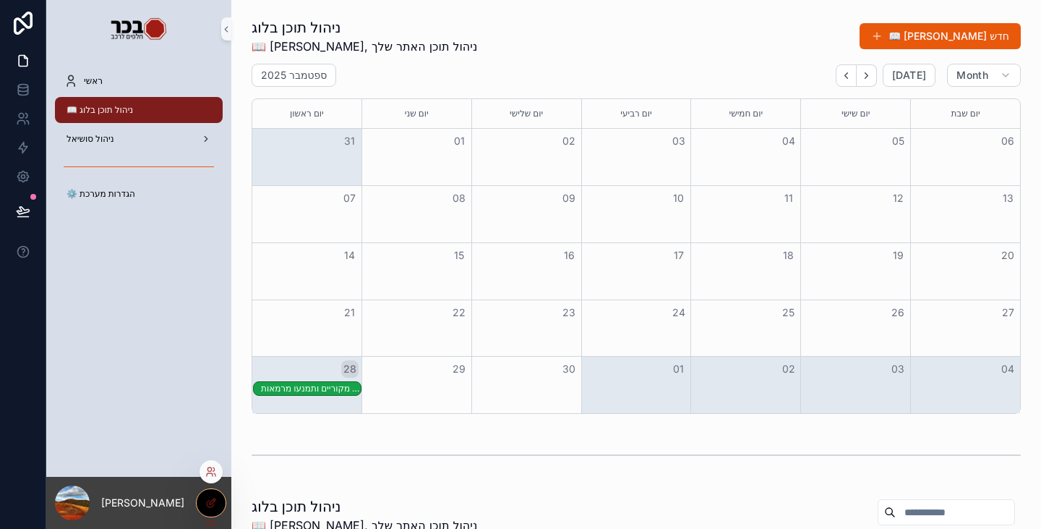
click at [222, 492] on div at bounding box center [211, 502] width 30 height 29
click at [203, 503] on div at bounding box center [211, 502] width 29 height 27
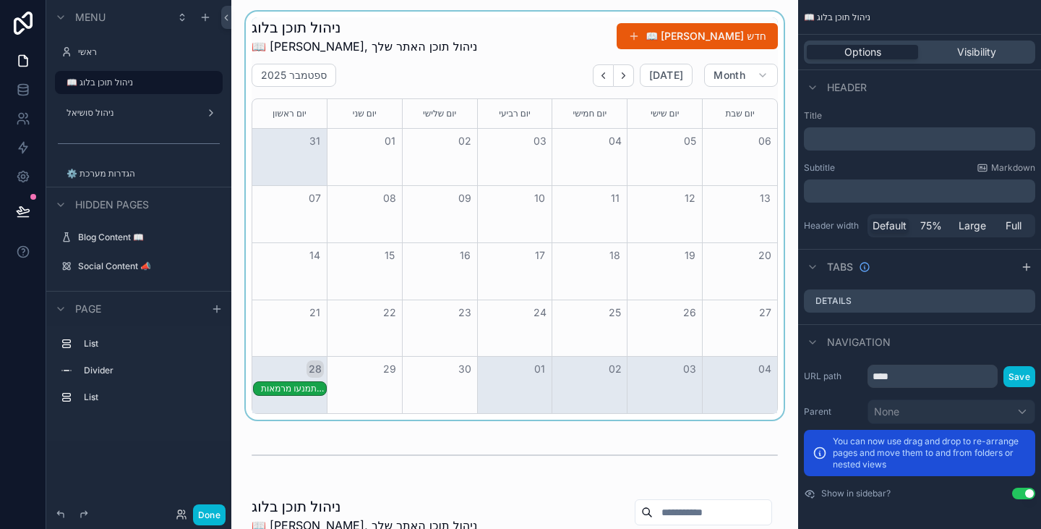
click at [628, 226] on div "scrollable content" at bounding box center [515, 216] width 544 height 408
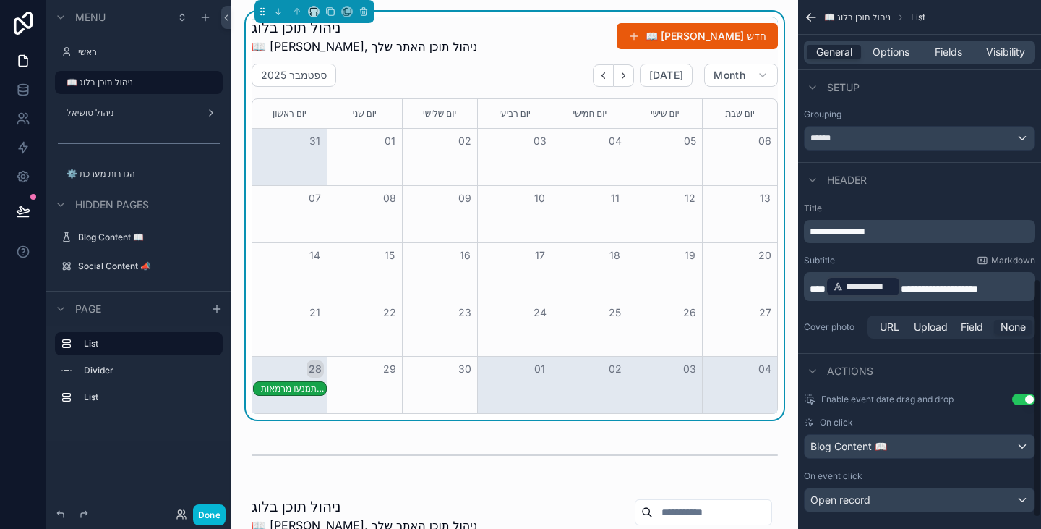
scroll to position [641, 0]
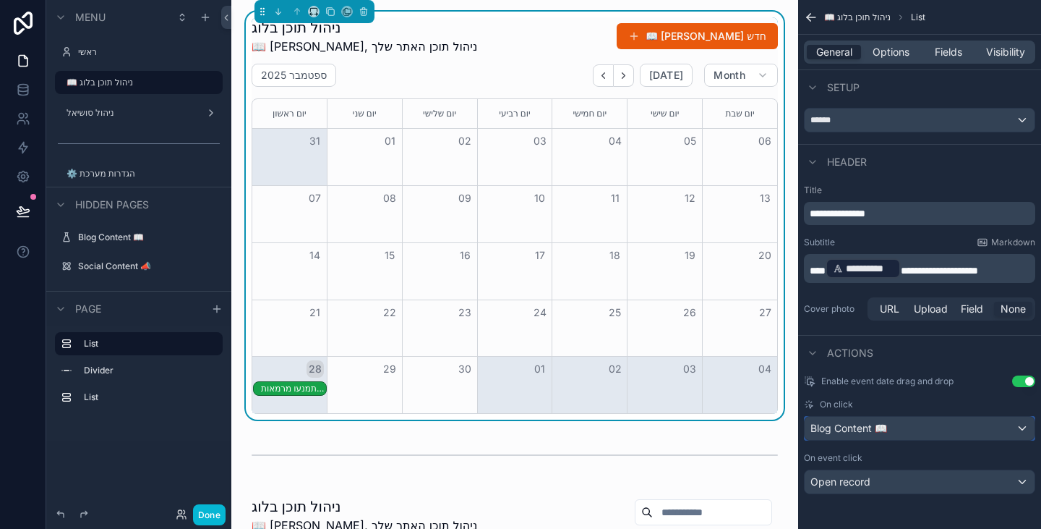
click at [928, 431] on div "Blog Content 📖" at bounding box center [920, 428] width 230 height 23
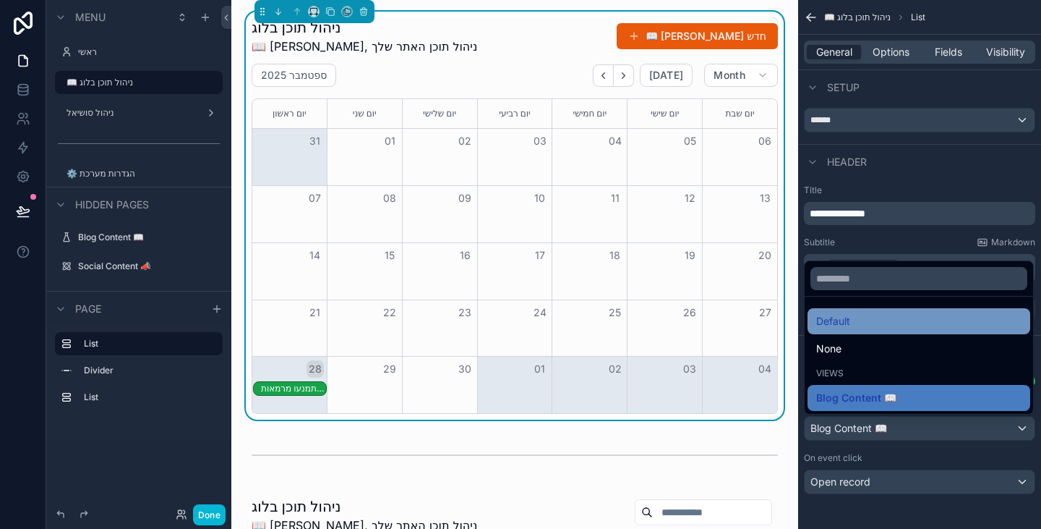
click at [901, 333] on div "Default" at bounding box center [919, 321] width 223 height 26
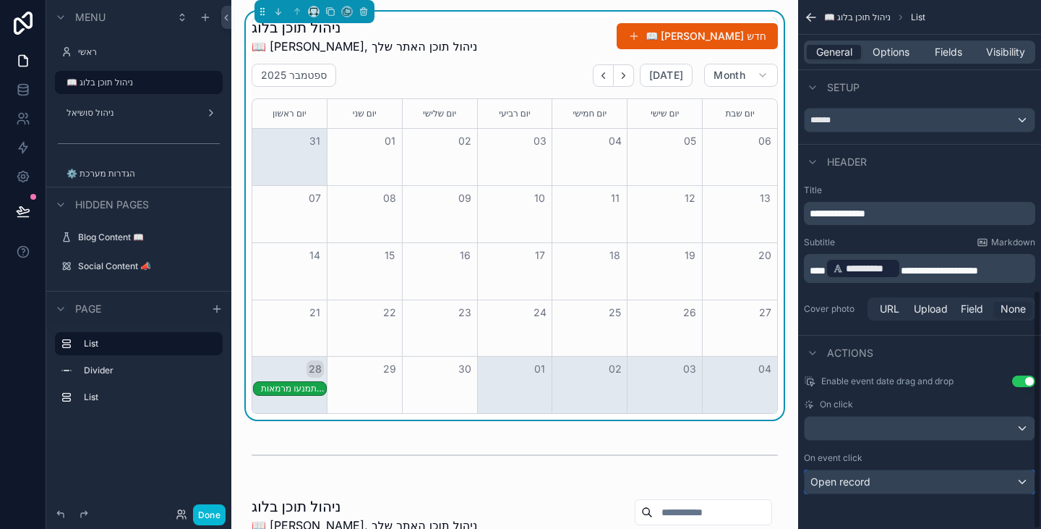
click at [886, 480] on div "Open record" at bounding box center [920, 481] width 230 height 23
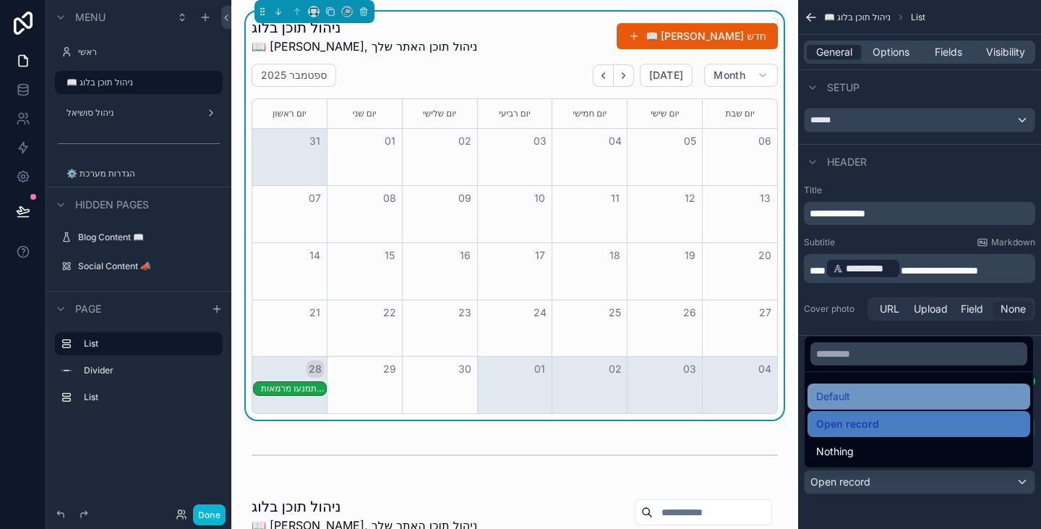
click at [866, 399] on div "Default" at bounding box center [918, 396] width 205 height 17
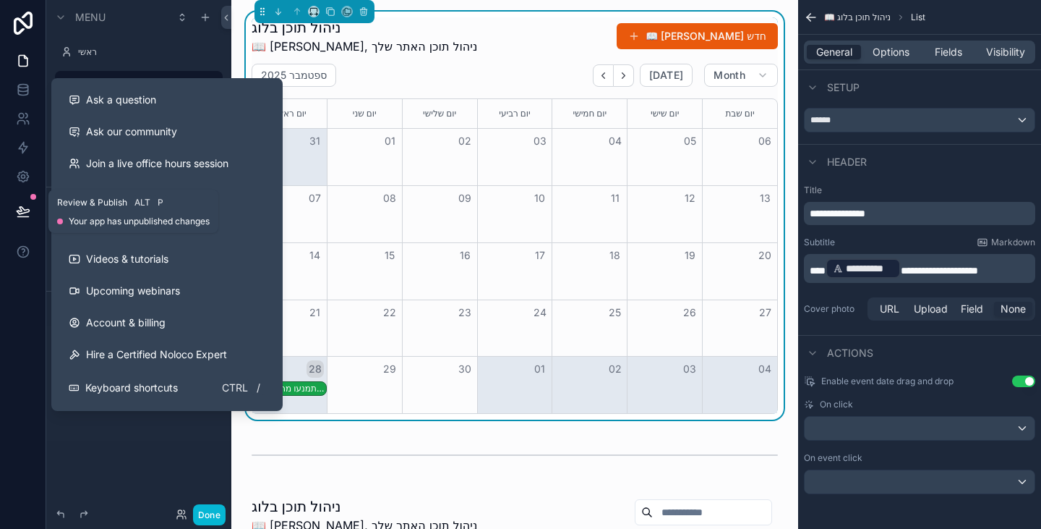
click at [27, 211] on icon at bounding box center [23, 211] width 14 height 14
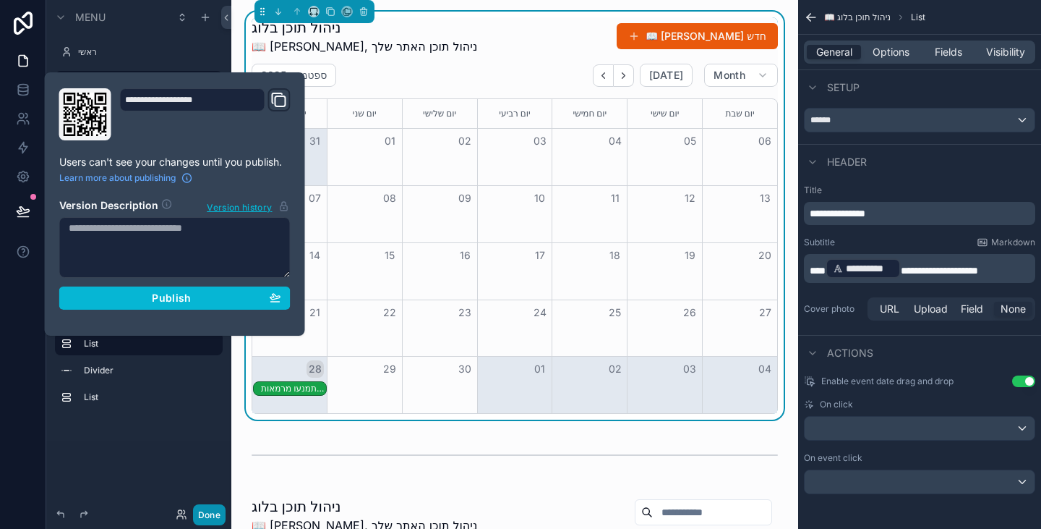
click at [212, 514] on button "Done" at bounding box center [209, 514] width 33 height 21
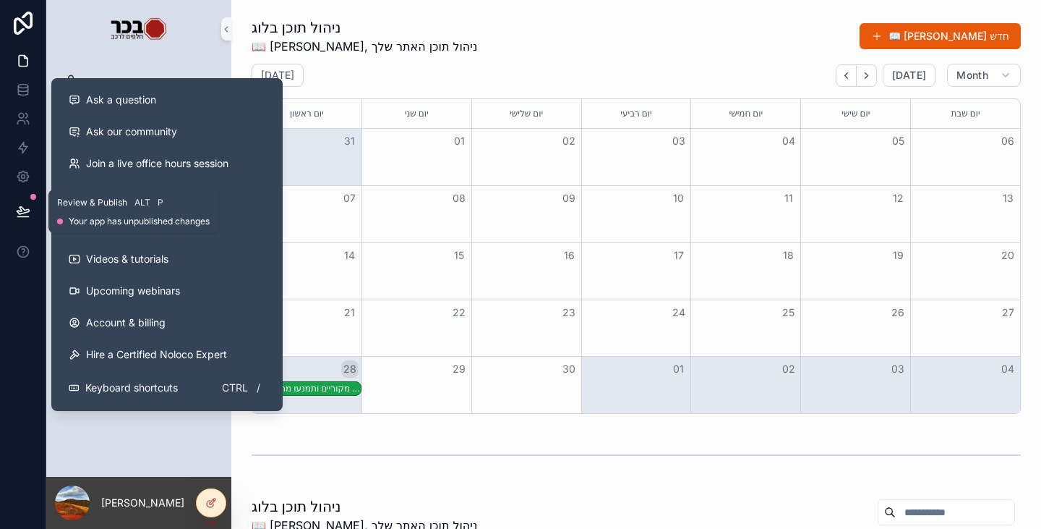
click at [21, 211] on icon at bounding box center [23, 211] width 14 height 14
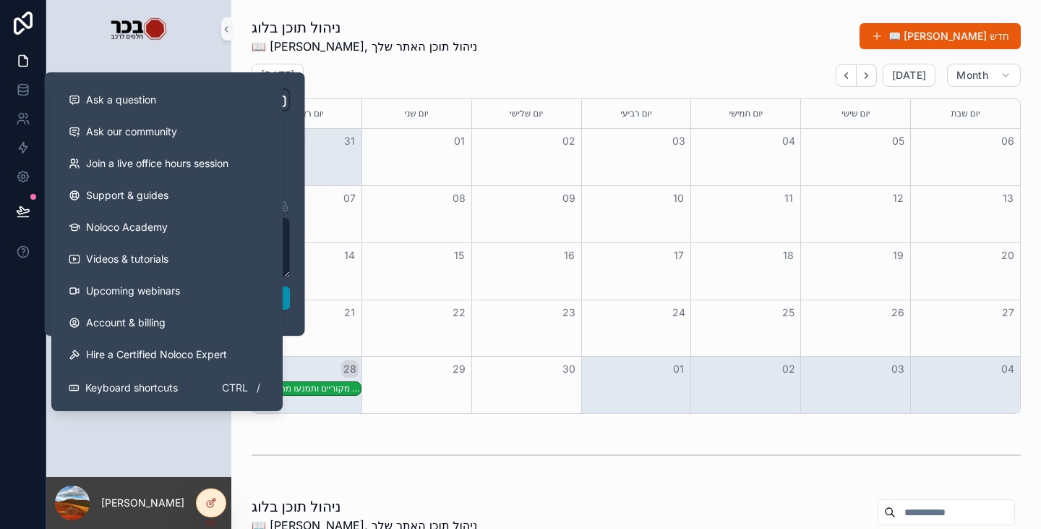
click at [290, 304] on button "Publish" at bounding box center [174, 297] width 231 height 23
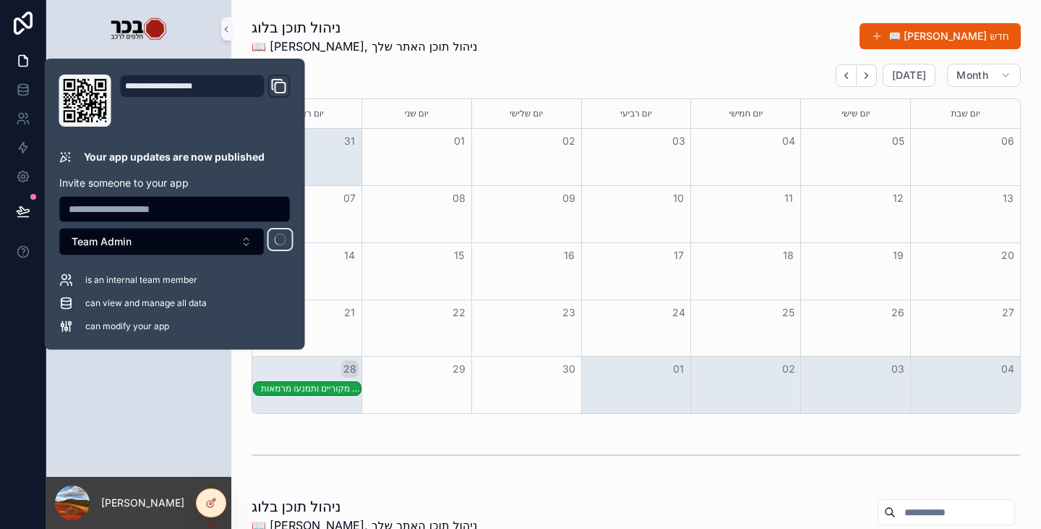
click at [173, 435] on div "ראשי 📖 ניהול תוכן בלוג ניהול סושיאל ⚙️ הגדרות מערכת" at bounding box center [138, 267] width 185 height 419
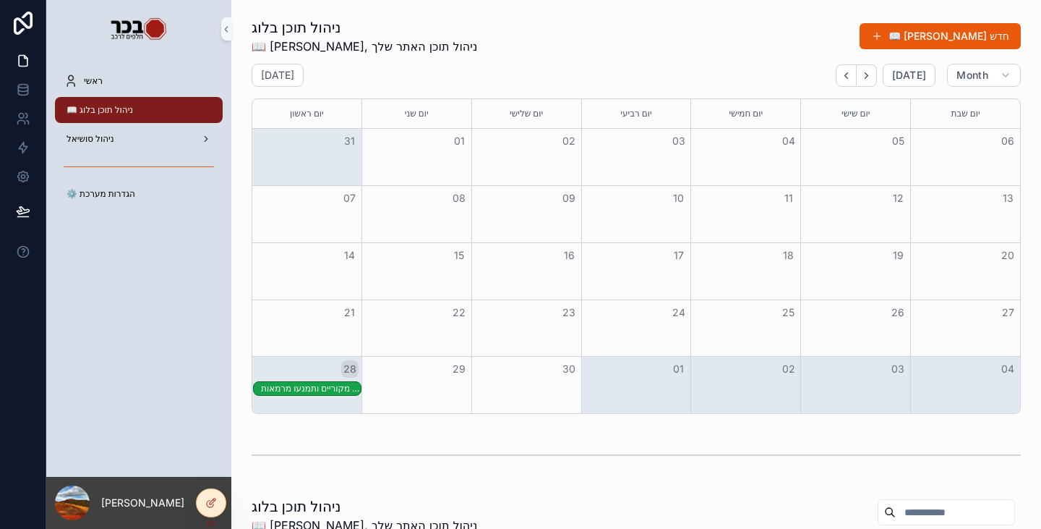
click at [312, 396] on div "כך תזהו חלקי חילוף לרכב שאינם מקוריים ותמנעו מרמאות" at bounding box center [307, 388] width 110 height 15
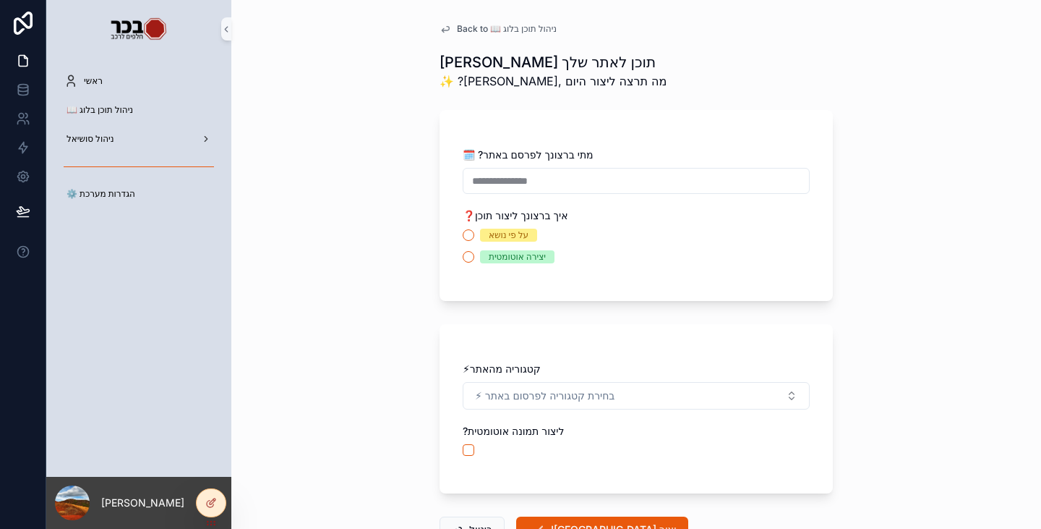
click at [304, 386] on div "**********" at bounding box center [636, 264] width 810 height 529
click at [477, 31] on span "Back to 📖 ניהול תוכן בלוג" at bounding box center [507, 29] width 100 height 12
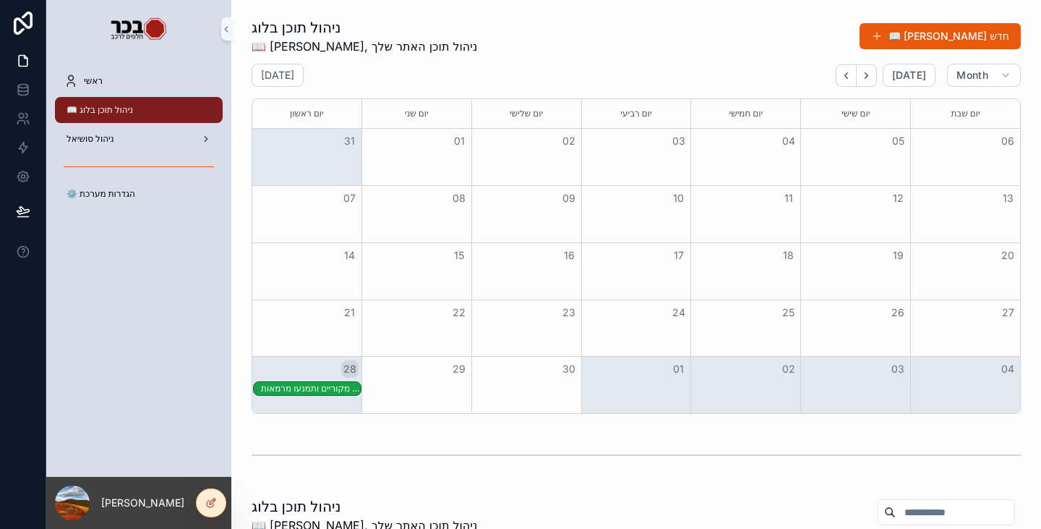
click at [304, 390] on div "כך תזהו חלקי חילוף לרכב שאינם מקוריים ותמנעו מרמאות" at bounding box center [311, 389] width 100 height 12
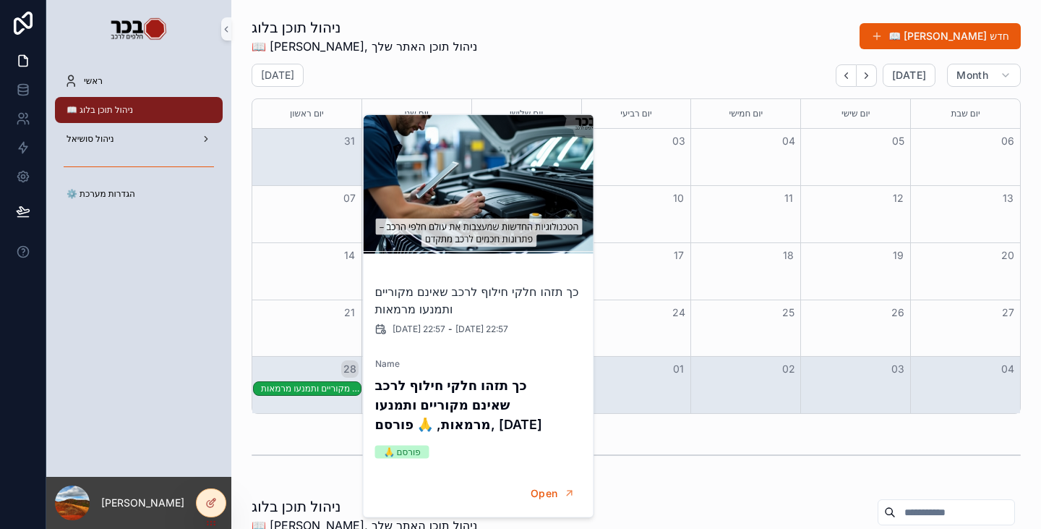
click at [649, 462] on div "scrollable content" at bounding box center [636, 455] width 769 height 36
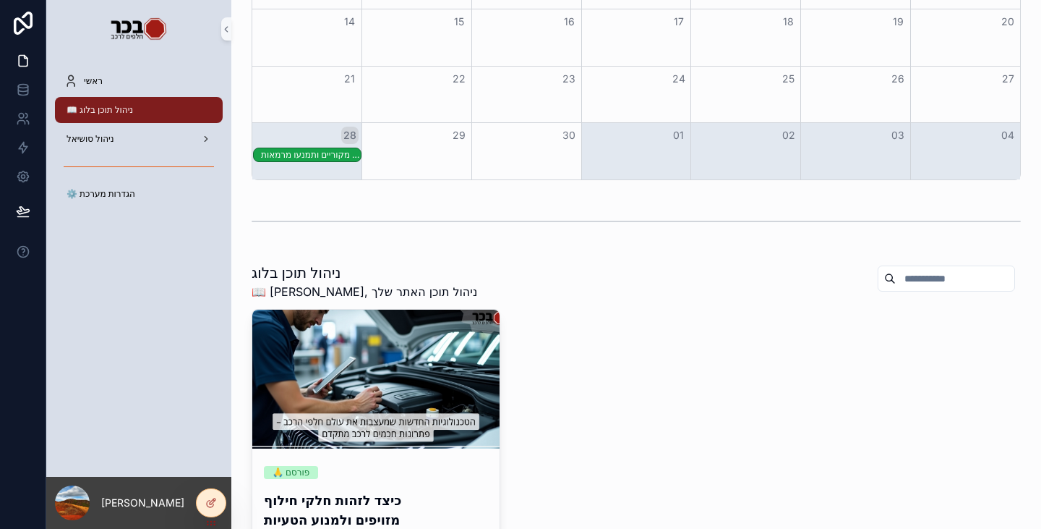
scroll to position [289, 0]
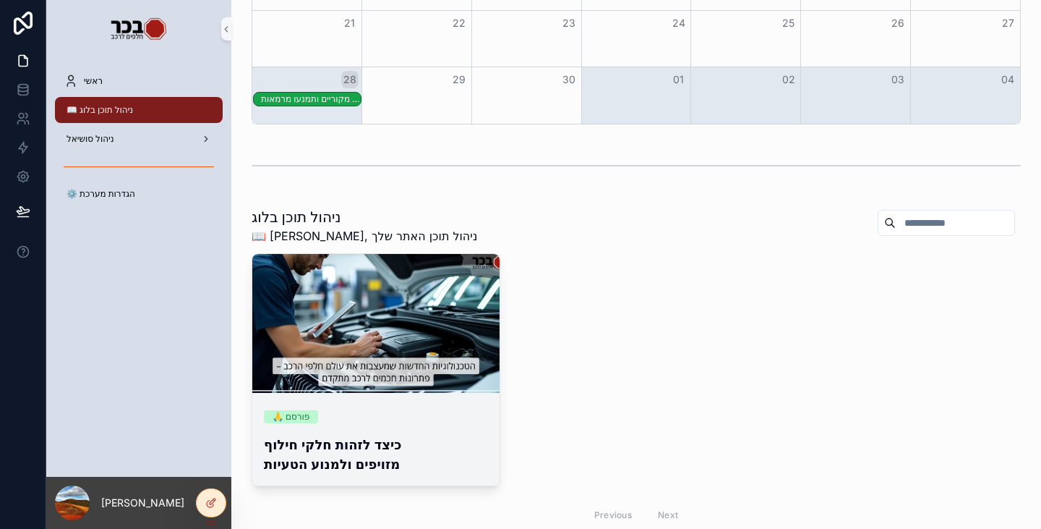
click at [419, 444] on h4 "כיצד לזהות חלקי חילוף מזויפים ולמנוע הטעיות" at bounding box center [376, 454] width 224 height 39
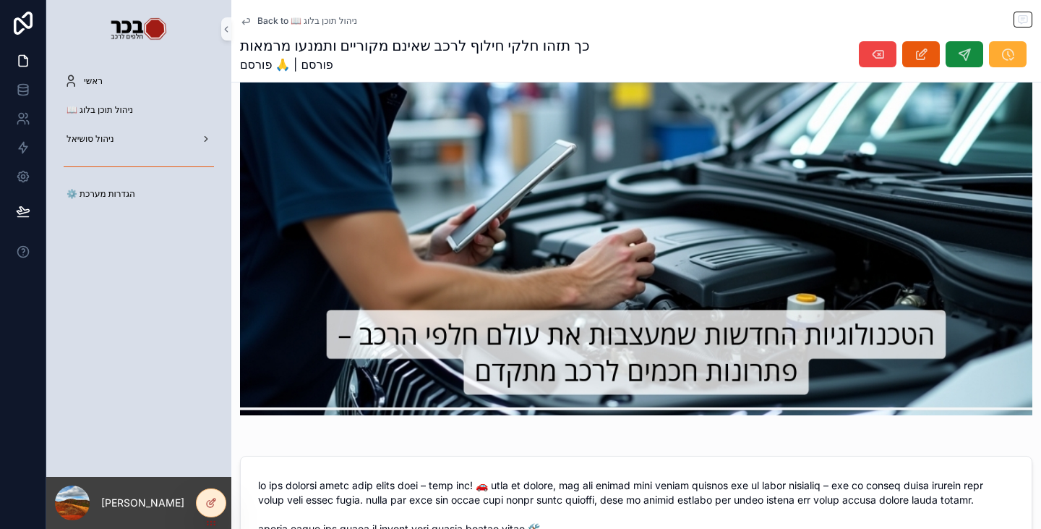
scroll to position [579, 0]
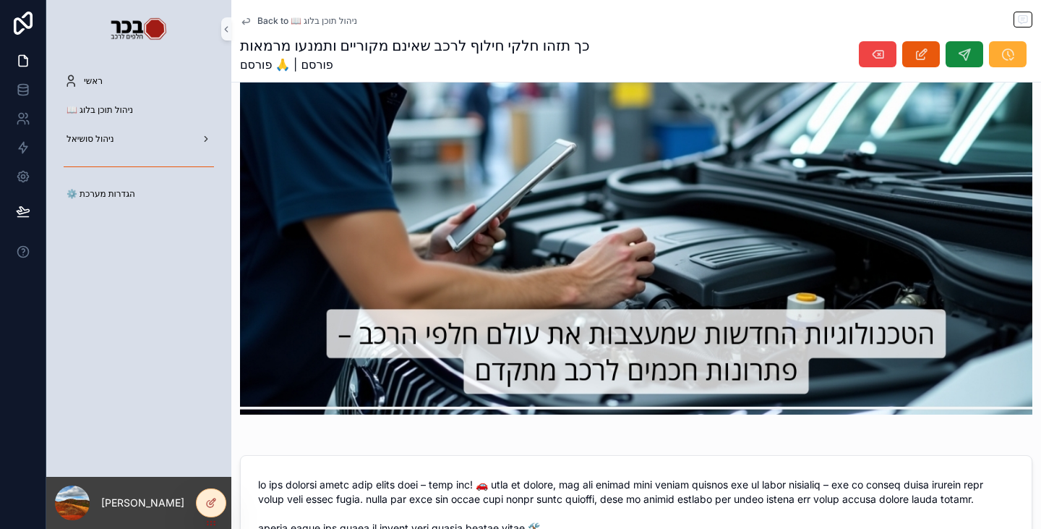
click at [304, 25] on span "Back to 📖 ניהול תוכן בלוג" at bounding box center [307, 21] width 100 height 12
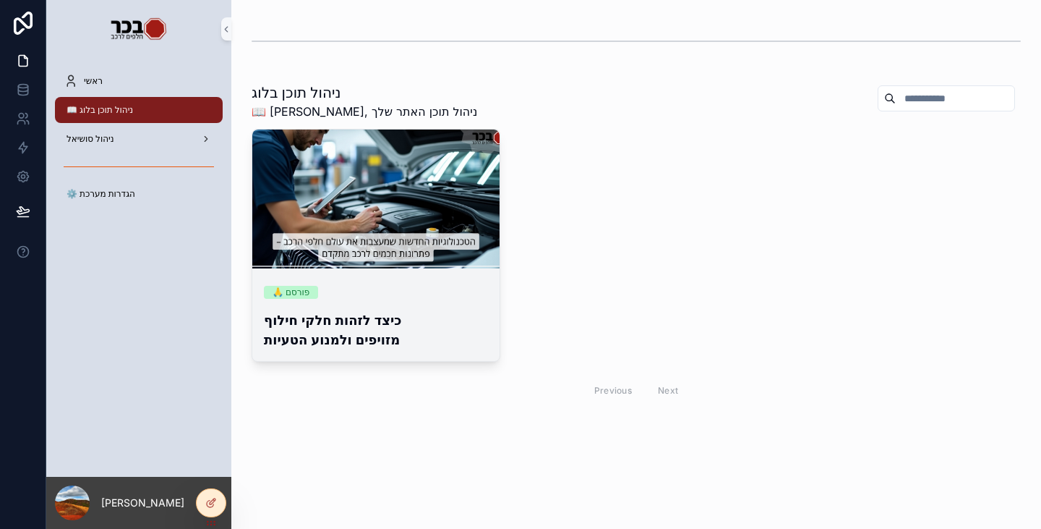
scroll to position [414, 0]
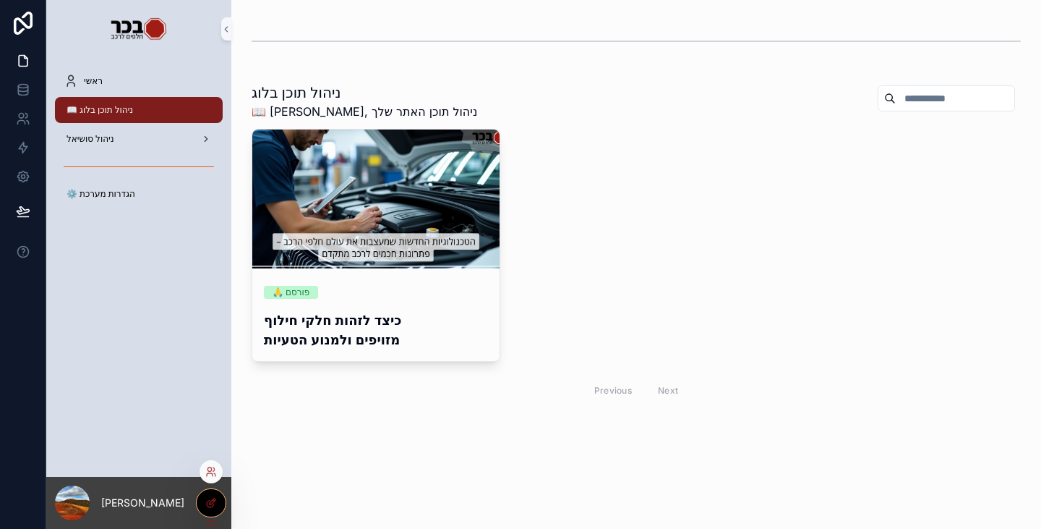
click at [208, 503] on icon at bounding box center [211, 503] width 12 height 12
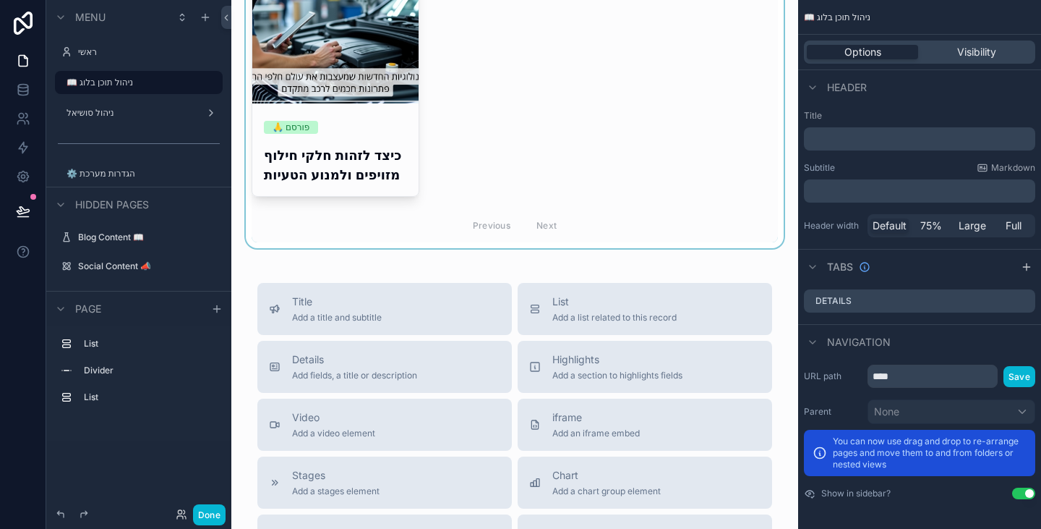
scroll to position [434, 0]
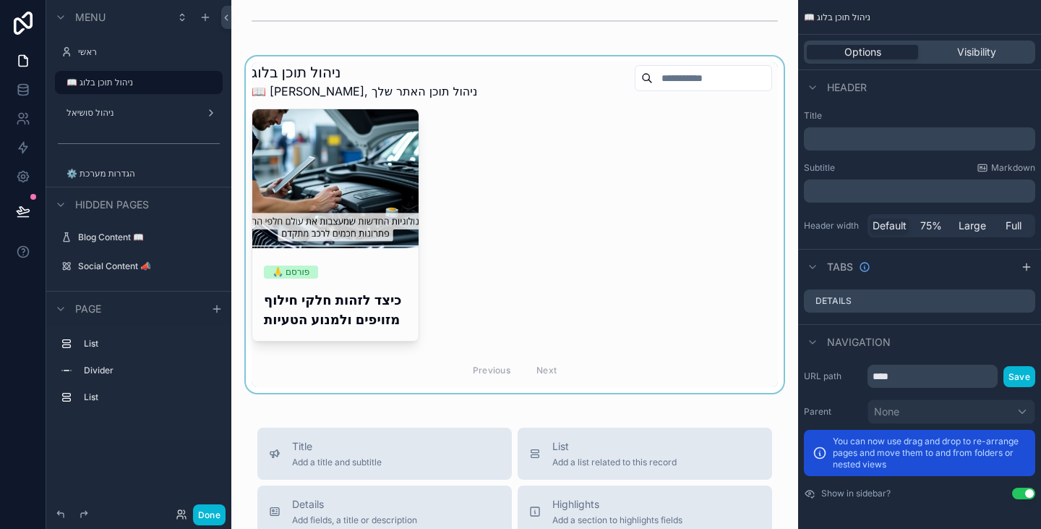
click at [595, 216] on div "scrollable content" at bounding box center [515, 224] width 544 height 336
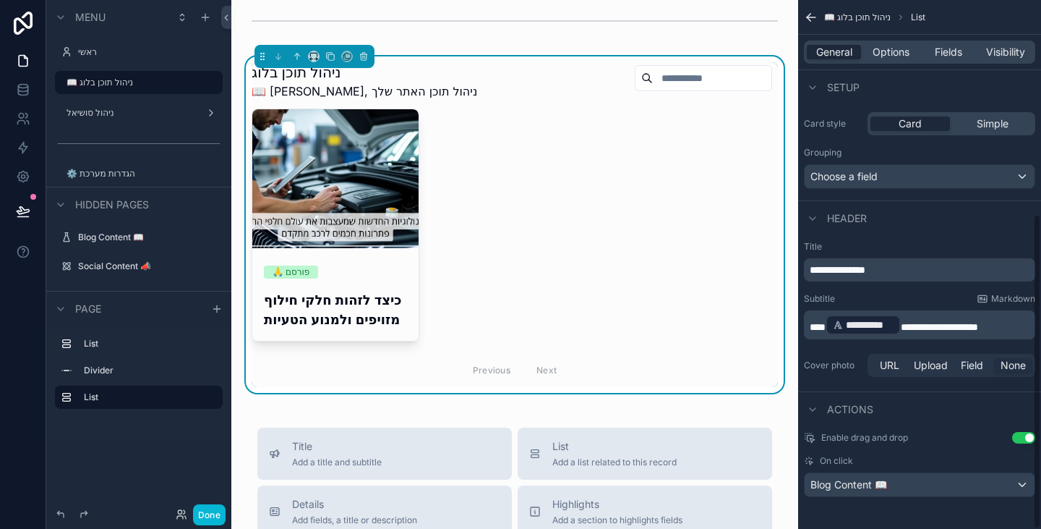
scroll to position [359, 0]
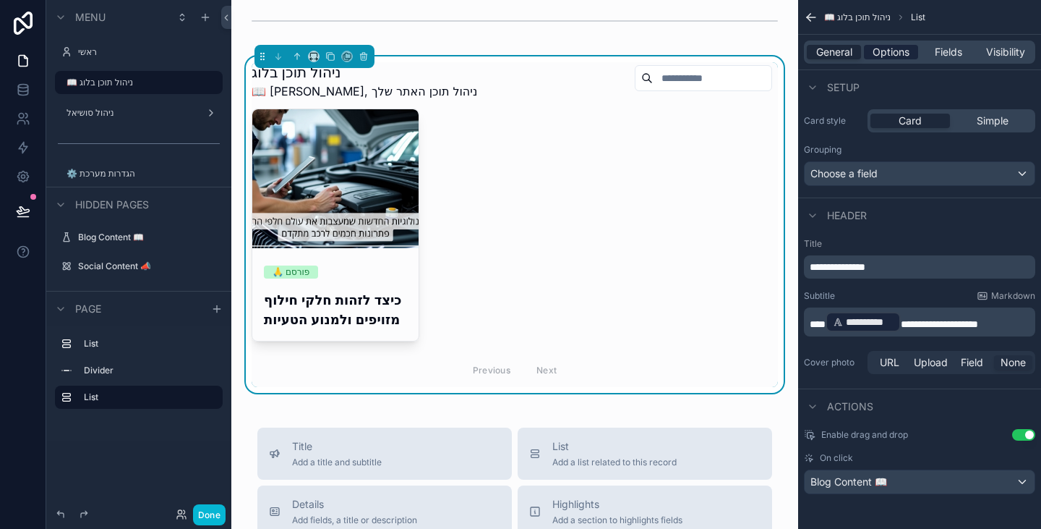
click at [885, 57] on span "Options" at bounding box center [891, 52] width 37 height 14
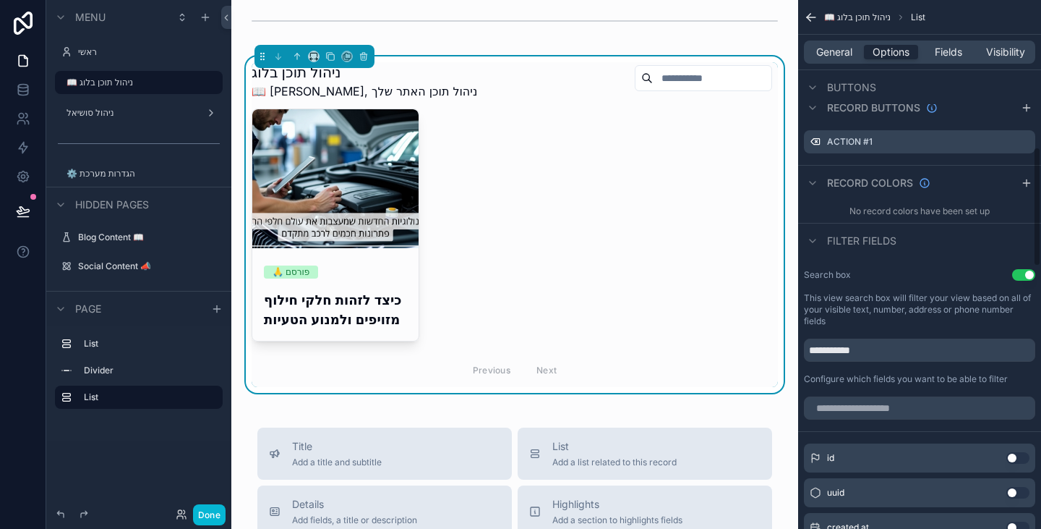
scroll to position [651, 0]
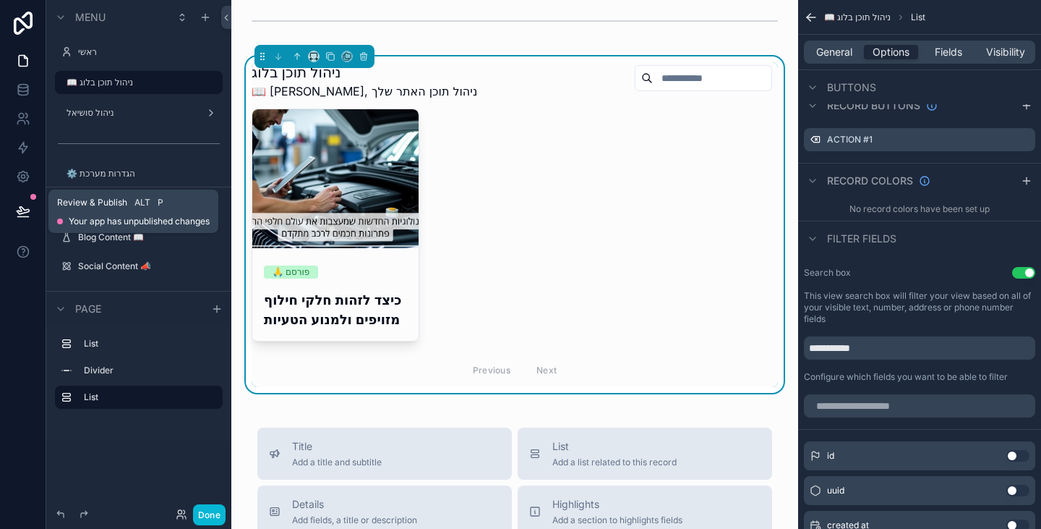
click at [20, 208] on icon at bounding box center [23, 210] width 12 height 7
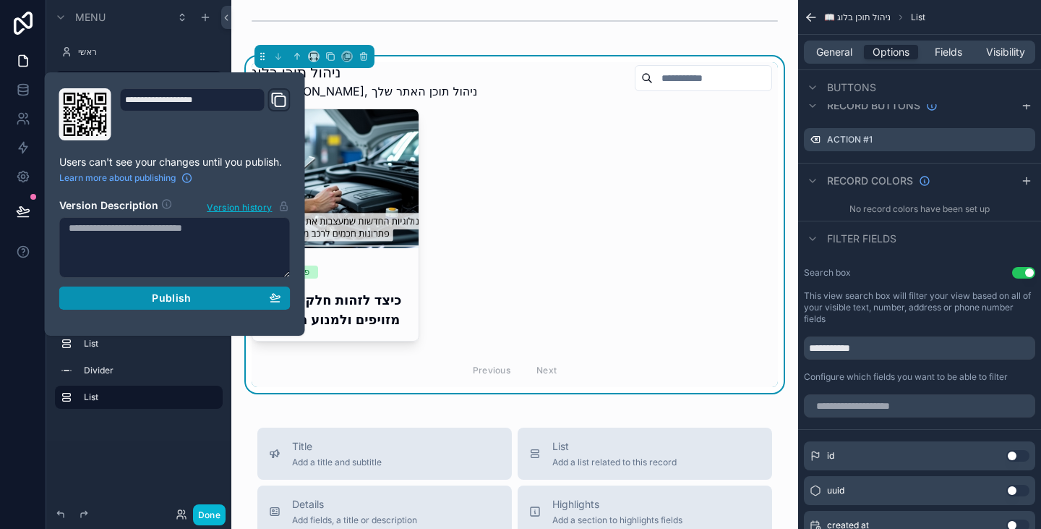
click at [173, 307] on button "Publish" at bounding box center [174, 297] width 231 height 23
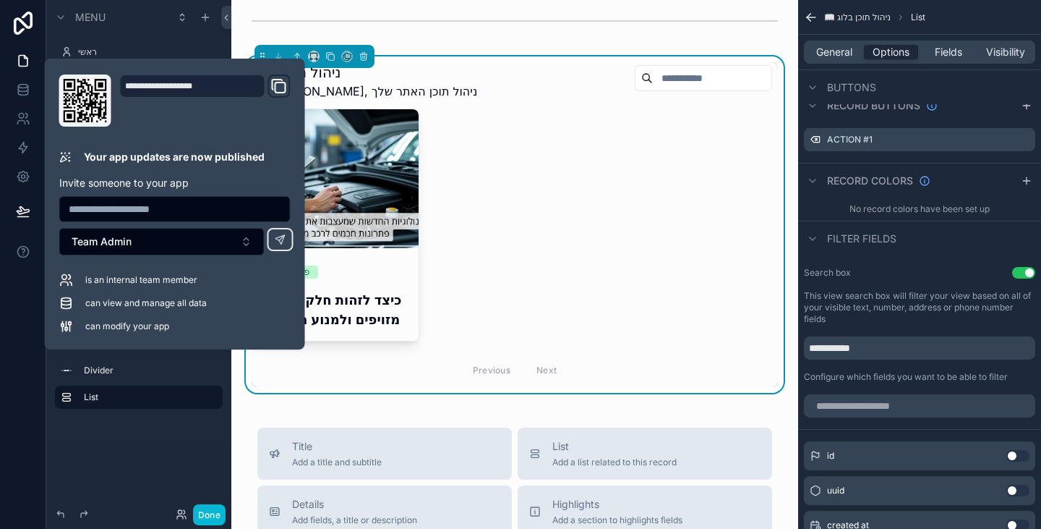
click at [161, 461] on div "Menu ראשי 📖 ניהול תוכן בלוג ניהול סושיאל ⚙️ הגדרות מערכת Hidden pages Blog Cont…" at bounding box center [138, 255] width 185 height 511
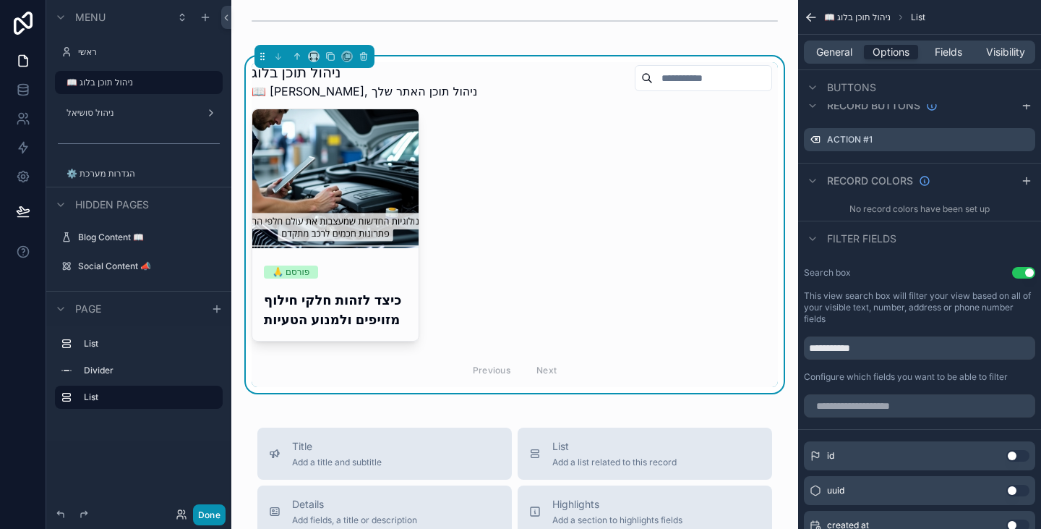
click at [208, 516] on button "Done" at bounding box center [209, 514] width 33 height 21
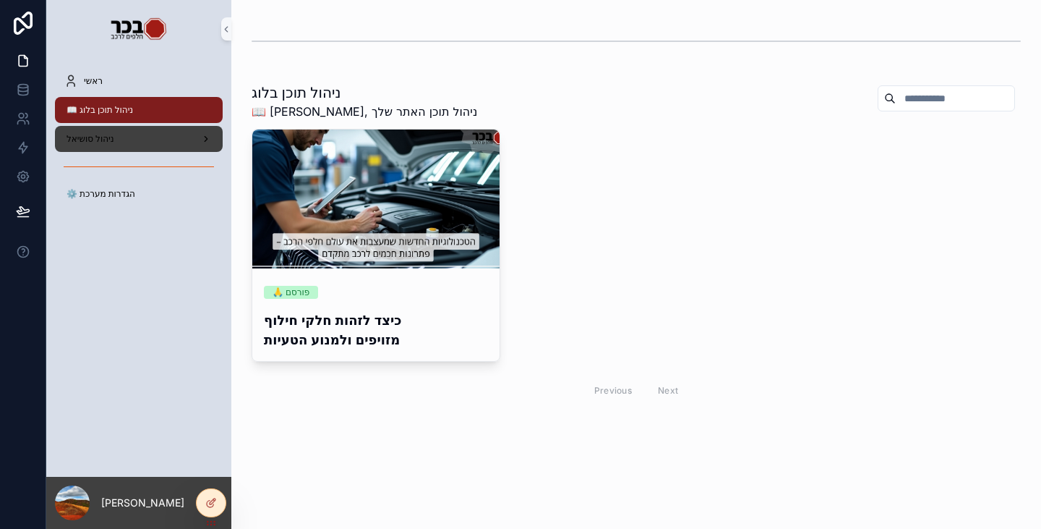
click at [157, 131] on div "ניהול סושיאל" at bounding box center [139, 138] width 150 height 23
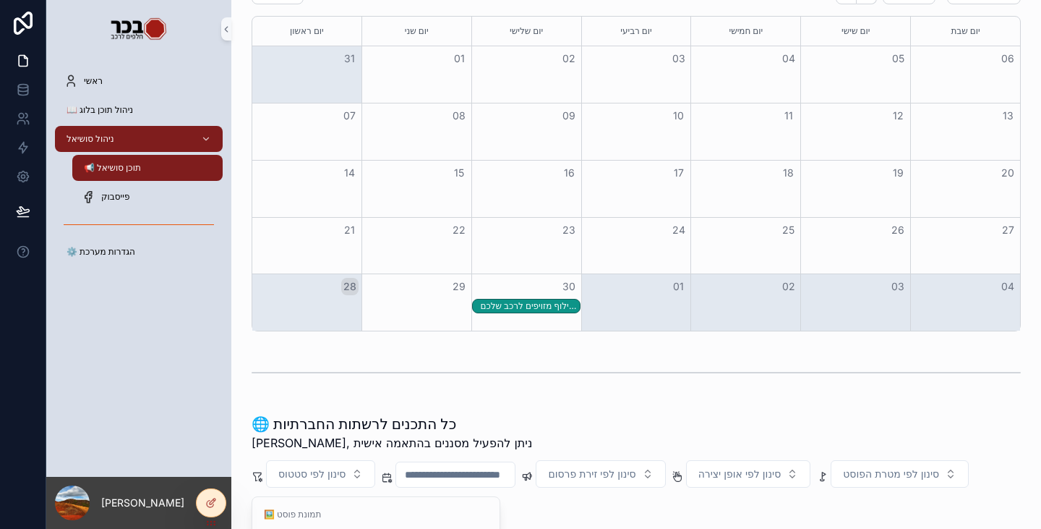
scroll to position [403, 0]
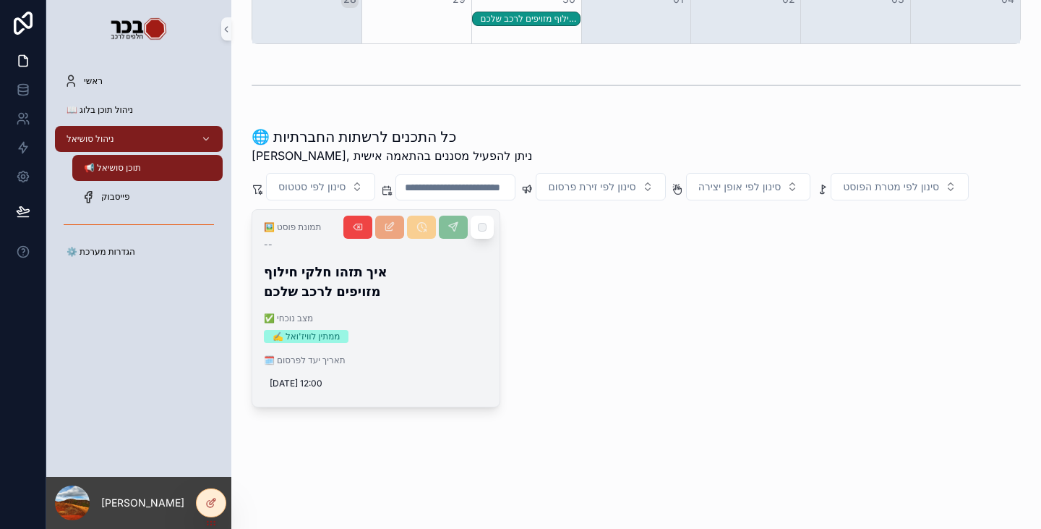
click at [411, 304] on div "🖼️ תמונת פוסט -- איך תזהו חלקי חילוף מזויפים לרכב שלכם ✅ מצב נוכחי ✍️ ממתין לוו…" at bounding box center [375, 308] width 247 height 197
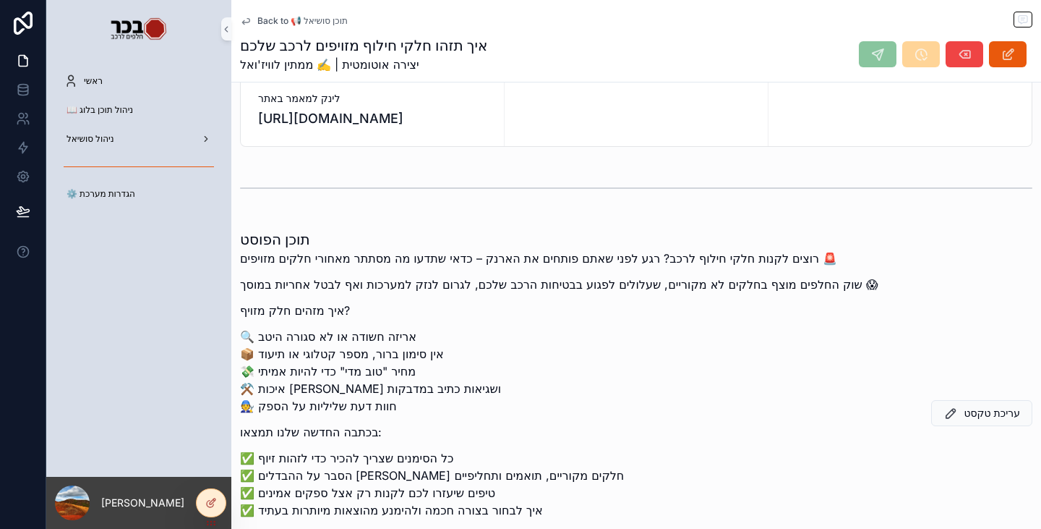
scroll to position [289, 0]
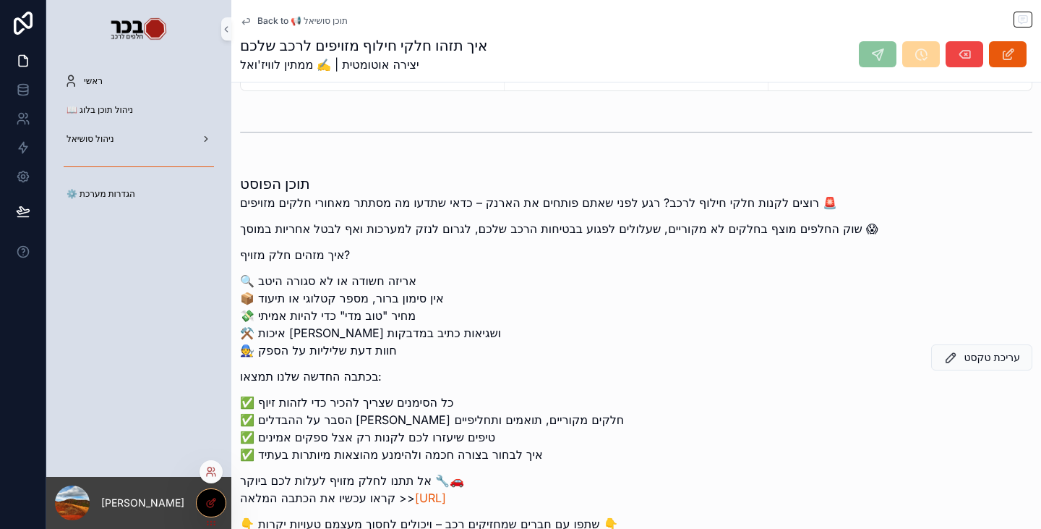
click at [213, 511] on div at bounding box center [211, 502] width 29 height 27
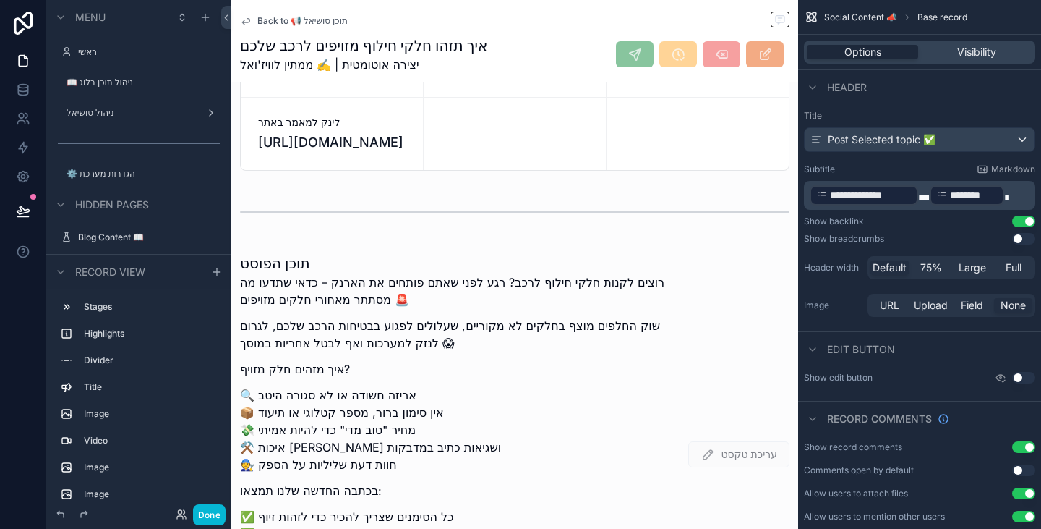
scroll to position [72, 0]
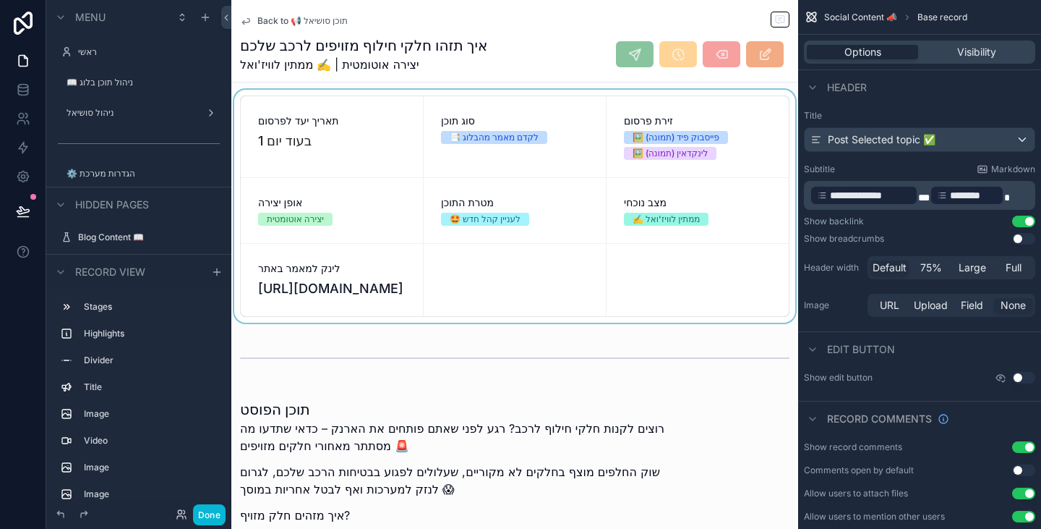
click at [503, 323] on div "scrollable content" at bounding box center [514, 206] width 567 height 233
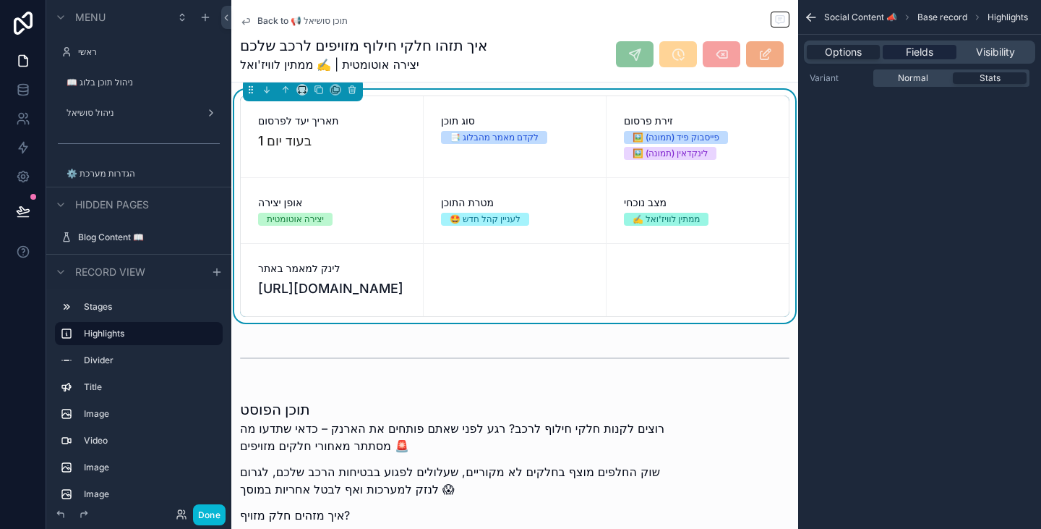
click at [921, 51] on span "Fields" at bounding box center [919, 52] width 27 height 14
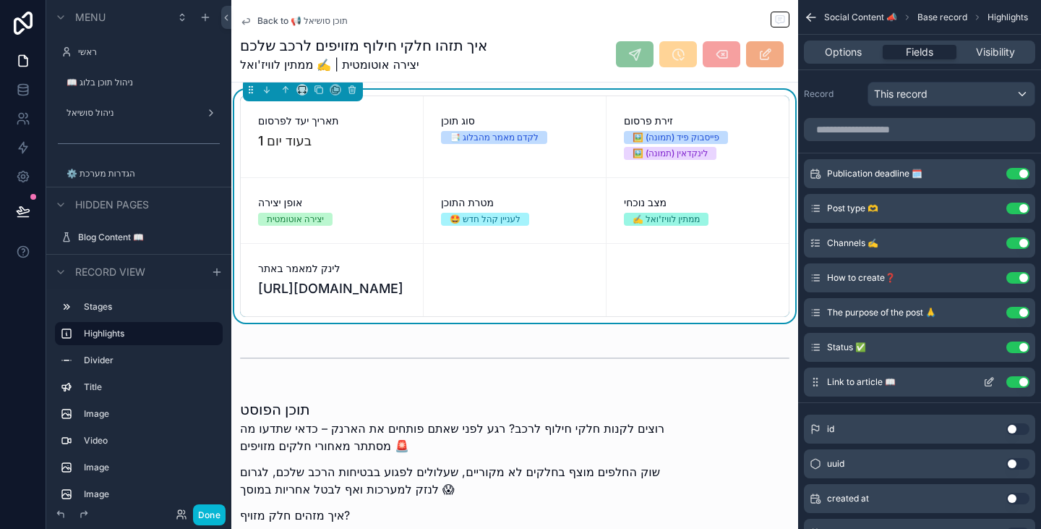
click at [991, 380] on icon "scrollable content" at bounding box center [990, 382] width 12 height 12
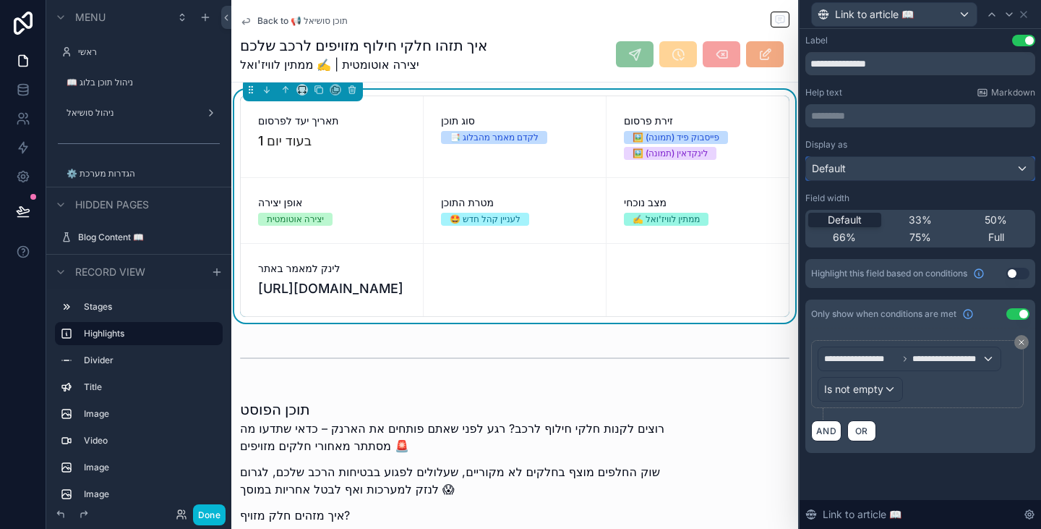
click at [943, 179] on div "Default" at bounding box center [920, 168] width 229 height 23
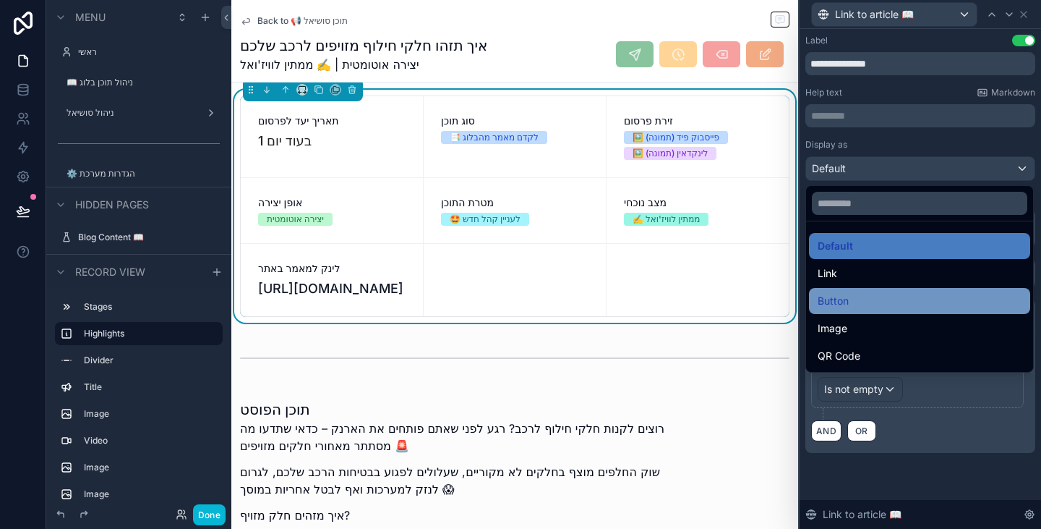
click at [929, 304] on div "Button" at bounding box center [920, 300] width 204 height 17
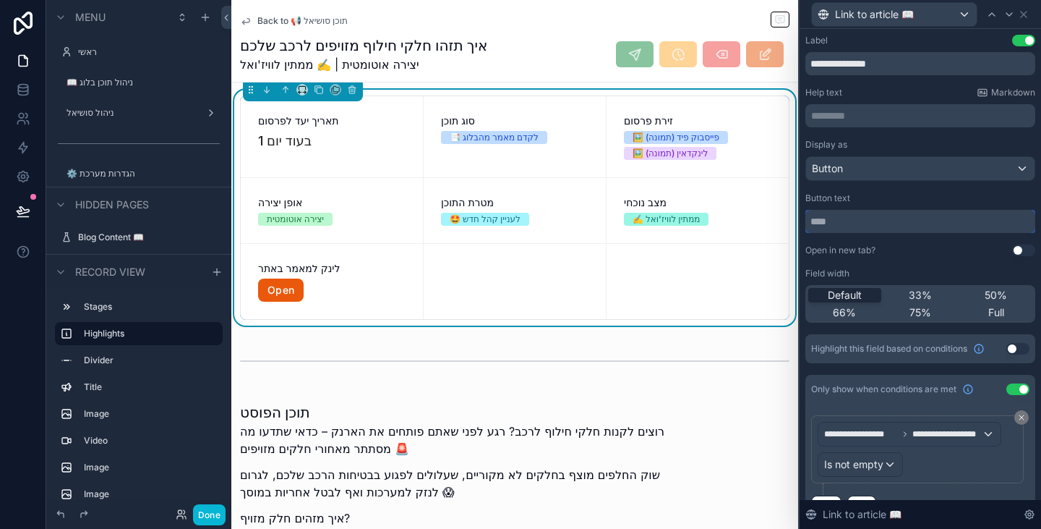
click at [905, 217] on input "text" at bounding box center [921, 221] width 230 height 23
type input "**********"
click at [1012, 250] on button "Use setting" at bounding box center [1023, 250] width 23 height 12
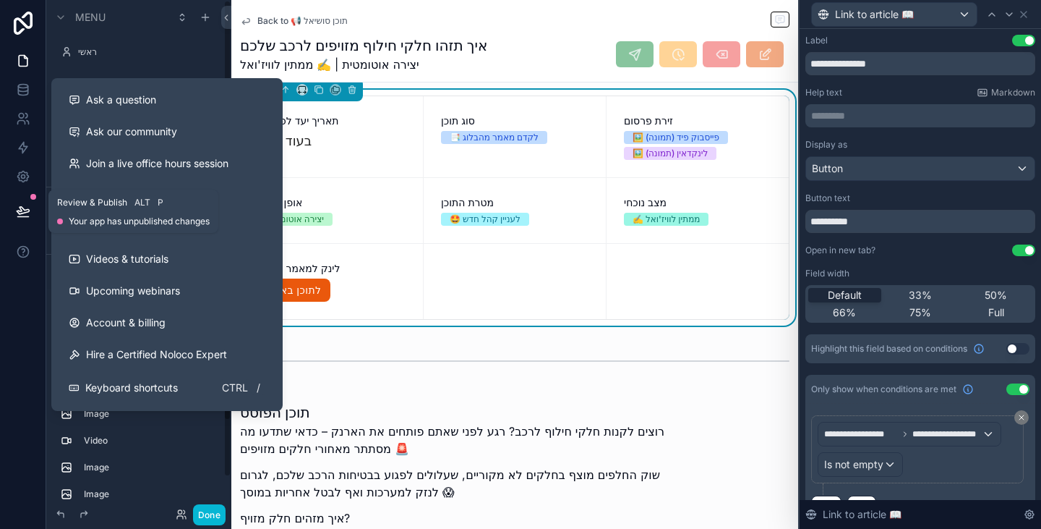
click at [21, 203] on button at bounding box center [23, 211] width 32 height 40
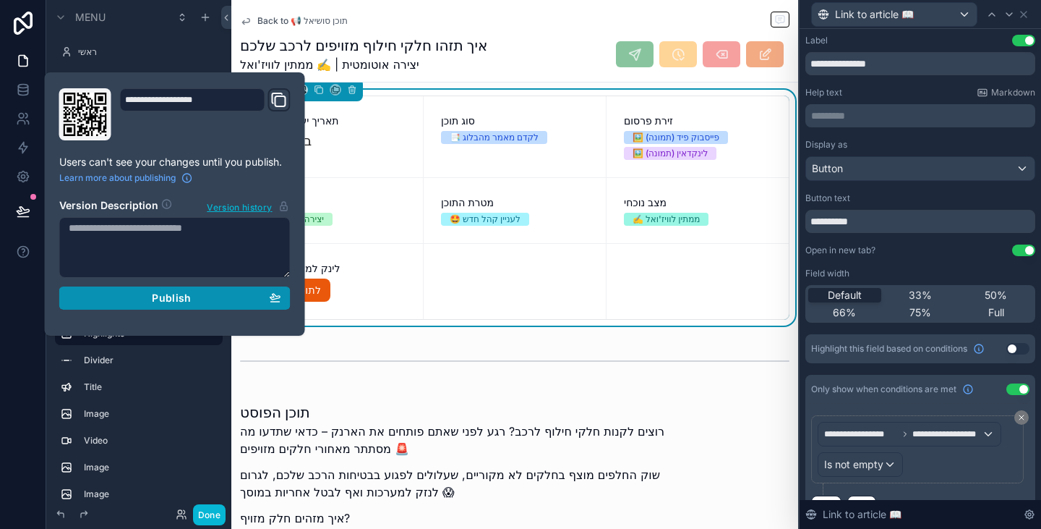
click at [187, 294] on span "Publish" at bounding box center [171, 297] width 39 height 13
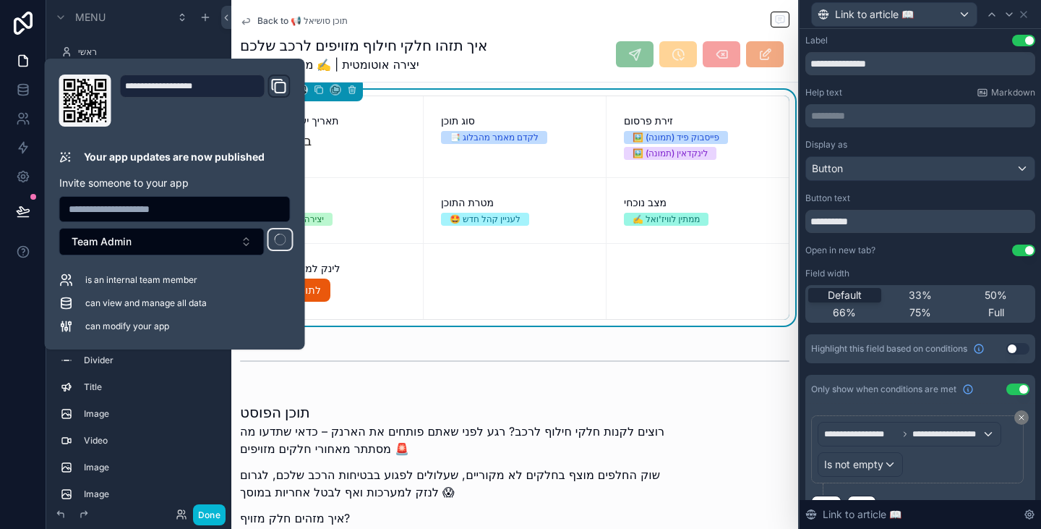
click at [4, 333] on div at bounding box center [23, 264] width 46 height 529
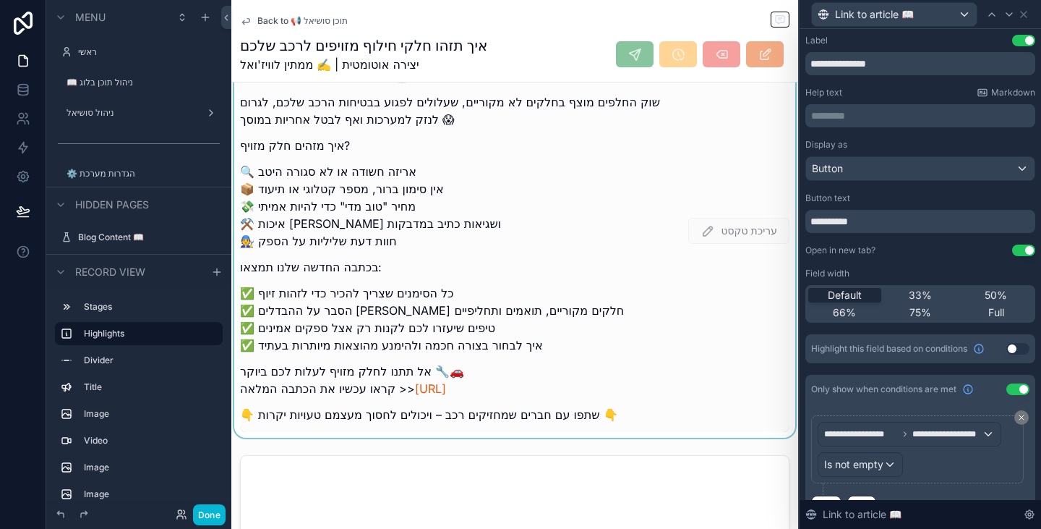
scroll to position [506, 0]
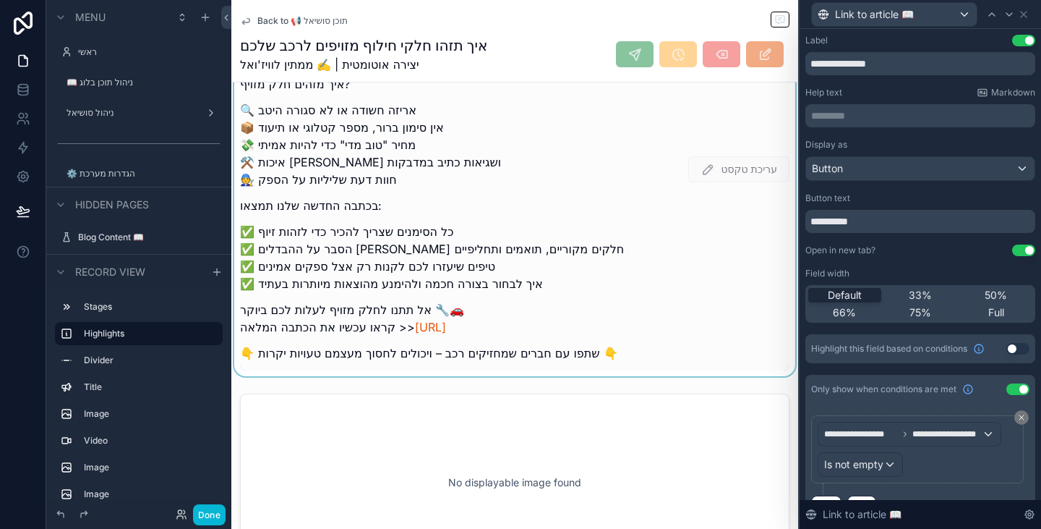
click at [584, 299] on div "scrollable content" at bounding box center [514, 169] width 567 height 414
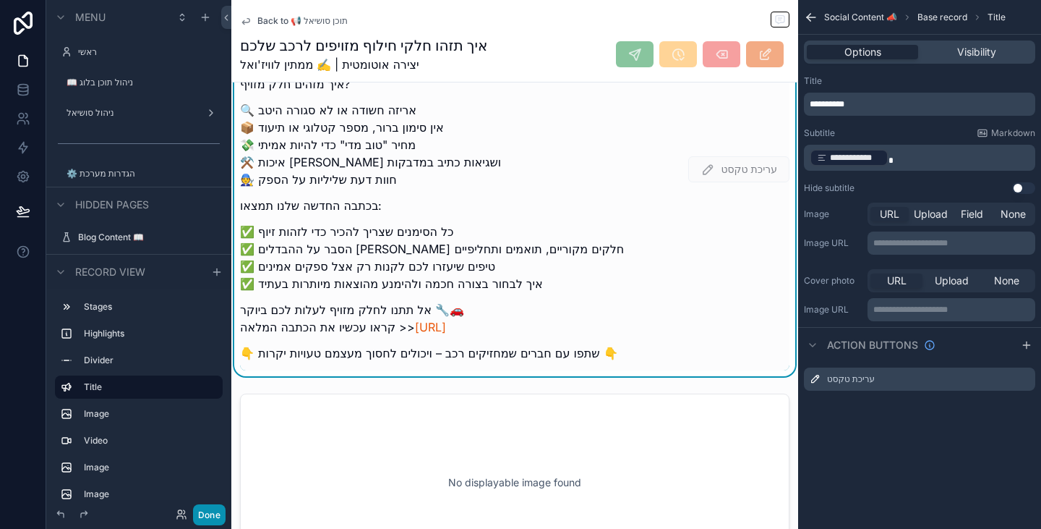
click at [217, 516] on button "Done" at bounding box center [209, 514] width 33 height 21
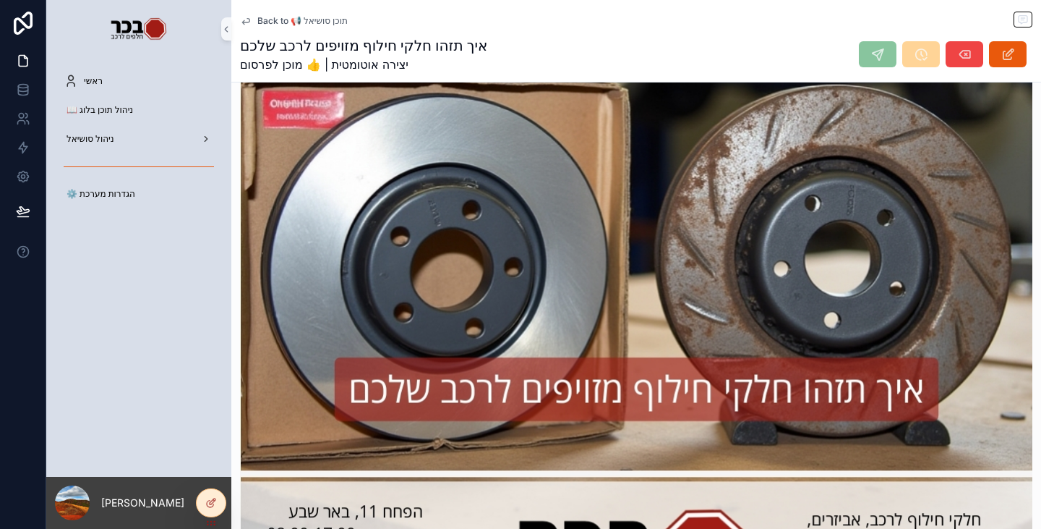
scroll to position [1229, 0]
